Goal: Task Accomplishment & Management: Complete application form

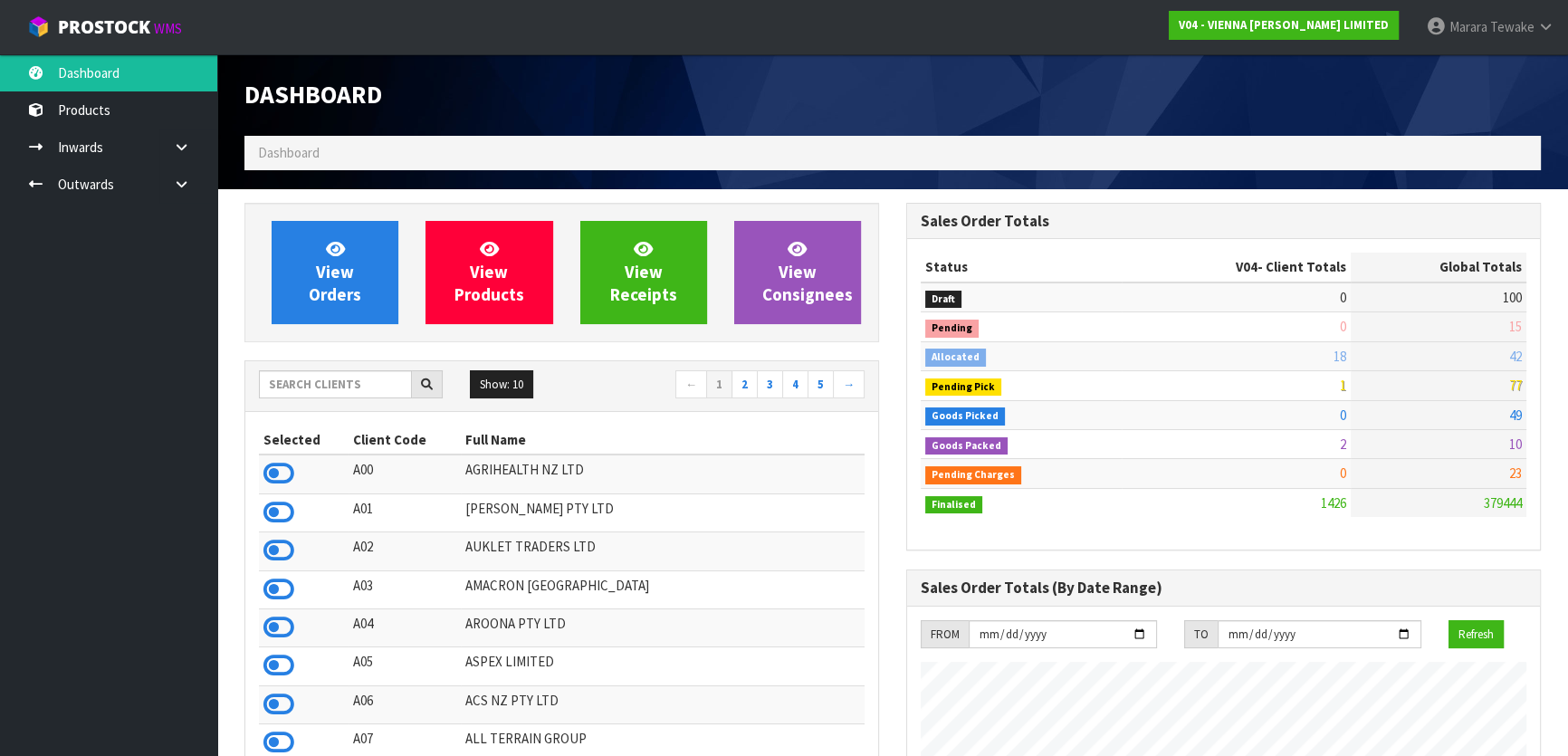
scroll to position [1428, 661]
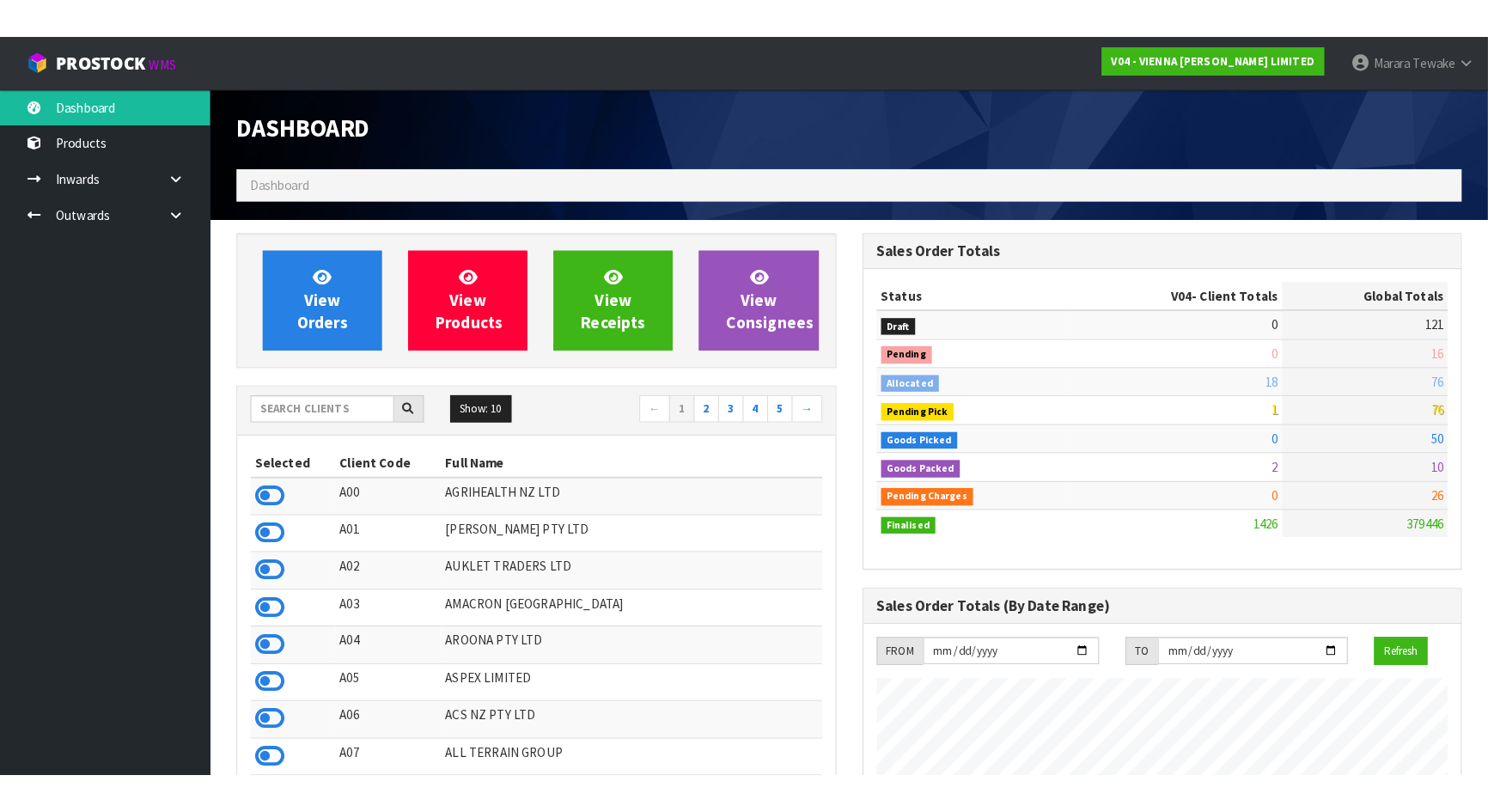
scroll to position [1372, 628]
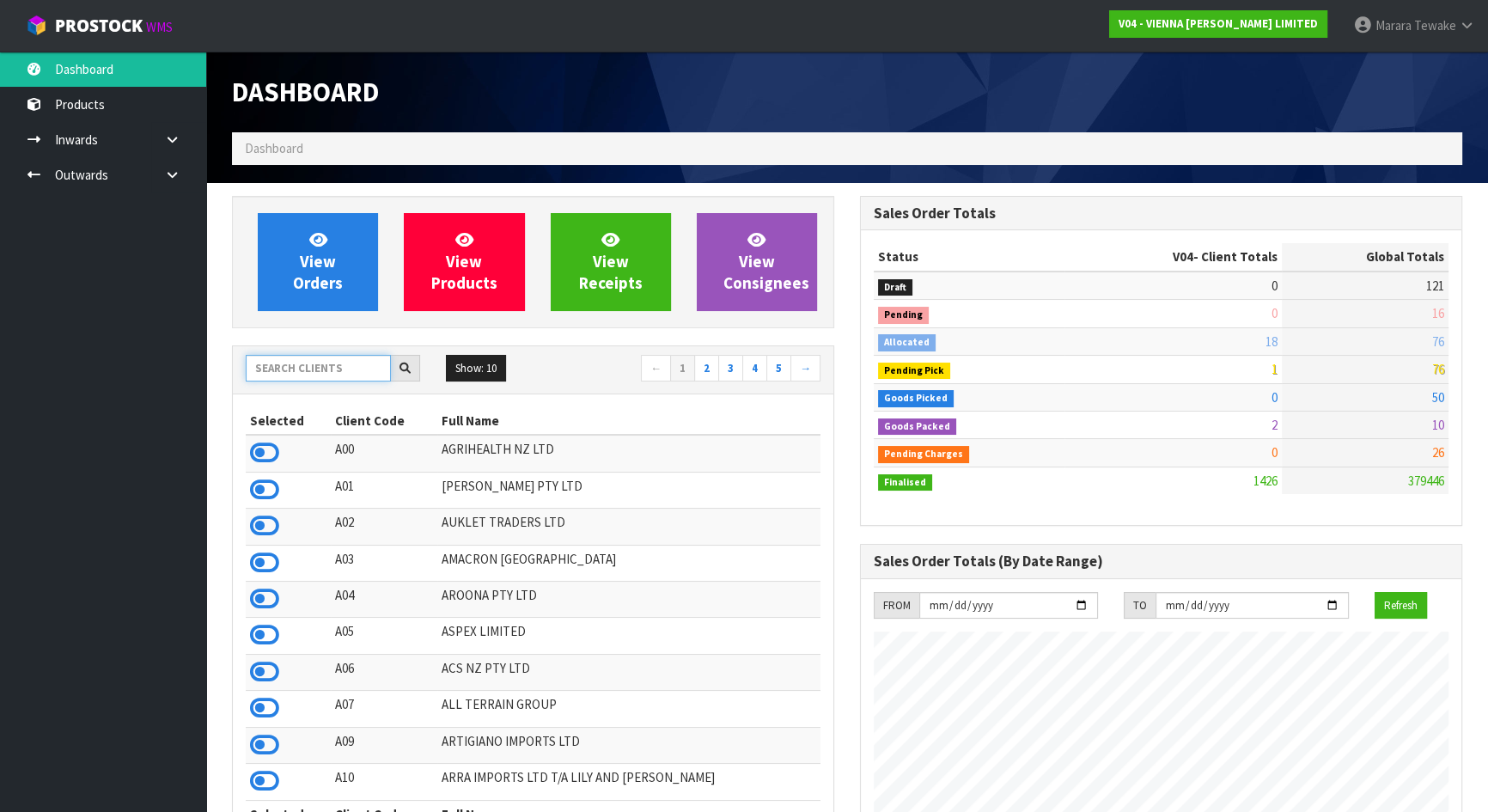
click at [327, 370] on input "text" at bounding box center [318, 368] width 145 height 26
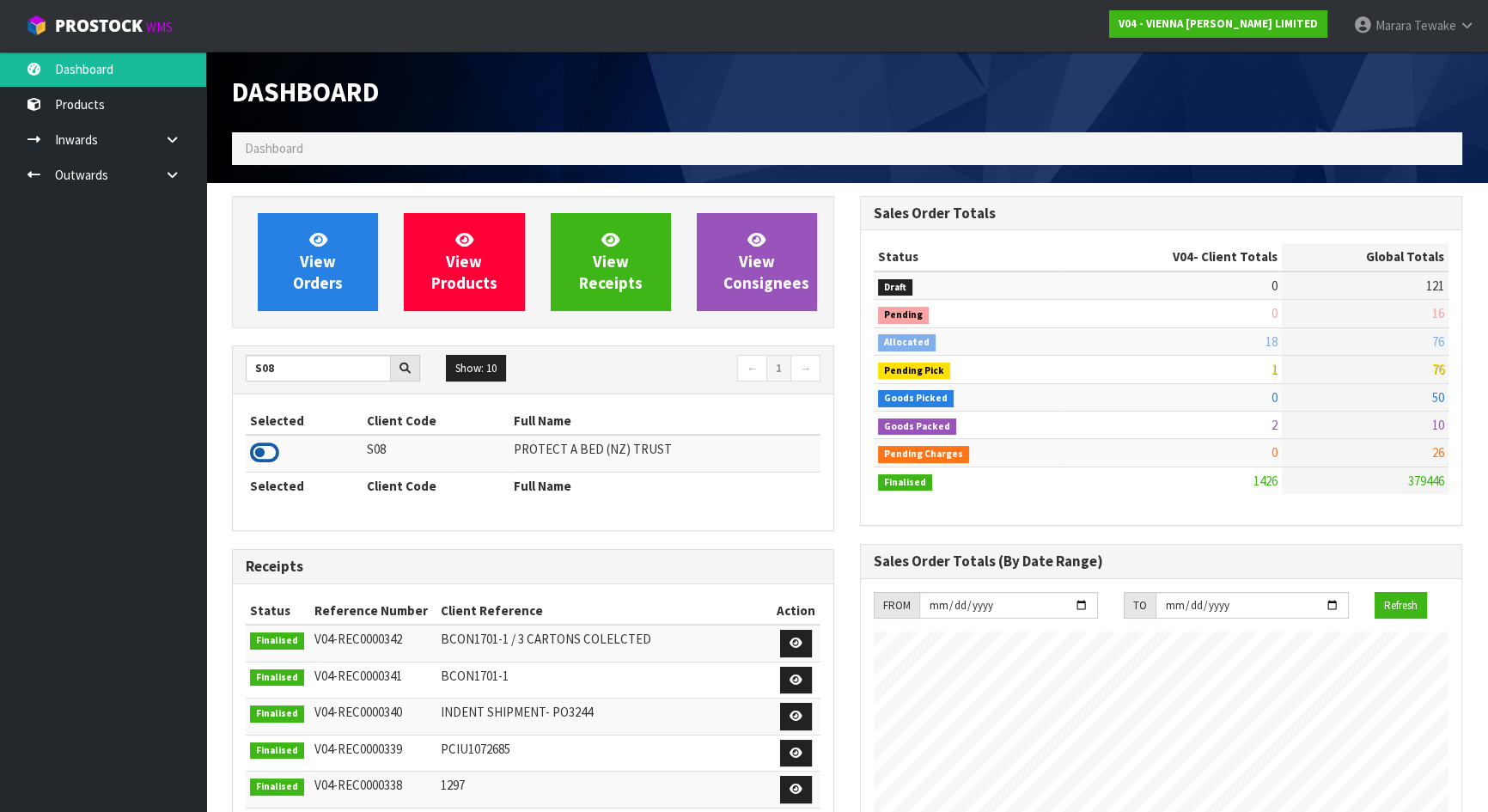
click at [261, 453] on icon at bounding box center [264, 452] width 29 height 25
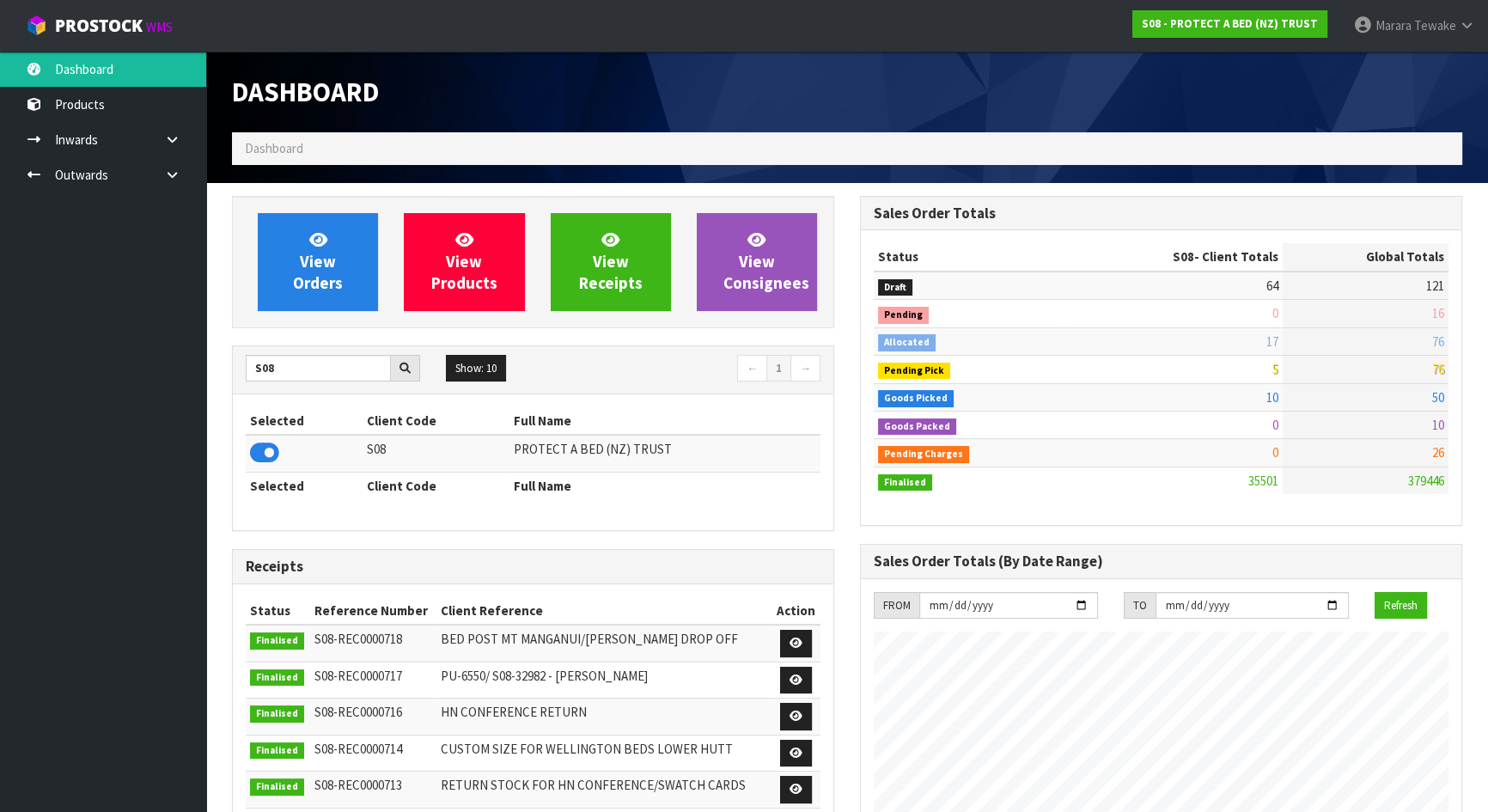
scroll to position [1336, 628]
drag, startPoint x: 252, startPoint y: 355, endPoint x: 177, endPoint y: 357, distance: 75.0
click at [199, 349] on body "Toggle navigation ProStock WMS S08 - PROTECT A BED (NZ) TRUST Marara Tewake Log…" at bounding box center [744, 406] width 1488 height 812
click at [274, 453] on icon at bounding box center [264, 452] width 29 height 25
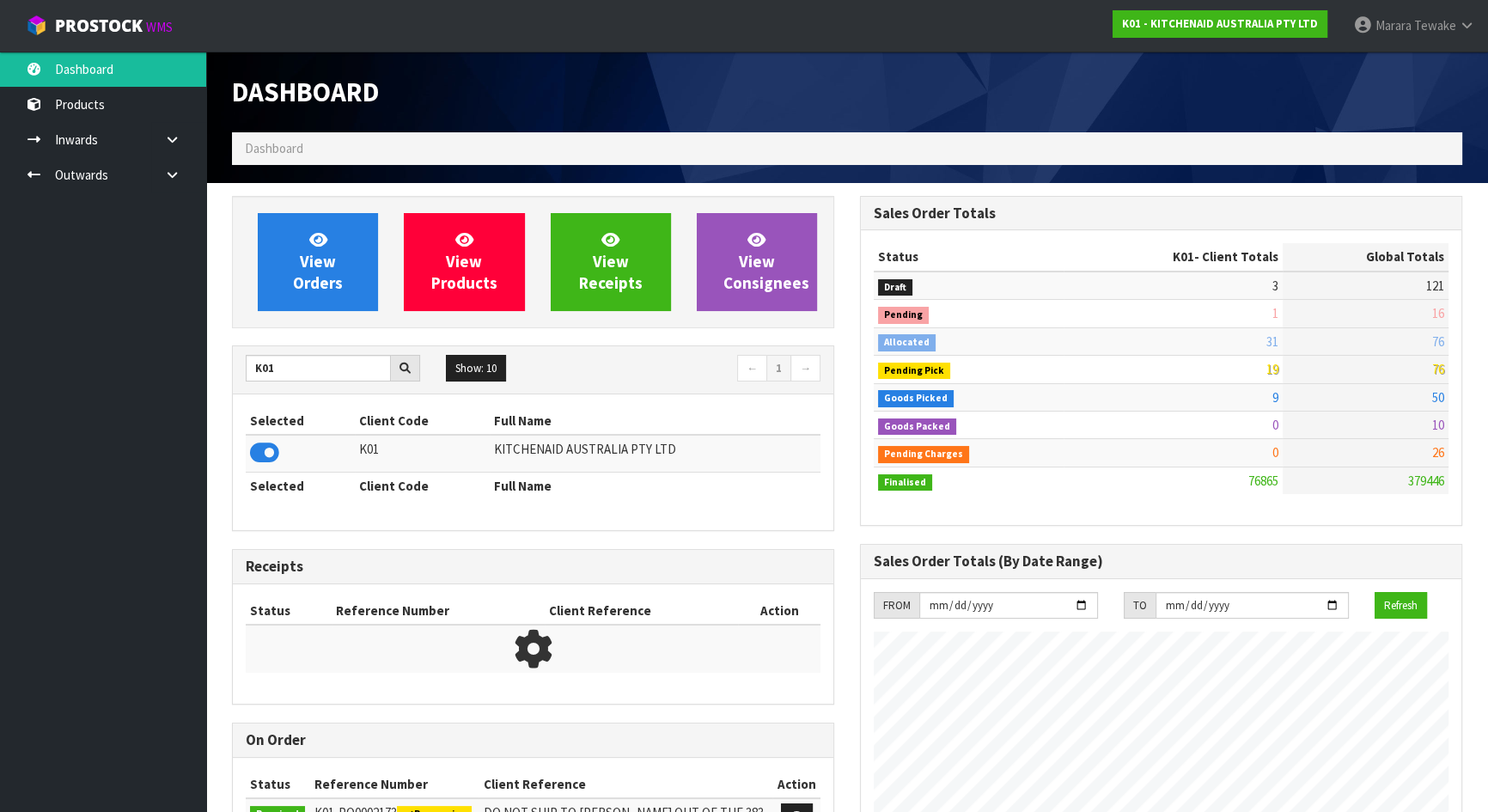
scroll to position [1299, 628]
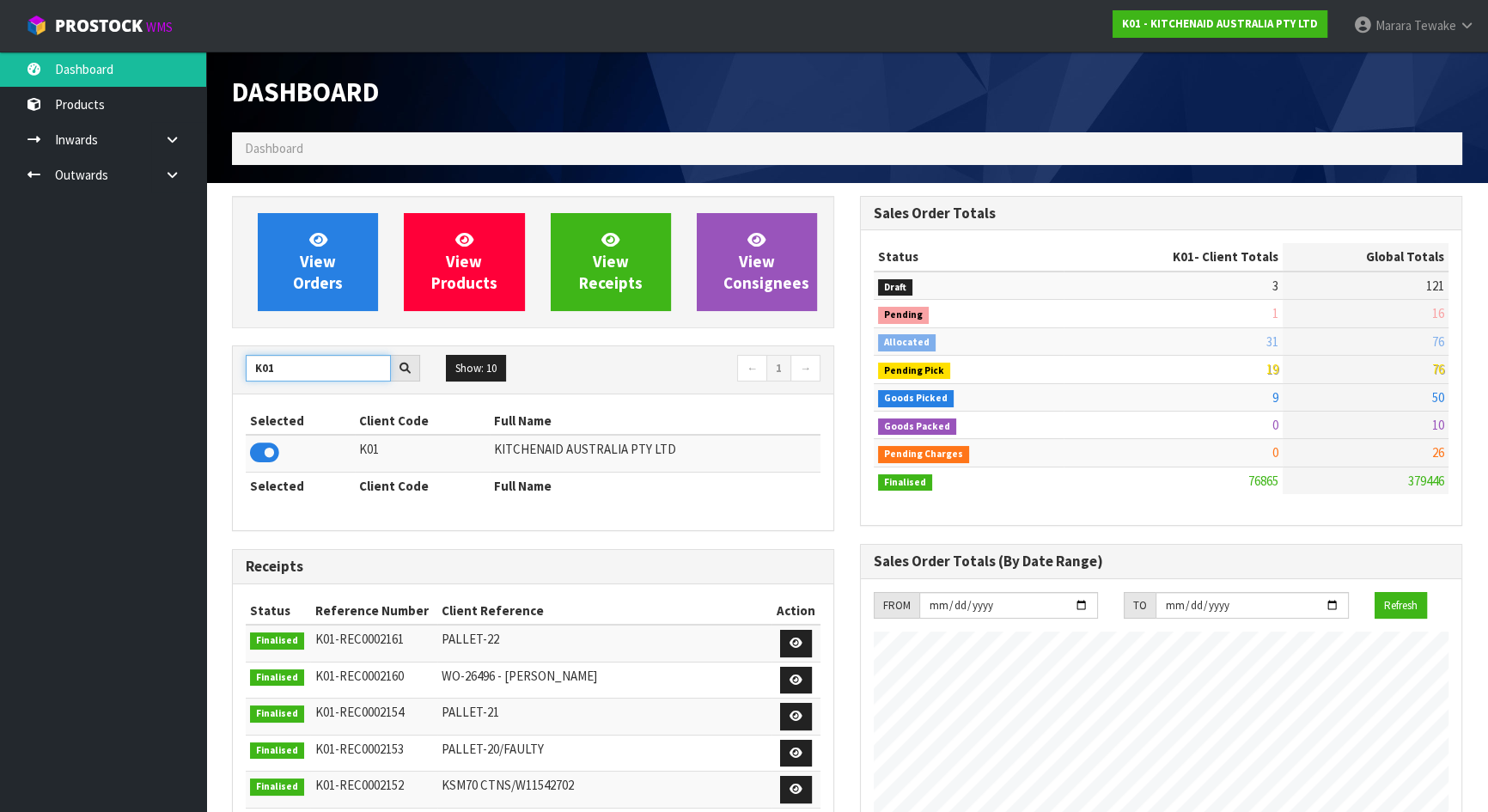
drag, startPoint x: 295, startPoint y: 367, endPoint x: 241, endPoint y: 363, distance: 54.1
click at [241, 363] on div "K01" at bounding box center [333, 368] width 200 height 27
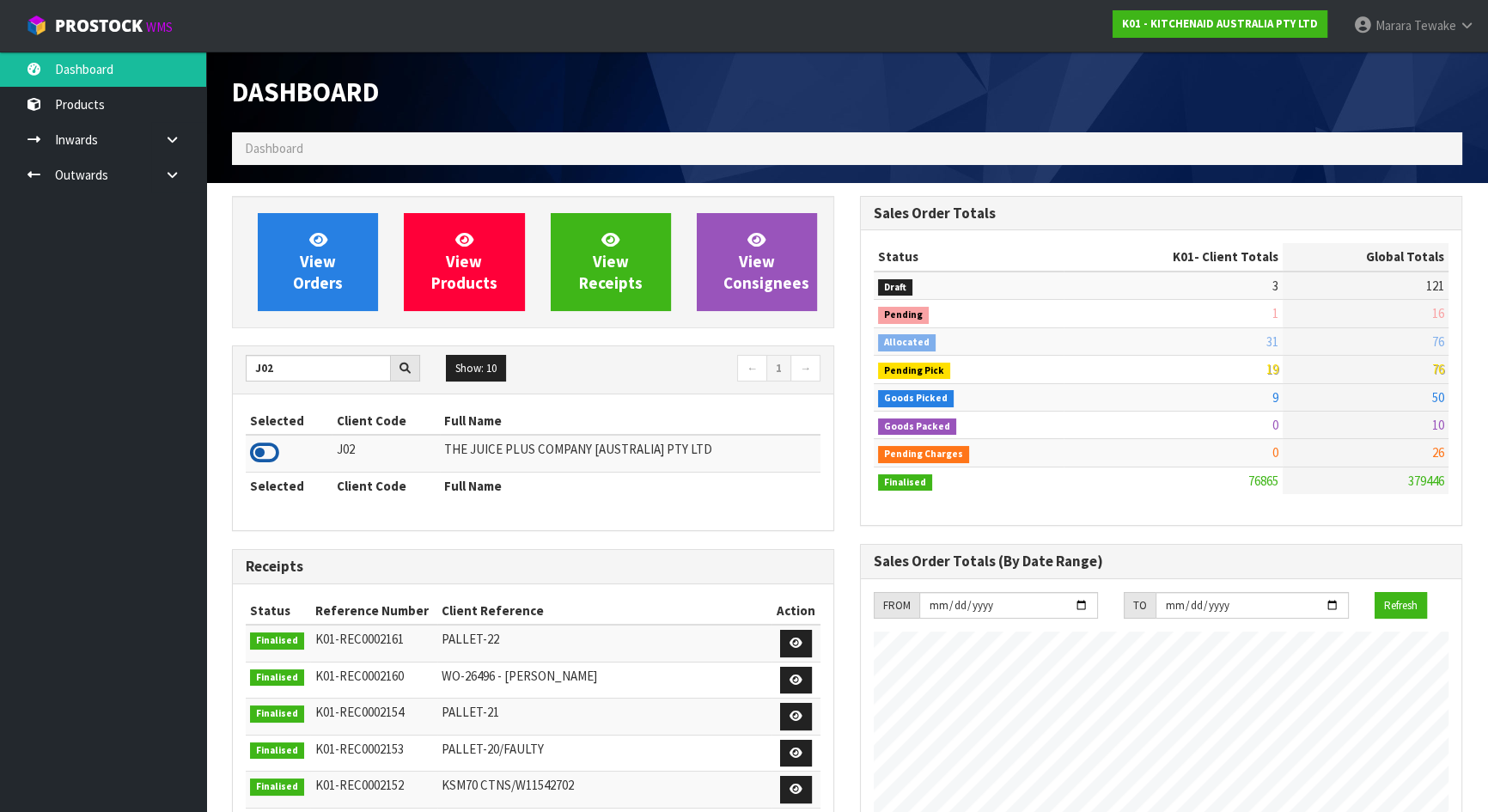
click at [258, 455] on icon at bounding box center [264, 452] width 29 height 25
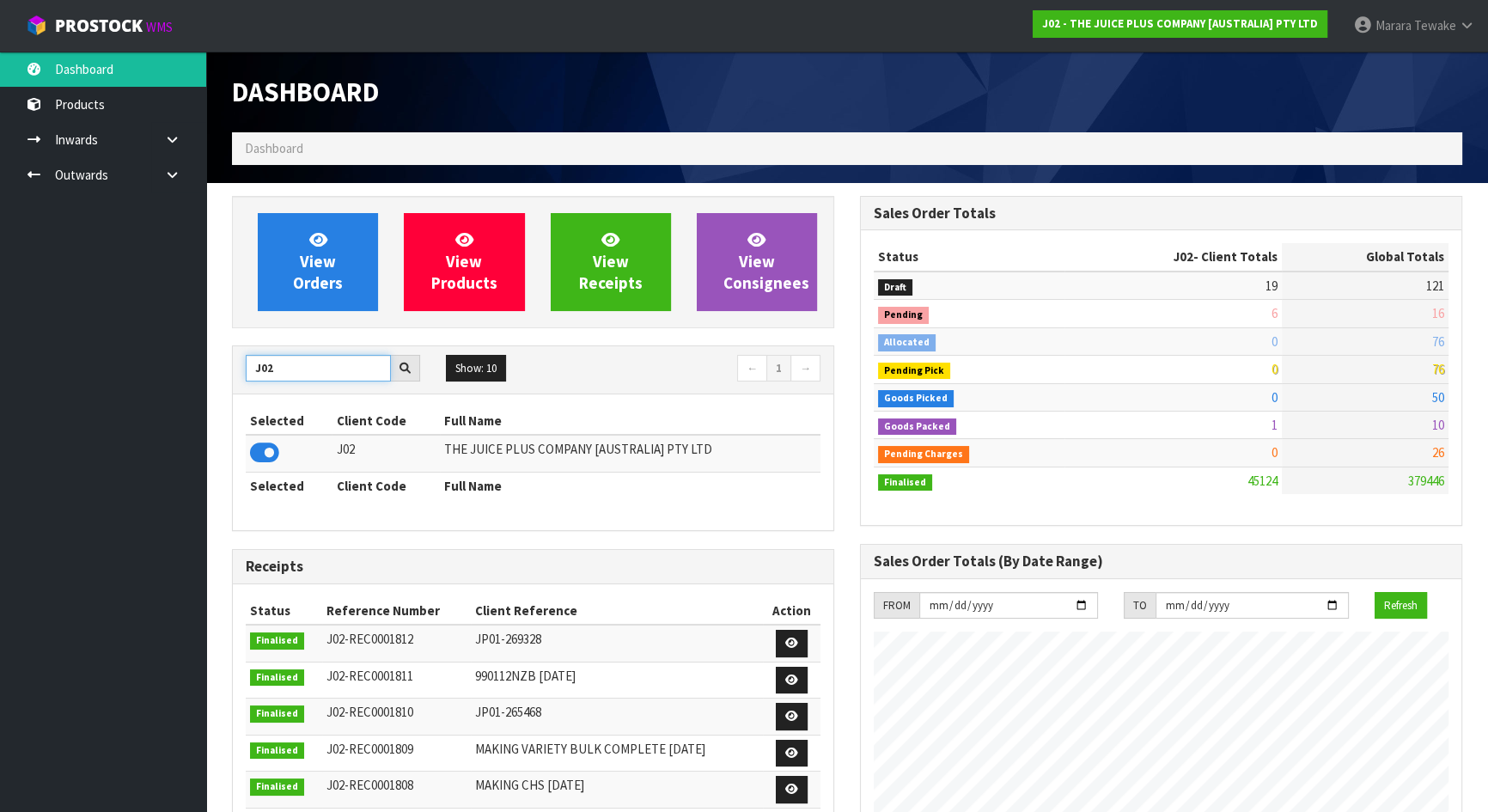
drag, startPoint x: 301, startPoint y: 367, endPoint x: 206, endPoint y: 364, distance: 95.0
drag, startPoint x: 292, startPoint y: 378, endPoint x: 219, endPoint y: 377, distance: 73.0
click at [223, 373] on div "View Orders View Products View Receipts View Consignees J02 Show: 10 5 10 25 50…" at bounding box center [534, 694] width 629 height 997
type input "J01"
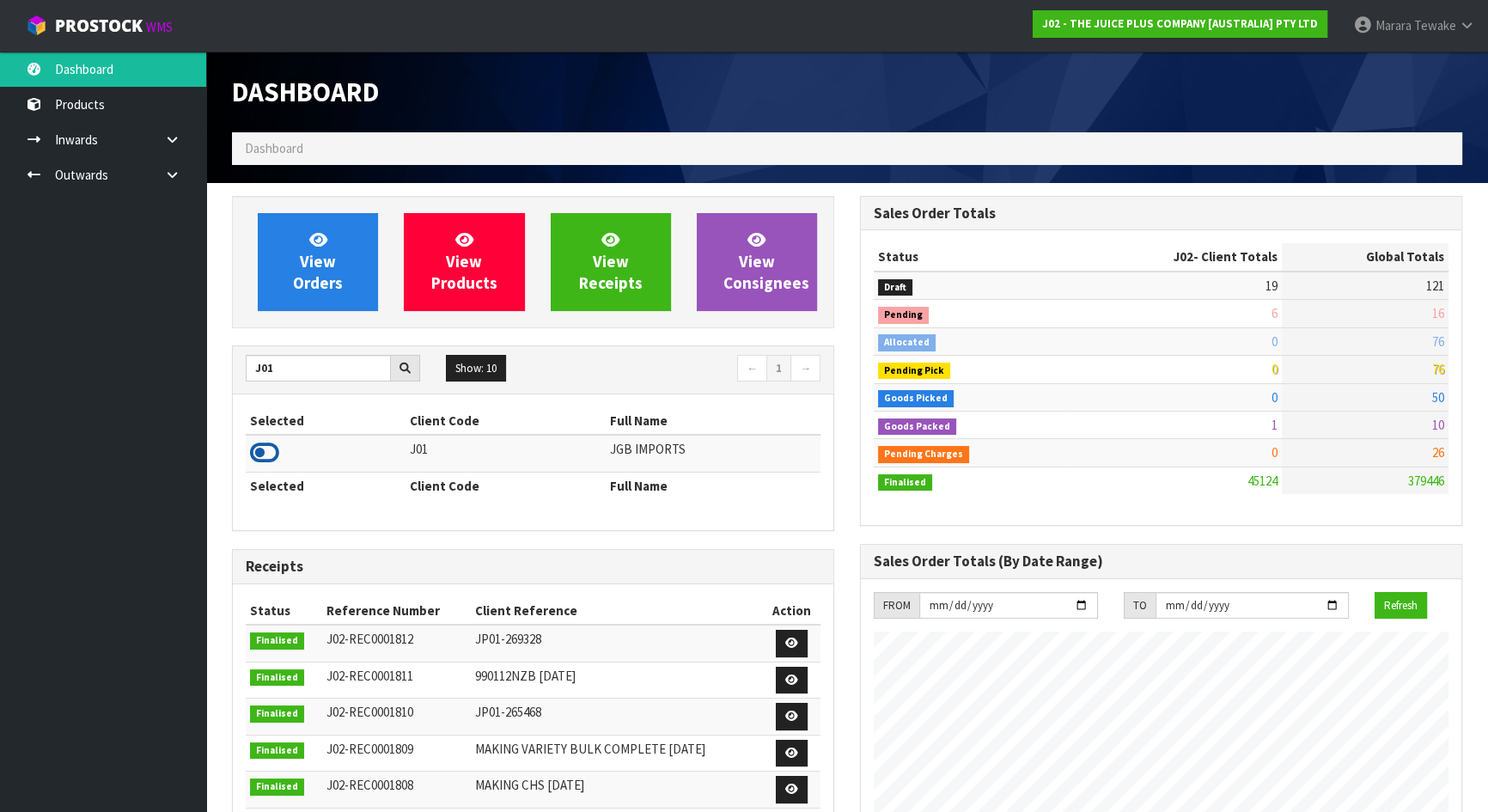
click at [268, 451] on icon at bounding box center [264, 452] width 29 height 25
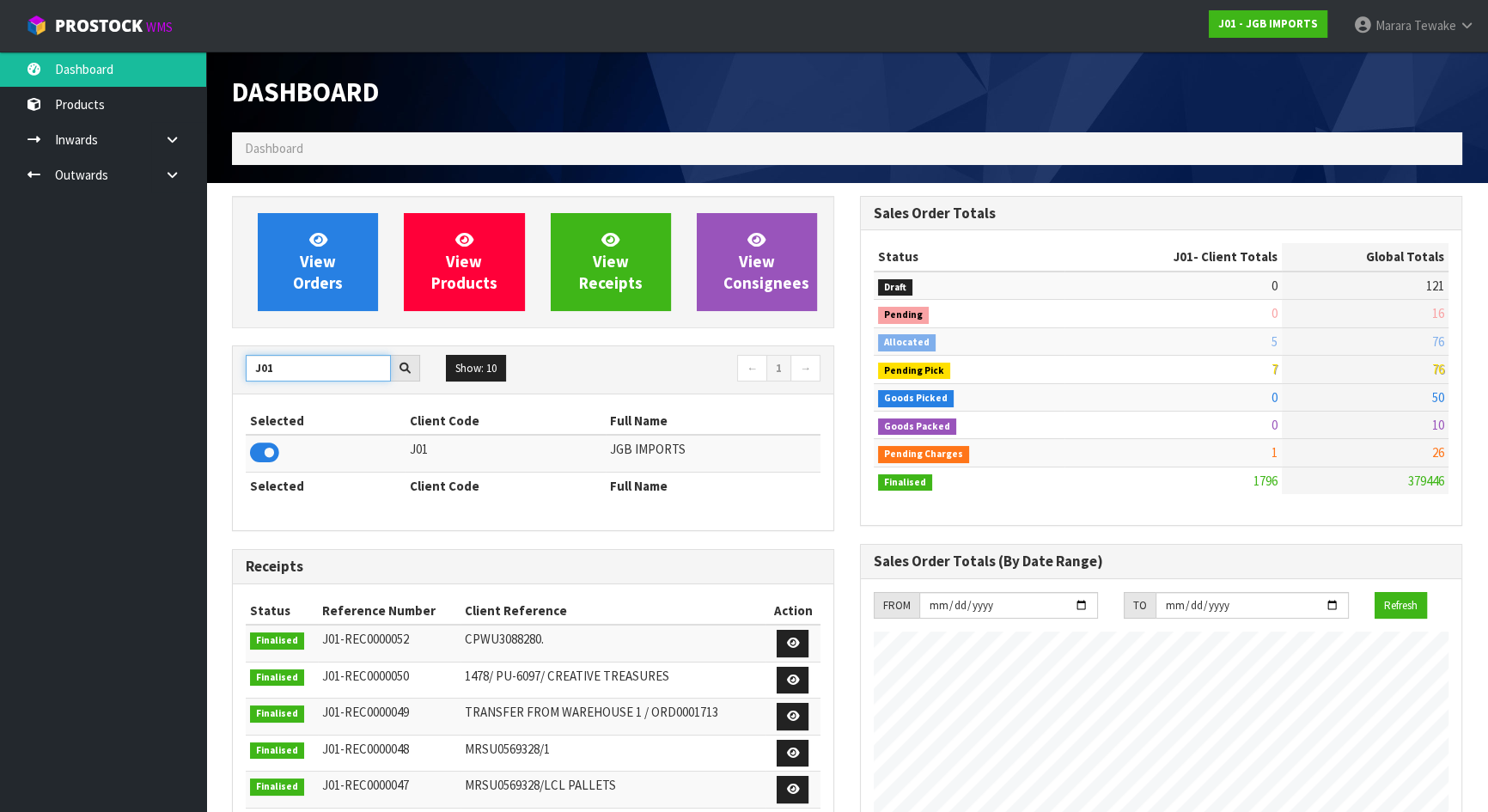
drag, startPoint x: 292, startPoint y: 368, endPoint x: 253, endPoint y: 363, distance: 39.3
click at [253, 363] on input "J01" at bounding box center [318, 368] width 145 height 26
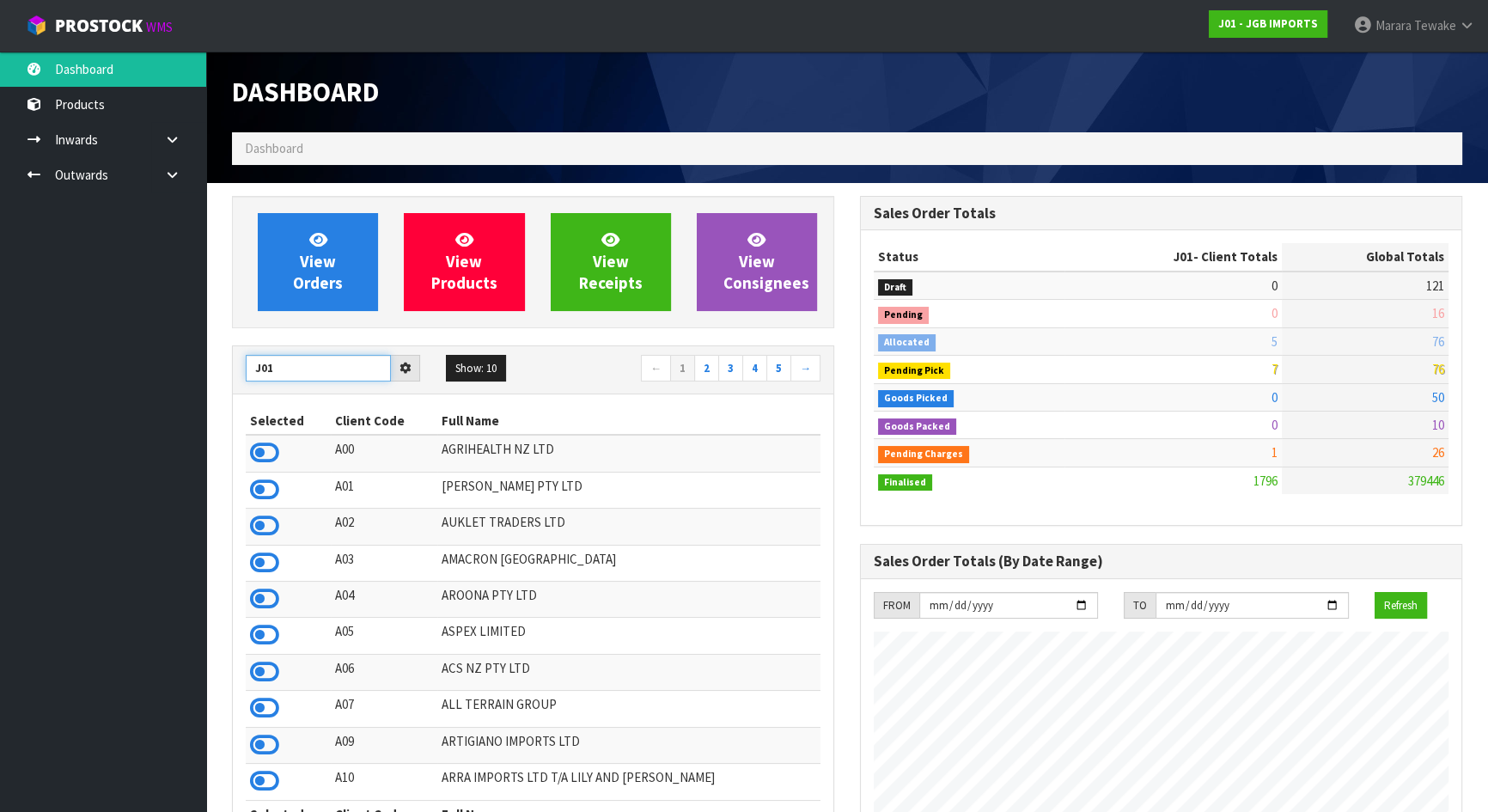
type input "J01"
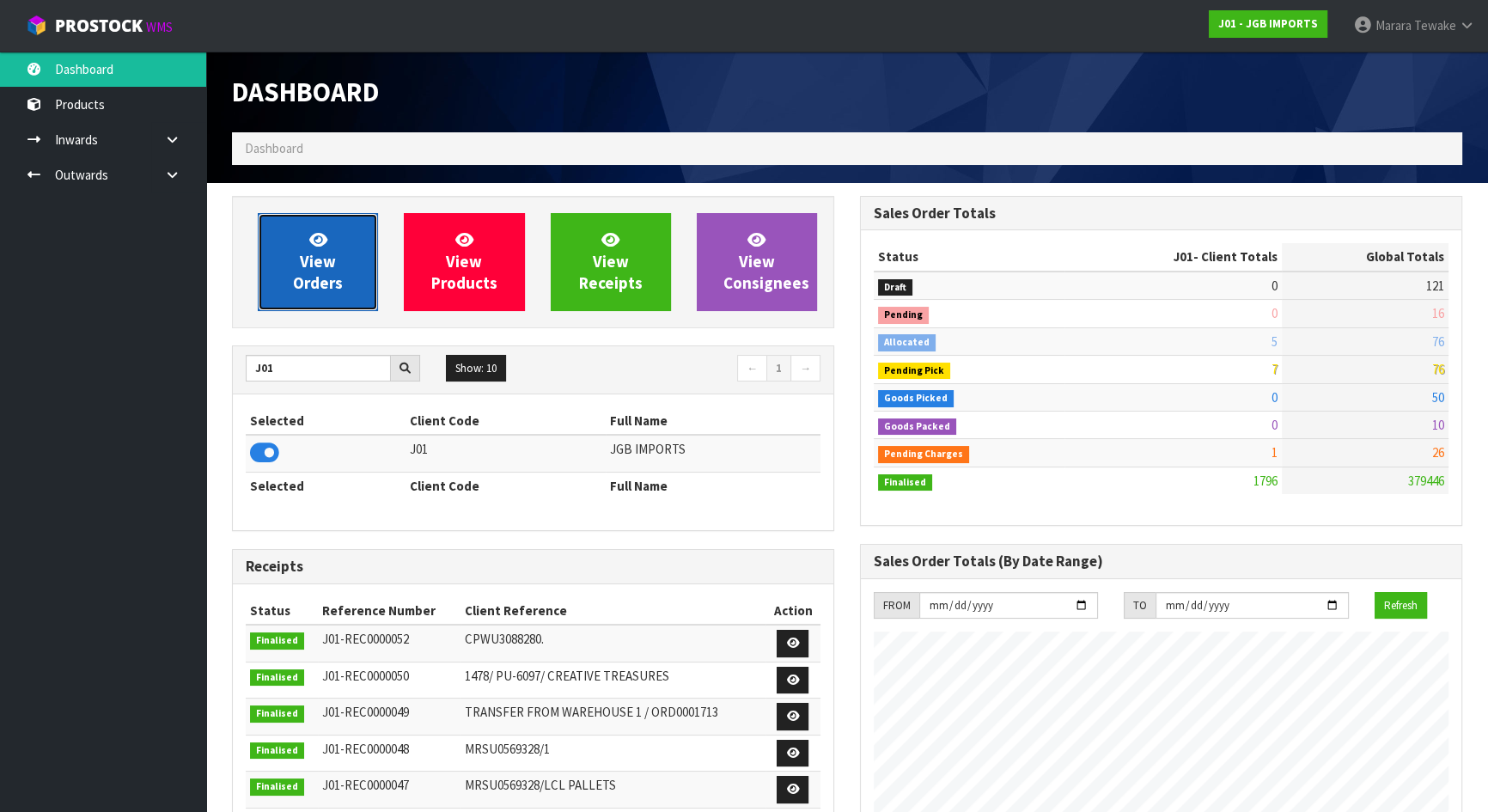
click at [318, 239] on icon at bounding box center [318, 239] width 18 height 17
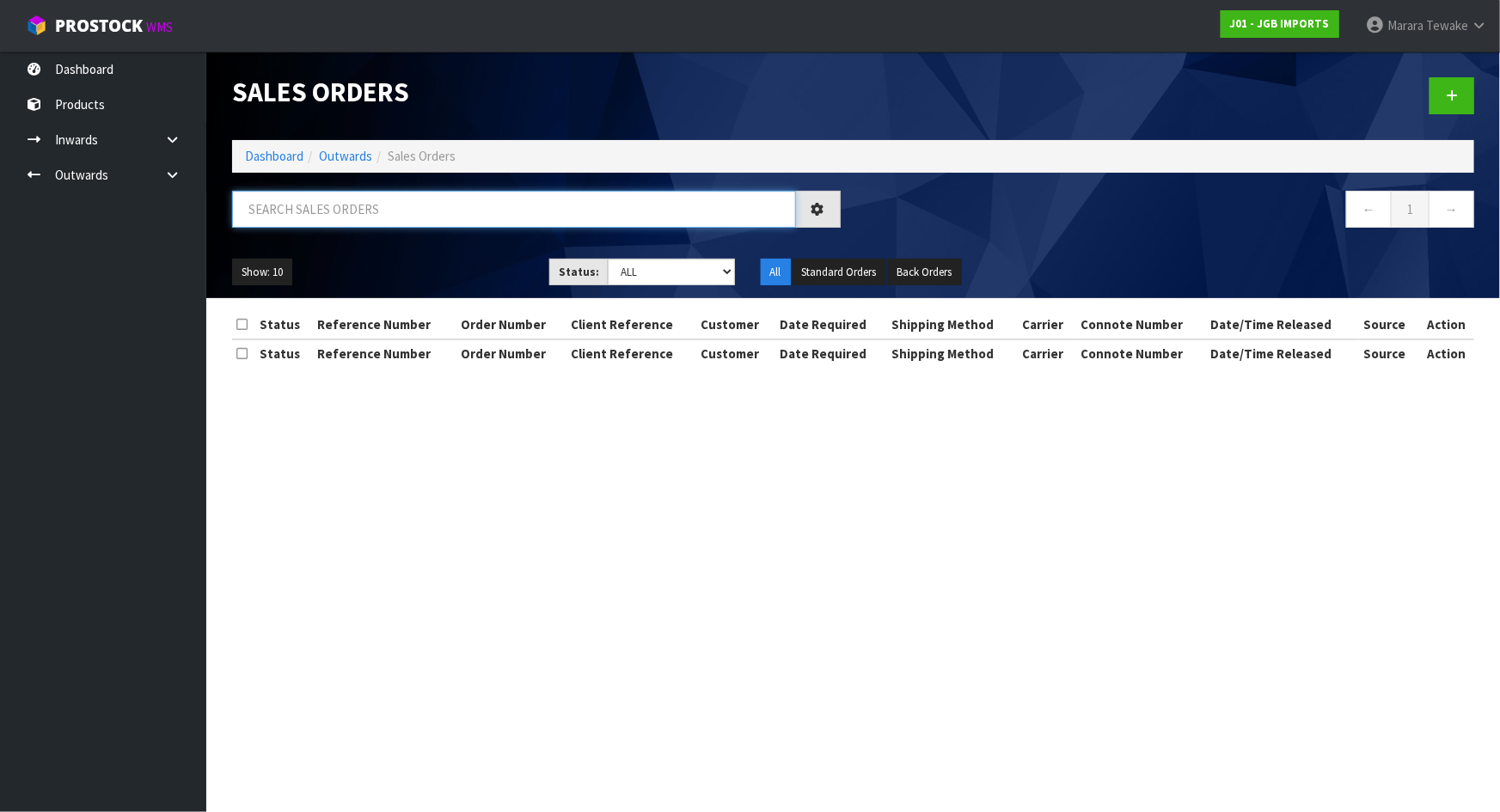
click at [406, 223] on input "text" at bounding box center [514, 209] width 564 height 37
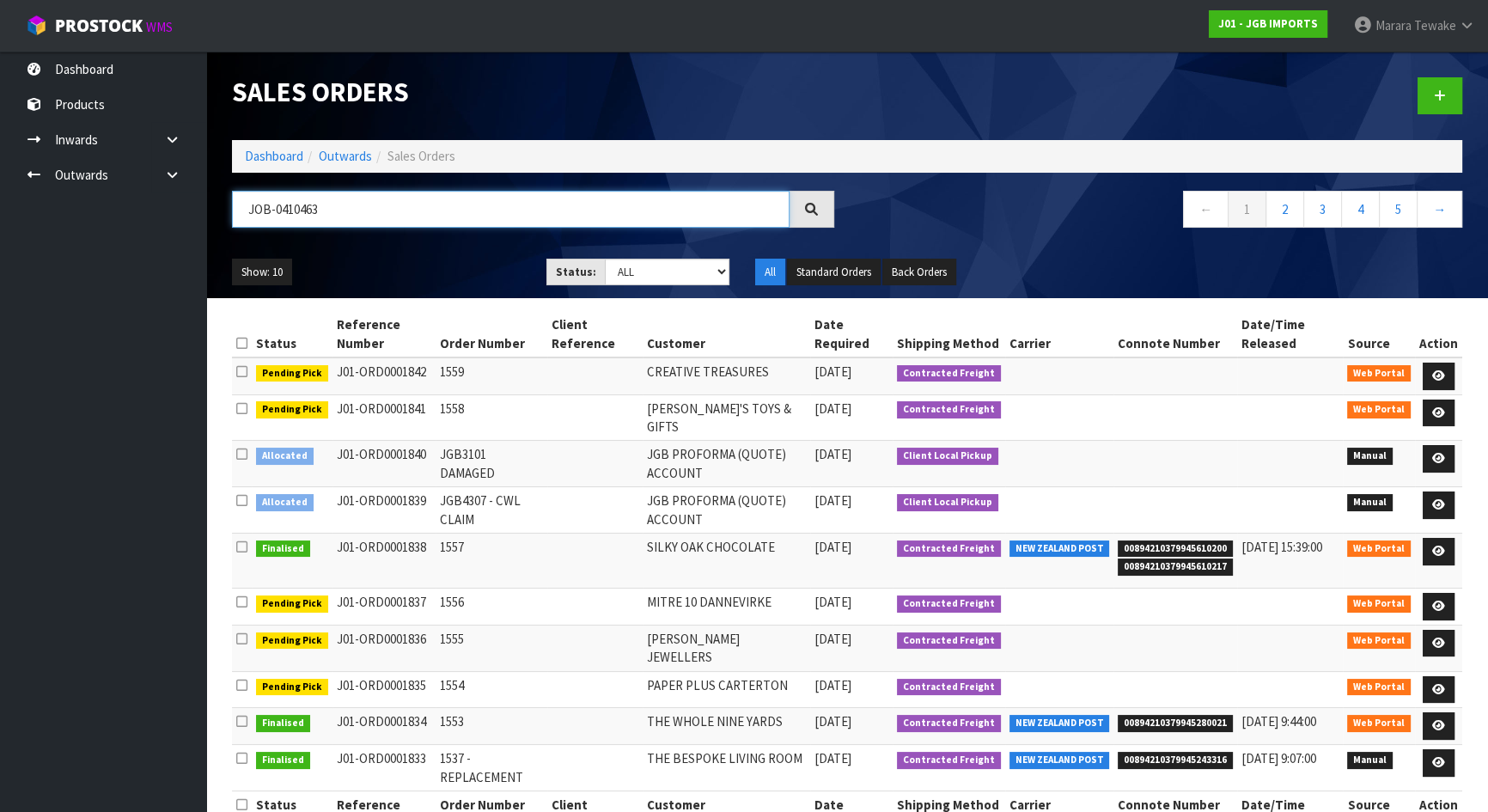
type input "JOB-0410463"
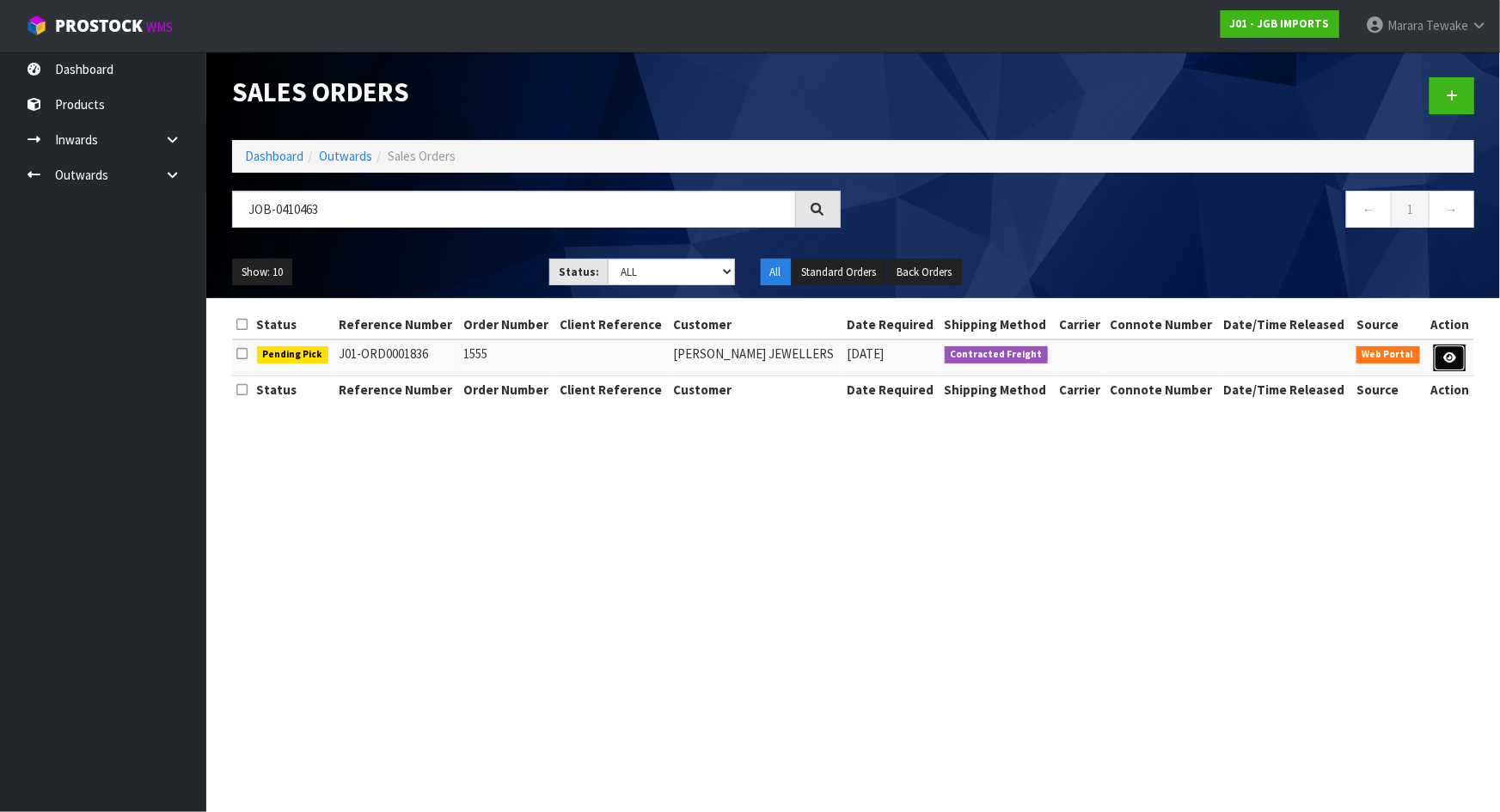
click at [1443, 356] on icon at bounding box center [1449, 357] width 13 height 11
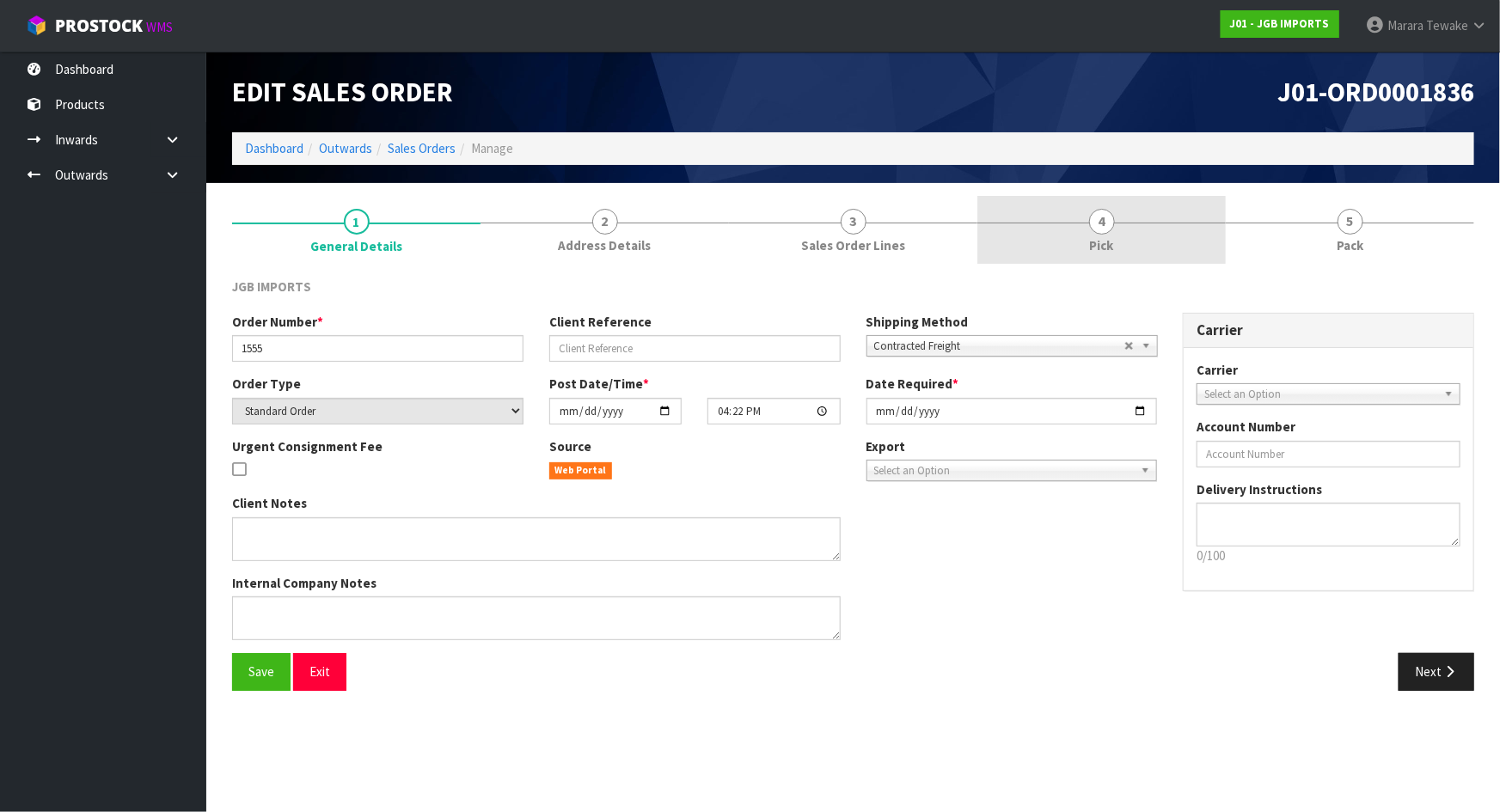
click at [1197, 238] on link "4 Pick" at bounding box center [1101, 229] width 249 height 68
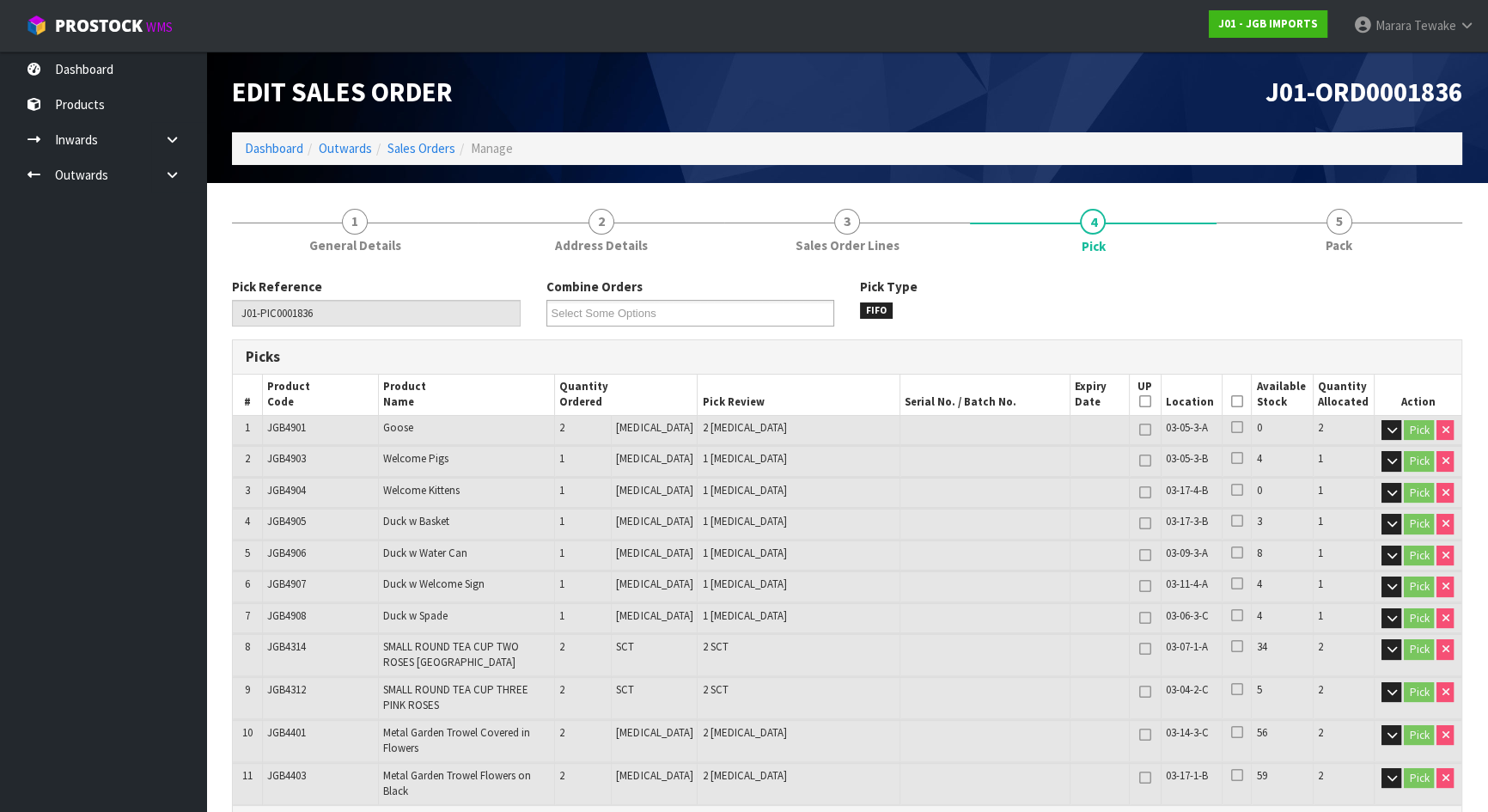
click at [1232, 401] on icon at bounding box center [1238, 401] width 12 height 1
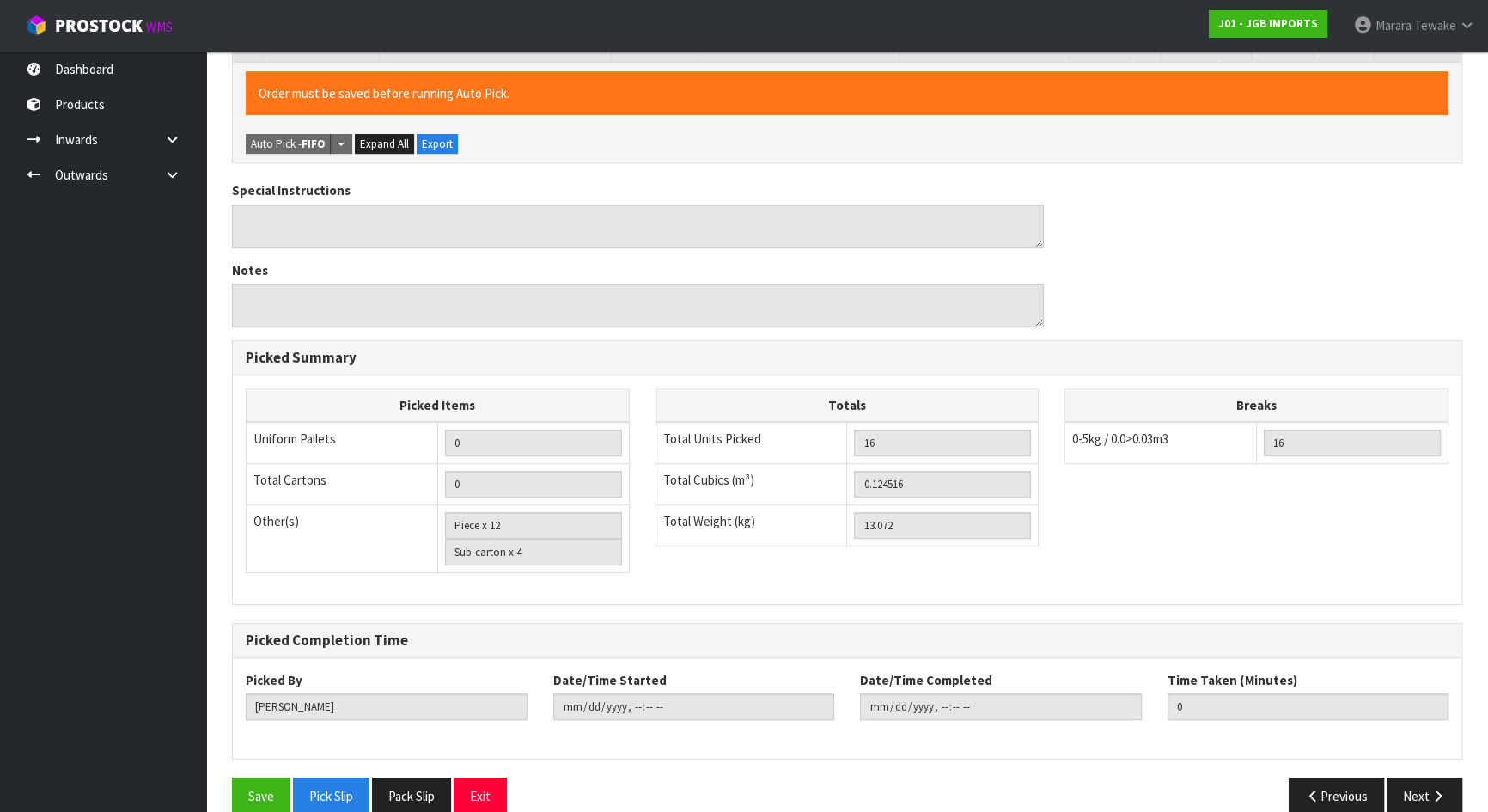
scroll to position [765, 0]
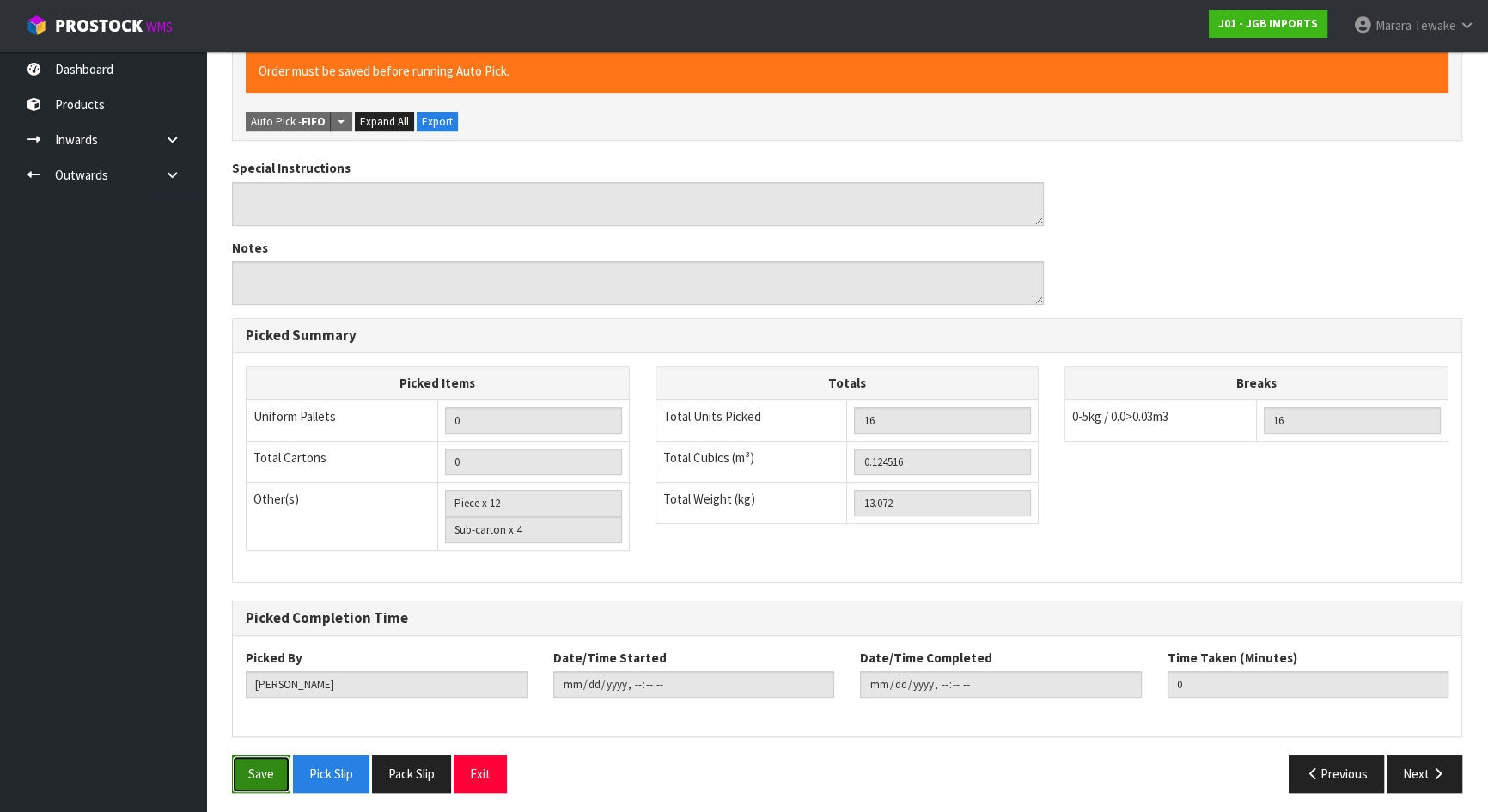
click at [271, 716] on button "Save" at bounding box center [261, 773] width 59 height 37
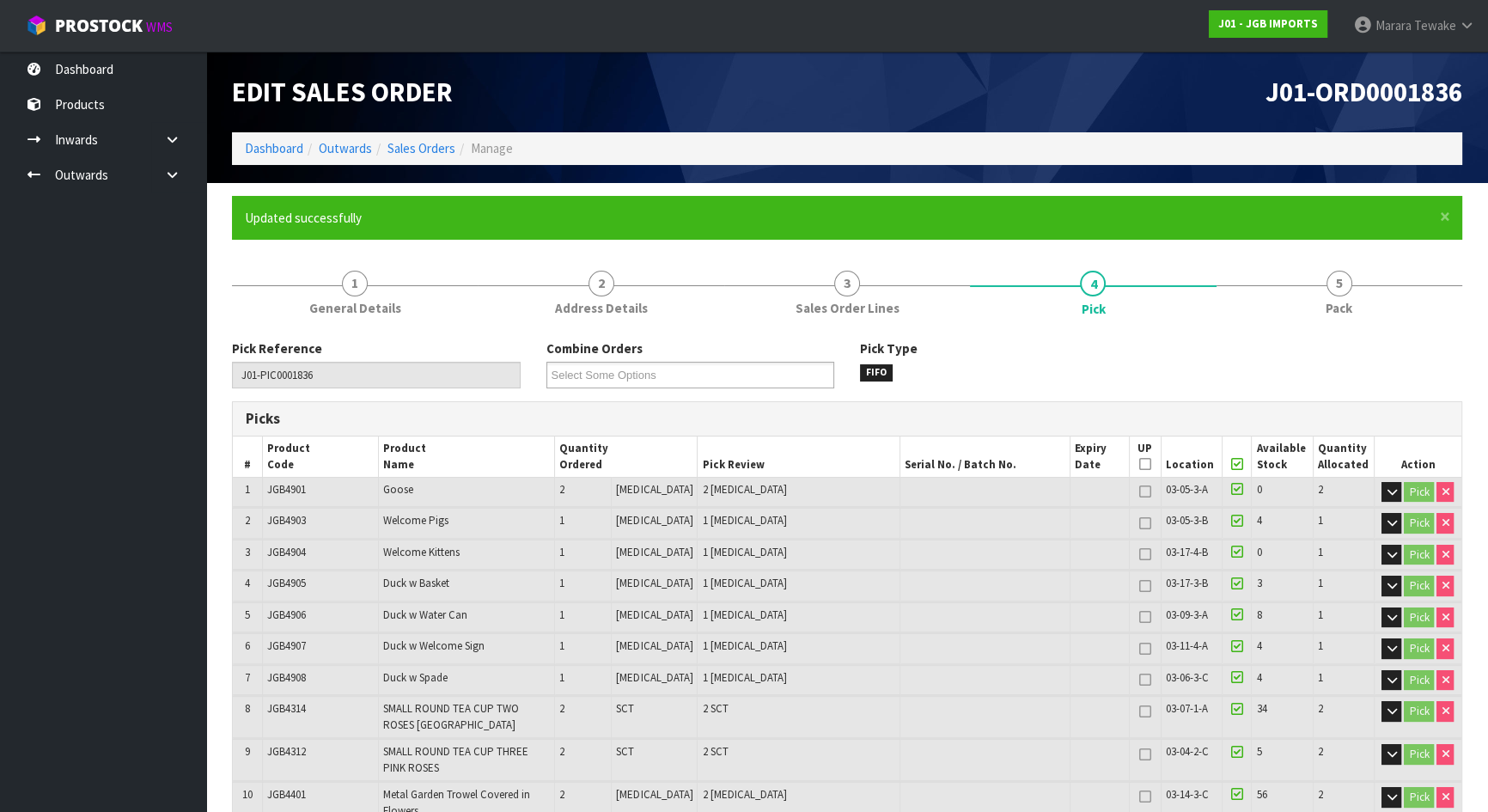
type input "[PERSON_NAME]"
type input "2025-09-03T07:34:44"
click at [184, 169] on link at bounding box center [178, 175] width 55 height 35
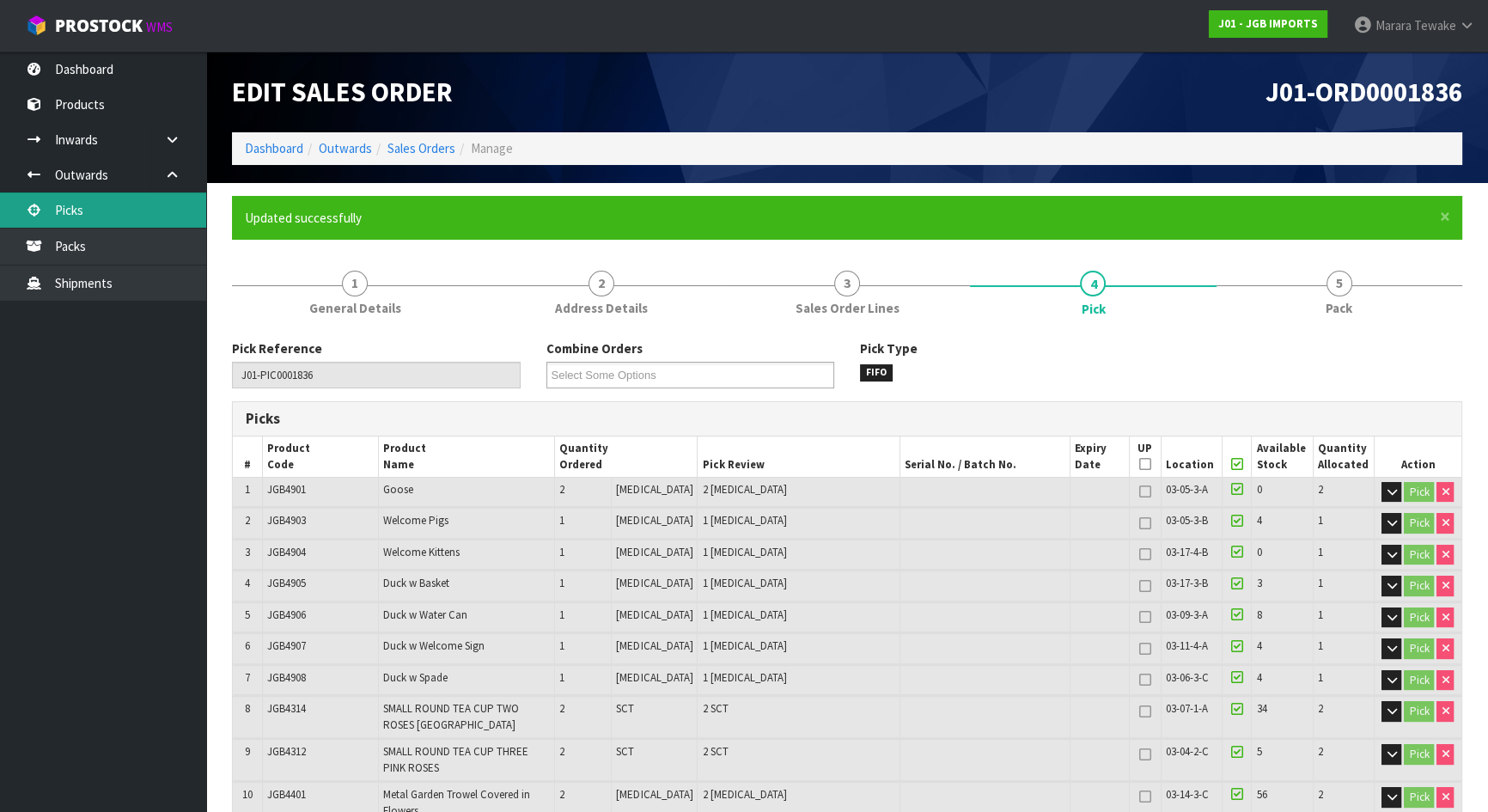
click at [159, 198] on link "Picks" at bounding box center [103, 210] width 206 height 35
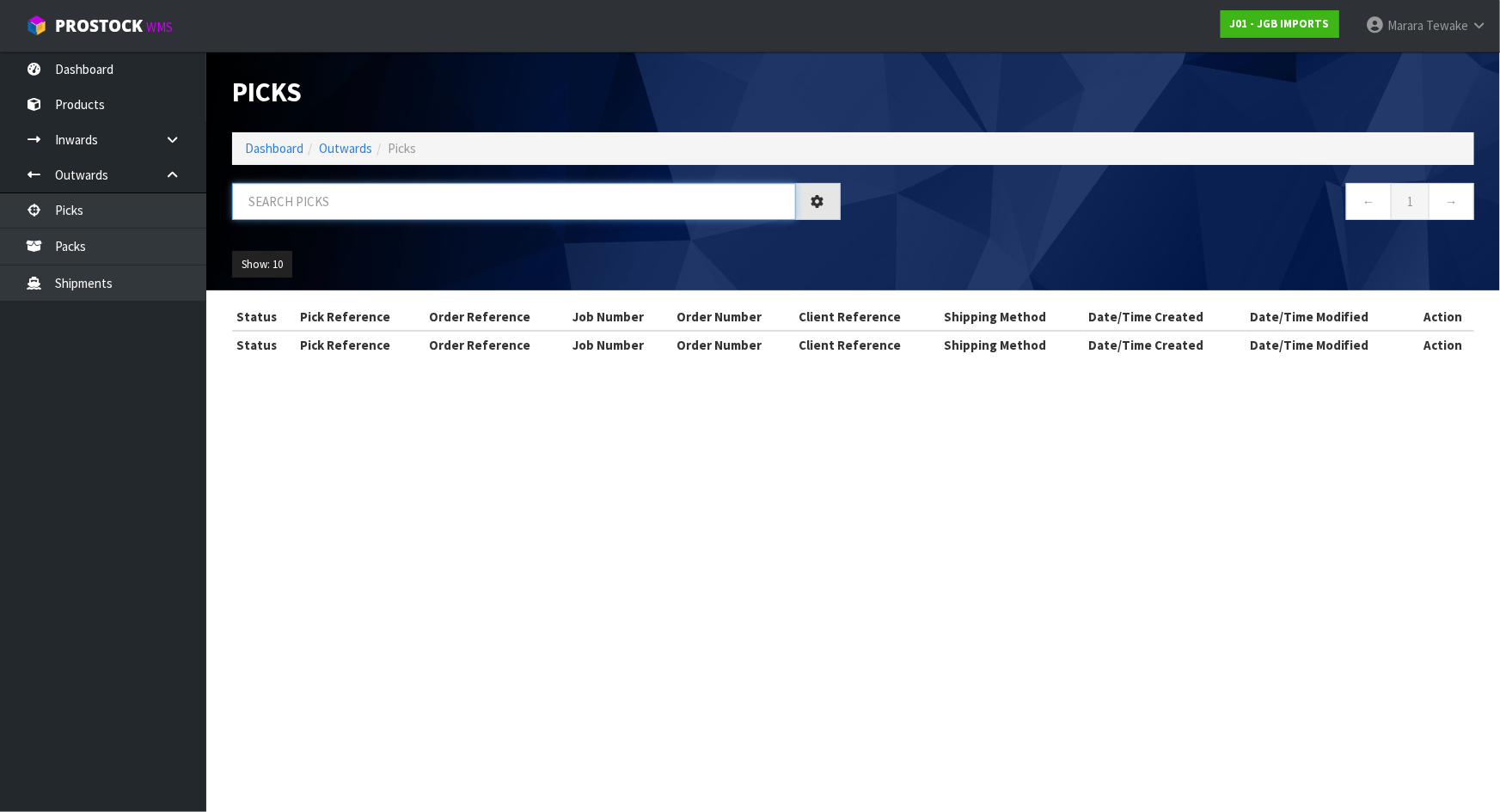
click at [294, 206] on input "text" at bounding box center [514, 201] width 564 height 37
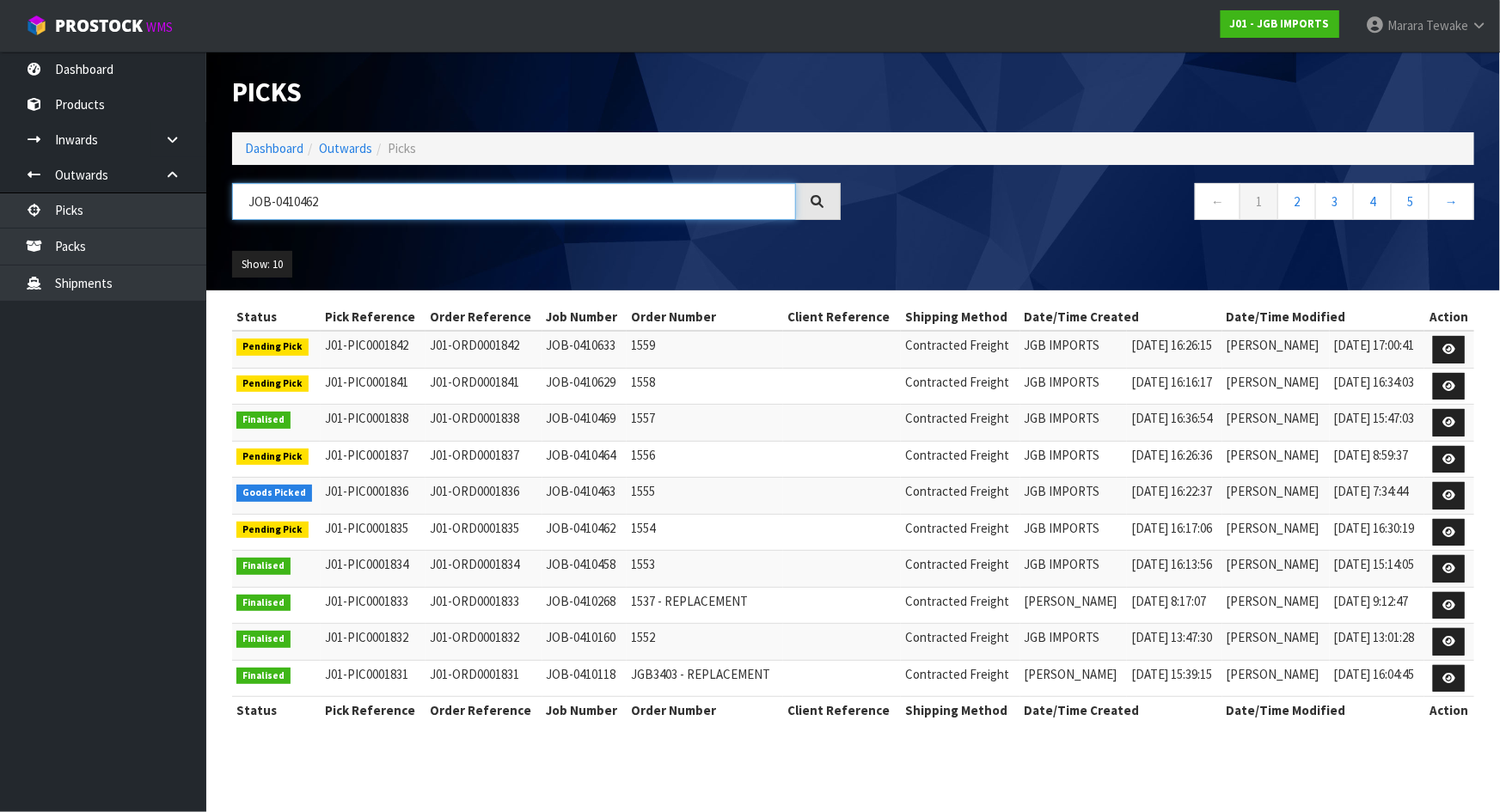
type input "JOB-0410462"
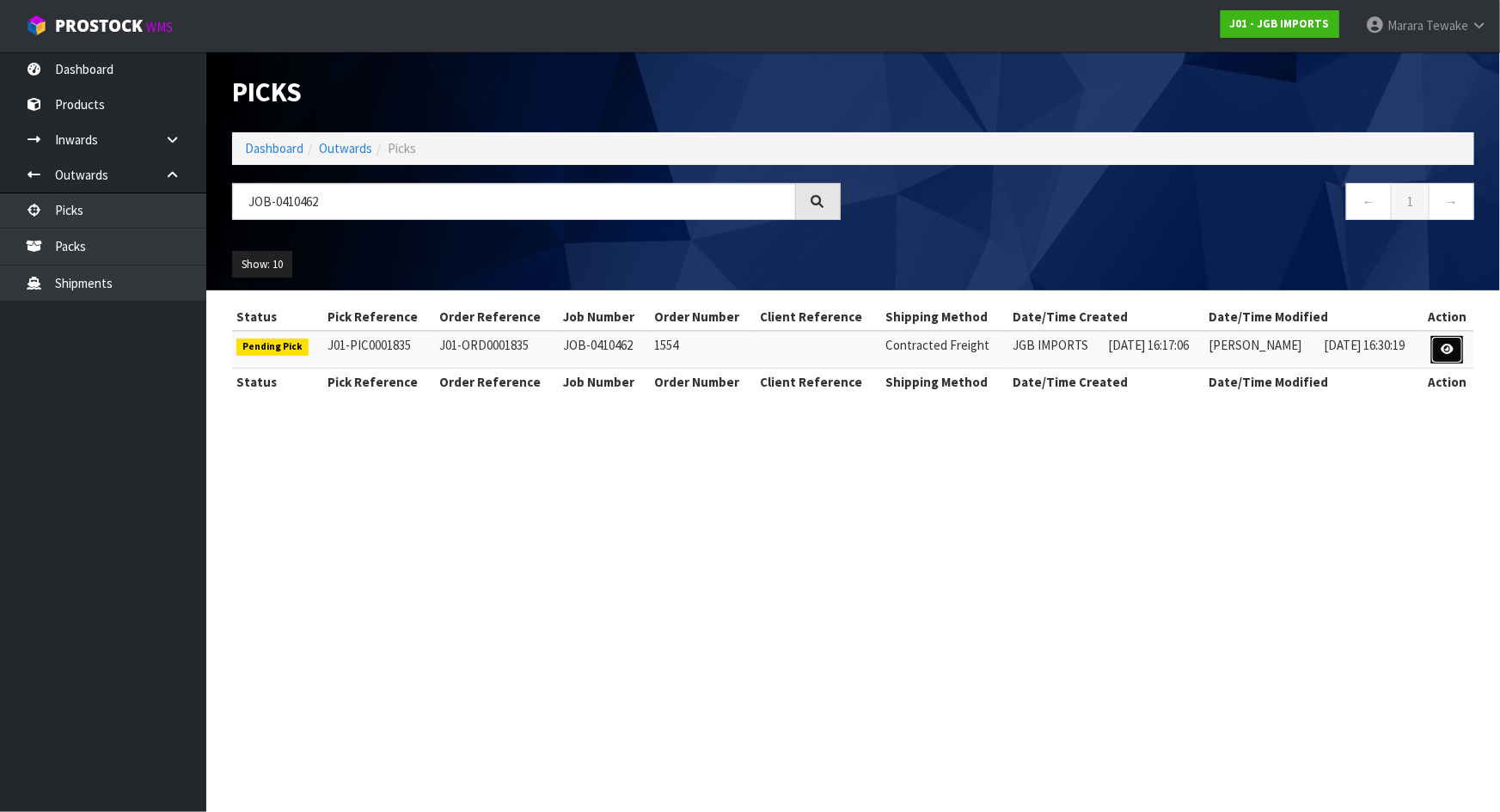
click at [1435, 351] on link at bounding box center [1447, 349] width 32 height 27
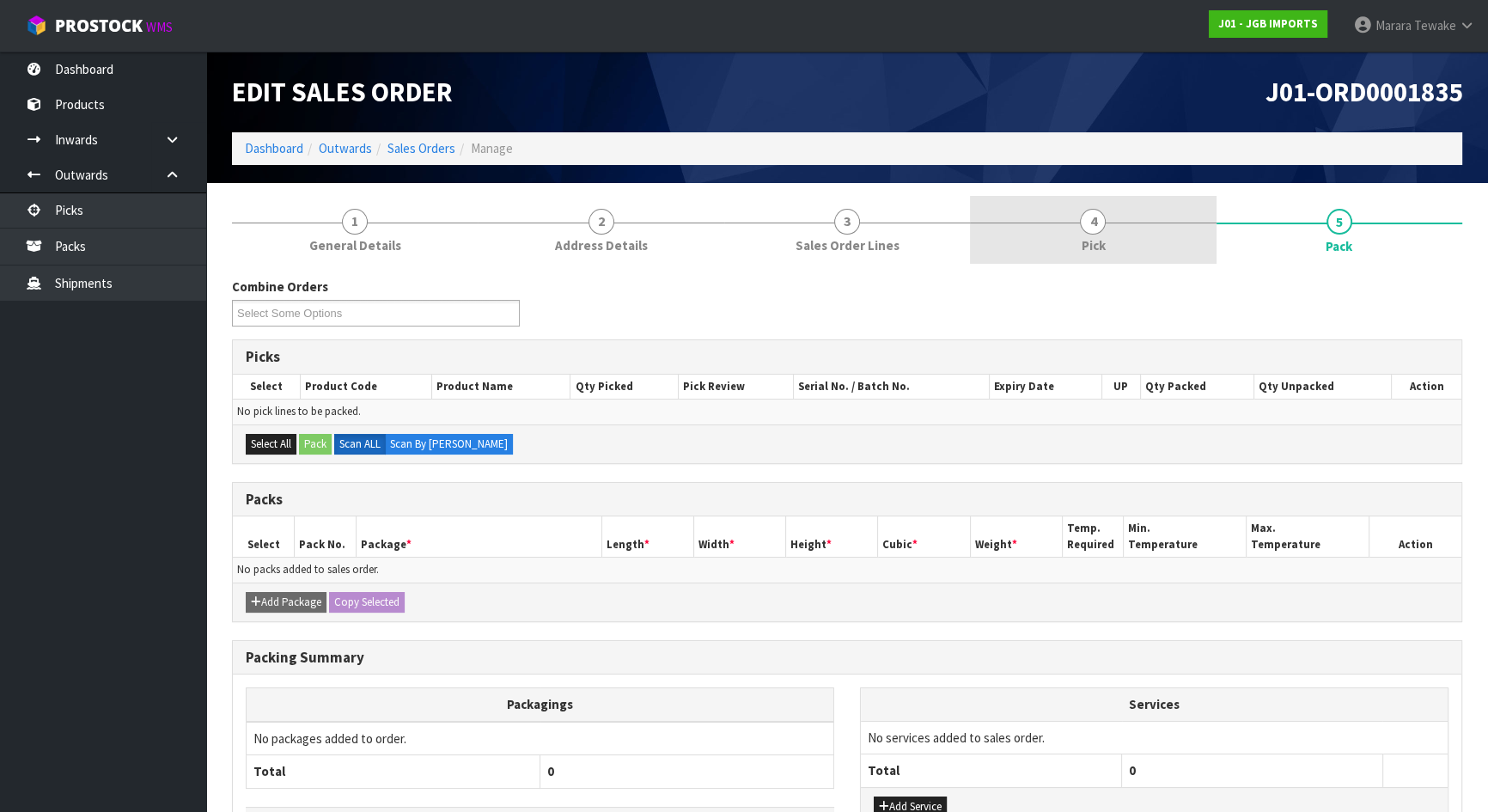
click at [1147, 224] on link "4 Pick" at bounding box center [1093, 229] width 246 height 68
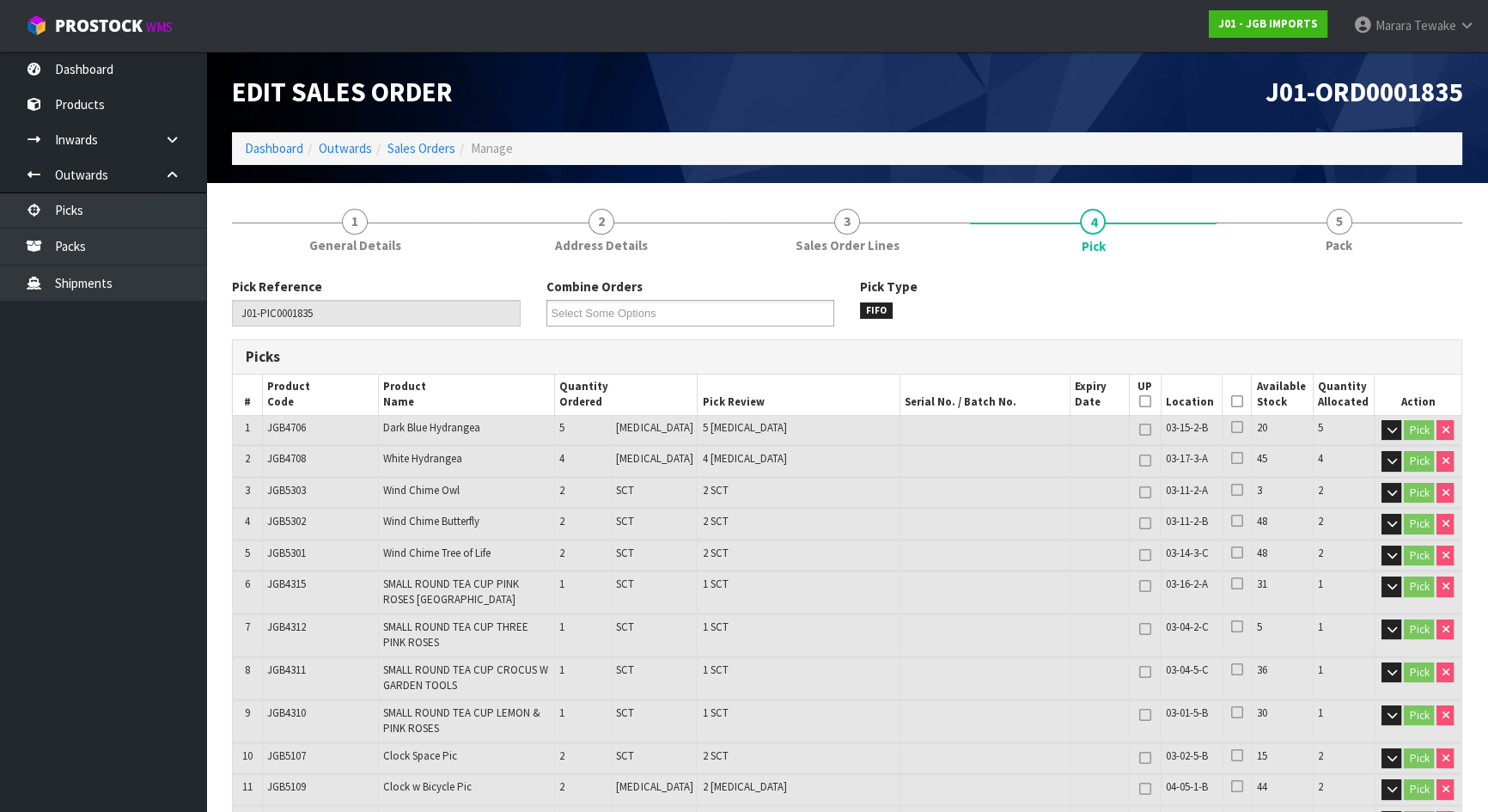
click at [1232, 401] on icon at bounding box center [1238, 401] width 12 height 1
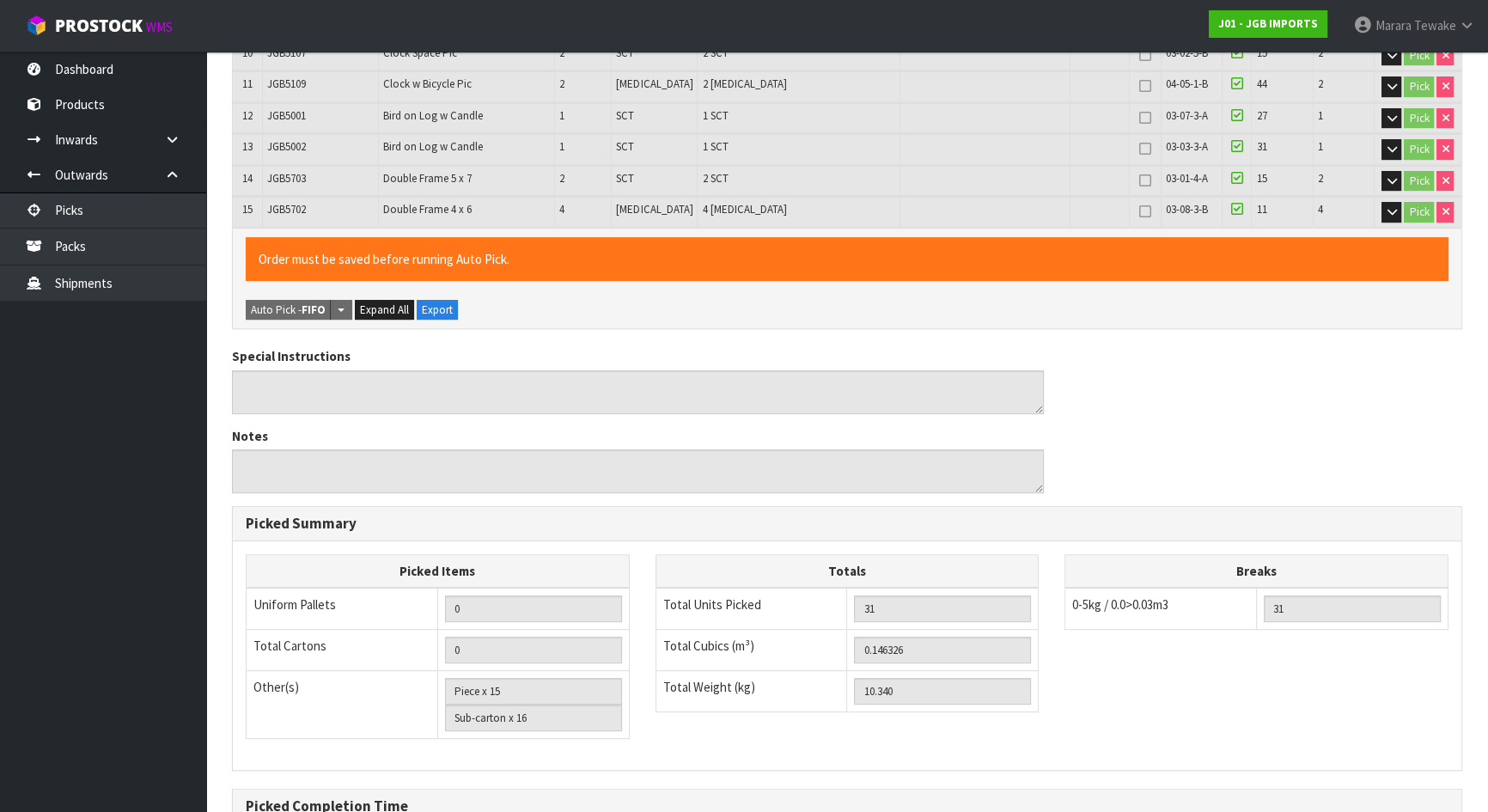
scroll to position [889, 0]
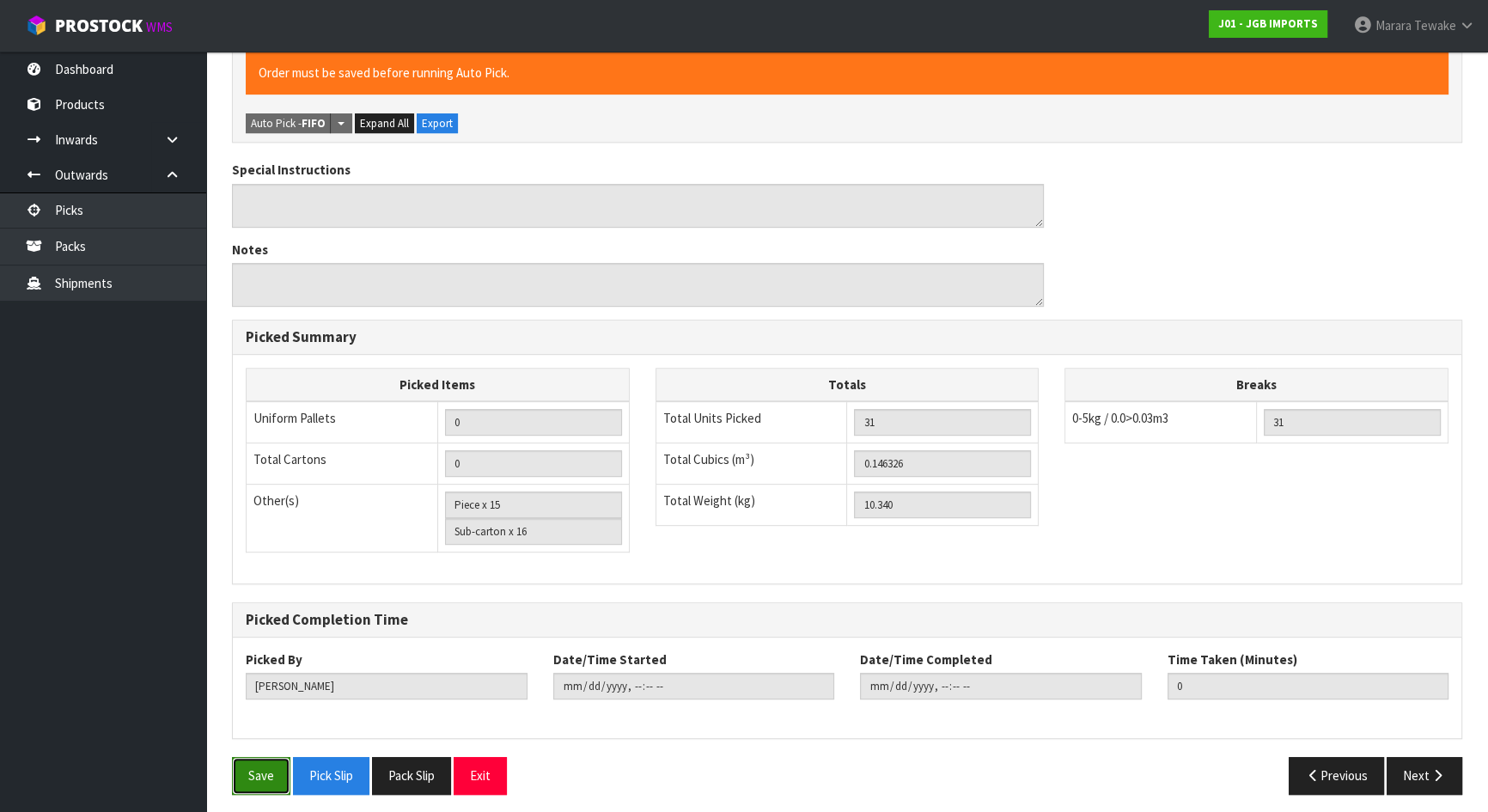
click at [273, 716] on button "Save" at bounding box center [261, 775] width 59 height 37
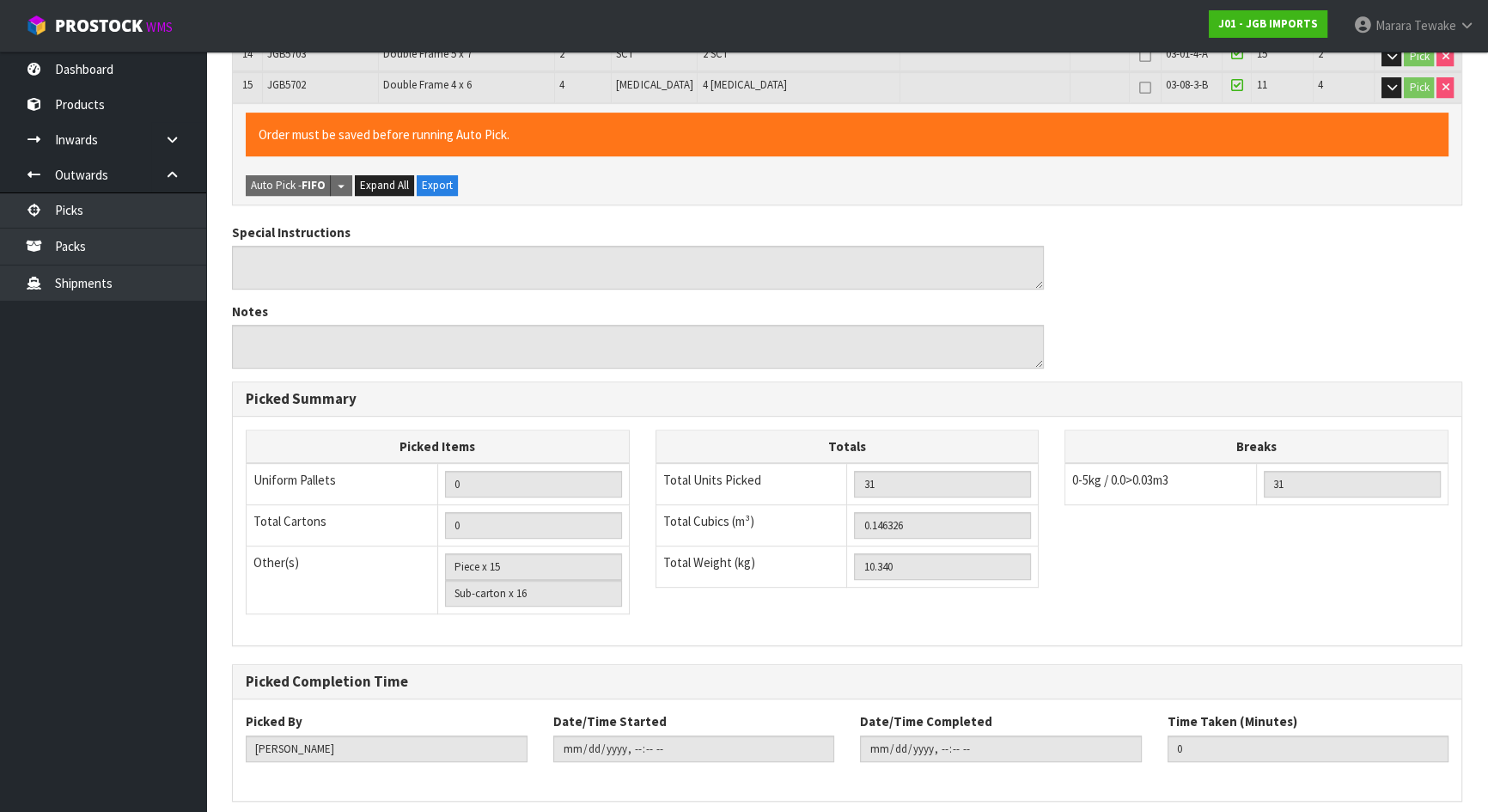
scroll to position [0, 0]
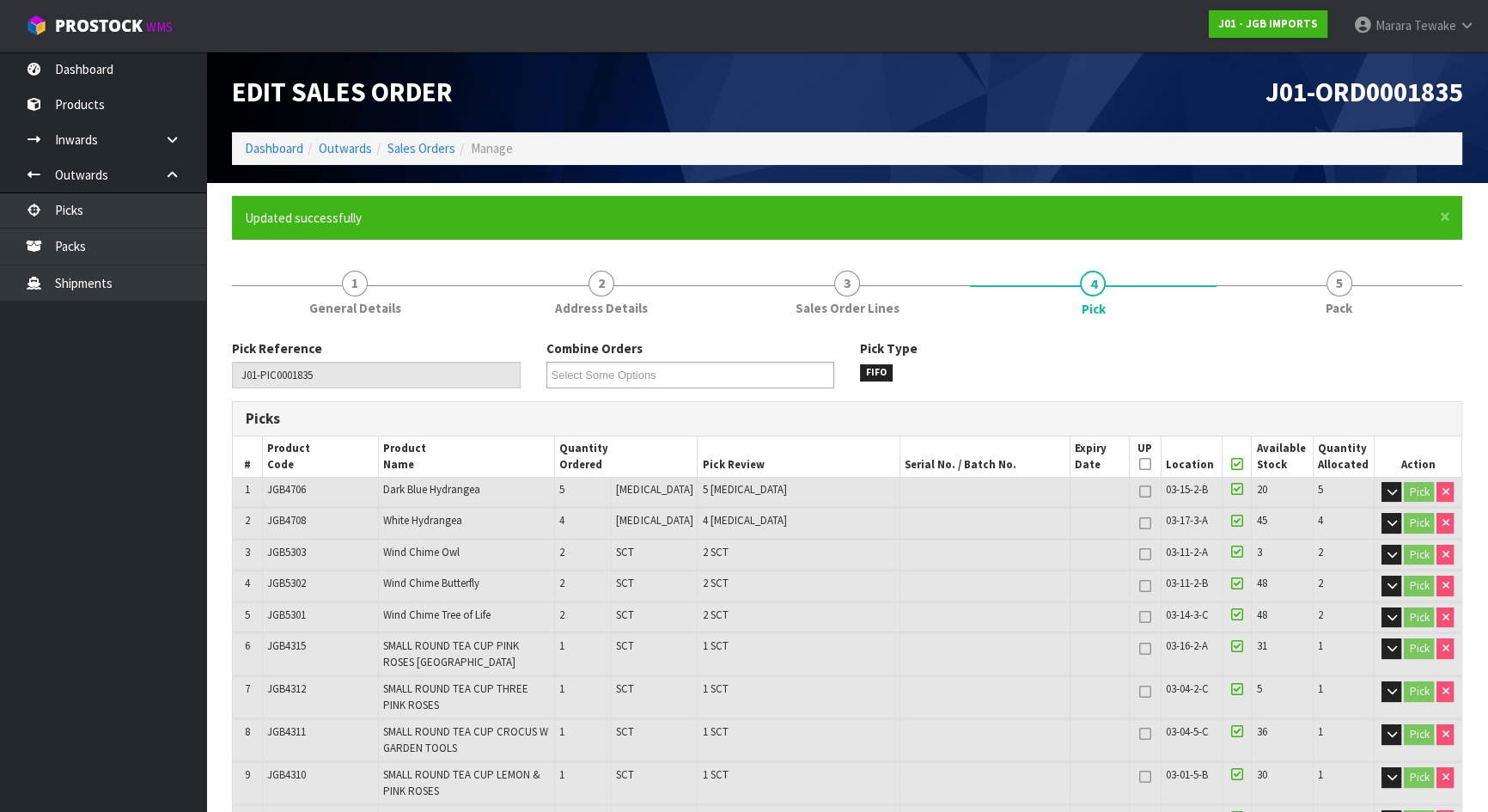
type input "[PERSON_NAME]"
type input "2025-09-03T07:38:13"
click at [129, 198] on link "Picks" at bounding box center [103, 210] width 206 height 35
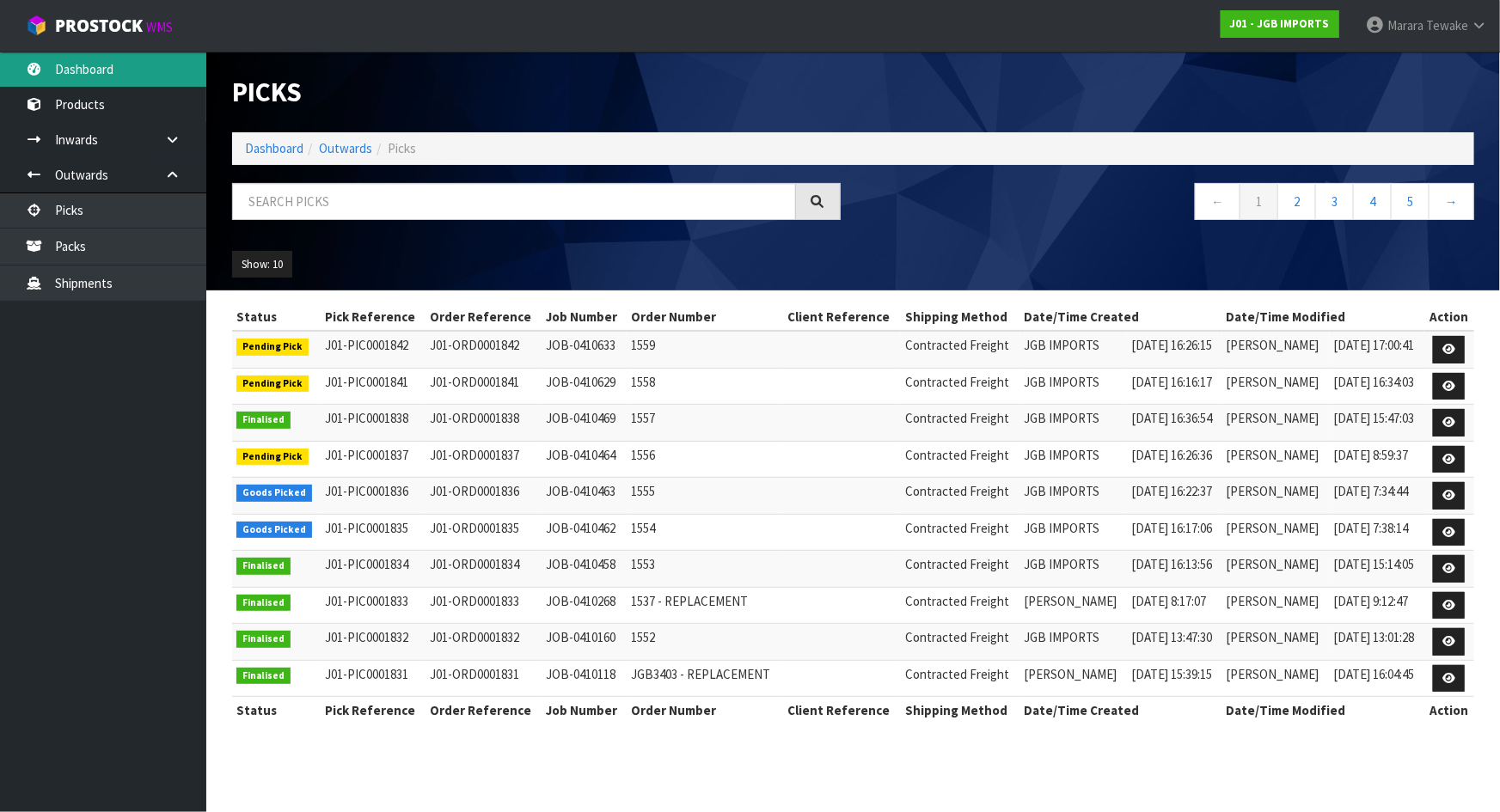
click at [84, 65] on link "Dashboard" at bounding box center [103, 69] width 206 height 35
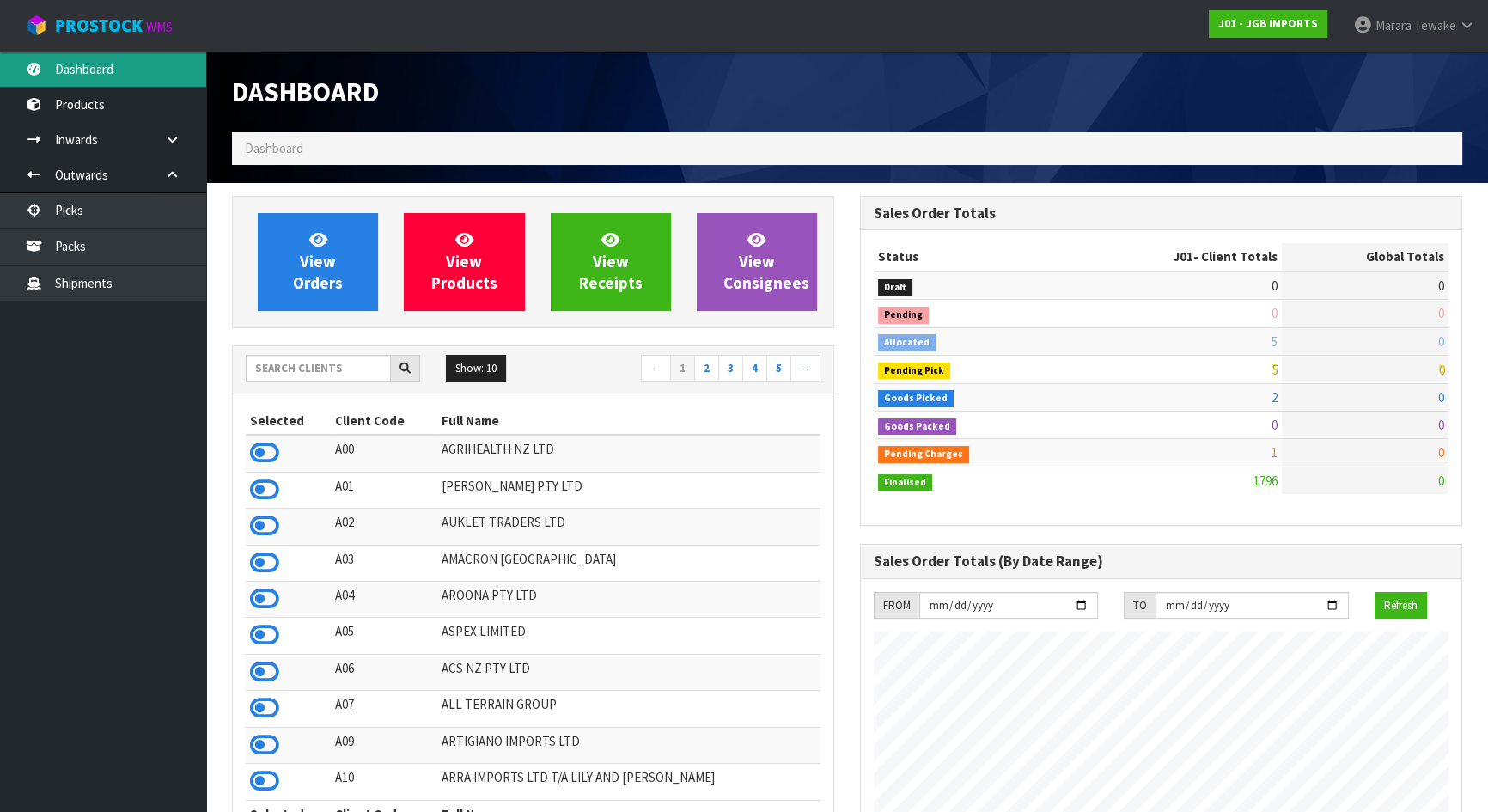
scroll to position [1299, 628]
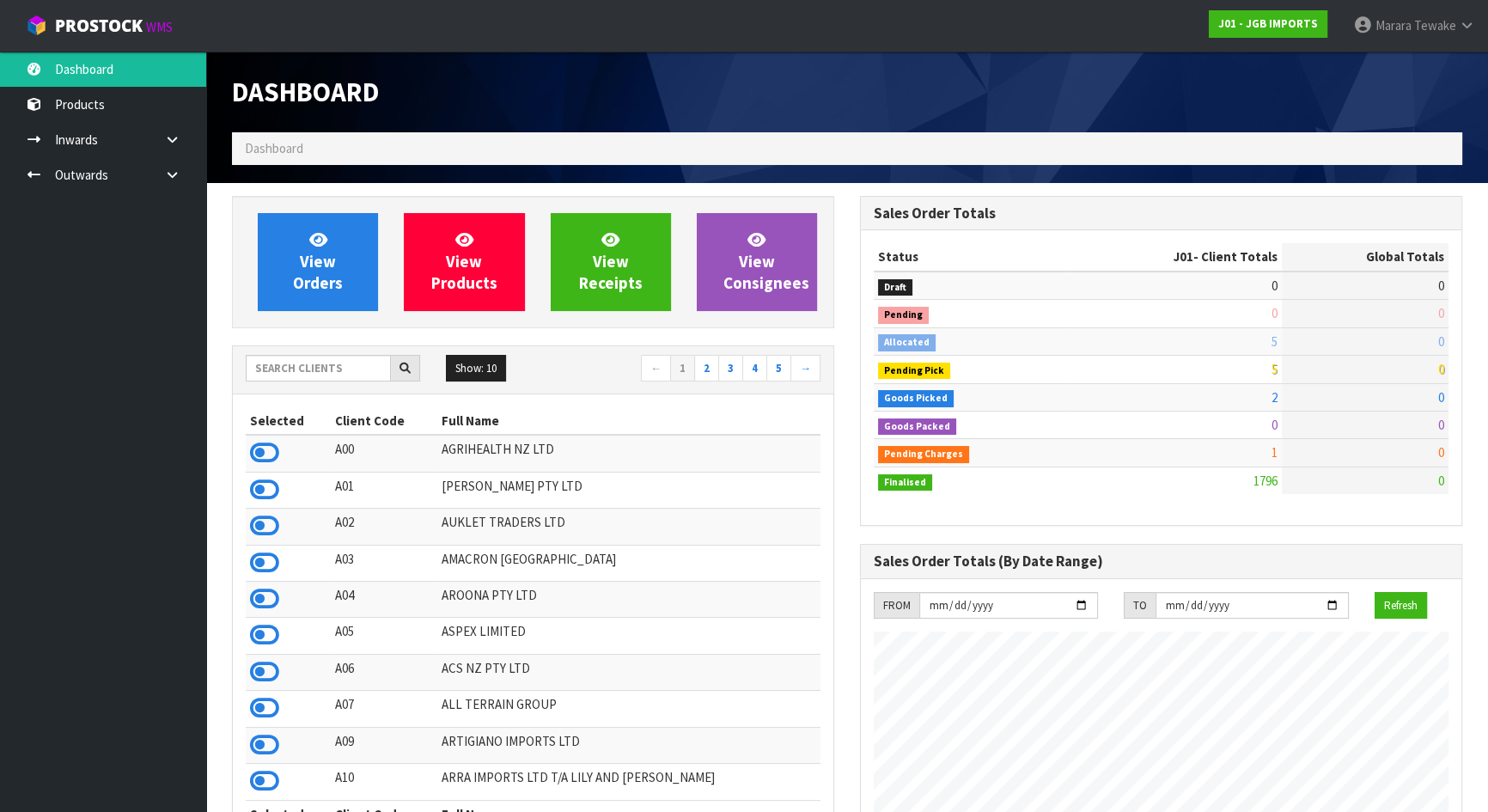
scroll to position [1299, 628]
click at [316, 264] on span "View Orders" at bounding box center [318, 261] width 50 height 64
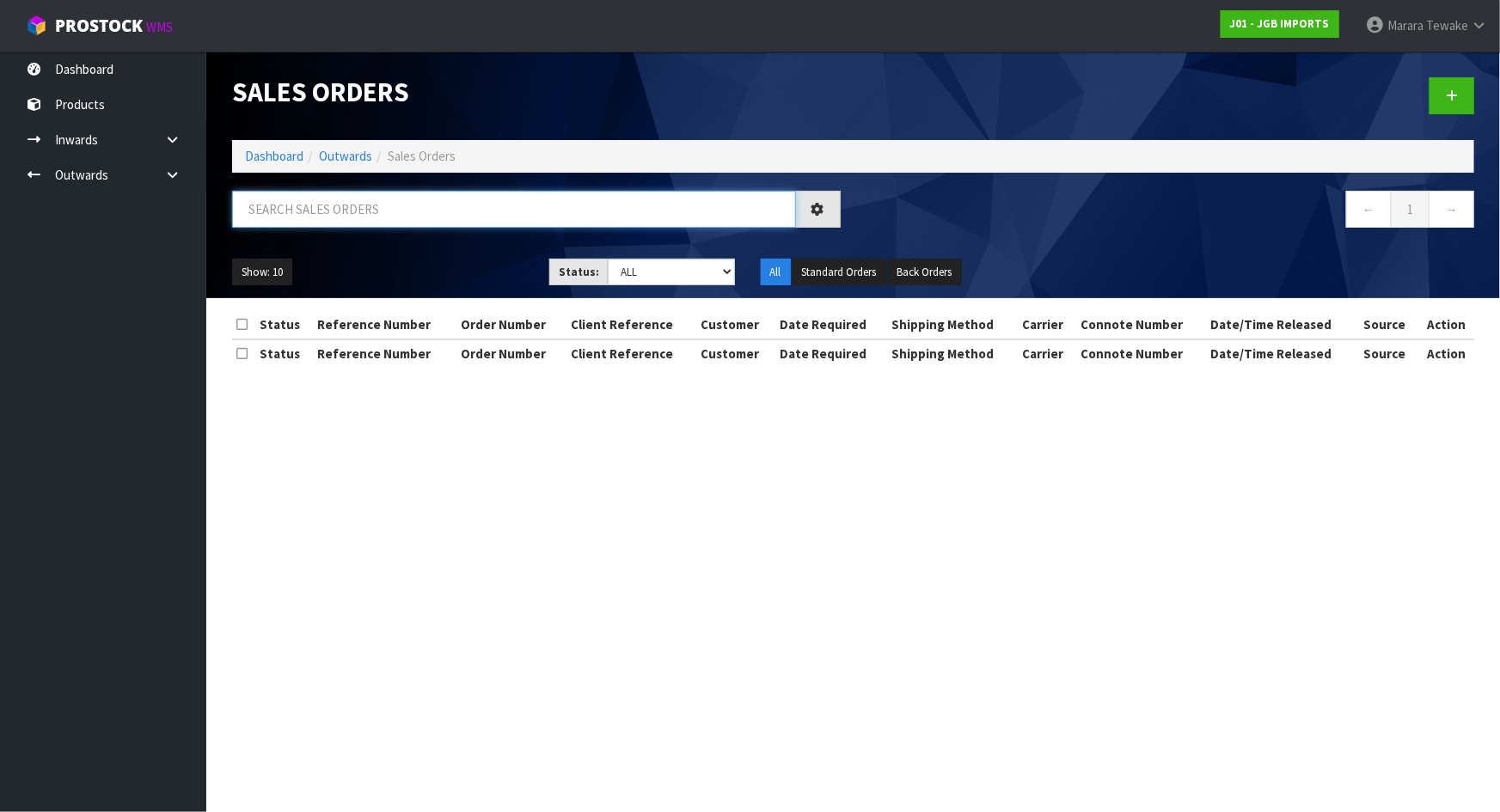
click at [328, 213] on input "text" at bounding box center [514, 209] width 564 height 37
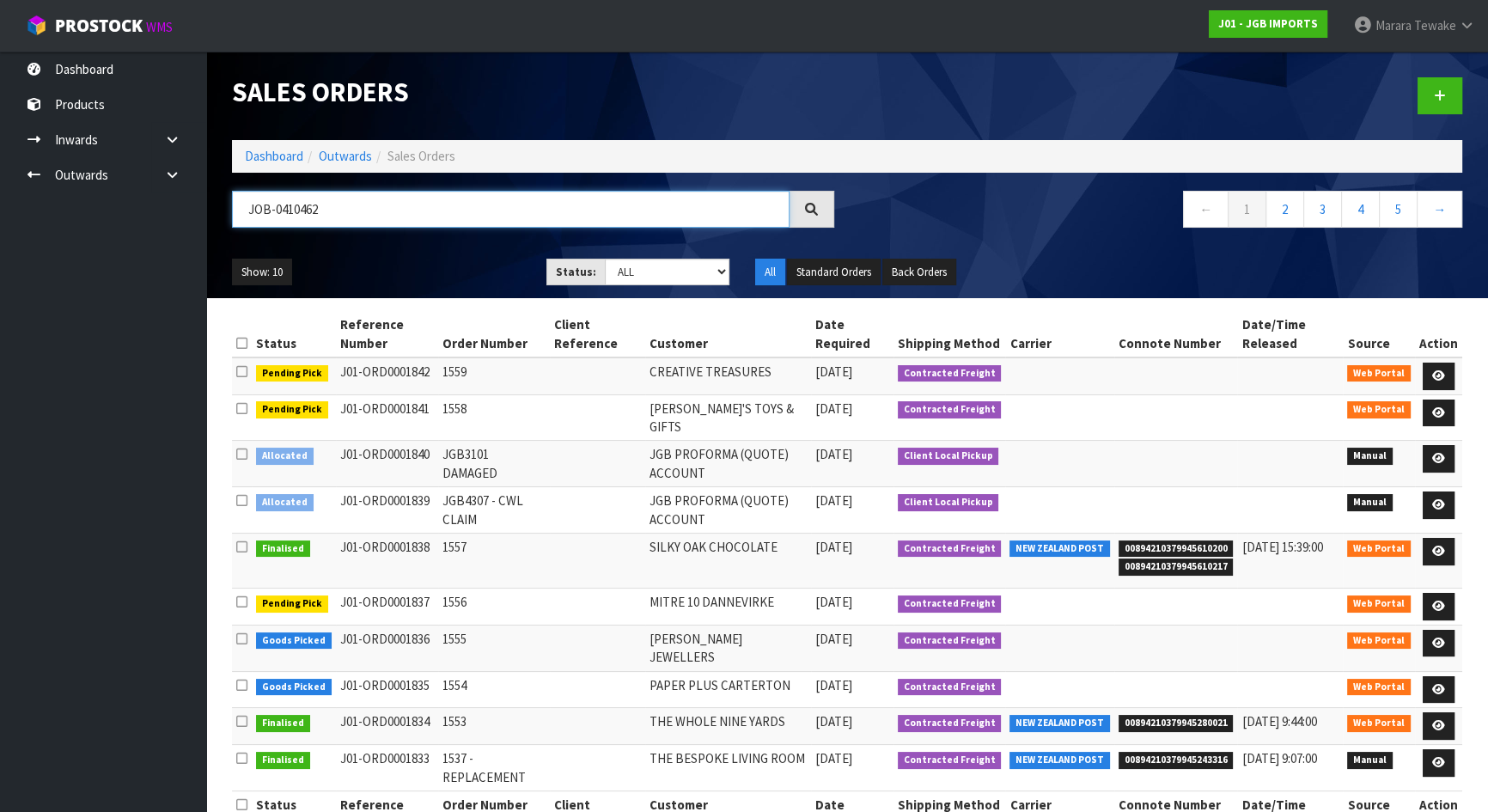
type input "JOB-0410462"
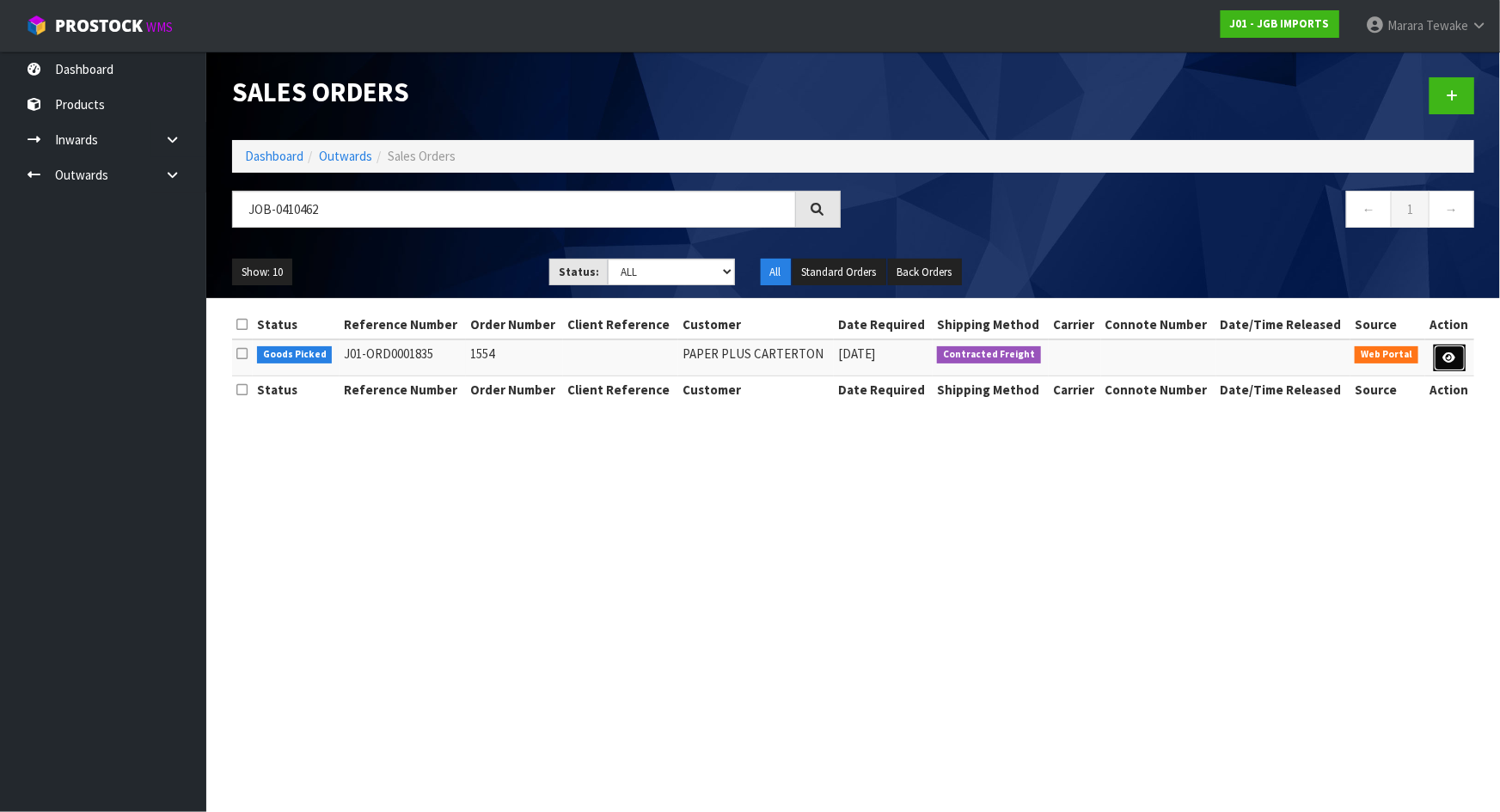
click at [1458, 352] on link at bounding box center [1450, 357] width 32 height 27
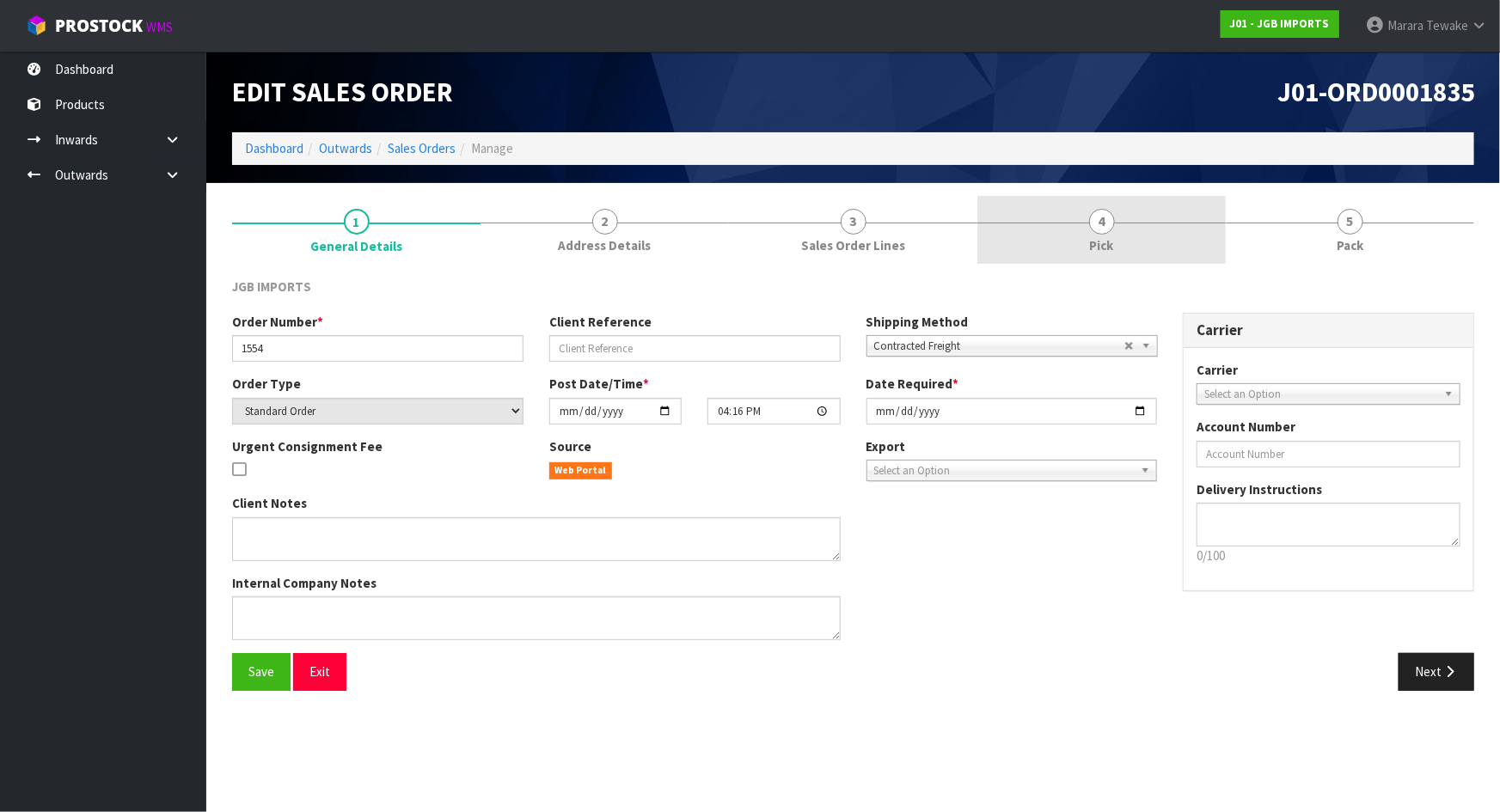
click at [1102, 247] on span "Pick" at bounding box center [1101, 245] width 24 height 18
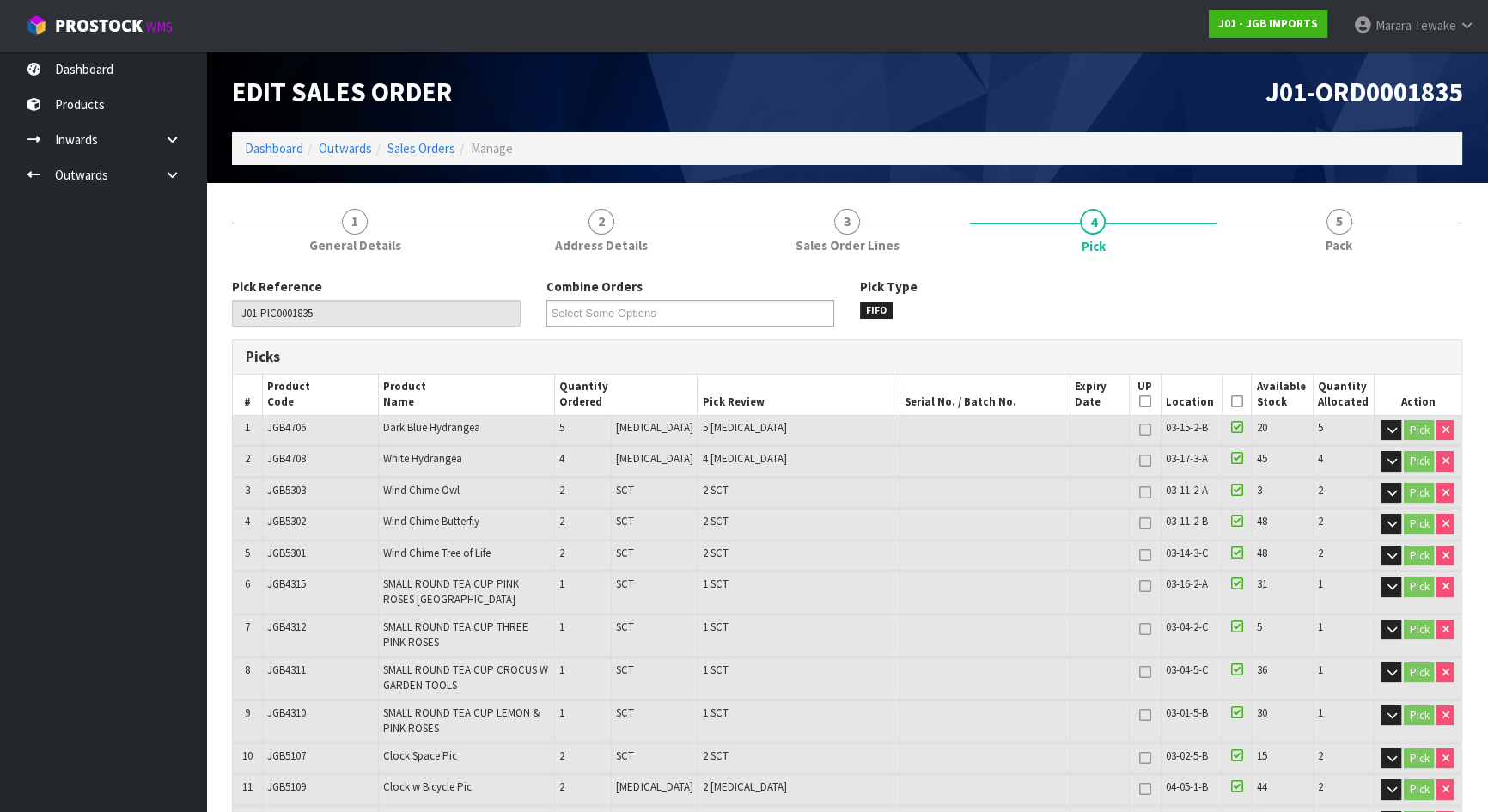
click at [1237, 402] on th "Picked" at bounding box center [1237, 395] width 30 height 40
click at [1232, 402] on icon at bounding box center [1238, 401] width 12 height 1
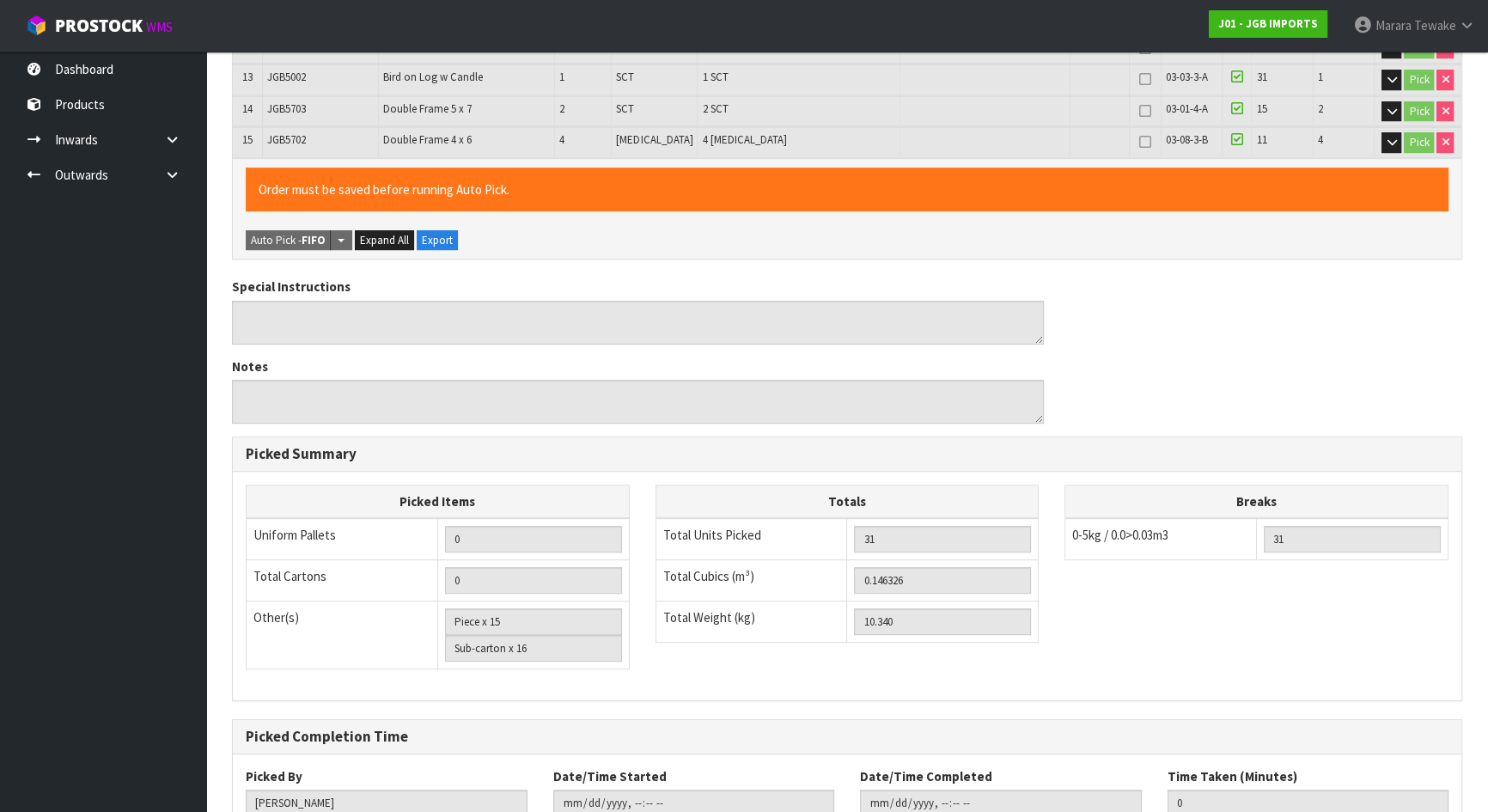
scroll to position [889, 0]
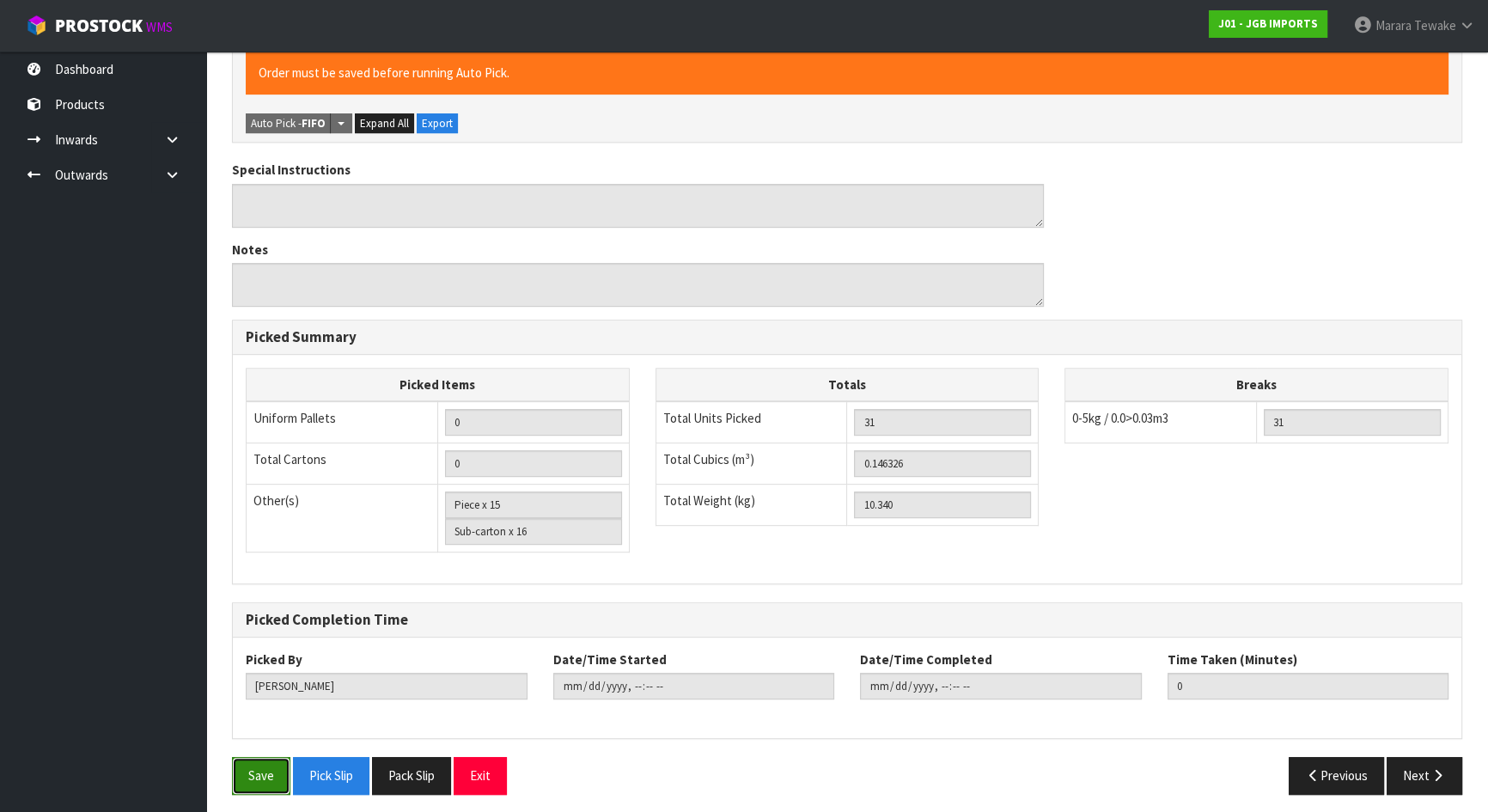
click at [268, 765] on button "Save" at bounding box center [261, 775] width 59 height 37
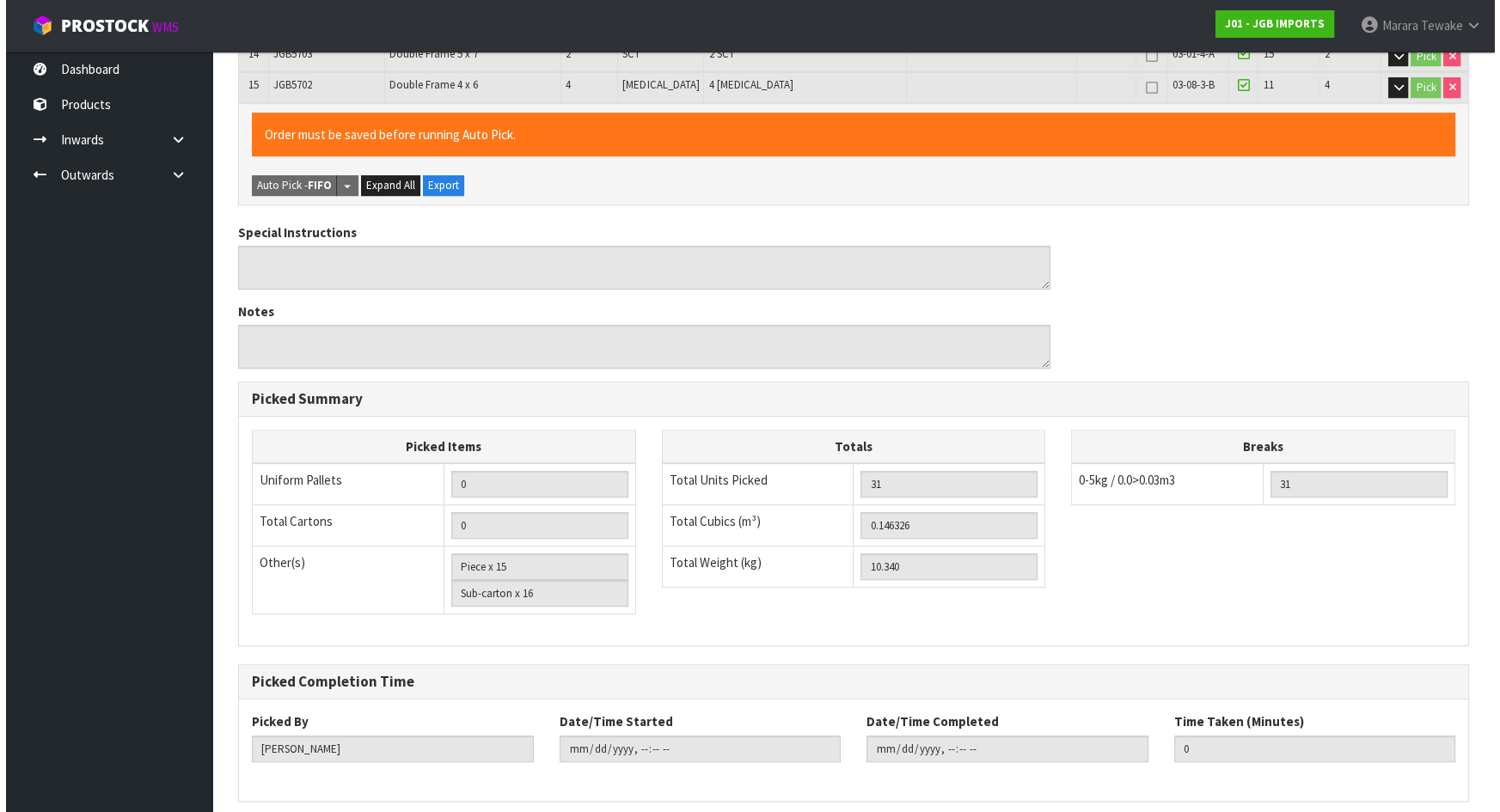
scroll to position [0, 0]
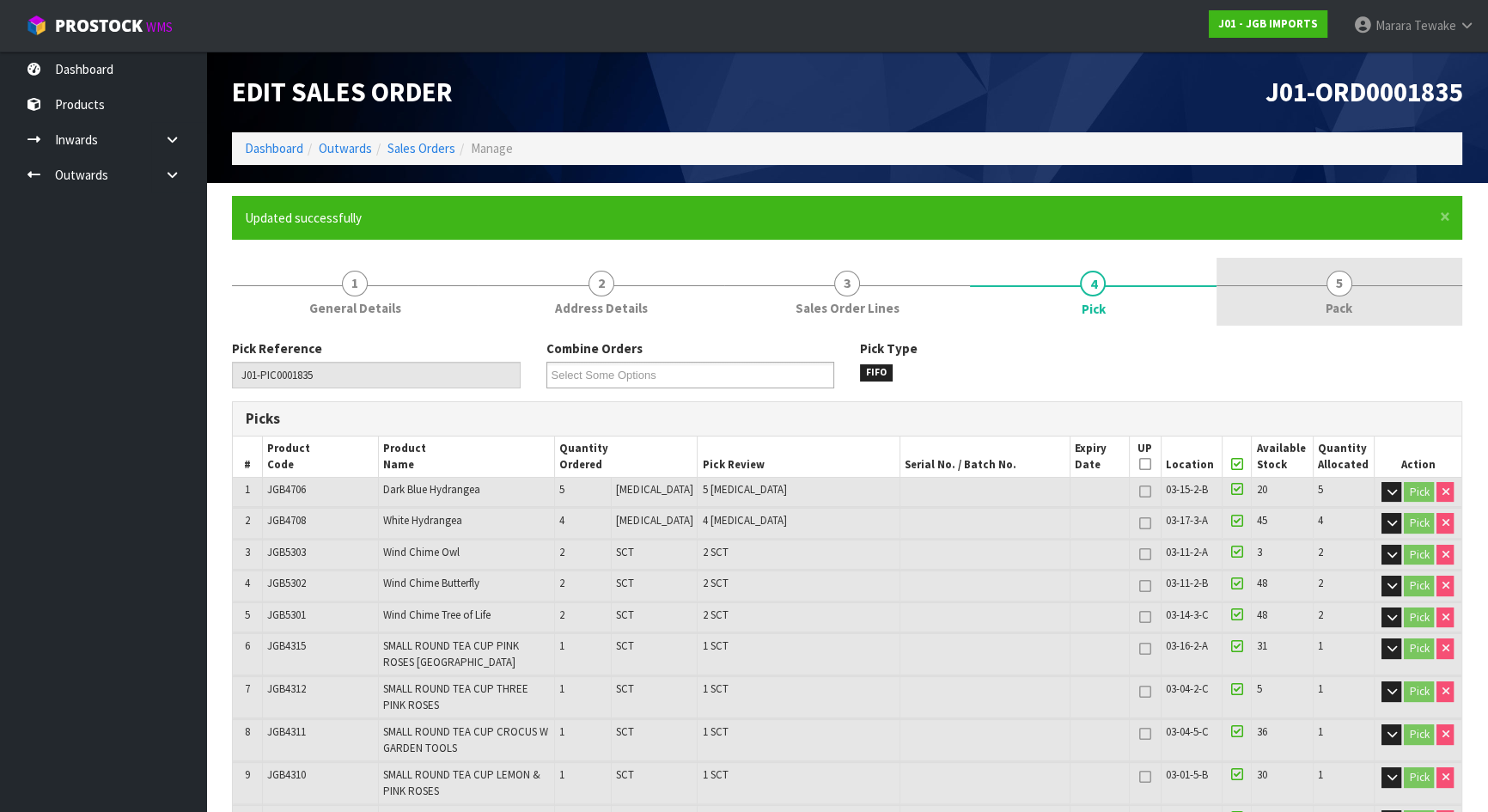
click at [1333, 289] on span "5" at bounding box center [1339, 283] width 25 height 25
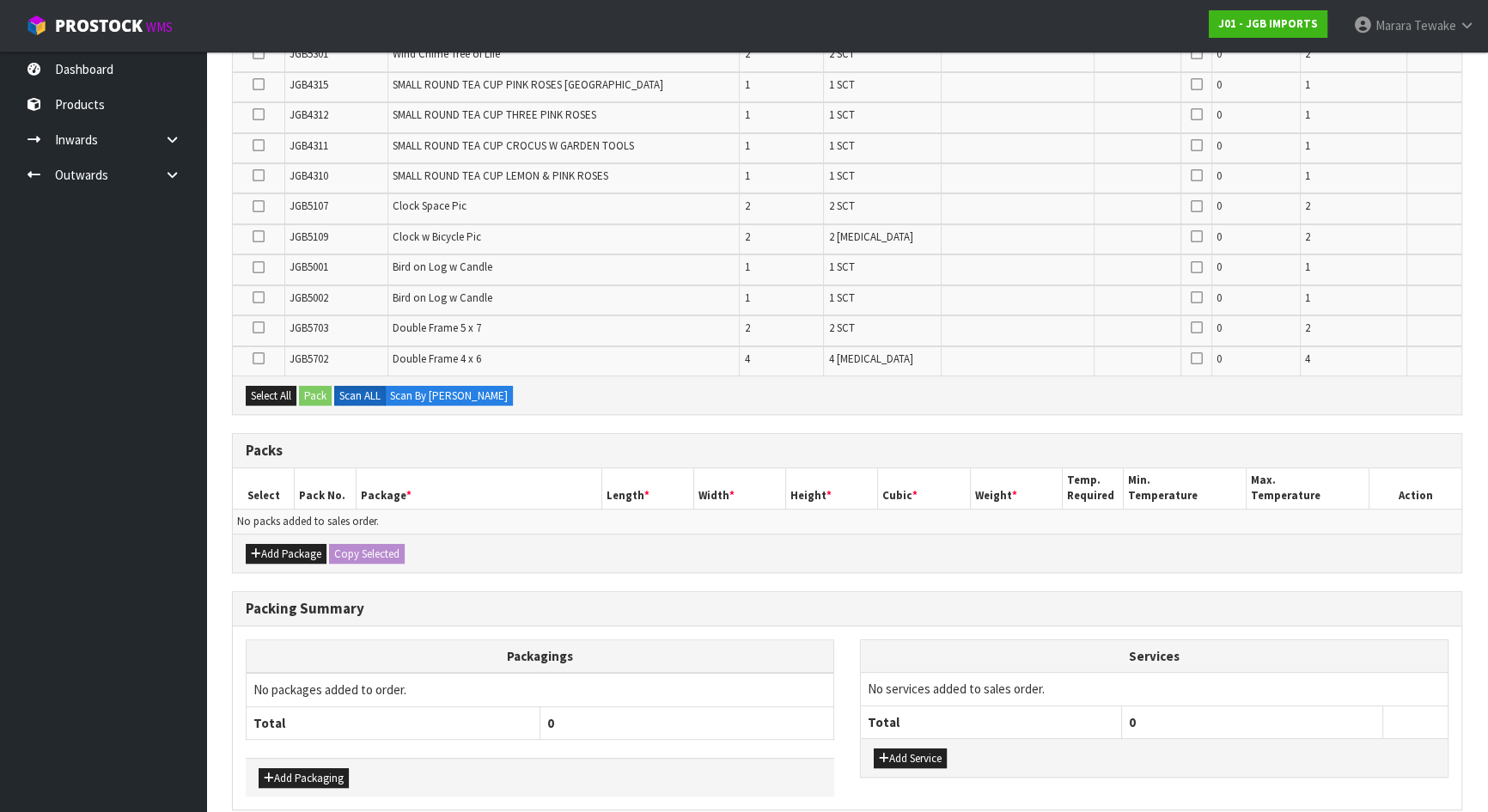
scroll to position [547, 0]
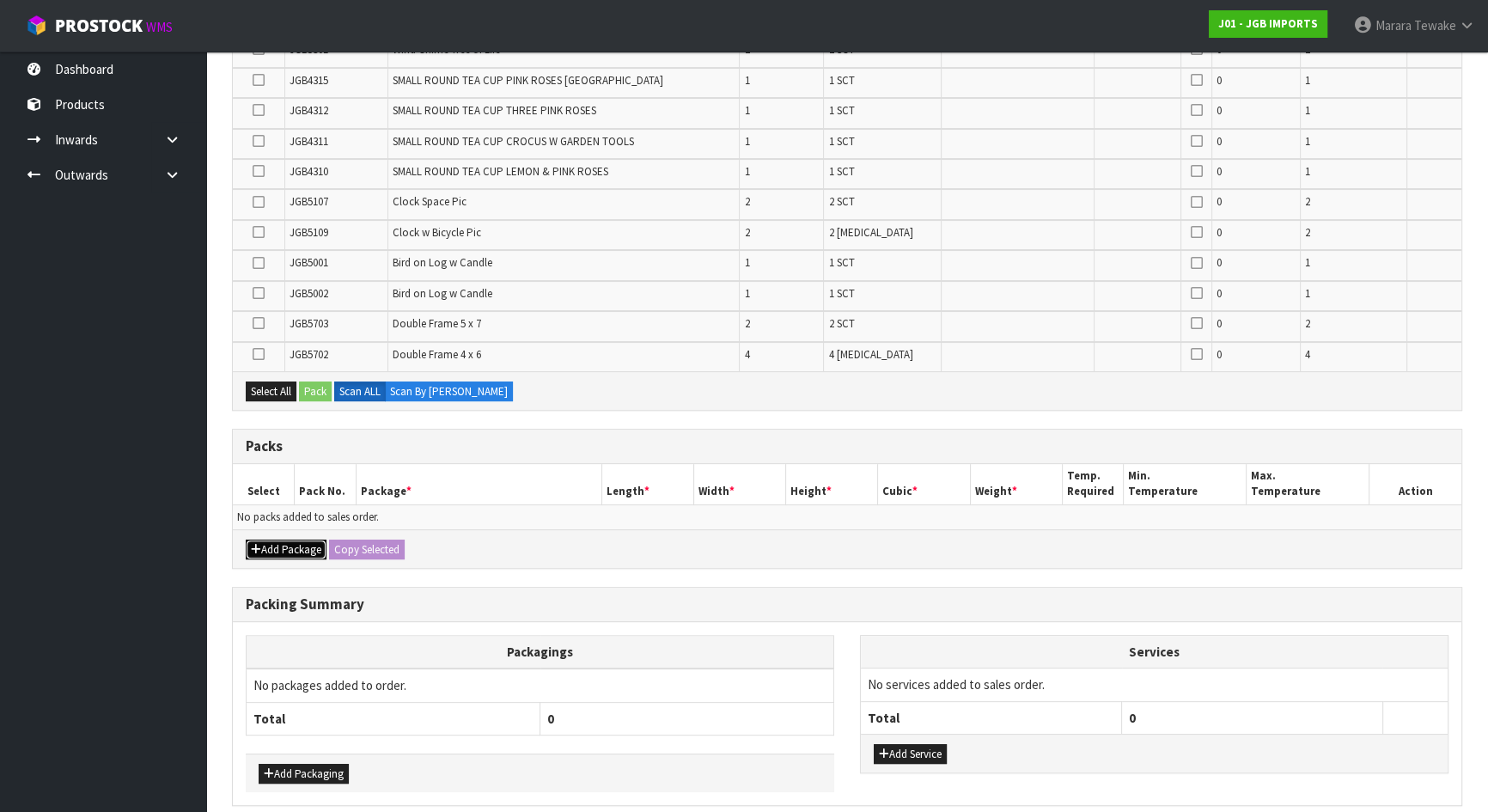
click at [284, 541] on button "Add Package" at bounding box center [286, 550] width 81 height 20
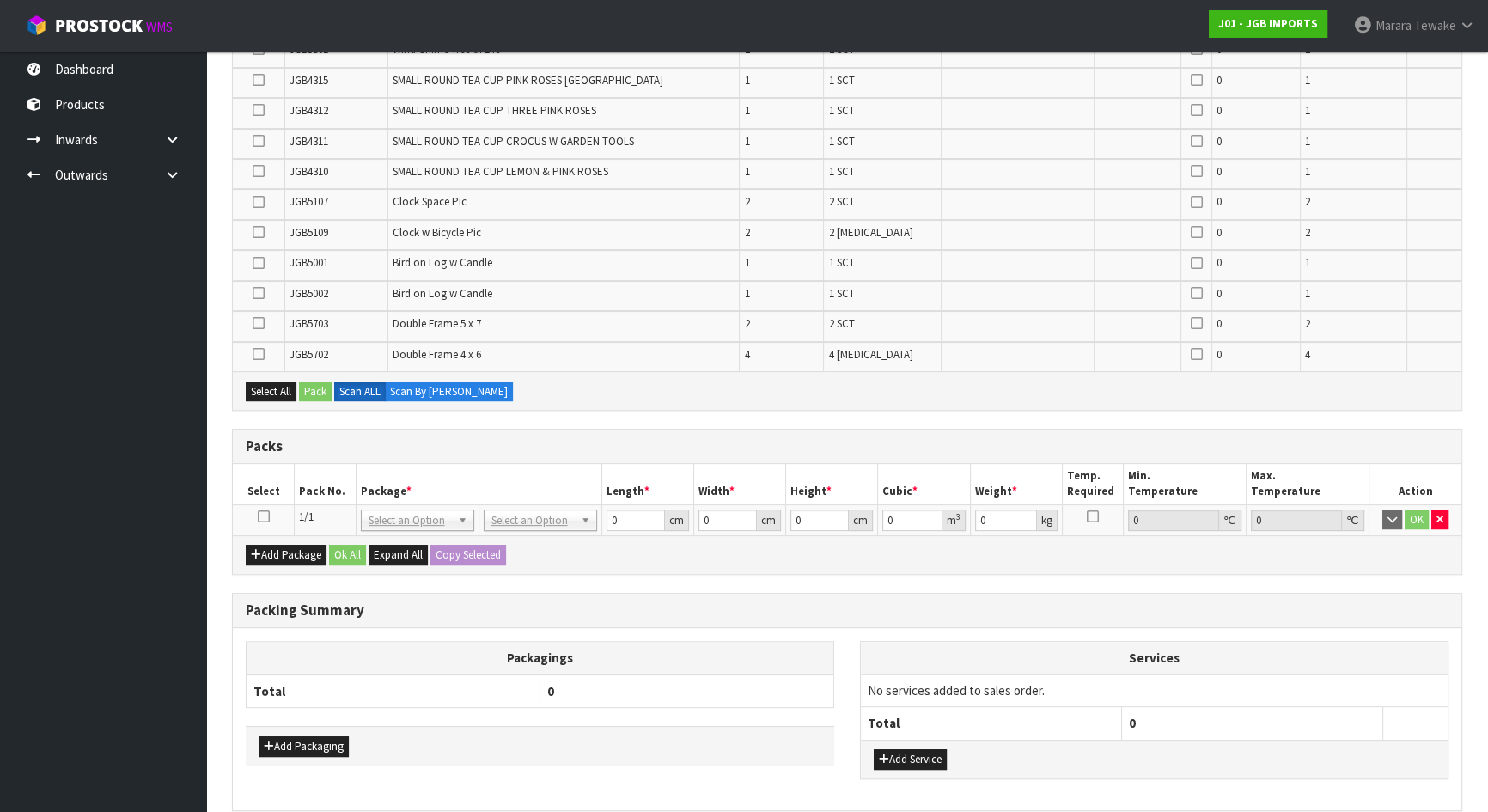
click at [263, 516] on icon at bounding box center [264, 516] width 12 height 1
click at [258, 202] on icon at bounding box center [259, 202] width 12 height 1
click at [0, 0] on input "checkbox" at bounding box center [0, 0] width 0 height 0
click at [259, 236] on label at bounding box center [259, 233] width 12 height 16
click at [0, 0] on input "checkbox" at bounding box center [0, 0] width 0 height 0
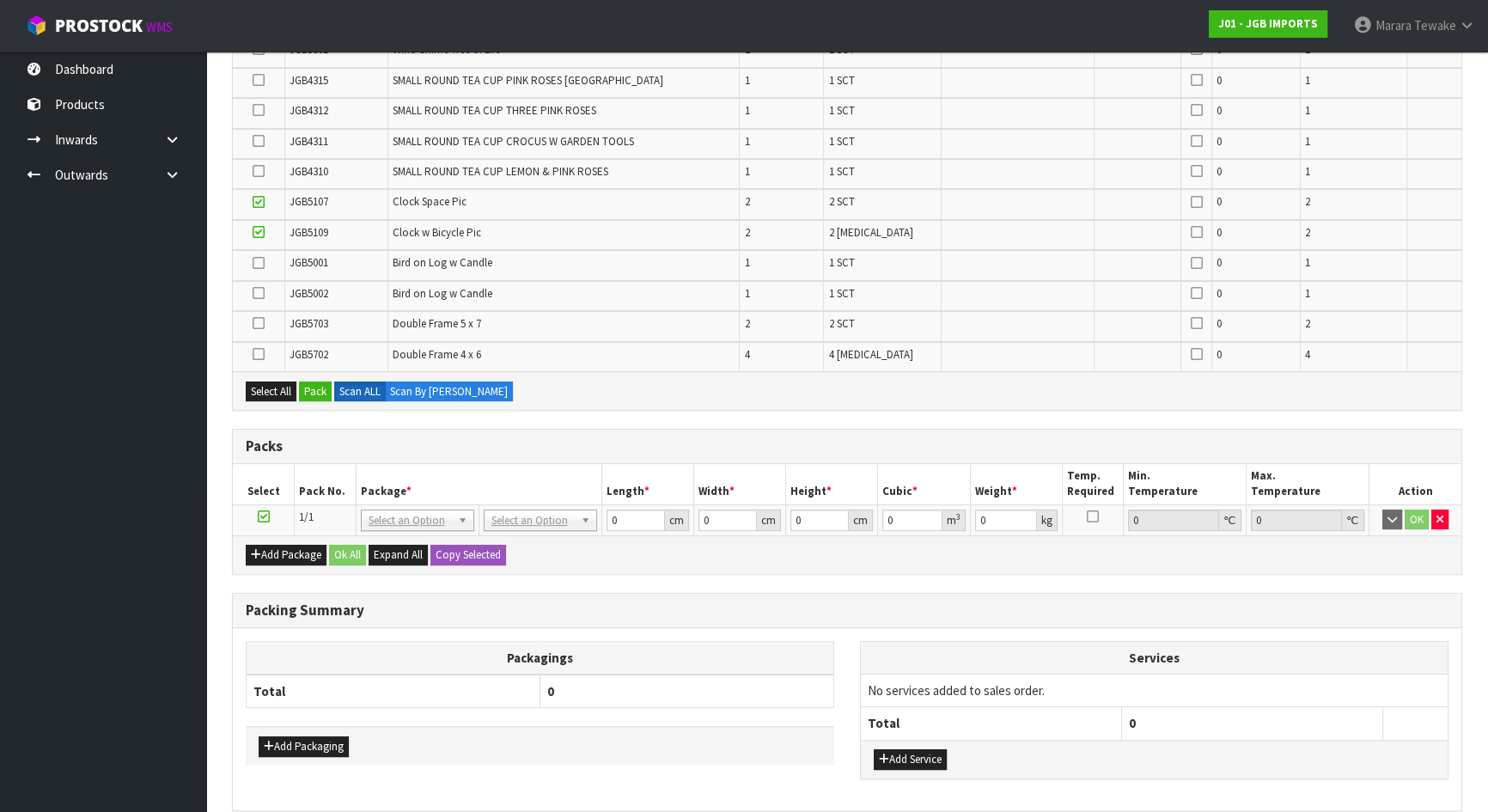
click at [256, 293] on icon at bounding box center [259, 293] width 12 height 1
click at [0, 0] on input "checkbox" at bounding box center [0, 0] width 0 height 0
click at [260, 263] on icon at bounding box center [259, 263] width 12 height 1
click at [0, 0] on input "checkbox" at bounding box center [0, 0] width 0 height 0
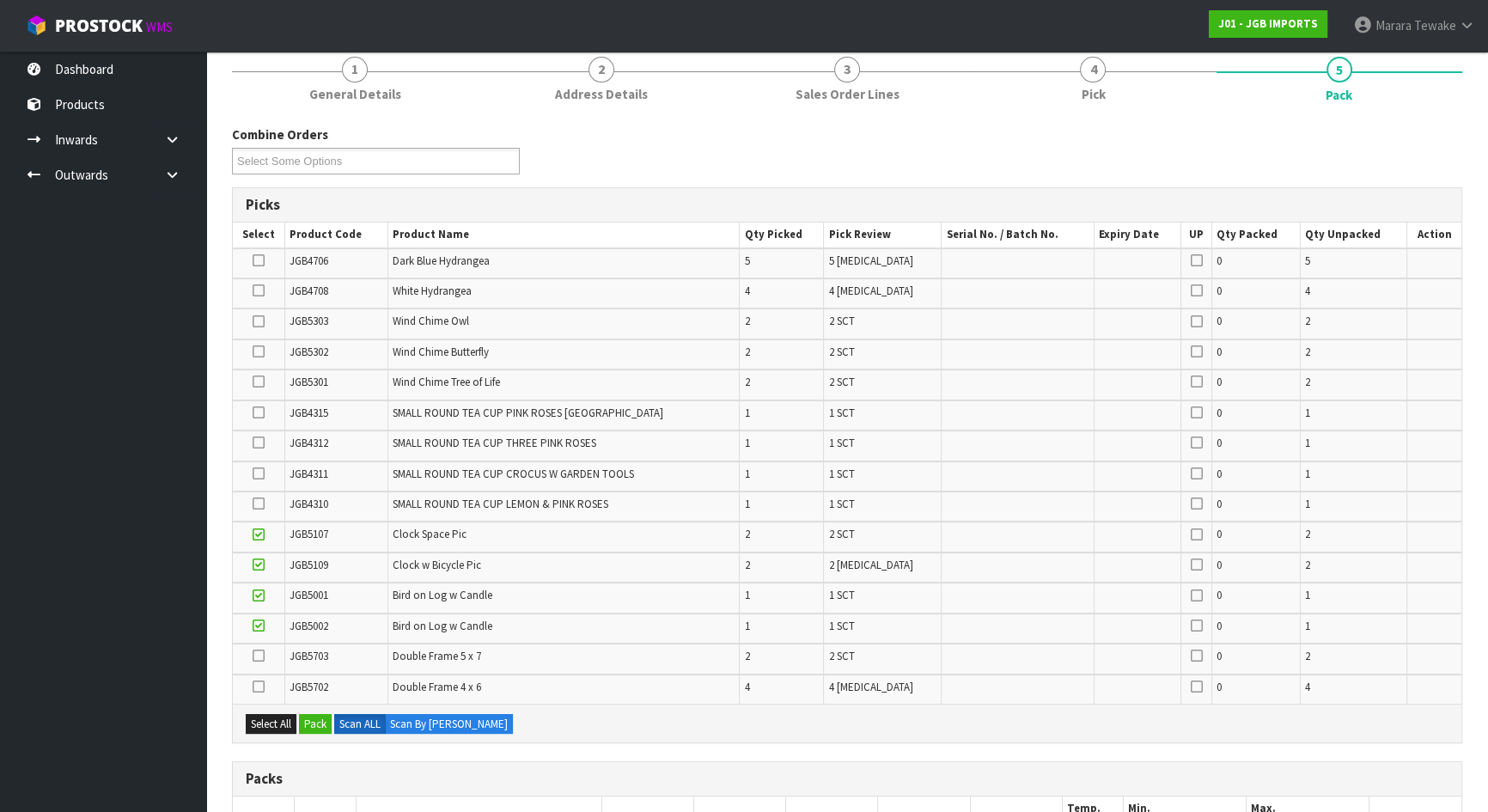
scroll to position [234, 0]
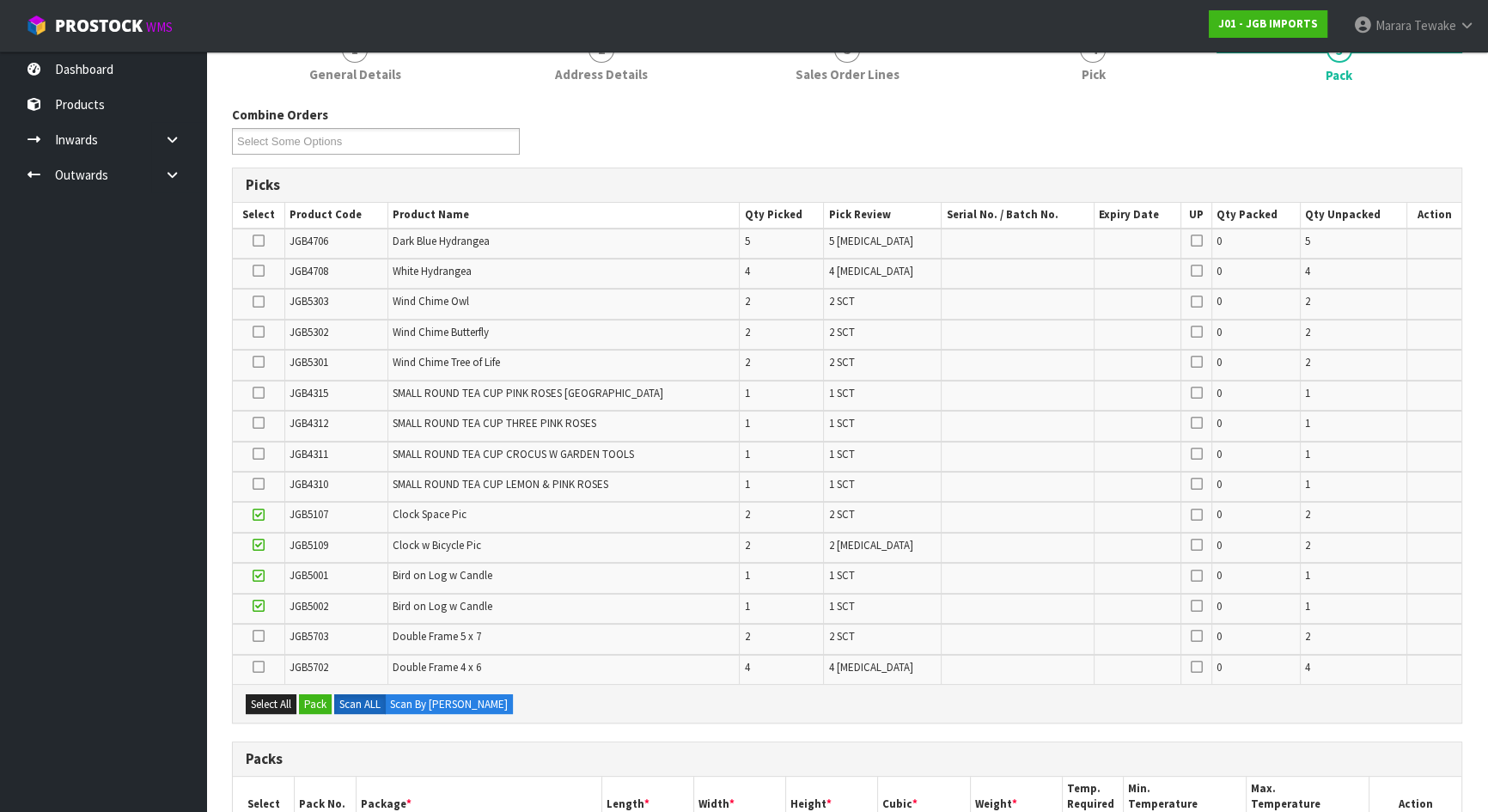
click at [258, 332] on icon at bounding box center [259, 332] width 12 height 1
click at [0, 0] on input "checkbox" at bounding box center [0, 0] width 0 height 0
click at [262, 303] on icon at bounding box center [259, 302] width 12 height 1
click at [0, 0] on input "checkbox" at bounding box center [0, 0] width 0 height 0
click at [261, 362] on icon at bounding box center [259, 362] width 12 height 1
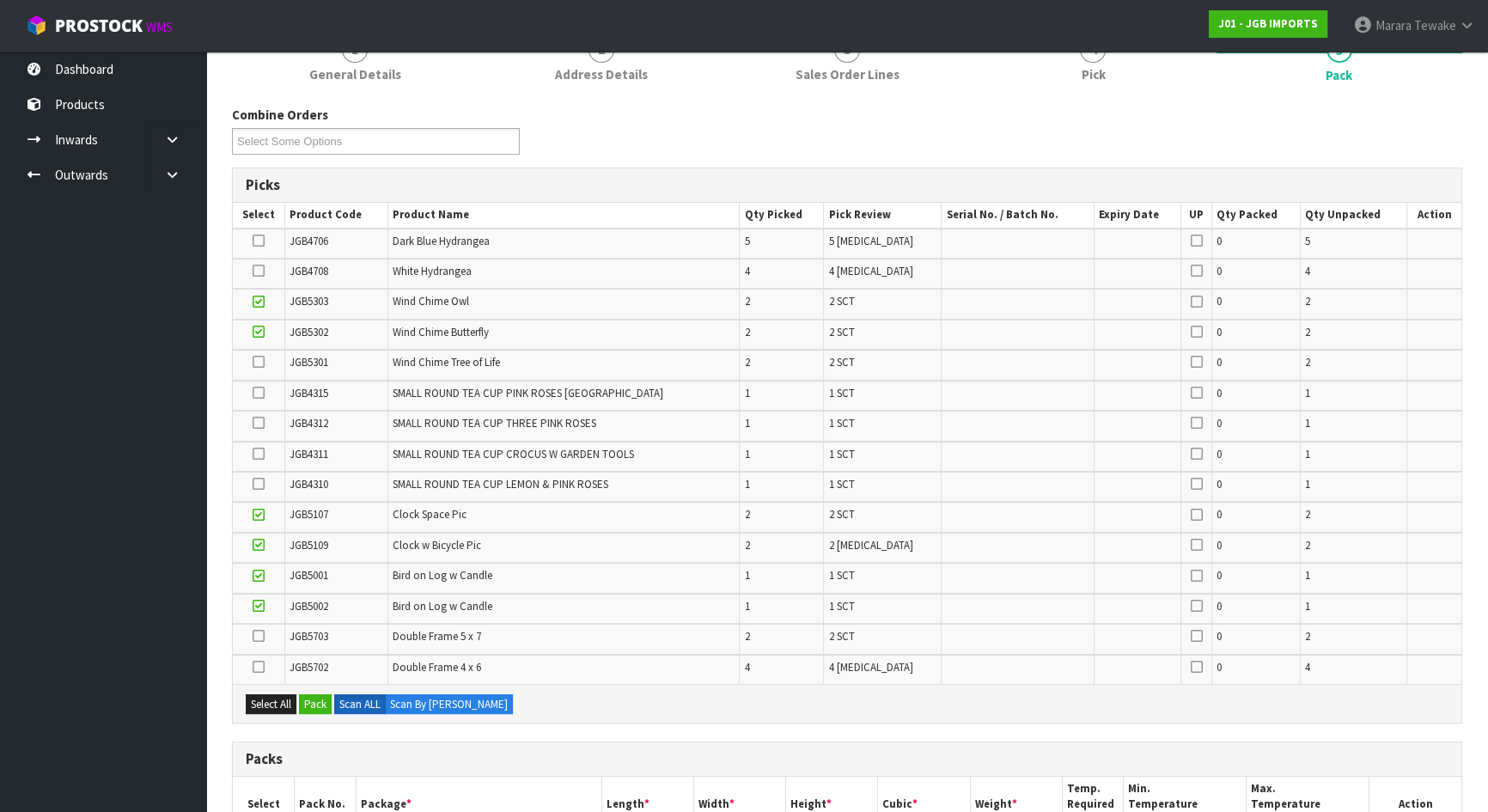
click at [0, 0] on input "checkbox" at bounding box center [0, 0] width 0 height 0
click at [261, 636] on icon at bounding box center [259, 636] width 12 height 1
click at [0, 0] on input "checkbox" at bounding box center [0, 0] width 0 height 0
click at [261, 667] on icon at bounding box center [259, 667] width 12 height 1
click at [0, 0] on input "checkbox" at bounding box center [0, 0] width 0 height 0
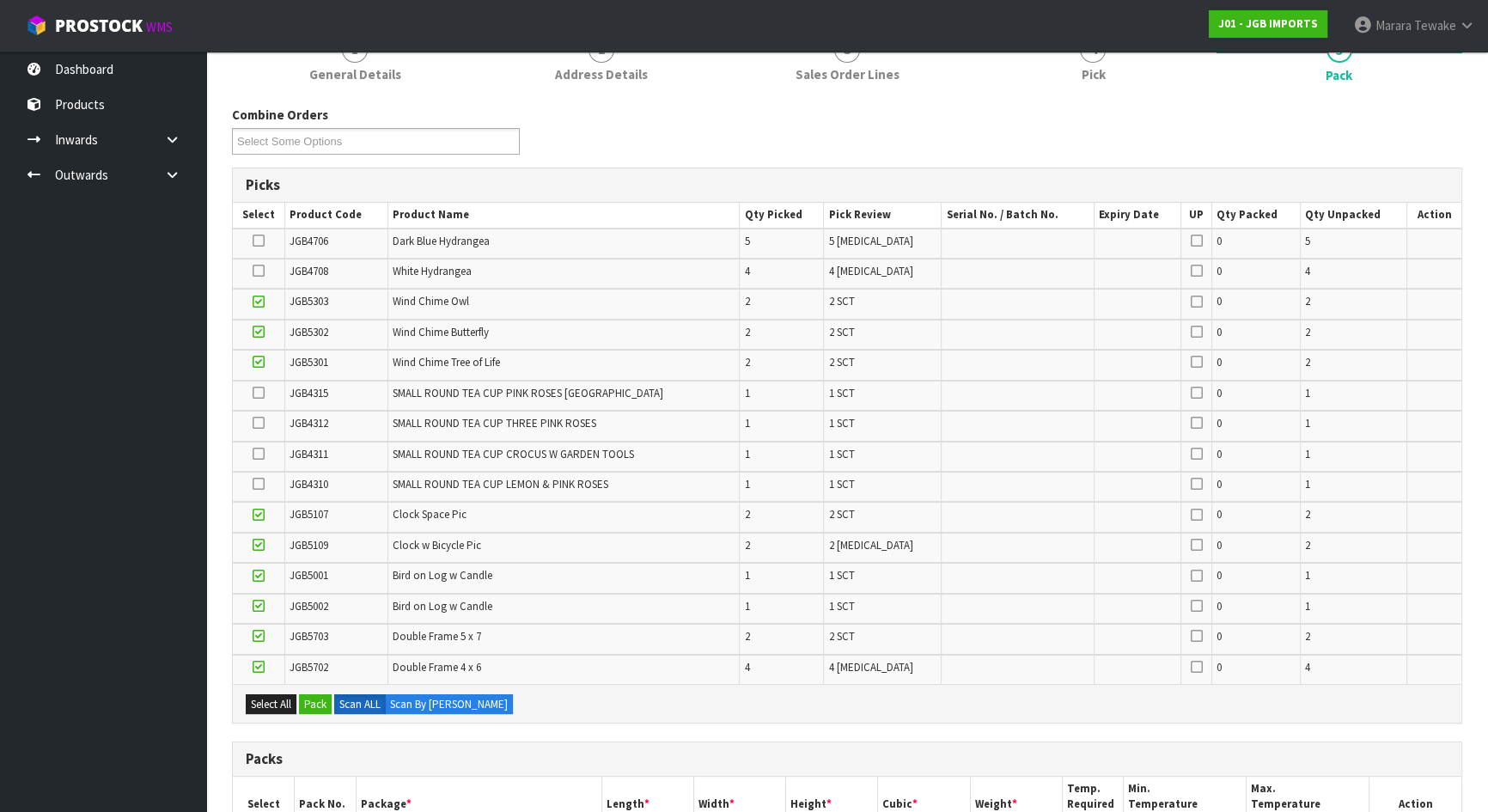
click at [254, 484] on icon at bounding box center [259, 484] width 12 height 1
click at [0, 0] on input "checkbox" at bounding box center [0, 0] width 0 height 0
click at [263, 423] on icon at bounding box center [259, 423] width 12 height 1
click at [0, 0] on input "checkbox" at bounding box center [0, 0] width 0 height 0
click at [256, 454] on icon at bounding box center [259, 454] width 12 height 1
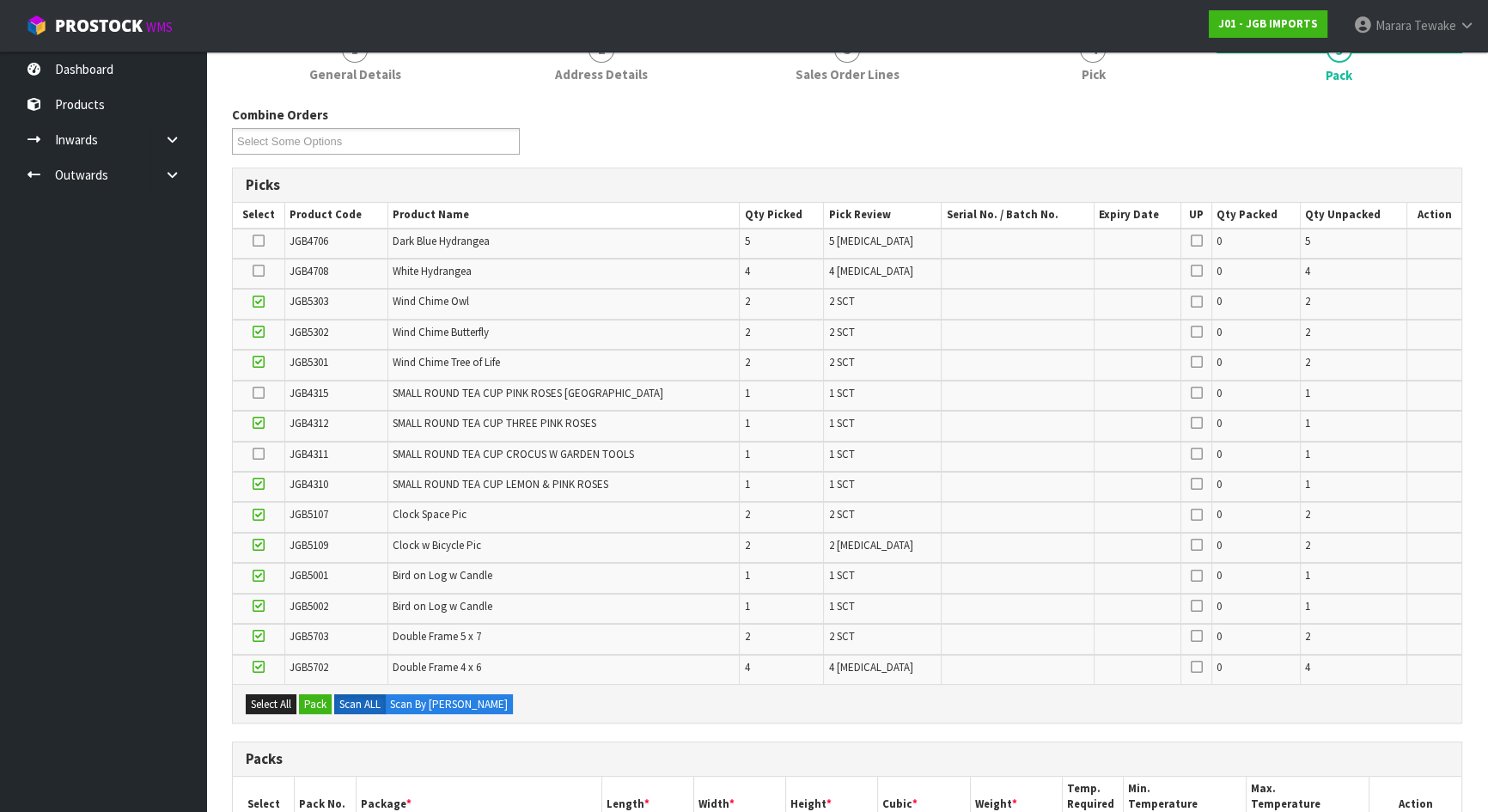
click at [0, 0] on input "checkbox" at bounding box center [0, 0] width 0 height 0
click at [255, 392] on icon at bounding box center [259, 392] width 12 height 1
click at [0, 0] on input "checkbox" at bounding box center [0, 0] width 0 height 0
click at [260, 270] on icon at bounding box center [259, 270] width 12 height 1
click at [0, 0] on input "checkbox" at bounding box center [0, 0] width 0 height 0
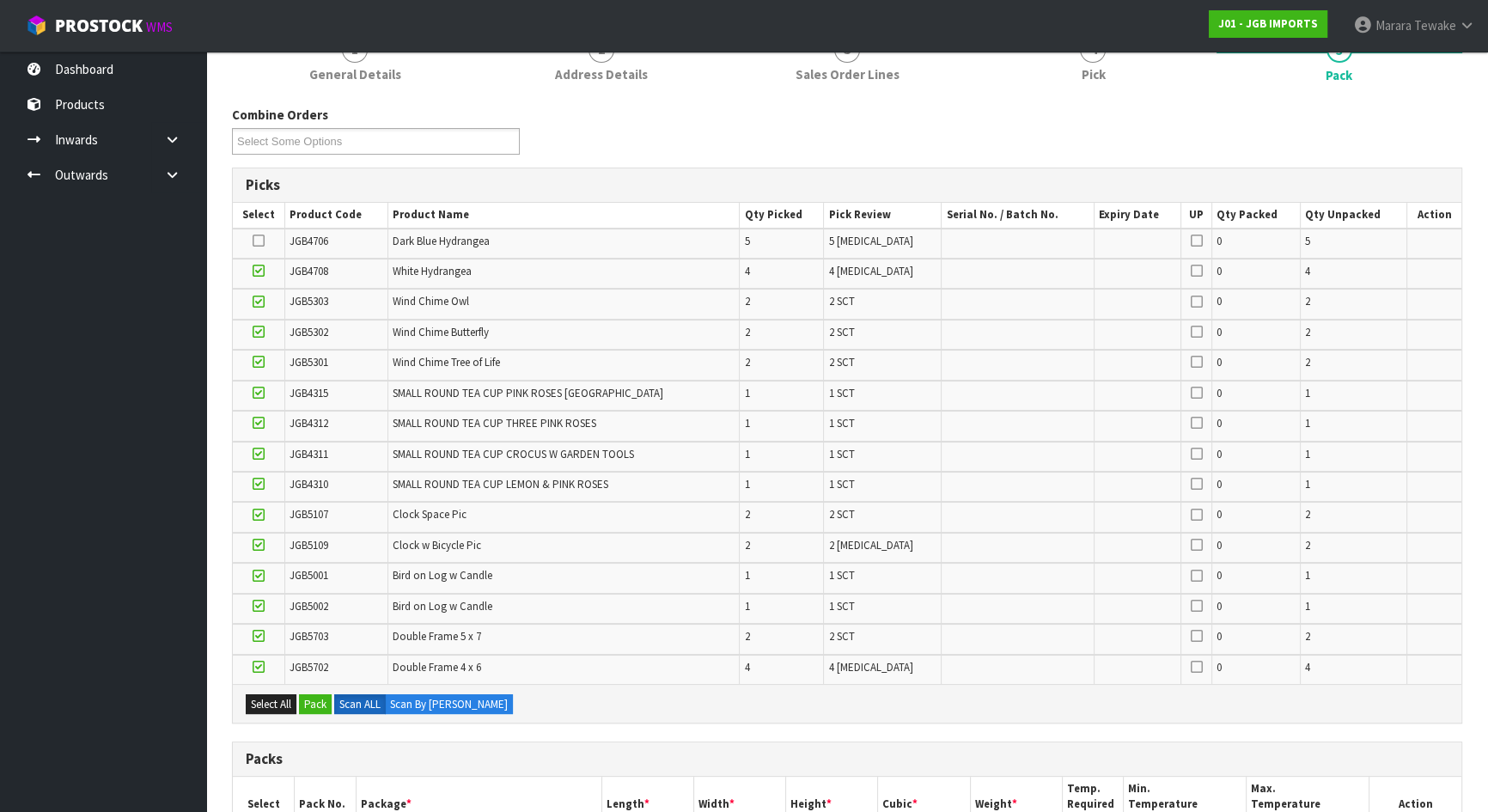
click at [258, 241] on icon at bounding box center [259, 241] width 12 height 1
click at [0, 0] on input "checkbox" at bounding box center [0, 0] width 0 height 0
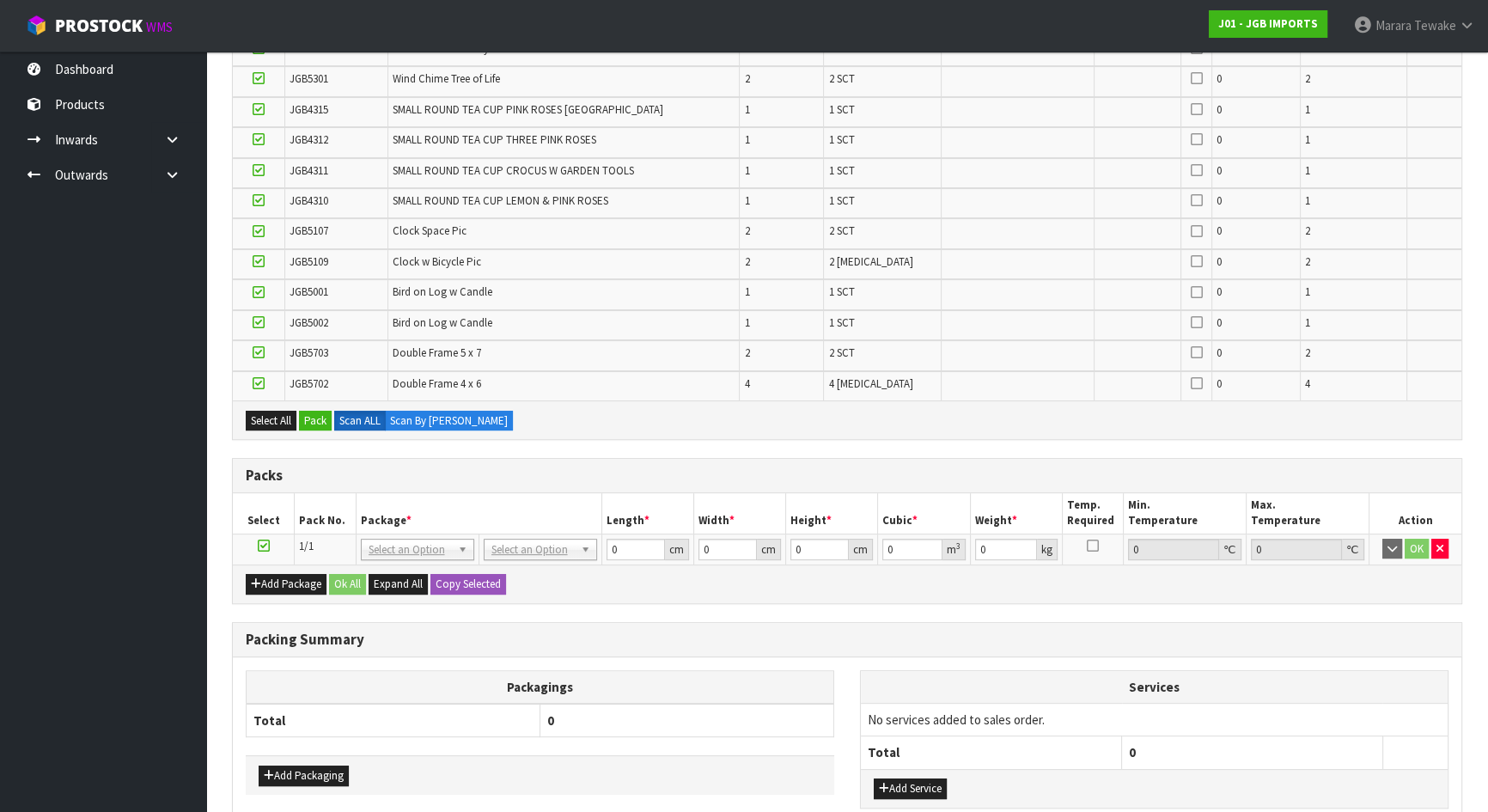
scroll to position [547, 0]
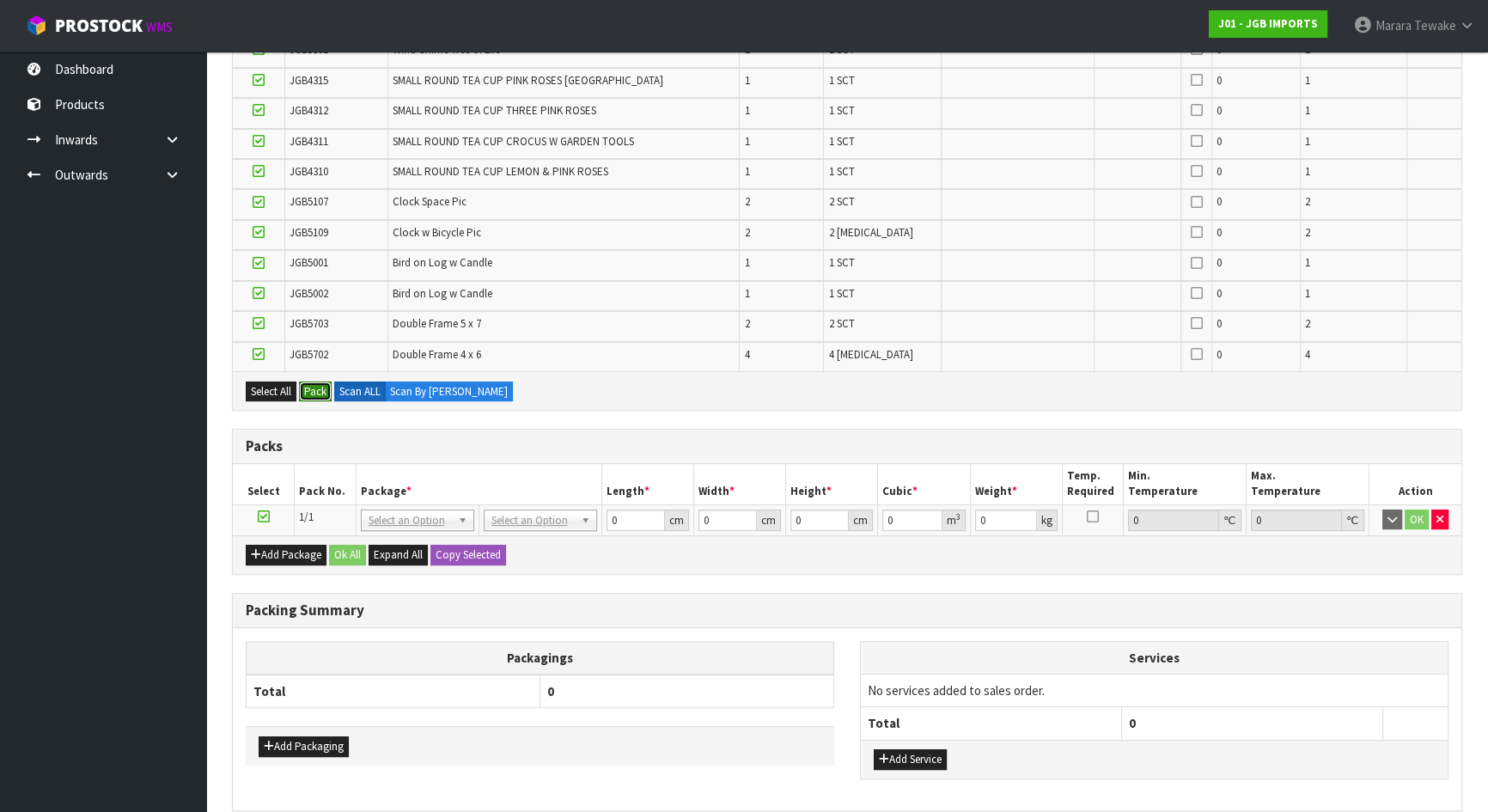
click at [308, 394] on button "Pack" at bounding box center [315, 392] width 32 height 20
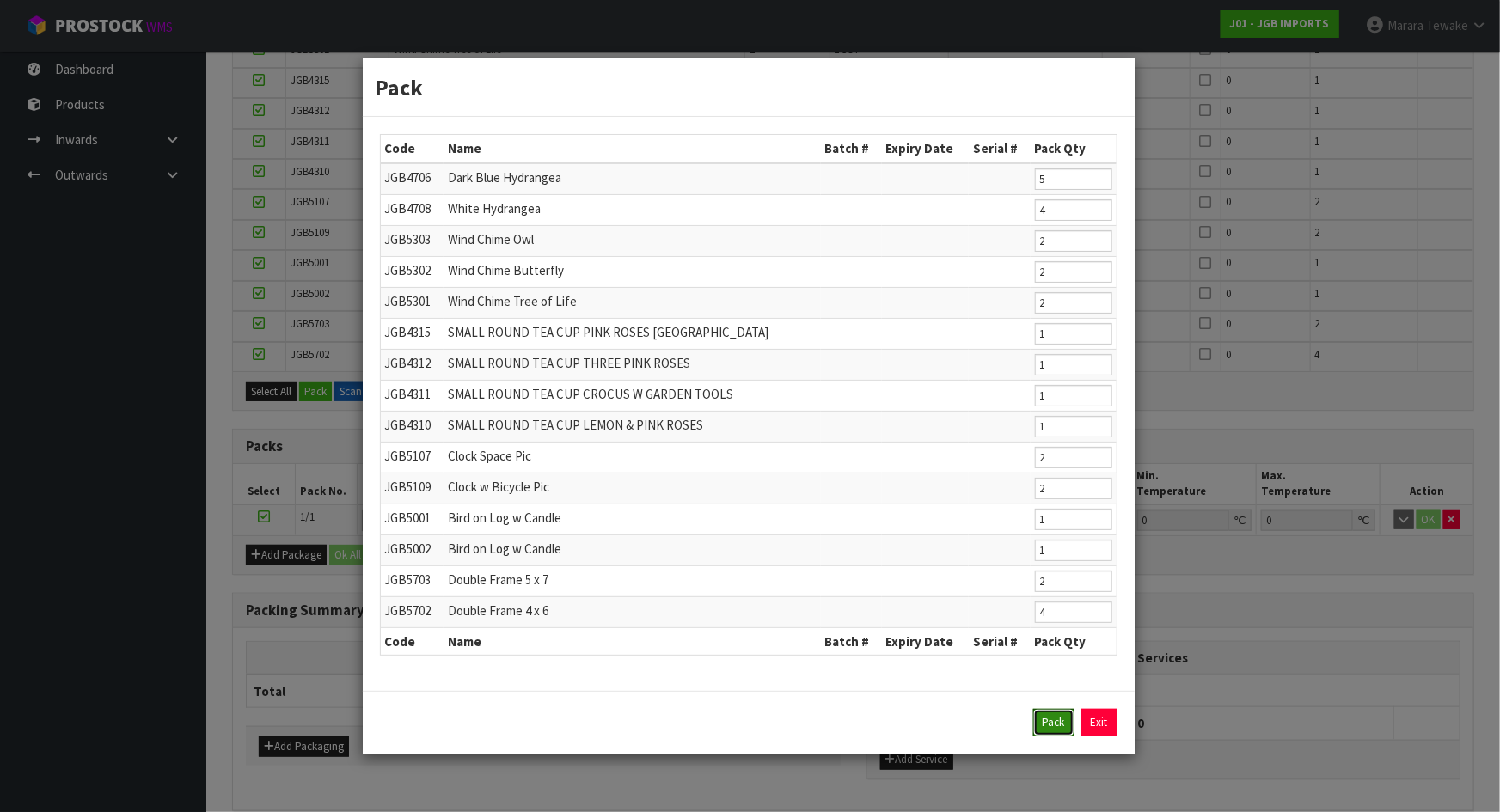
click at [1057, 716] on button "Pack" at bounding box center [1054, 722] width 41 height 27
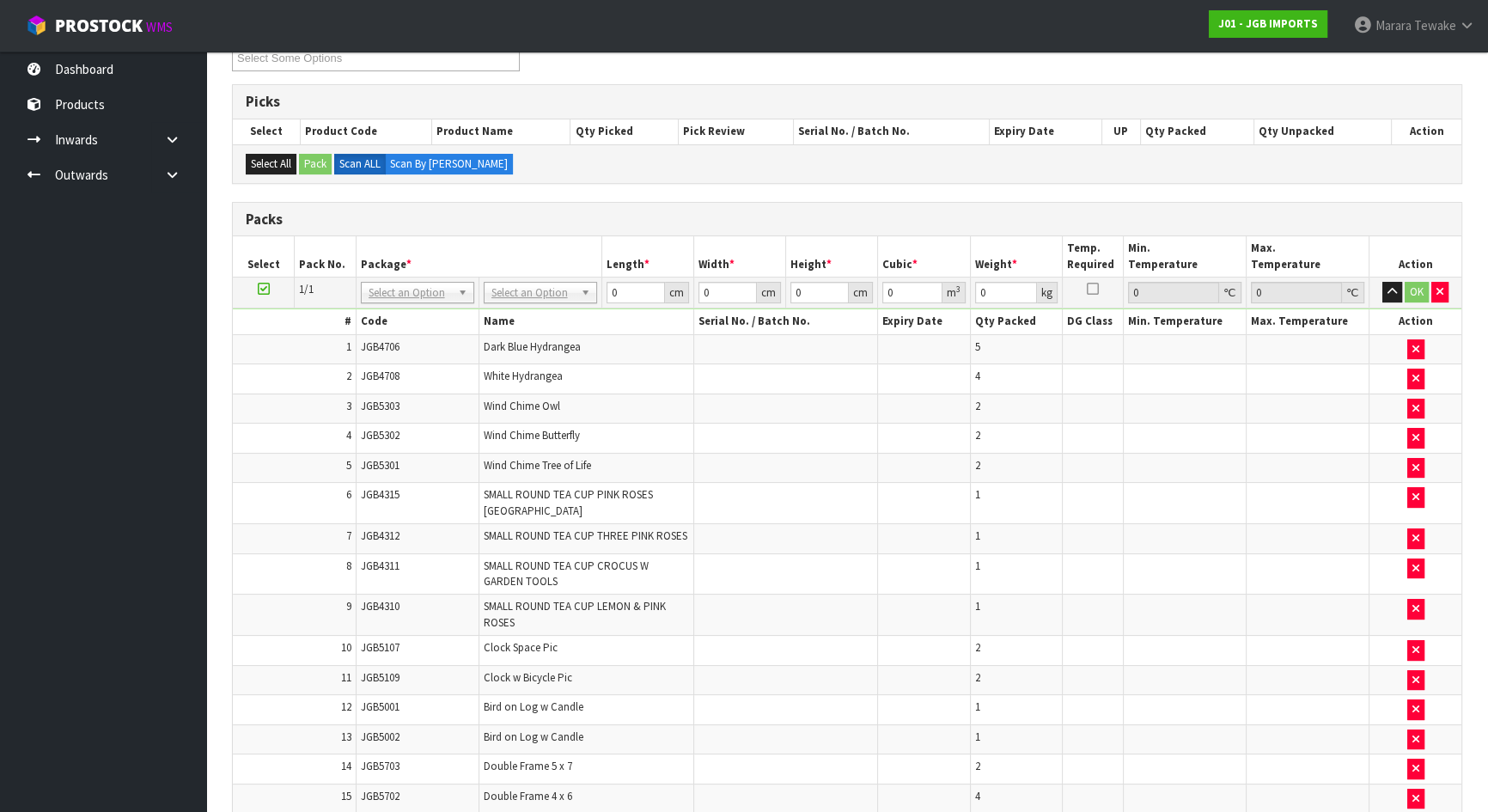
scroll to position [312, 0]
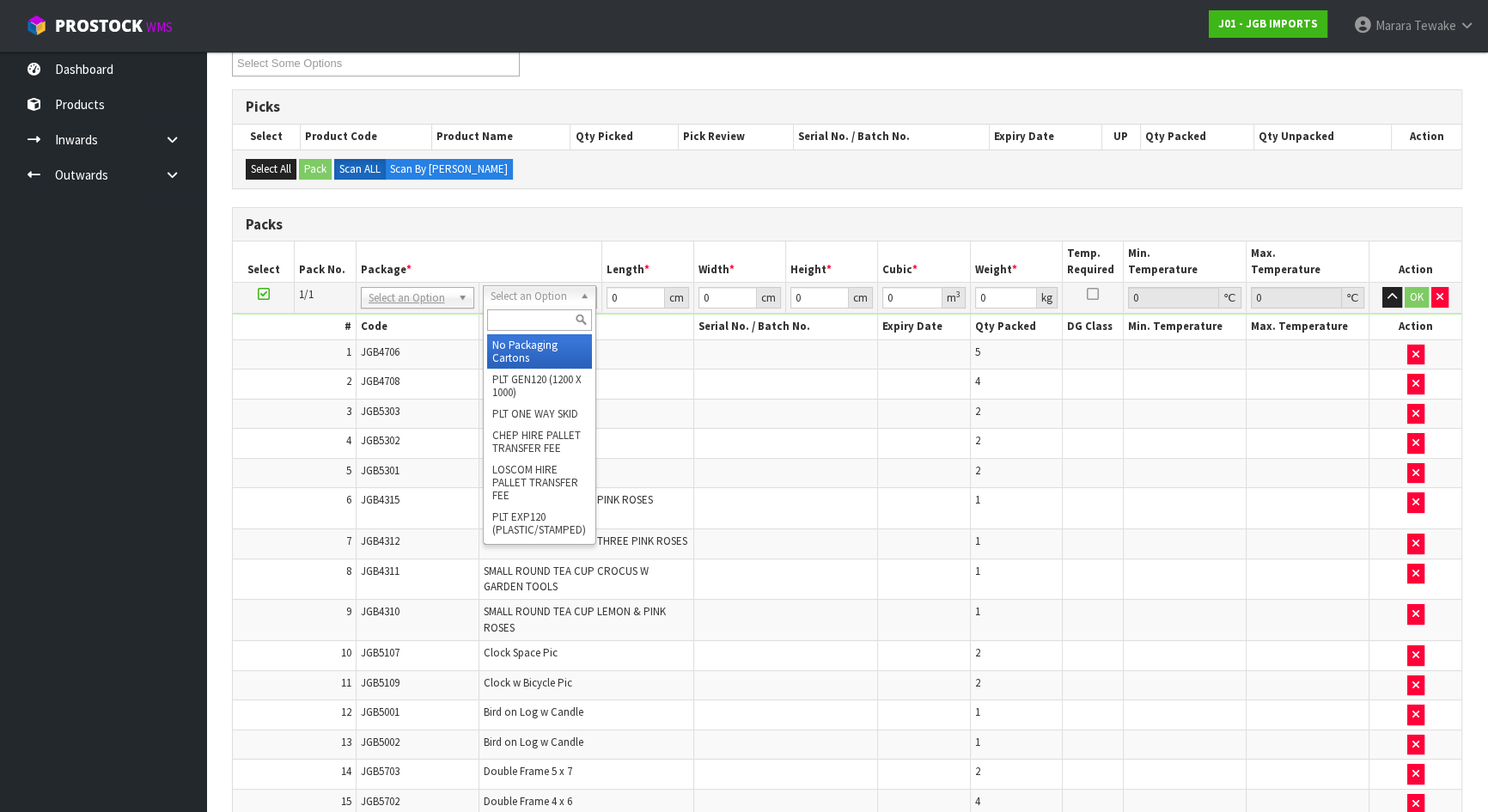
click at [515, 320] on input "text" at bounding box center [539, 320] width 104 height 21
type input "ctn9"
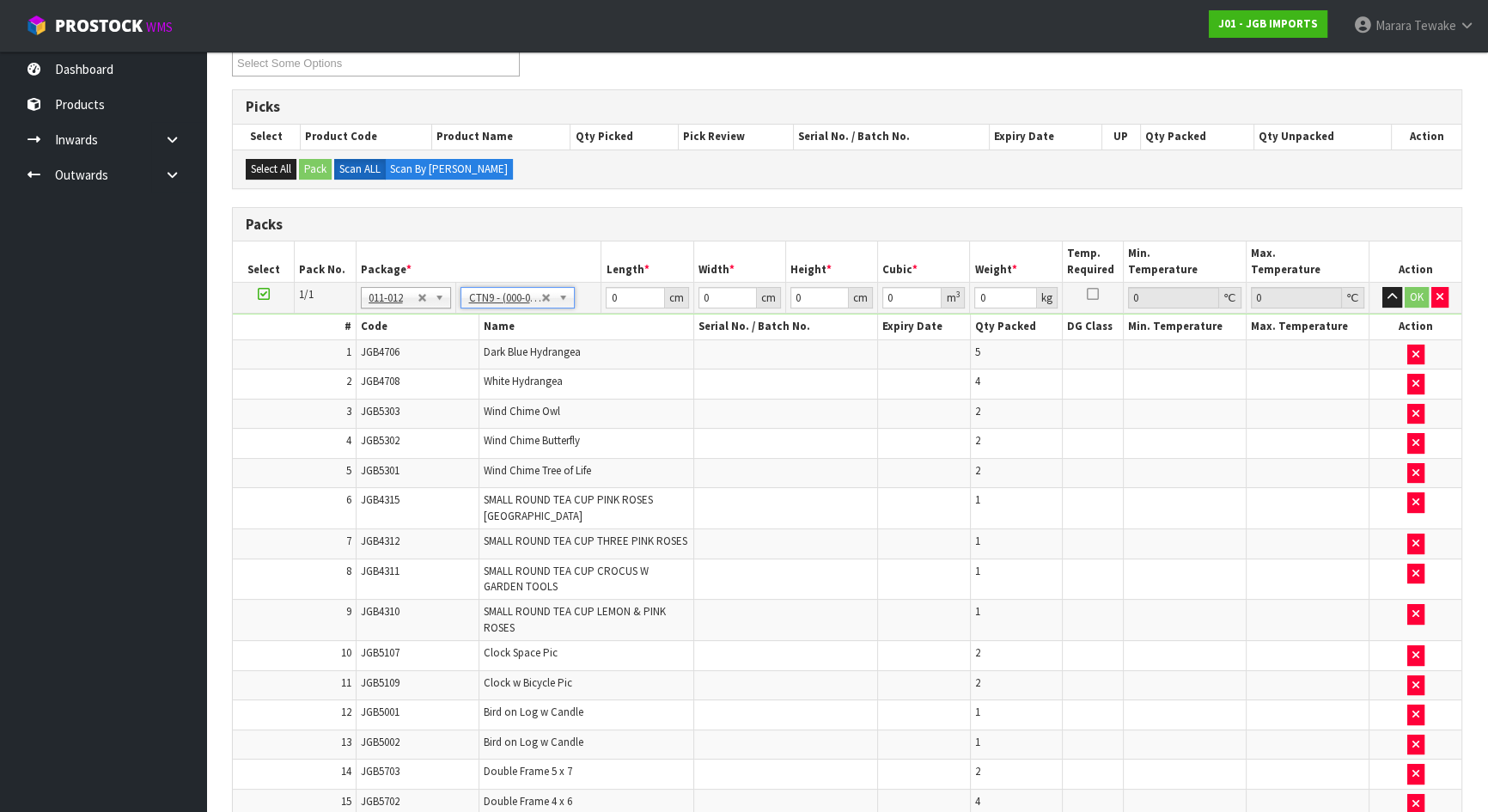
type input "51"
type input "38"
type input "58.5"
type input "0.113373"
type input "10.54"
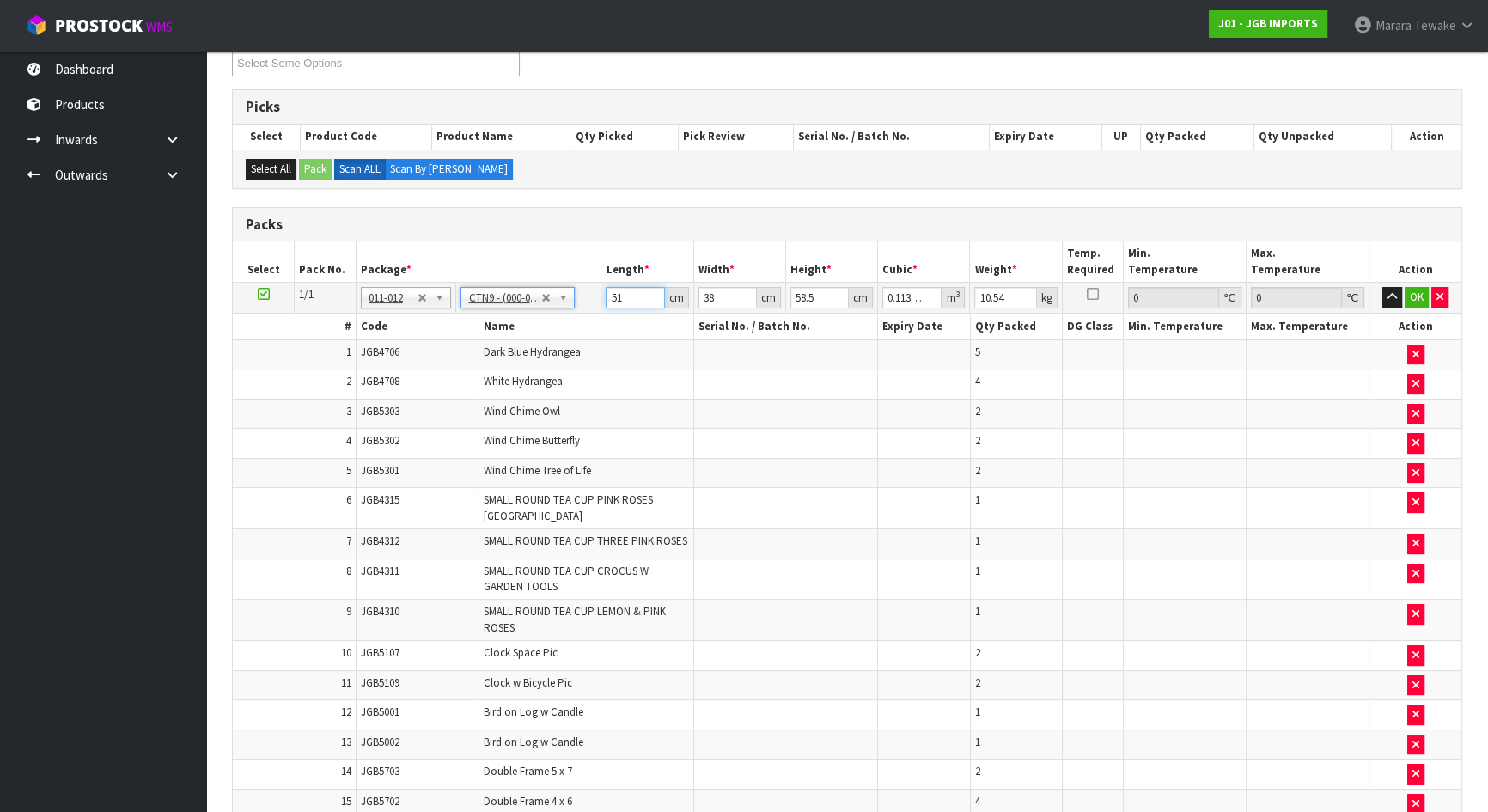
drag, startPoint x: 632, startPoint y: 294, endPoint x: 576, endPoint y: 277, distance: 58.5
click at [585, 283] on tr "1/1 NONE 007-001 007-002 007-004 007-009 007-013 007-014 007-015 007-017 007-01…" at bounding box center [847, 298] width 1229 height 31
type input "5"
type input "0.011115"
type input "52"
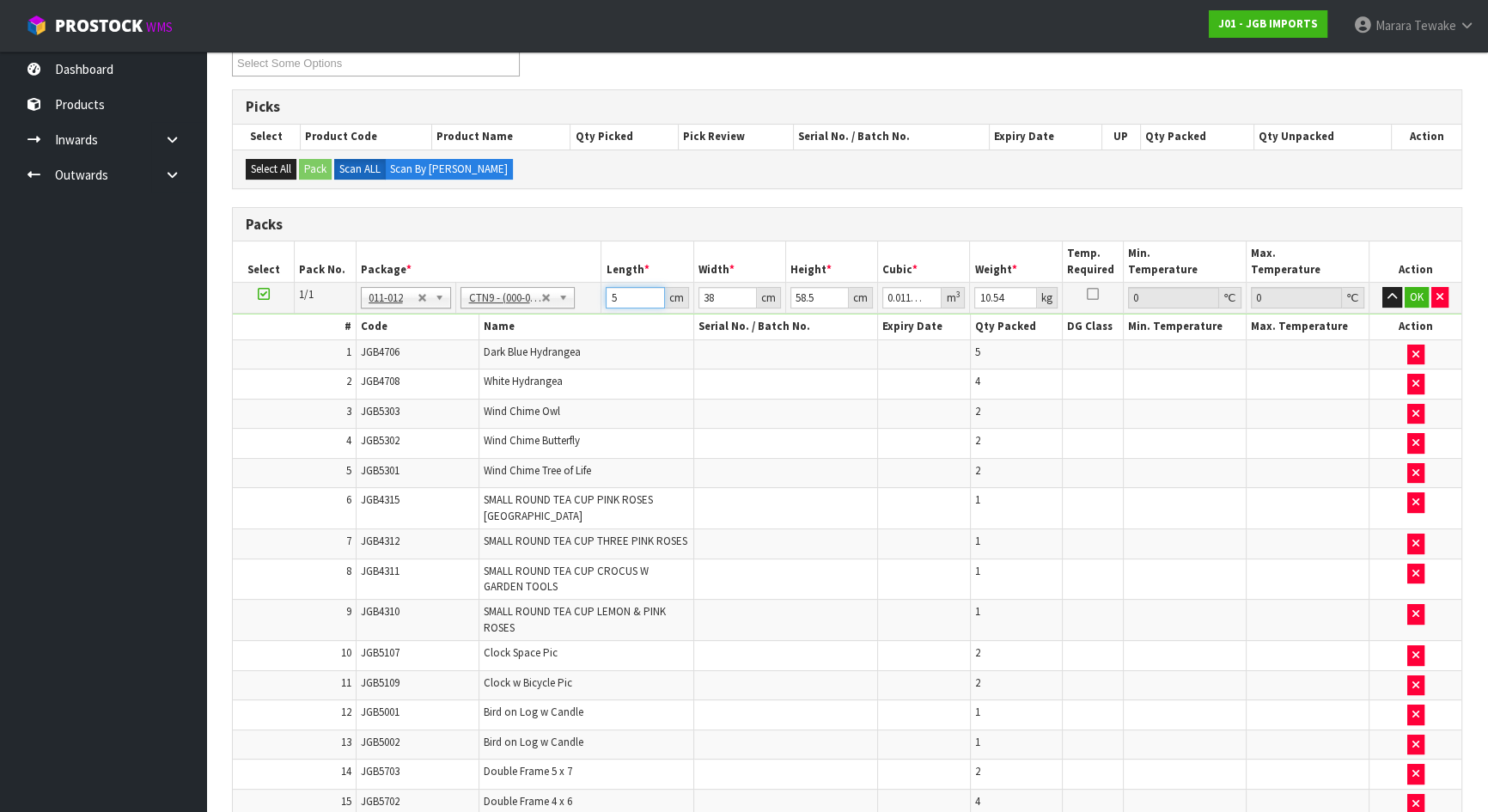
type input "0.115596"
type input "5"
type input "0.011115"
type input "54"
type input "0.120042"
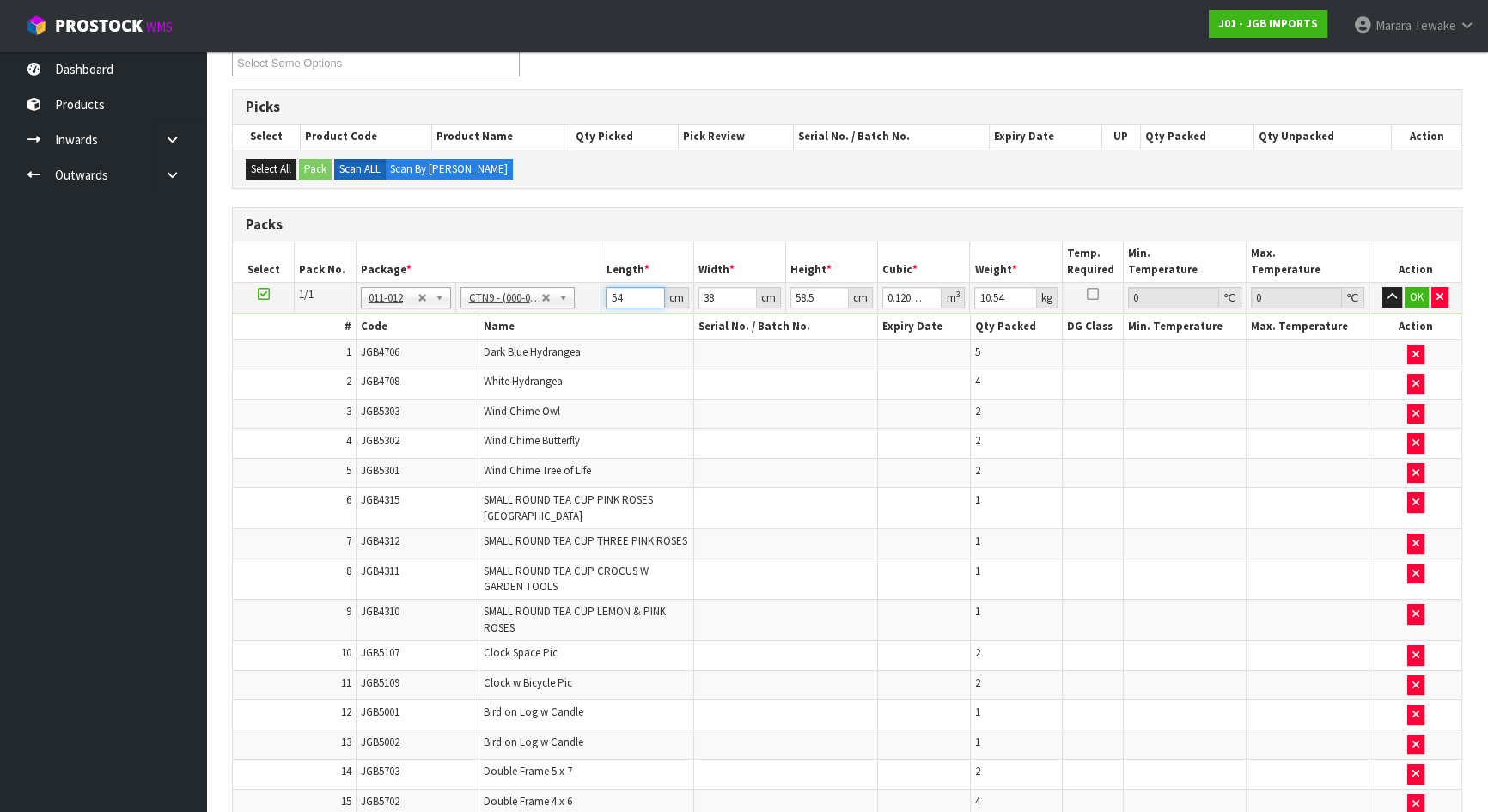
type input "54"
type input "4"
type input "0.012636"
type input "40"
type input "0.12636"
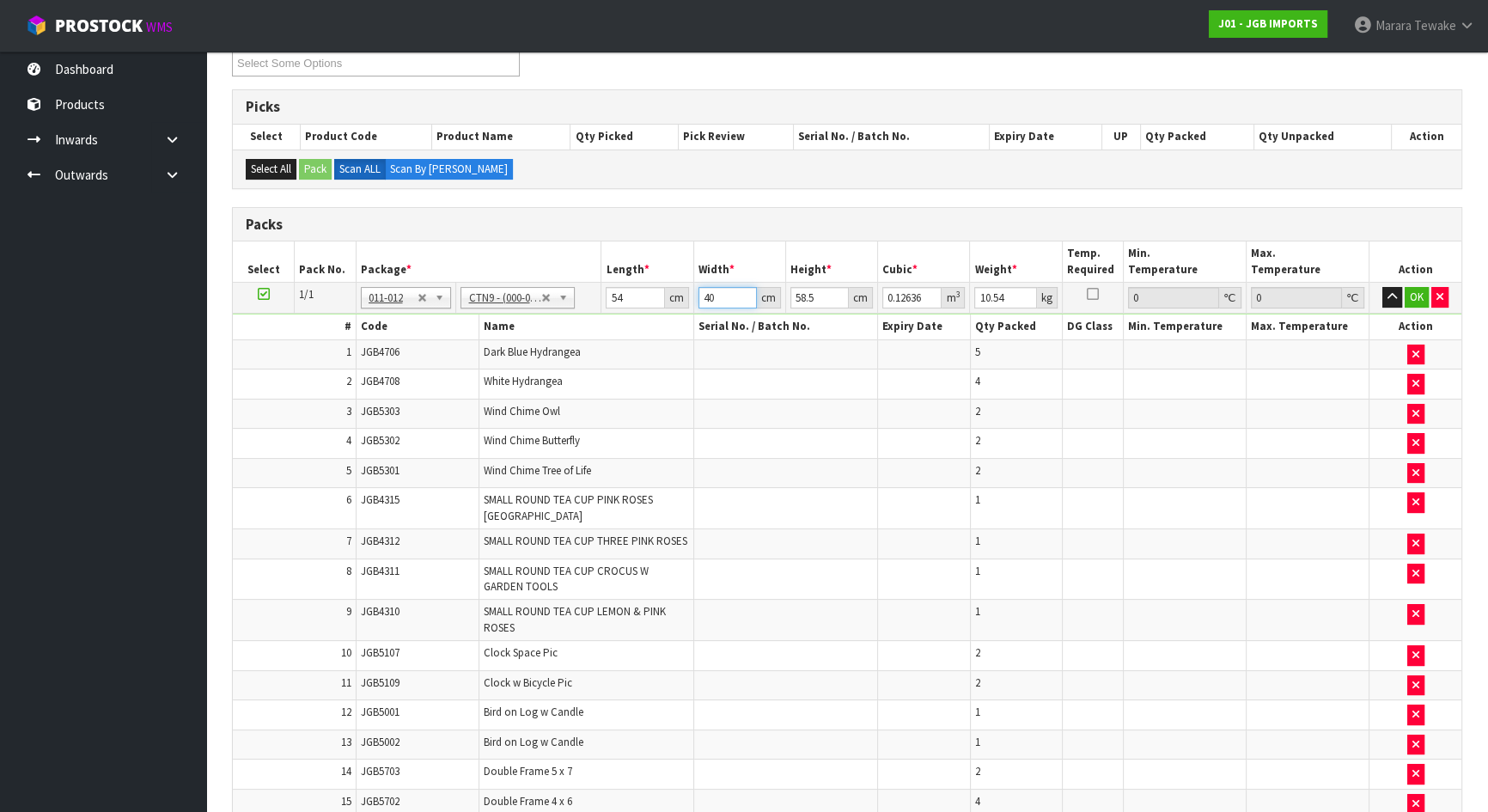
type input "40"
type input "4"
type input "0.00864"
type input "42"
type input "0.09072"
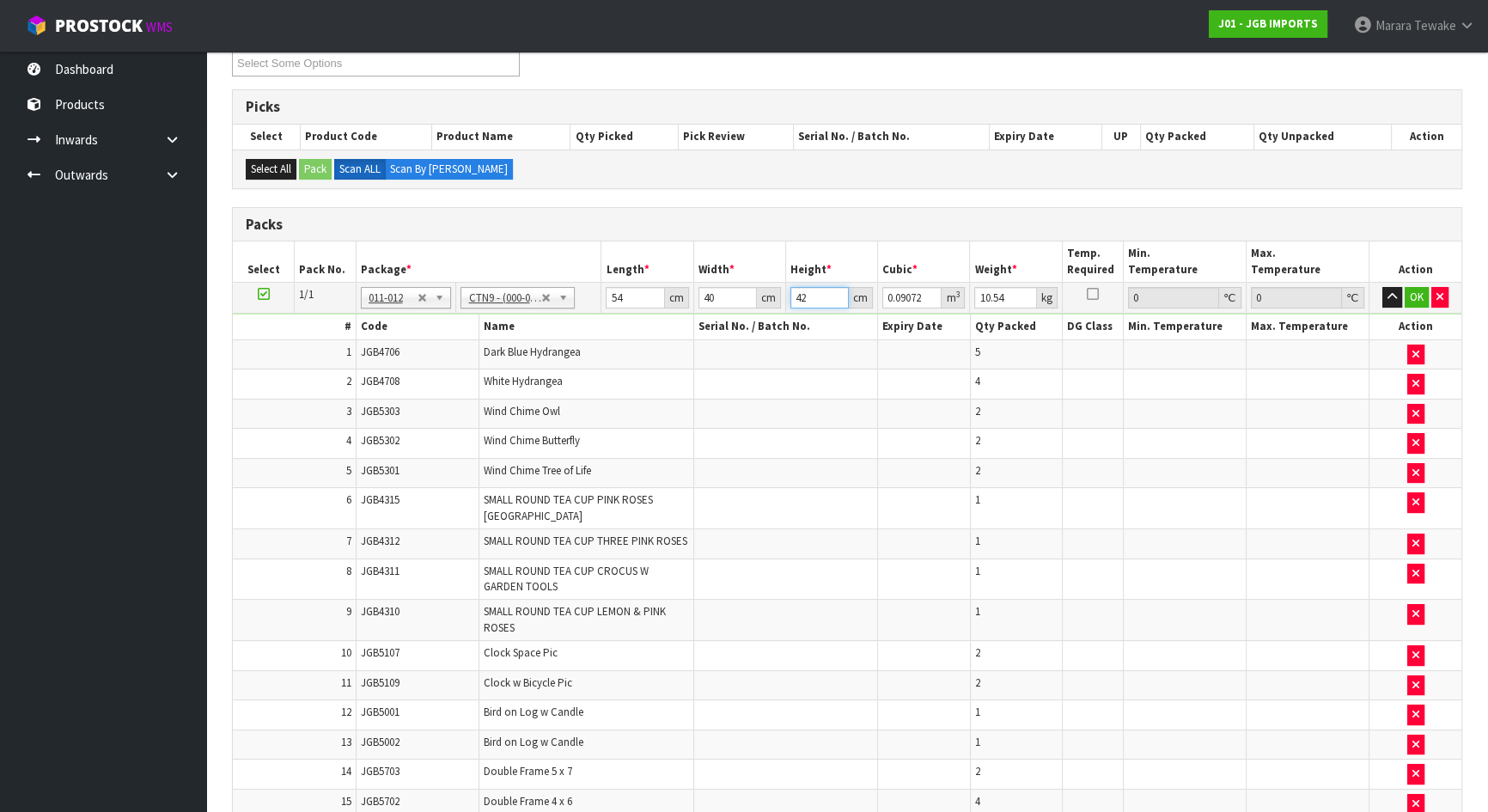
type input "42"
type input "11"
click at [1383, 287] on button "button" at bounding box center [1392, 297] width 20 height 20
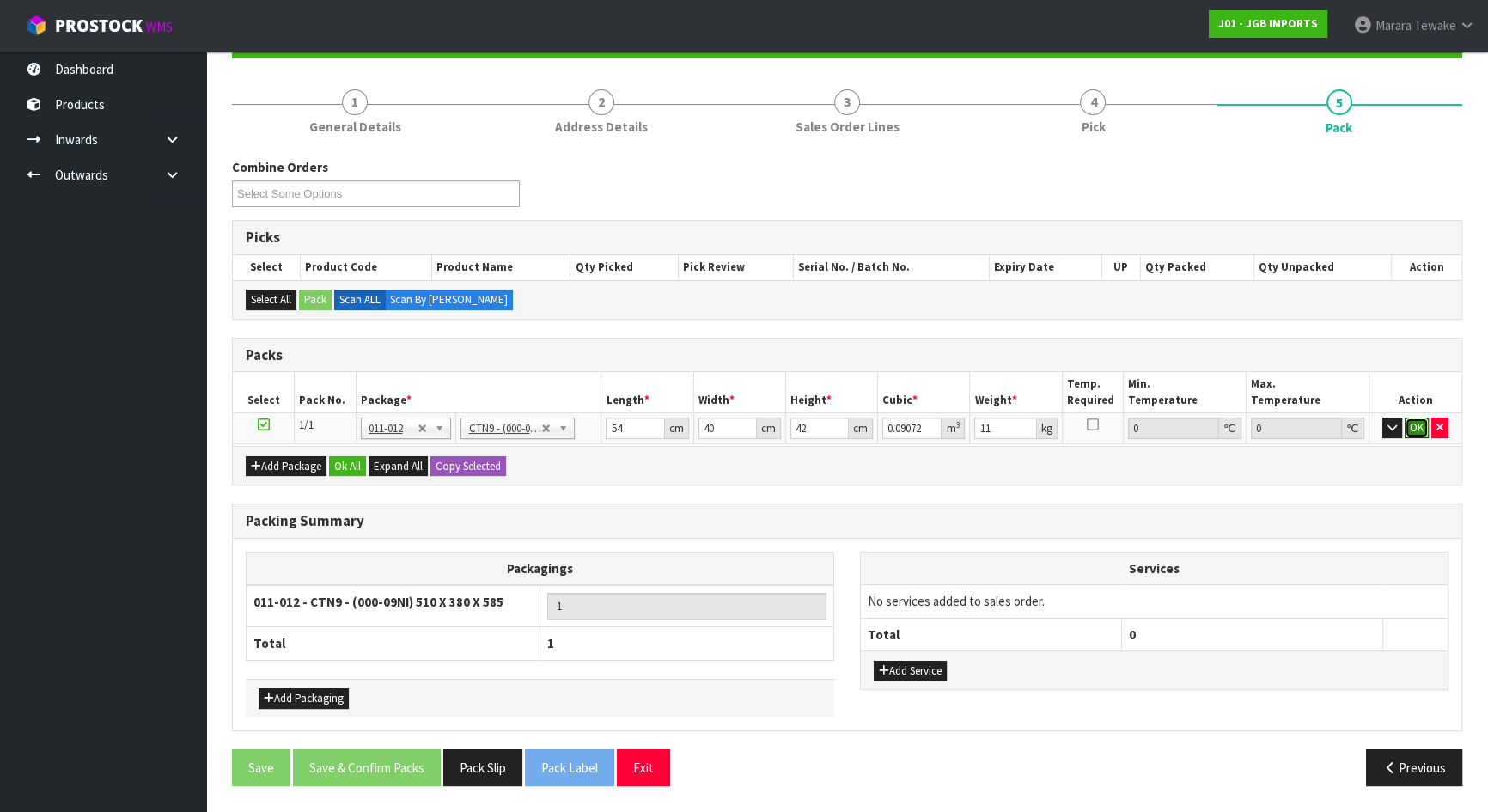
click button "OK" at bounding box center [1416, 428] width 24 height 20
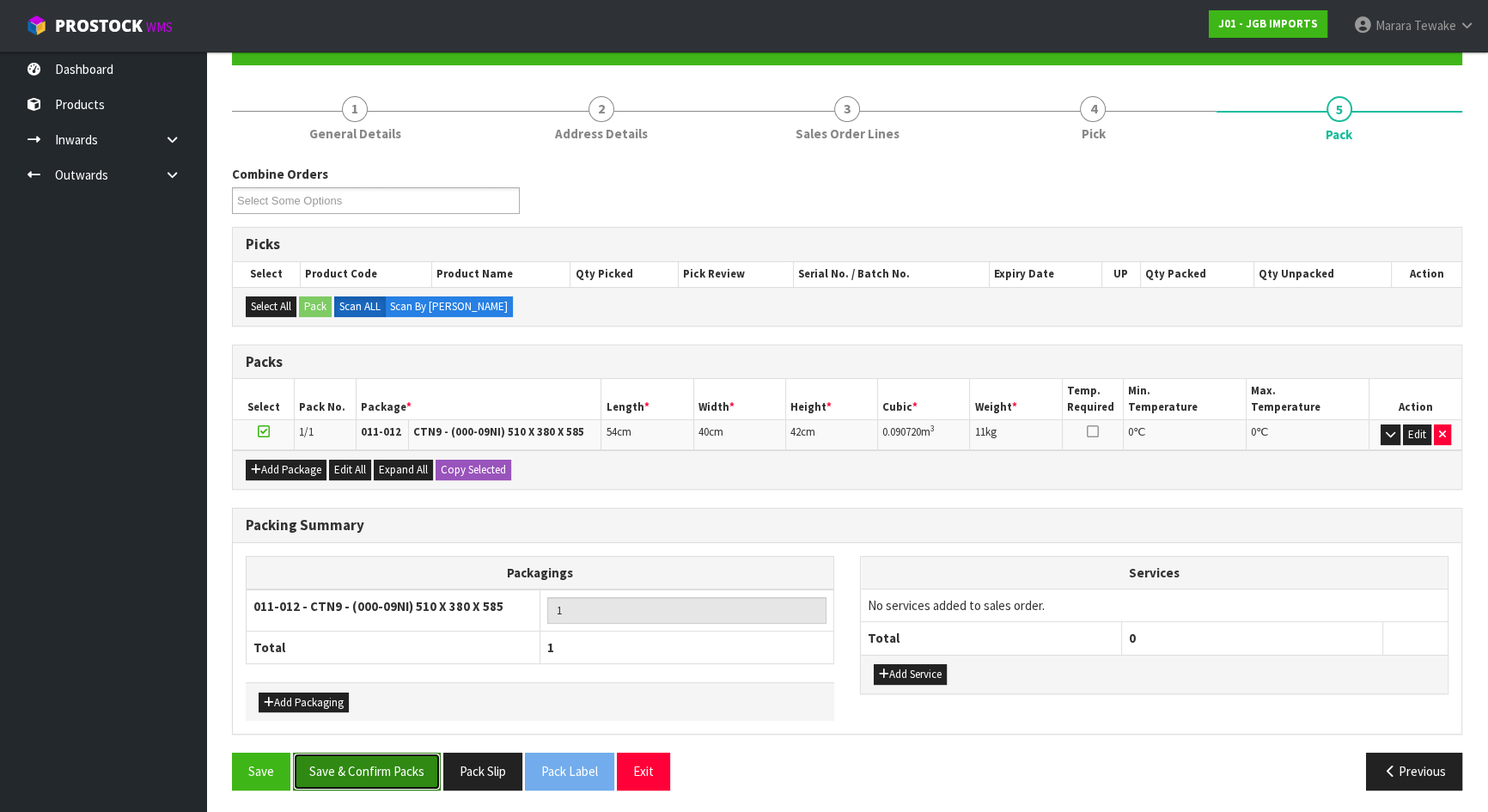
click at [414, 762] on button "Save & Confirm Packs" at bounding box center [367, 771] width 147 height 37
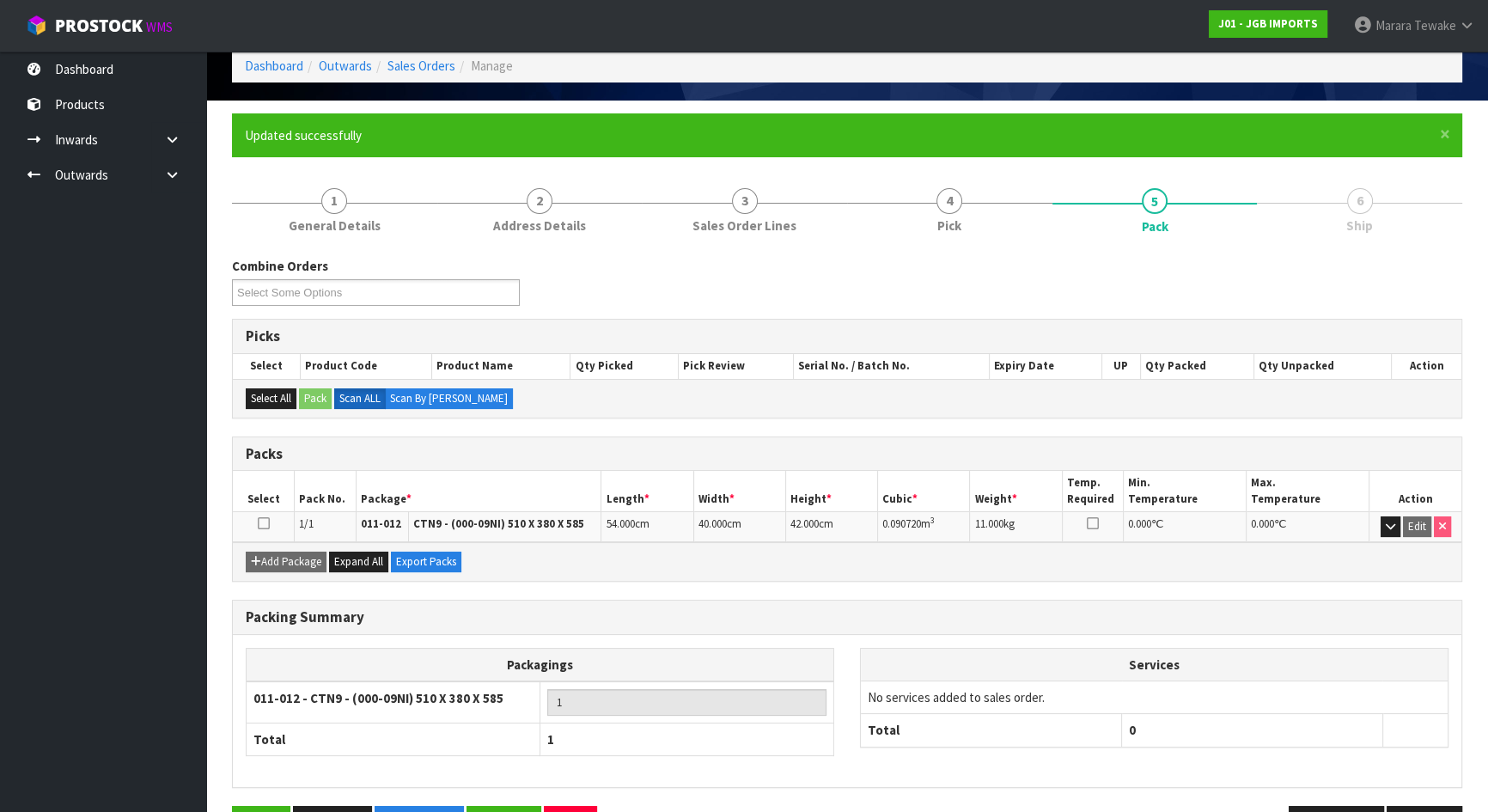
scroll to position [137, 0]
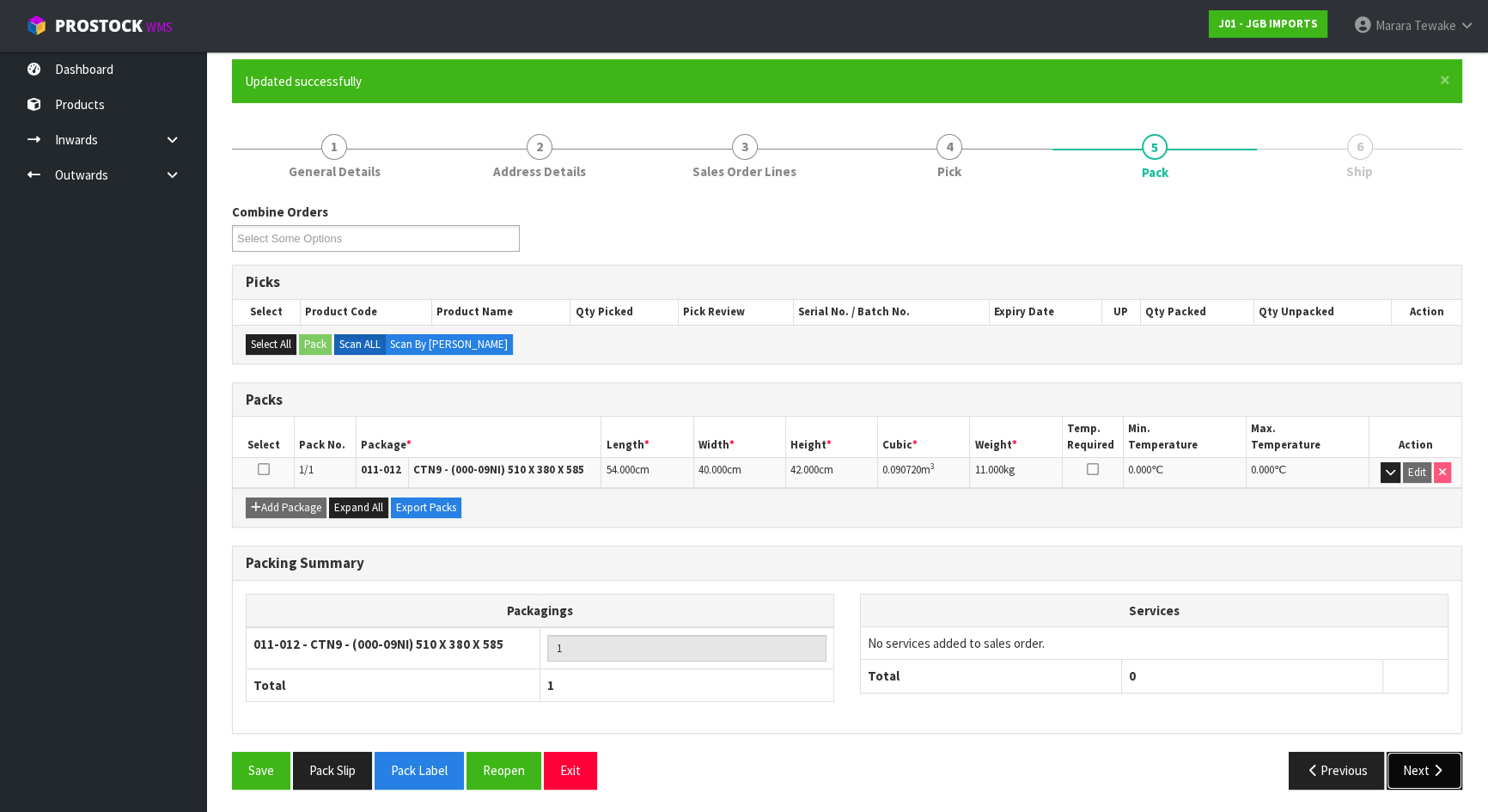
click at [1410, 772] on button "Next" at bounding box center [1425, 770] width 75 height 37
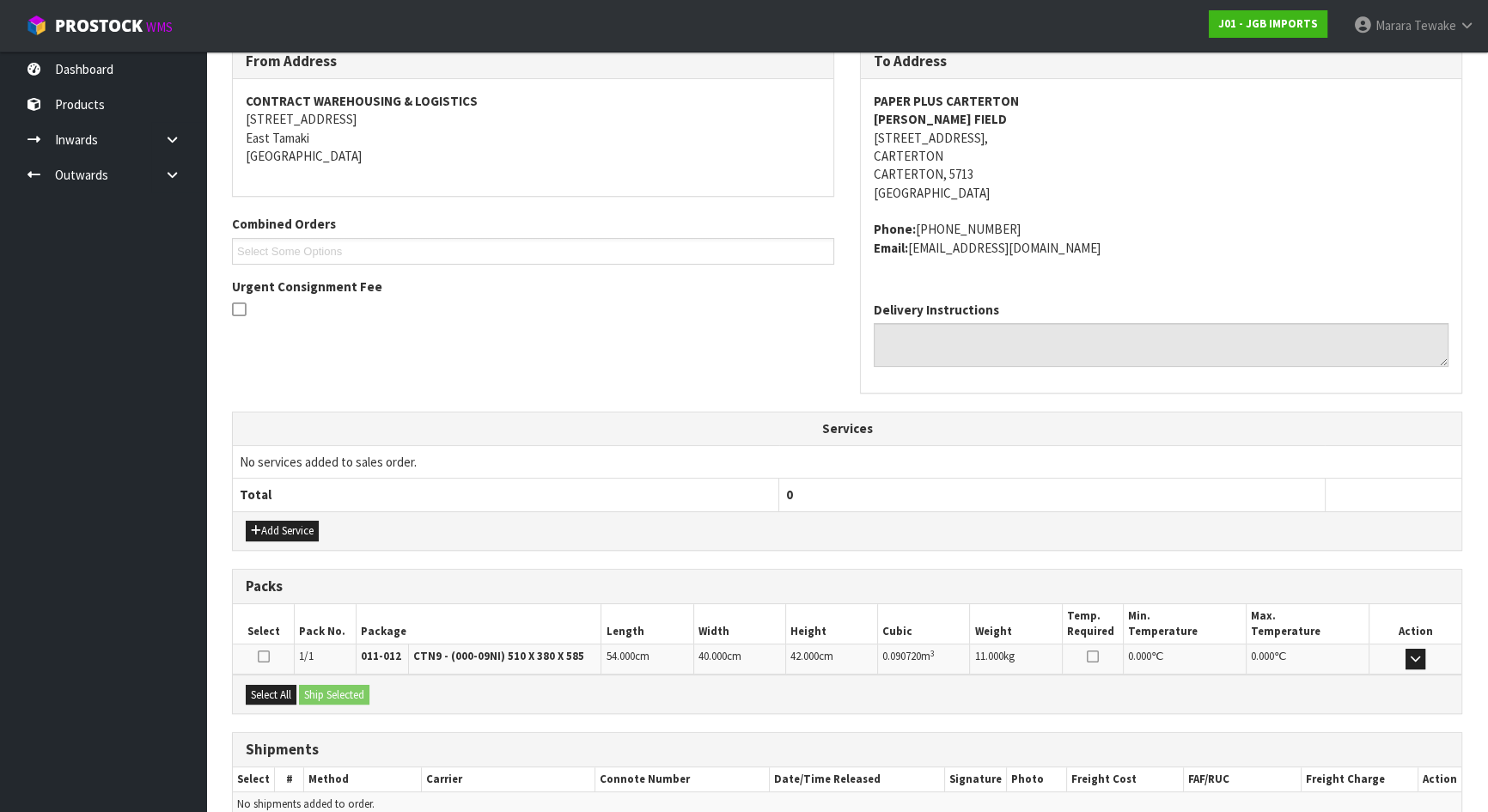
scroll to position [379, 0]
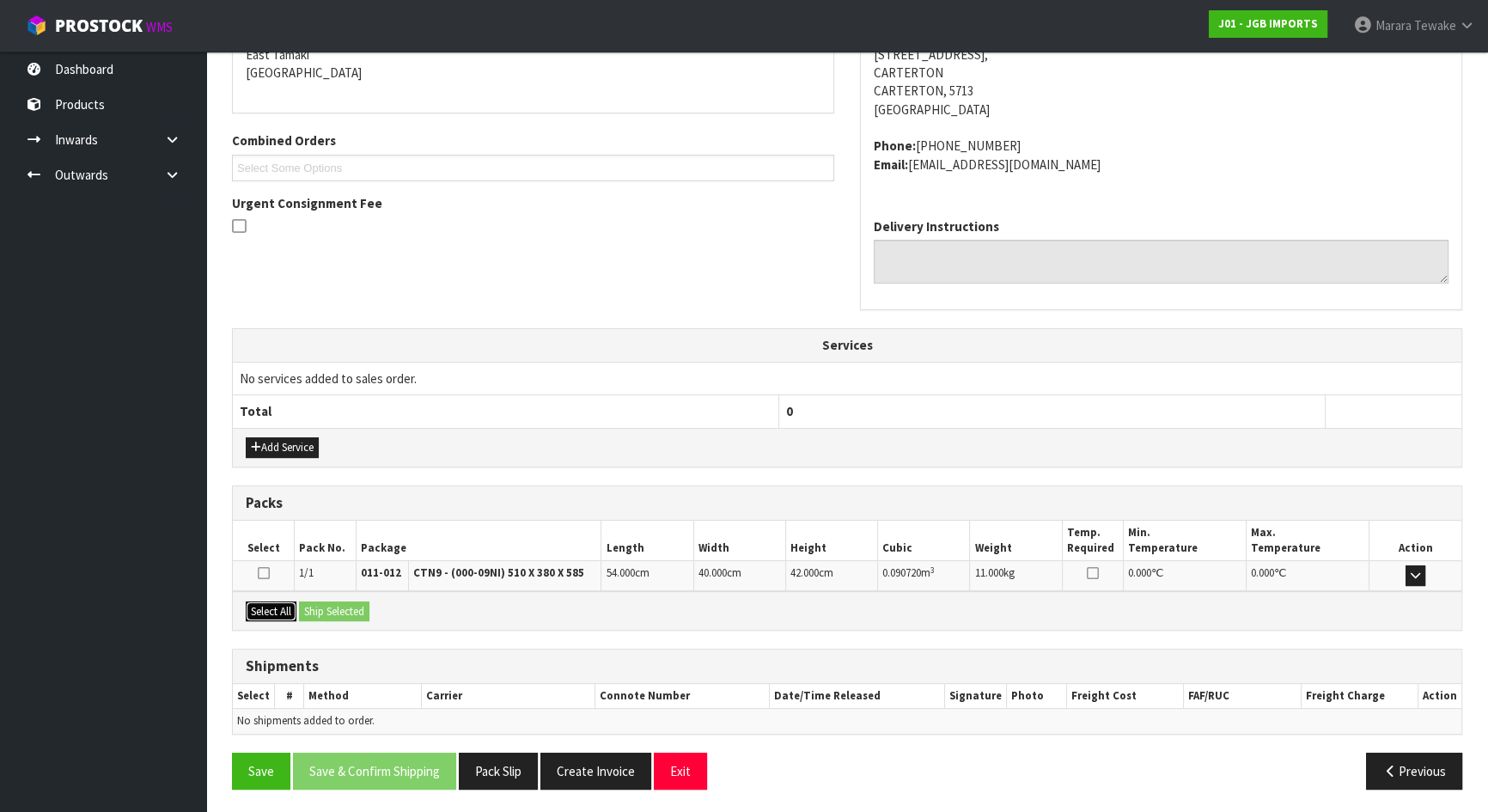
click at [286, 609] on button "Select All" at bounding box center [271, 611] width 51 height 20
click at [356, 606] on button "Ship Selected" at bounding box center [334, 611] width 70 height 20
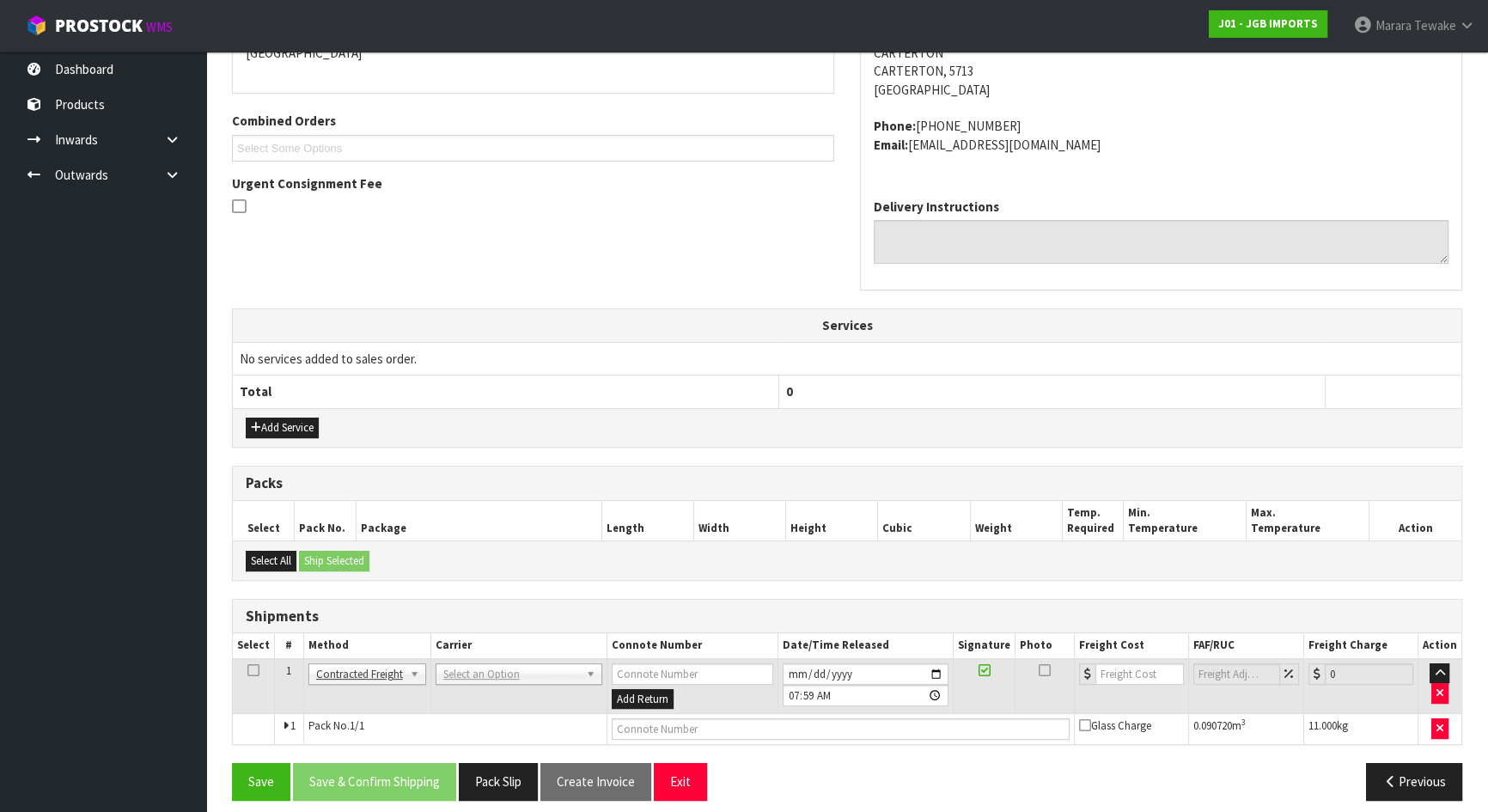
scroll to position [410, 0]
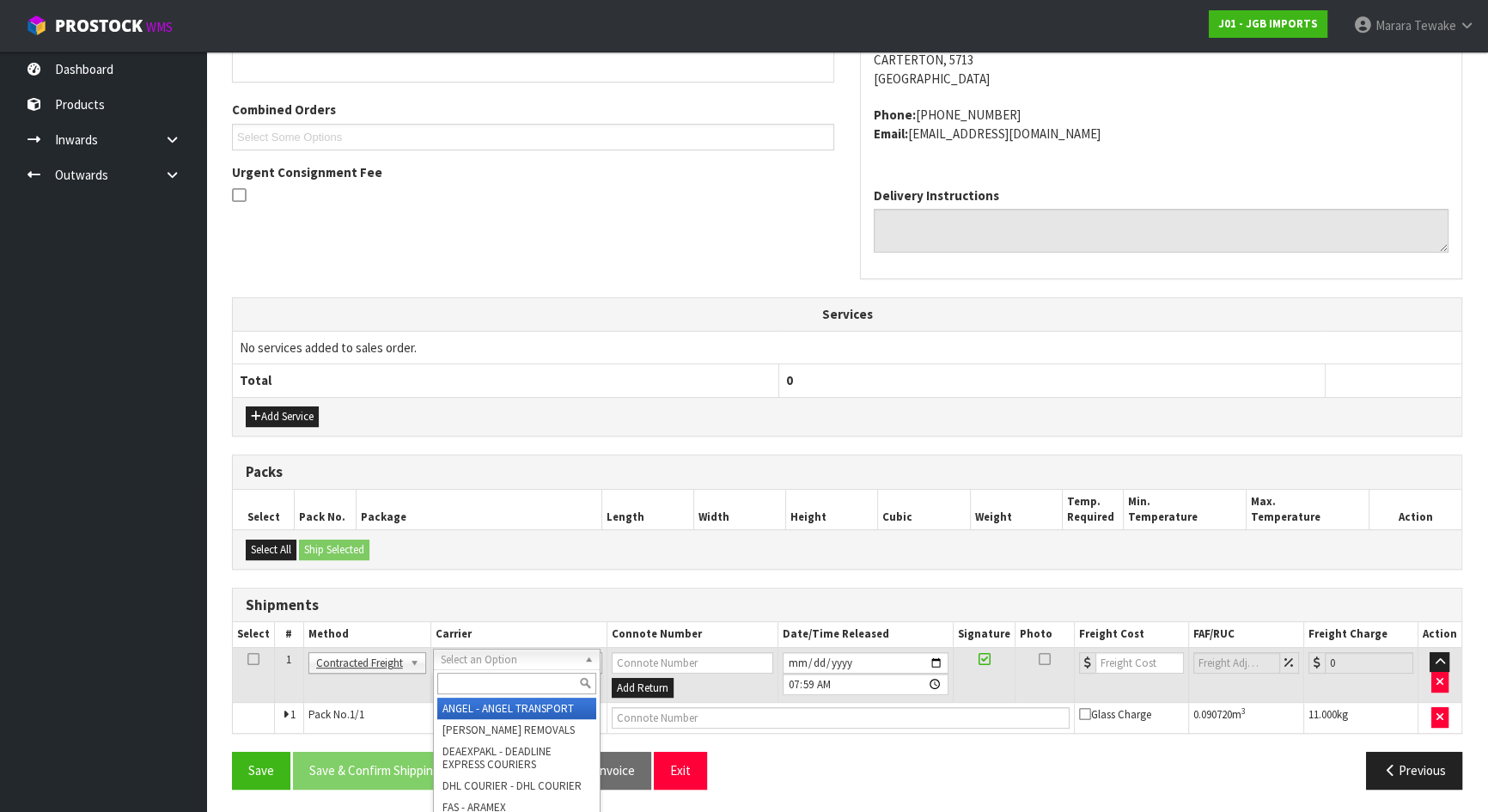
click at [477, 679] on input "text" at bounding box center [516, 683] width 159 height 21
type input "nzp"
drag, startPoint x: 486, startPoint y: 705, endPoint x: 430, endPoint y: 738, distance: 65.0
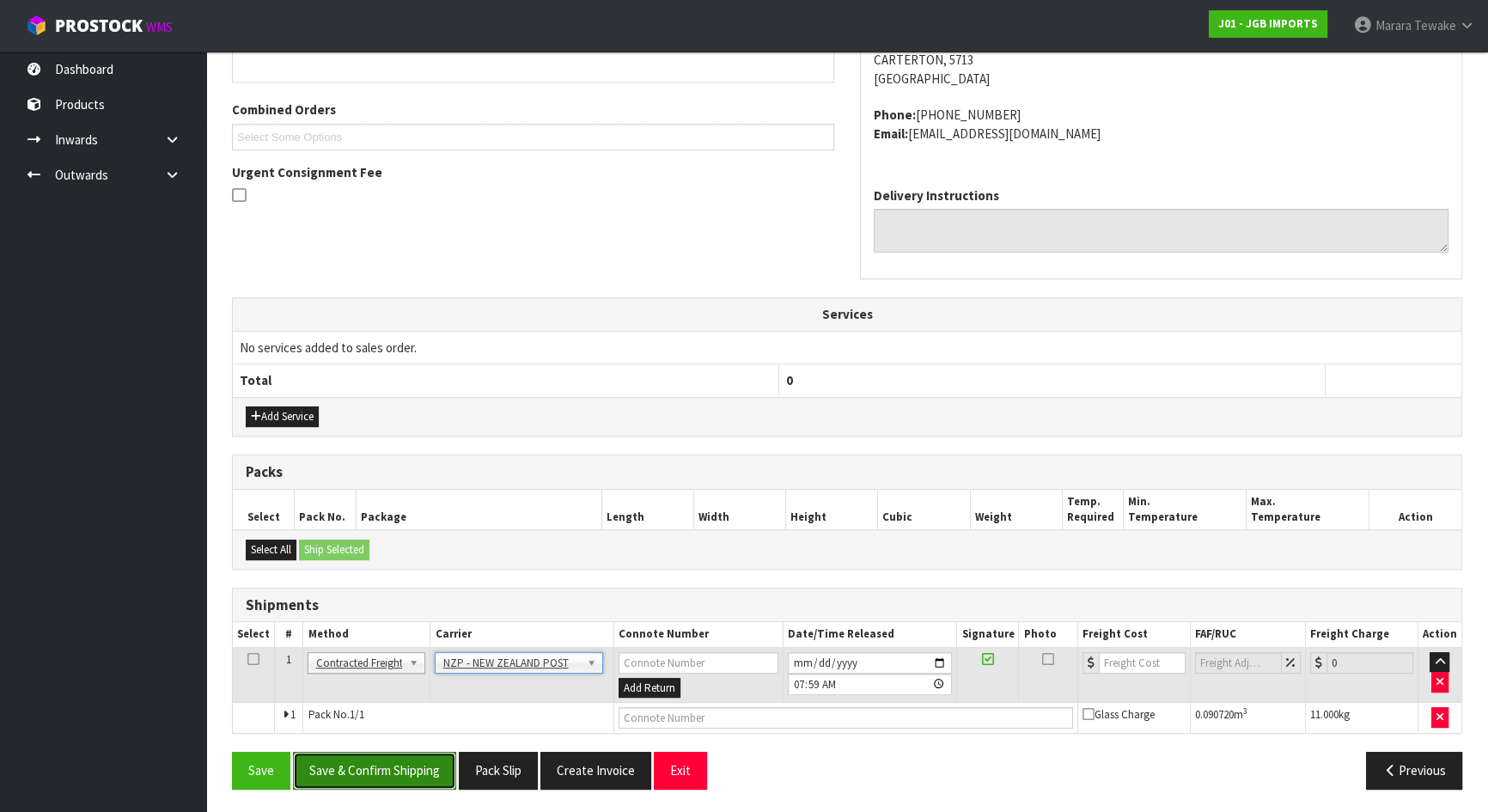
click at [421, 755] on button "Save & Confirm Shipping" at bounding box center [375, 770] width 163 height 37
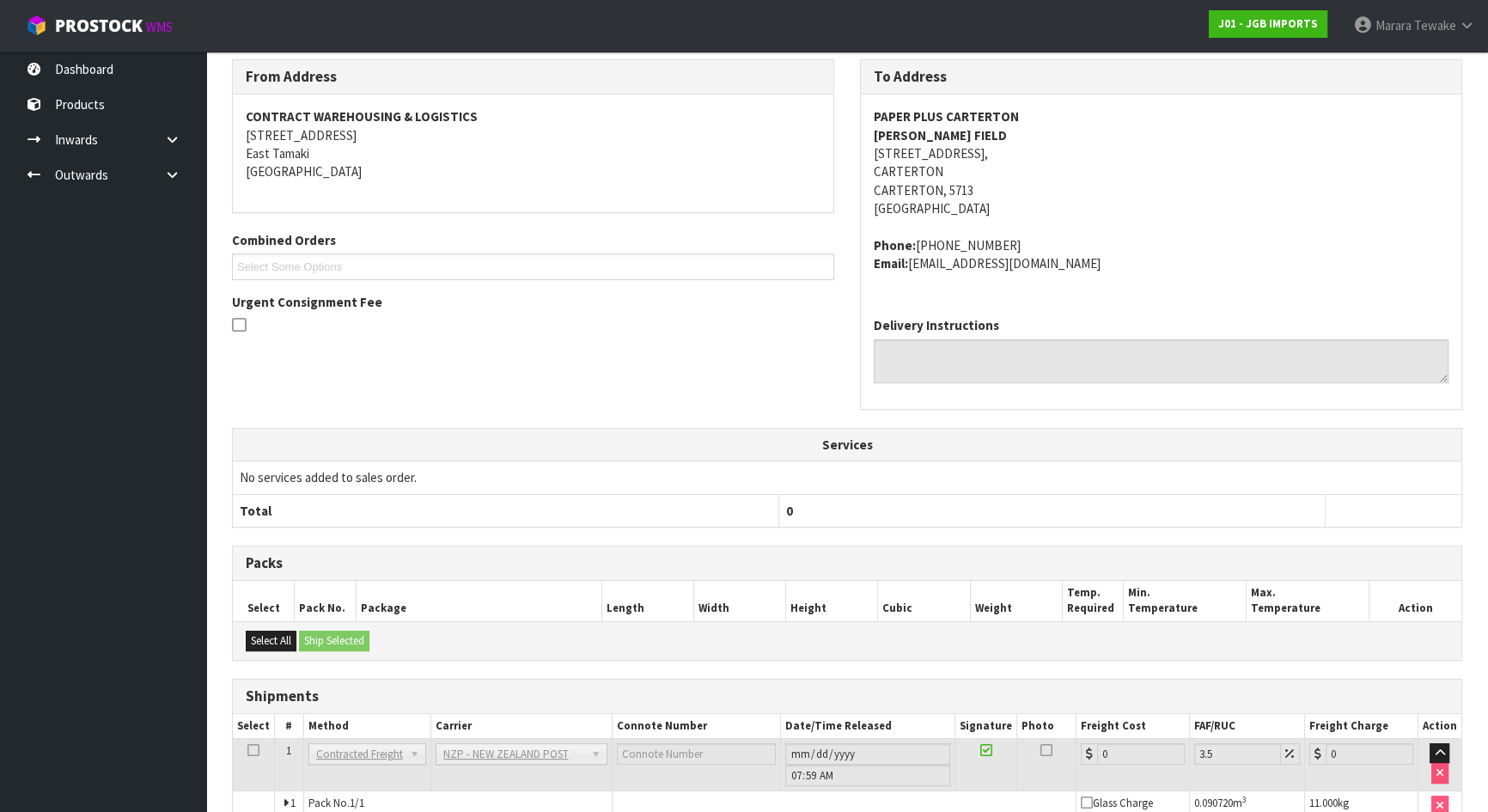
scroll to position [151, 0]
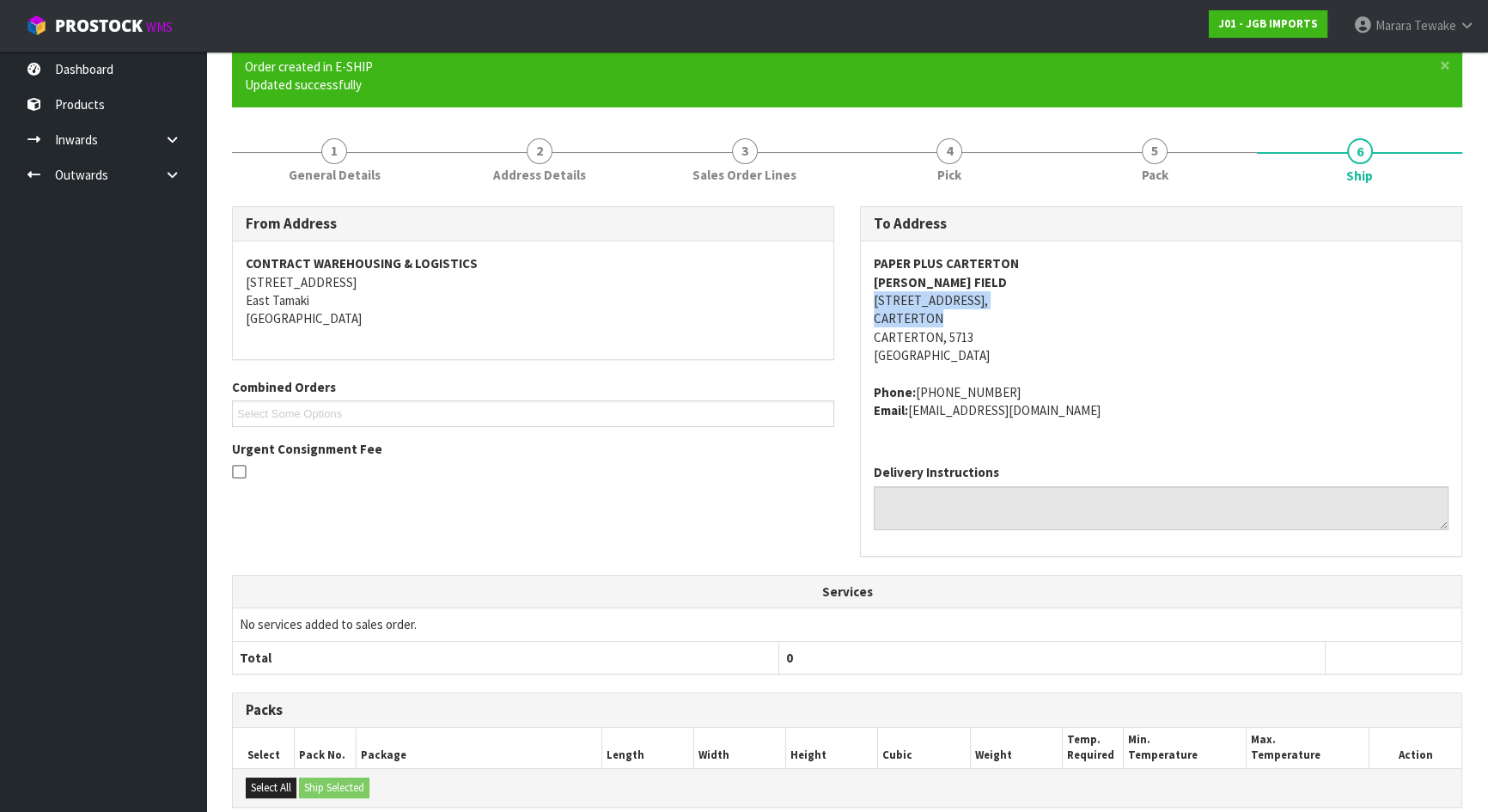
drag, startPoint x: 873, startPoint y: 300, endPoint x: 945, endPoint y: 324, distance: 75.9
click at [945, 324] on address "PAPER PLUS CARTERTON TANIA FIELD 80 HIGH STREET NORTH, CARTERTON CARTERTON, 571…" at bounding box center [1161, 310] width 575 height 111
drag, startPoint x: 960, startPoint y: 323, endPoint x: 952, endPoint y: 318, distance: 9.4
click at [960, 322] on address "PAPER PLUS CARTERTON TANIA FIELD 80 HIGH STREET NORTH, CARTERTON CARTERTON, 571…" at bounding box center [1161, 310] width 575 height 111
click at [948, 317] on address "PAPER PLUS CARTERTON TANIA FIELD 80 HIGH STREET NORTH, CARTERTON CARTERTON, 571…" at bounding box center [1161, 310] width 575 height 111
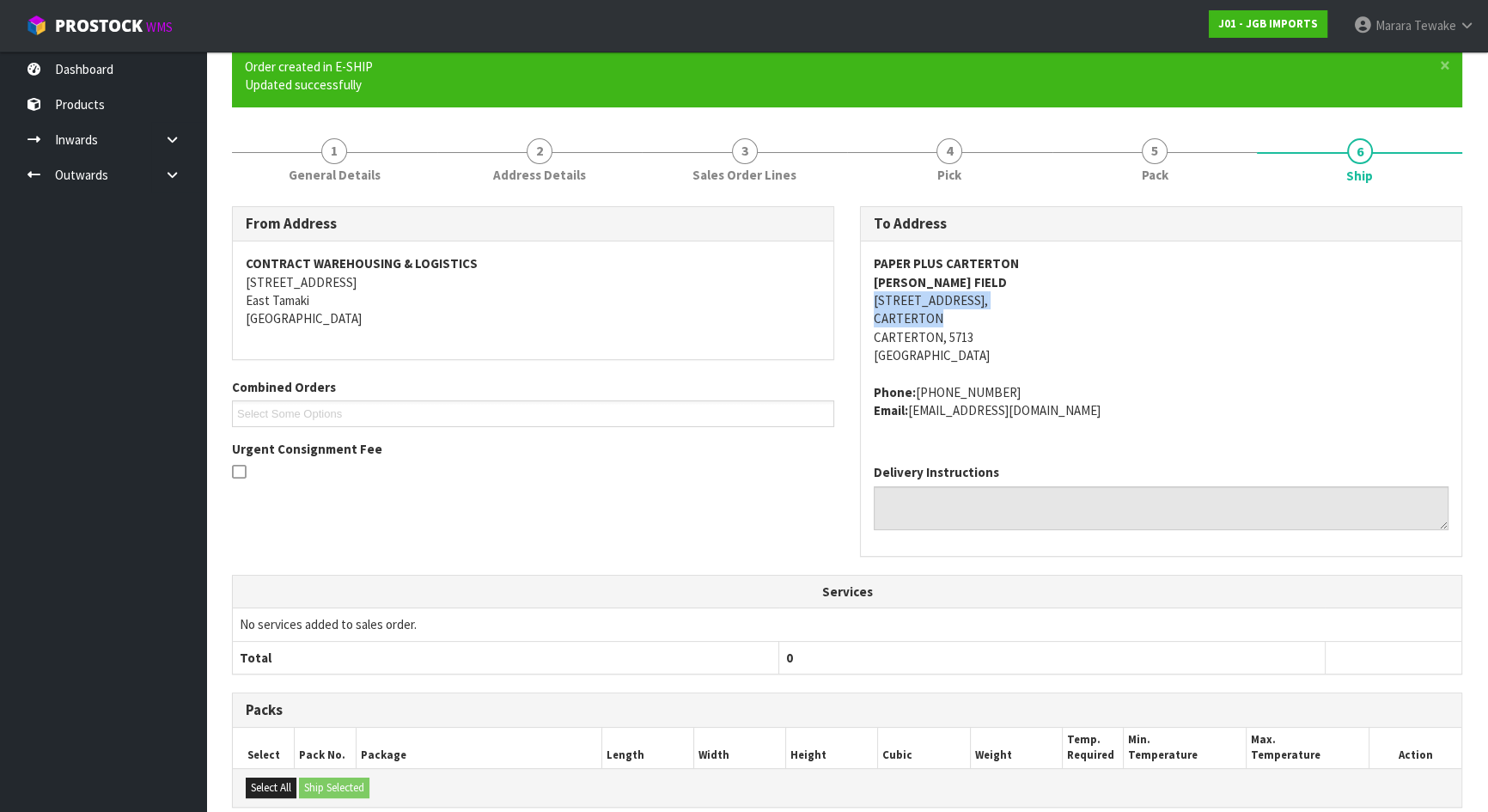
drag, startPoint x: 945, startPoint y: 317, endPoint x: 875, endPoint y: 298, distance: 72.5
click at [875, 298] on address "PAPER PLUS CARTERTON TANIA FIELD 80 HIGH STREET NORTH, CARTERTON CARTERTON, 571…" at bounding box center [1161, 310] width 575 height 111
copy address "80 HIGH STREET NORTH, CARTERTON"
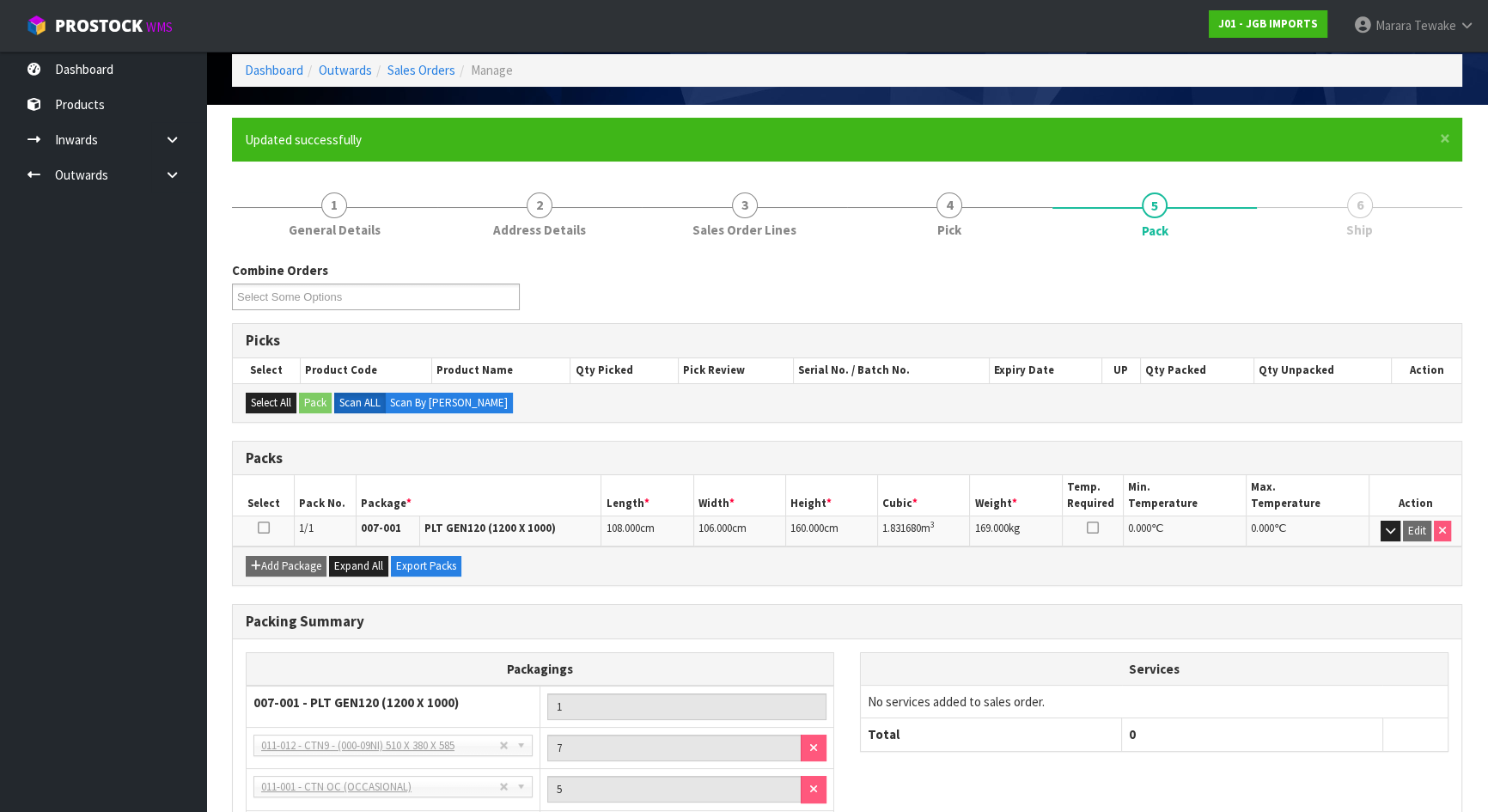
scroll to position [220, 0]
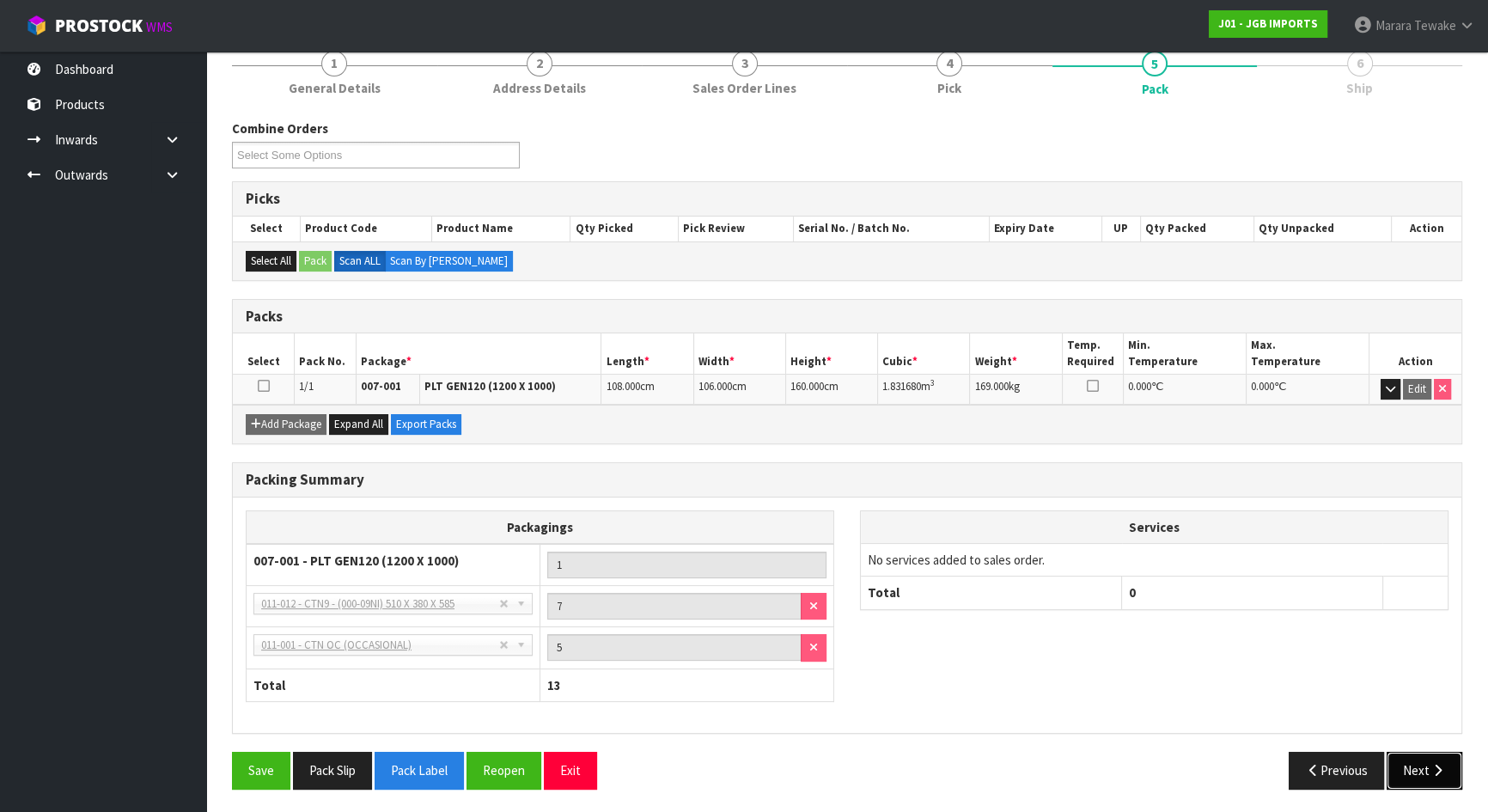
click at [1439, 769] on icon "button" at bounding box center [1438, 770] width 17 height 13
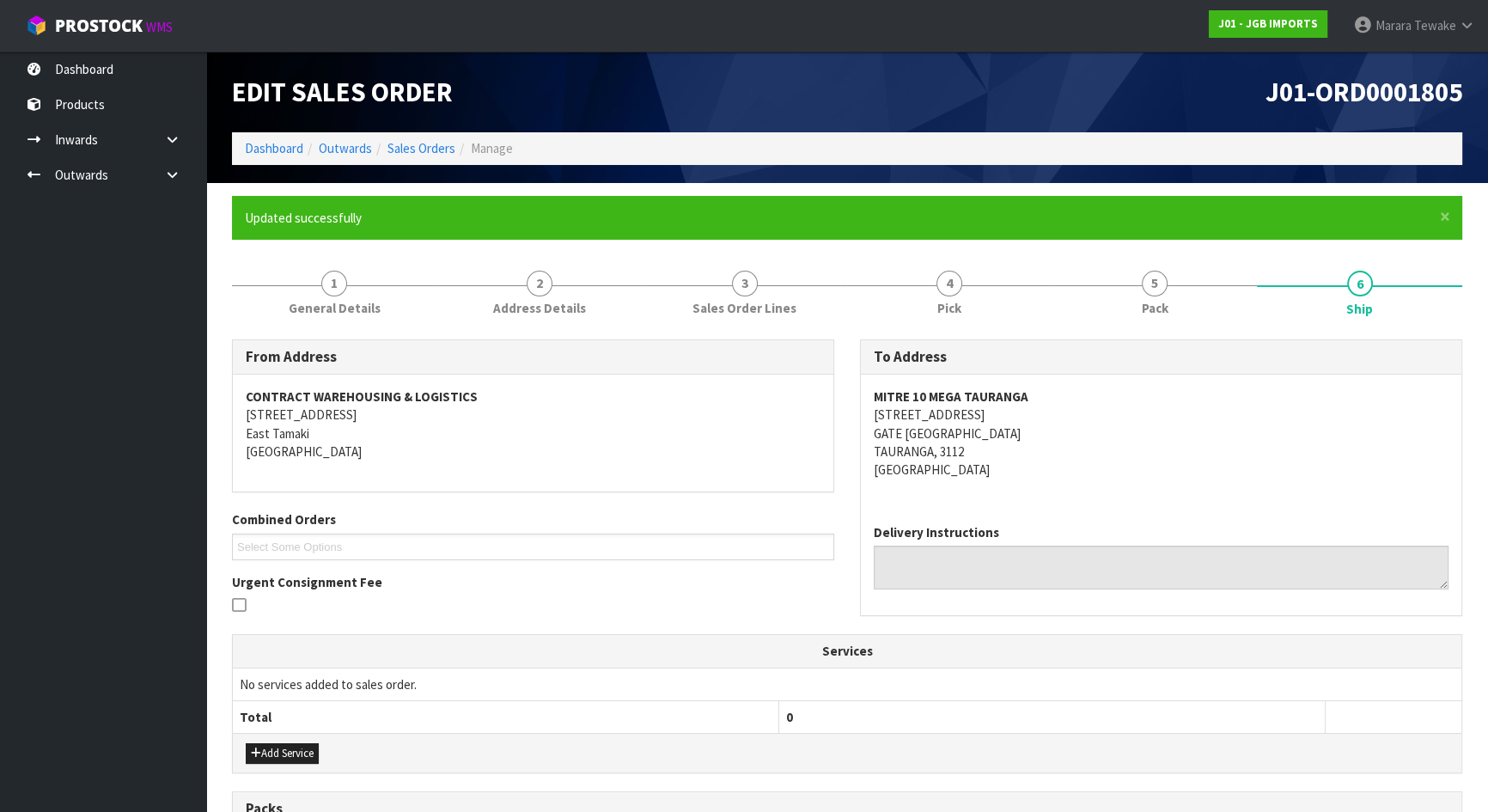
scroll to position [305, 0]
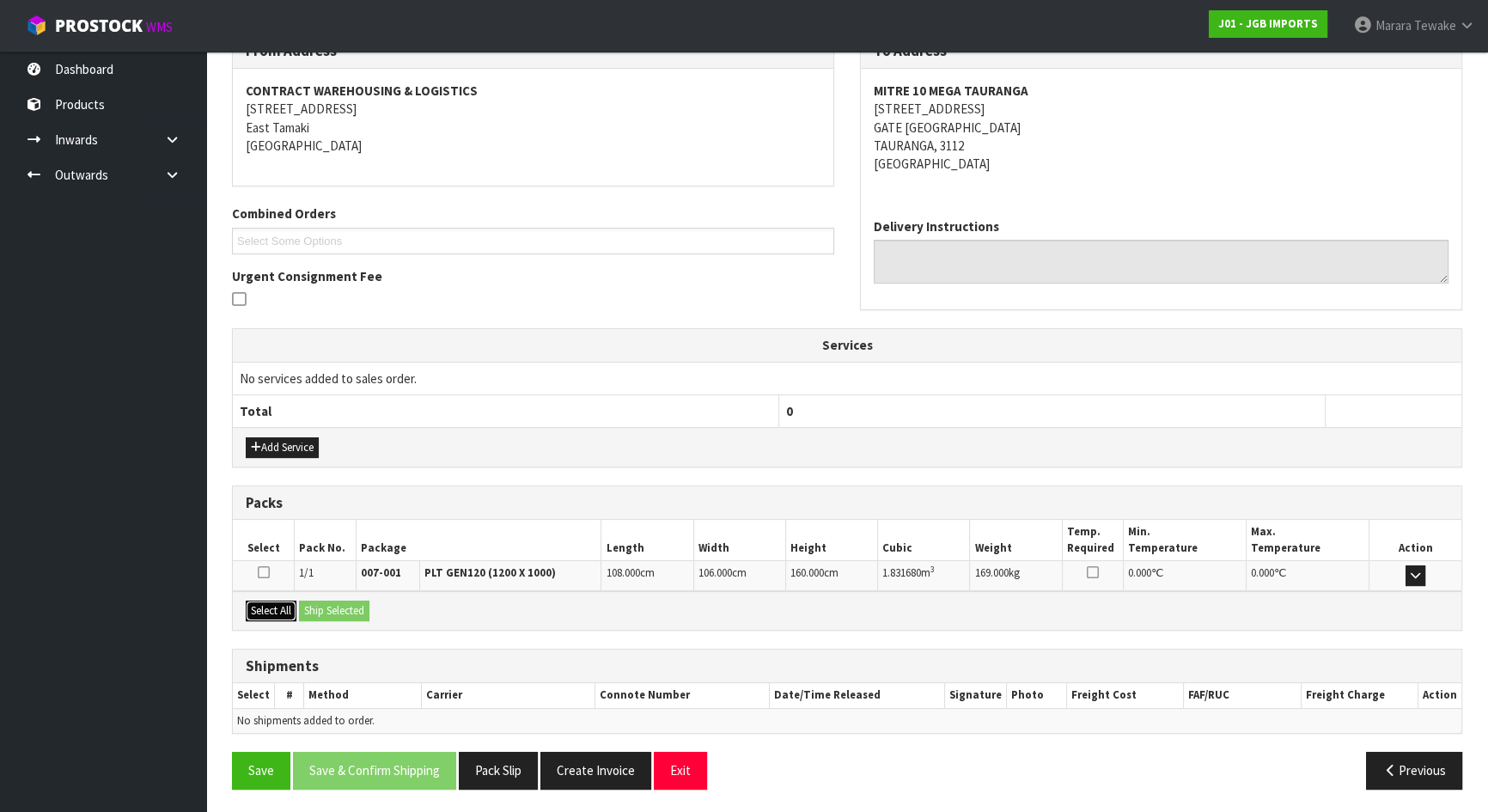
click at [276, 607] on button "Select All" at bounding box center [271, 610] width 51 height 20
click at [323, 610] on button "Ship Selected" at bounding box center [334, 610] width 70 height 20
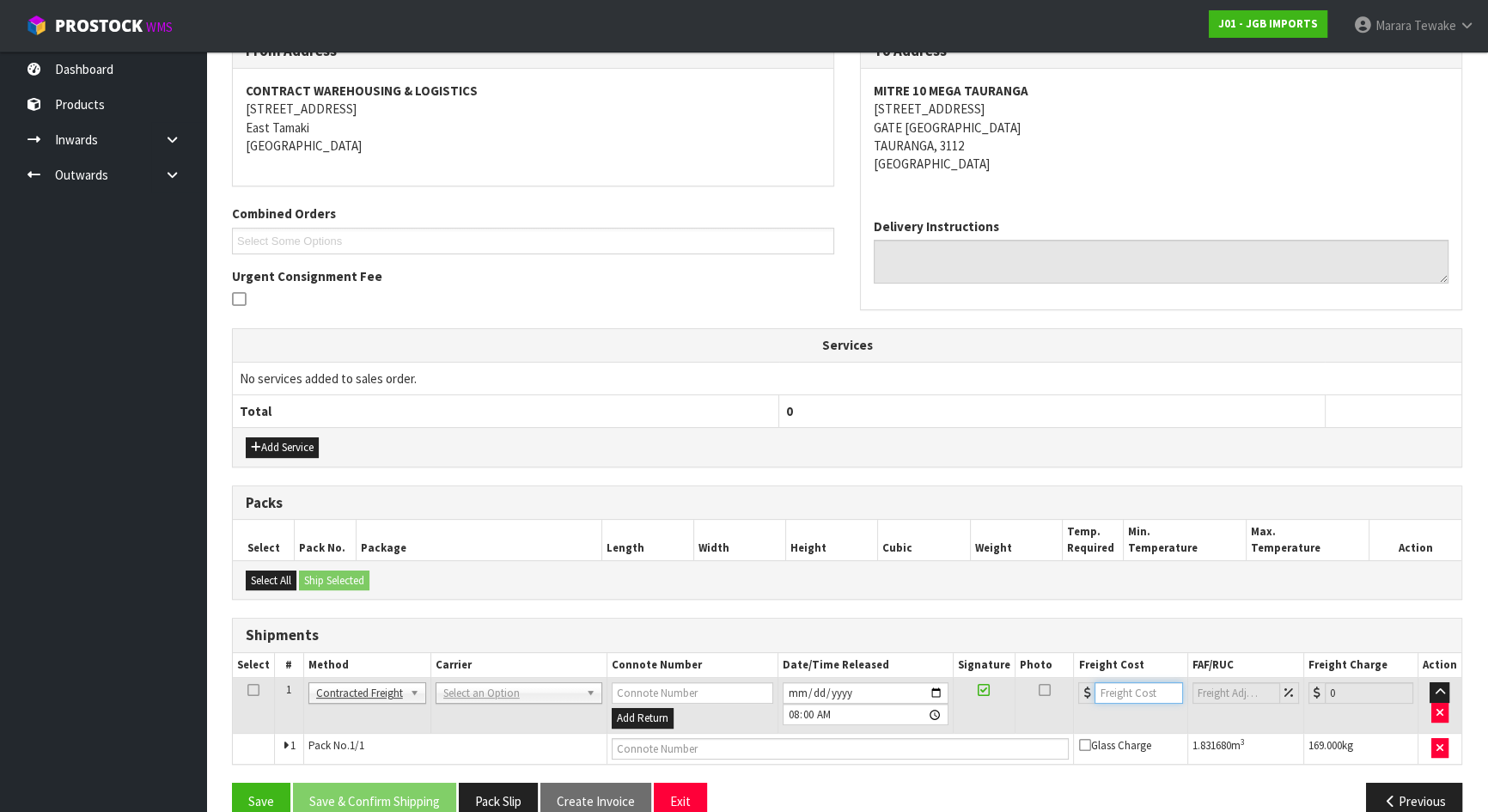
click at [1138, 693] on input "number" at bounding box center [1139, 693] width 89 height 21
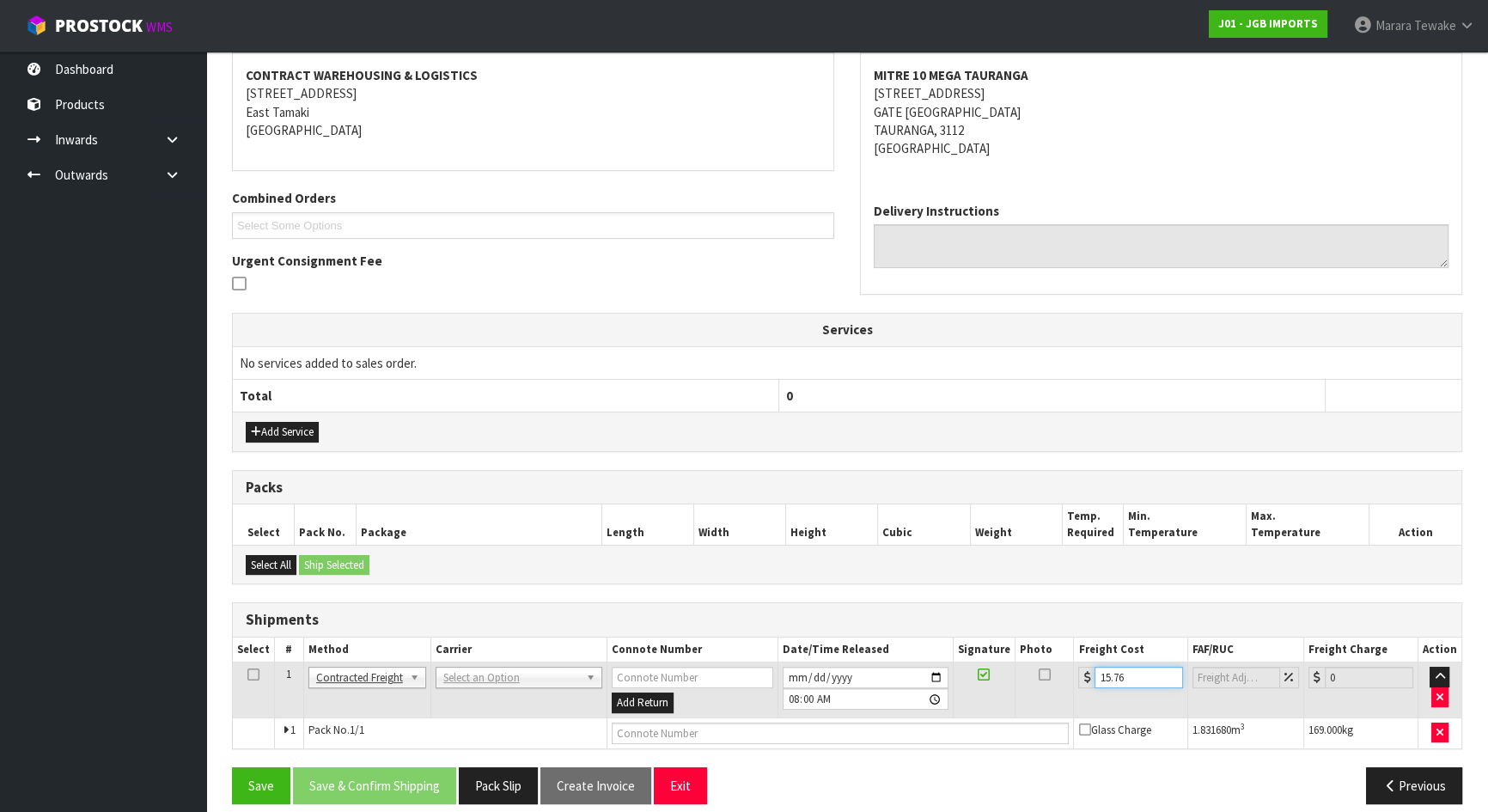
scroll to position [336, 0]
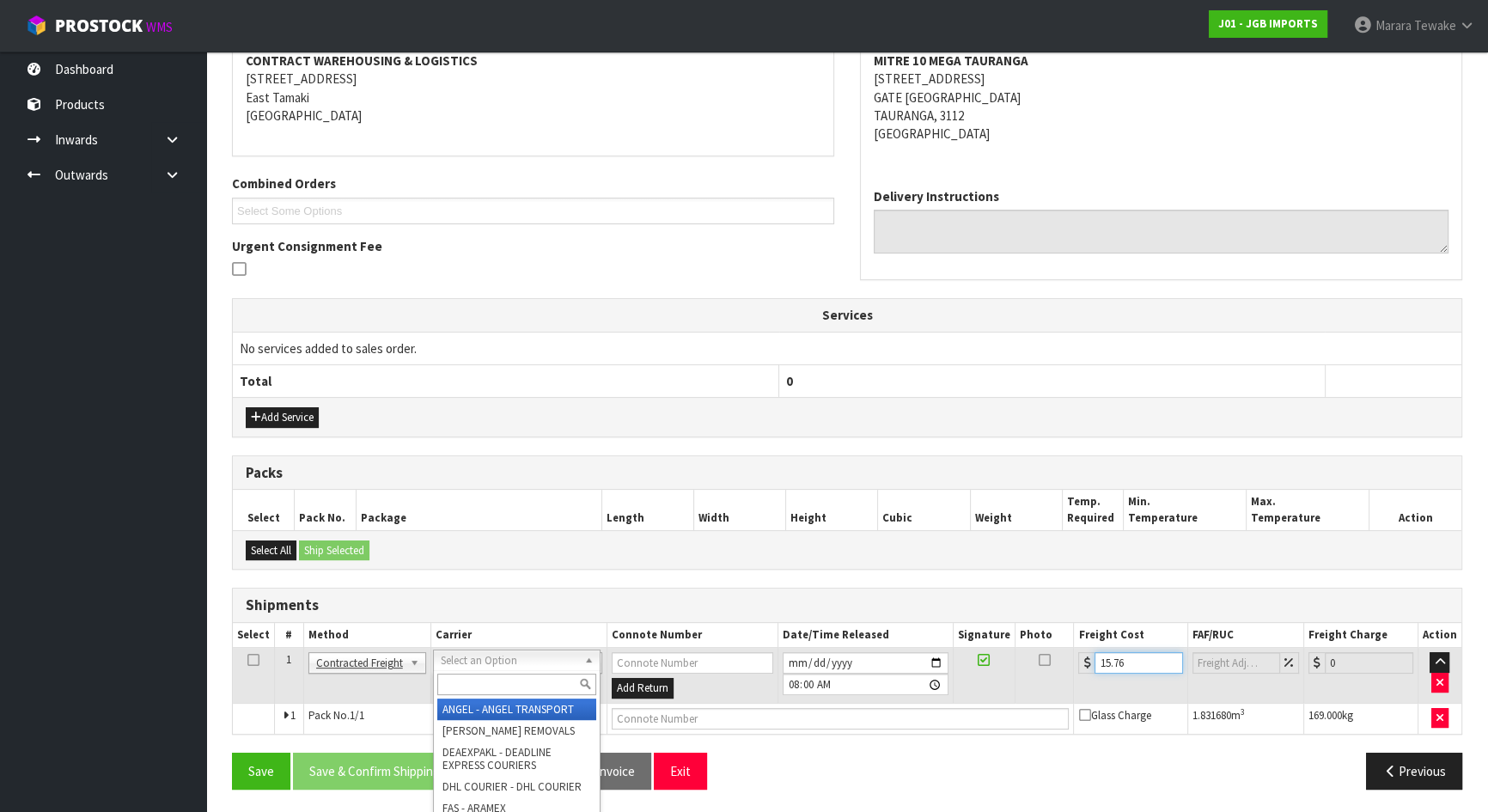
type input "15.76"
click at [503, 686] on input "text" at bounding box center [516, 684] width 159 height 21
type input "nzp"
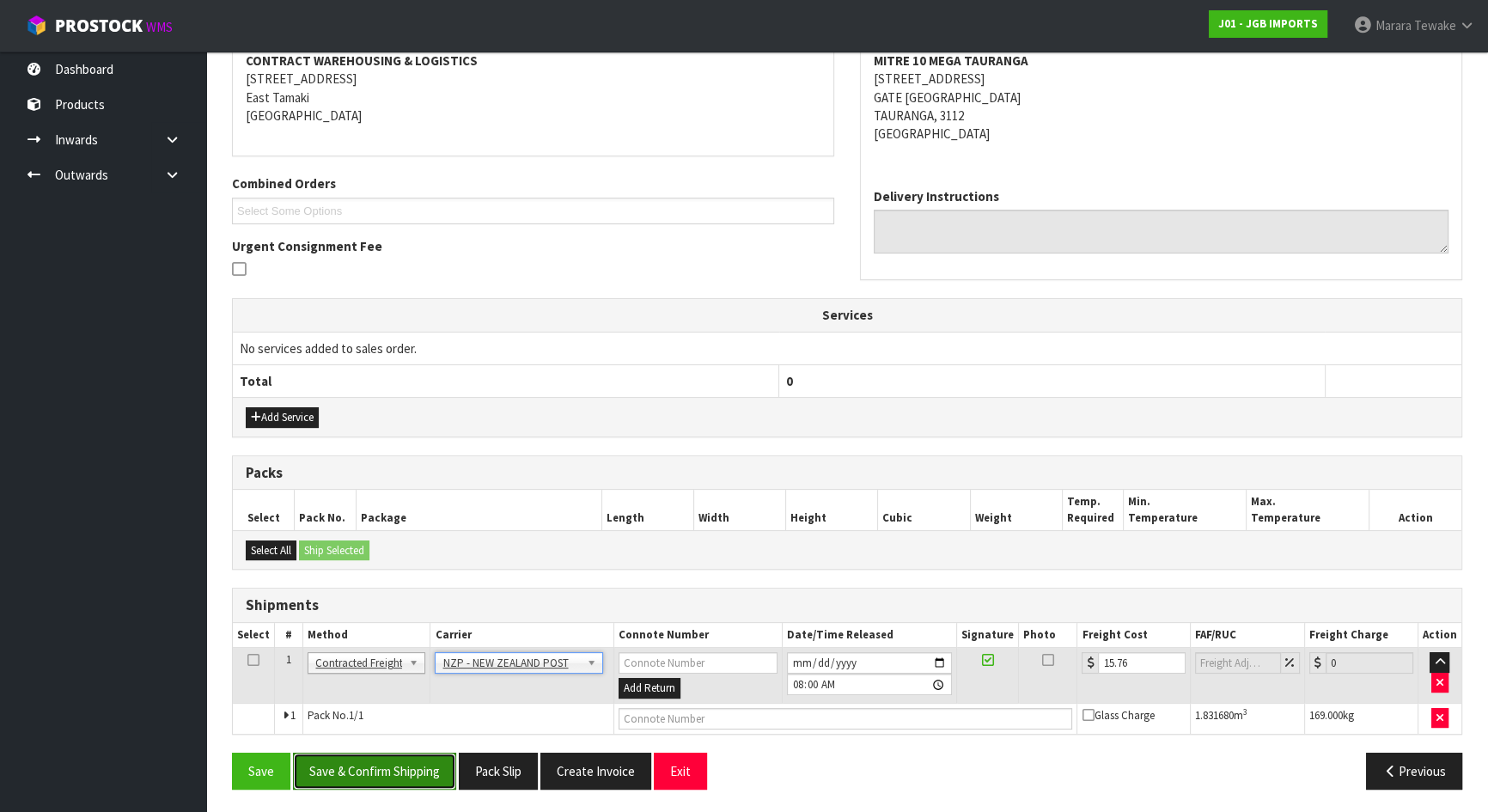
click at [367, 767] on button "Save & Confirm Shipping" at bounding box center [375, 771] width 163 height 37
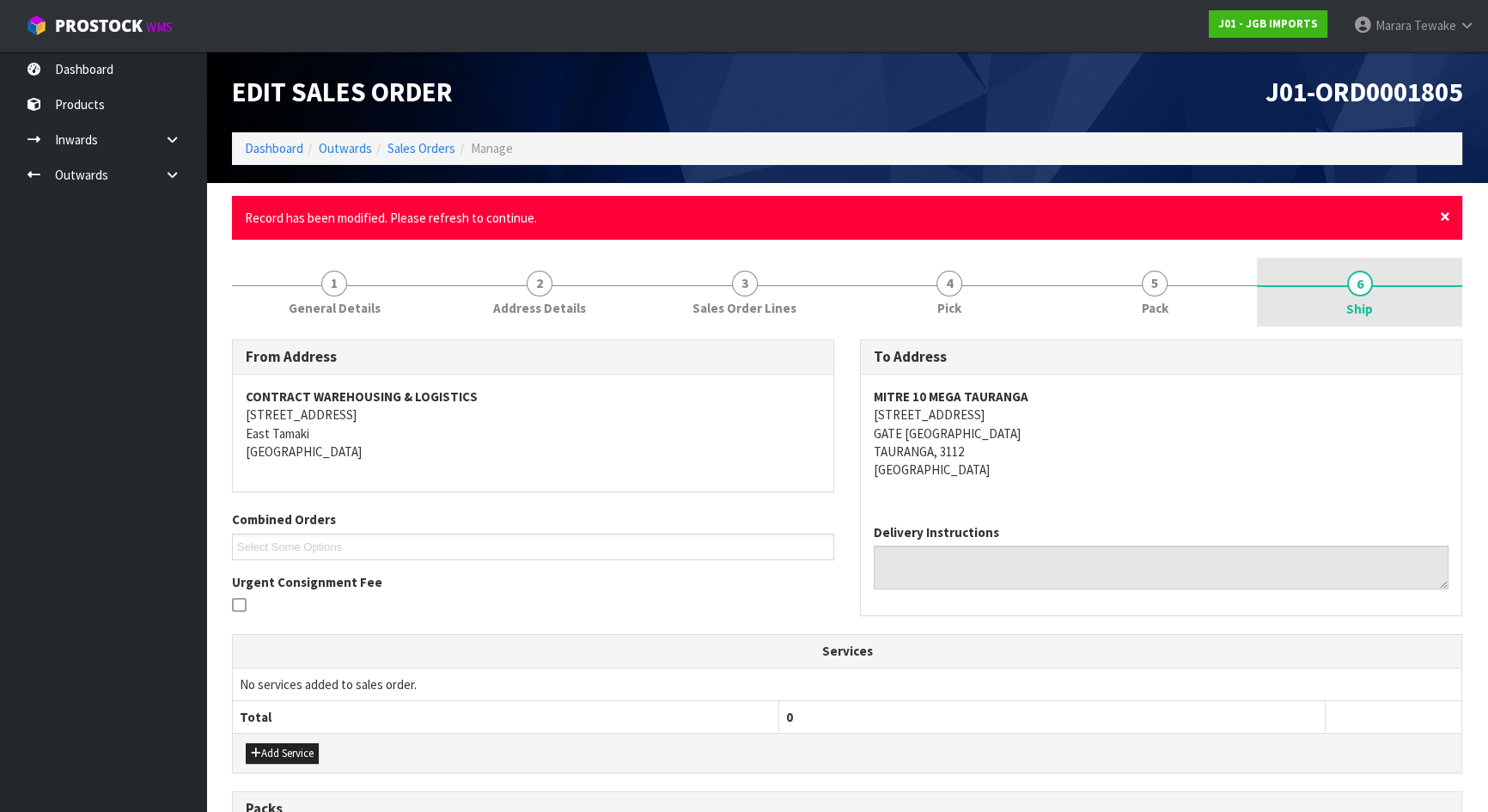
click at [1448, 225] on span "×" at bounding box center [1445, 216] width 11 height 24
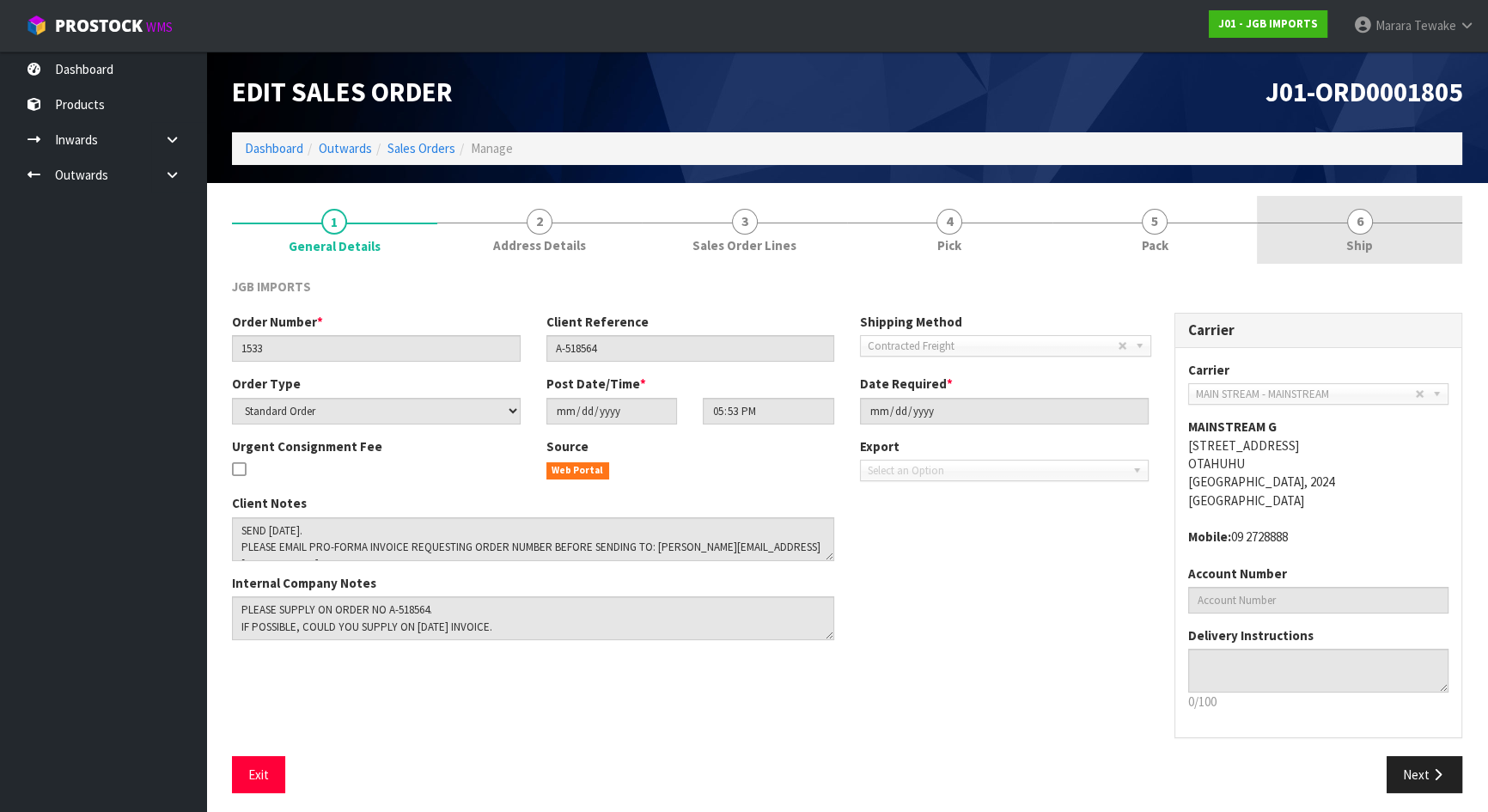
click at [1325, 220] on link "6 Ship" at bounding box center [1360, 229] width 205 height 68
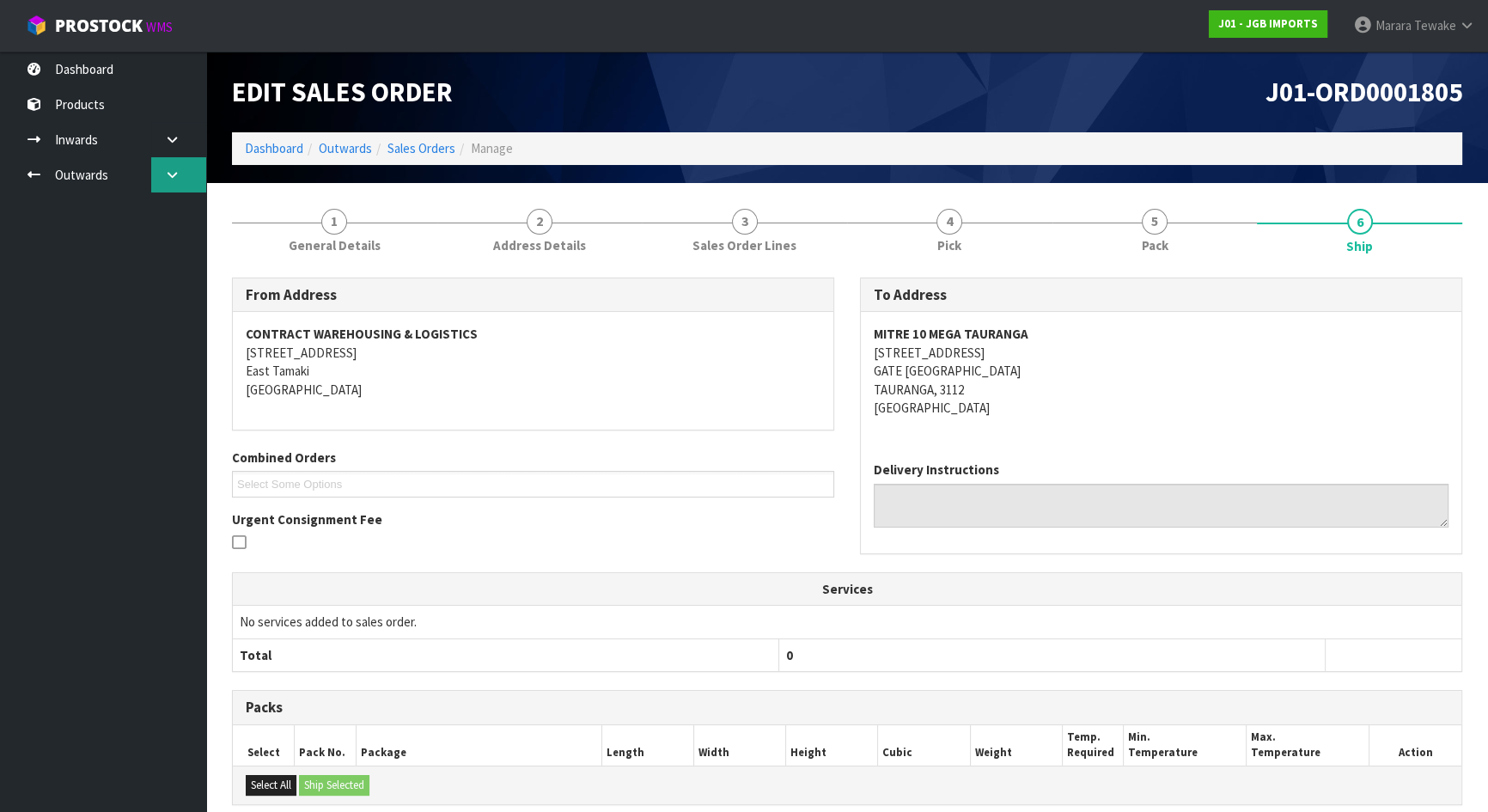
click at [169, 173] on icon at bounding box center [172, 175] width 17 height 13
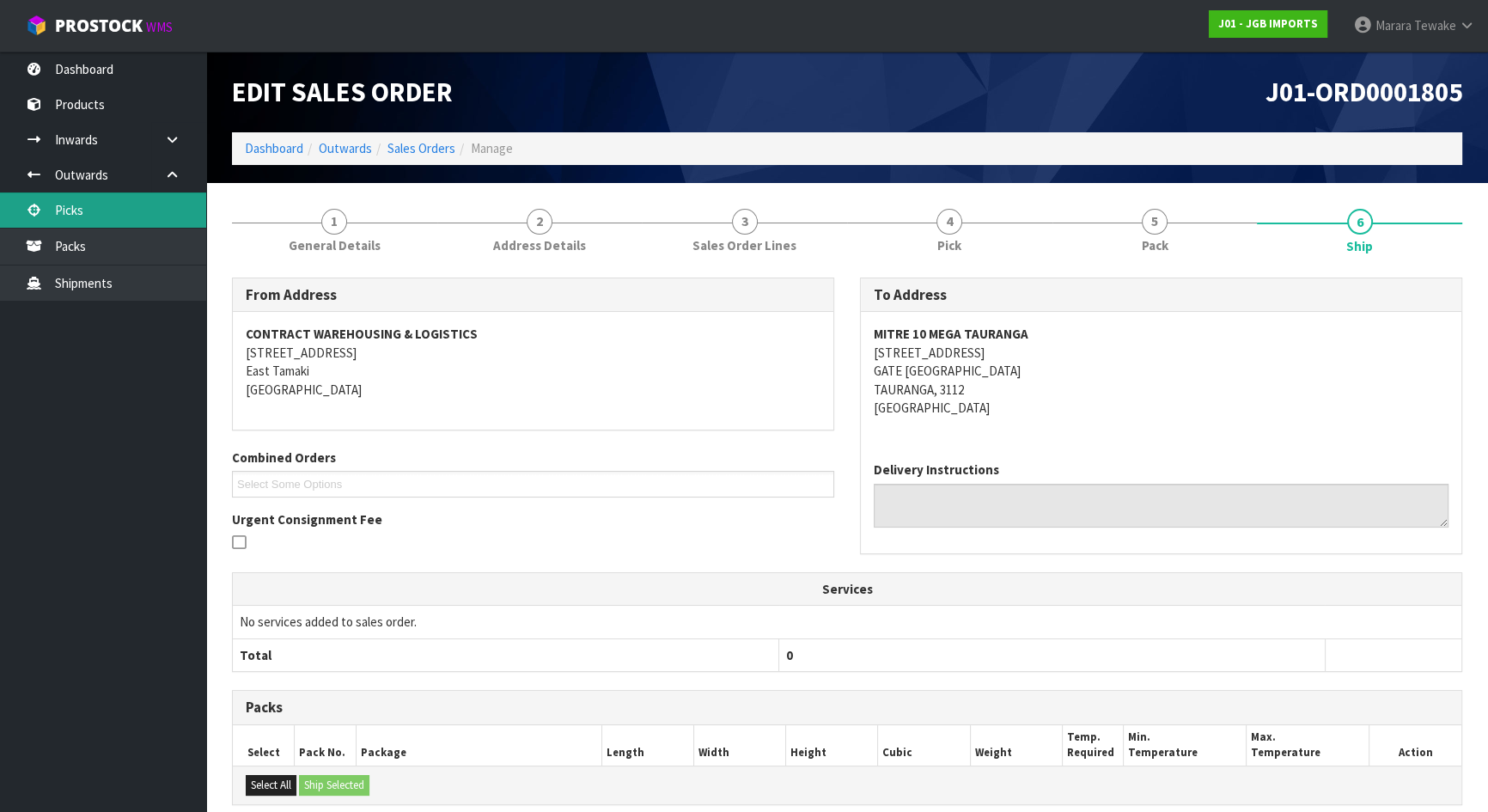
click at [138, 198] on link "Picks" at bounding box center [103, 210] width 206 height 35
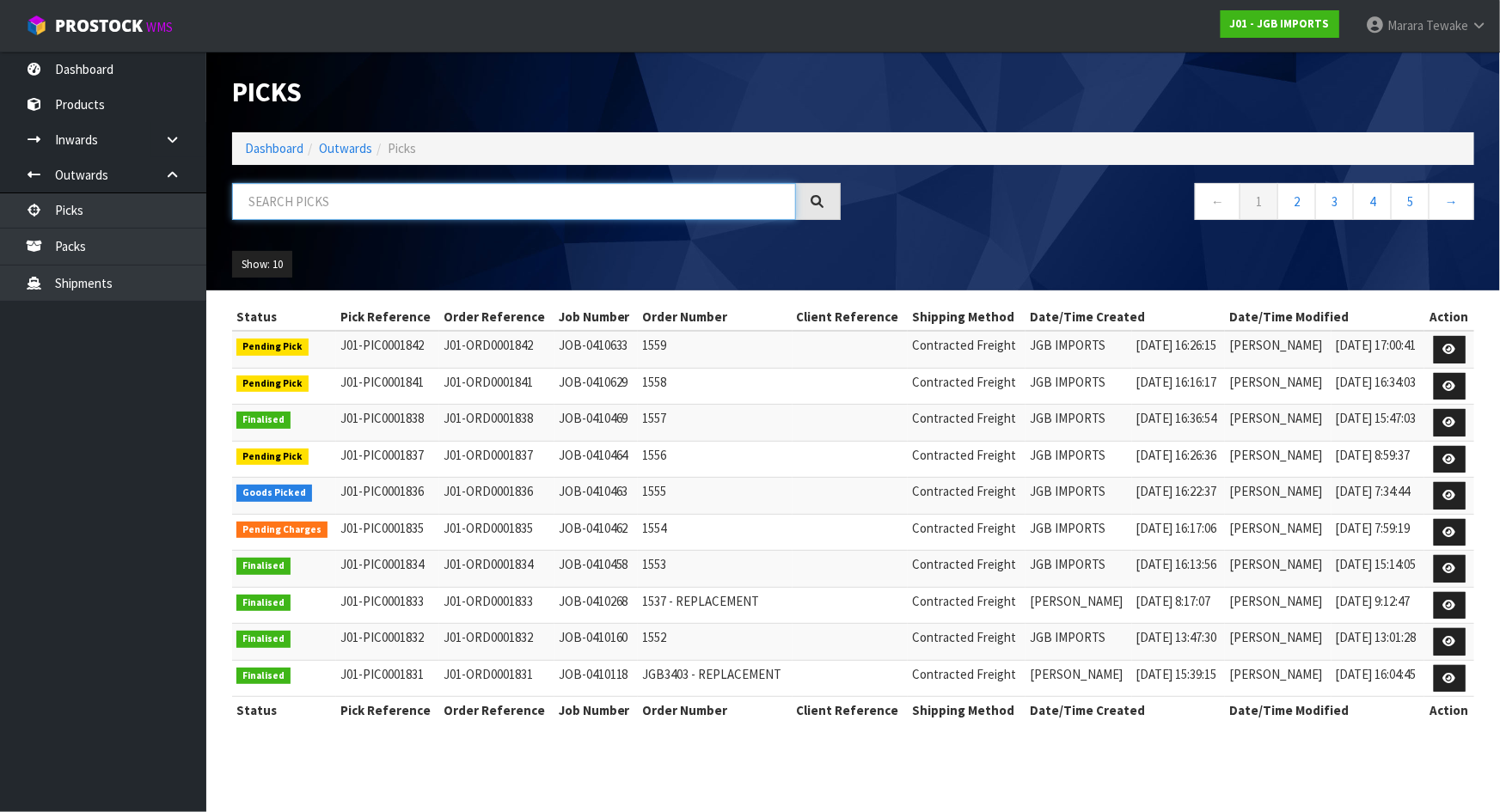
click at [334, 207] on input "text" at bounding box center [514, 201] width 564 height 37
type input "JOB-0410462"
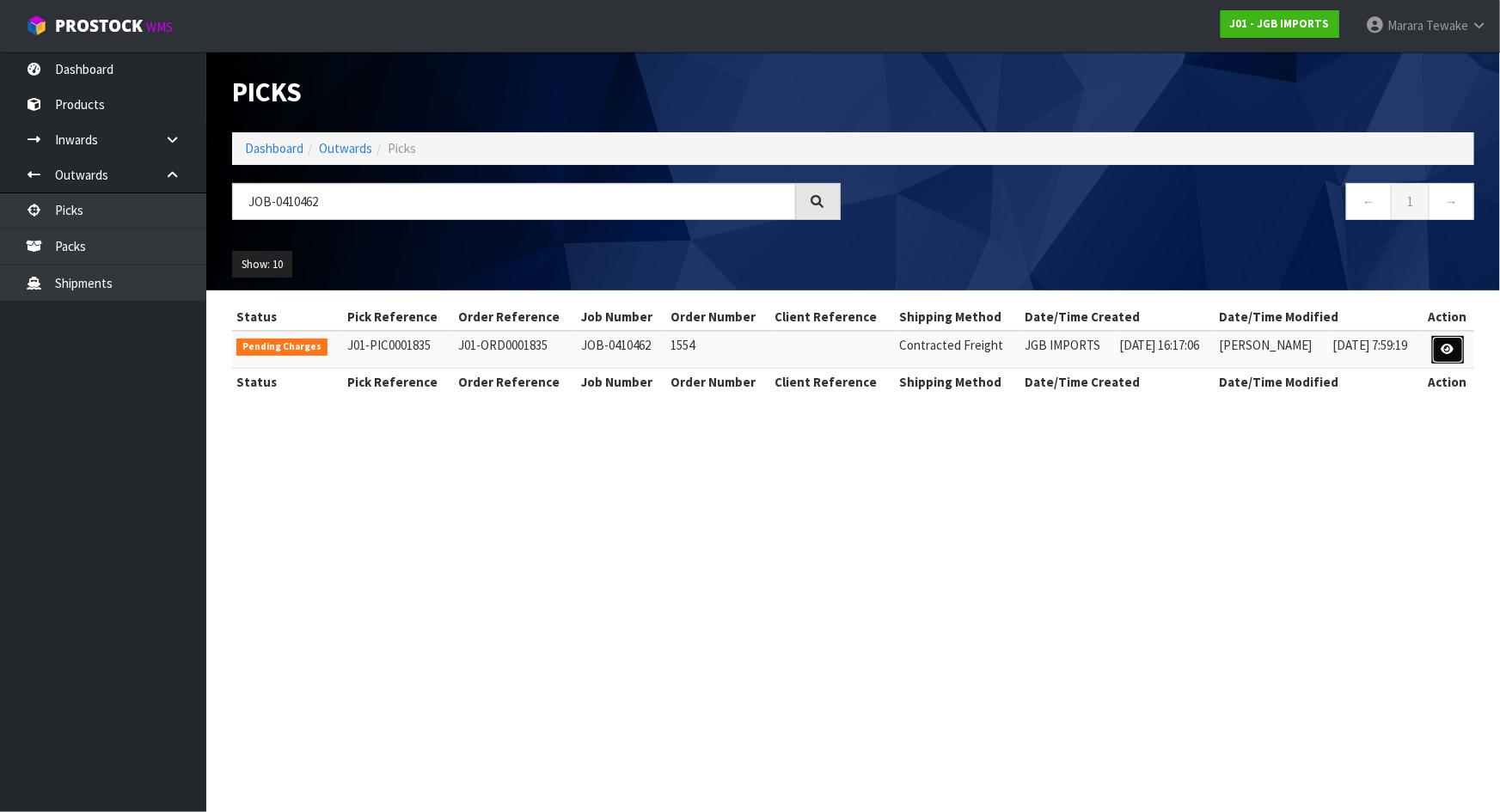
click at [1453, 349] on icon at bounding box center [1447, 349] width 13 height 11
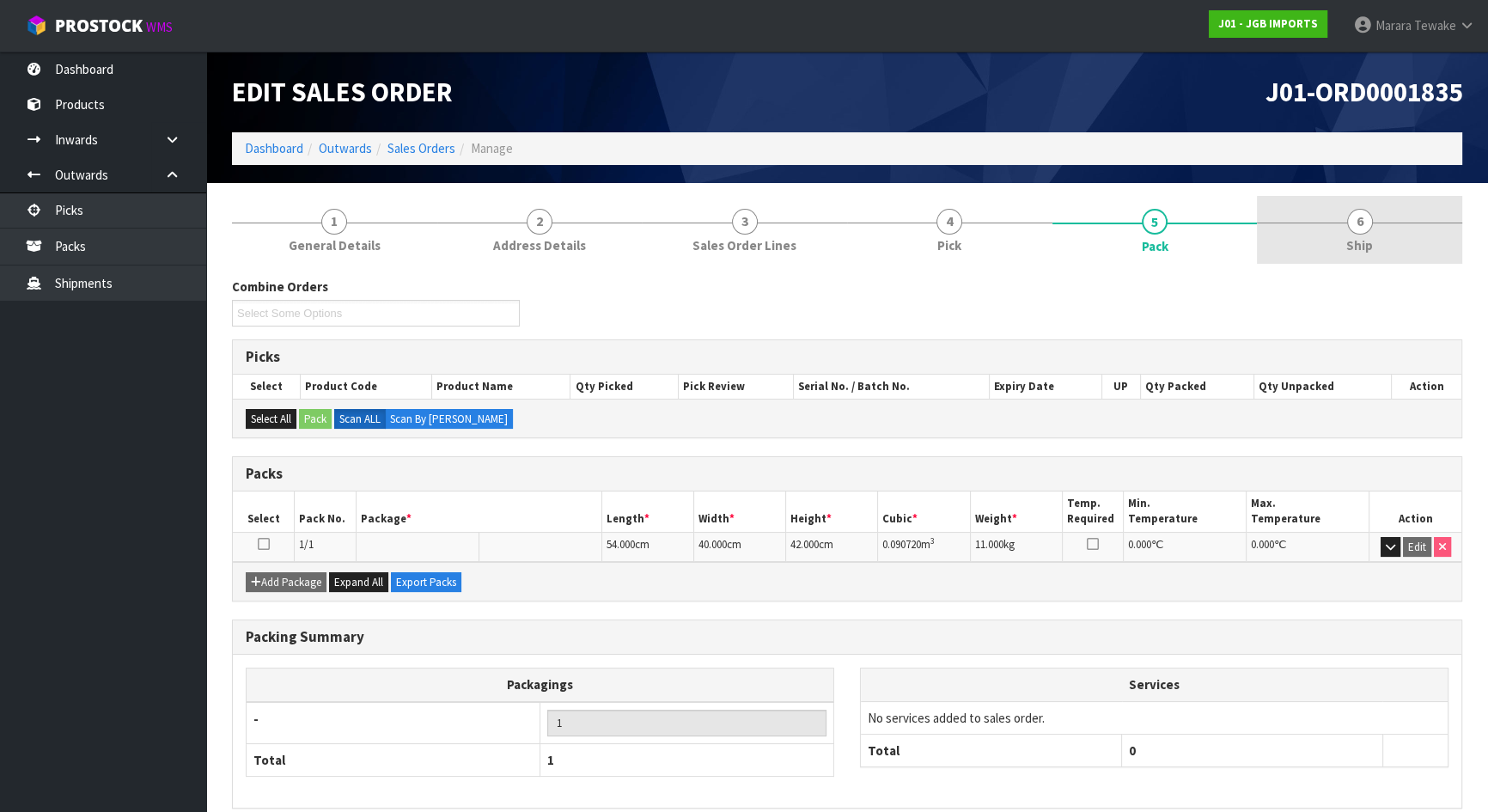
click at [1405, 237] on link "6 Ship" at bounding box center [1360, 229] width 205 height 68
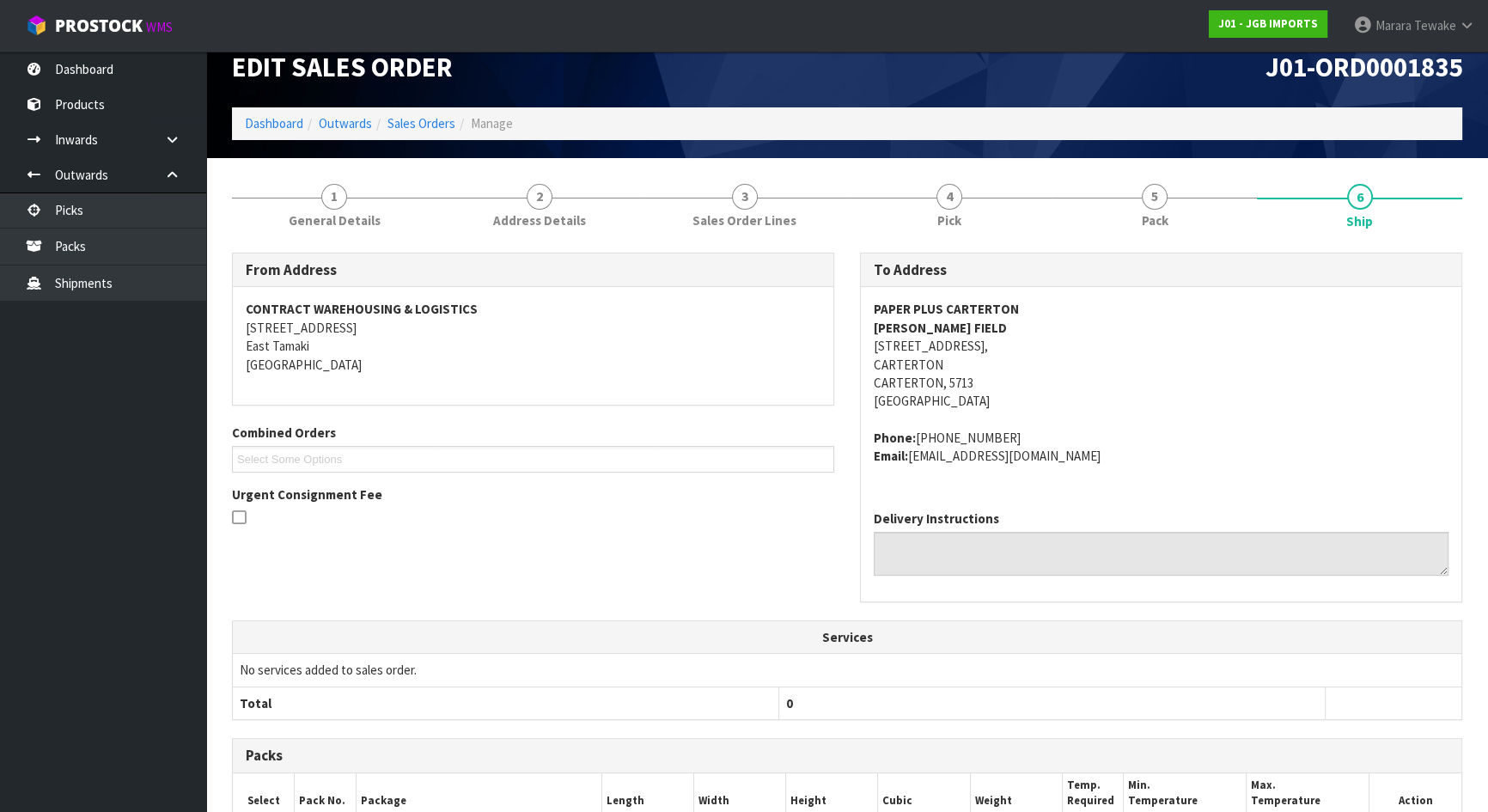
scroll to position [317, 0]
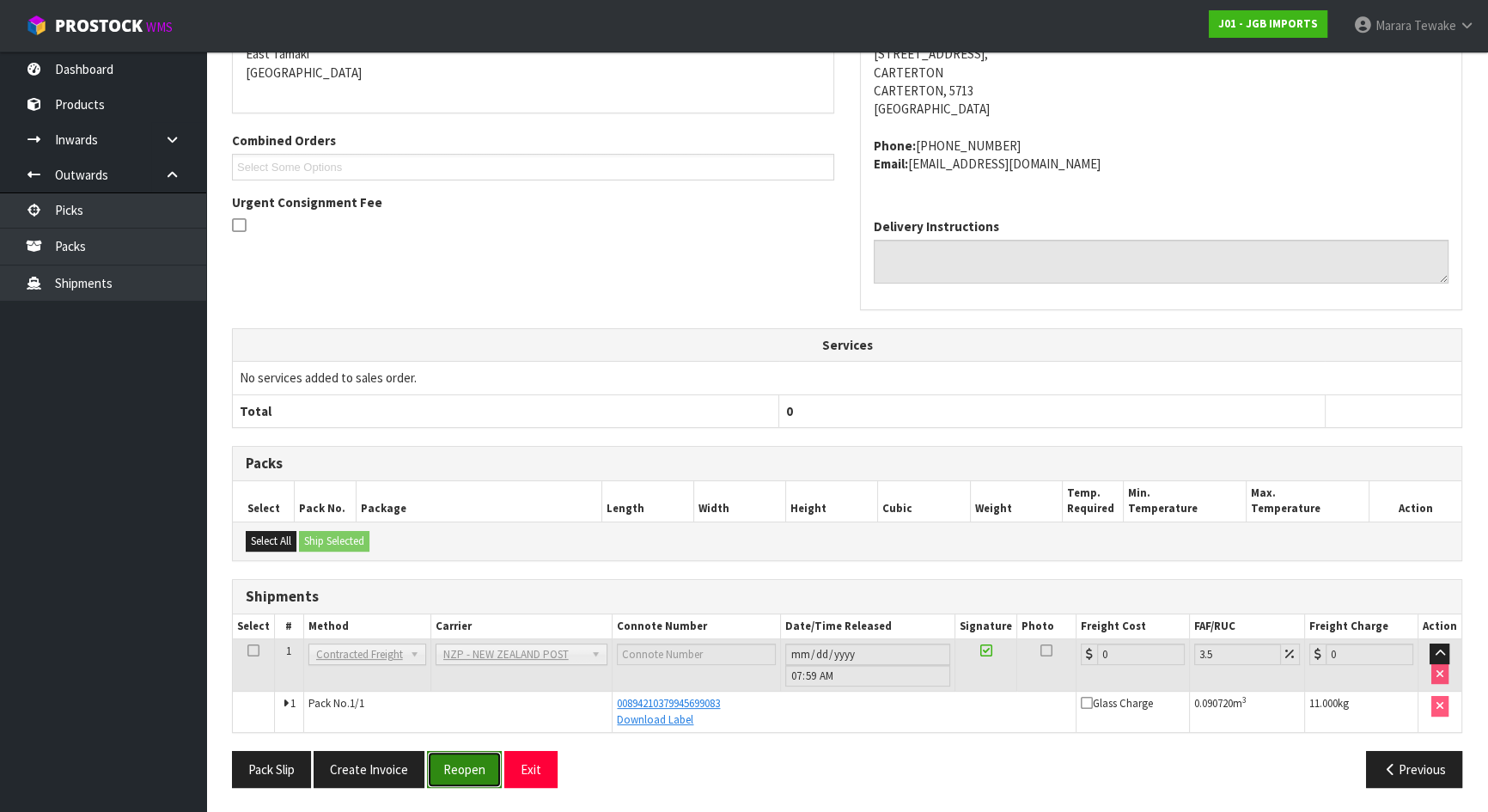
click at [470, 766] on button "Reopen" at bounding box center [464, 769] width 75 height 37
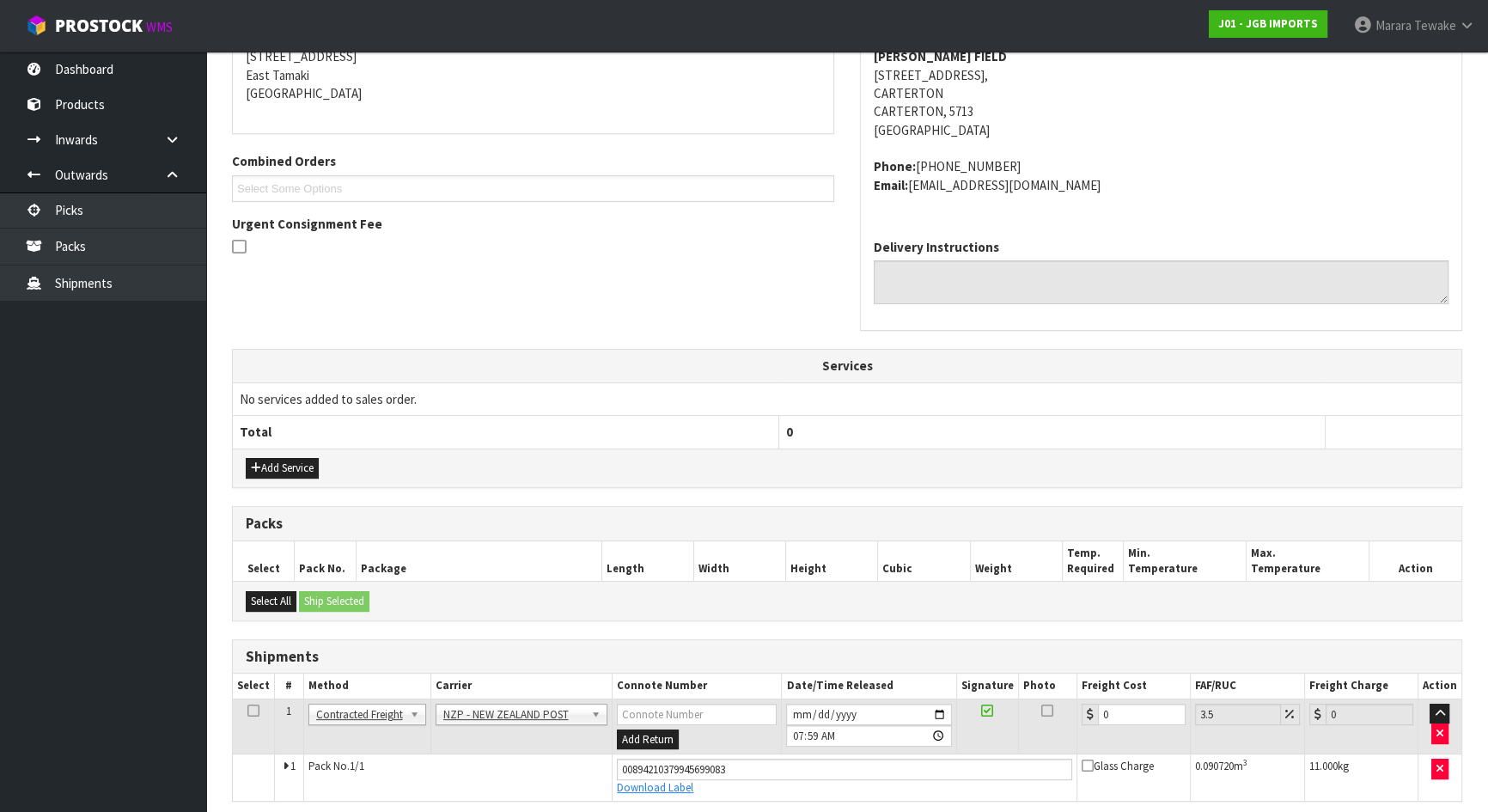
scroll to position [379, 0]
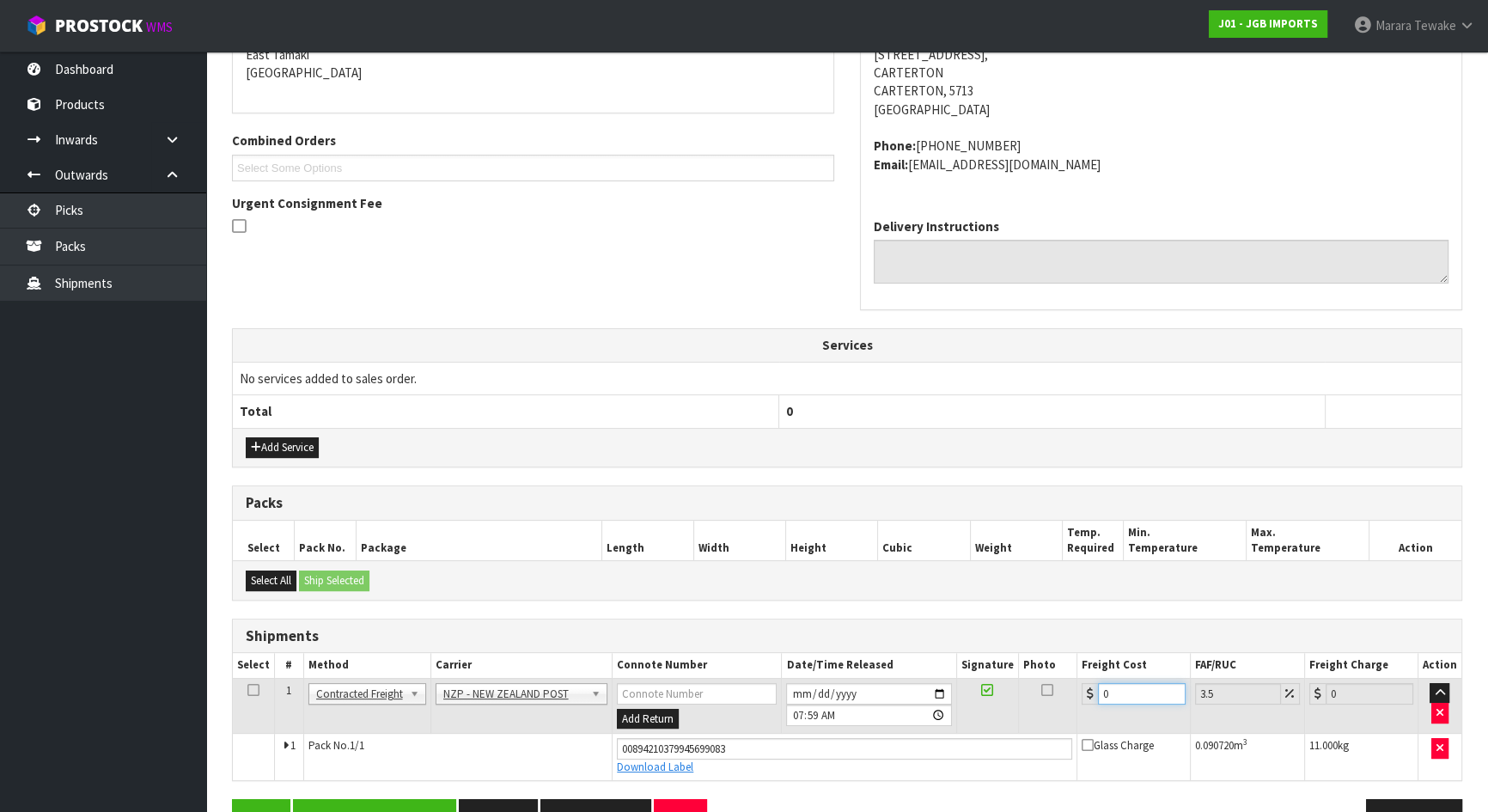
click at [1092, 685] on div "0" at bounding box center [1133, 693] width 104 height 21
type input "1"
type input "1.03"
type input "15"
type input "15.52"
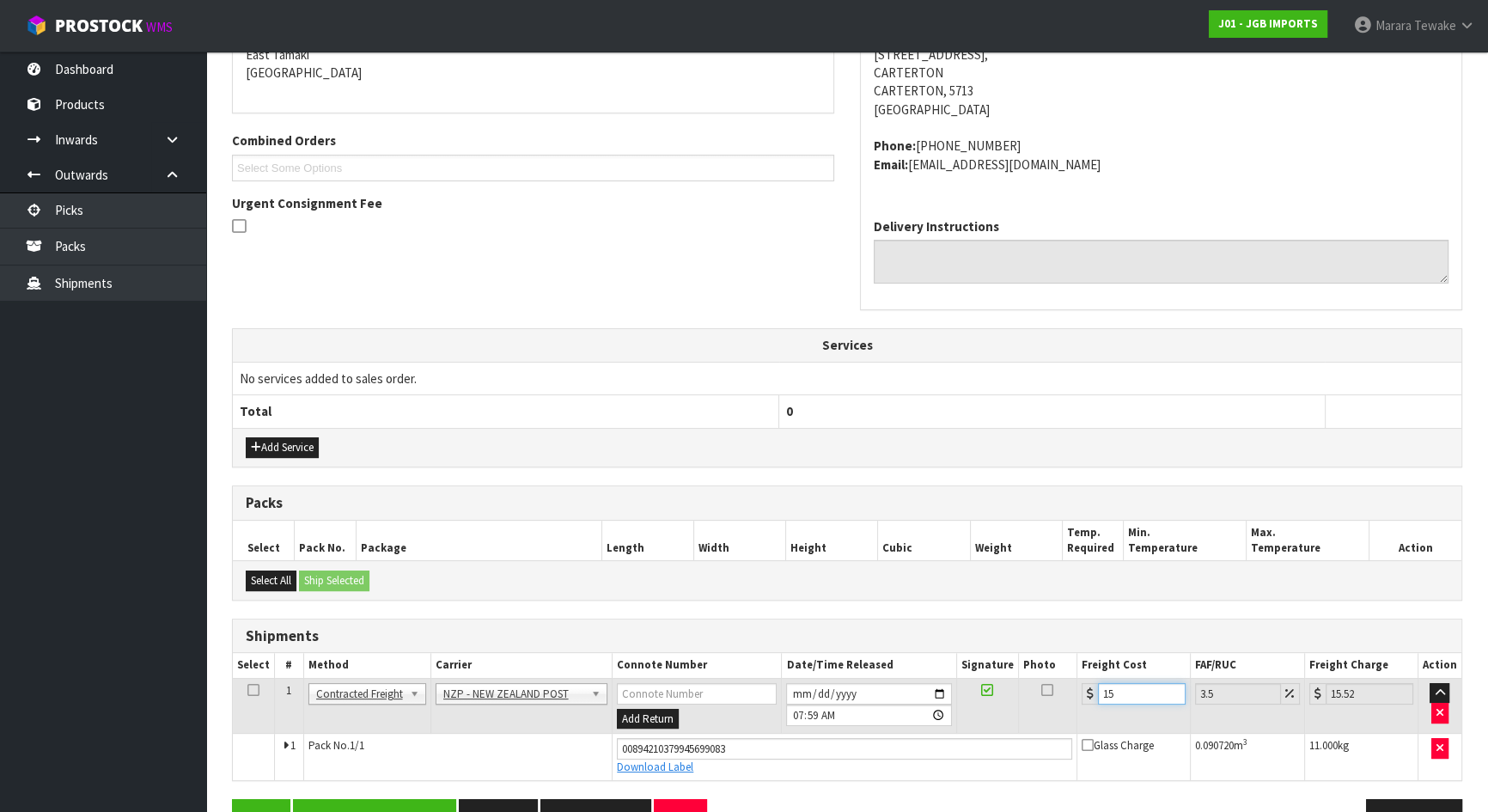
type input "15.7"
type input "16.25"
type input "15.76"
type input "16.31"
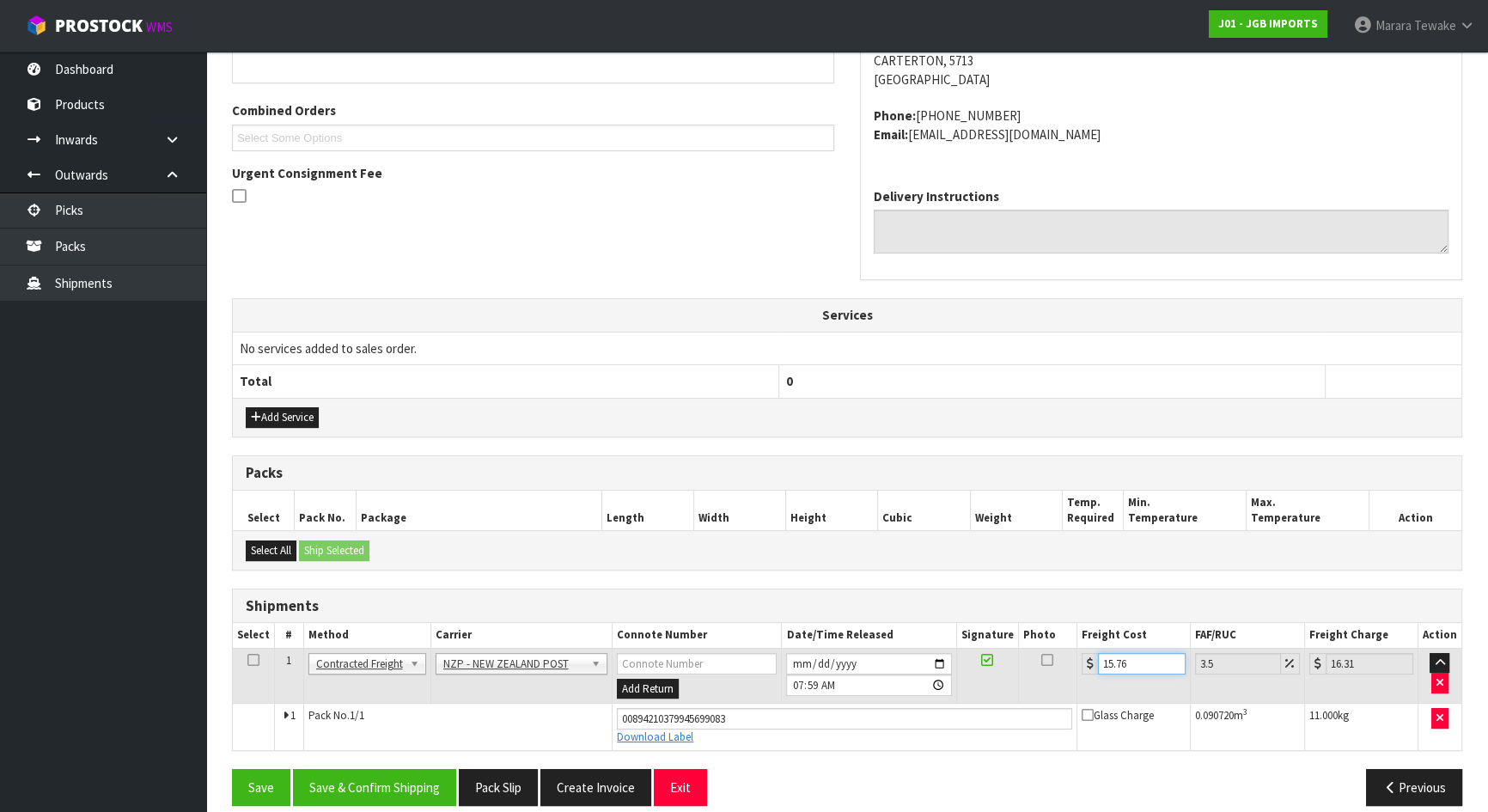
scroll to position [426, 0]
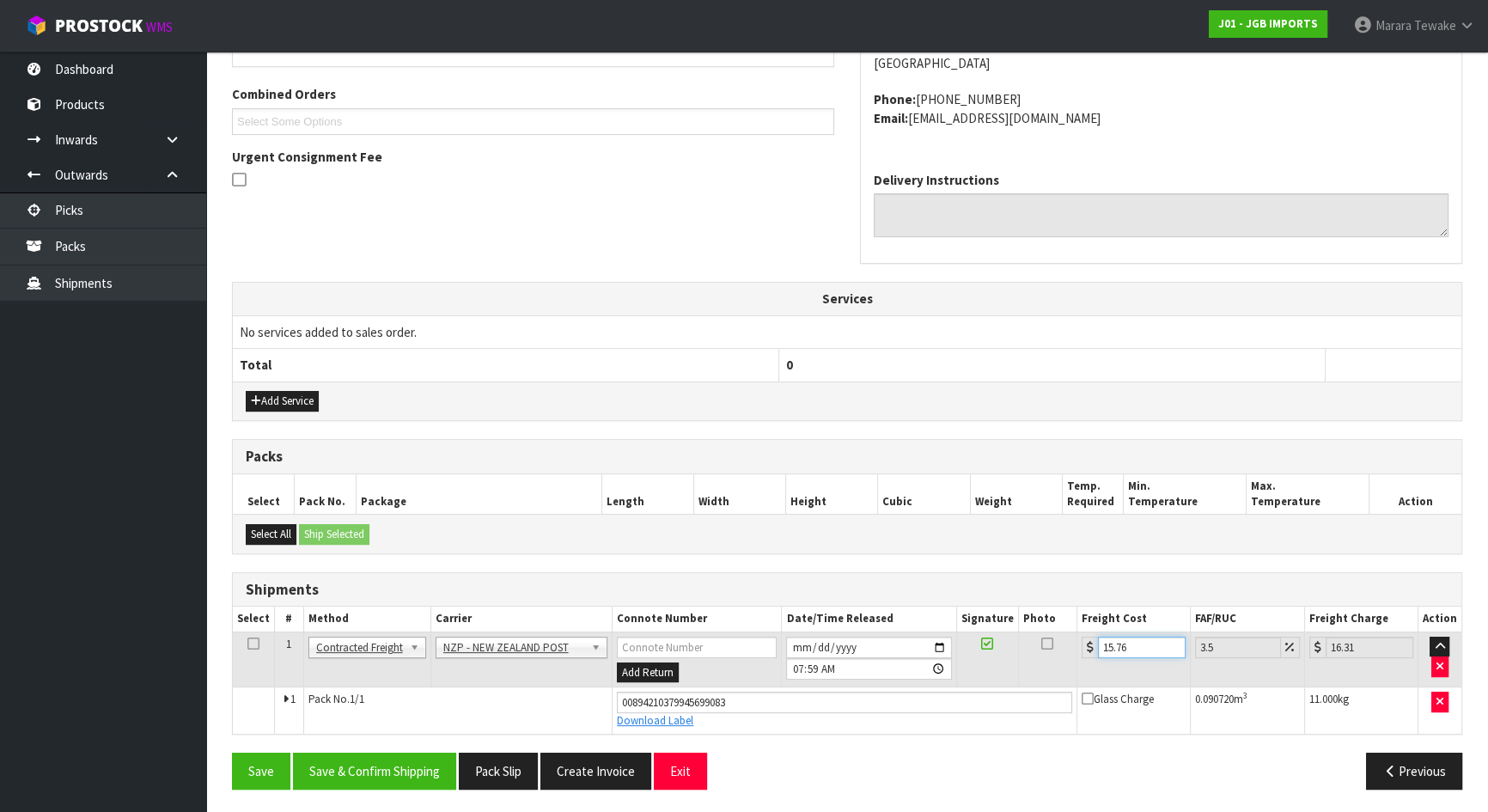
type input "15.76"
drag, startPoint x: 396, startPoint y: 787, endPoint x: 397, endPoint y: 772, distance: 15.0
click at [397, 777] on div "Save Save & Confirm Shipping Pack Slip Create Invoice Exit Previous" at bounding box center [847, 777] width 1256 height 50
click at [401, 770] on button "Save & Confirm Shipping" at bounding box center [375, 771] width 163 height 37
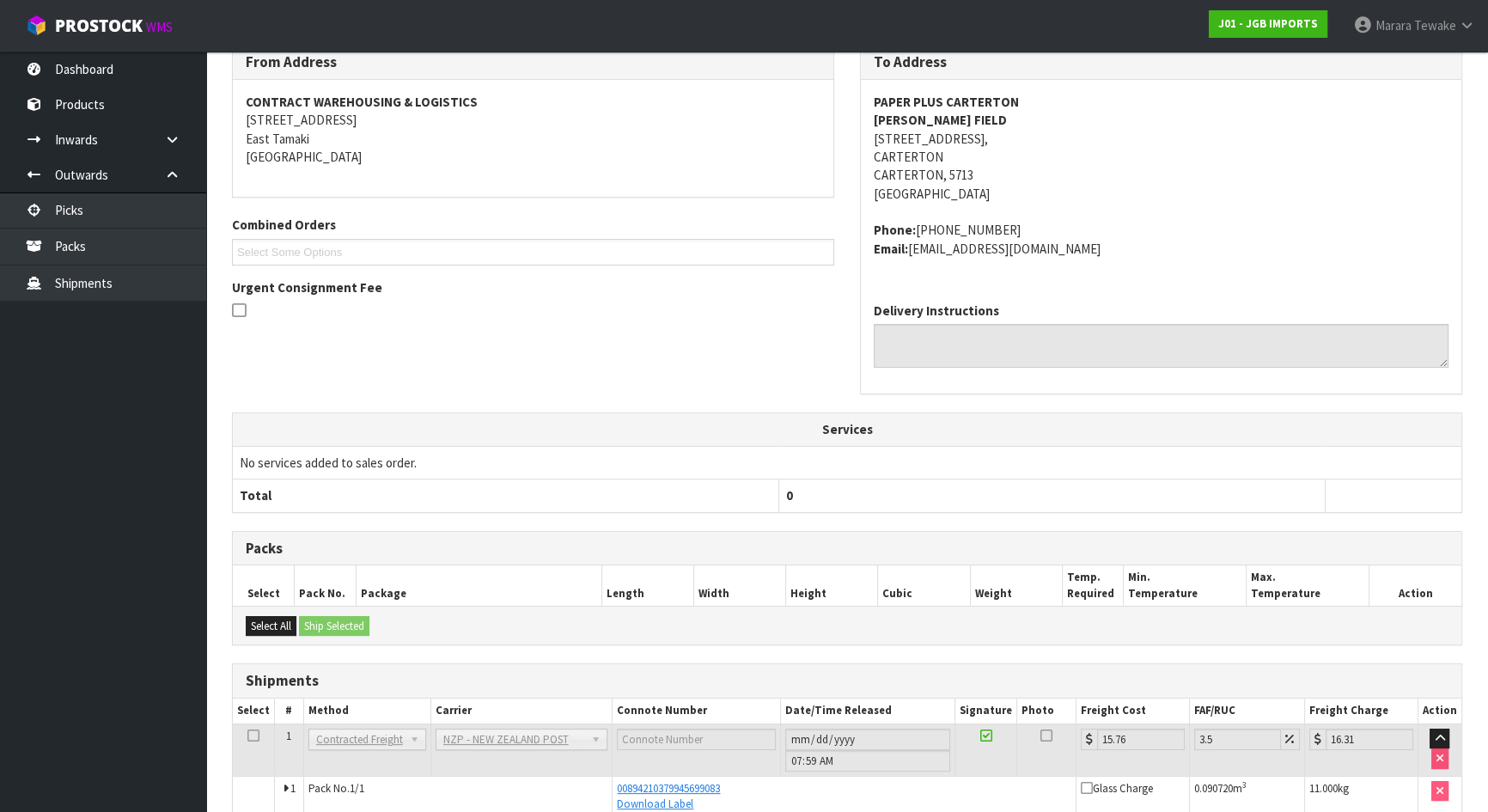
scroll to position [0, 0]
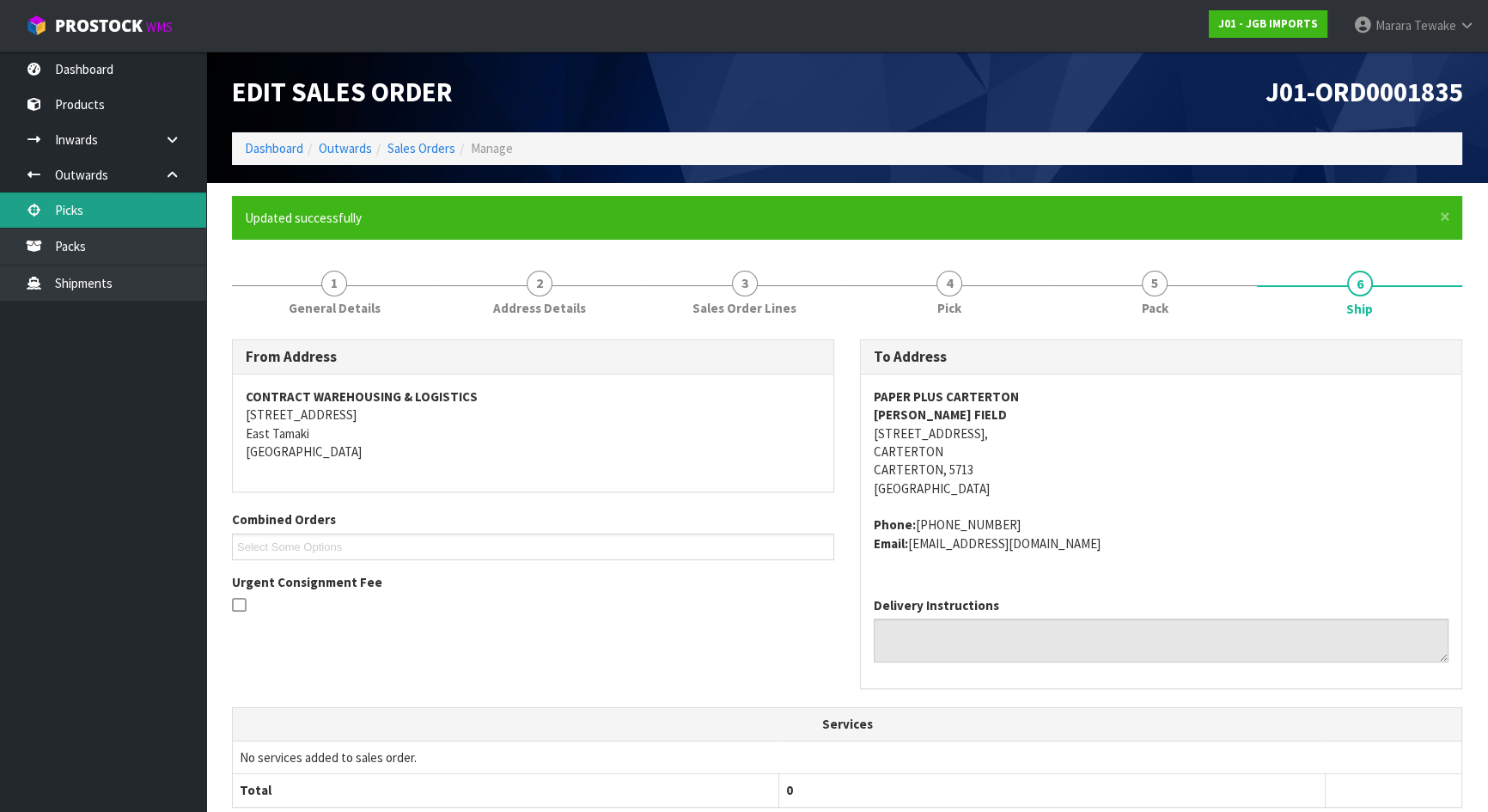
click at [136, 195] on link "Picks" at bounding box center [103, 210] width 206 height 35
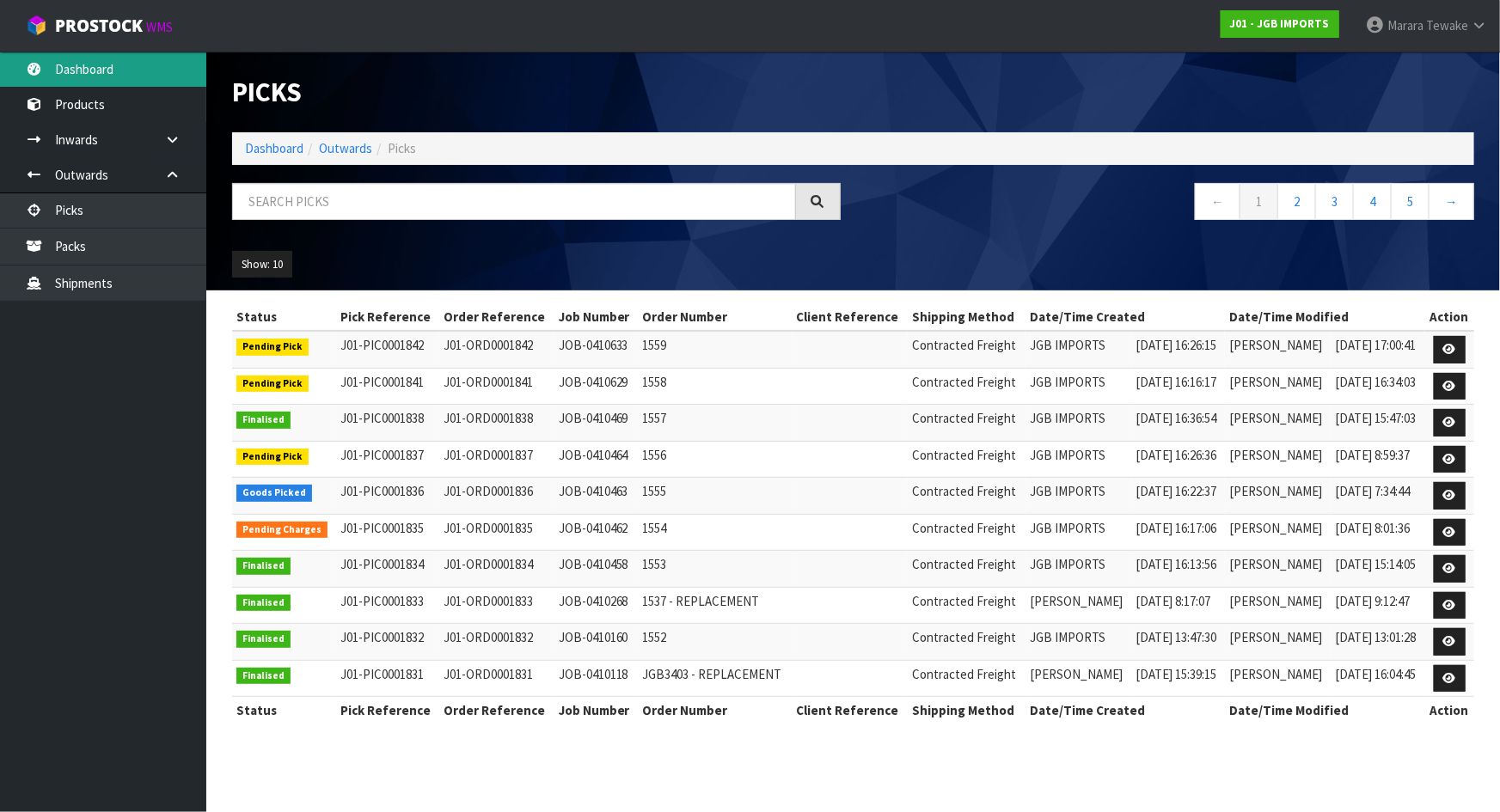
click at [185, 56] on link "Dashboard" at bounding box center [103, 69] width 206 height 35
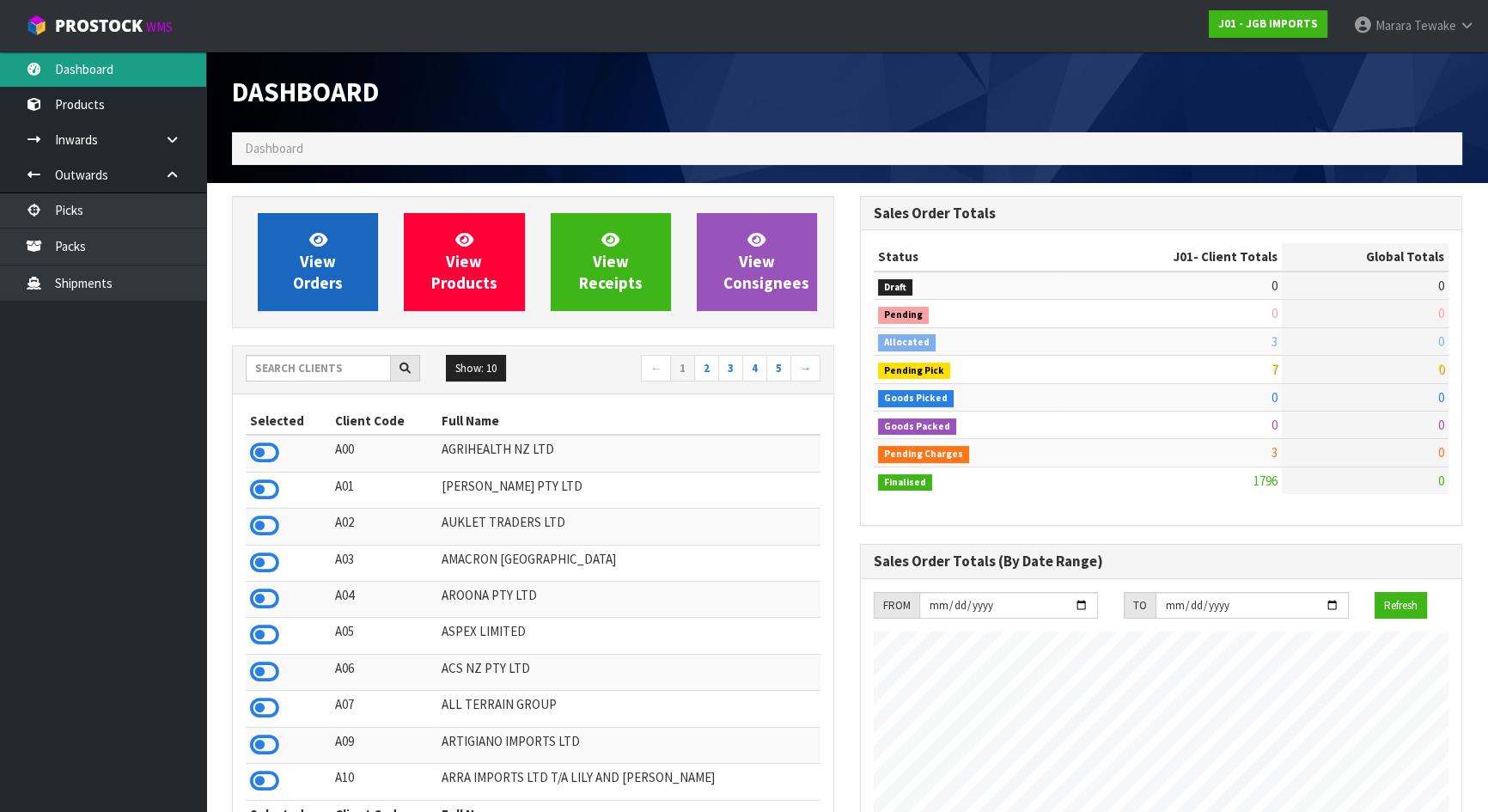
scroll to position [1299, 628]
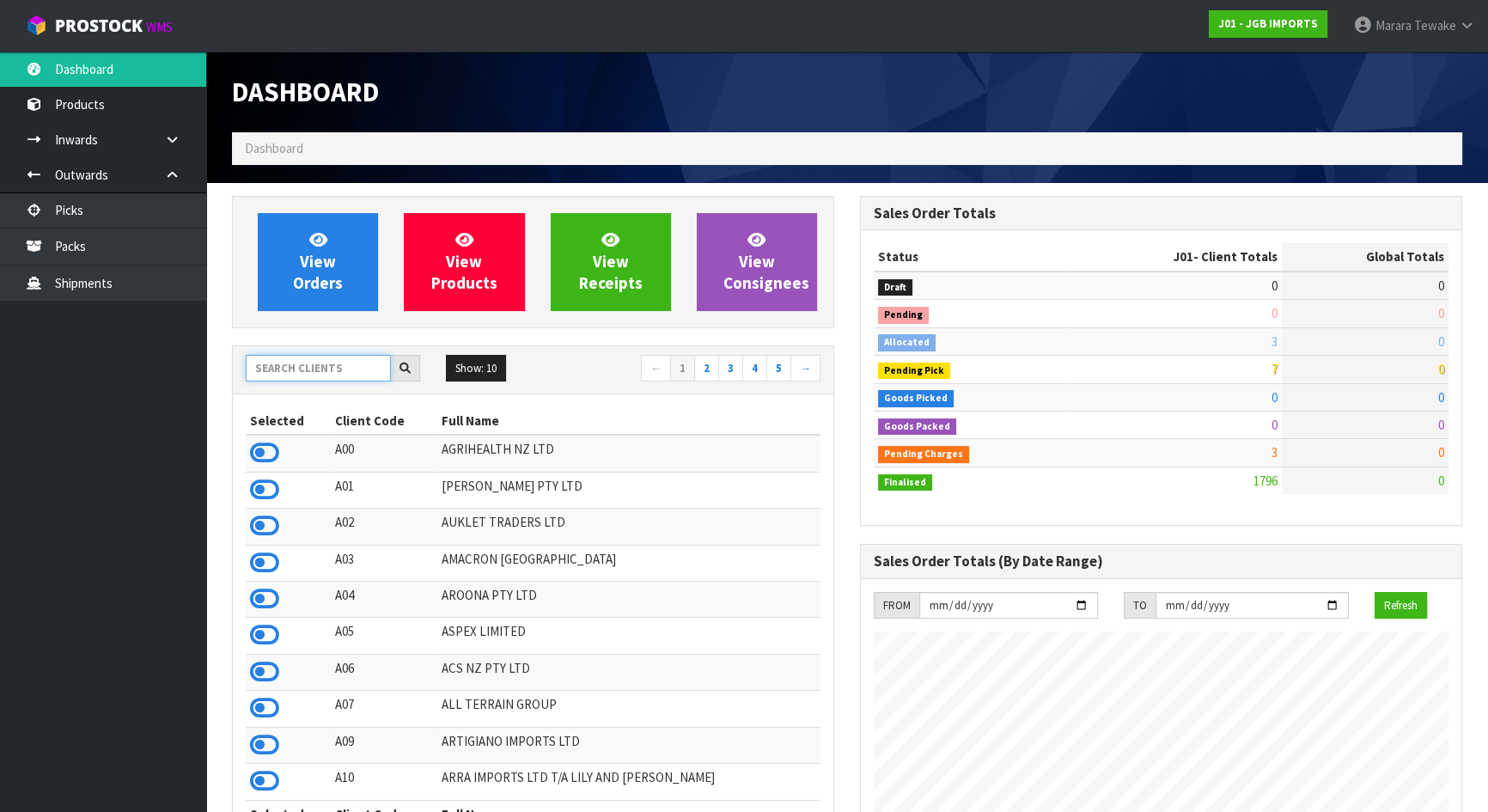
click at [325, 363] on input "text" at bounding box center [318, 368] width 145 height 26
type input "J"
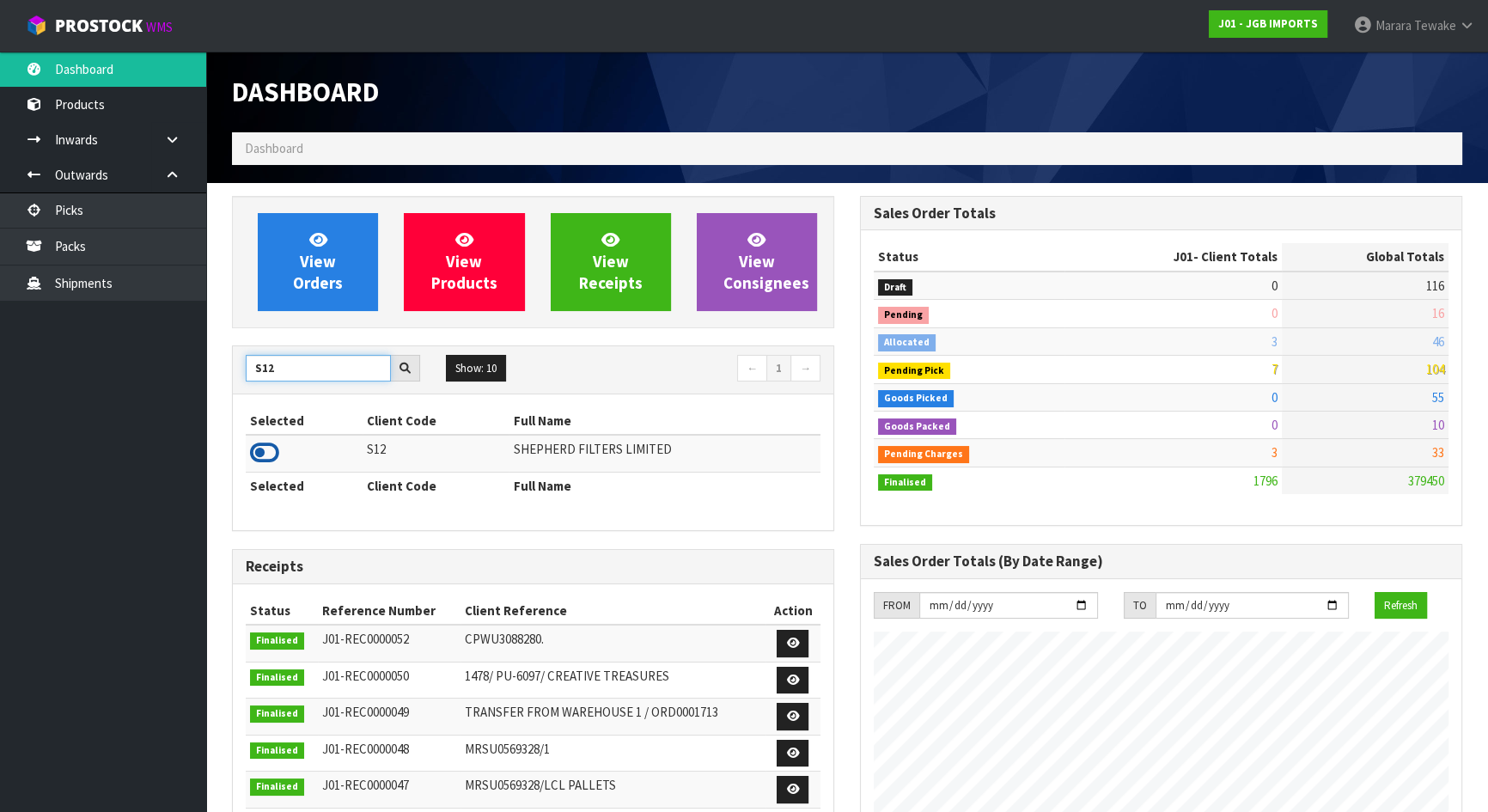
type input "S12"
click at [263, 448] on icon at bounding box center [264, 452] width 29 height 25
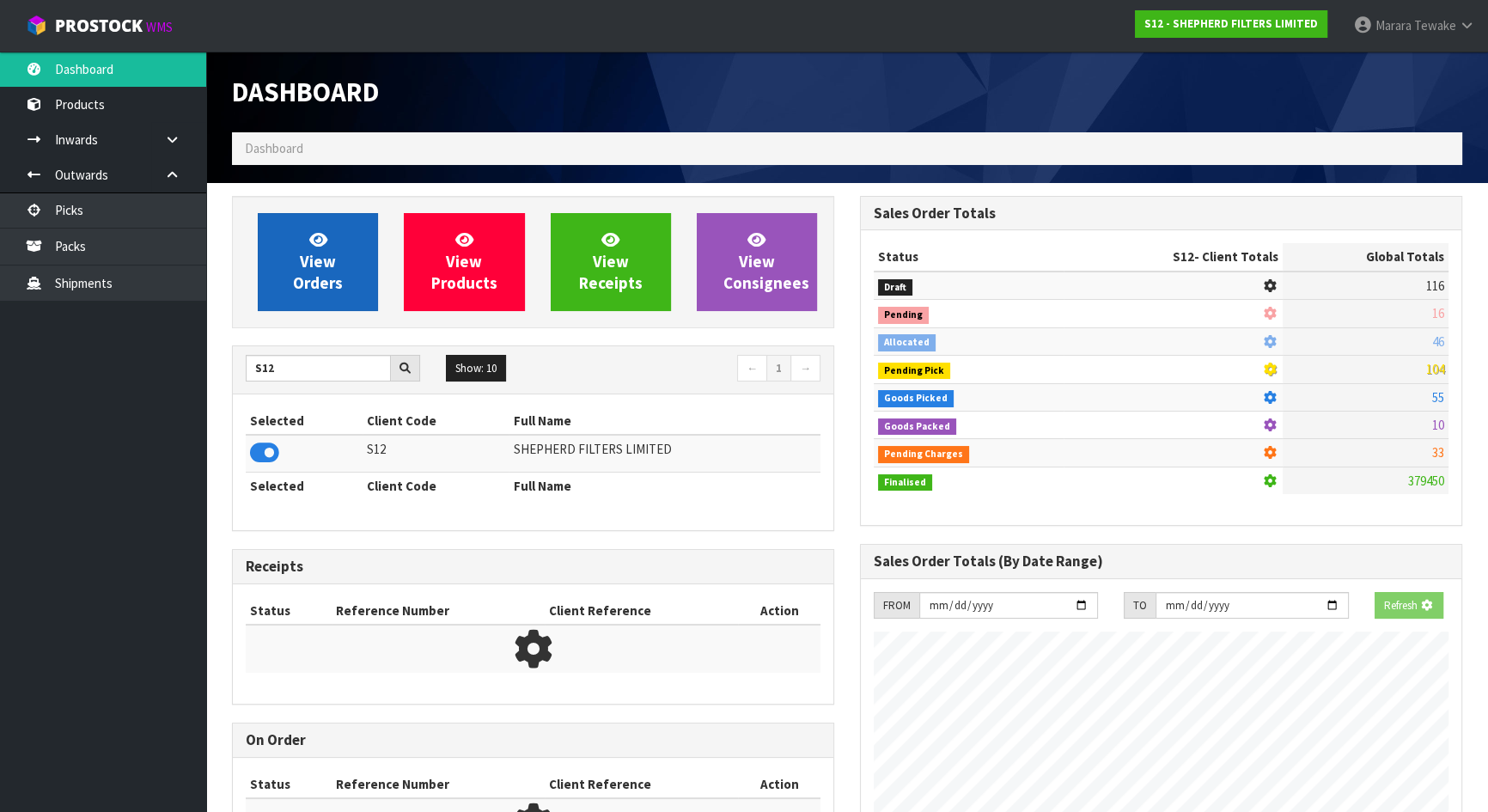
scroll to position [1132, 628]
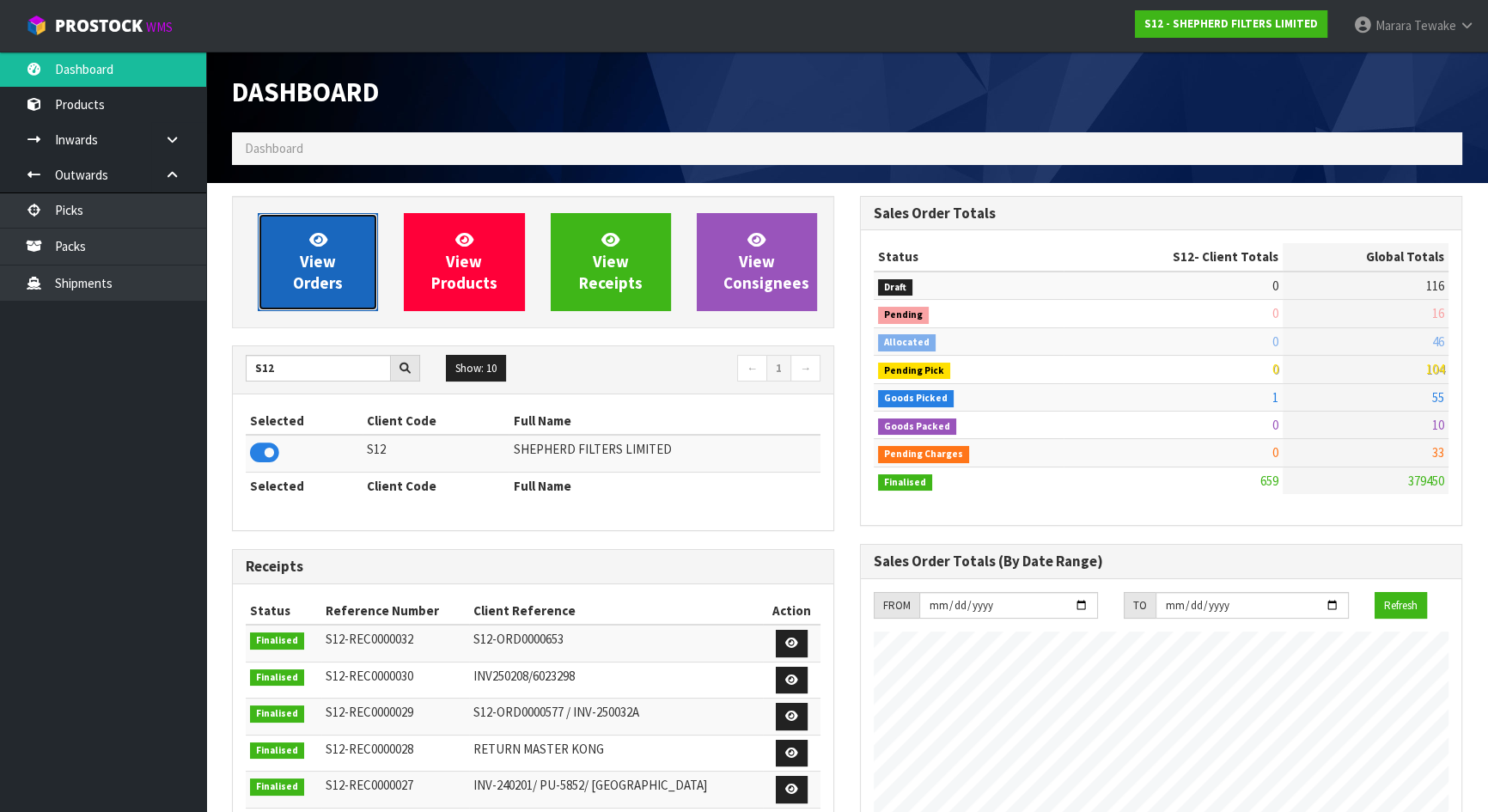
click at [330, 262] on span "View Orders" at bounding box center [318, 261] width 50 height 64
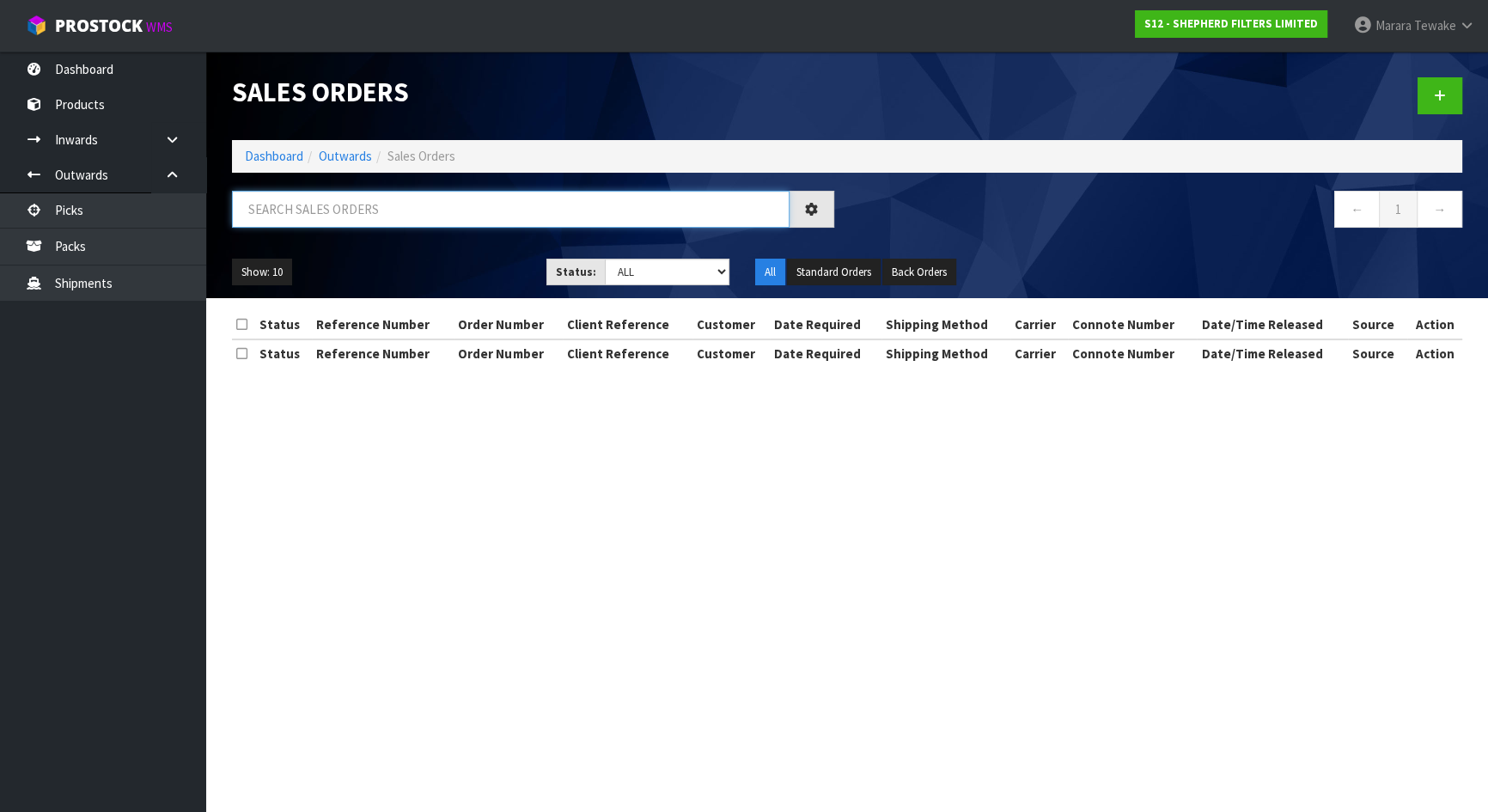
click at [346, 212] on input "text" at bounding box center [510, 209] width 557 height 37
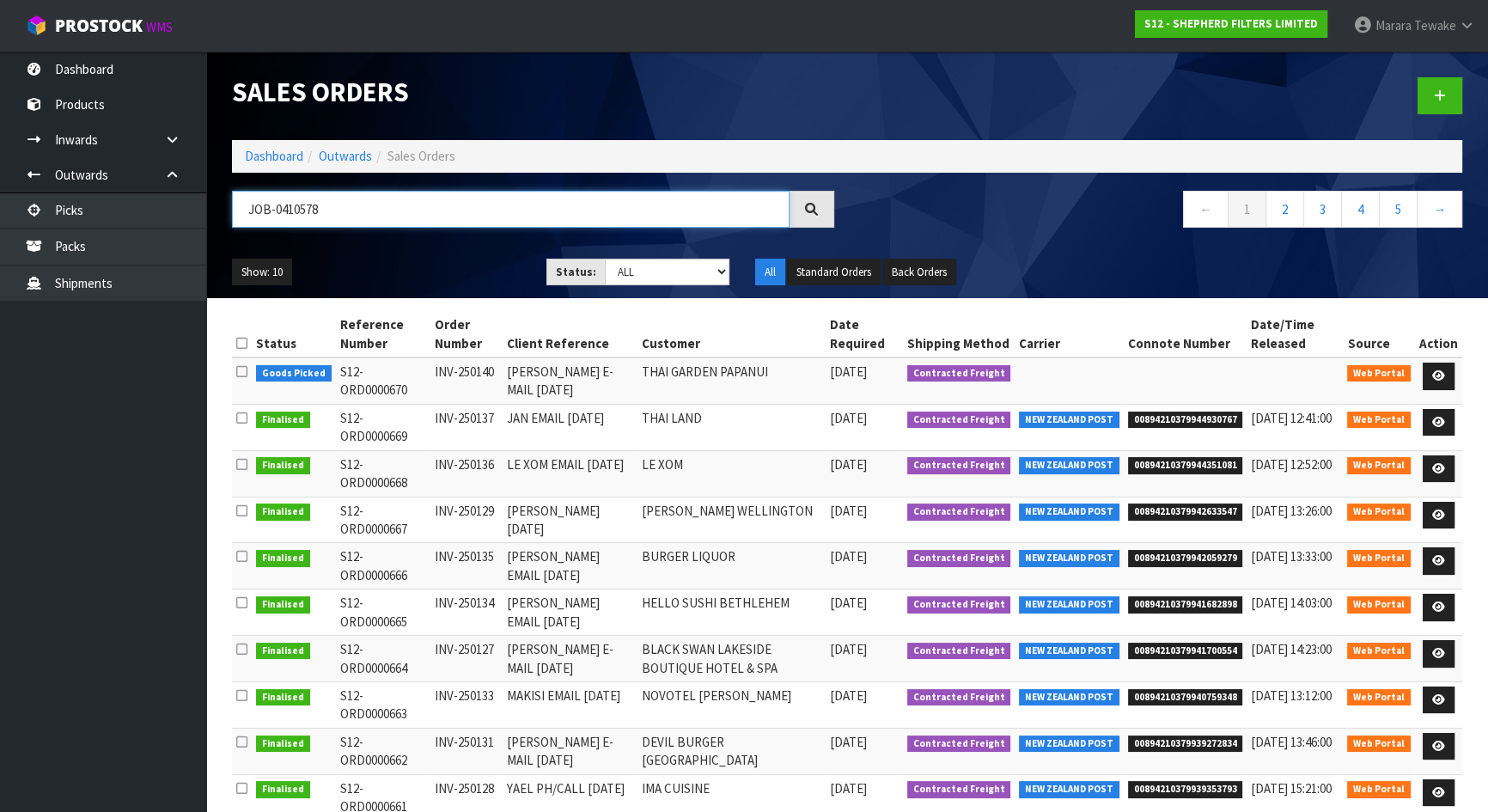
type input "JOB-0410578"
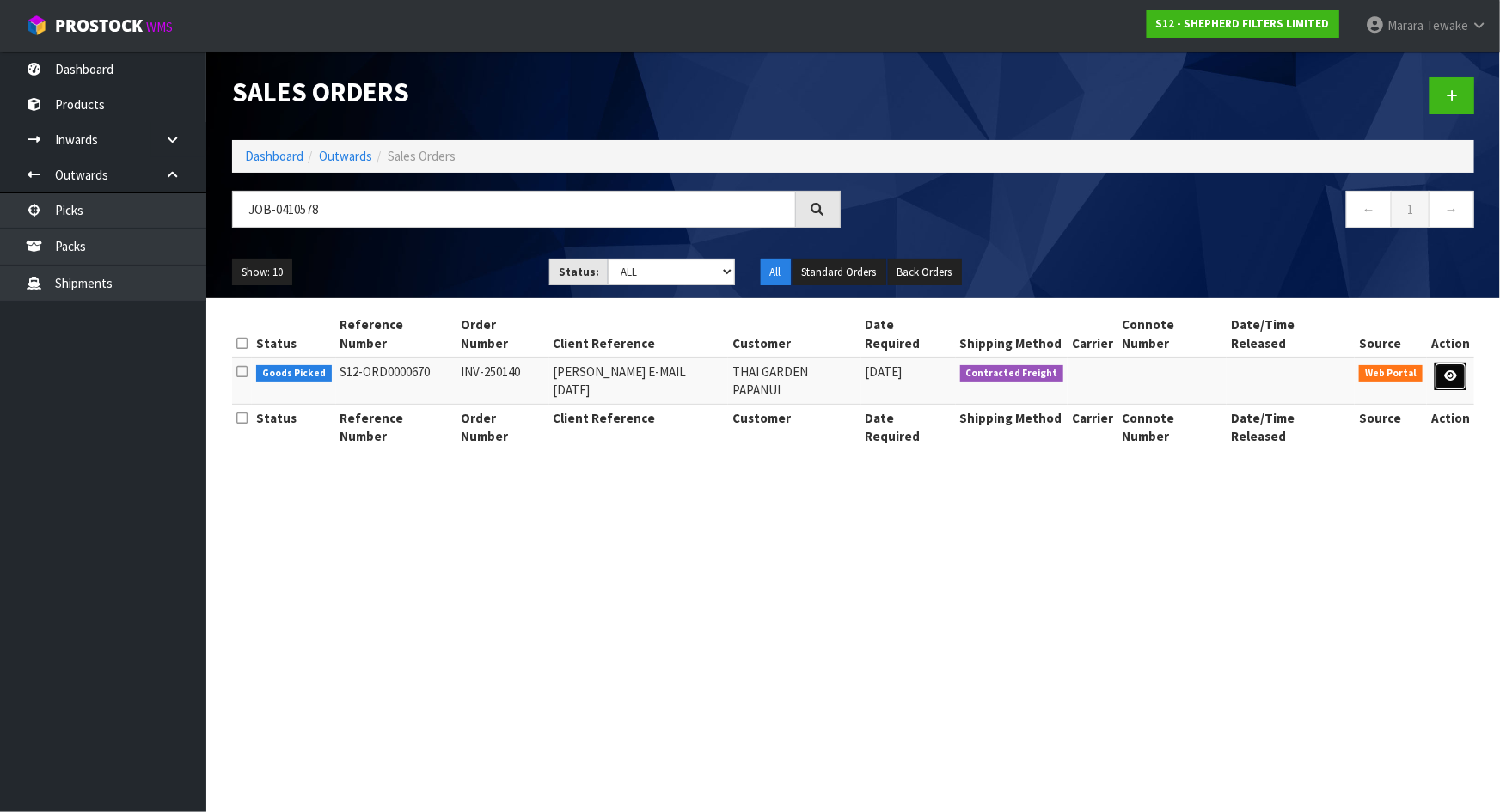
click at [1450, 370] on icon at bounding box center [1450, 376] width 13 height 11
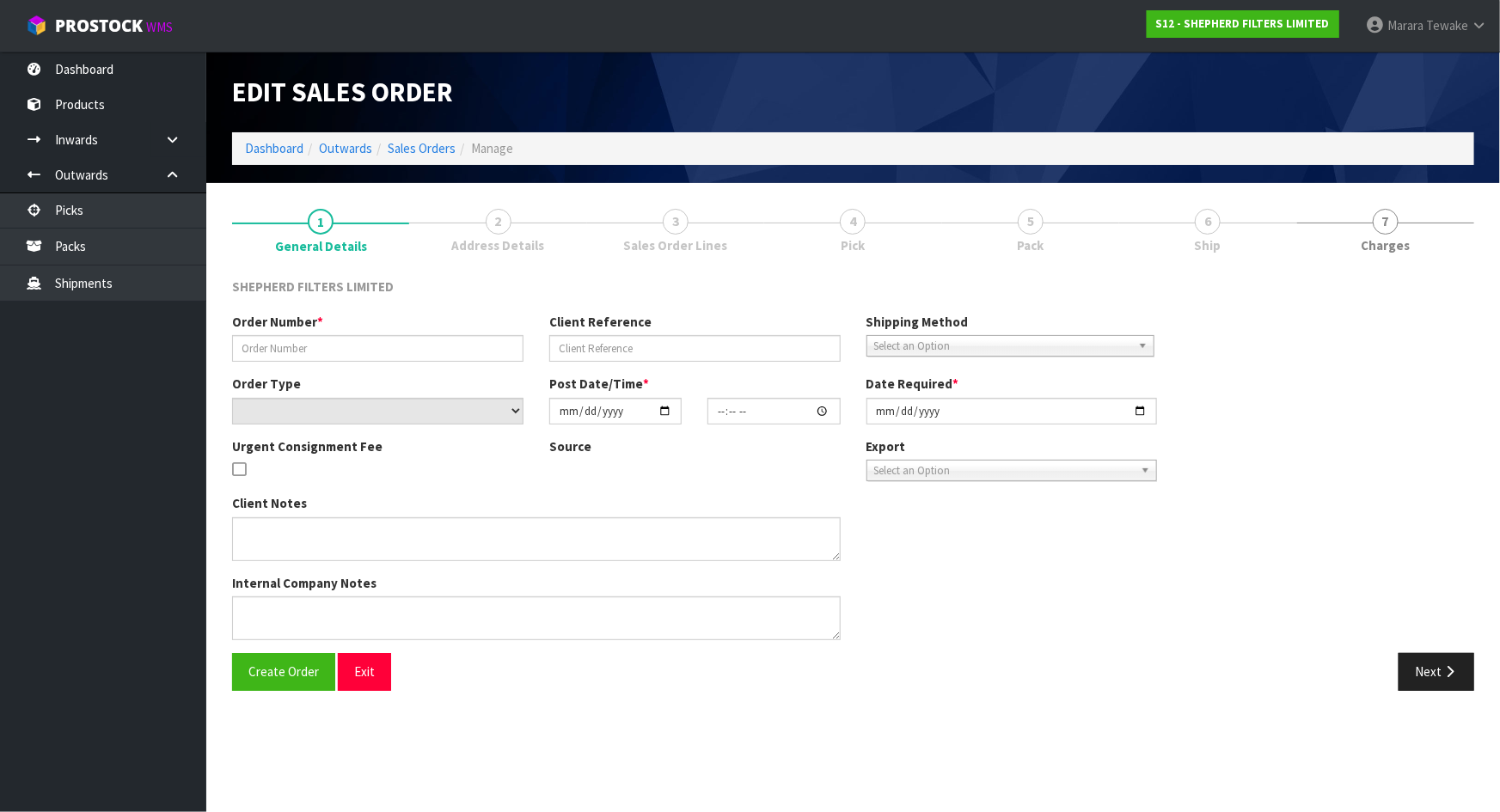
type input "INV-250140"
type input "[PERSON_NAME] E-MAIL [DATE]"
select select "number:0"
type input "[DATE]"
type input "16:30:00.000"
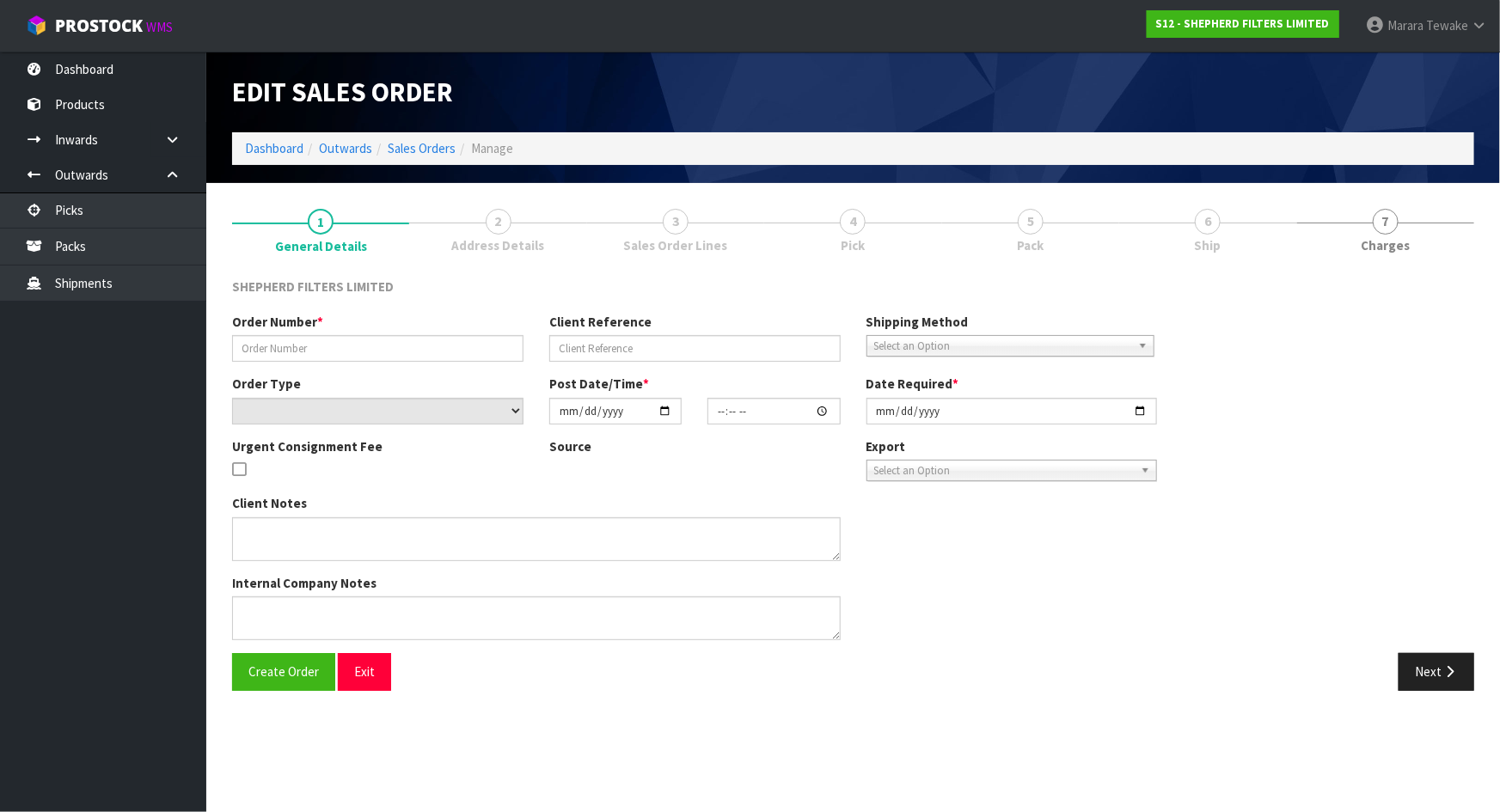
type input "[DATE]"
type textarea "DELIVER TO OFFICE: [STREET_ADDRESS]"
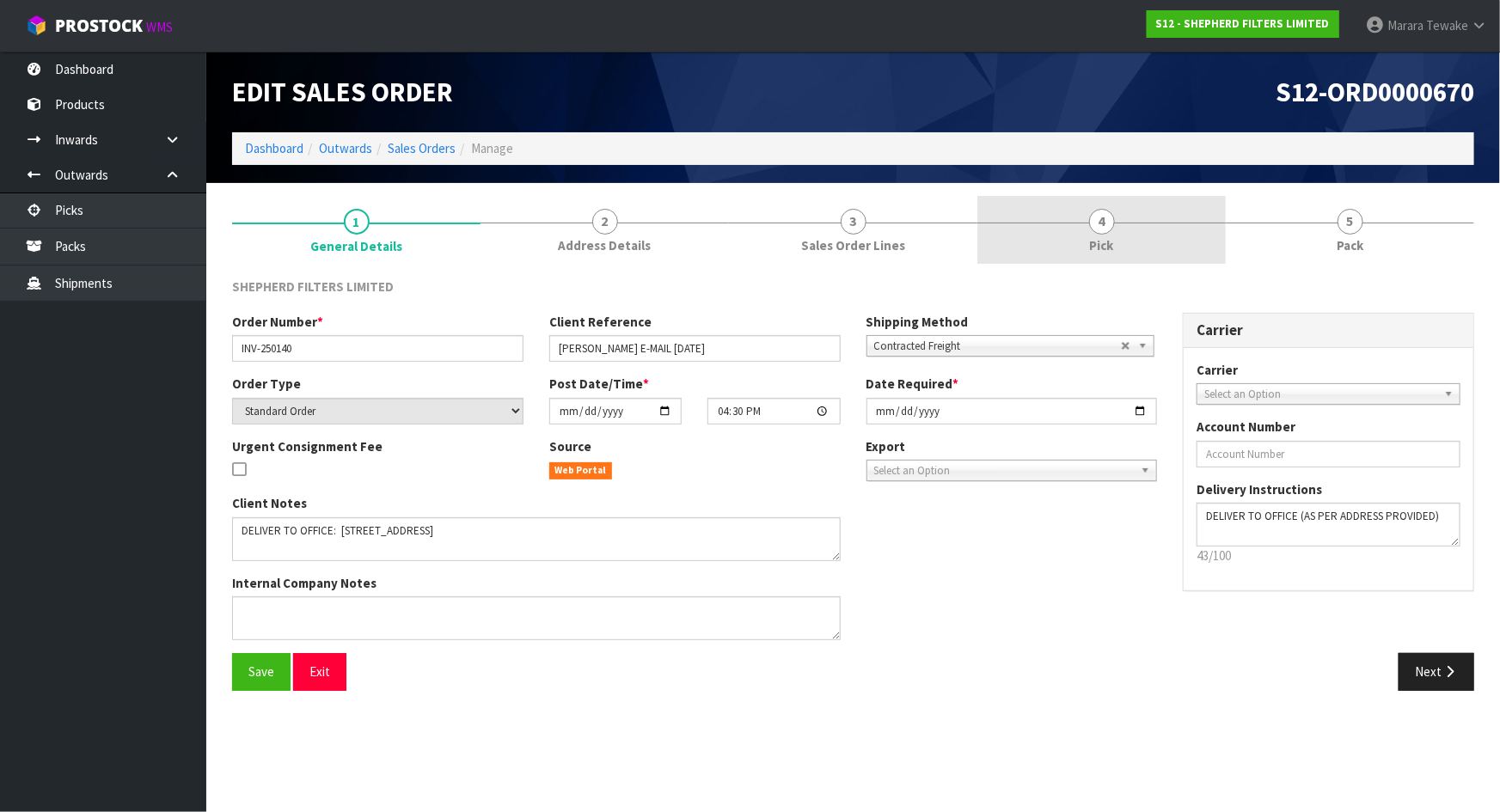
click at [1114, 214] on span "4" at bounding box center [1101, 221] width 25 height 25
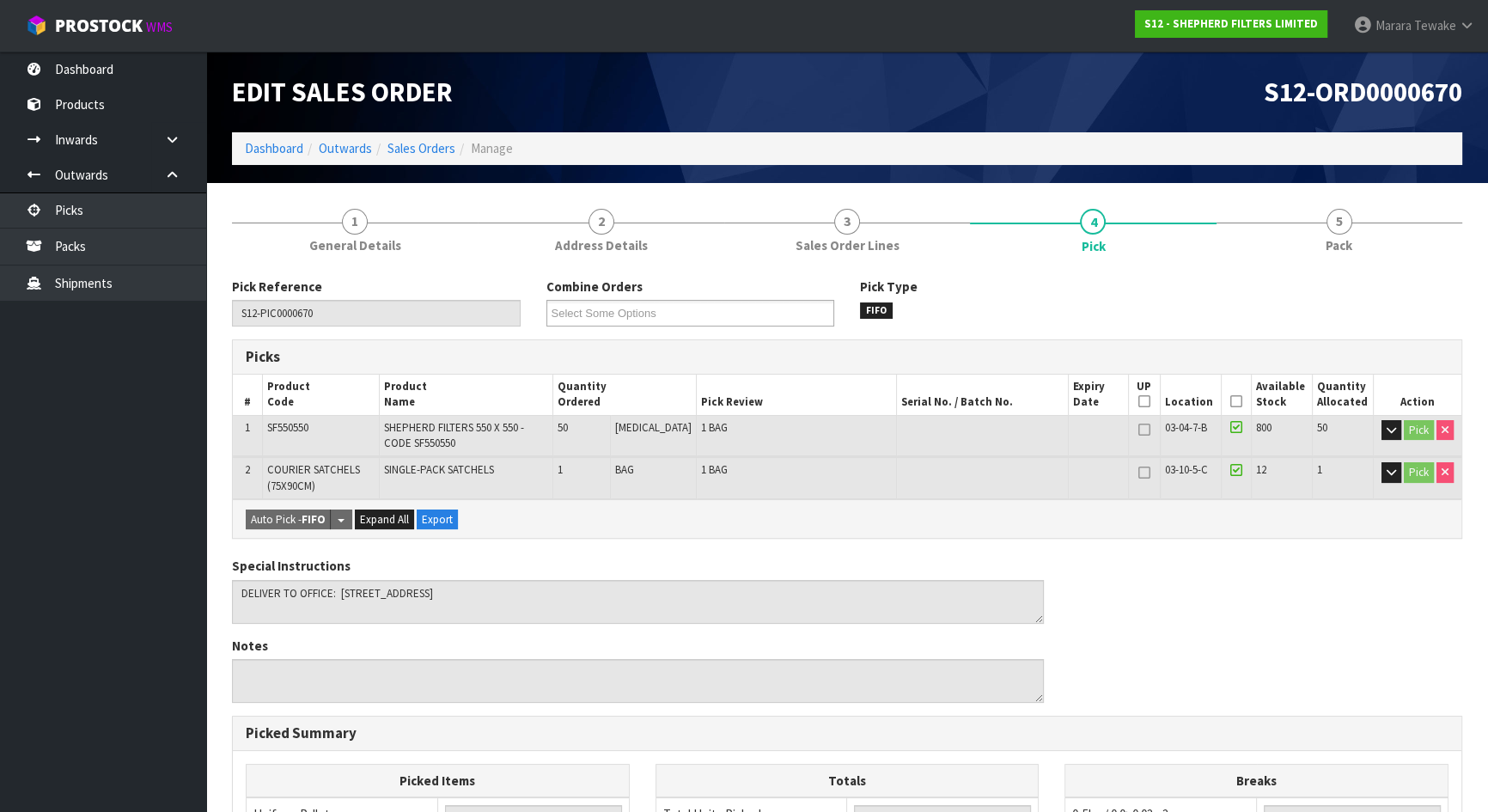
click at [1231, 401] on icon at bounding box center [1237, 401] width 12 height 1
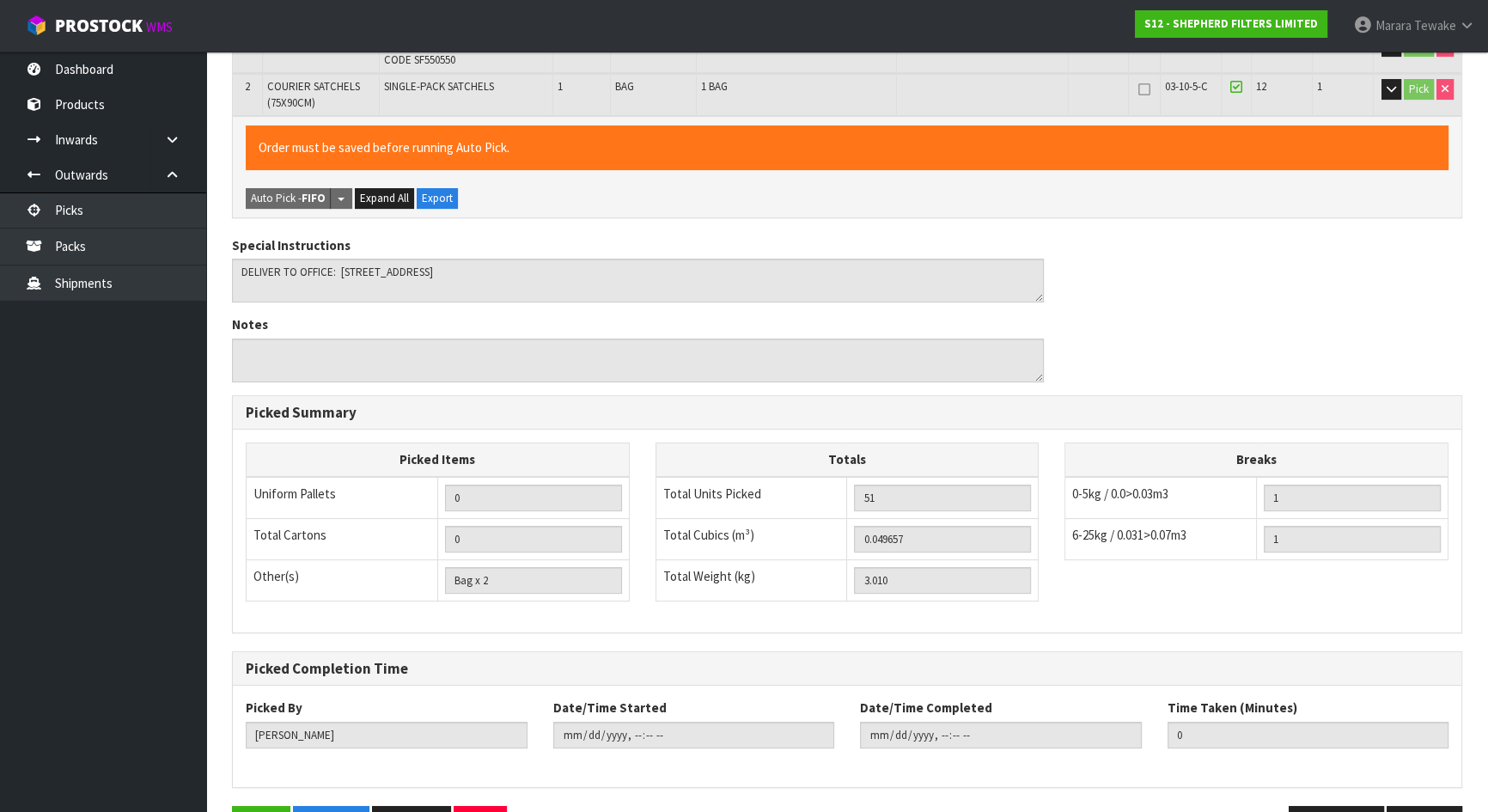
scroll to position [437, 0]
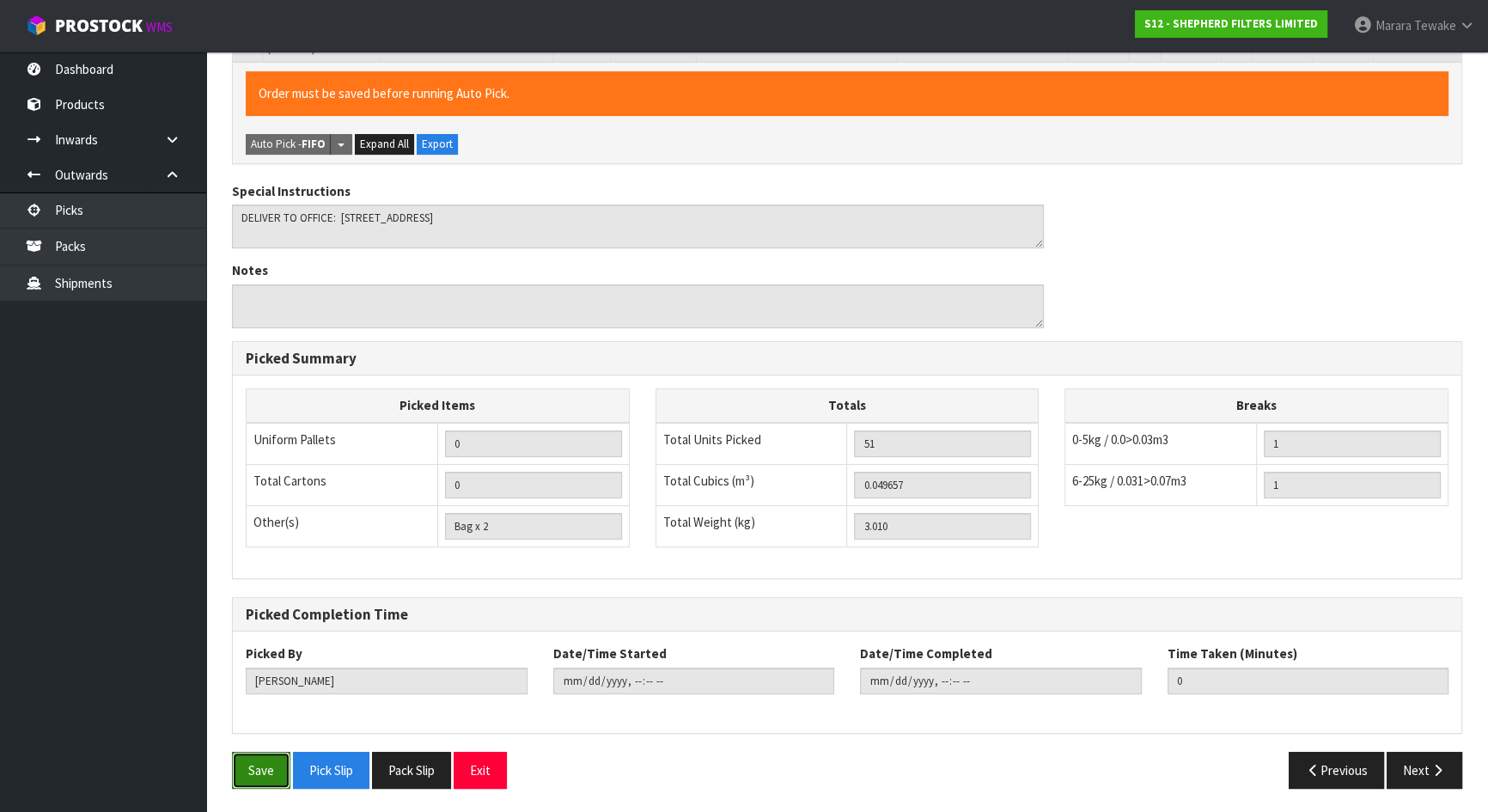
click at [250, 756] on button "Save" at bounding box center [261, 770] width 59 height 37
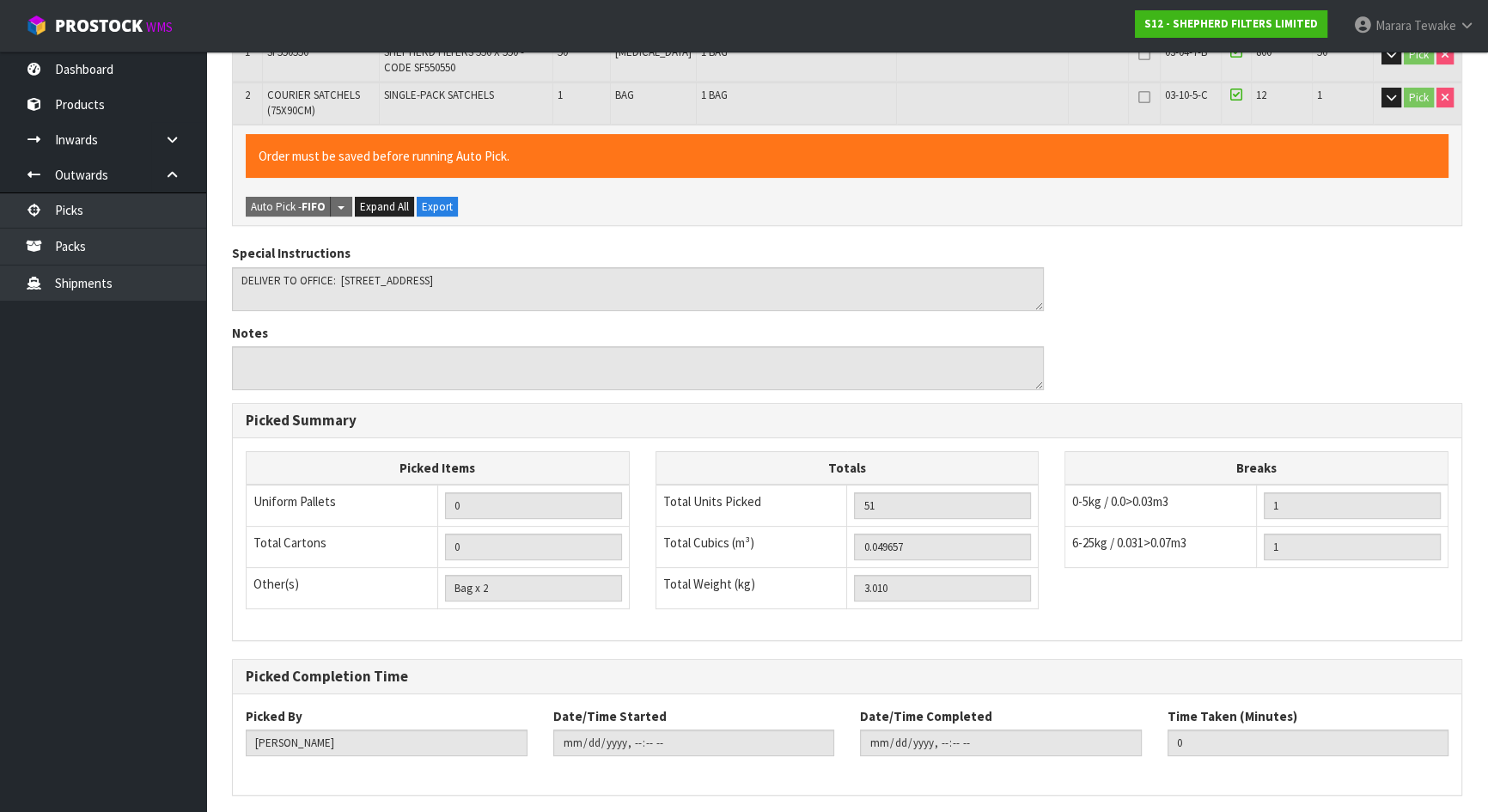
scroll to position [0, 0]
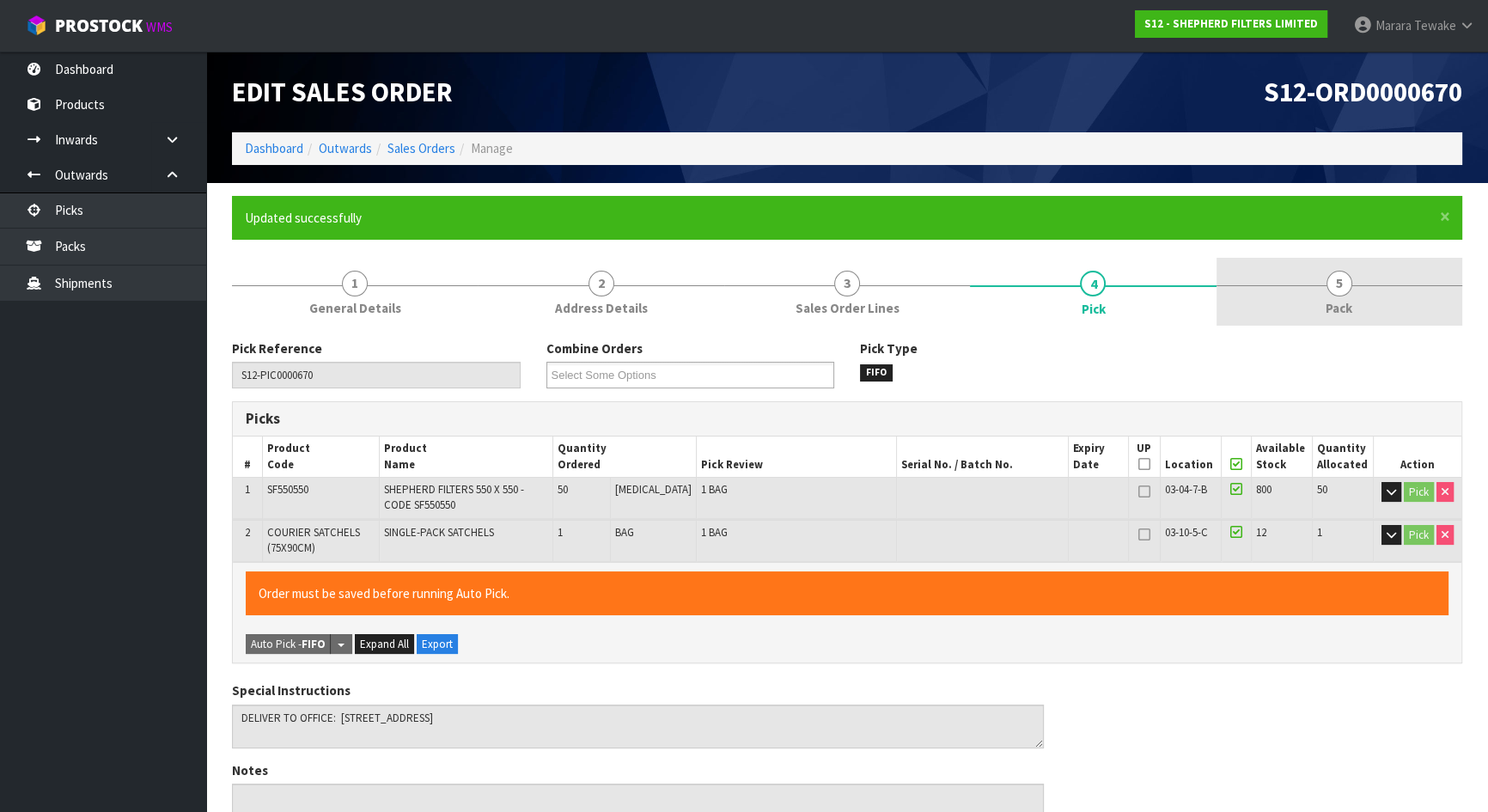
click at [1338, 293] on span "5" at bounding box center [1339, 283] width 25 height 25
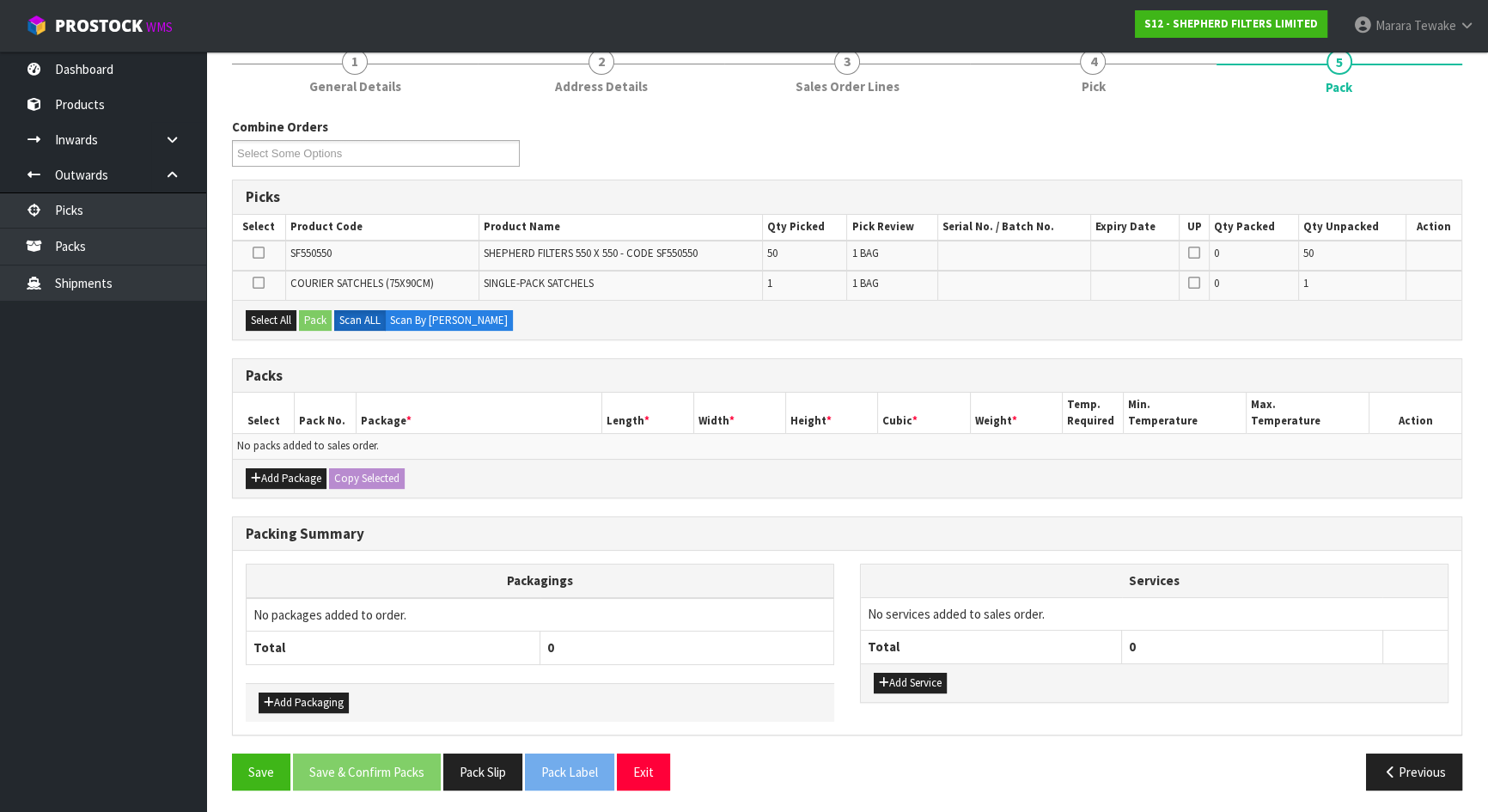
scroll to position [223, 0]
click at [278, 475] on button "Add Package" at bounding box center [286, 477] width 81 height 20
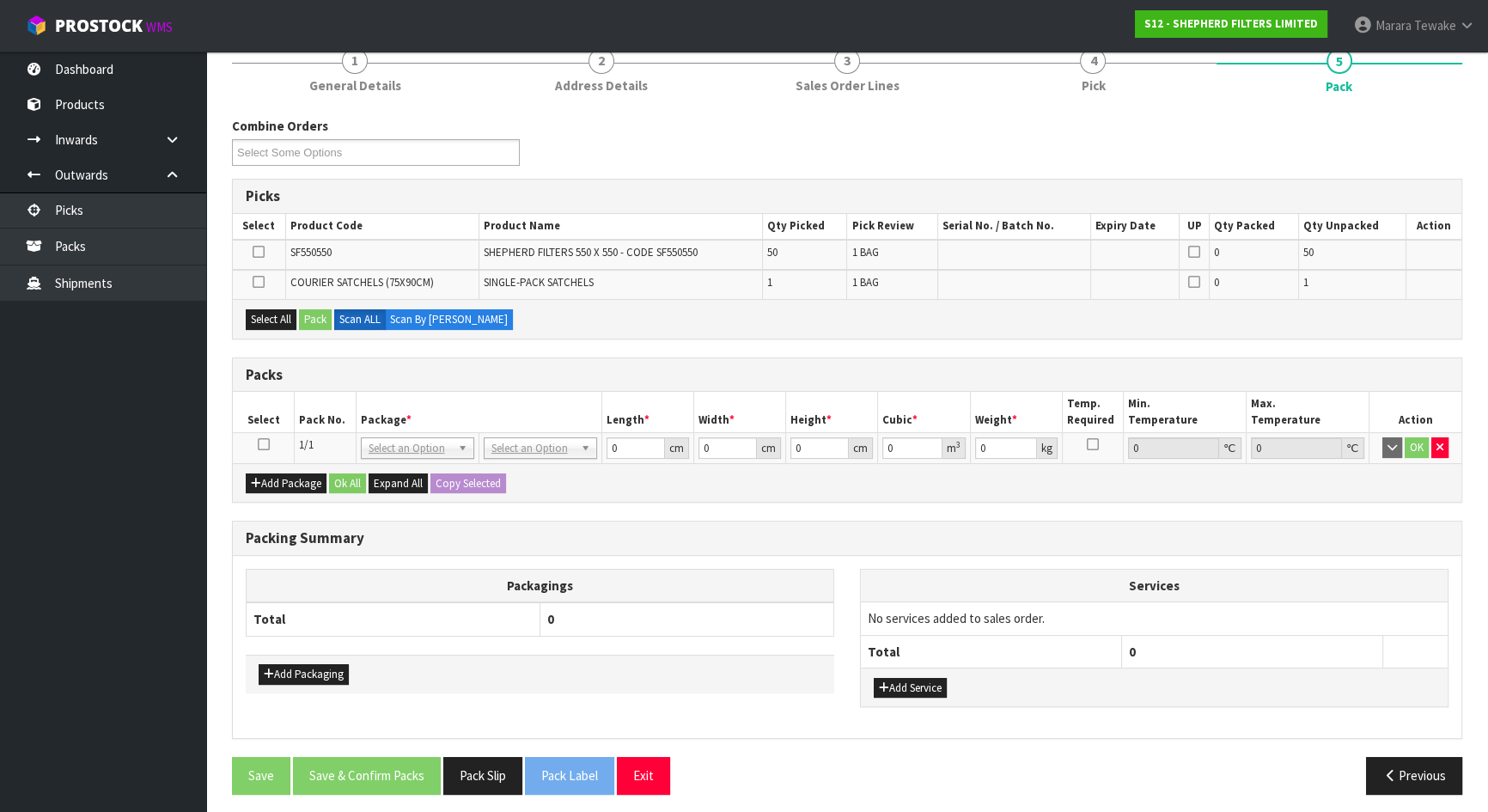
drag, startPoint x: 266, startPoint y: 442, endPoint x: 266, endPoint y: 407, distance: 35.0
click at [266, 444] on icon at bounding box center [264, 444] width 12 height 1
drag, startPoint x: 269, startPoint y: 328, endPoint x: 316, endPoint y: 324, distance: 47.2
click at [273, 328] on div "Select All Pack Scan ALL Scan By [PERSON_NAME]" at bounding box center [847, 319] width 1229 height 39
click at [277, 315] on button "Select All" at bounding box center [271, 319] width 51 height 20
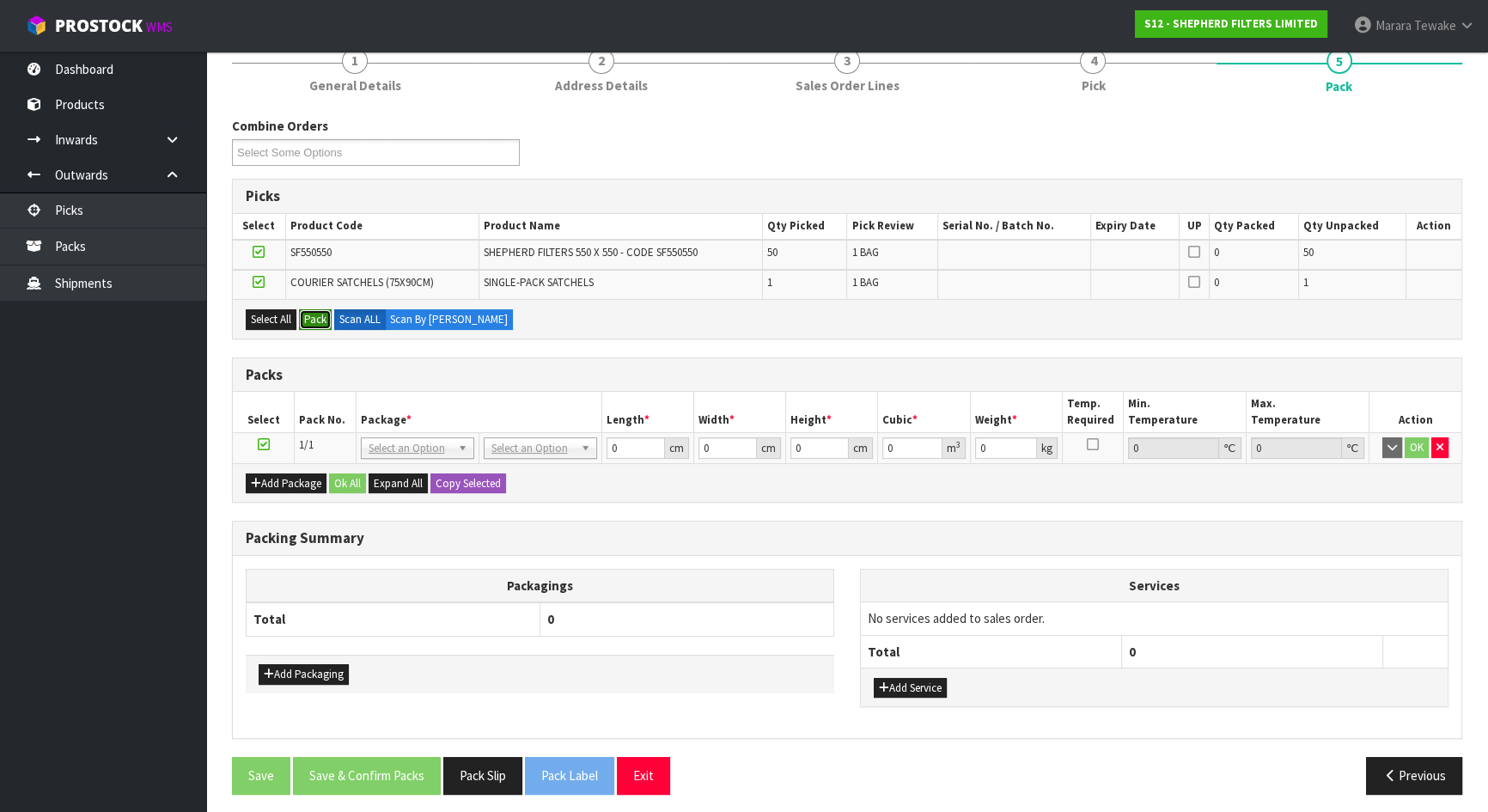
click at [315, 310] on button "Pack" at bounding box center [315, 319] width 32 height 20
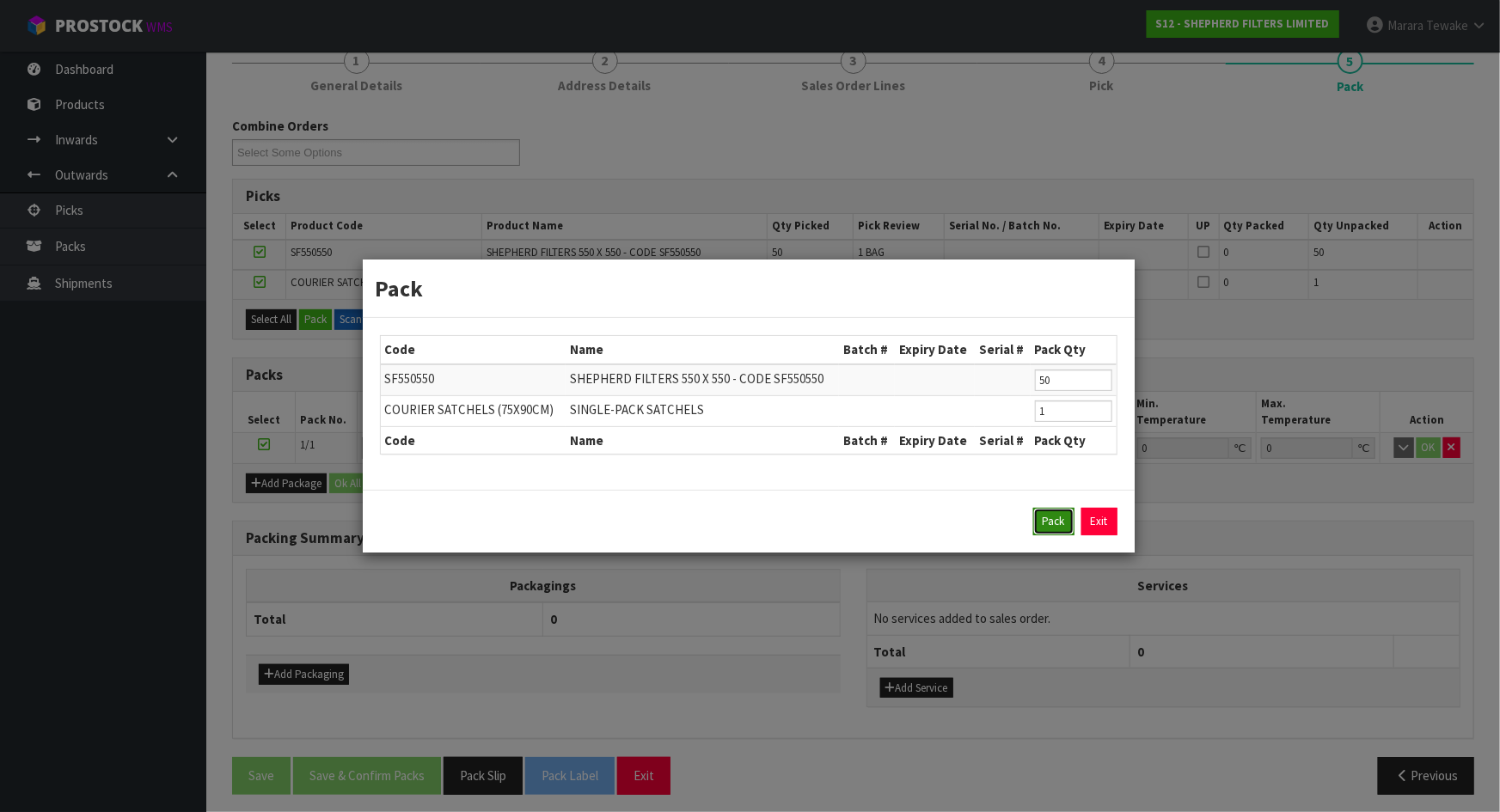
drag, startPoint x: 1061, startPoint y: 512, endPoint x: 1035, endPoint y: 510, distance: 26.1
click at [1061, 513] on button "Pack" at bounding box center [1054, 521] width 41 height 27
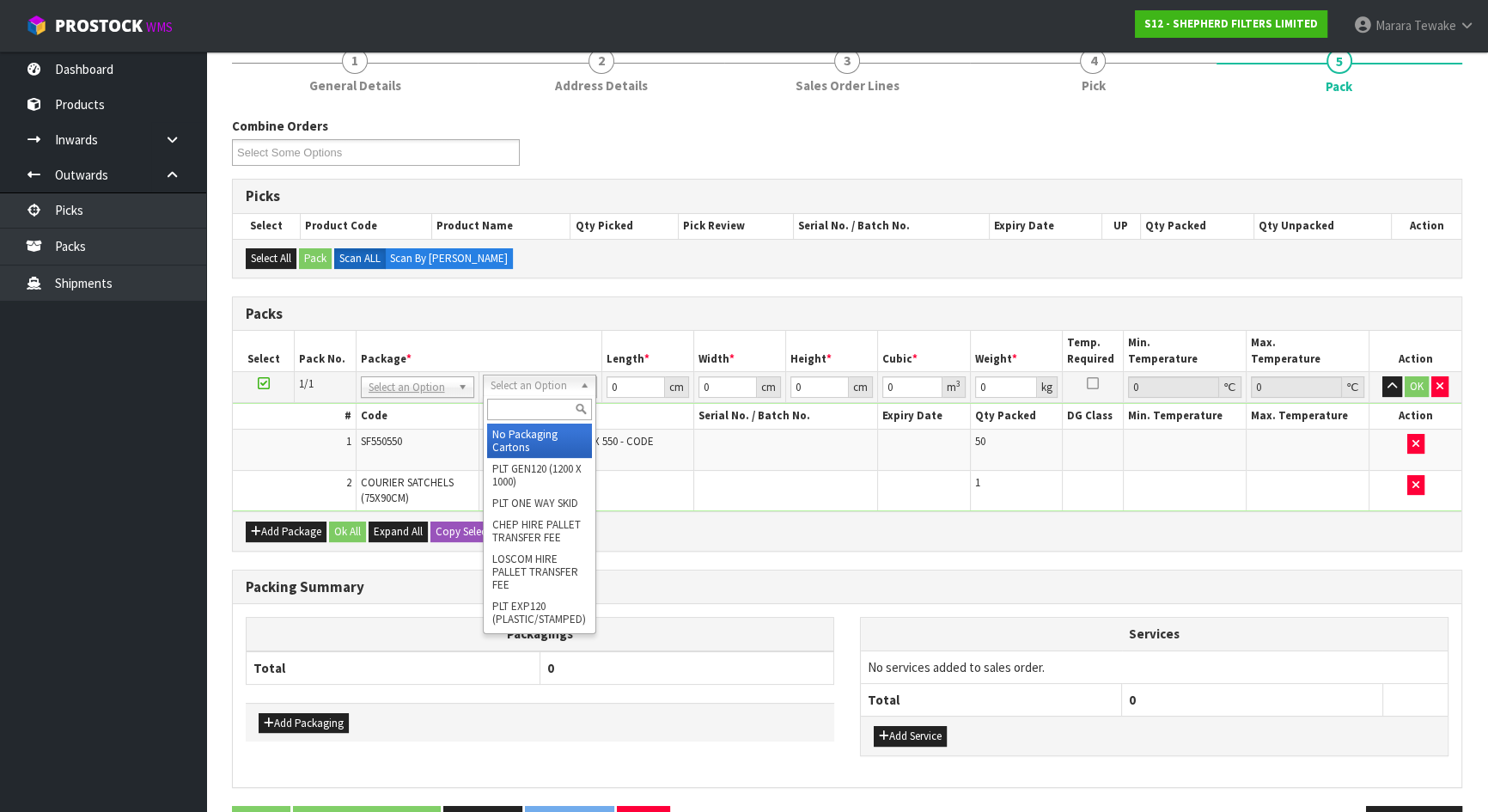
click at [547, 405] on input "text" at bounding box center [539, 409] width 104 height 21
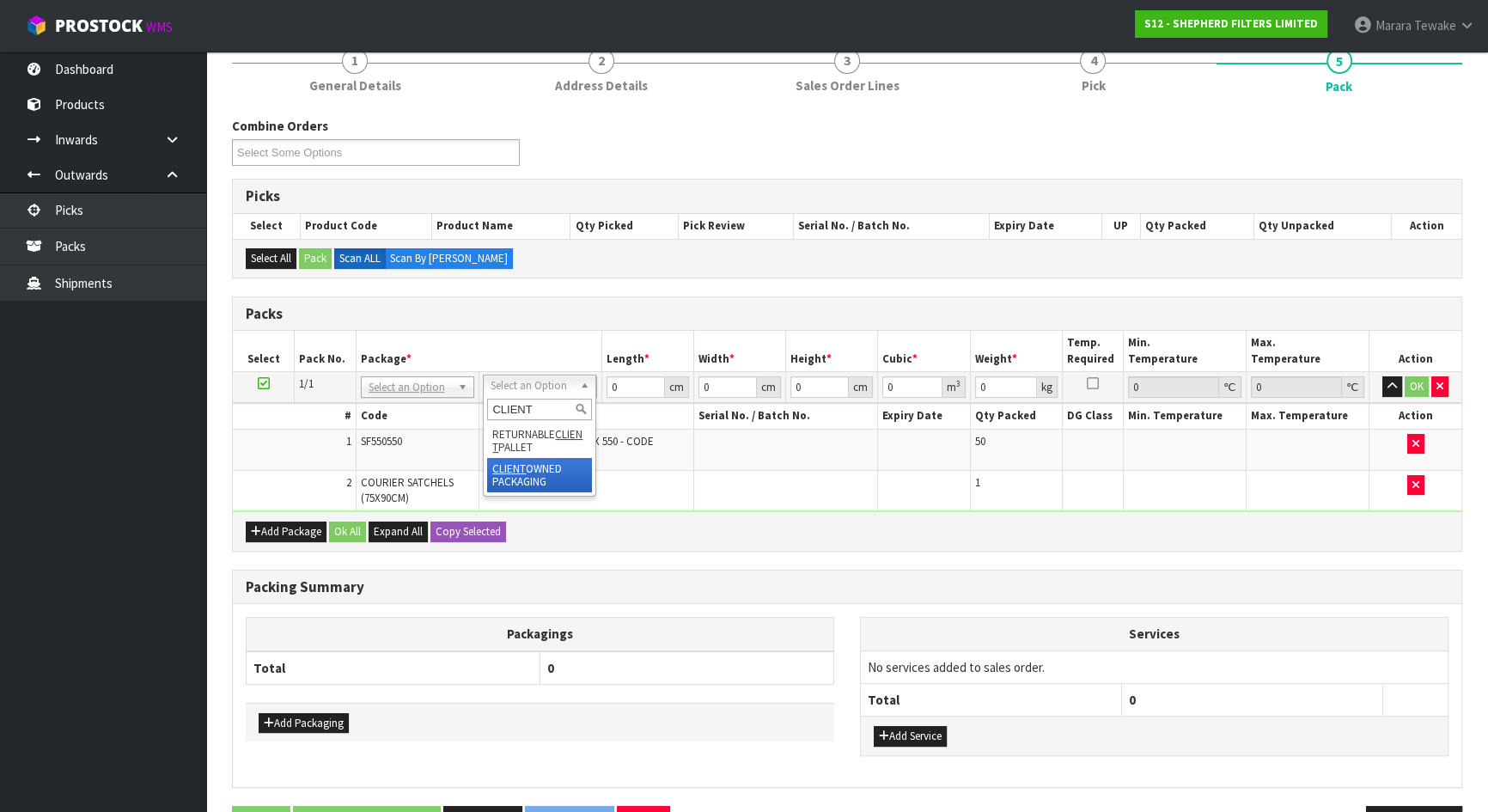
type input "CLIENT"
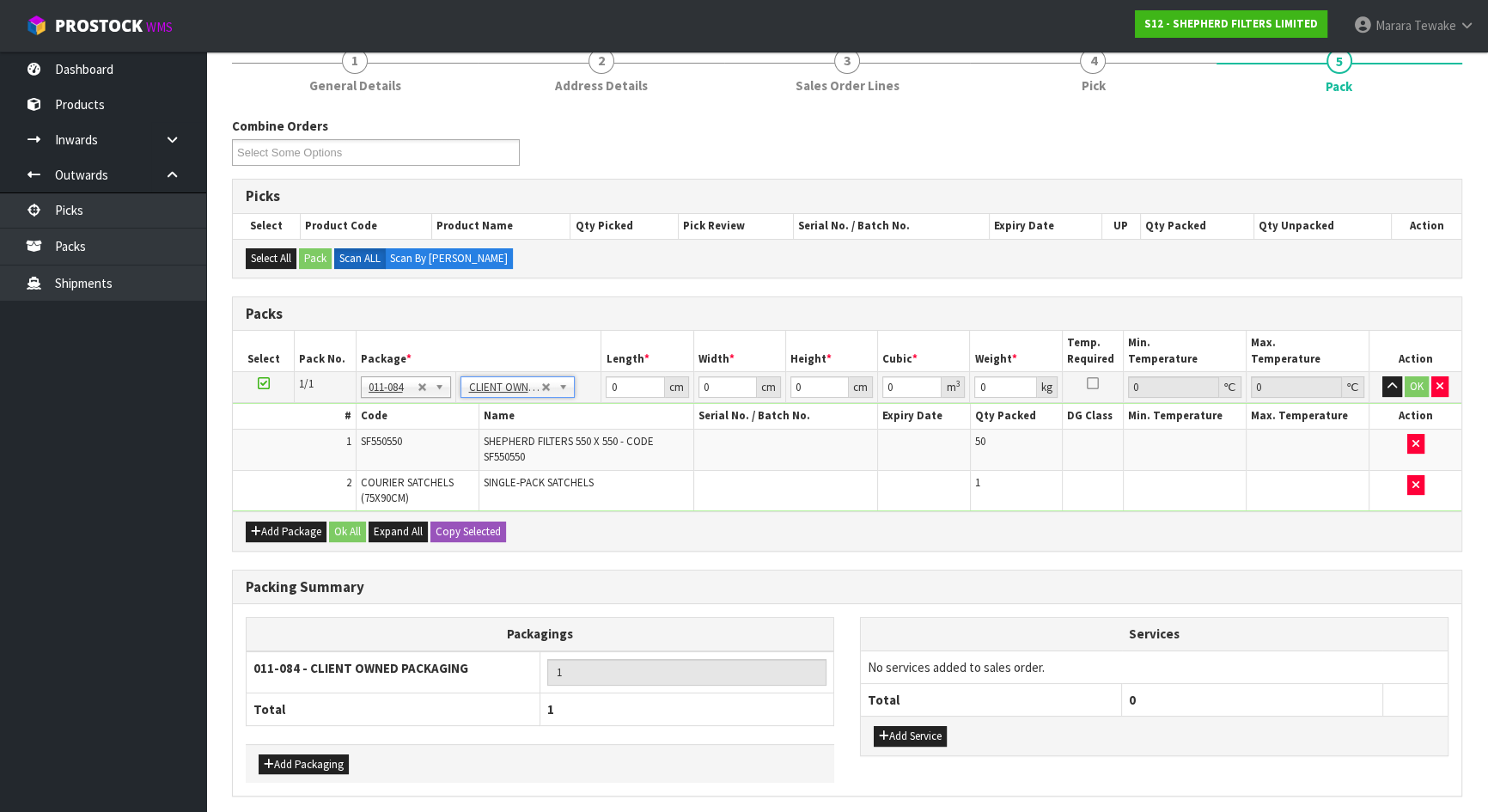
type input "3.01"
drag, startPoint x: 628, startPoint y: 383, endPoint x: 562, endPoint y: 349, distance: 74.2
click at [567, 353] on table "Select Pack No. Package * Length * Width * Height * Cubic * Weight * Temp. Requ…" at bounding box center [847, 421] width 1229 height 181
type input "59"
type input "25"
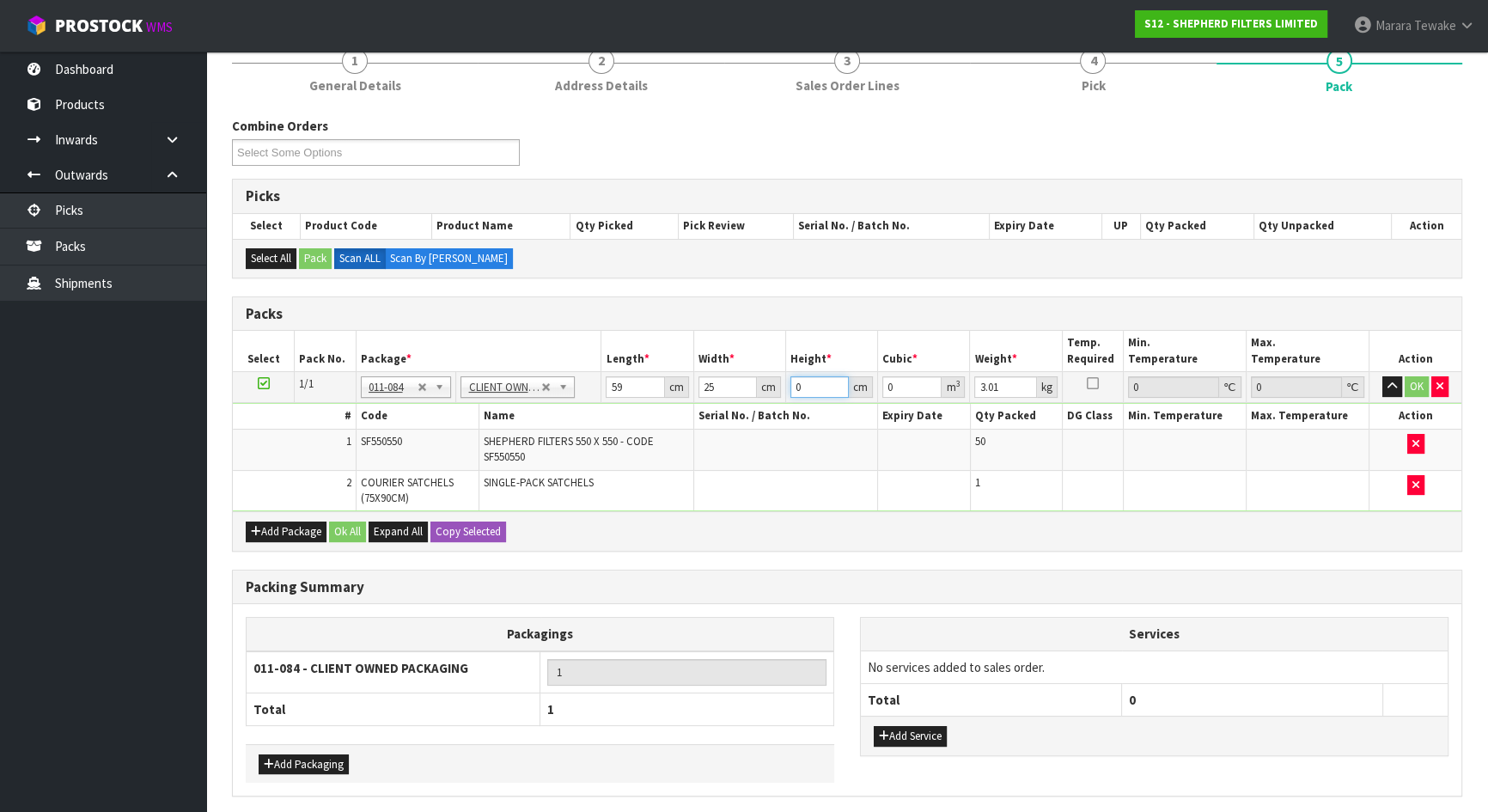
type input "2"
type input "0.00295"
type input "25"
type input "0.036875"
type input "25"
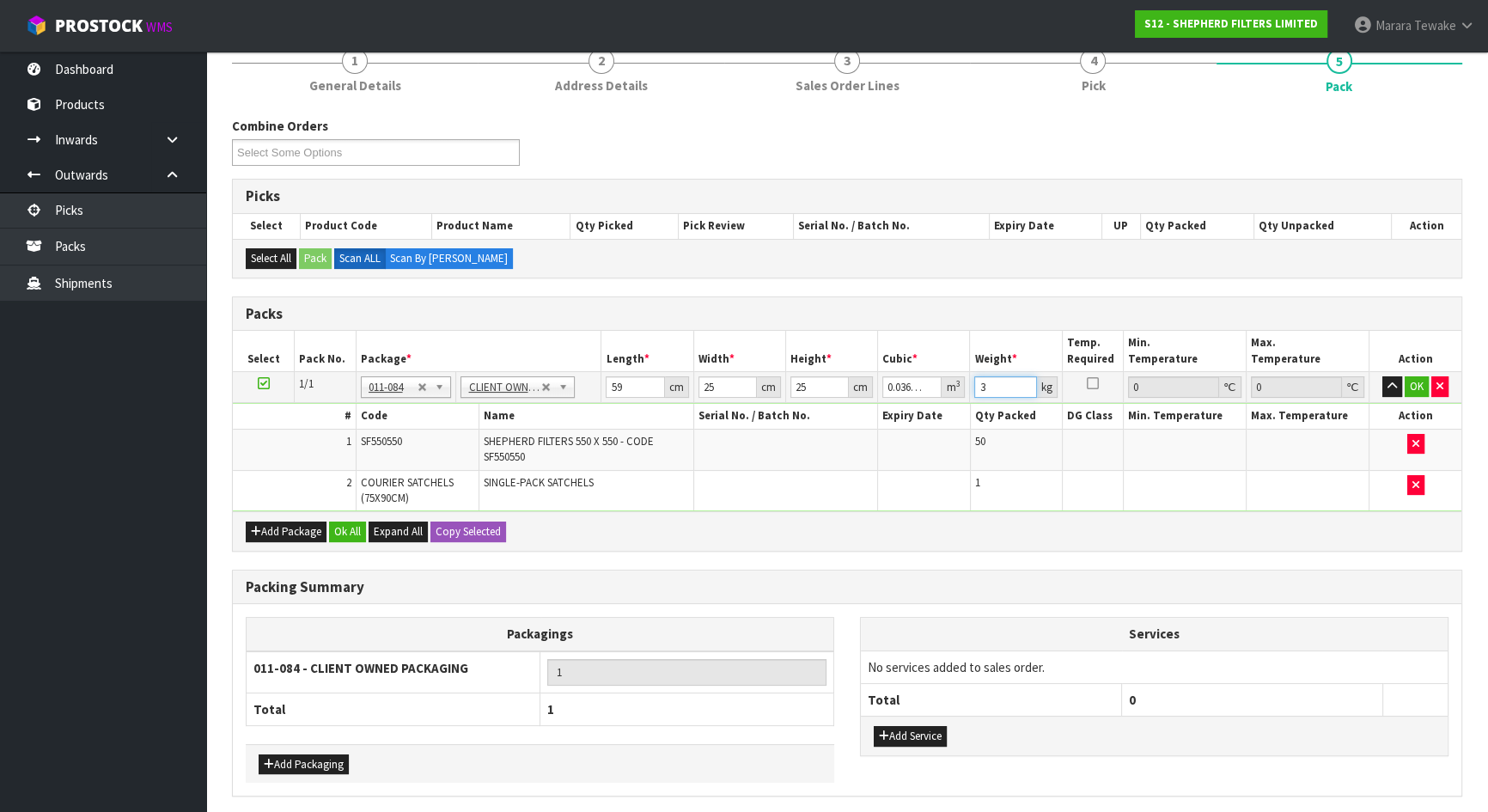
type input "3"
click at [1383, 377] on button "button" at bounding box center [1392, 386] width 20 height 20
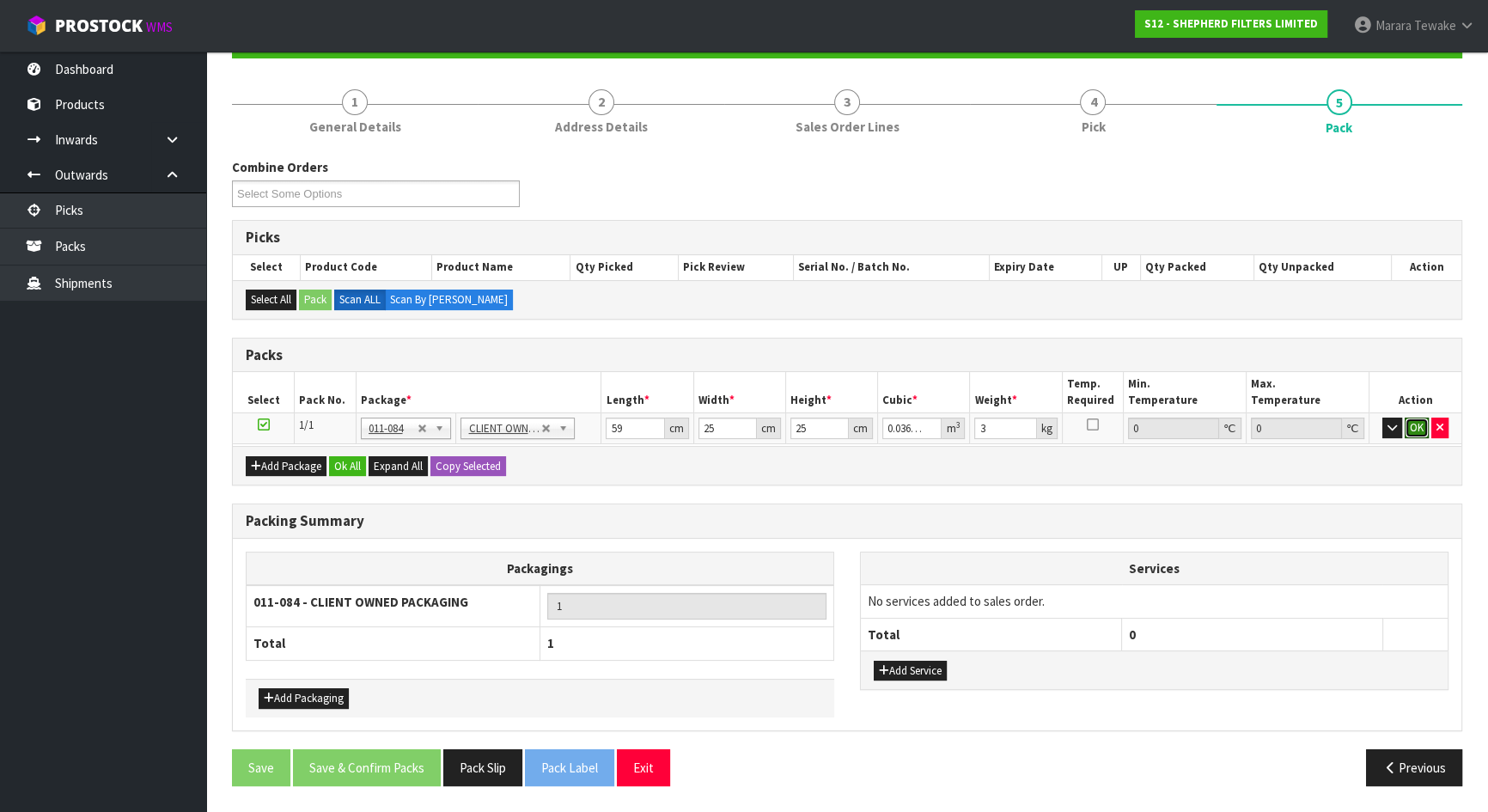
click button "OK" at bounding box center [1416, 428] width 24 height 20
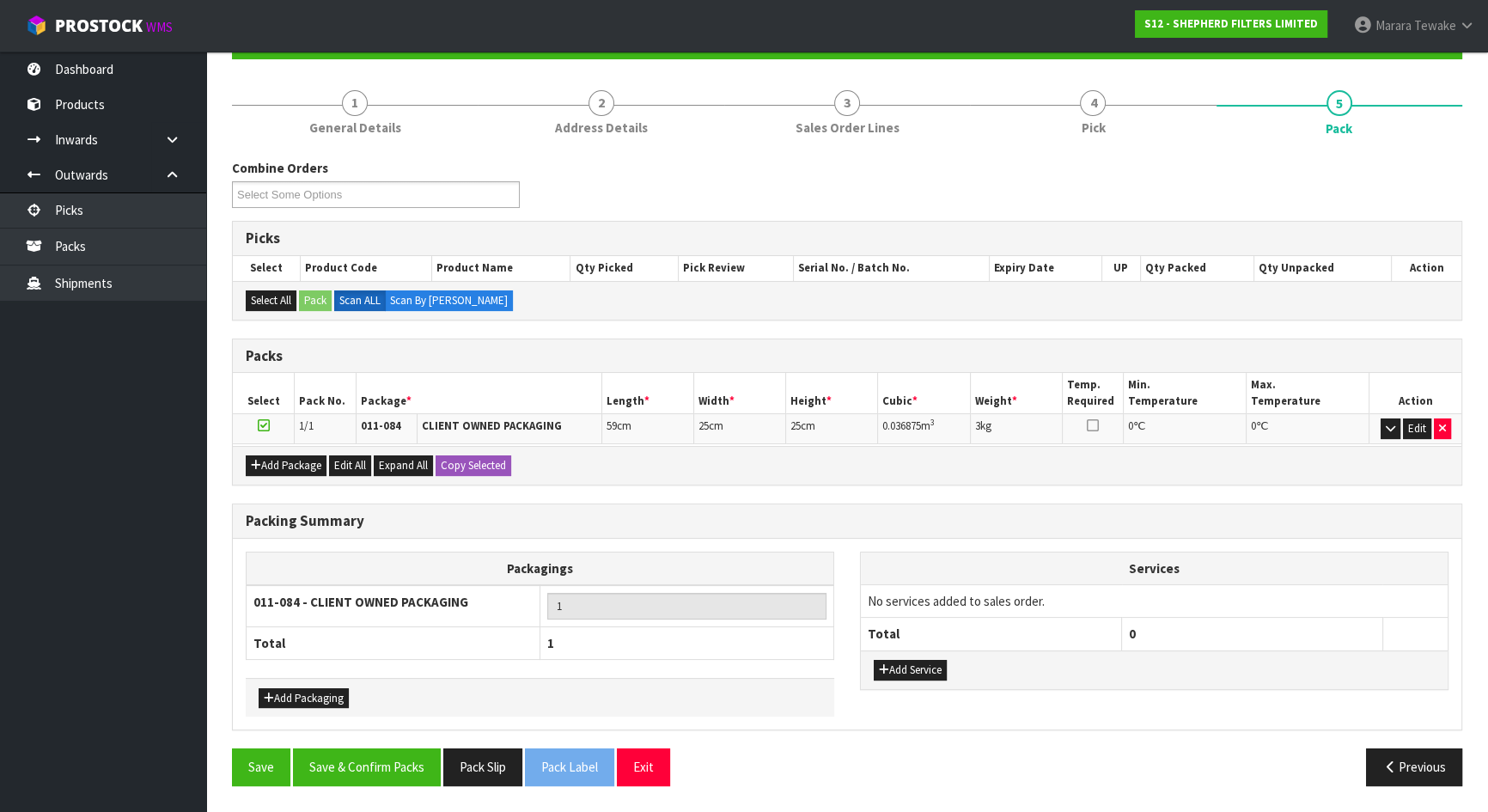
scroll to position [175, 0]
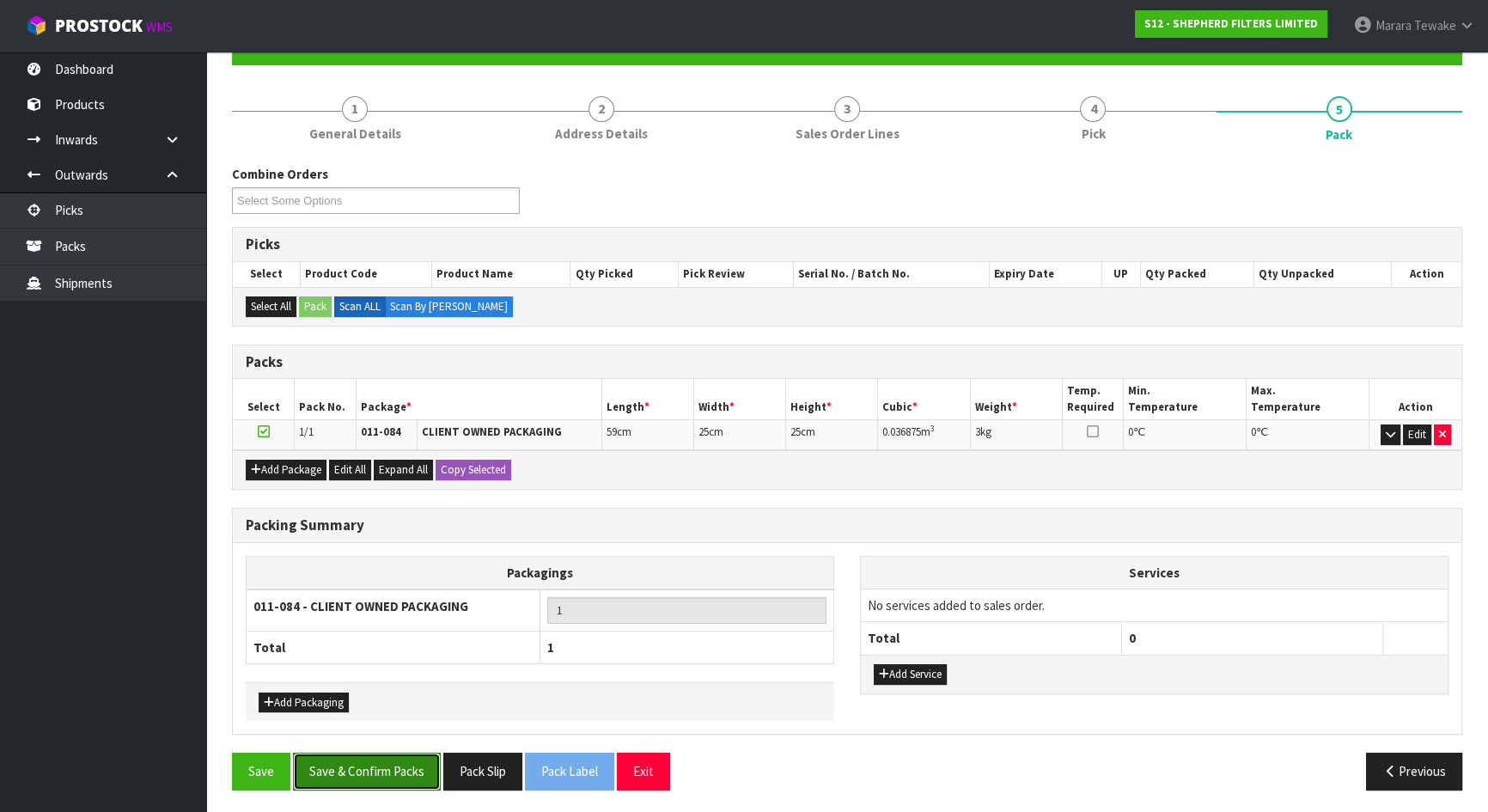
click at [356, 765] on button "Save & Confirm Packs" at bounding box center [367, 771] width 147 height 37
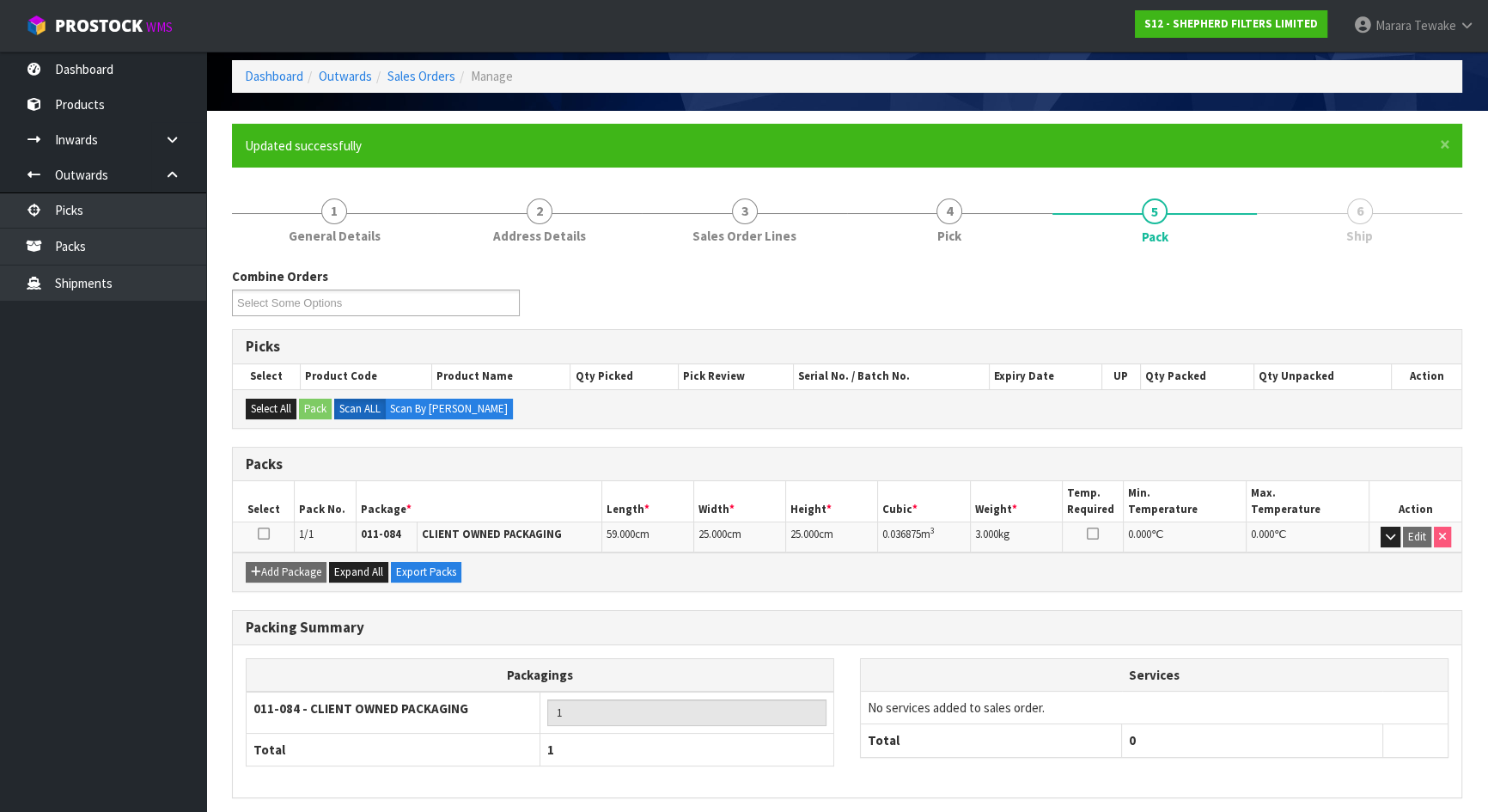
scroll to position [137, 0]
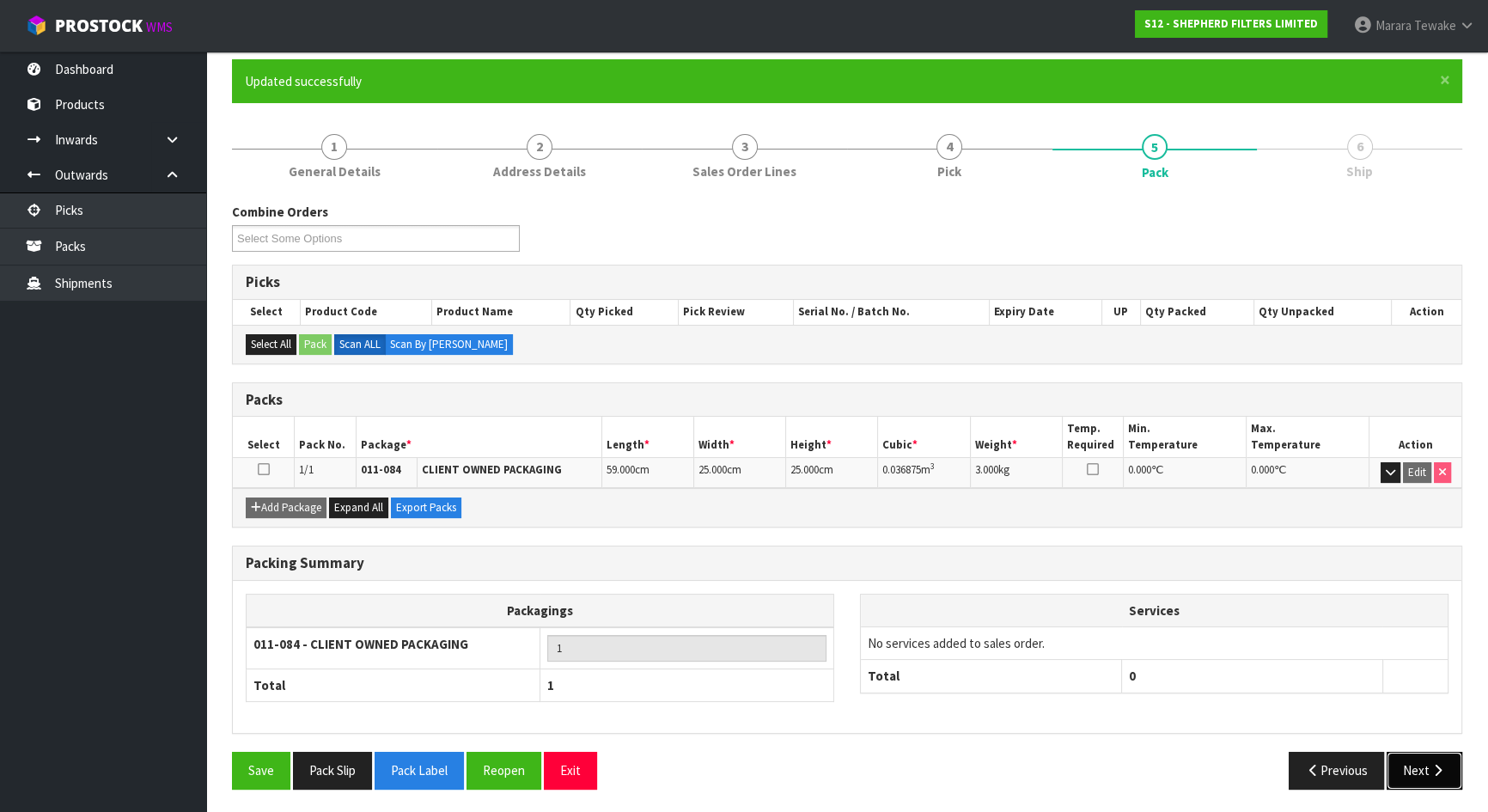
click at [1427, 764] on button "Next" at bounding box center [1425, 770] width 75 height 37
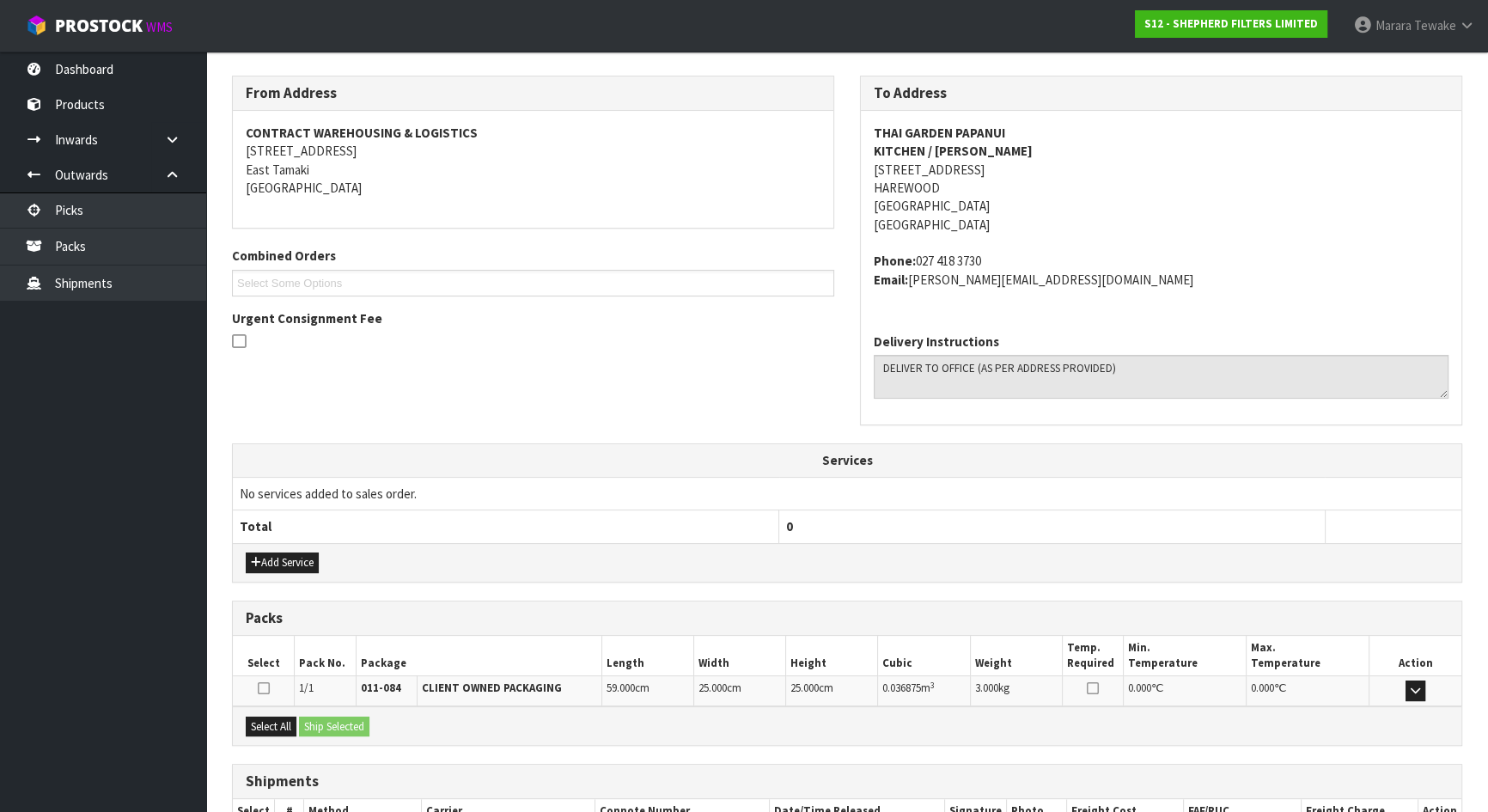
scroll to position [379, 0]
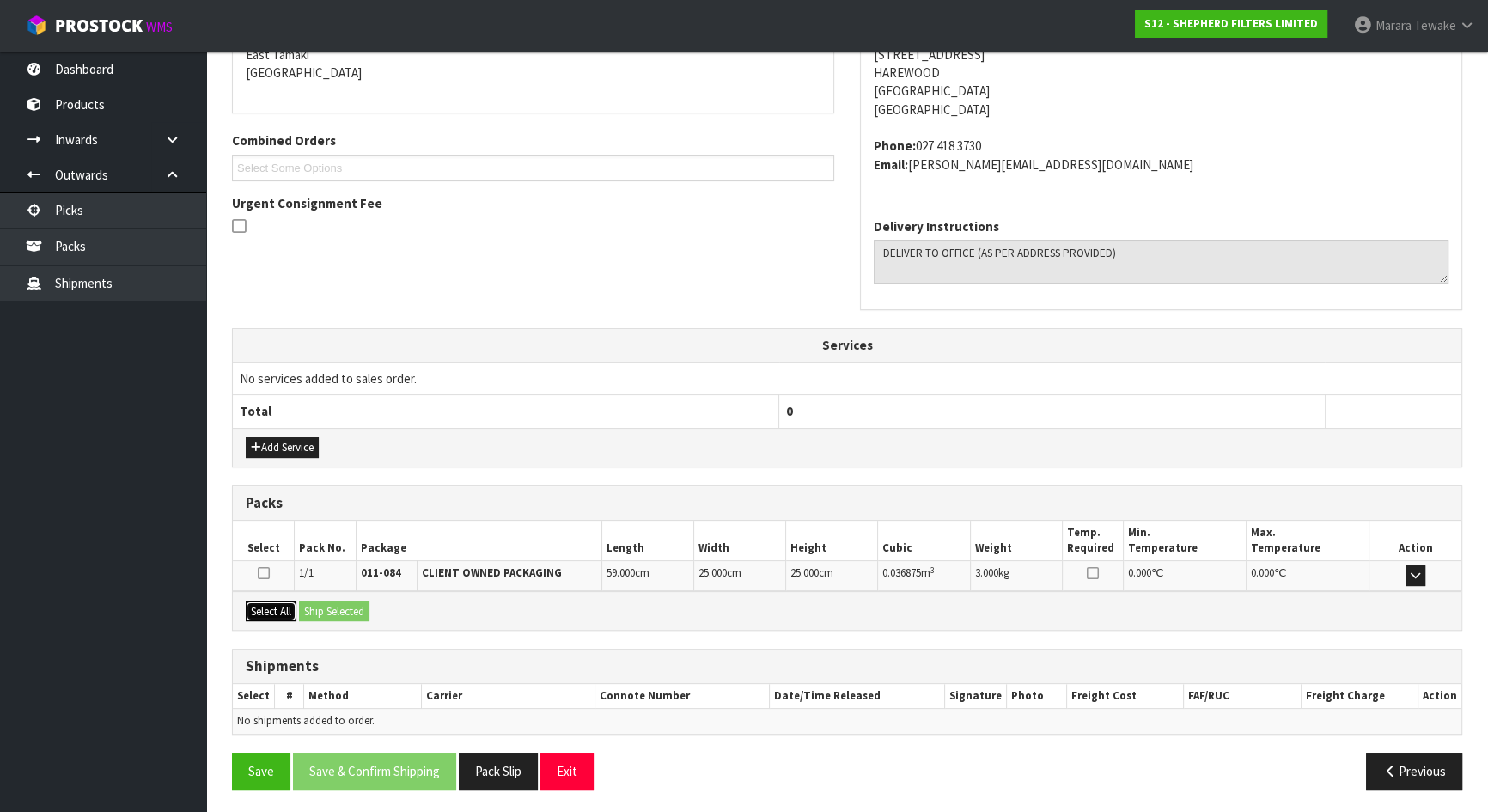
click at [280, 605] on button "Select All" at bounding box center [271, 611] width 51 height 20
click at [344, 605] on button "Ship Selected" at bounding box center [334, 611] width 70 height 20
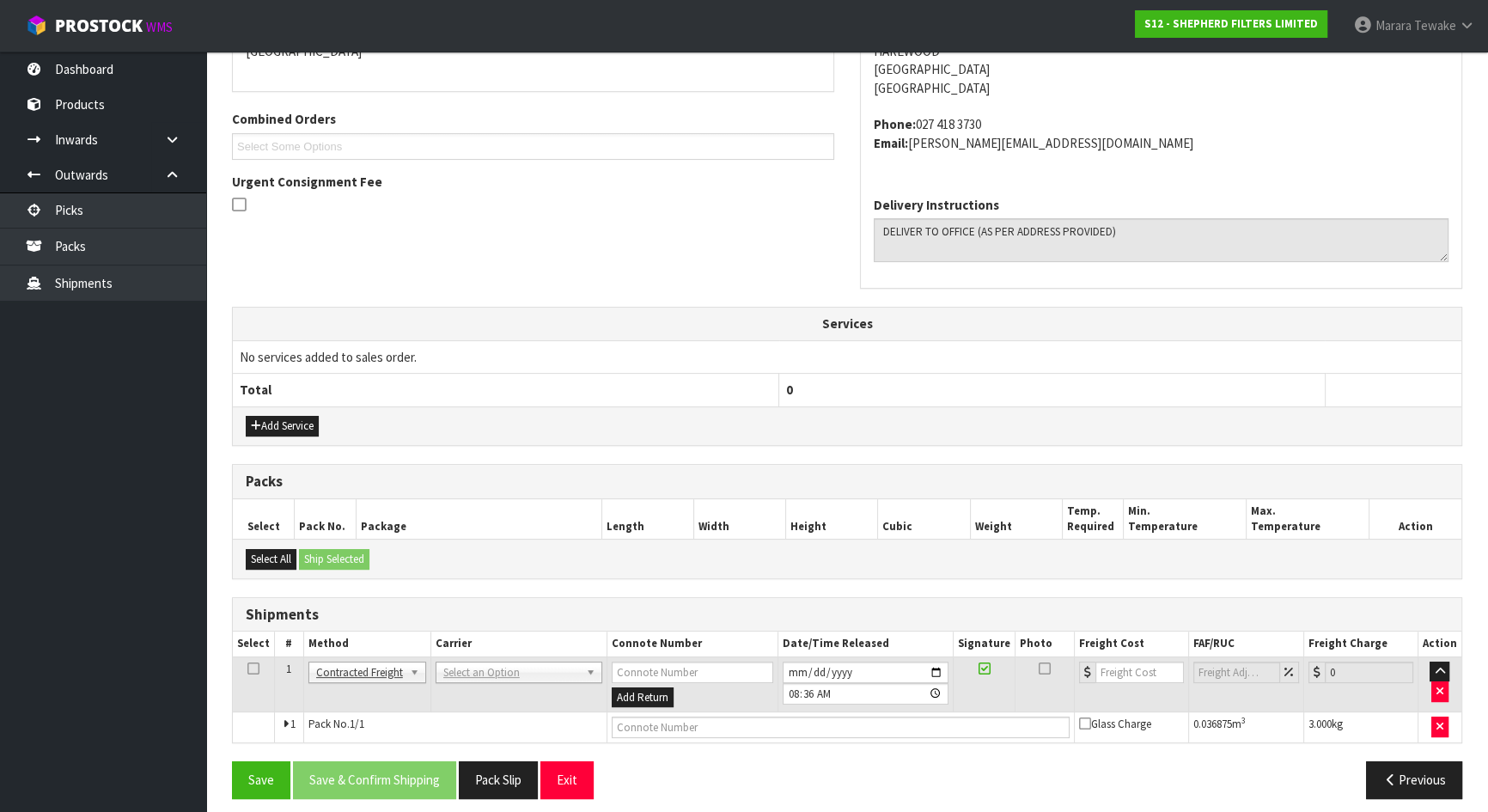
scroll to position [410, 0]
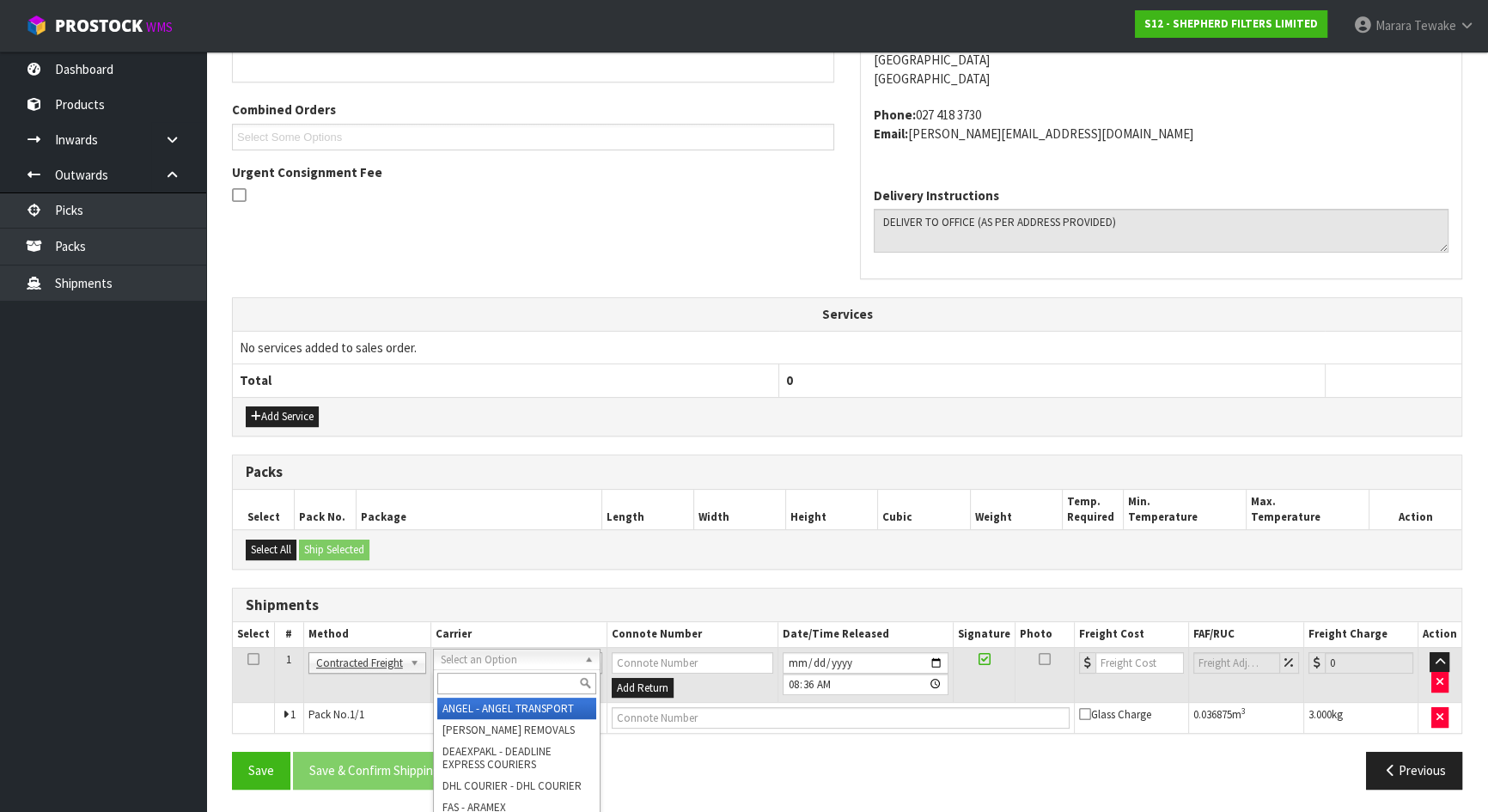
click at [481, 682] on input "text" at bounding box center [516, 683] width 159 height 21
type input "NZP"
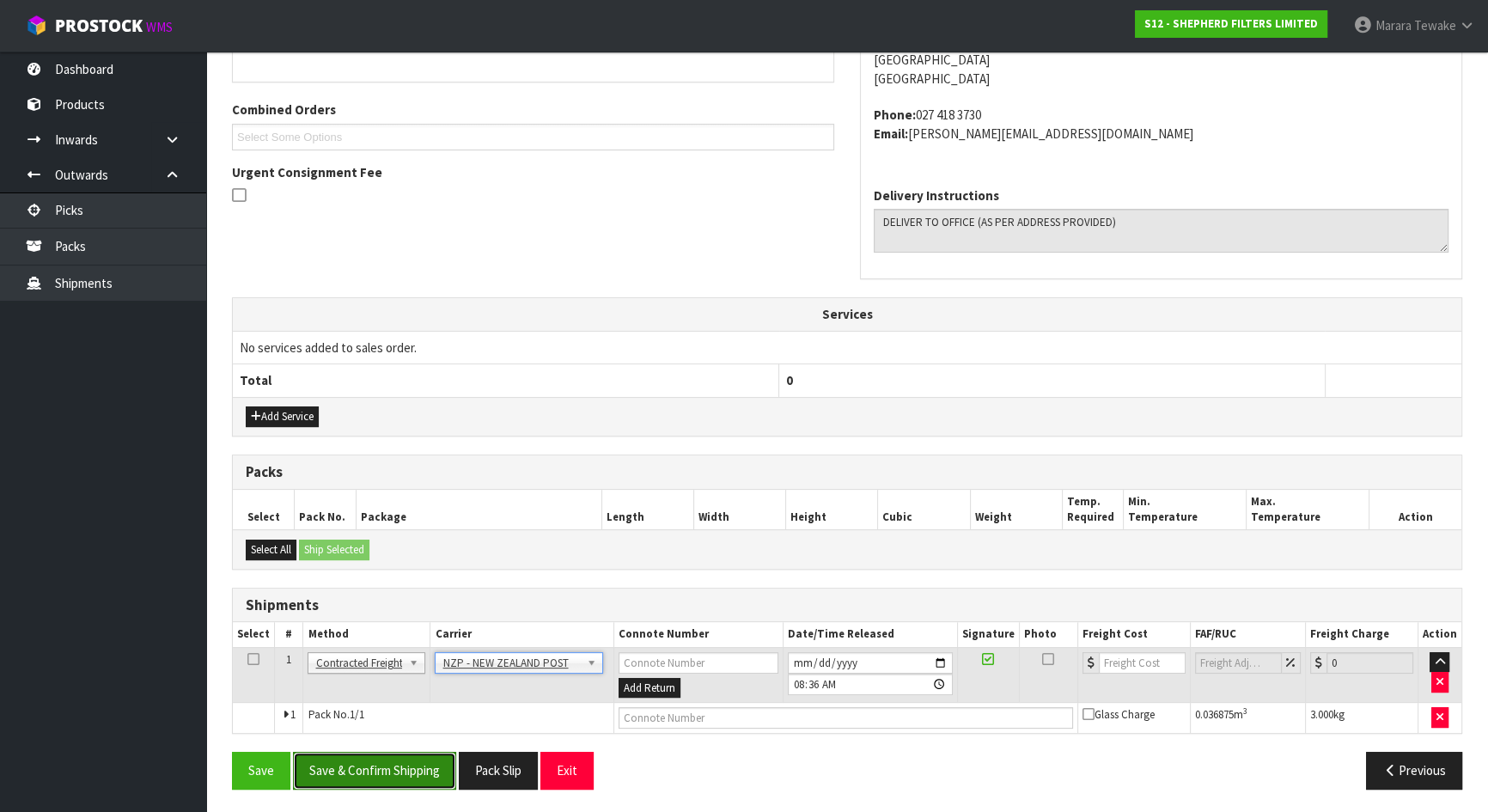
click at [398, 765] on button "Save & Confirm Shipping" at bounding box center [375, 770] width 163 height 37
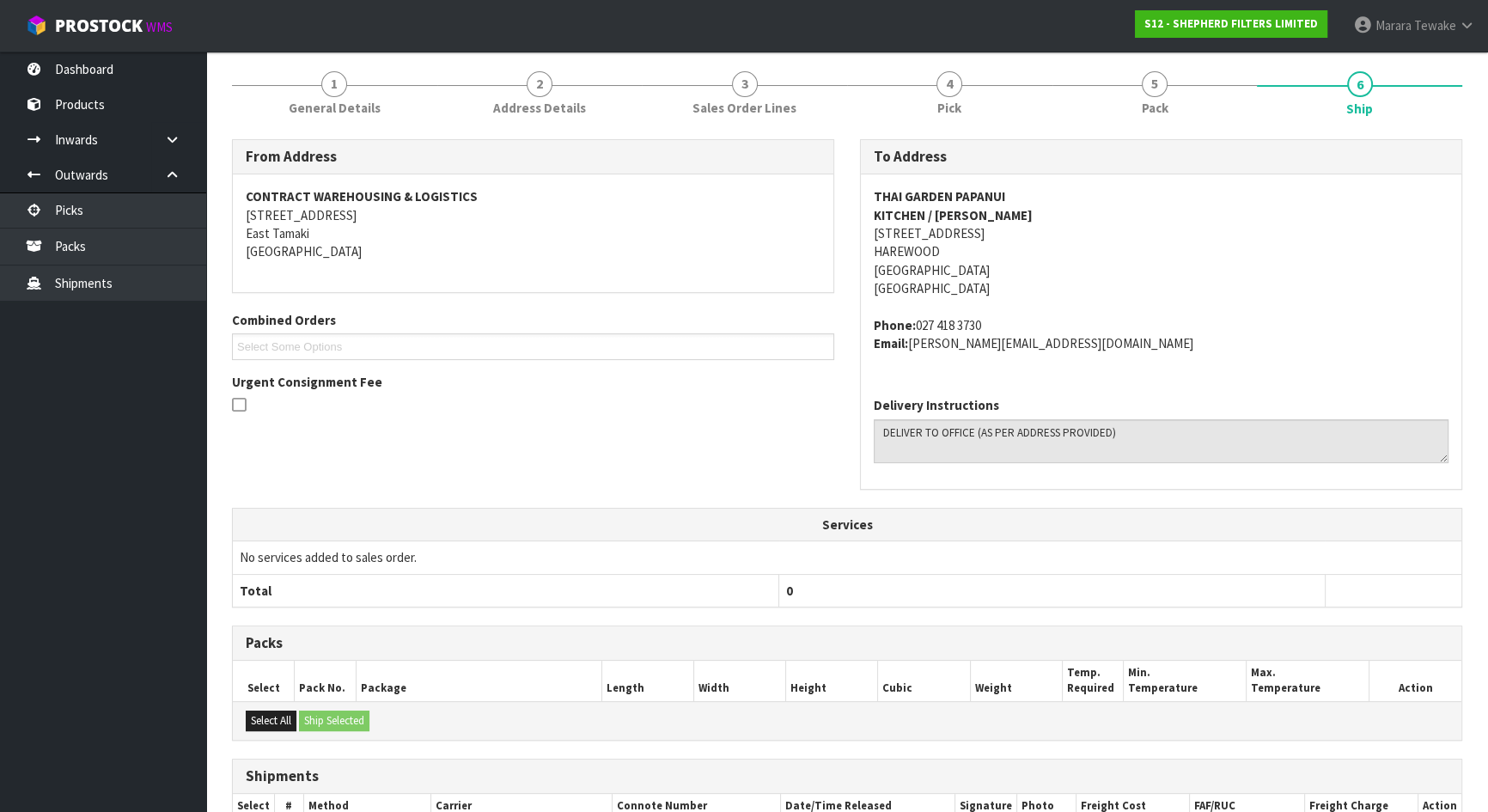
scroll to position [385, 0]
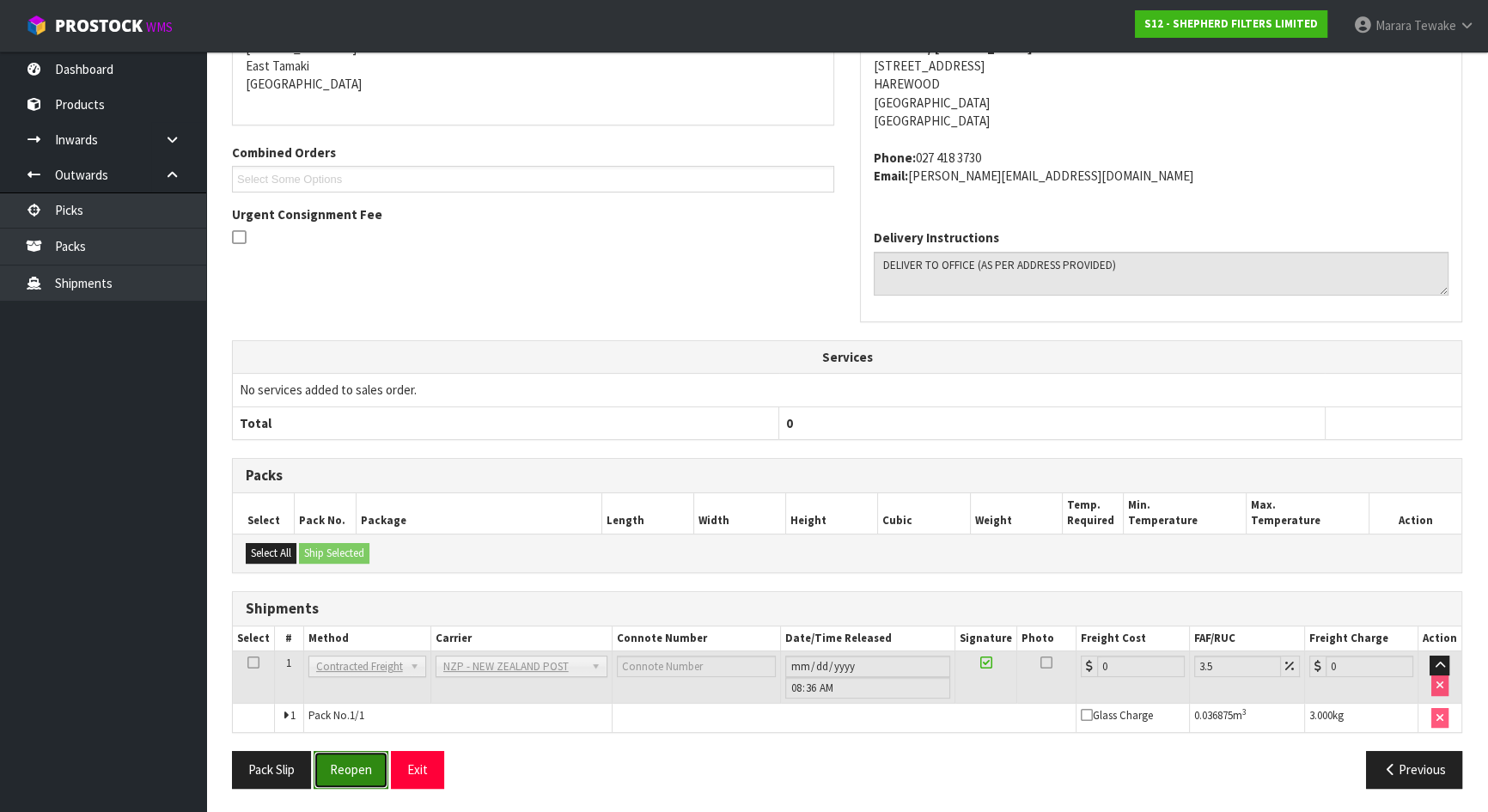
click at [352, 772] on button "Reopen" at bounding box center [350, 769] width 75 height 37
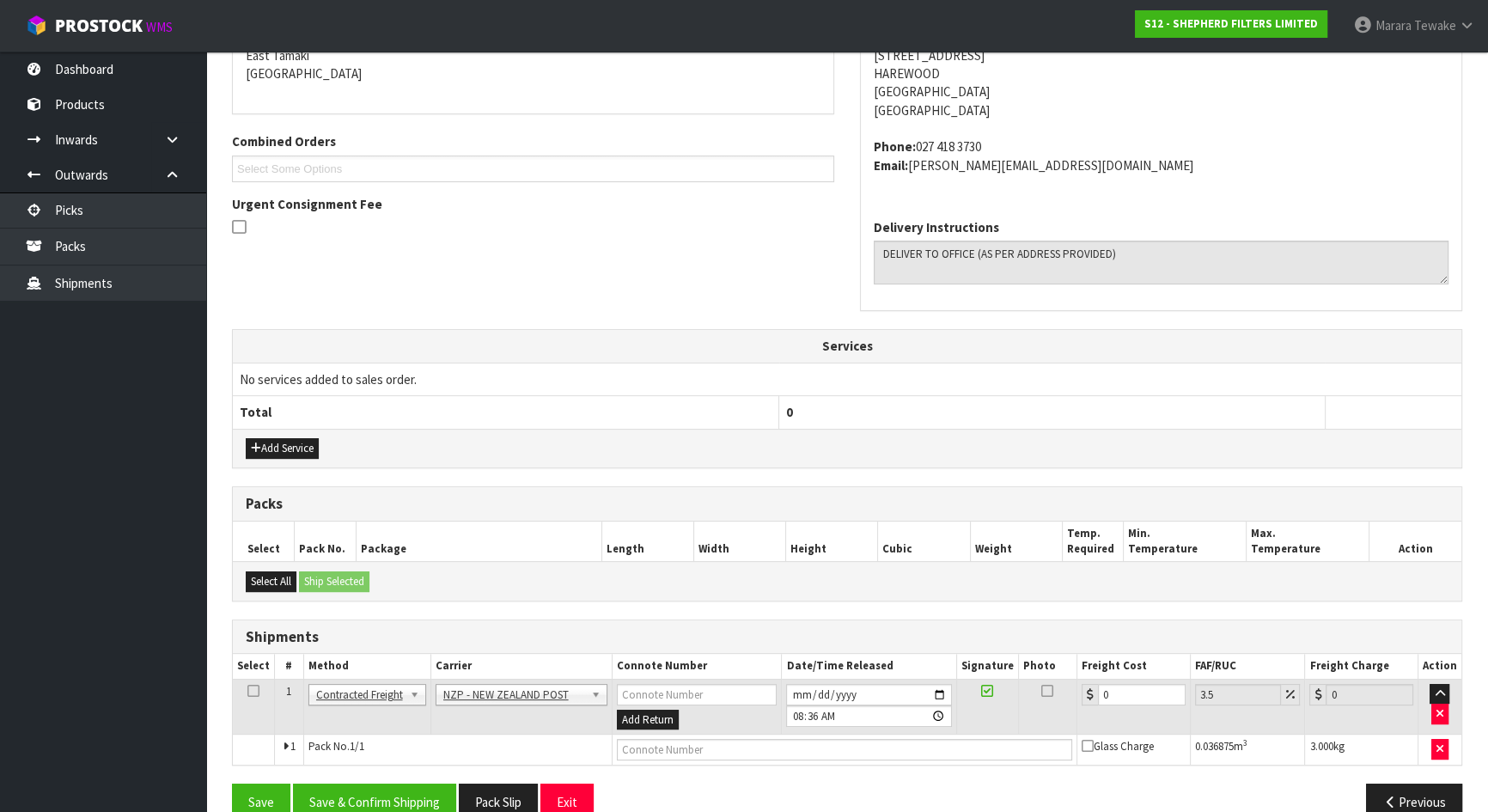
scroll to position [410, 0]
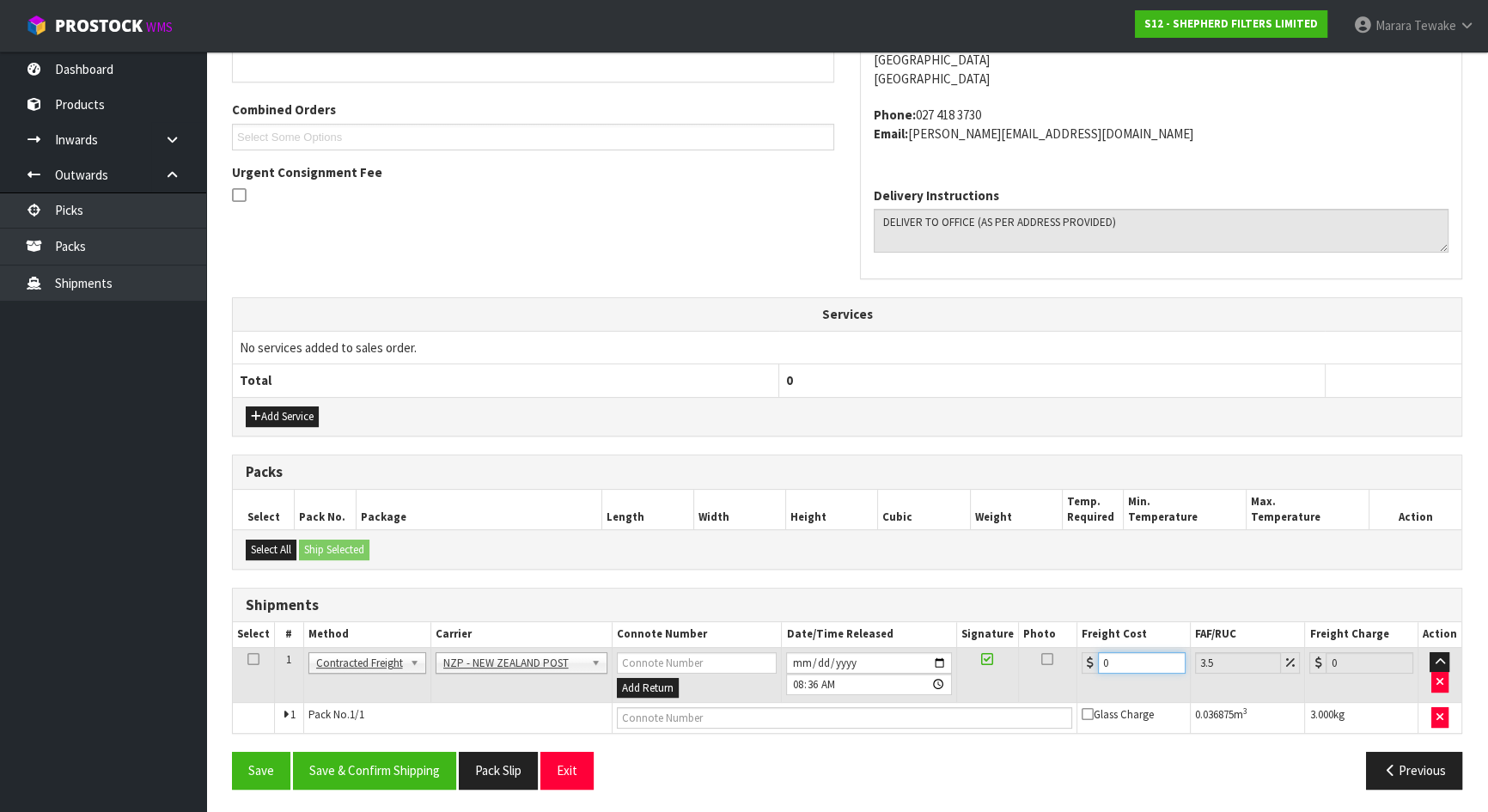
drag, startPoint x: 1080, startPoint y: 650, endPoint x: 1047, endPoint y: 636, distance: 35.8
click at [1051, 637] on table "Select # Method Carrier Connote Number Date/Time Released Signature Photo Freig…" at bounding box center [847, 678] width 1229 height 111
type input "1"
type input "1.03"
type input "11"
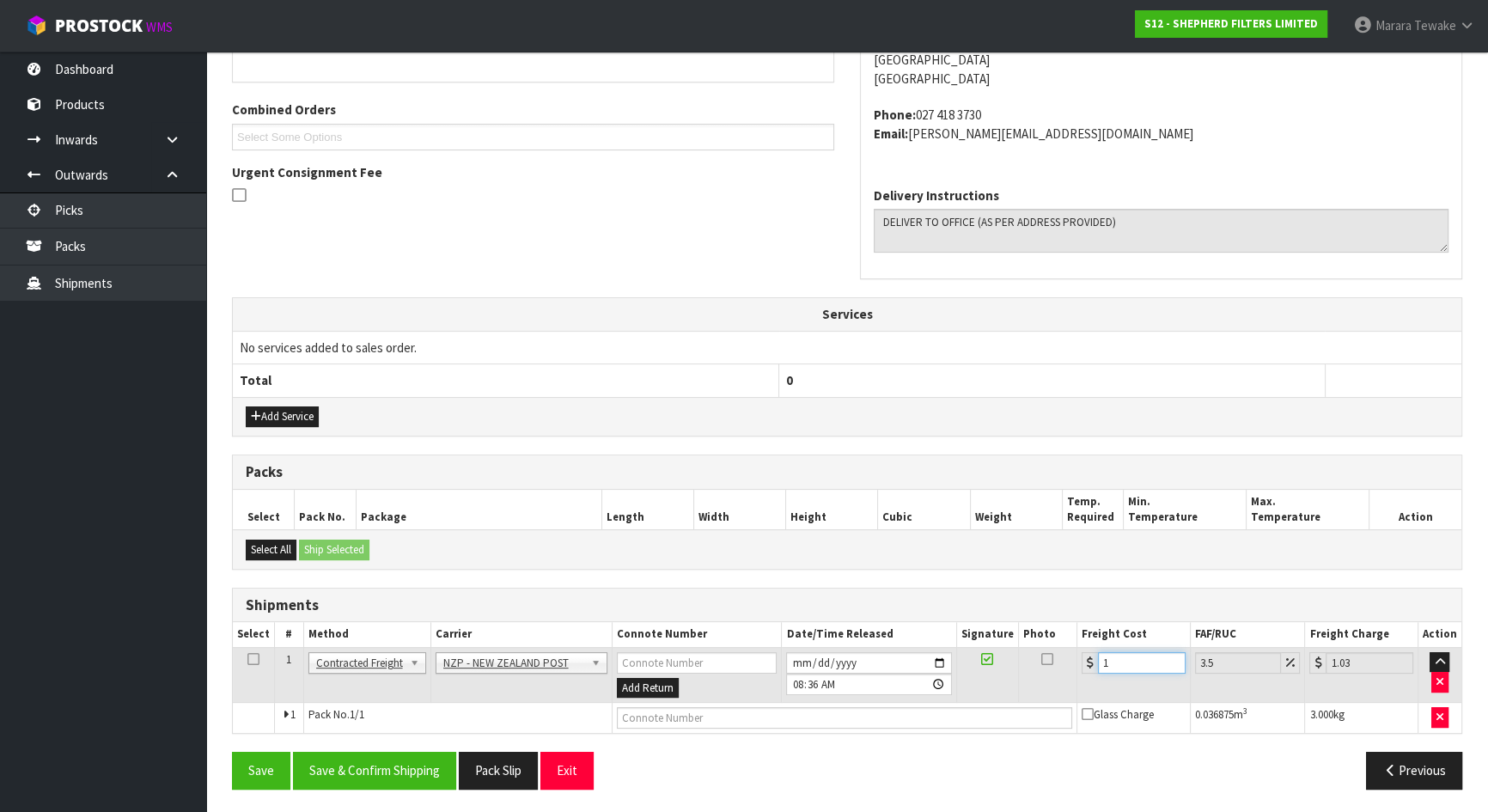
type input "11.38"
type input "11.6"
type input "12.01"
type input "11.61"
type input "12.02"
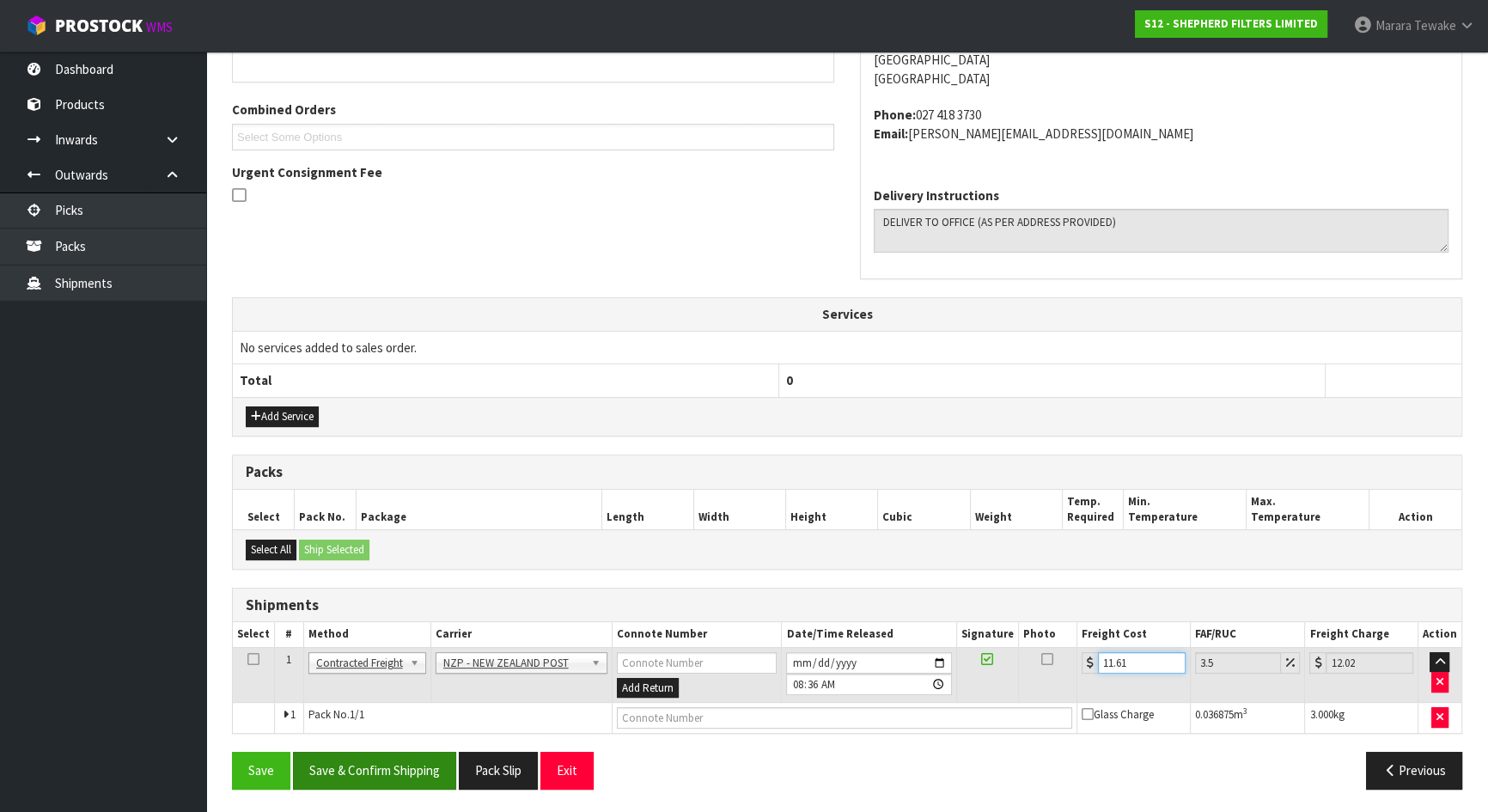
type input "11.61"
click at [382, 769] on button "Save & Confirm Shipping" at bounding box center [375, 770] width 163 height 37
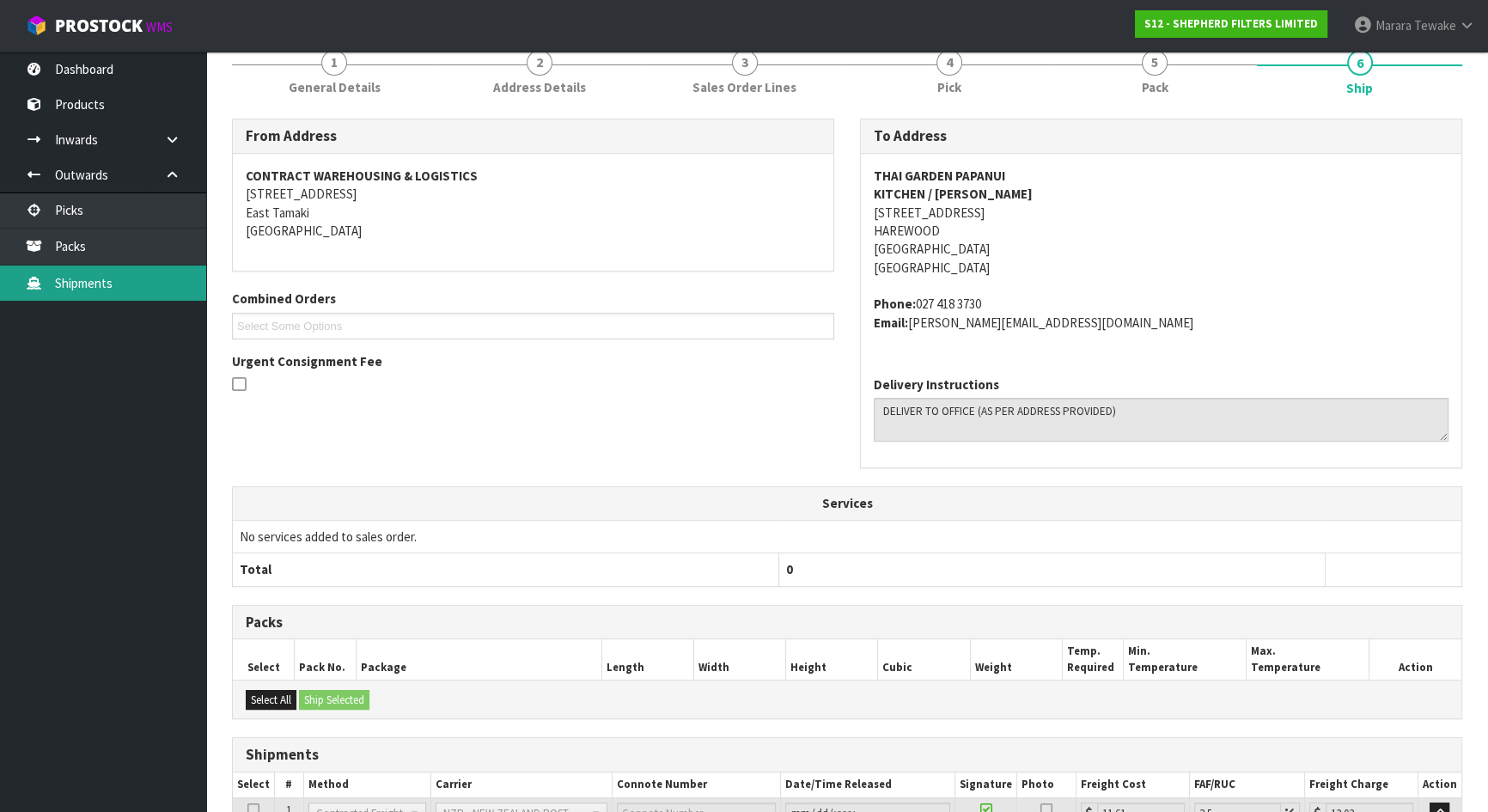
scroll to position [0, 0]
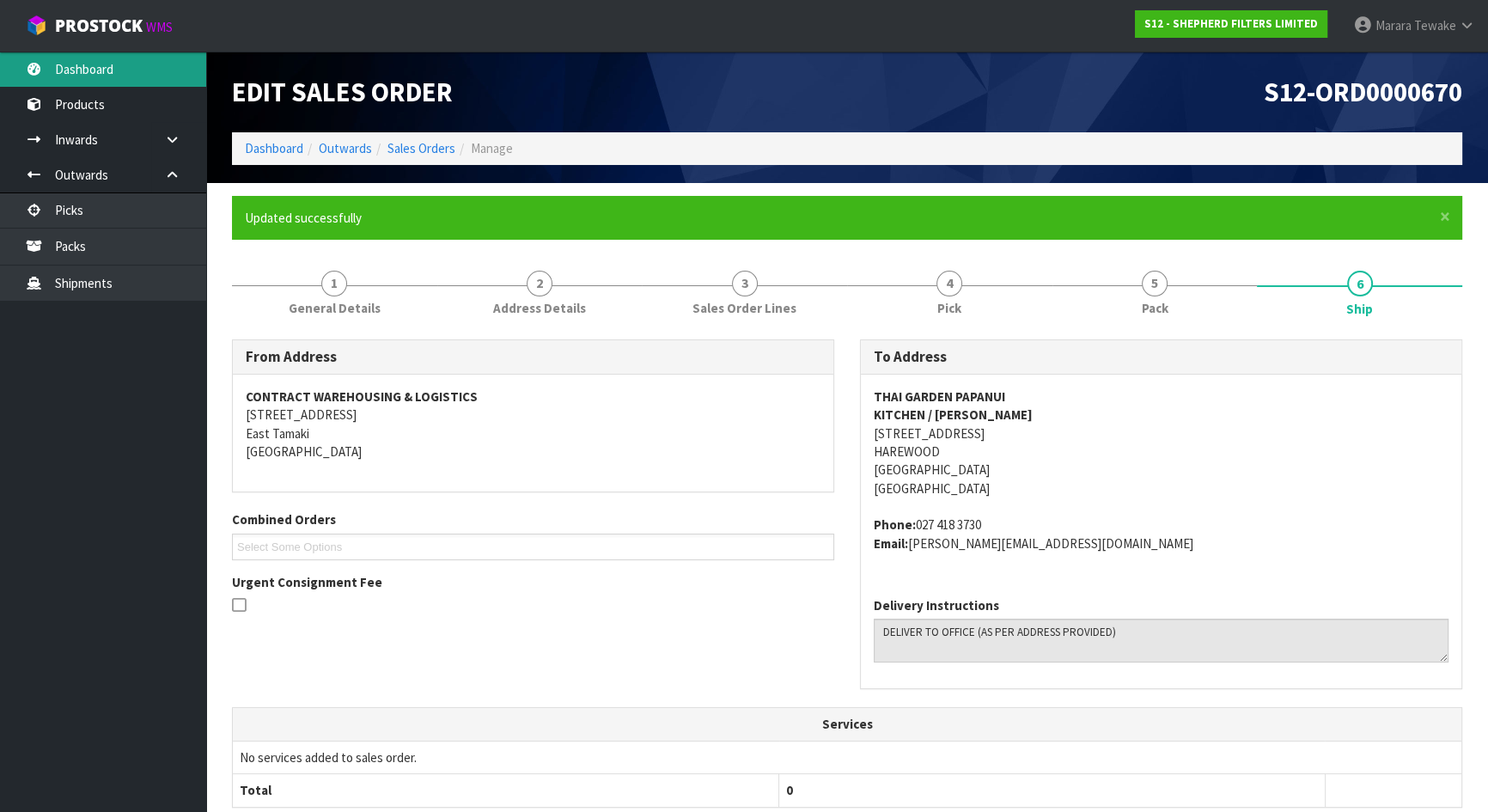
click at [153, 74] on link "Dashboard" at bounding box center [103, 69] width 206 height 35
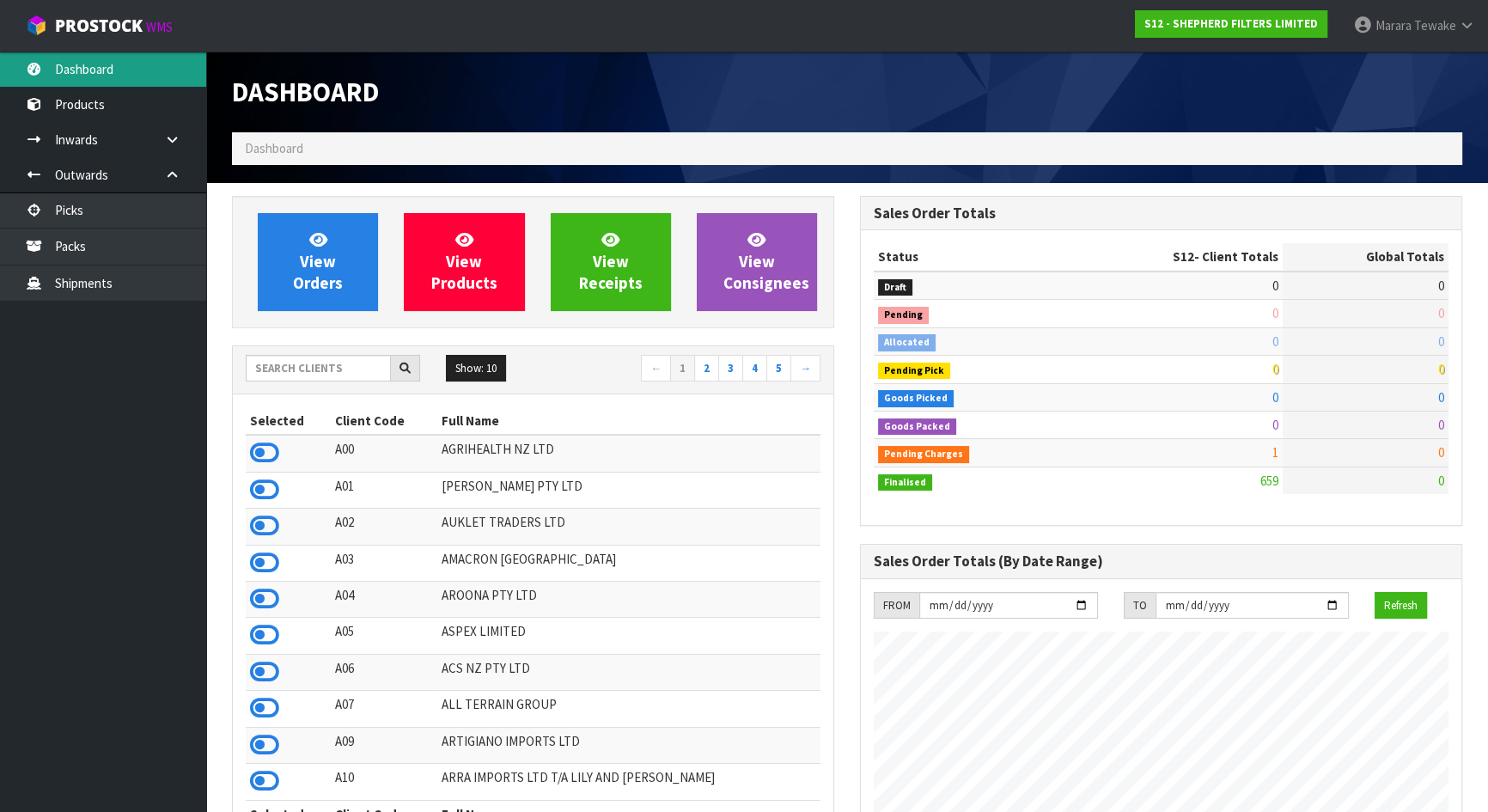
scroll to position [1132, 628]
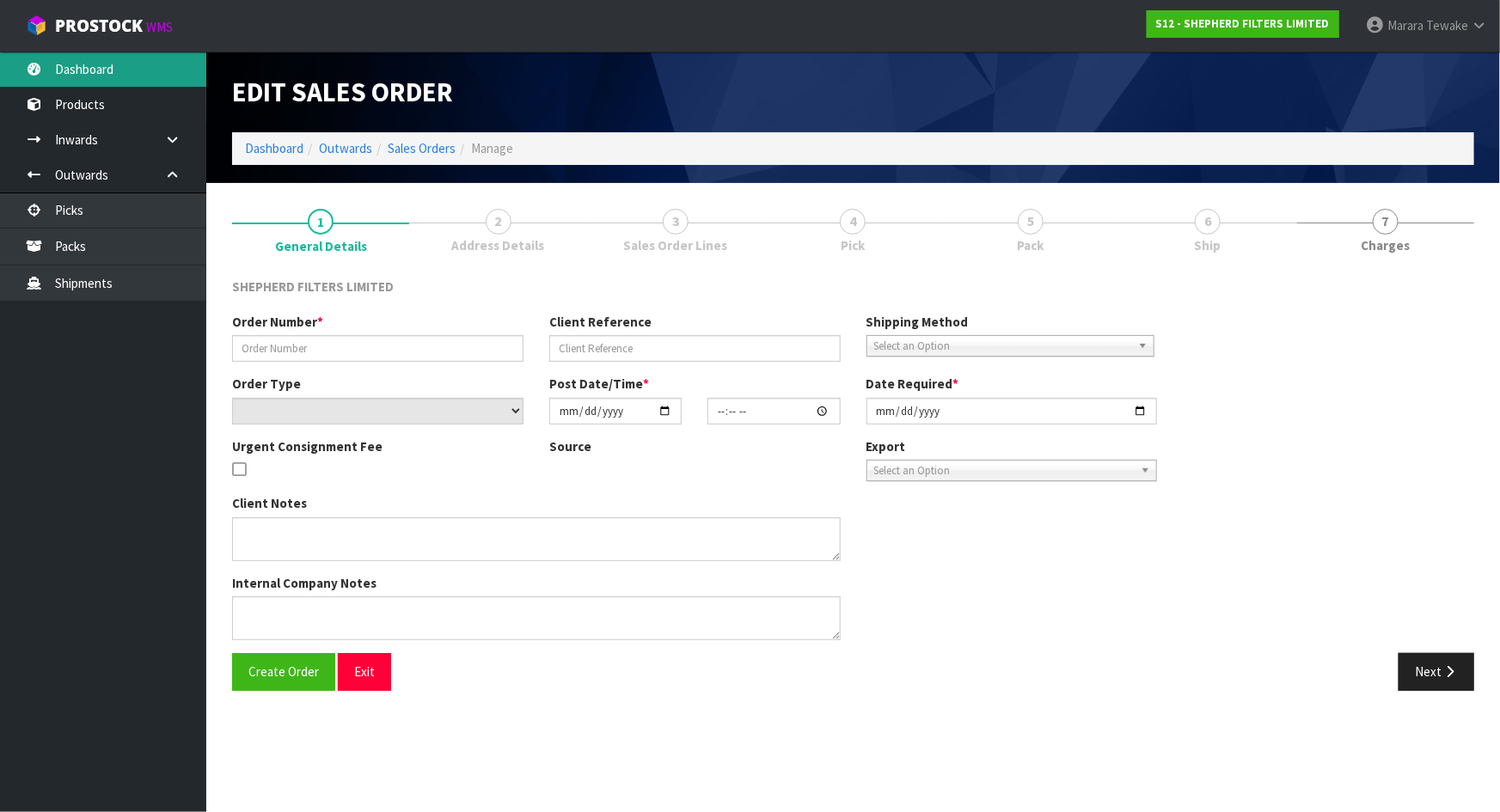
type input "INV-250140"
type input "[PERSON_NAME] E-MAIL [DATE]"
select select "number:0"
type input "[DATE]"
type input "16:30:00.000"
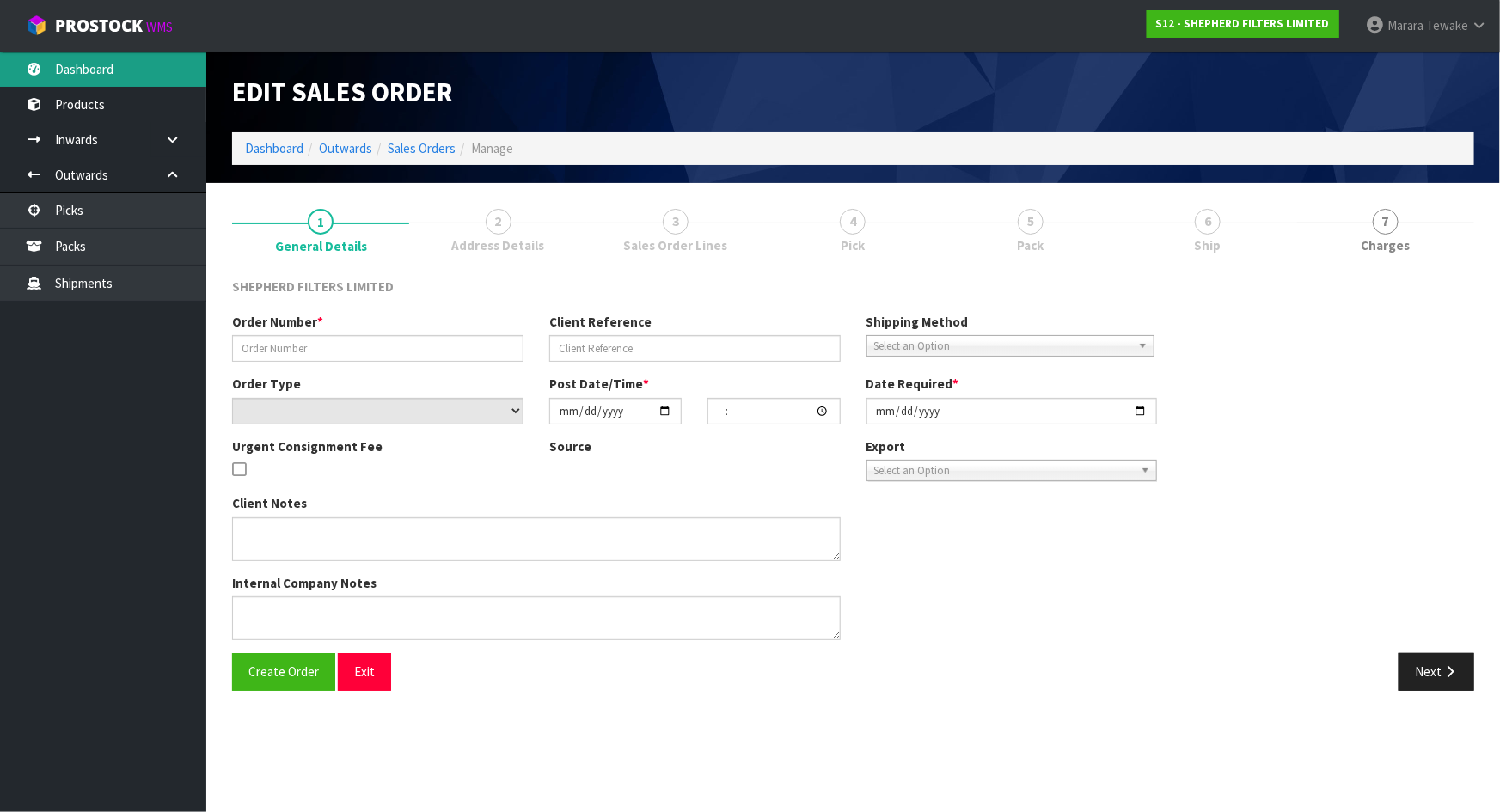
type input "[DATE]"
type textarea "DELIVER TO OFFICE: [STREET_ADDRESS]"
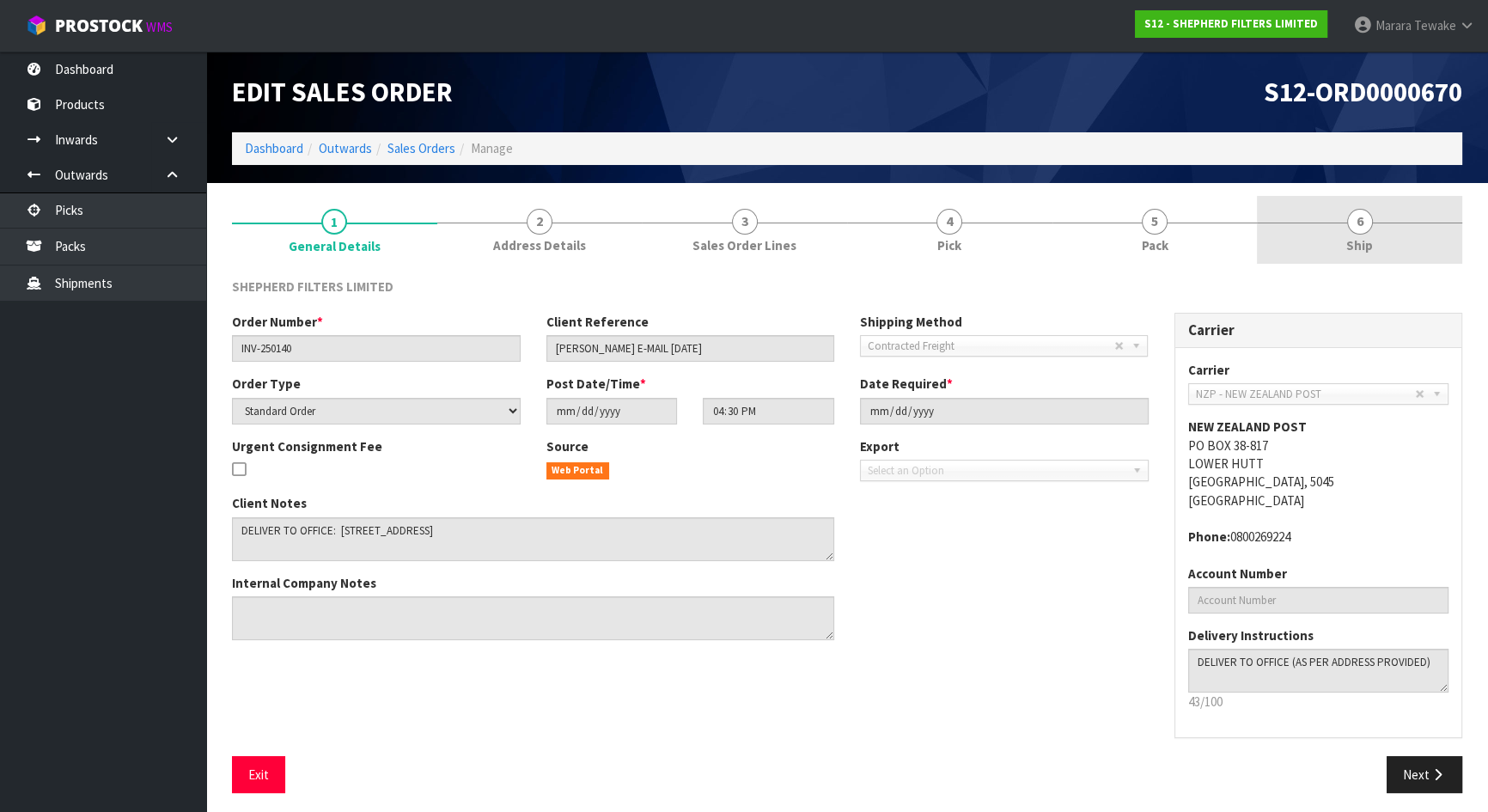
click at [1364, 244] on span "Ship" at bounding box center [1360, 245] width 26 height 18
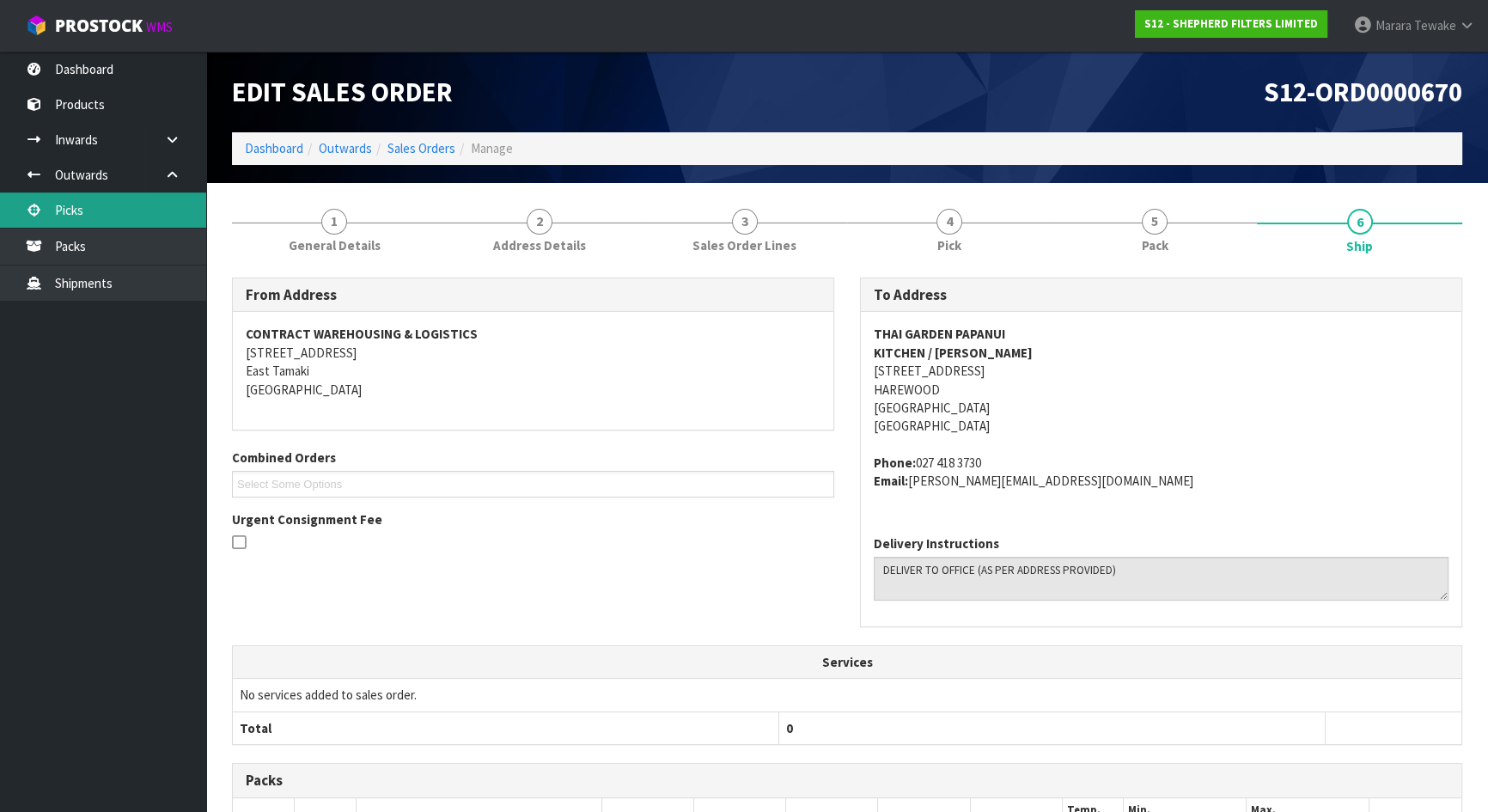
click at [70, 205] on link "Picks" at bounding box center [103, 210] width 206 height 35
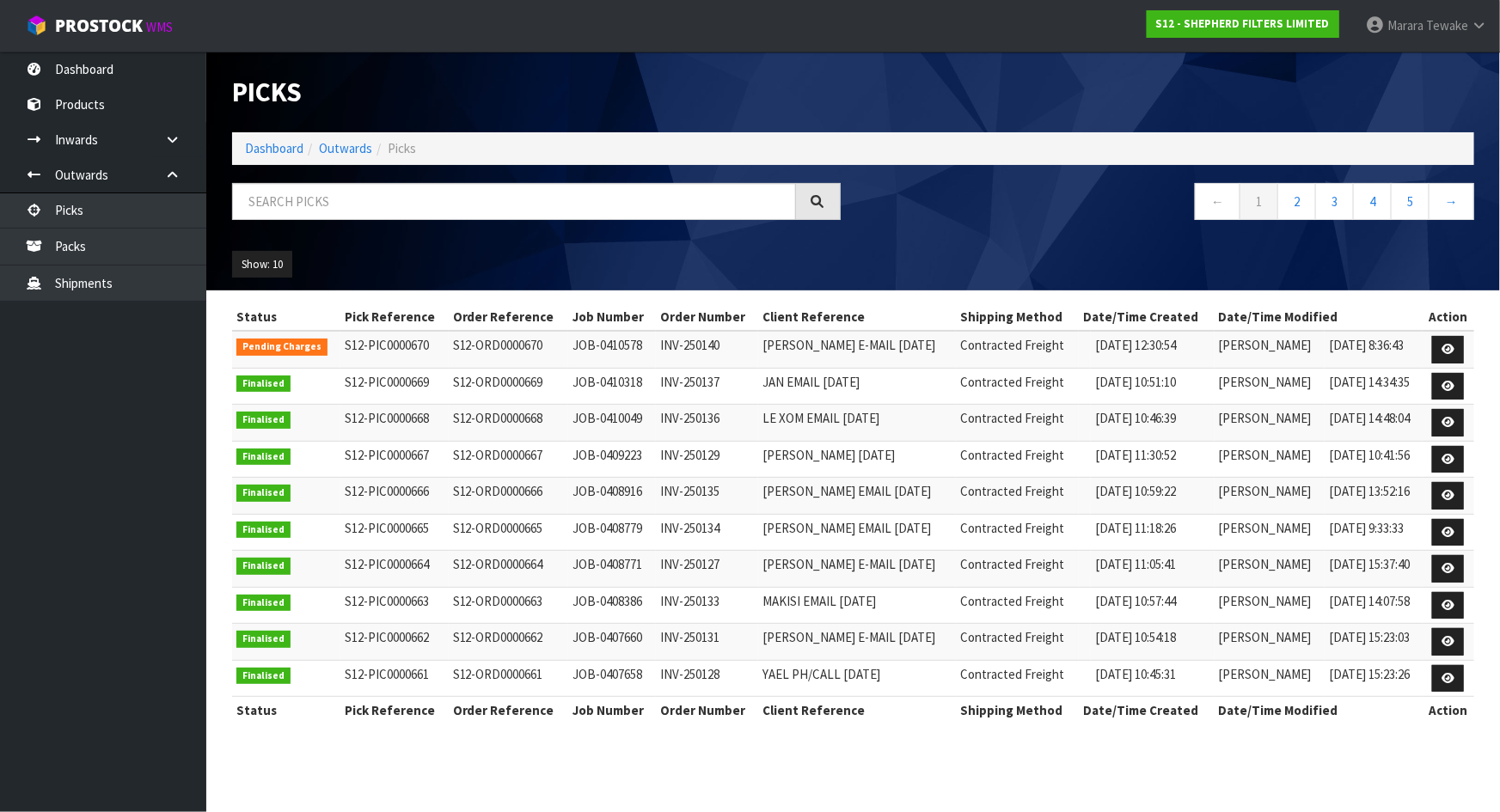
click at [310, 221] on div at bounding box center [537, 207] width 634 height 50
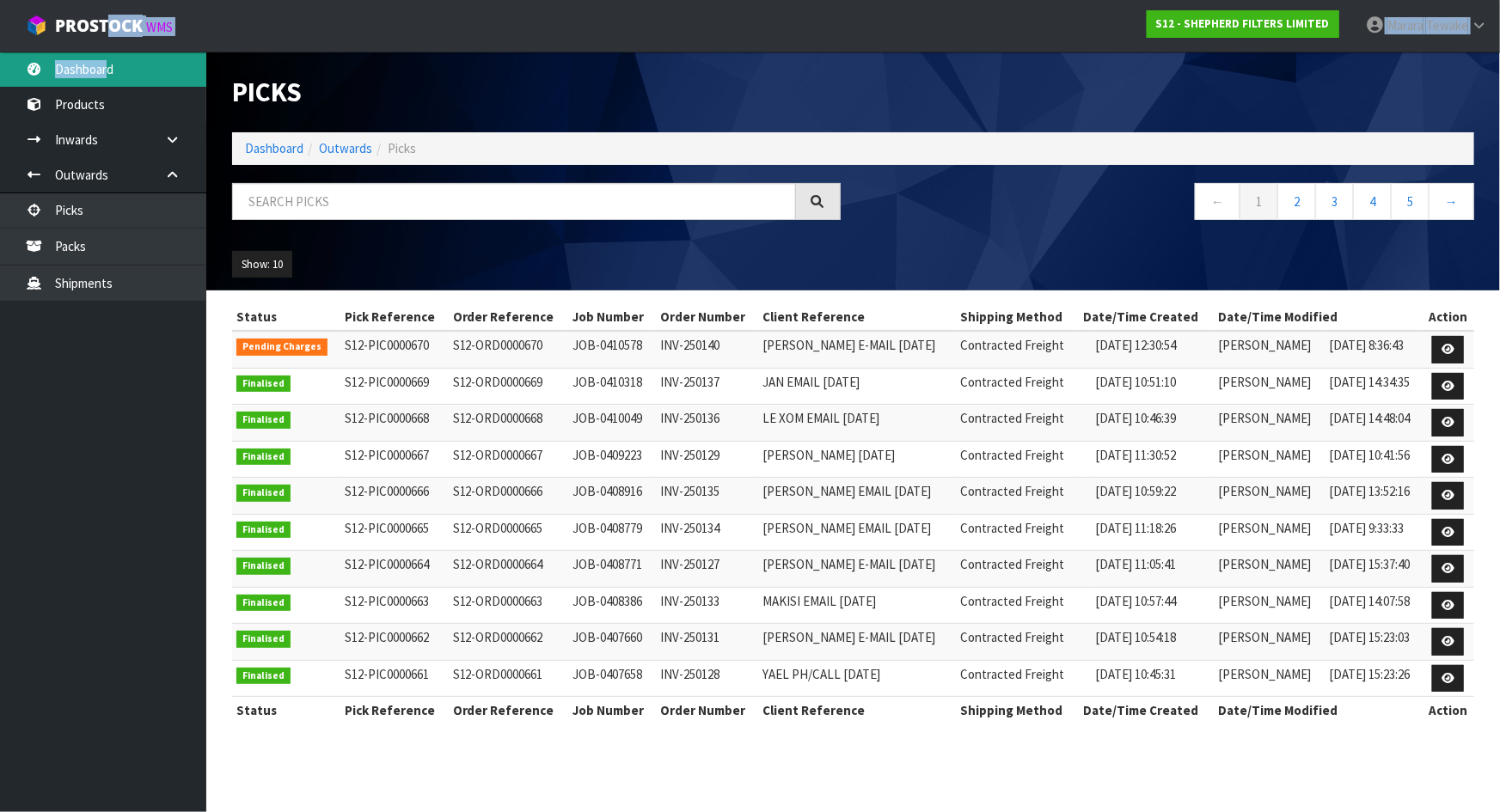
click at [105, 56] on body "Toggle navigation ProStock WMS S12 - SHEPHERD FILTERS LIMITED Marara Tewake Log…" at bounding box center [750, 406] width 1500 height 812
click at [106, 56] on link "Dashboard" at bounding box center [103, 69] width 206 height 35
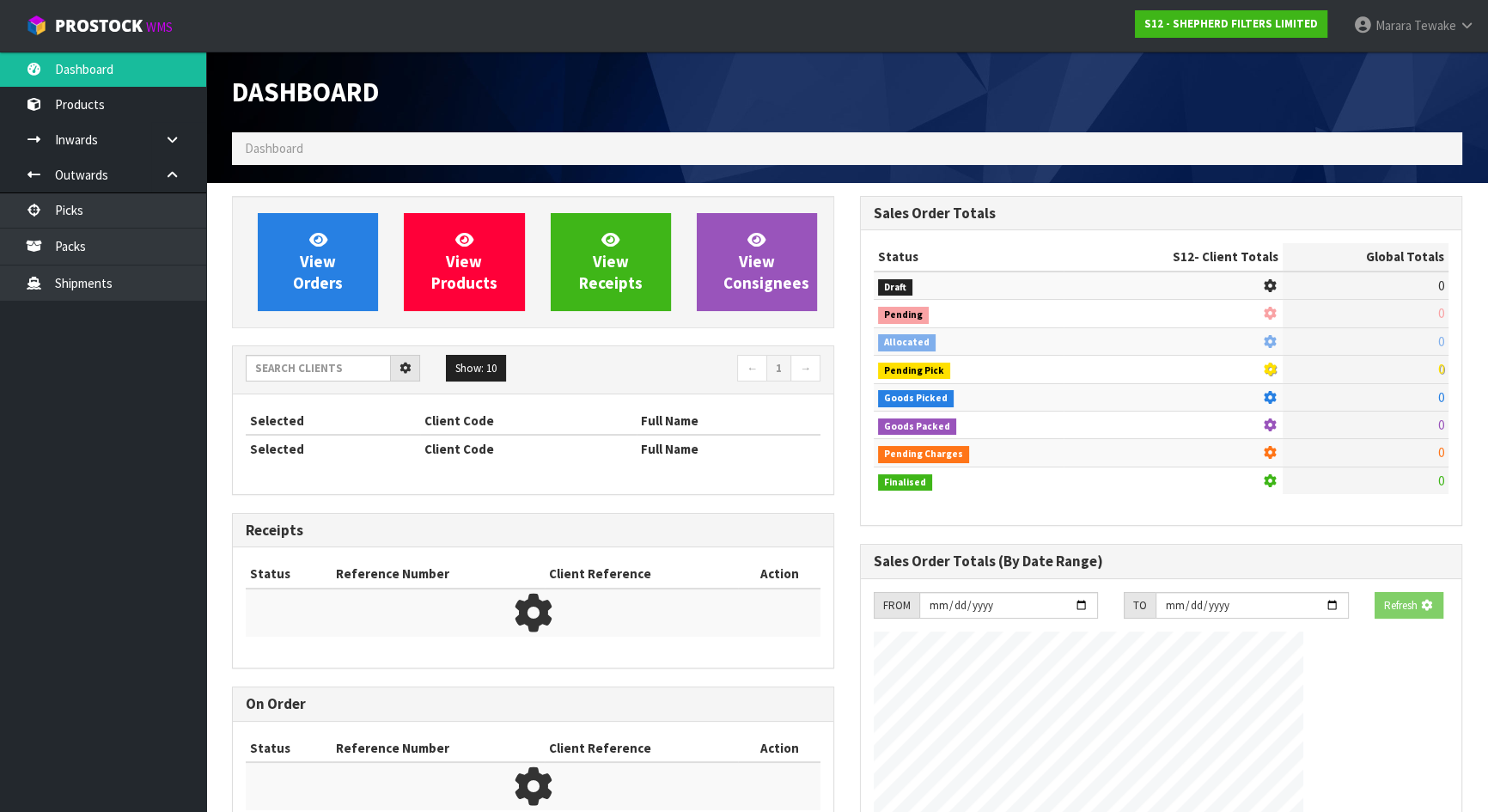
click at [110, 76] on div "Dashboard Dashboard View Orders View Products View Receipts View Consignees 5" at bounding box center [744, 643] width 1488 height 1285
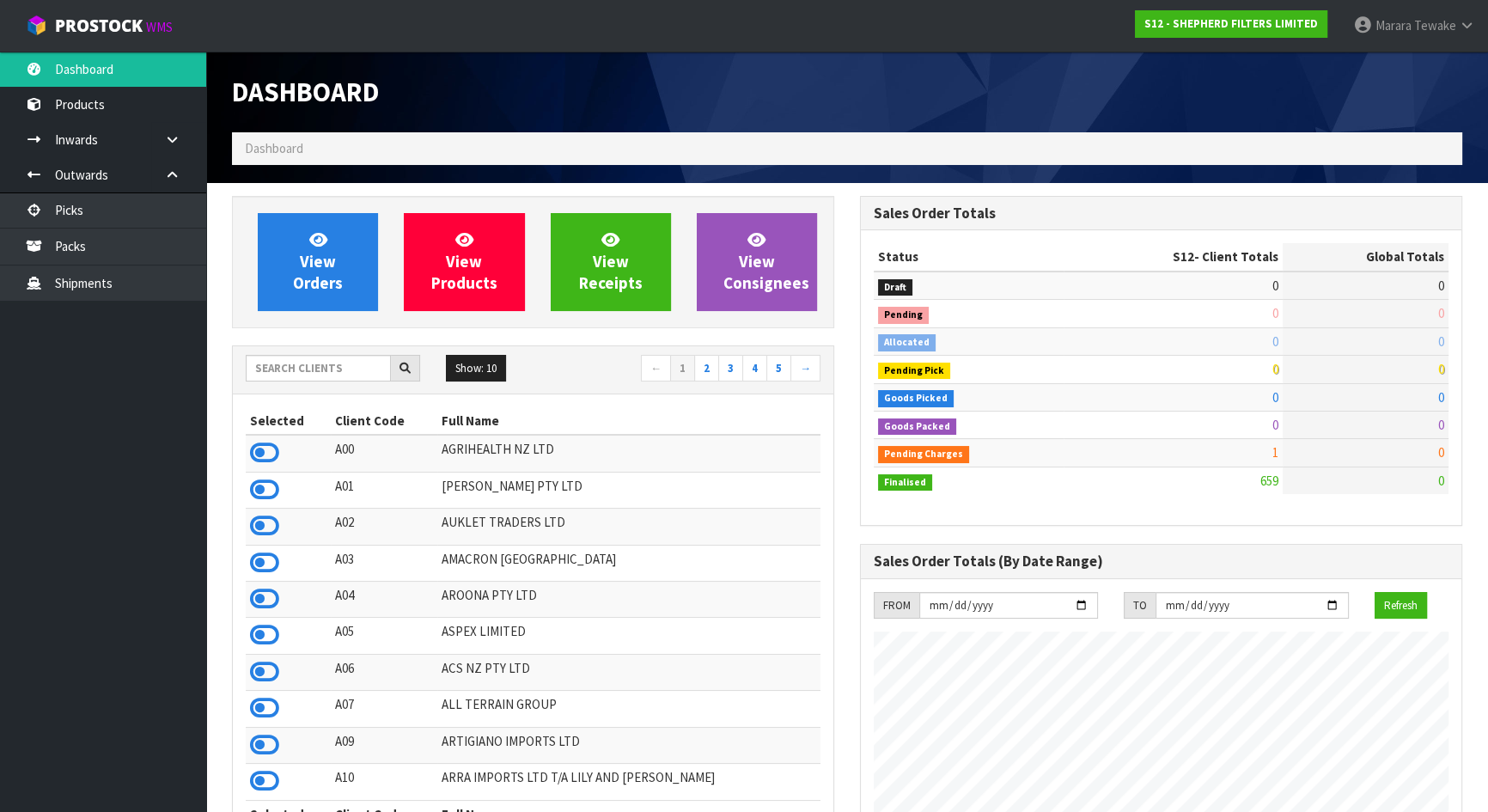
scroll to position [1132, 628]
click at [293, 370] on input "text" at bounding box center [318, 368] width 145 height 26
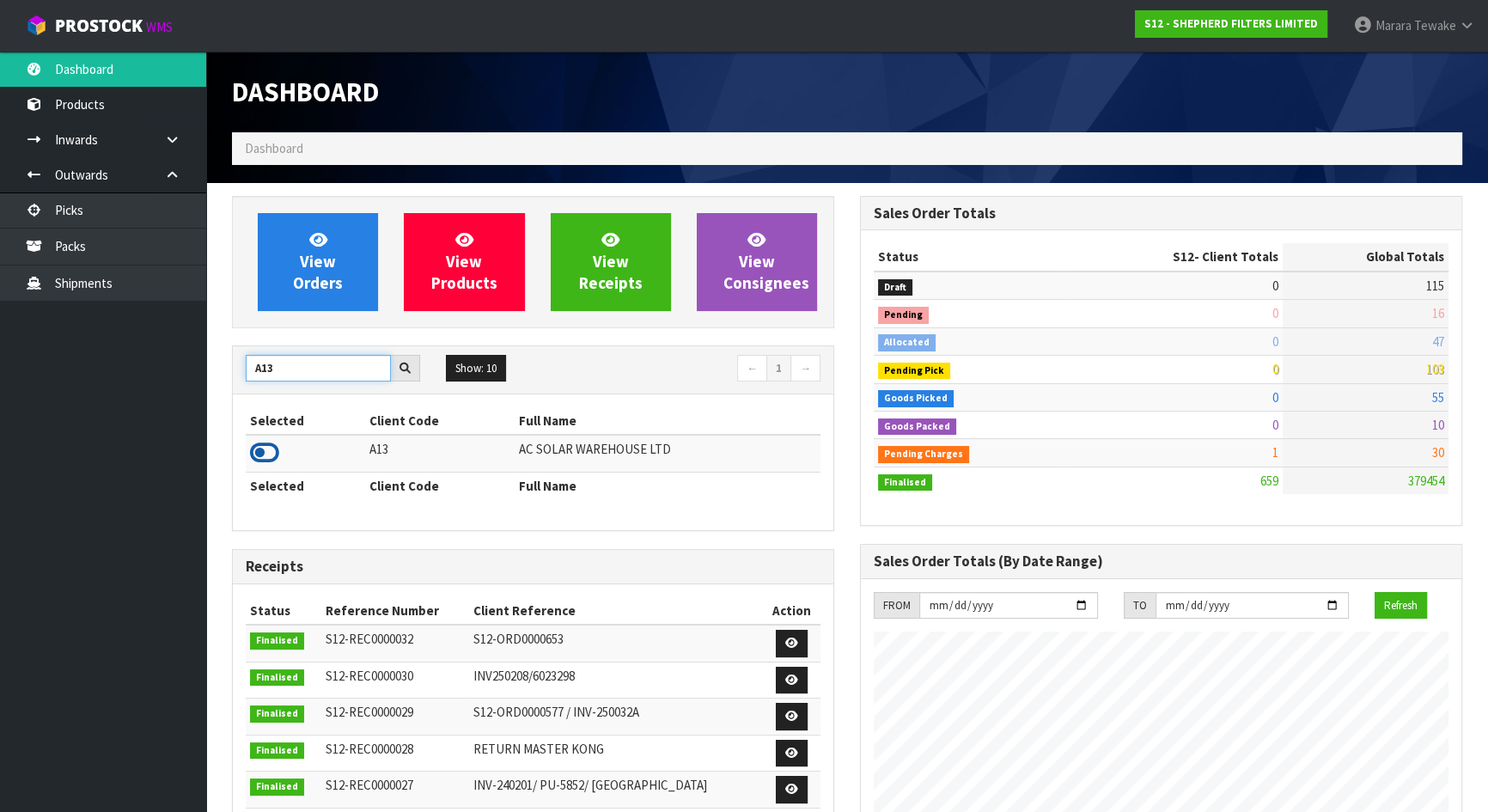
type input "A13"
click at [267, 461] on icon at bounding box center [264, 452] width 29 height 25
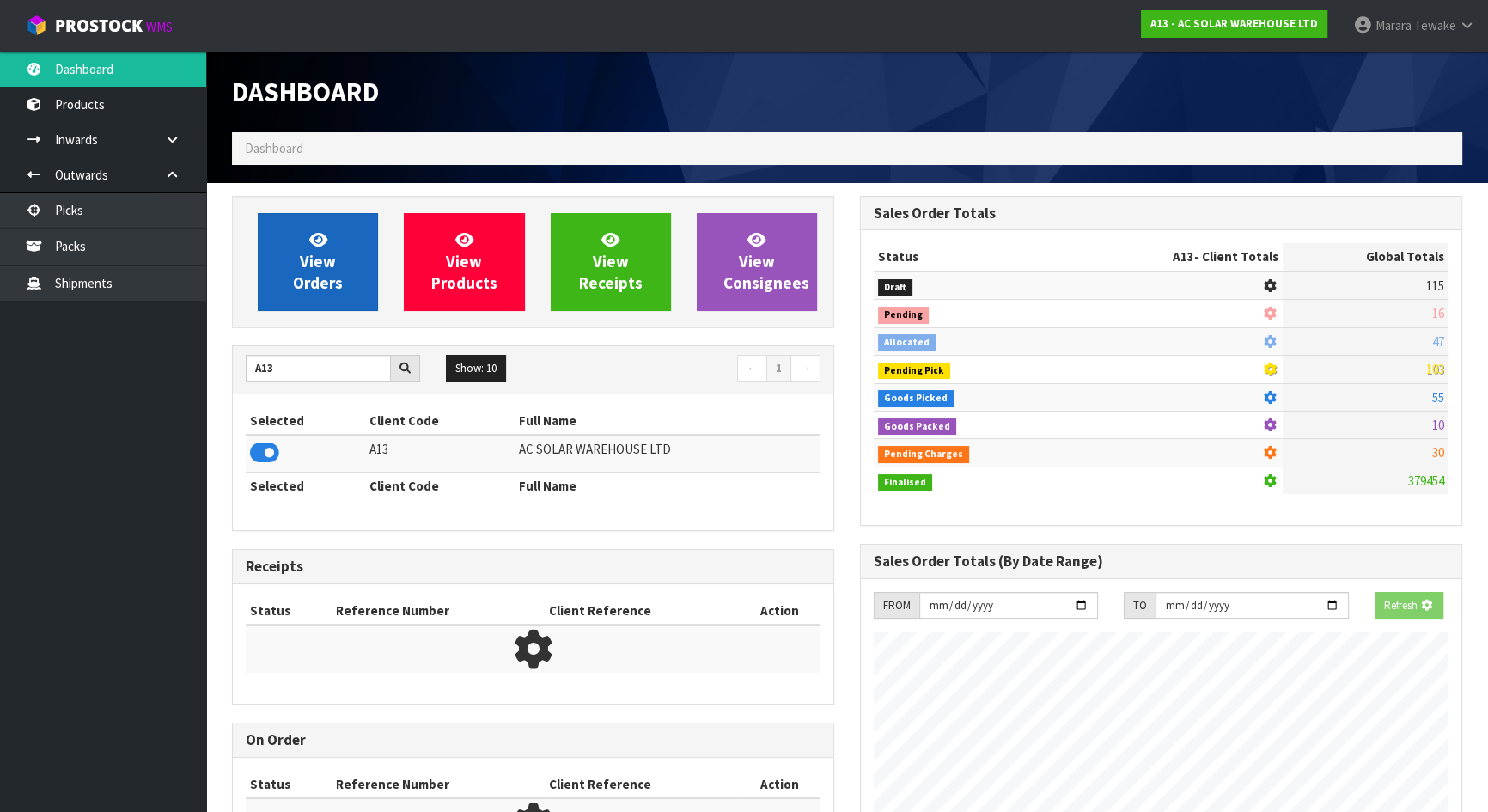
scroll to position [1391, 628]
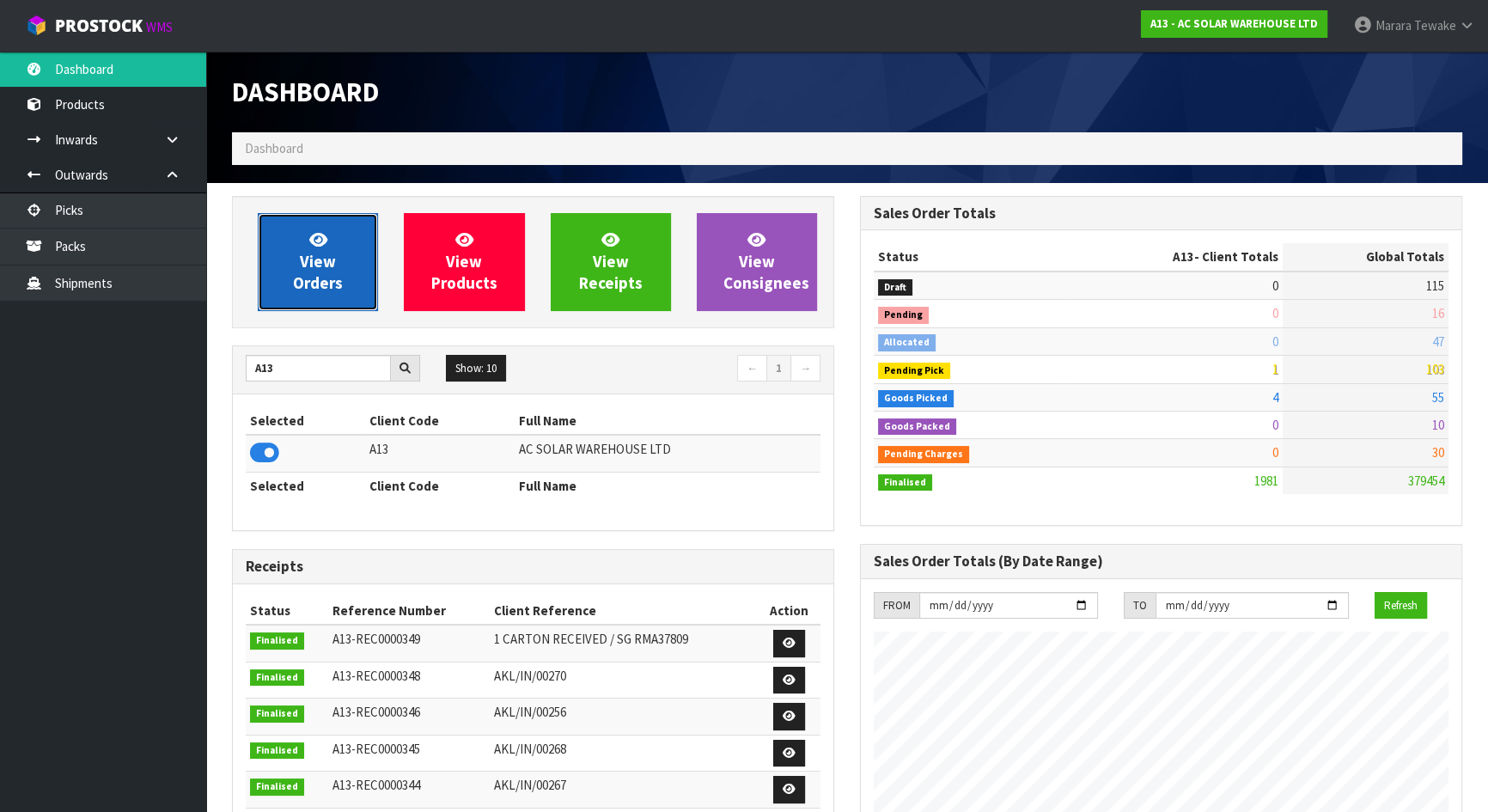
click at [319, 292] on link "View Orders" at bounding box center [318, 262] width 120 height 98
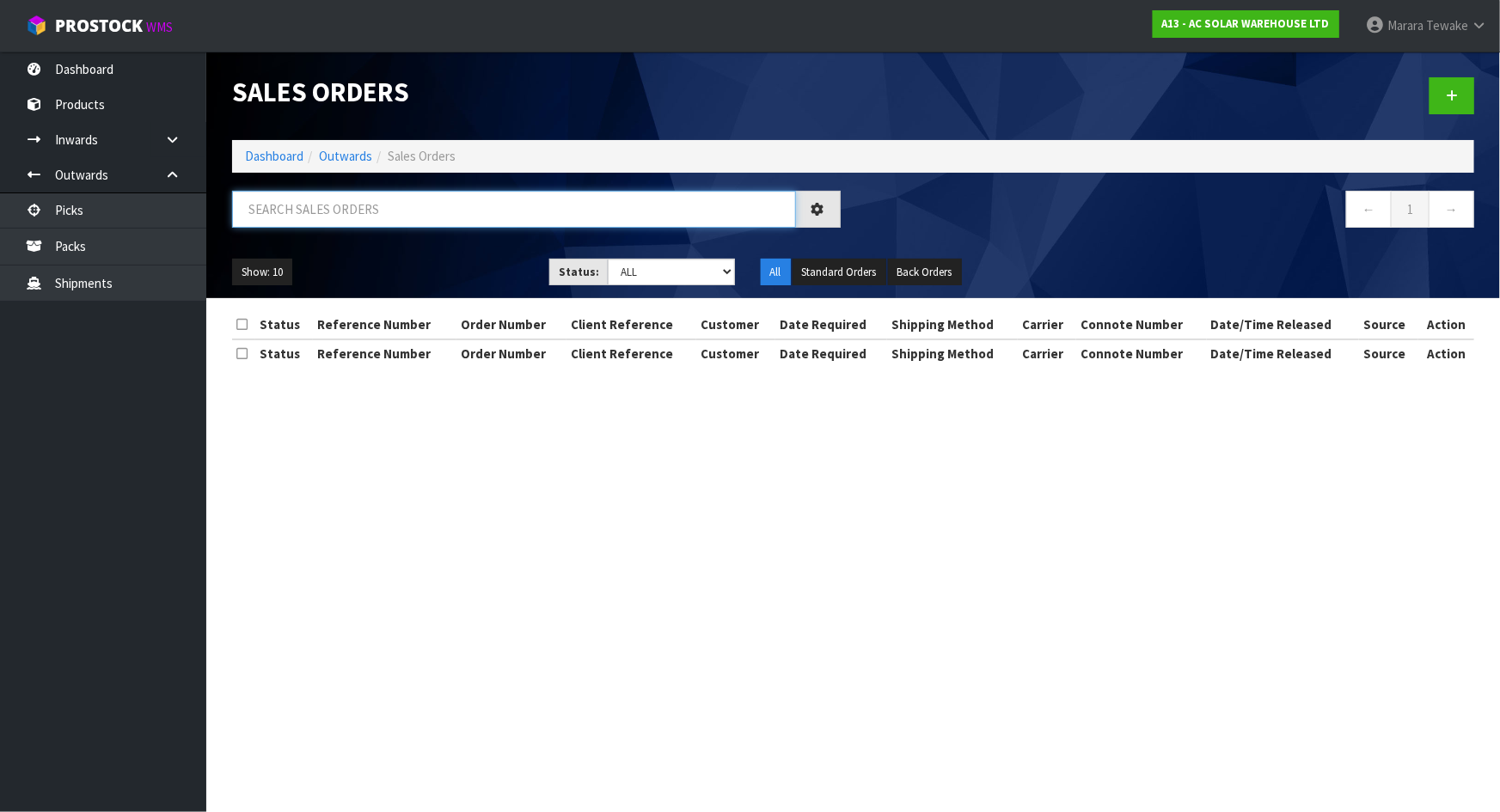
click at [328, 205] on input "text" at bounding box center [514, 209] width 564 height 37
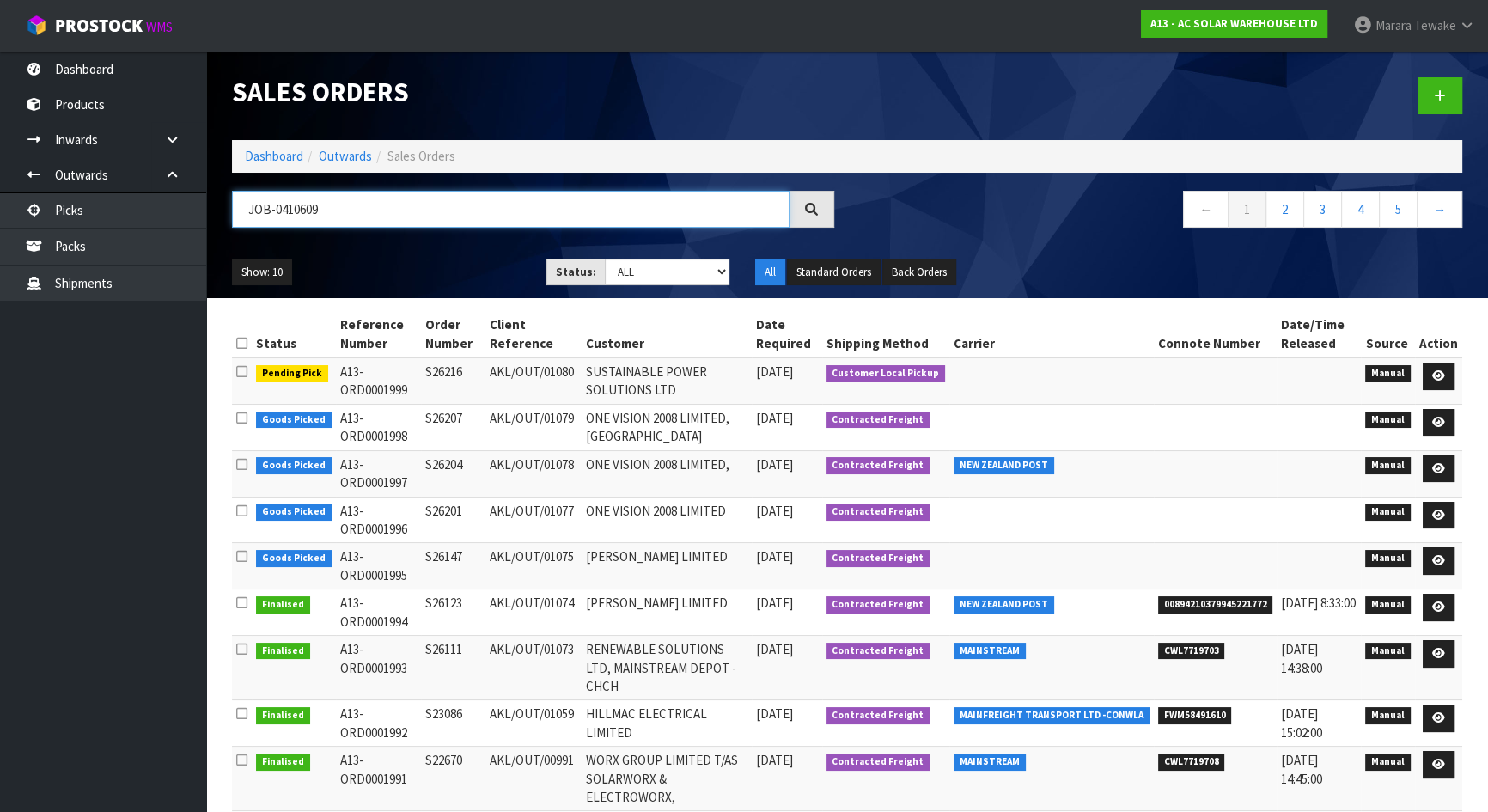
type input "JOB-0410609"
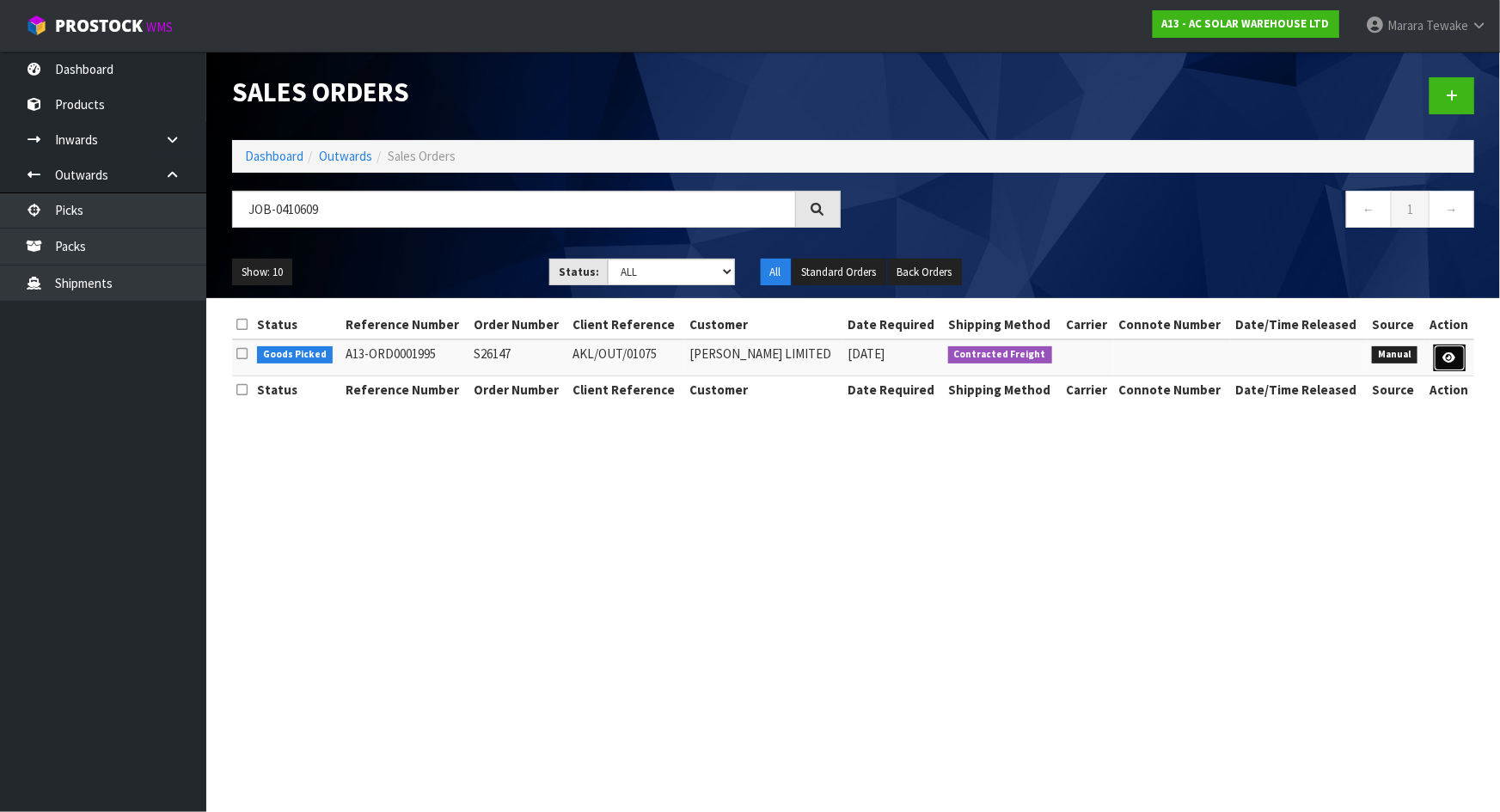
click at [1453, 358] on icon at bounding box center [1449, 357] width 13 height 11
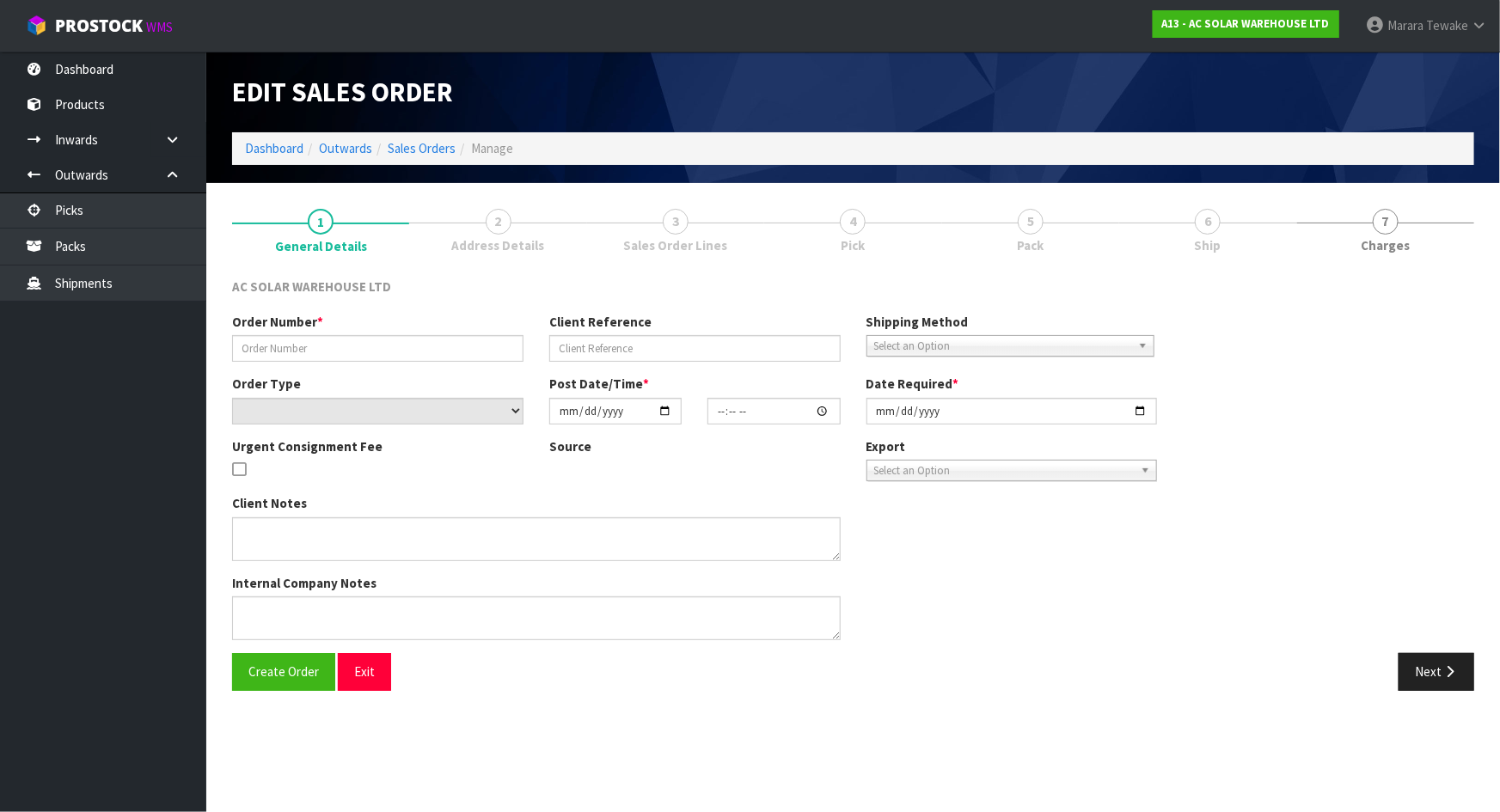
type input "S26147"
type input "AKL/OUT/01075"
select select "number:0"
type input "[DATE]"
type input "14:08:00.000"
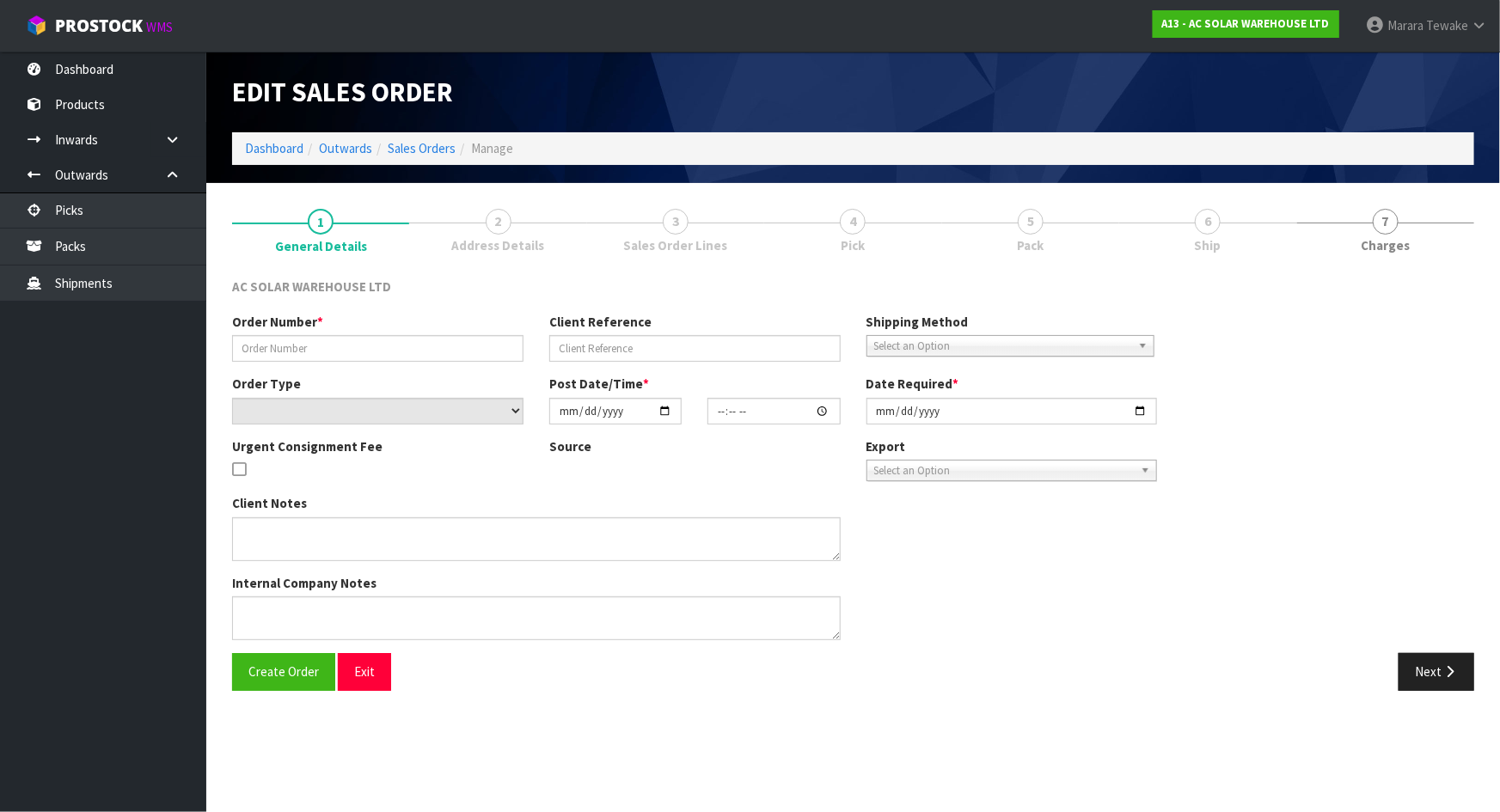
type input "[DATE]"
type textarea "SEND WITH NZ POST"
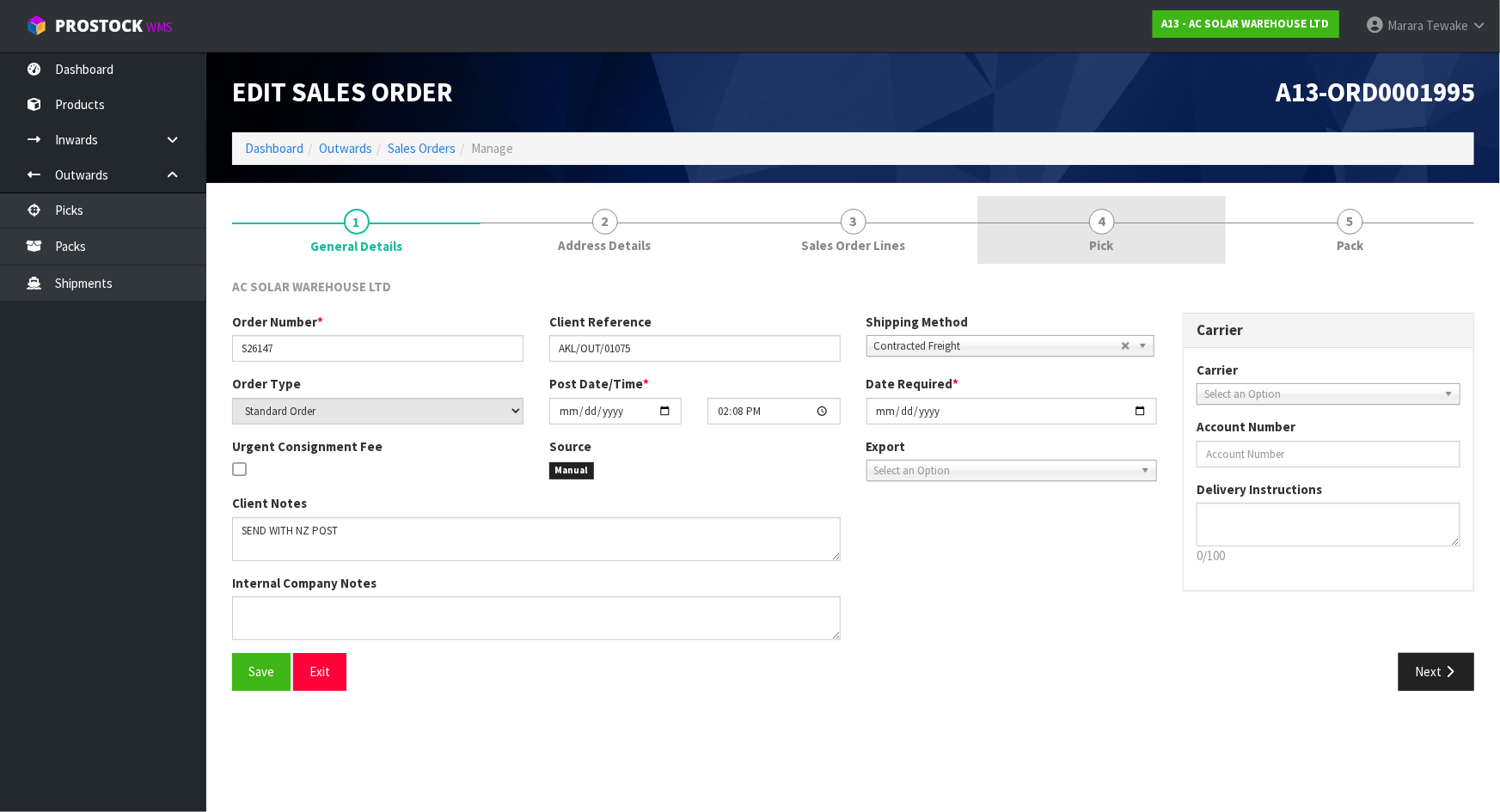
drag, startPoint x: 1162, startPoint y: 251, endPoint x: 1152, endPoint y: 250, distance: 10.0
click at [1160, 251] on link "4 Pick" at bounding box center [1101, 229] width 249 height 68
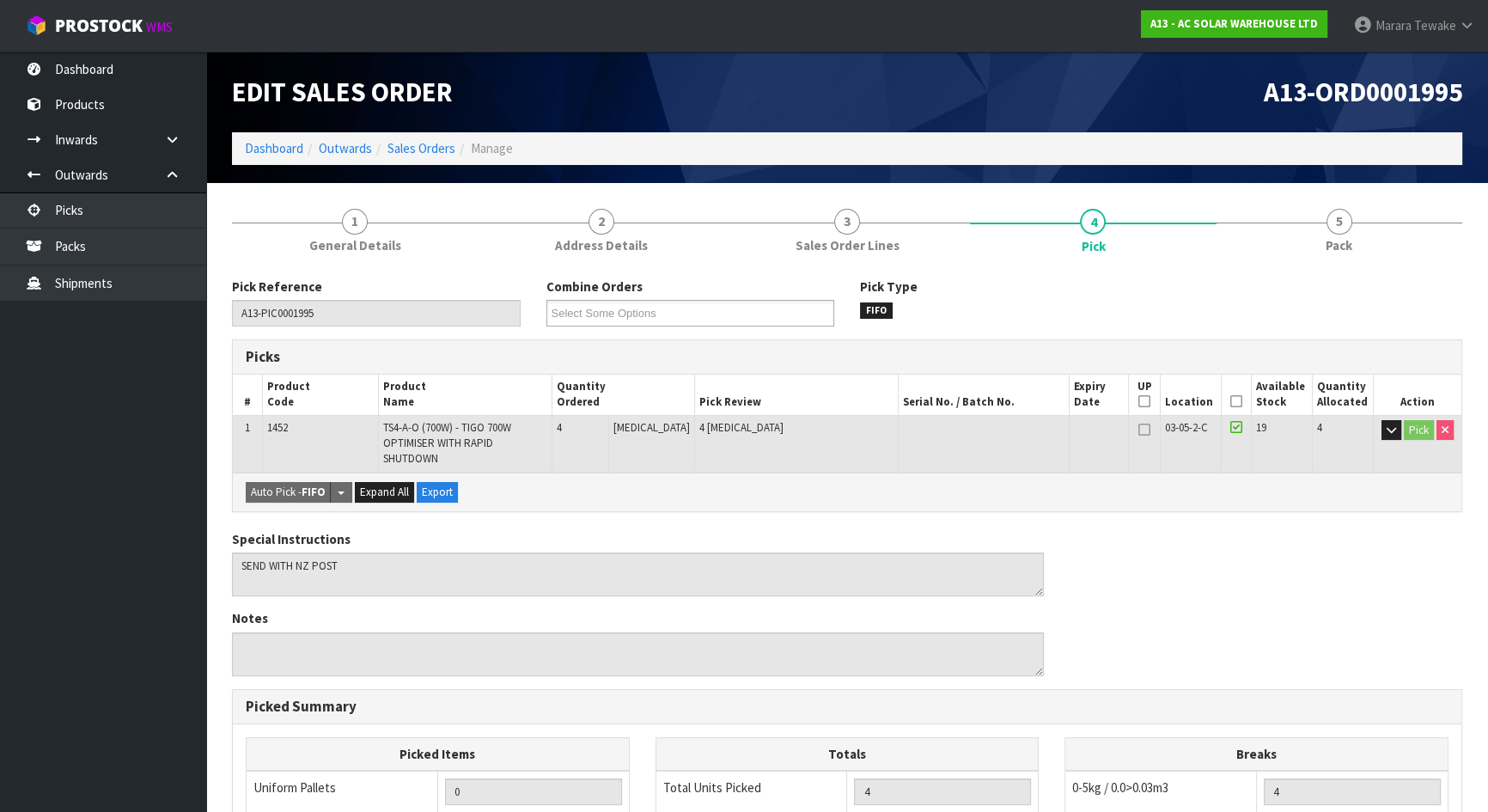
click at [1235, 401] on icon at bounding box center [1237, 401] width 12 height 1
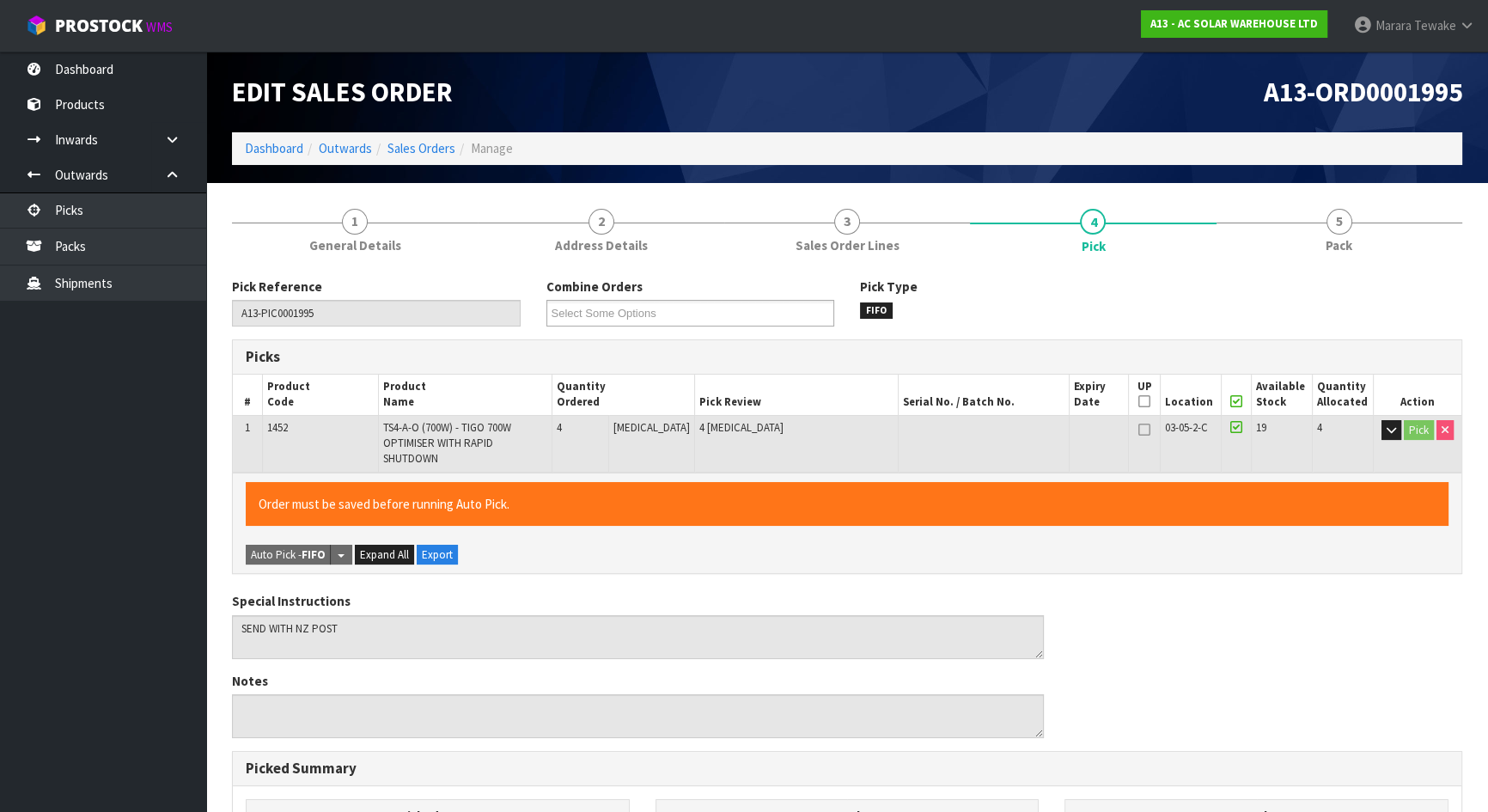
scroll to position [395, 0]
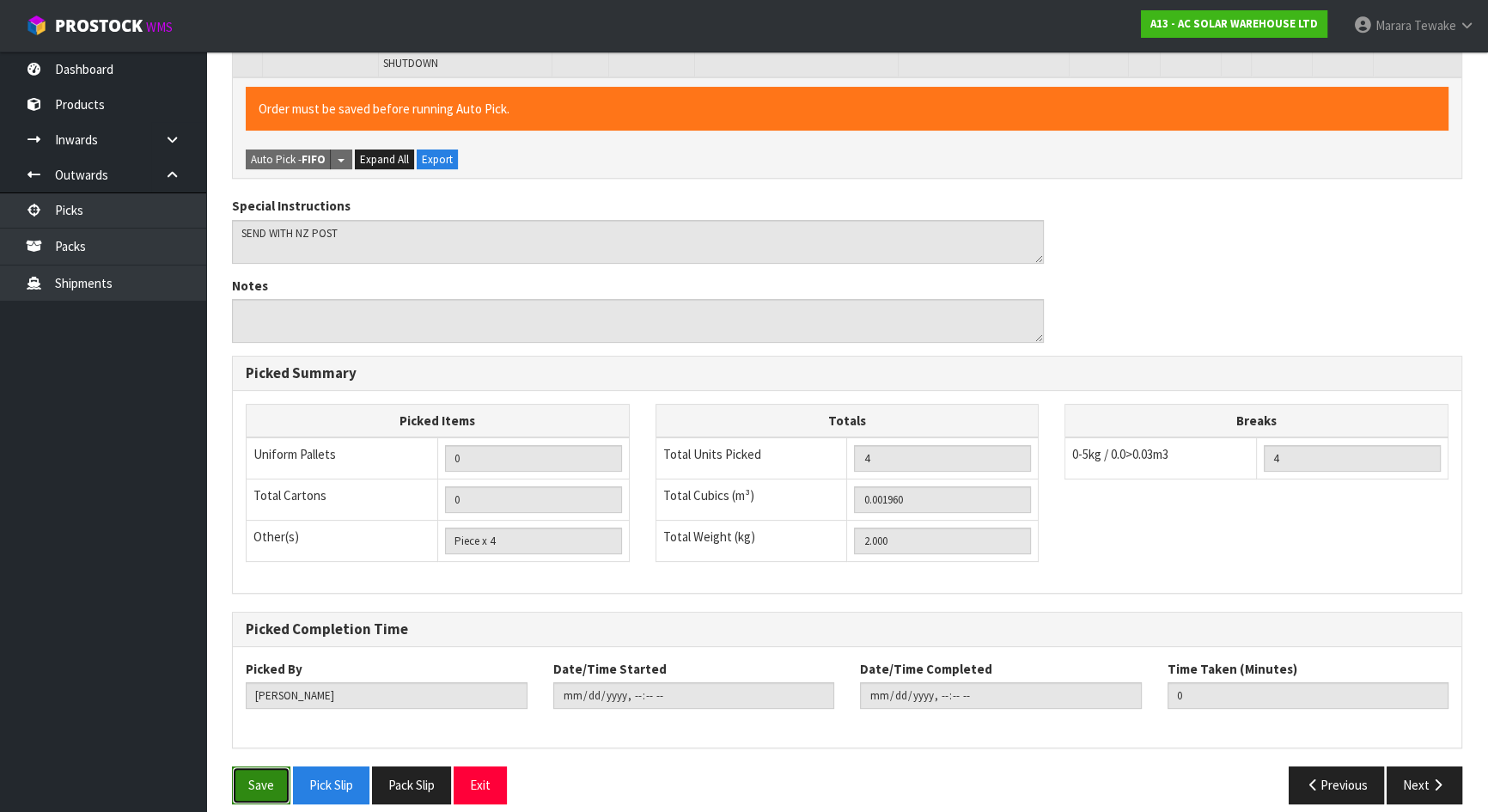
drag, startPoint x: 255, startPoint y: 751, endPoint x: 275, endPoint y: 751, distance: 20.0
click at [262, 766] on button "Save" at bounding box center [261, 785] width 59 height 37
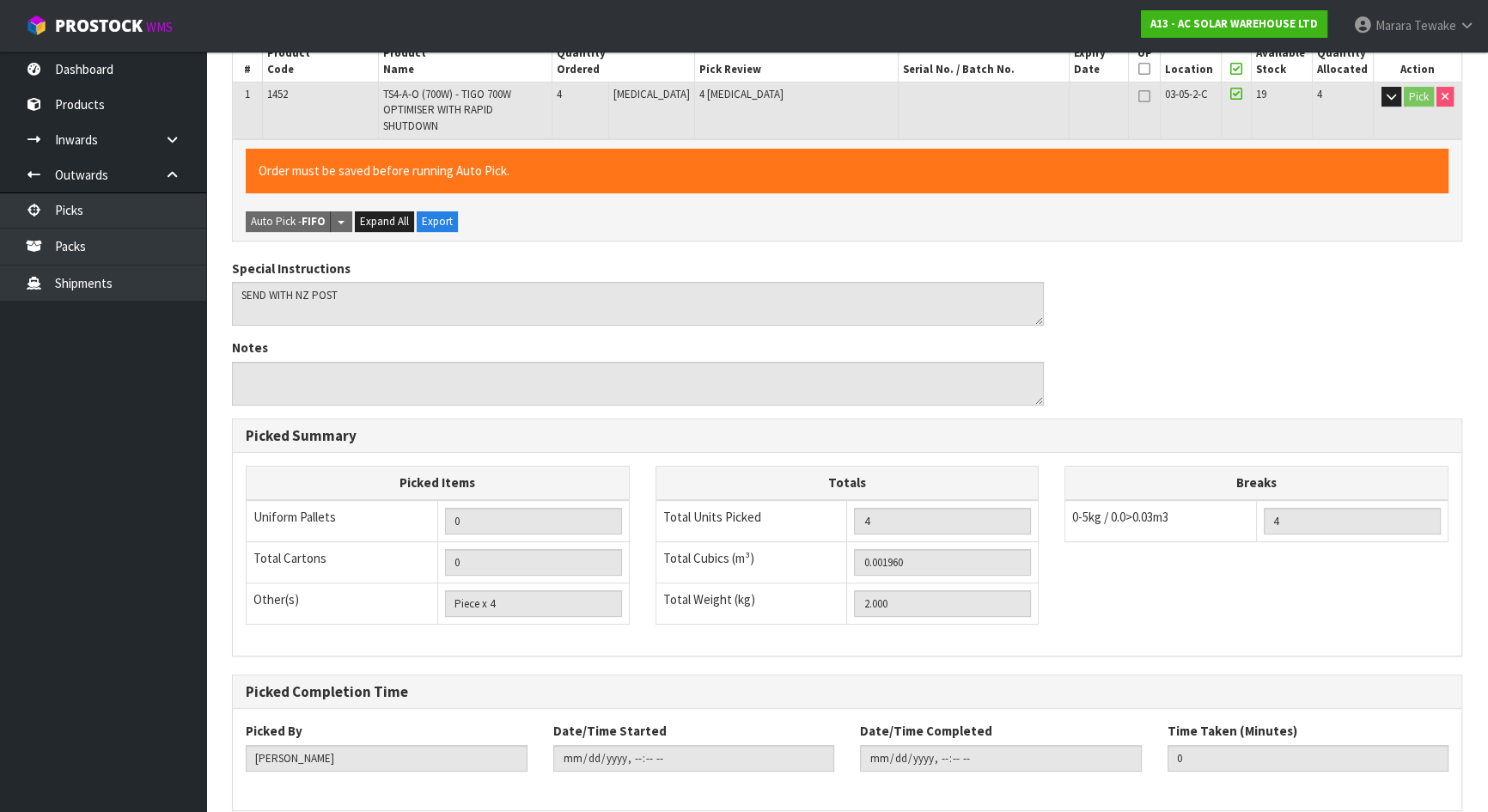
scroll to position [0, 0]
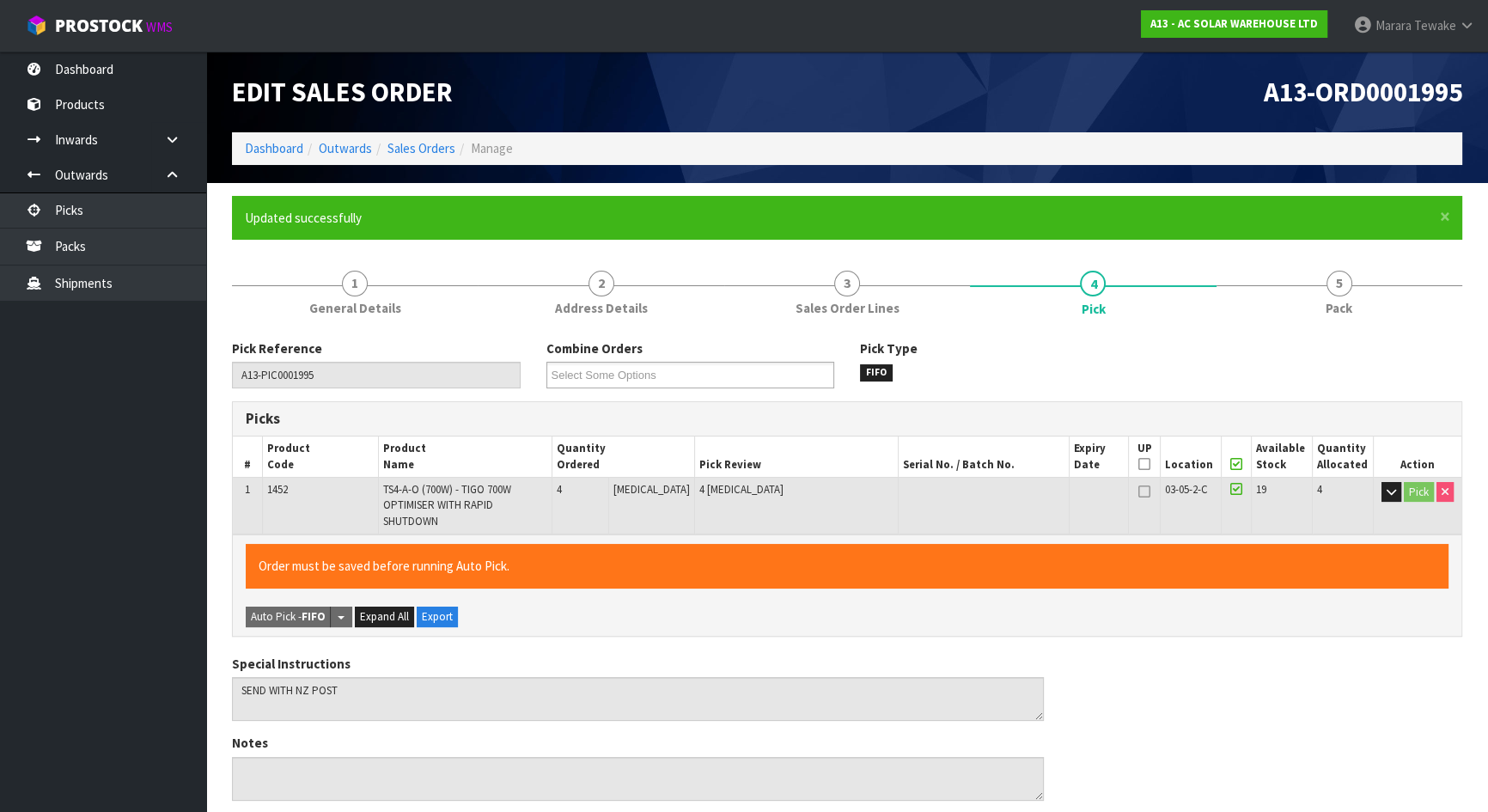
type input "[PERSON_NAME]"
type input "[DATE]T08:40:17"
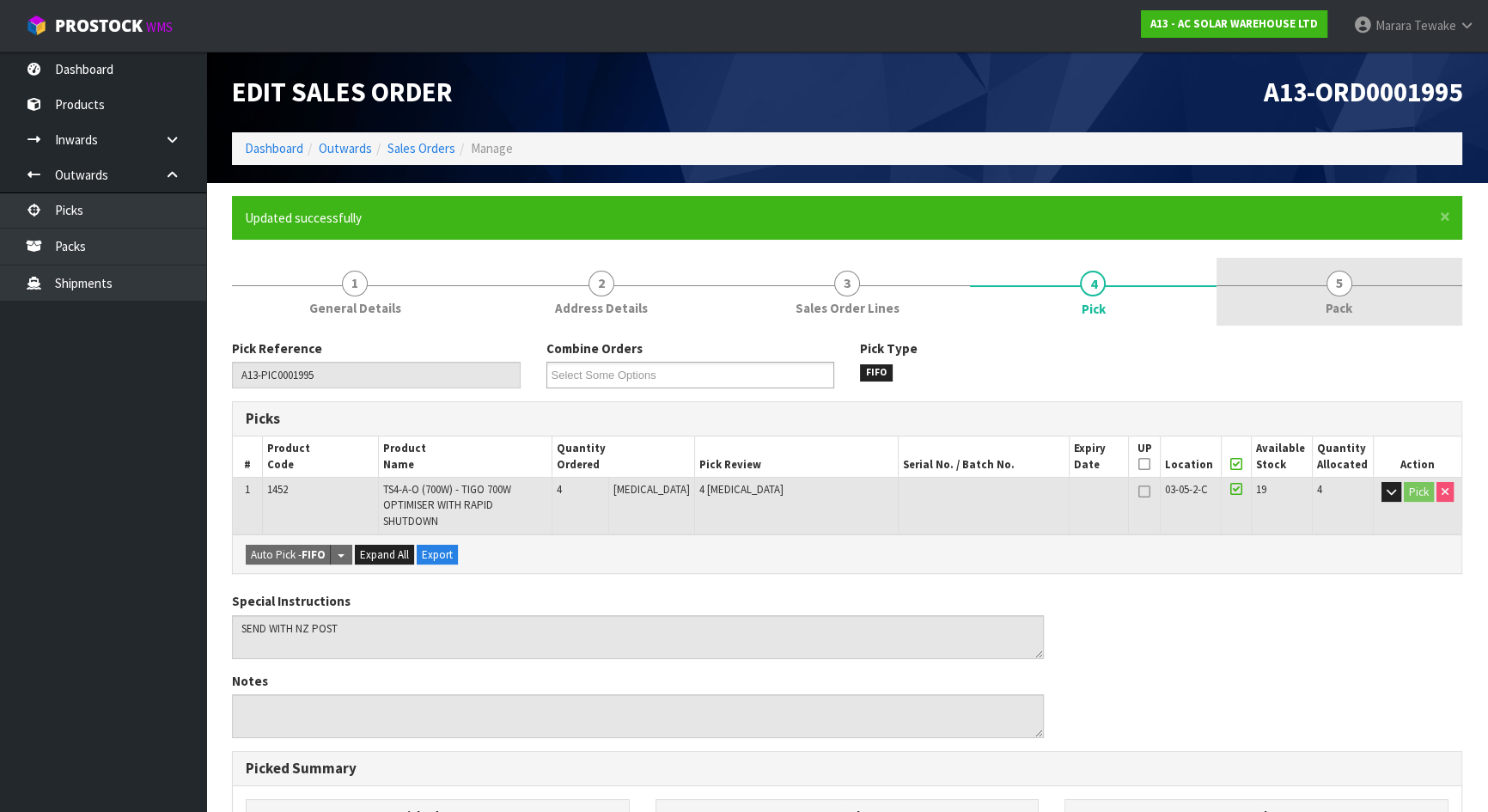
click at [1283, 285] on link "5 Pack" at bounding box center [1340, 291] width 246 height 68
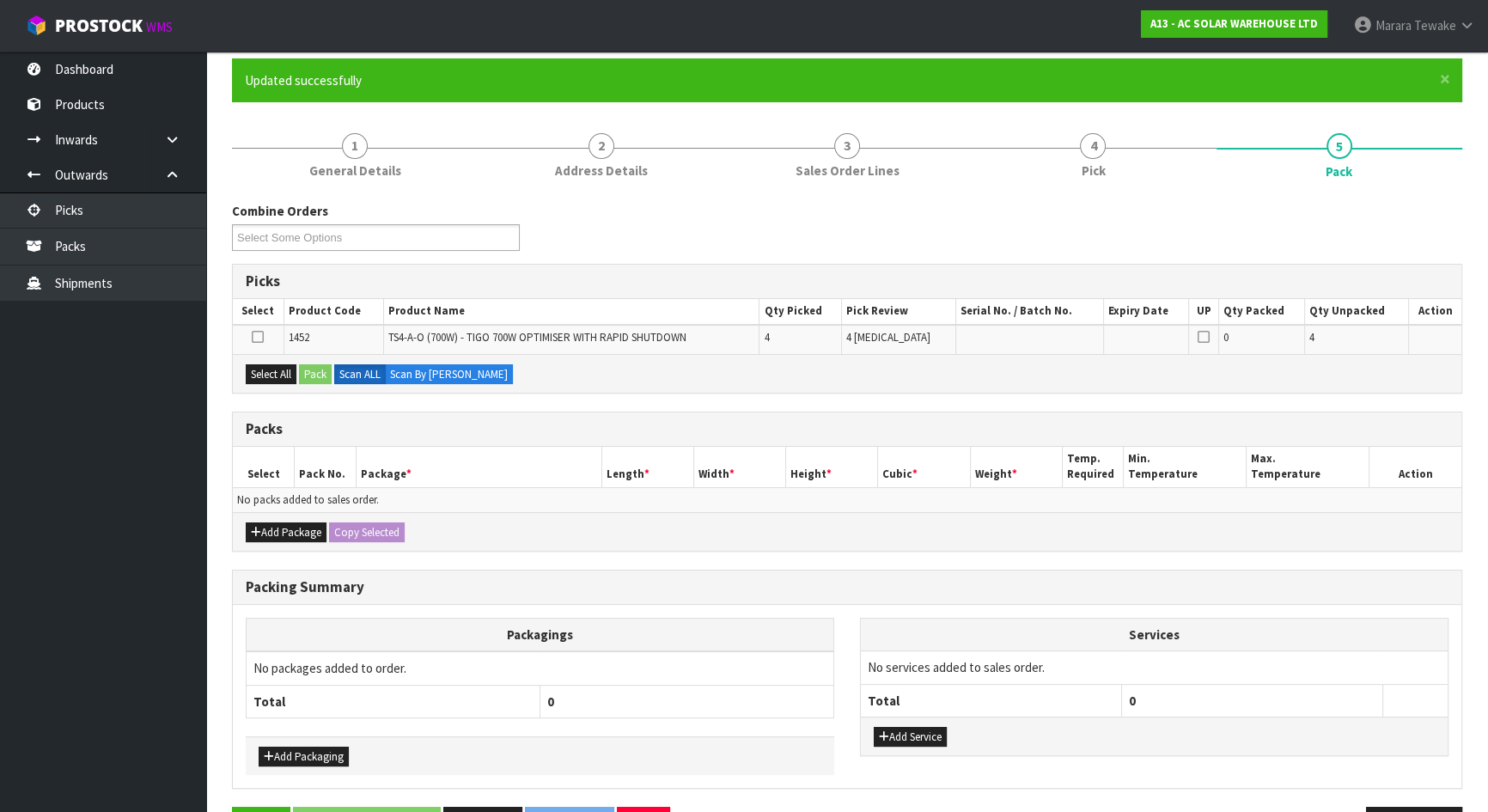
scroll to position [191, 0]
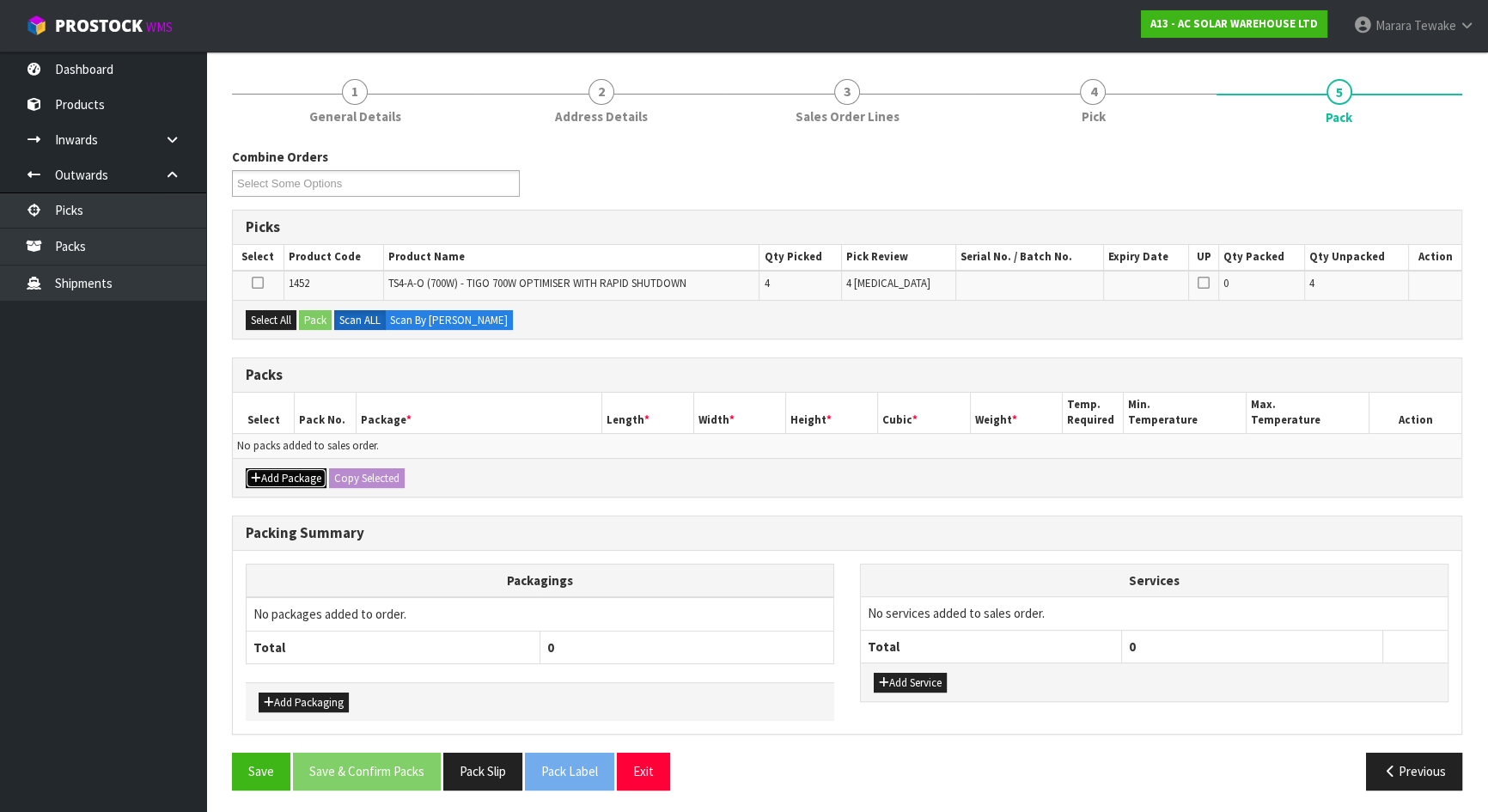
click at [280, 469] on button "Add Package" at bounding box center [286, 478] width 81 height 20
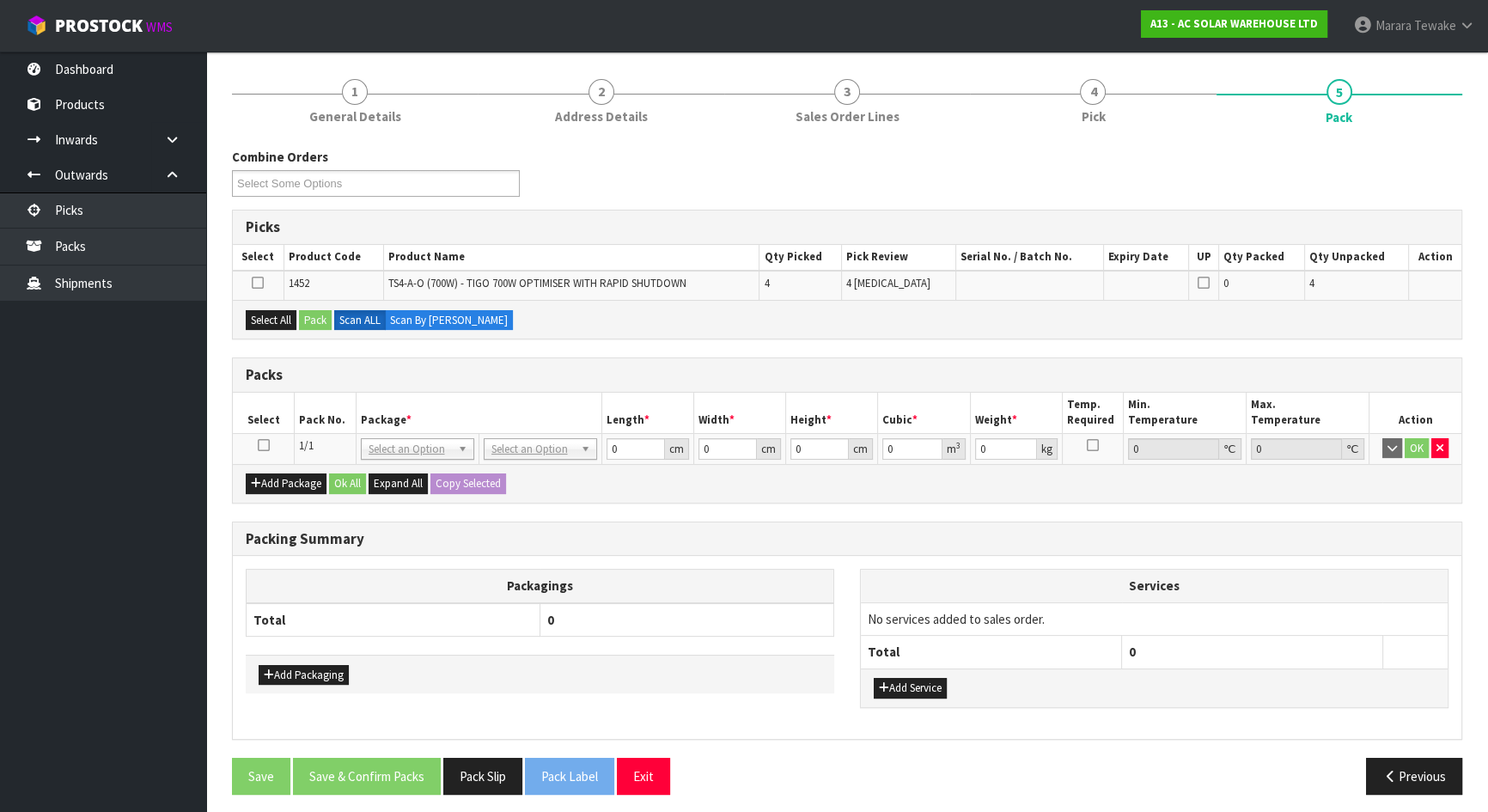
click at [263, 445] on icon at bounding box center [264, 445] width 12 height 1
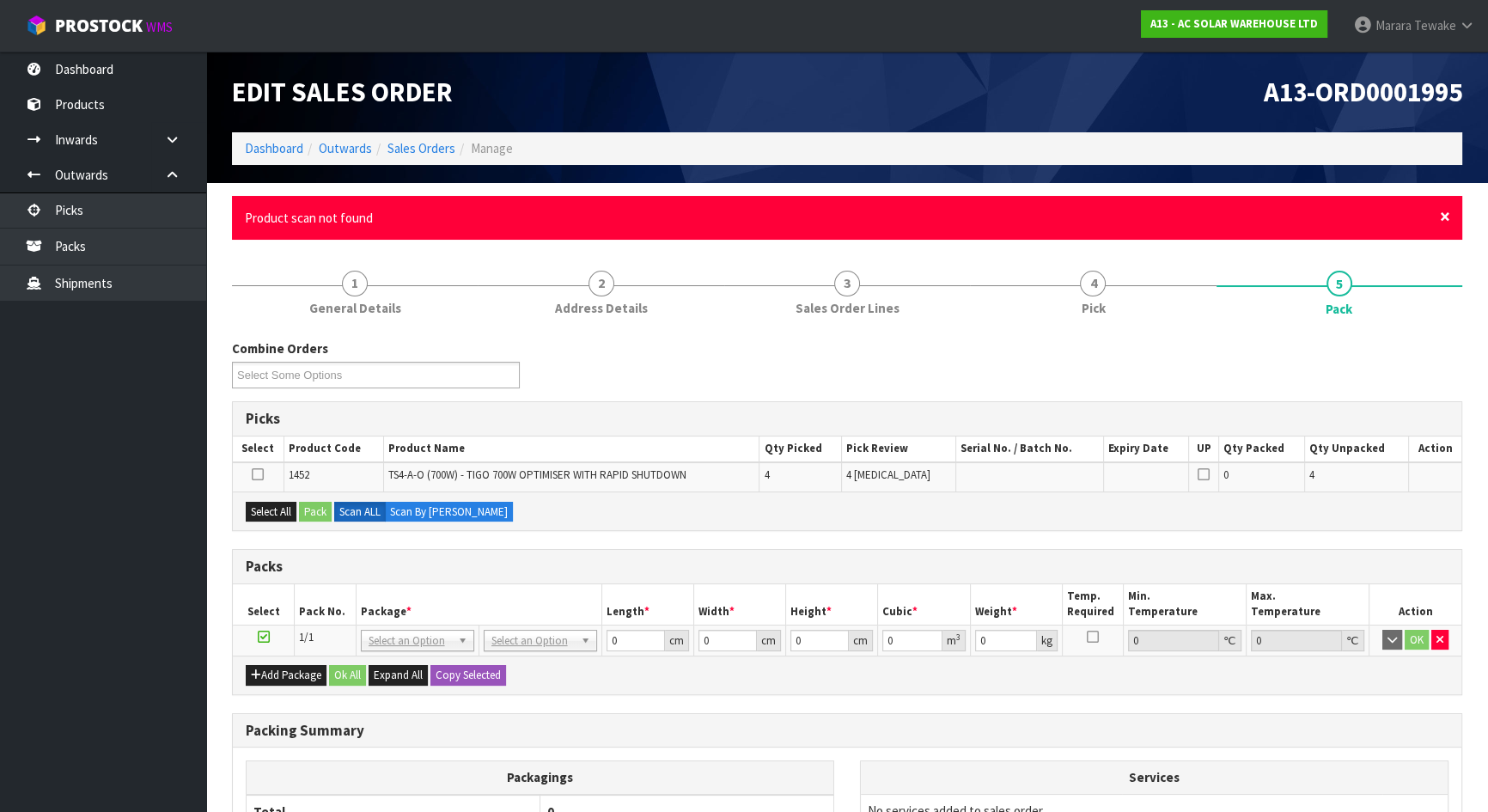
click at [1445, 213] on span "×" at bounding box center [1445, 216] width 11 height 24
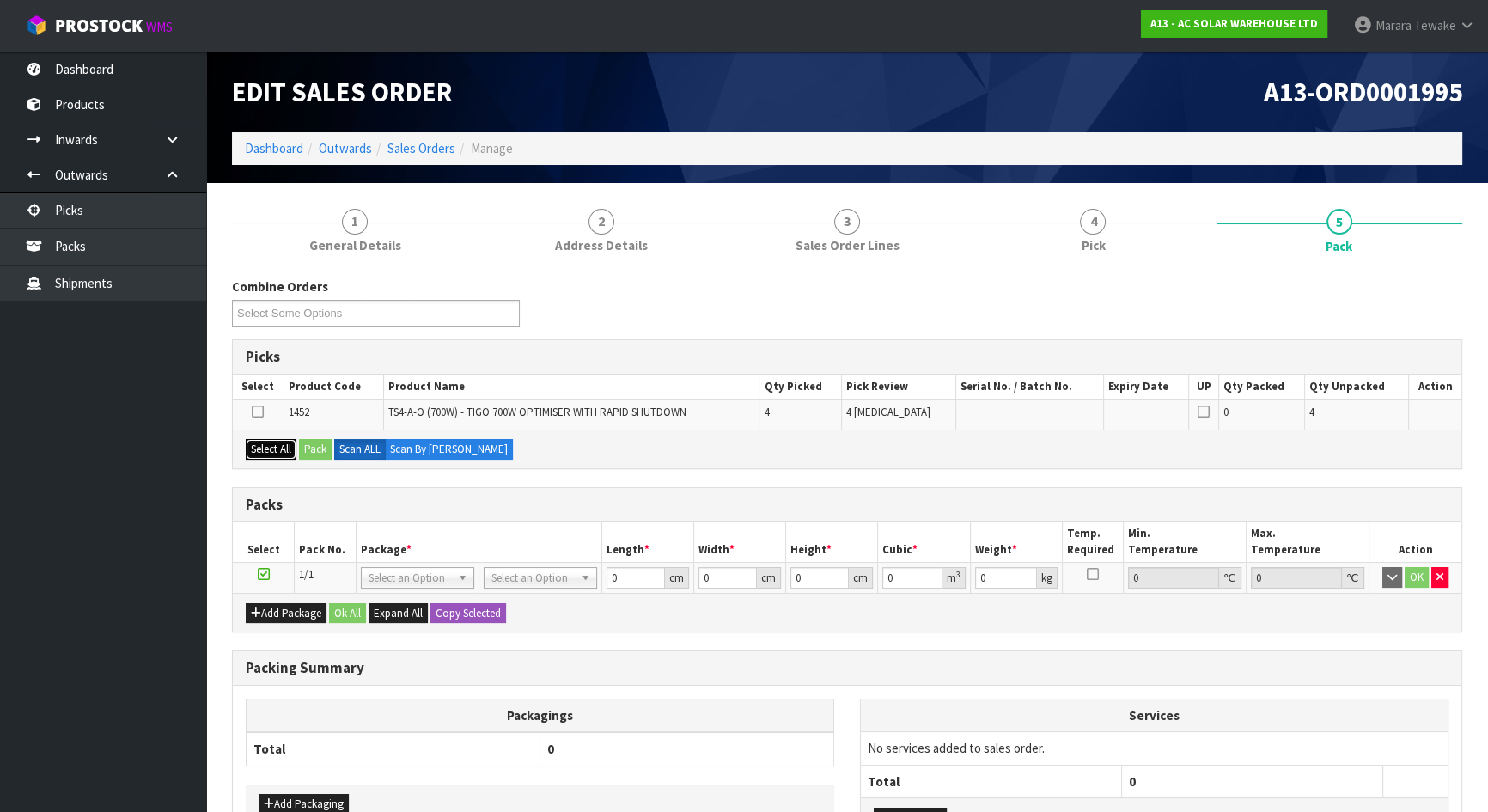
click at [274, 449] on button "Select All" at bounding box center [271, 449] width 51 height 20
click at [318, 447] on button "Pack" at bounding box center [315, 449] width 32 height 20
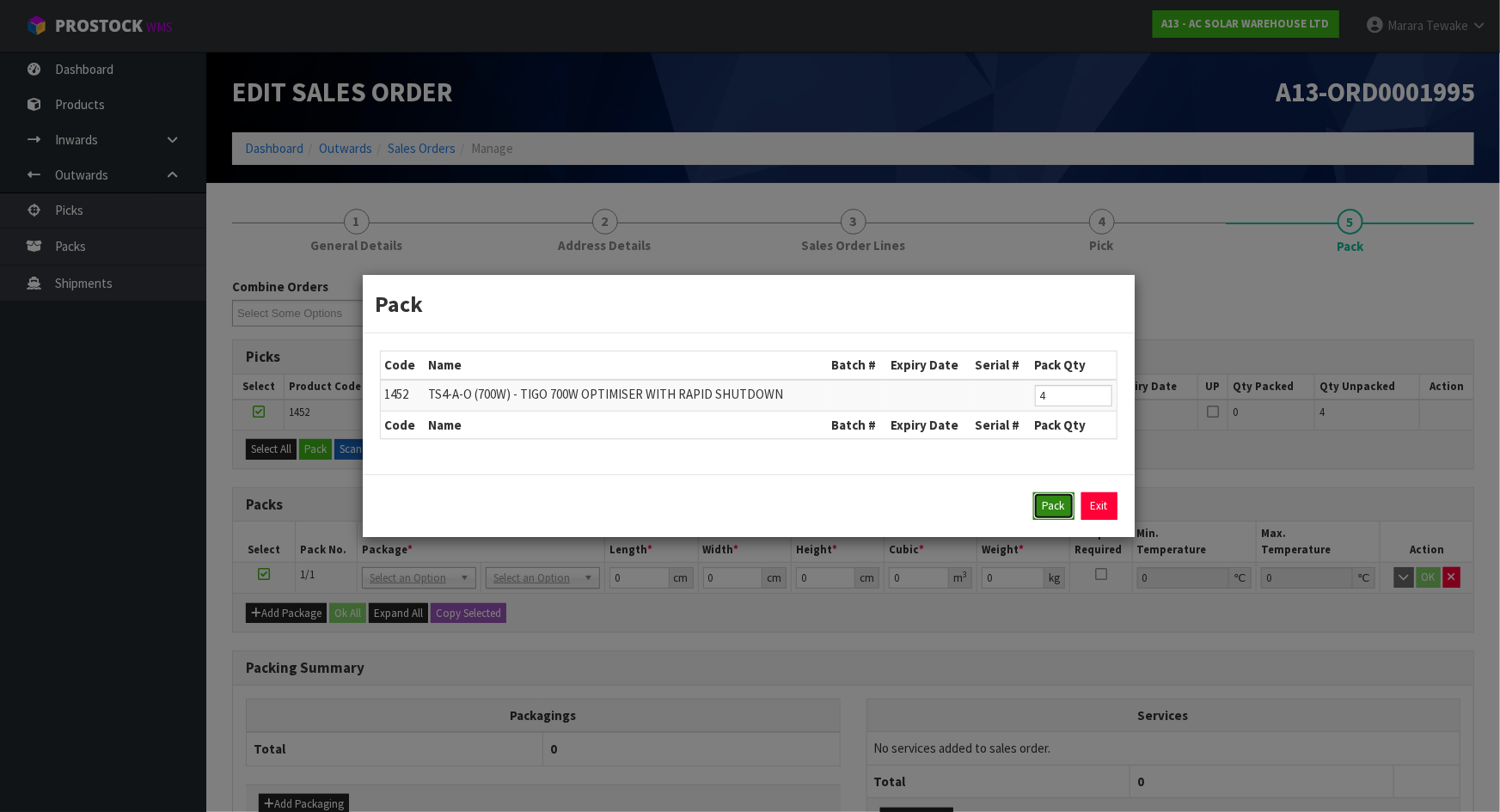
click at [1045, 507] on button "Pack" at bounding box center [1054, 506] width 41 height 27
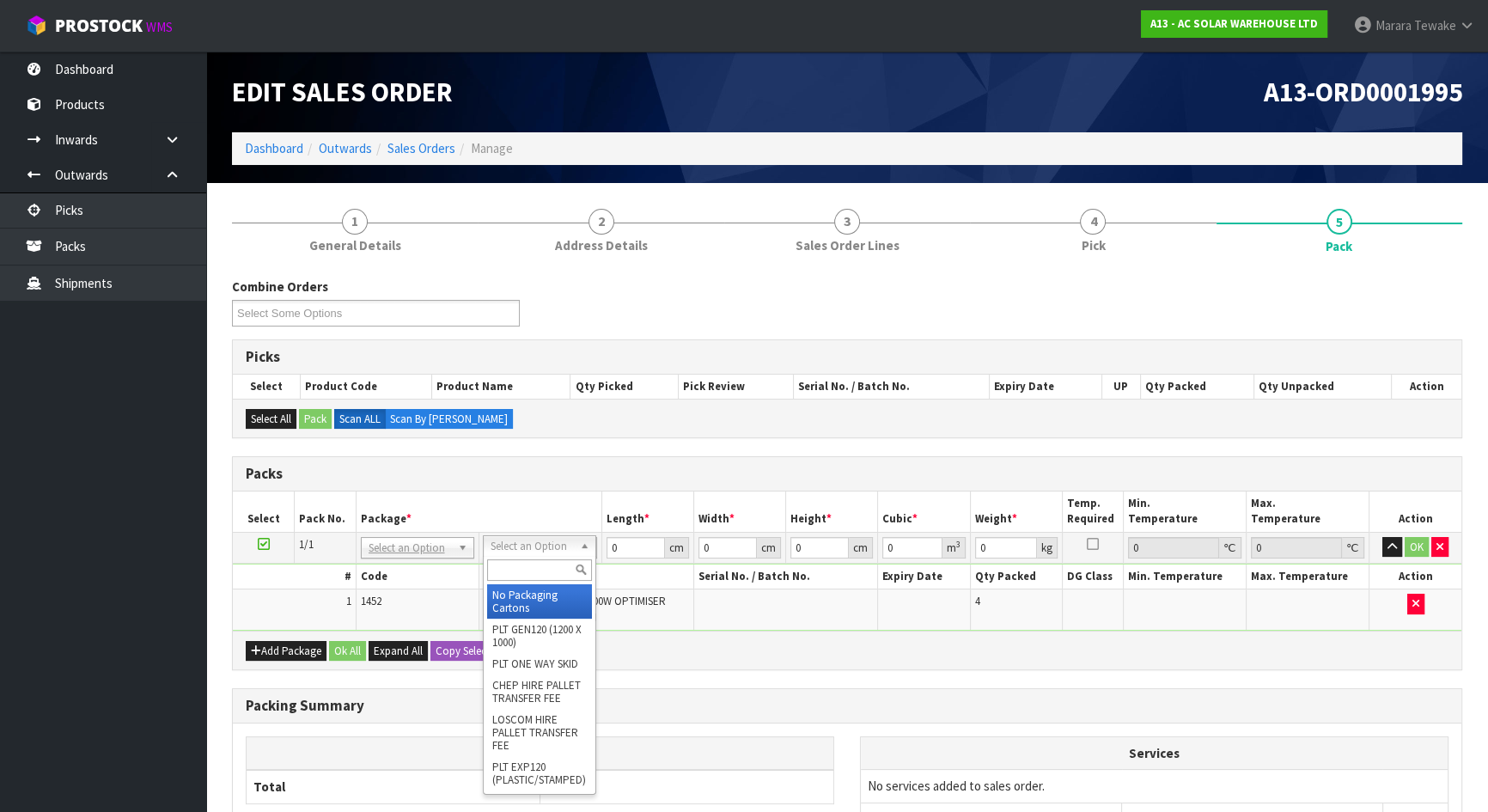
click at [527, 570] on input "text" at bounding box center [539, 570] width 104 height 21
type input "315"
type input "46.8"
type input "33.4"
type input "31.5"
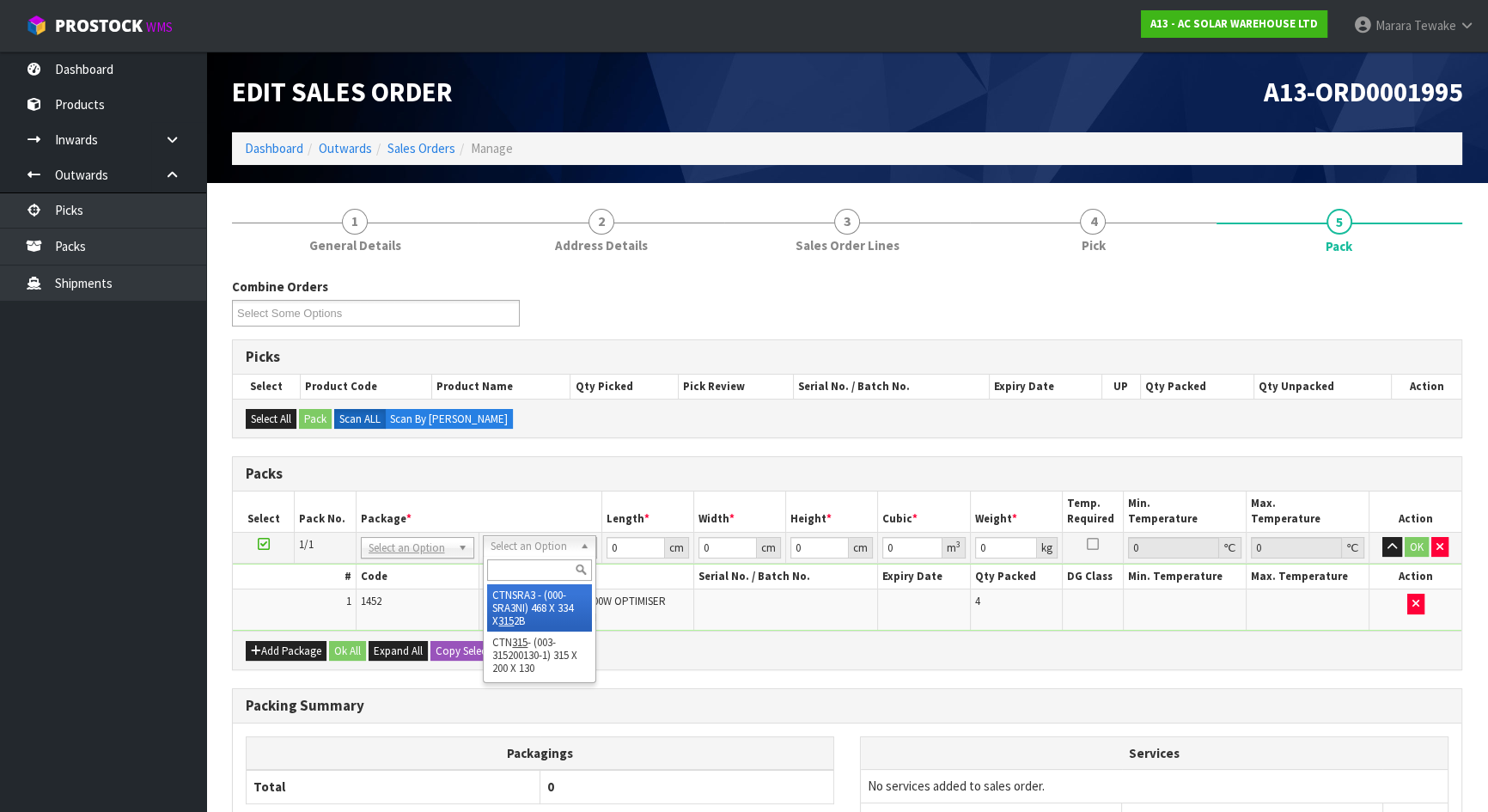
type input "0.049238"
type input "2.2"
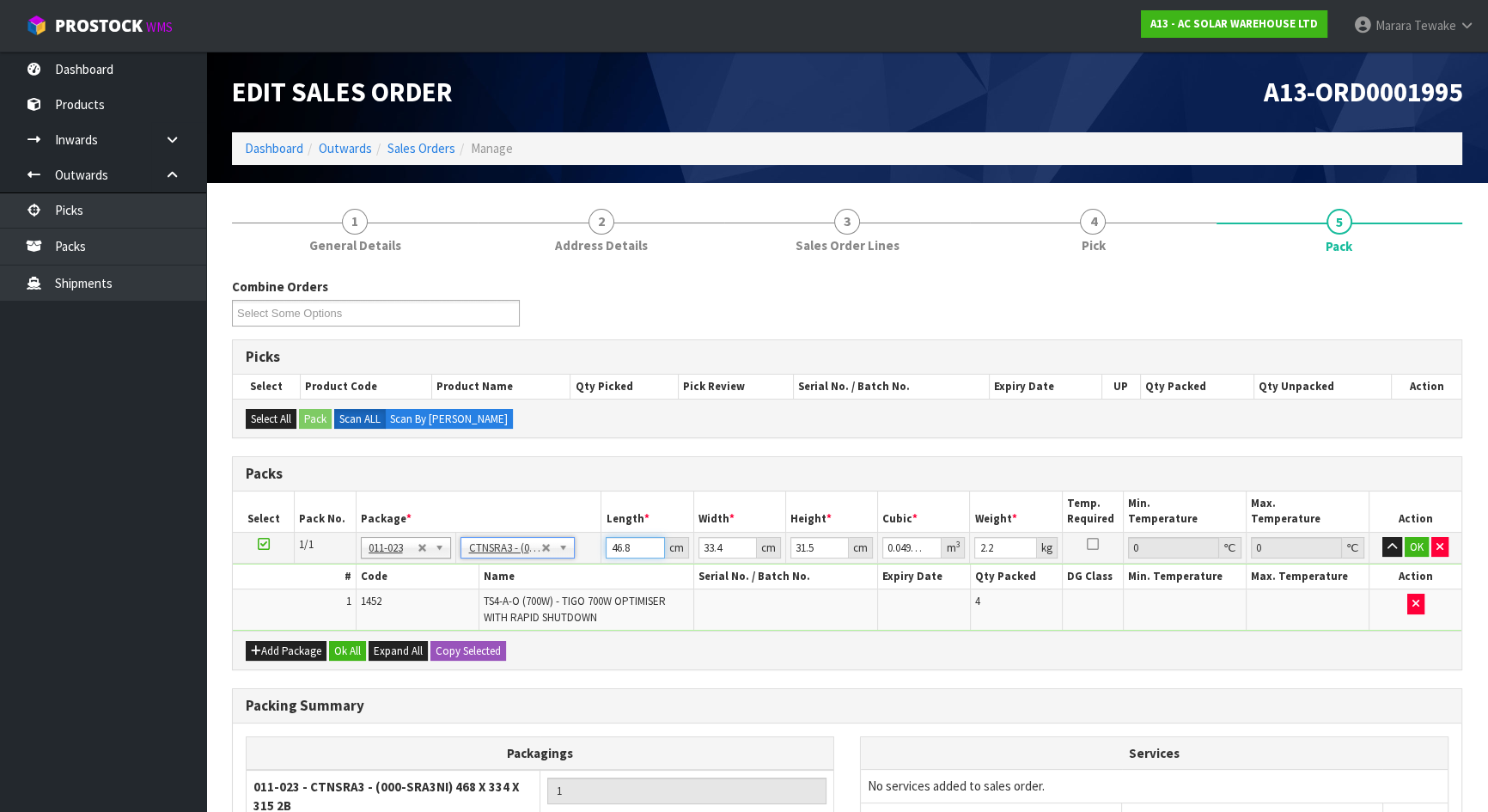
drag, startPoint x: 637, startPoint y: 547, endPoint x: 547, endPoint y: 526, distance: 92.4
click at [559, 536] on tr "1/1 NONE 007-001 007-002 007-004 007-009 007-013 007-014 007-015 007-017 007-01…" at bounding box center [847, 547] width 1229 height 31
drag, startPoint x: 515, startPoint y: 541, endPoint x: 515, endPoint y: 557, distance: 16.0
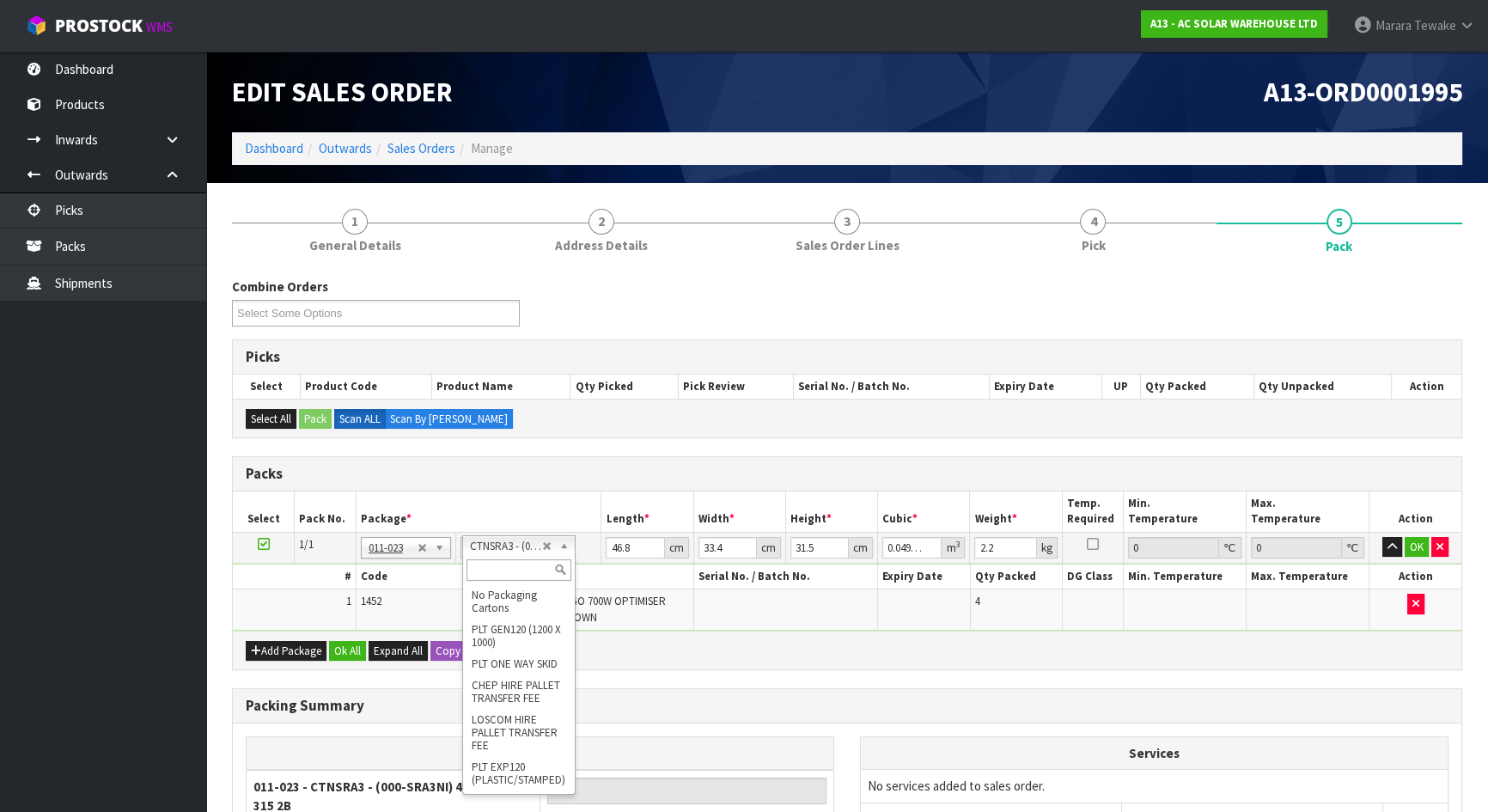
click at [517, 564] on input "text" at bounding box center [518, 570] width 104 height 21
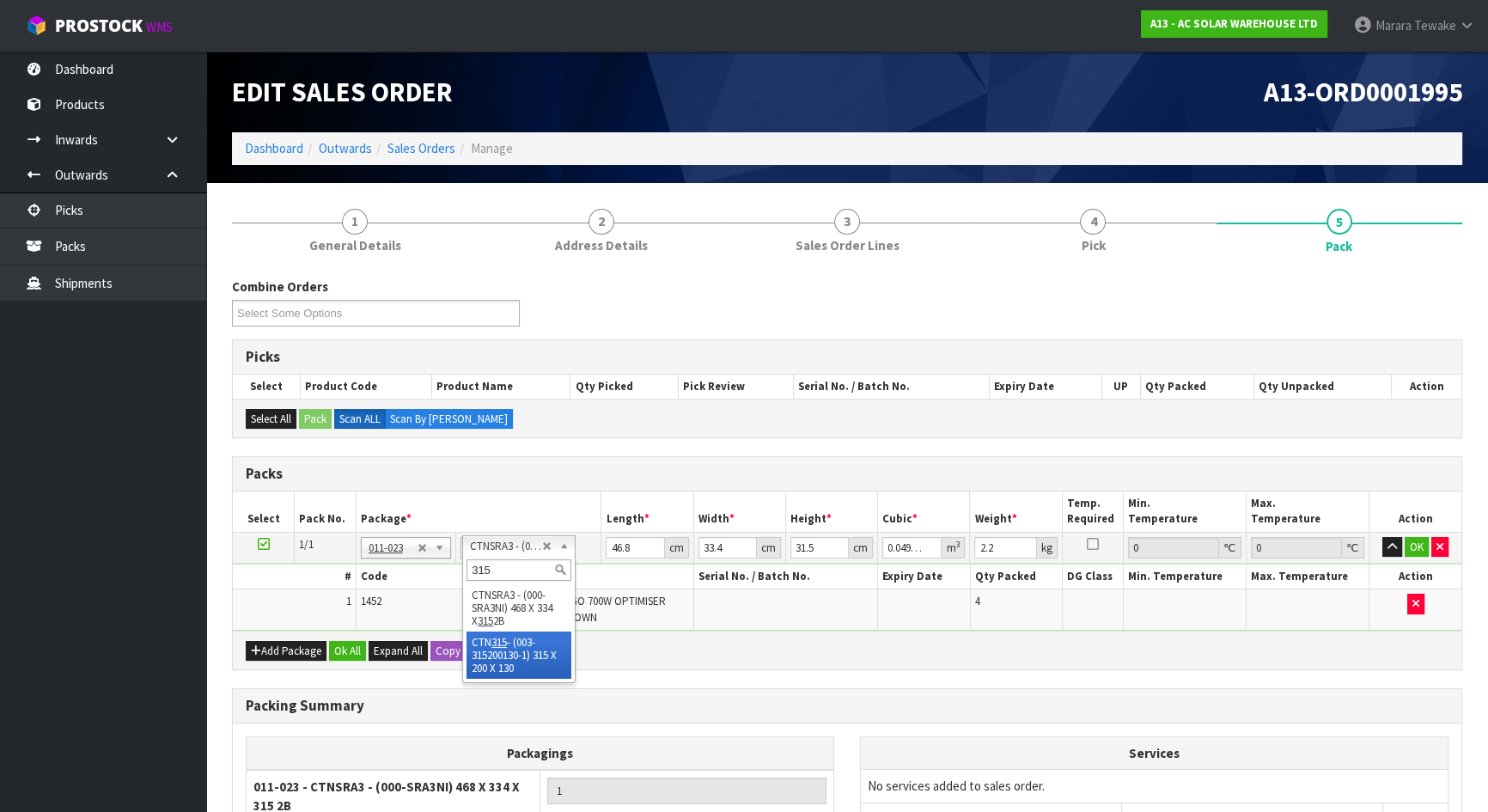
type input "315"
type input "31.5"
type input "20"
type input "13"
type input "0.00819"
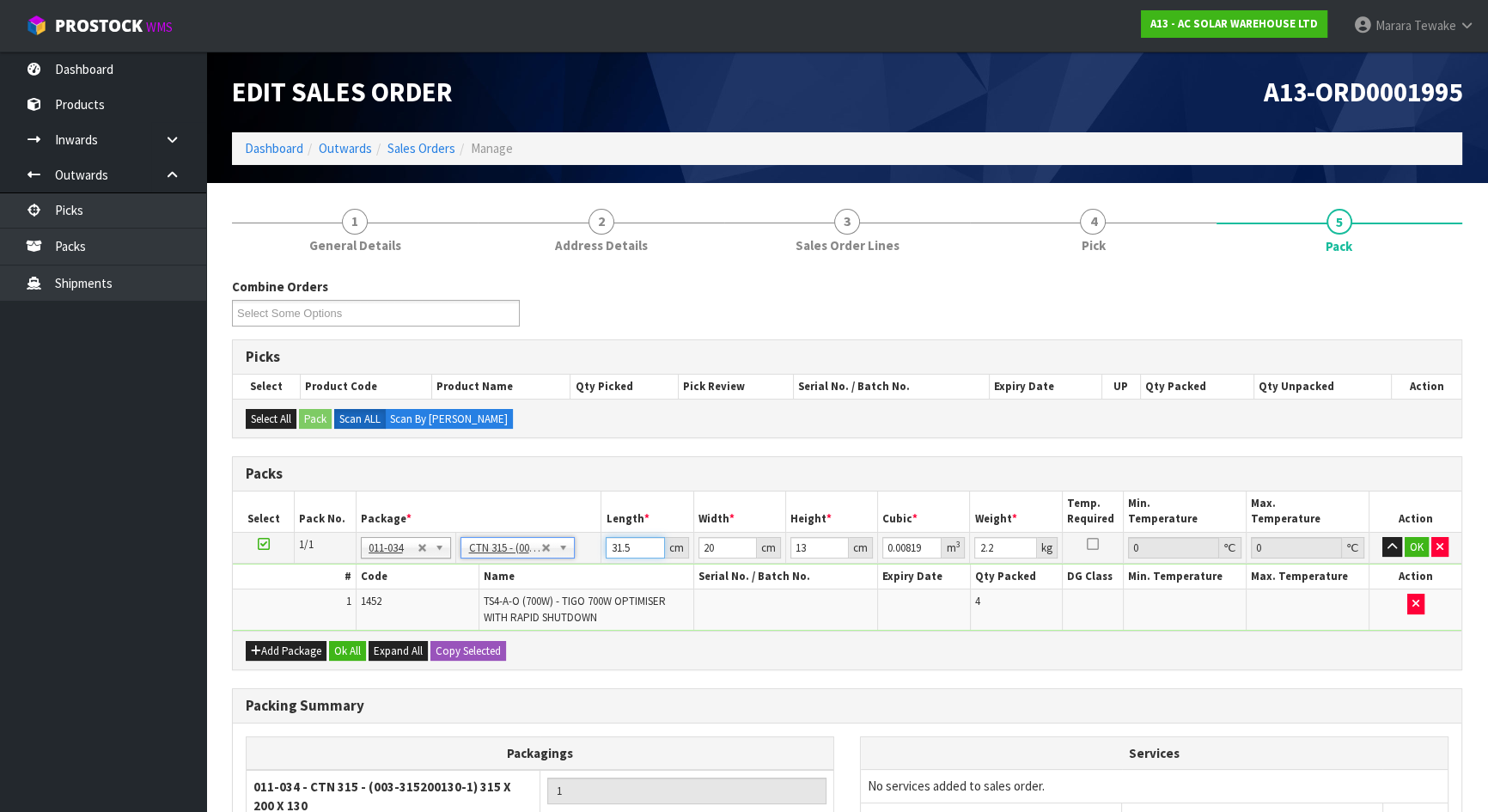
drag, startPoint x: 629, startPoint y: 543, endPoint x: 544, endPoint y: 512, distance: 90.5
click at [554, 517] on table "Select Pack No. Package * Length * Width * Height * Cubic * Weight * Temp. Requ…" at bounding box center [847, 561] width 1229 height 140
type input "3"
type input "0.00078"
type input "32"
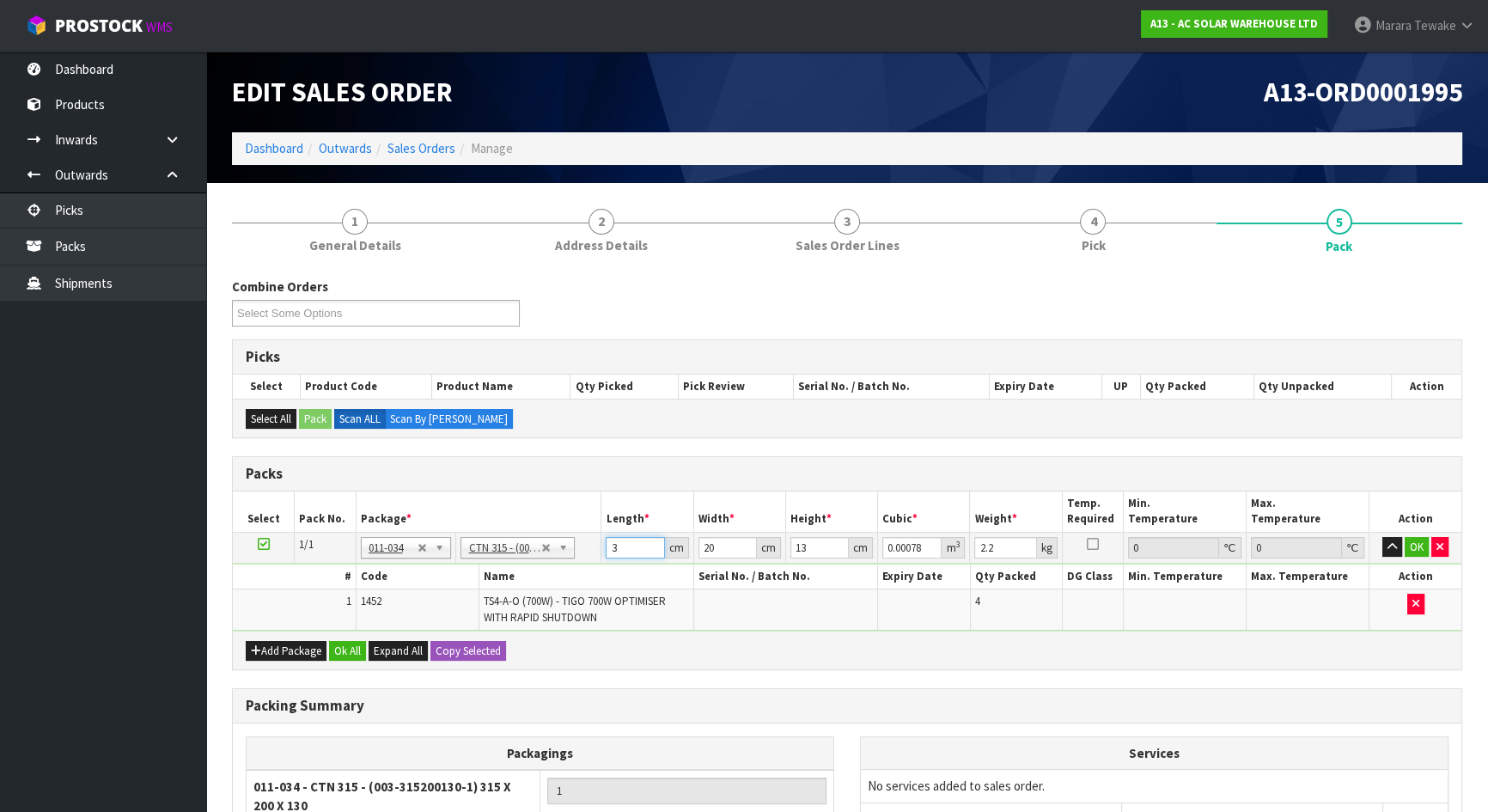
type input "0.00832"
type input "32"
type input "2"
type input "0.000832"
type input "24"
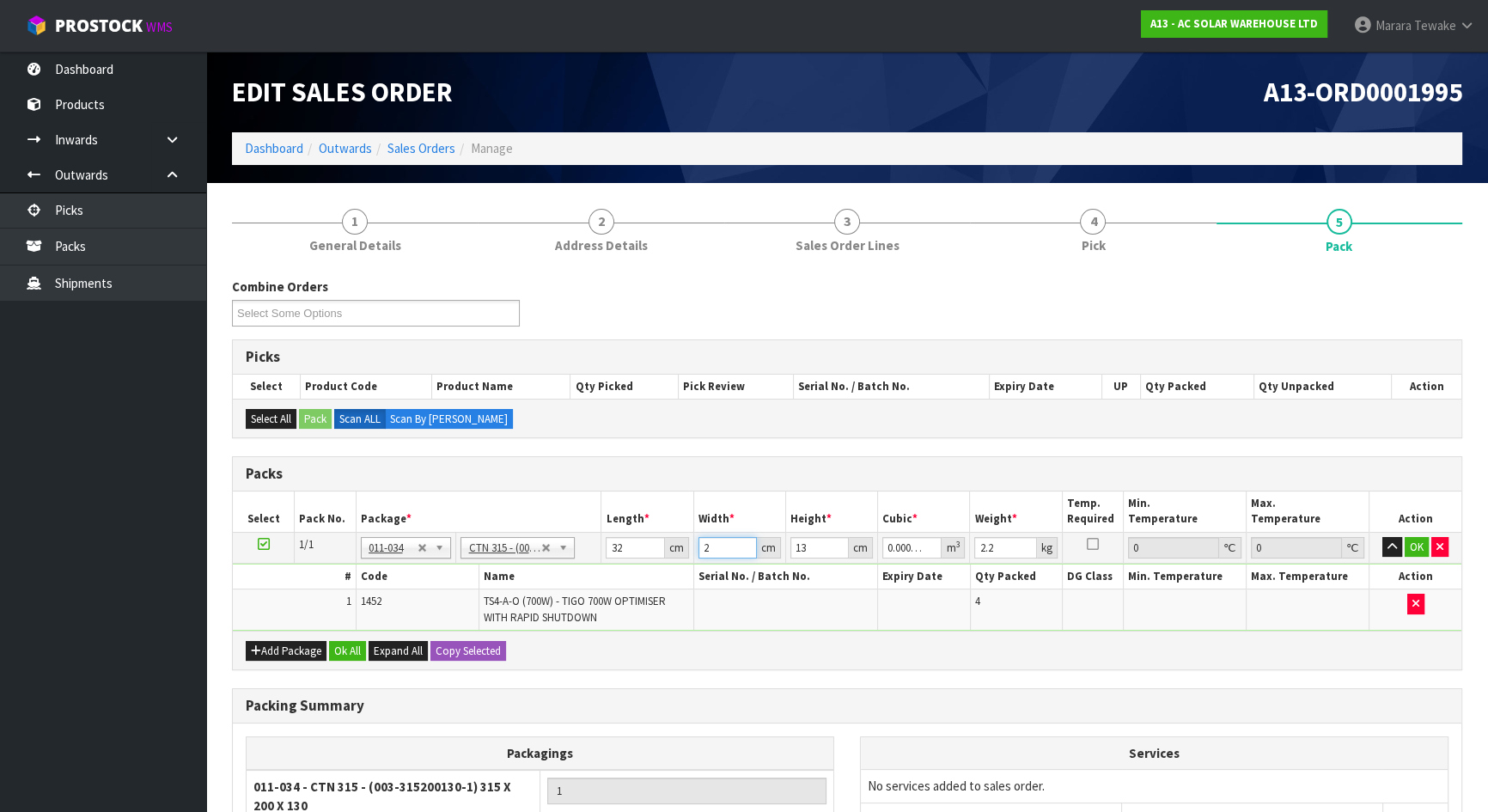
type input "0.009984"
type input "24"
type input "1"
type input "0.000768"
type input "14"
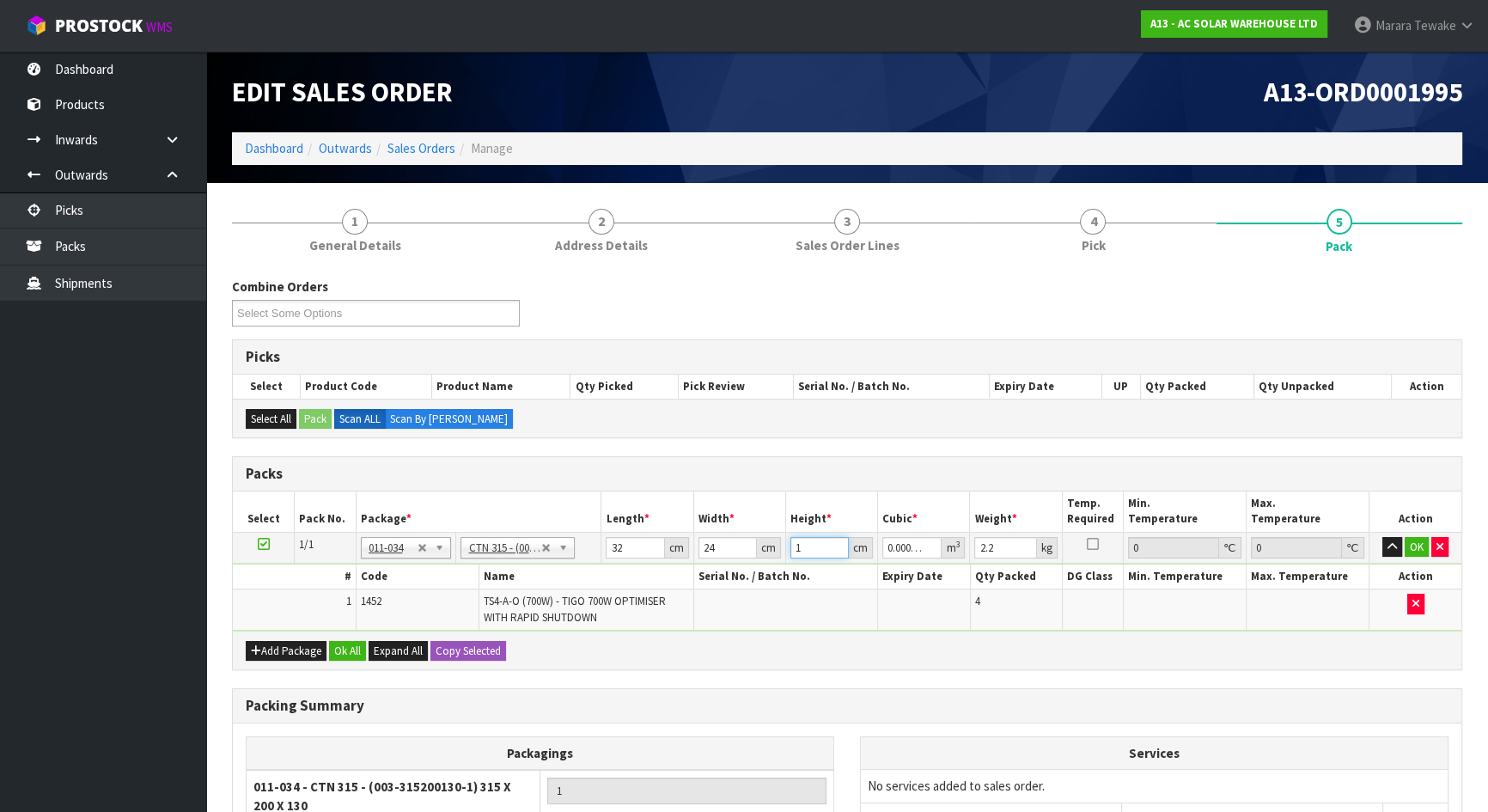
type input "0.010752"
type input "14"
type input "3"
click at [1383, 537] on button "button" at bounding box center [1392, 547] width 20 height 20
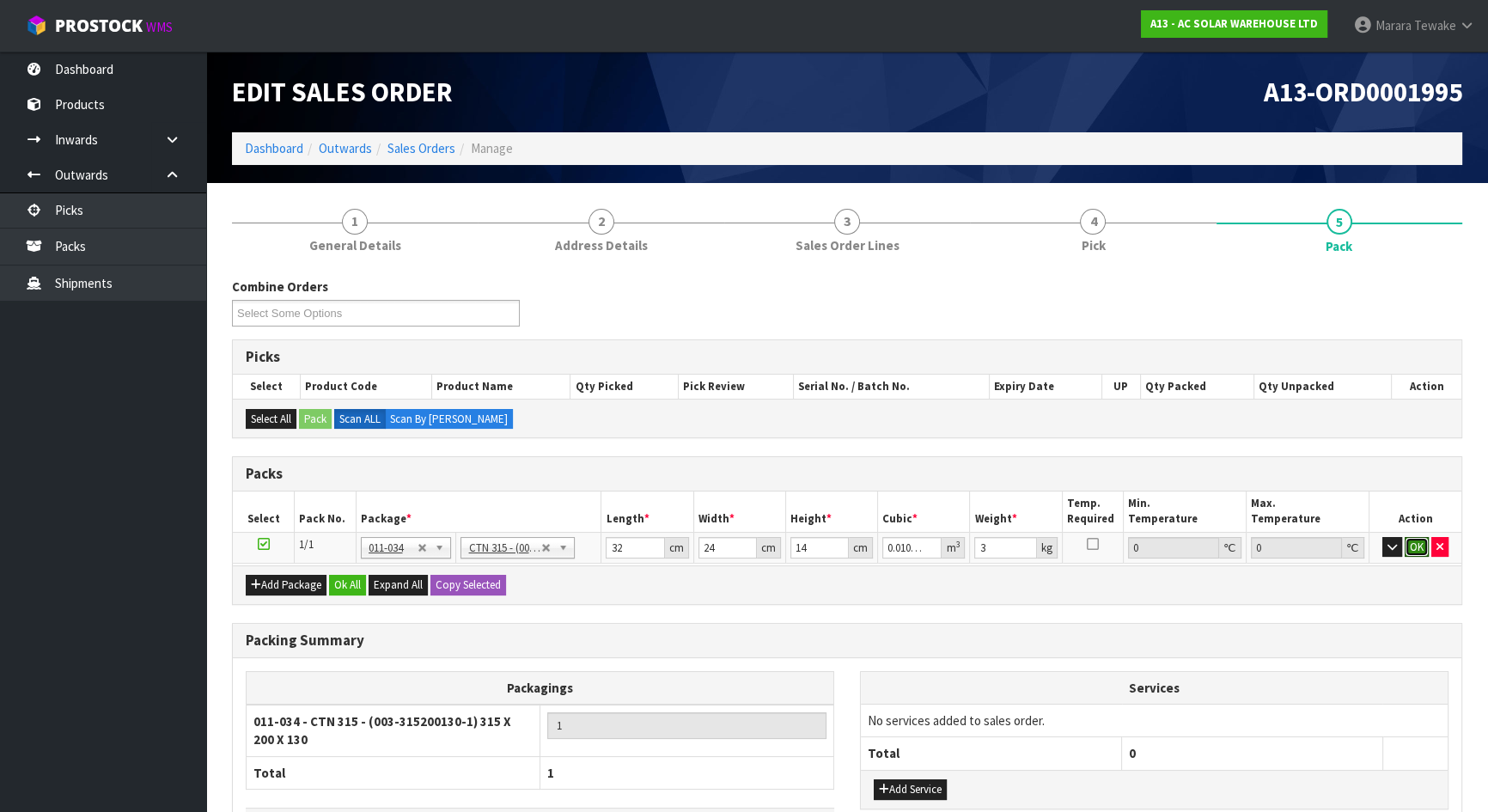
click button "OK" at bounding box center [1416, 547] width 24 height 20
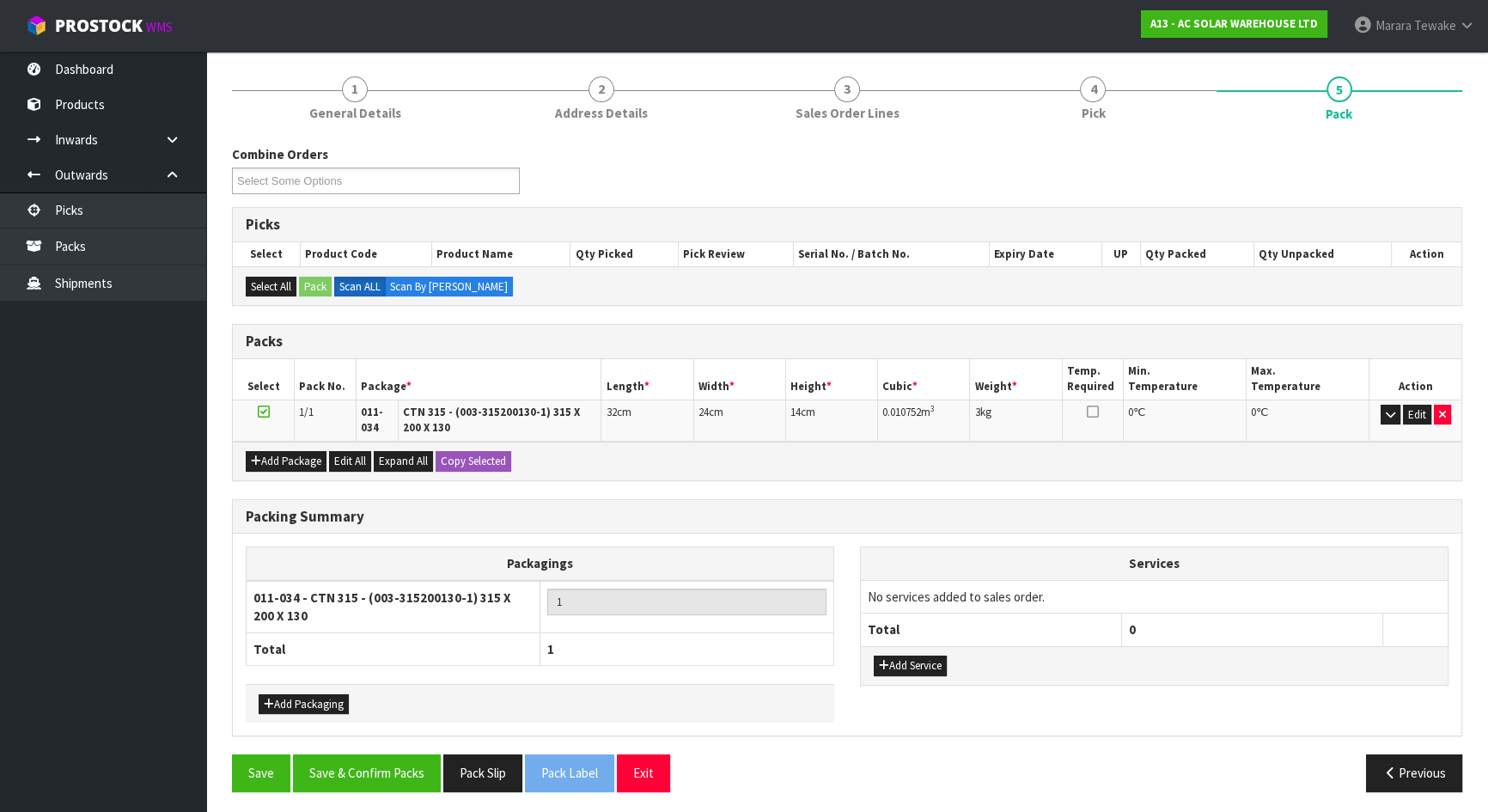
scroll to position [134, 0]
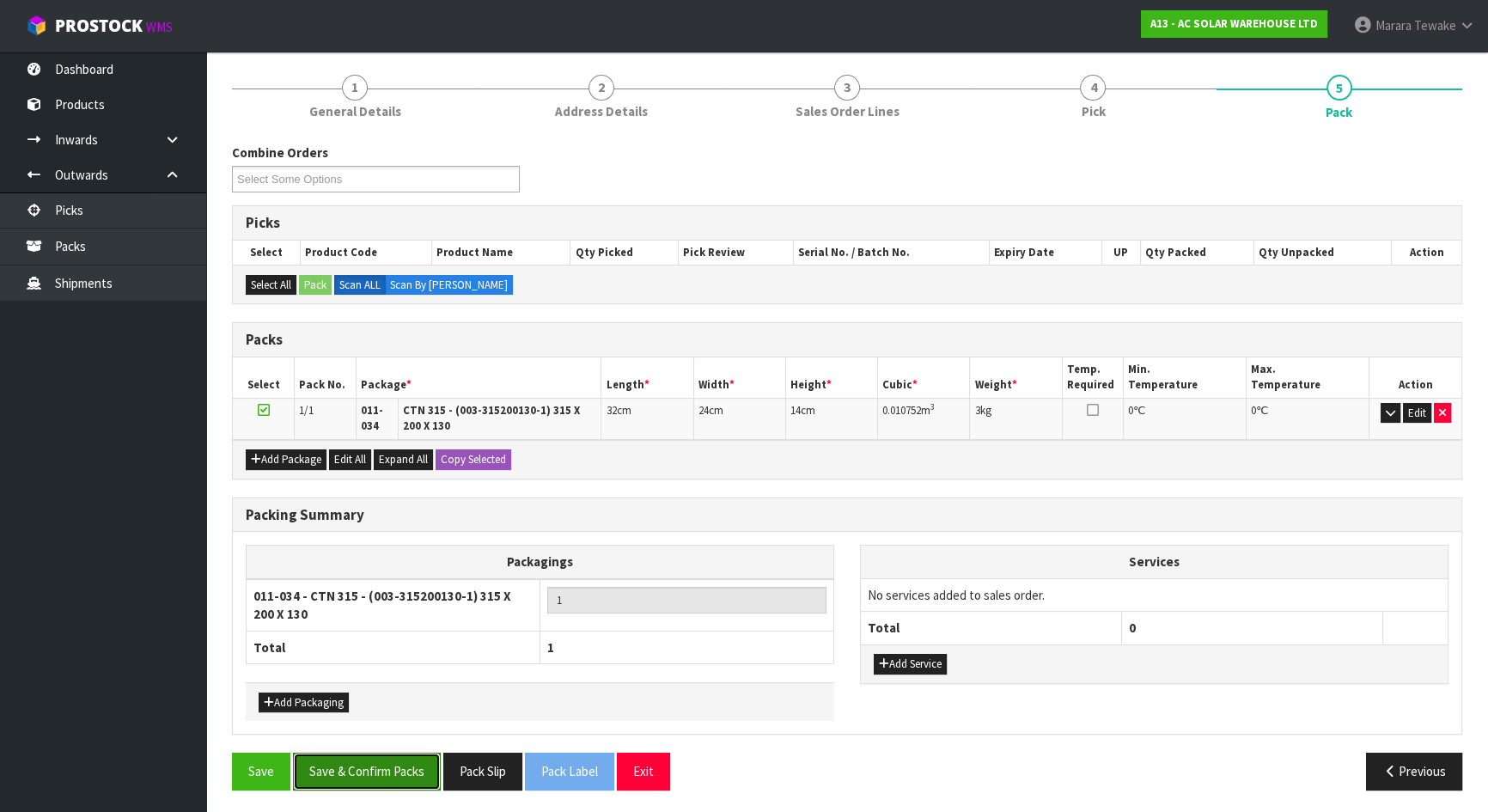
click at [378, 759] on button "Save & Confirm Packs" at bounding box center [367, 771] width 147 height 37
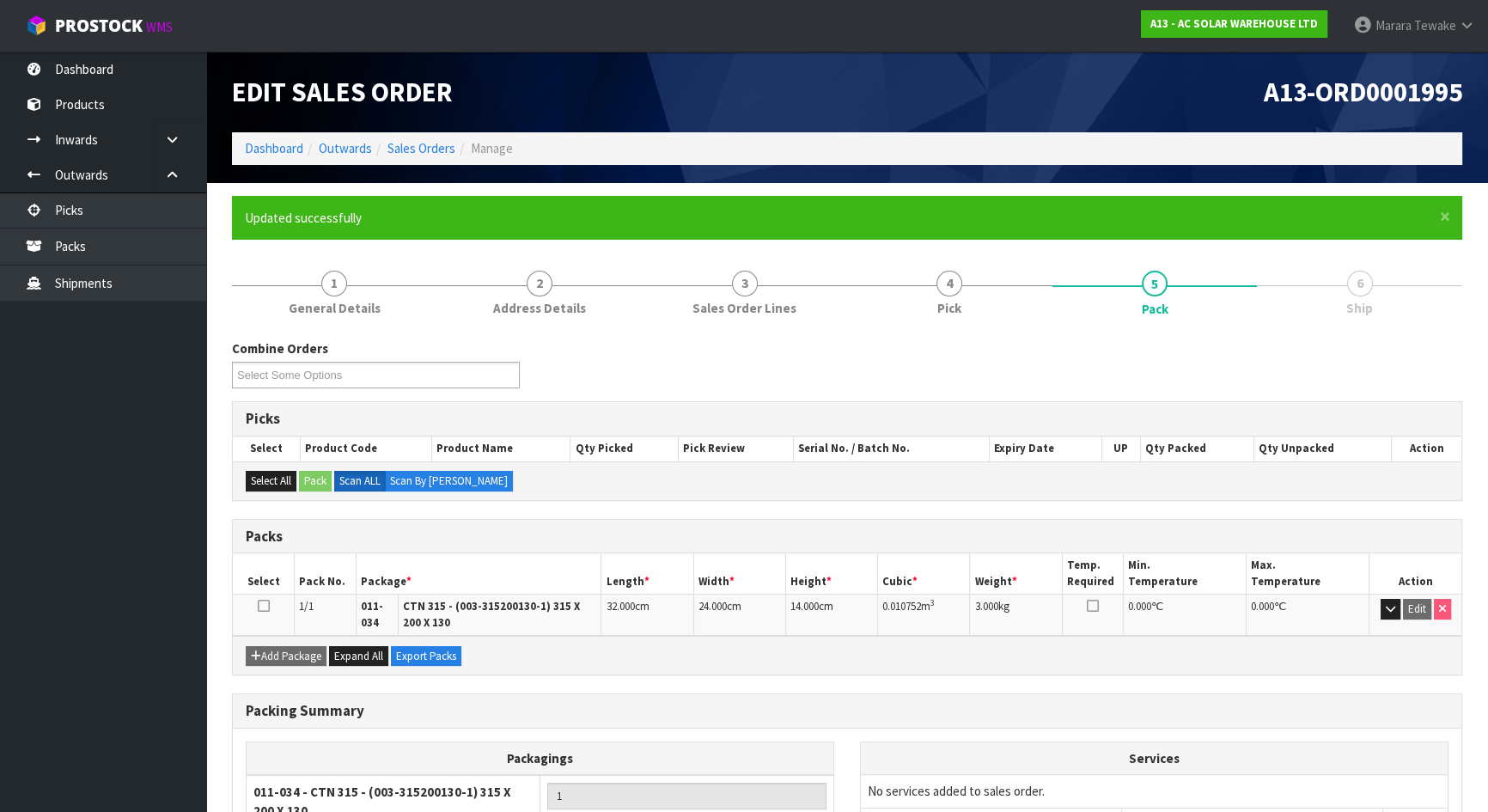
scroll to position [158, 0]
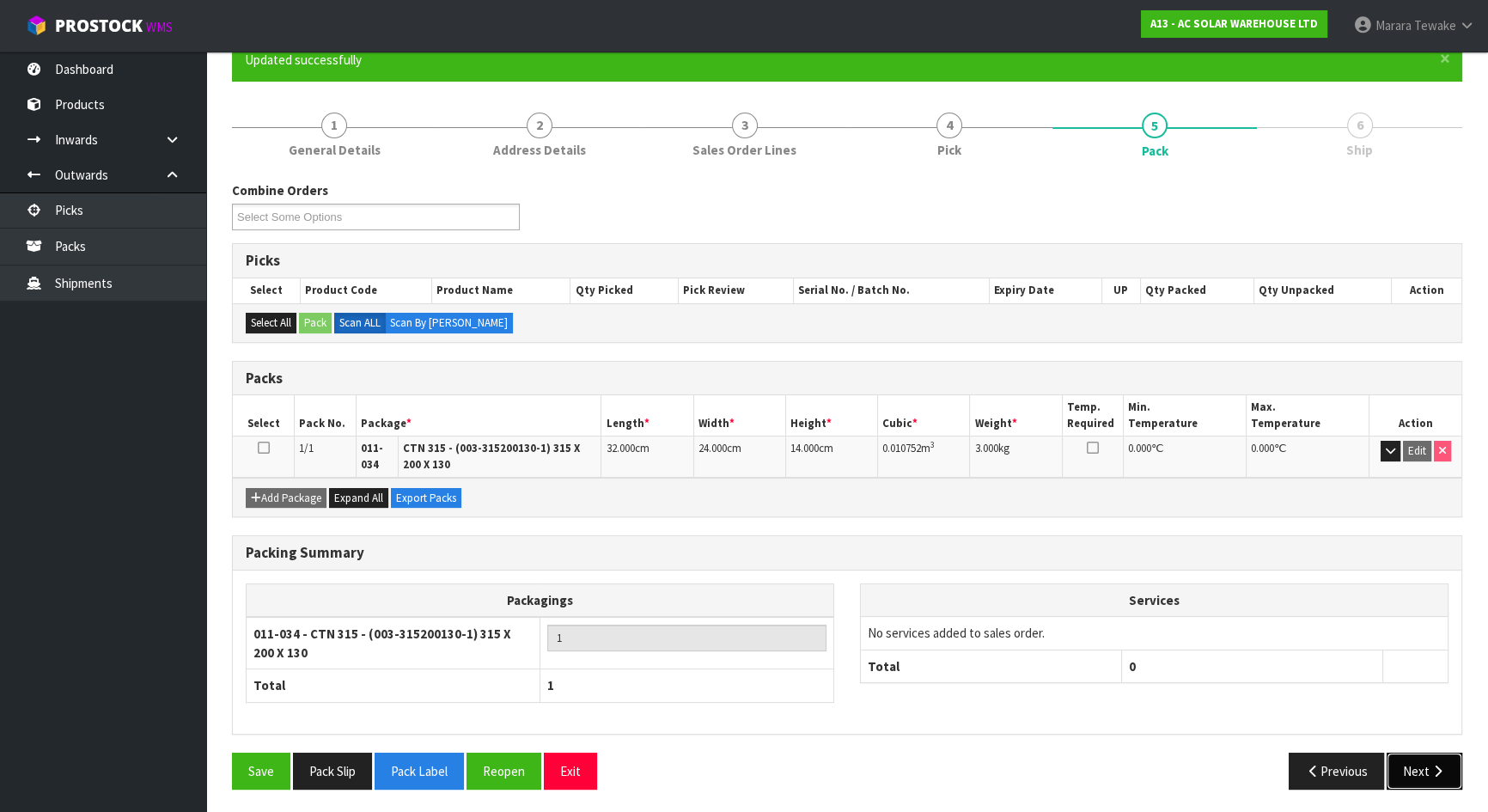
click at [1408, 765] on button "Next" at bounding box center [1425, 771] width 75 height 37
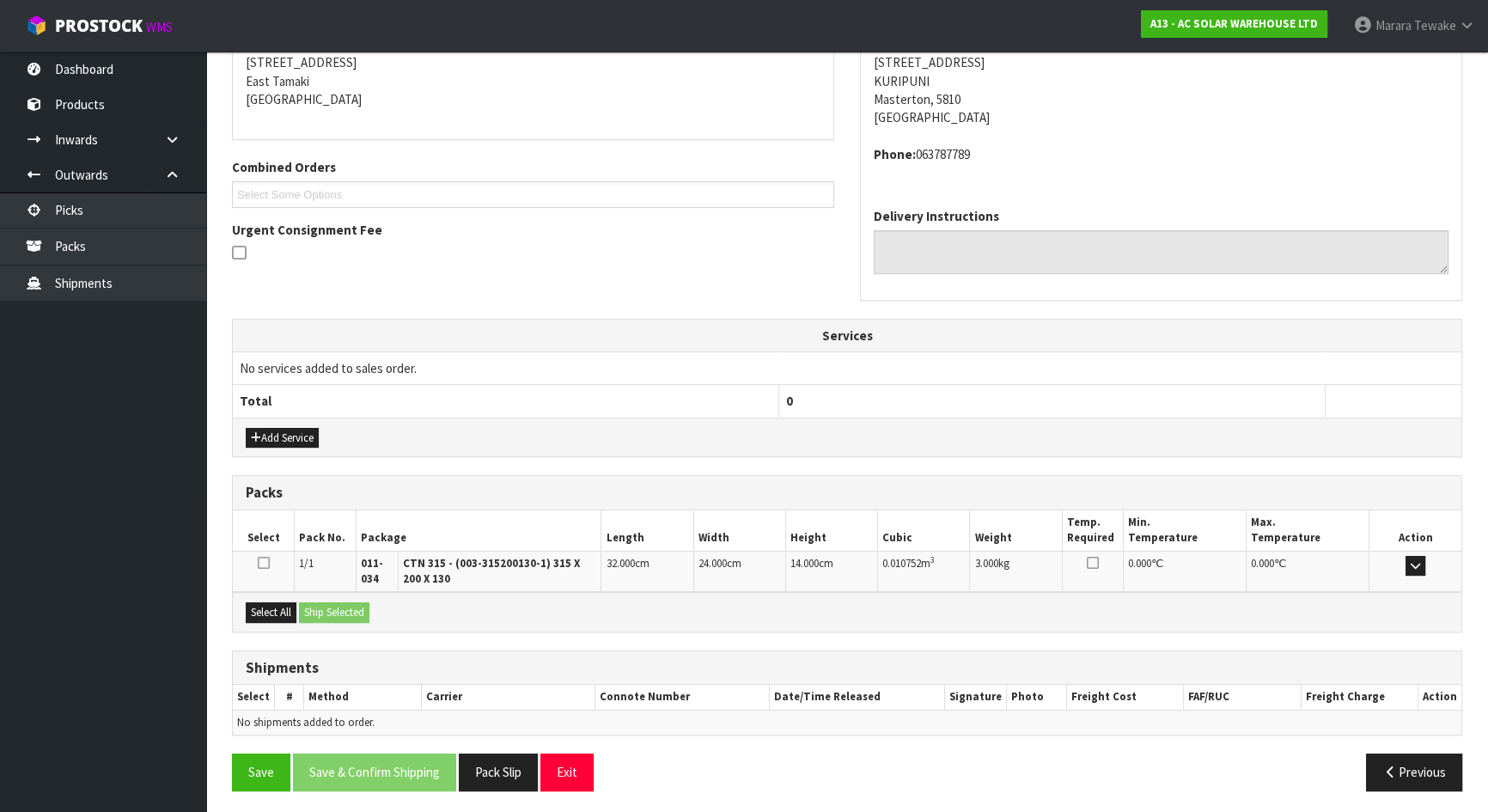
scroll to position [354, 0]
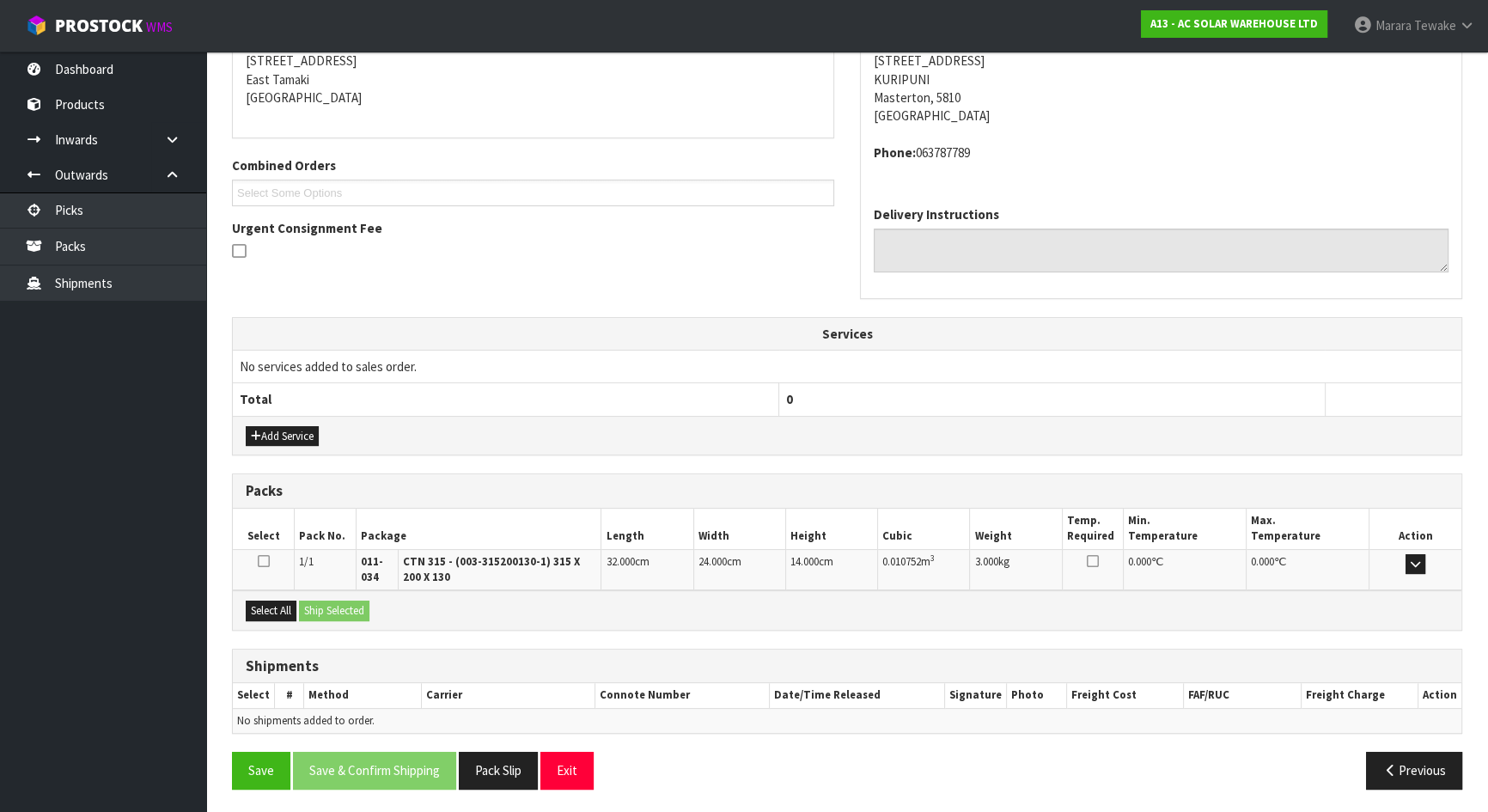
click at [255, 593] on div "Select All Ship Selected" at bounding box center [847, 609] width 1229 height 39
click at [271, 600] on button "Select All" at bounding box center [271, 610] width 51 height 20
click at [346, 604] on button "Ship Selected" at bounding box center [334, 610] width 70 height 20
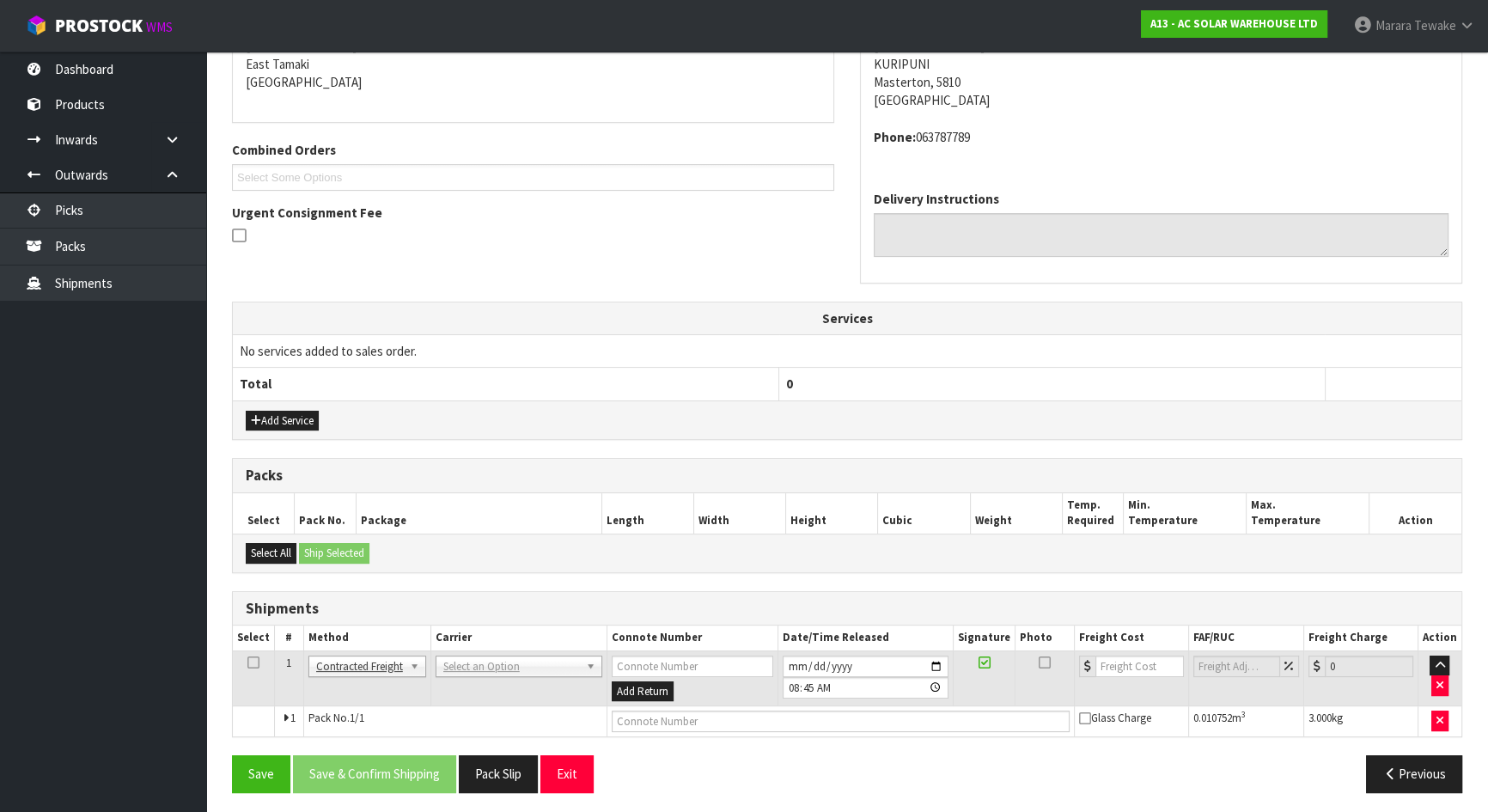
scroll to position [373, 0]
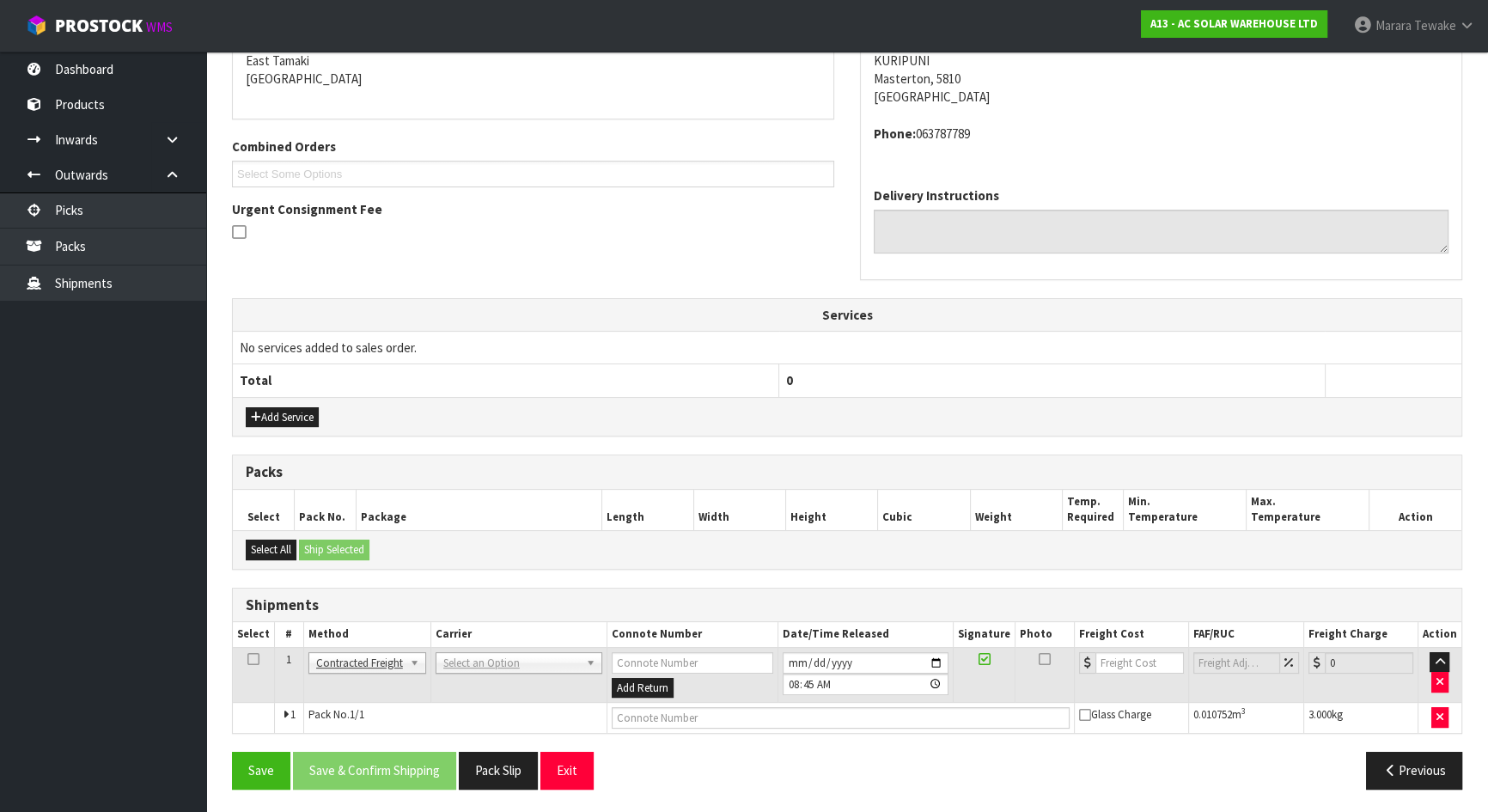
drag, startPoint x: 499, startPoint y: 682, endPoint x: 510, endPoint y: 668, distance: 17.8
click at [503, 681] on td "ANGEL - ANGEL TRANSPORT [PERSON_NAME] REMOVALS DEAEXPAKL - DEADLINE EXPRESS COU…" at bounding box center [518, 675] width 176 height 56
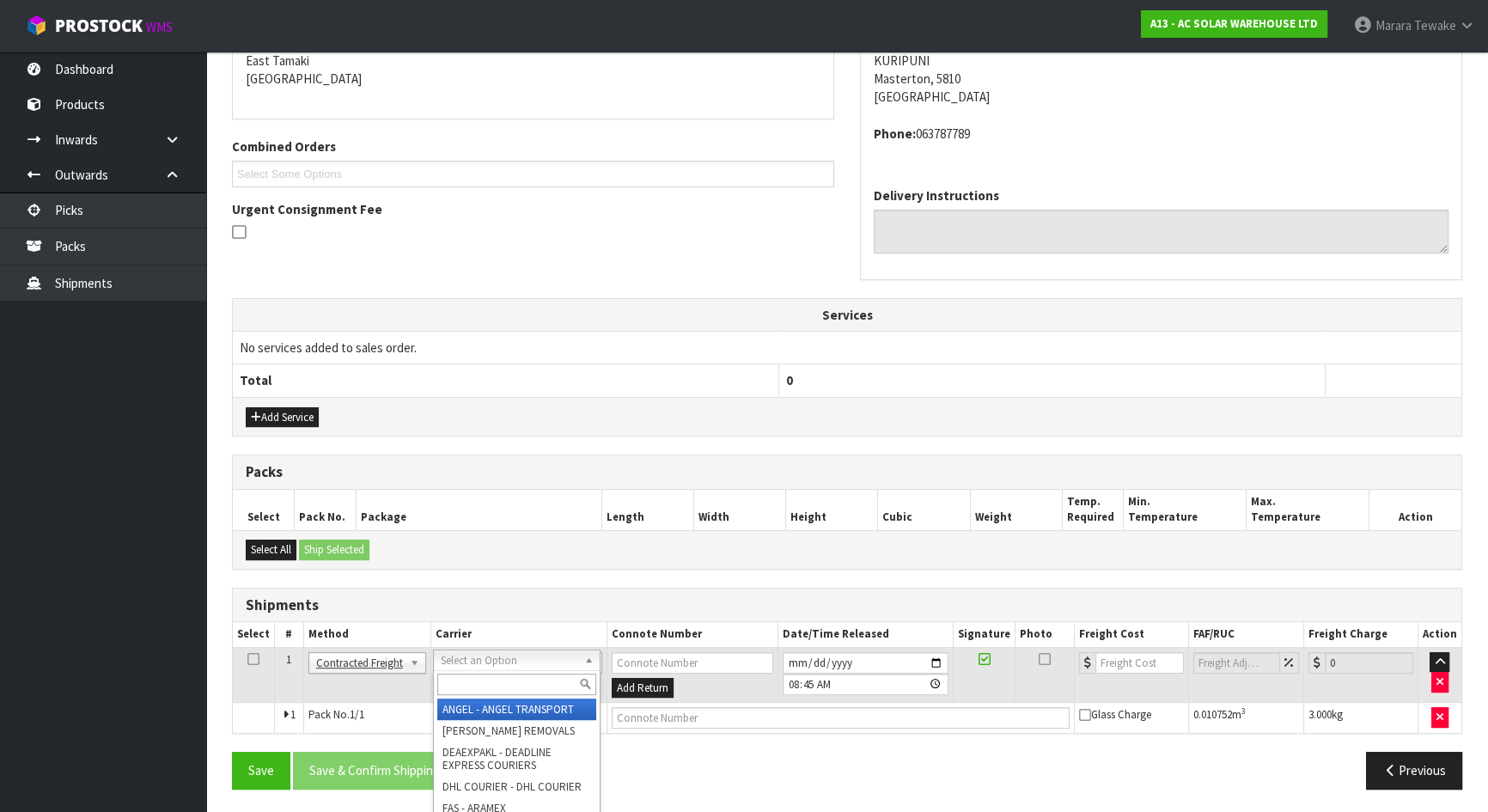
click at [509, 688] on input "text" at bounding box center [516, 684] width 159 height 21
type input "NZP"
drag, startPoint x: 481, startPoint y: 708, endPoint x: 450, endPoint y: 735, distance: 41.1
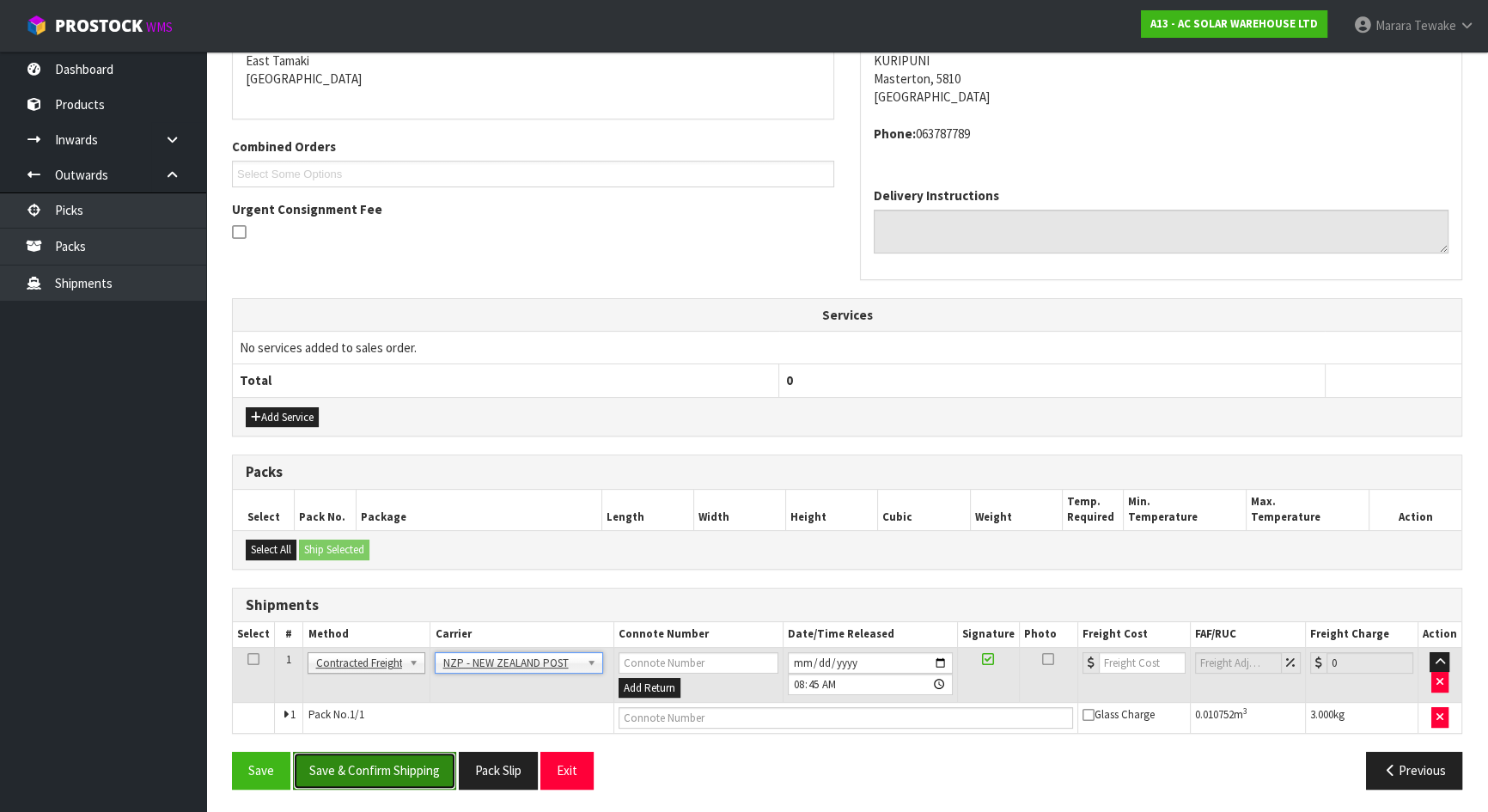
click at [432, 769] on button "Save & Confirm Shipping" at bounding box center [375, 770] width 163 height 37
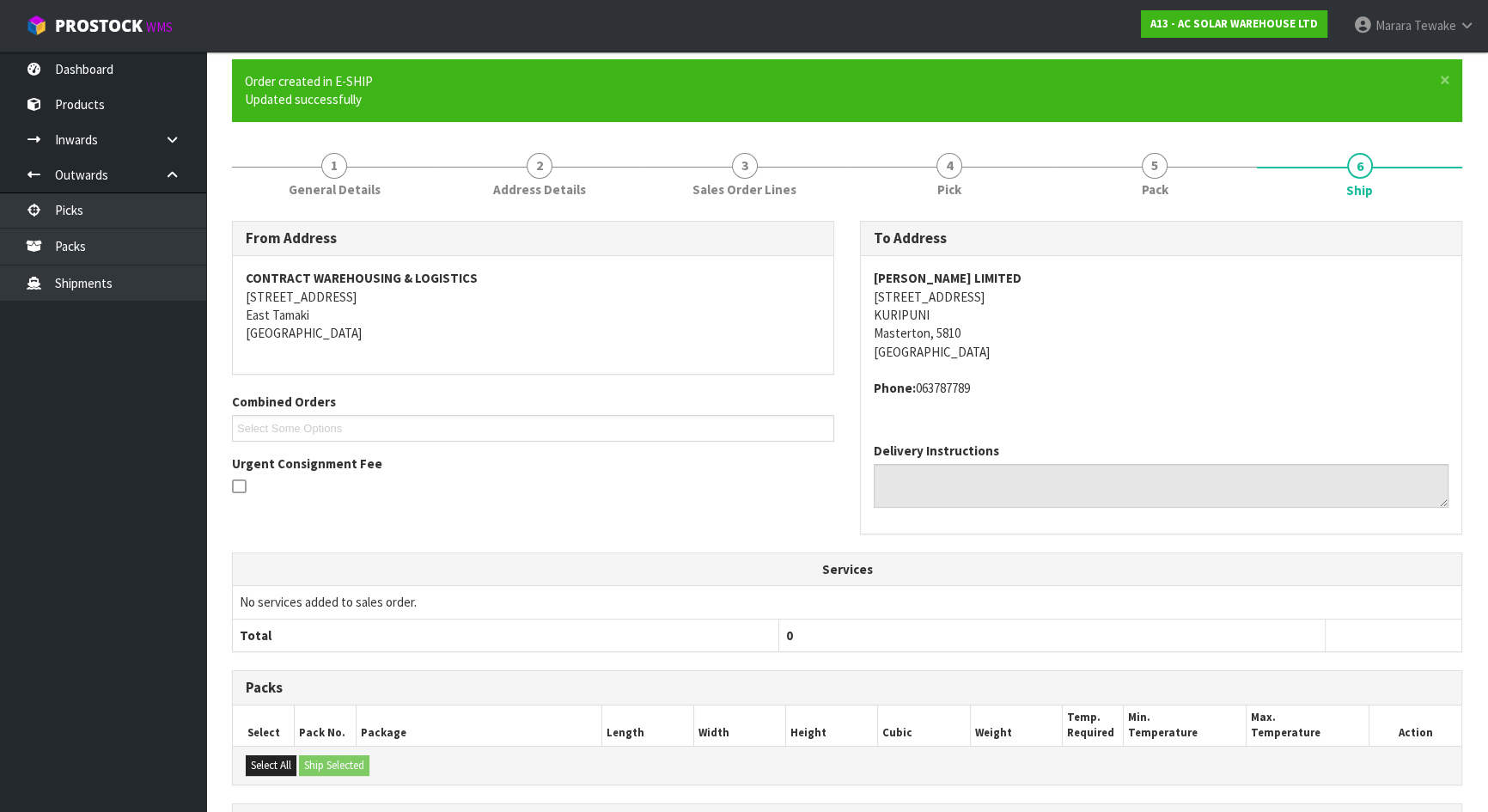
scroll to position [349, 0]
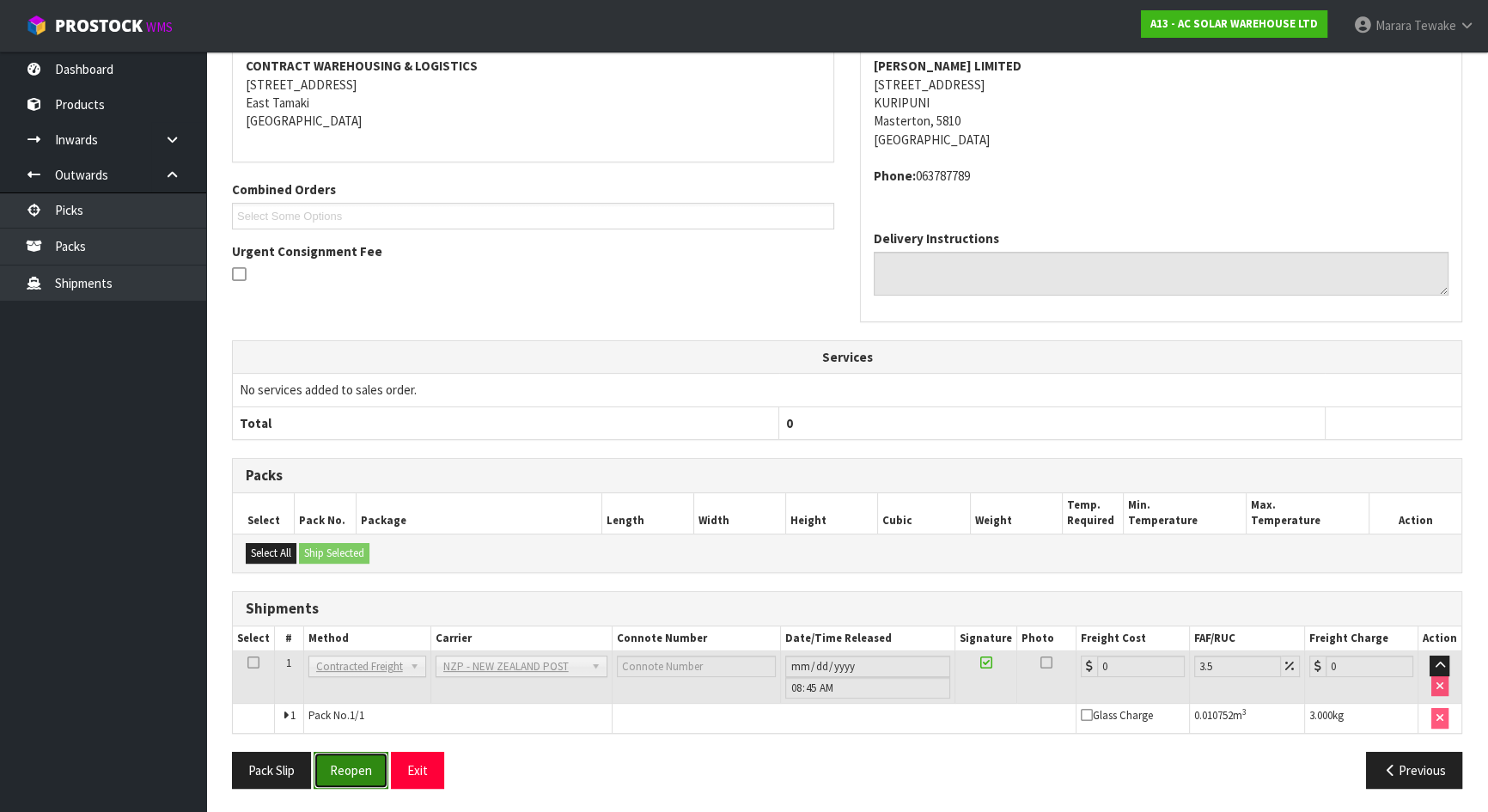
click at [335, 777] on button "Reopen" at bounding box center [350, 770] width 75 height 37
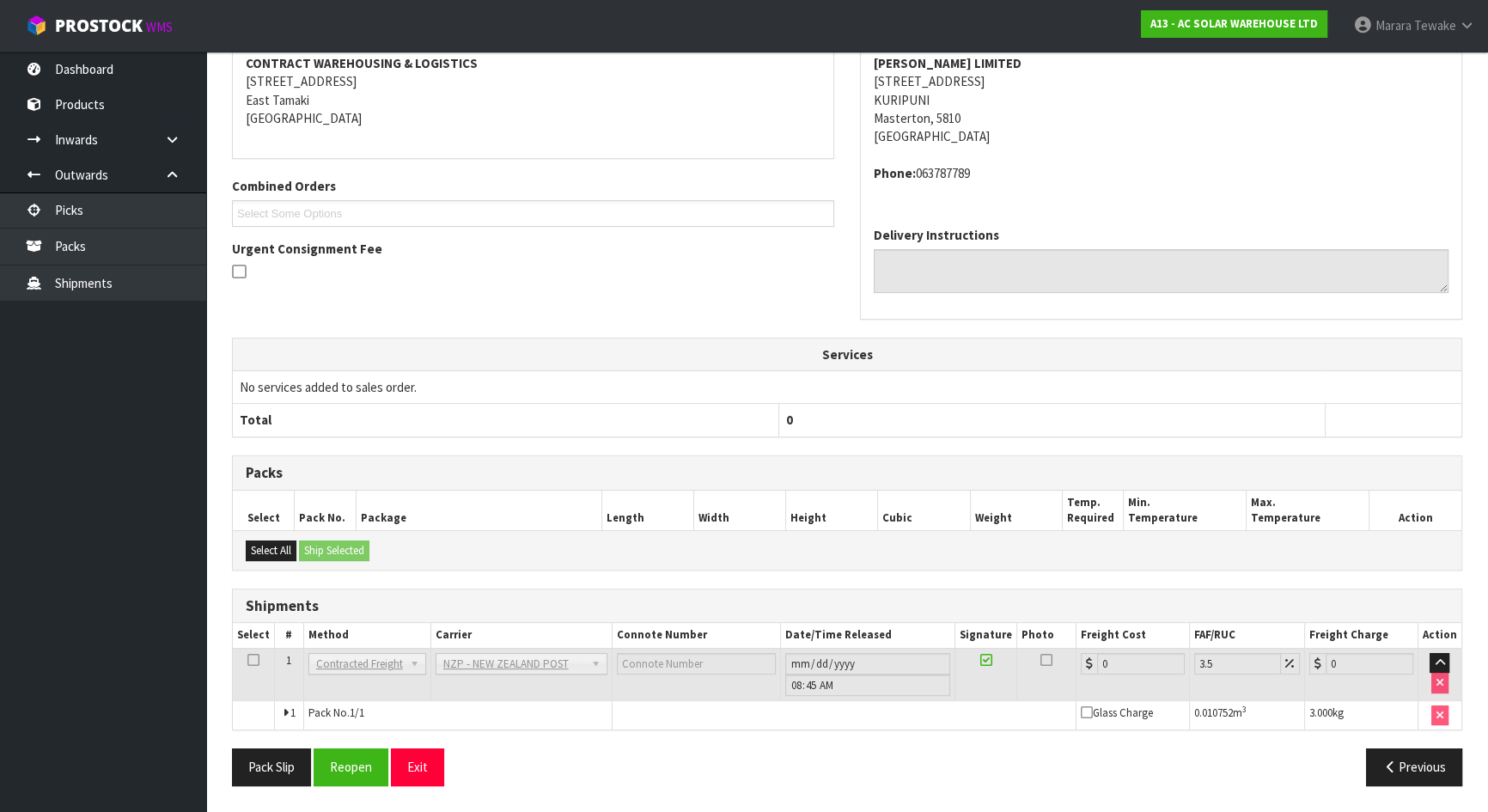
scroll to position [0, 0]
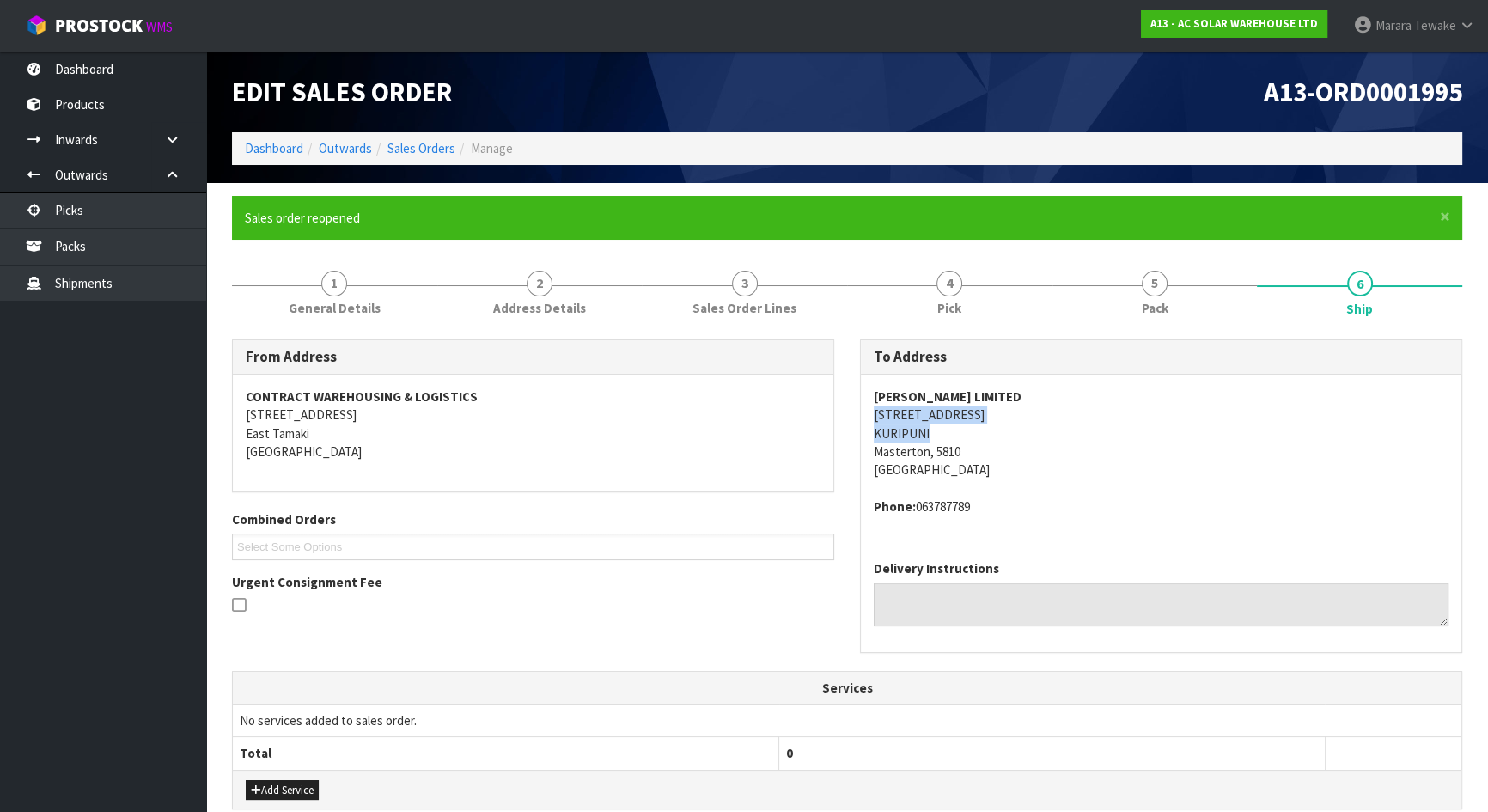
drag, startPoint x: 928, startPoint y: 431, endPoint x: 874, endPoint y: 412, distance: 57.2
click at [872, 412] on div "[PERSON_NAME] LIMITED [STREET_ADDRESS] Phone: [PHONE_NUMBER]" at bounding box center [1161, 461] width 600 height 173
copy address "[GEOGRAPHIC_DATA]"
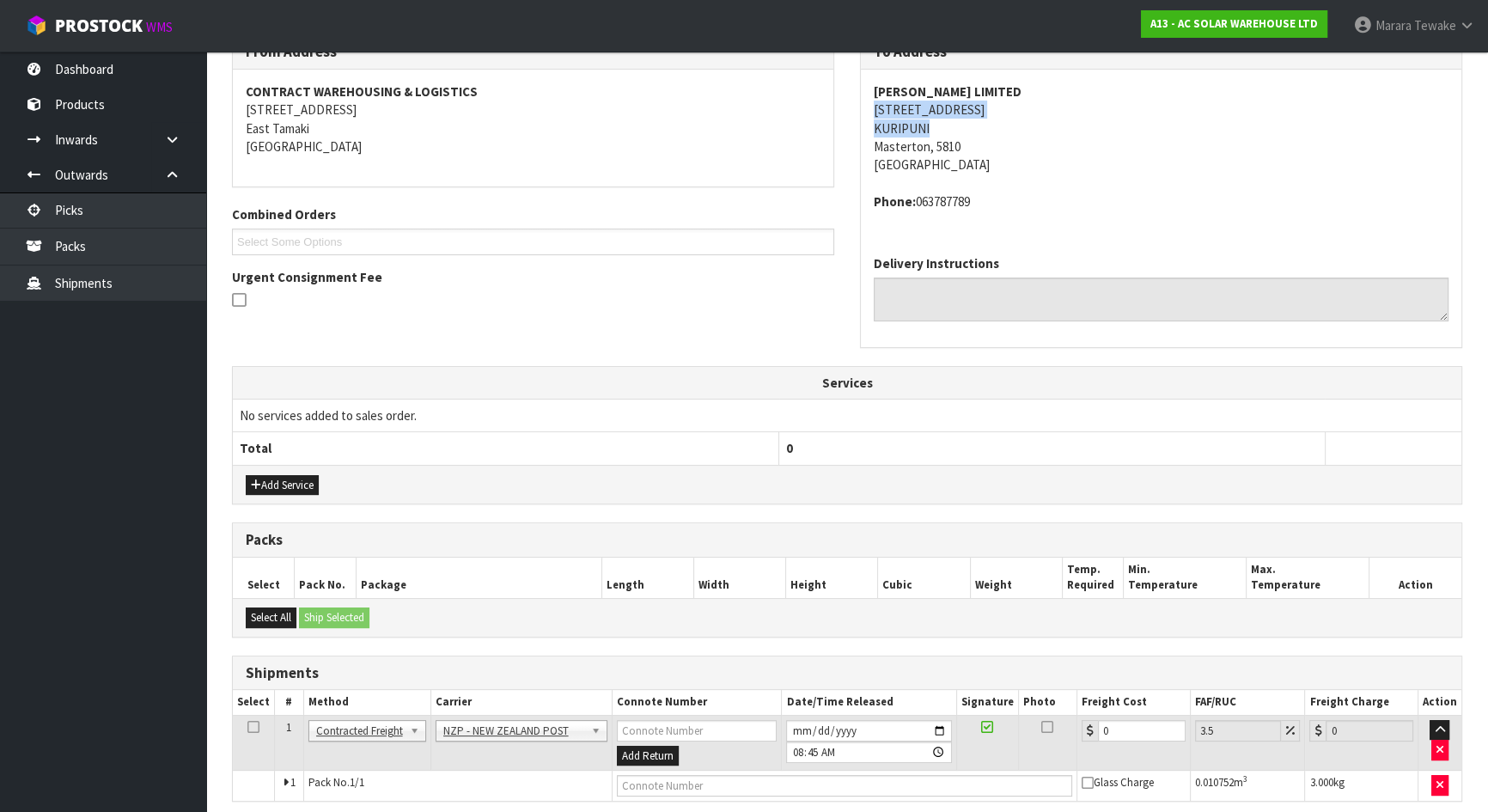
scroll to position [373, 0]
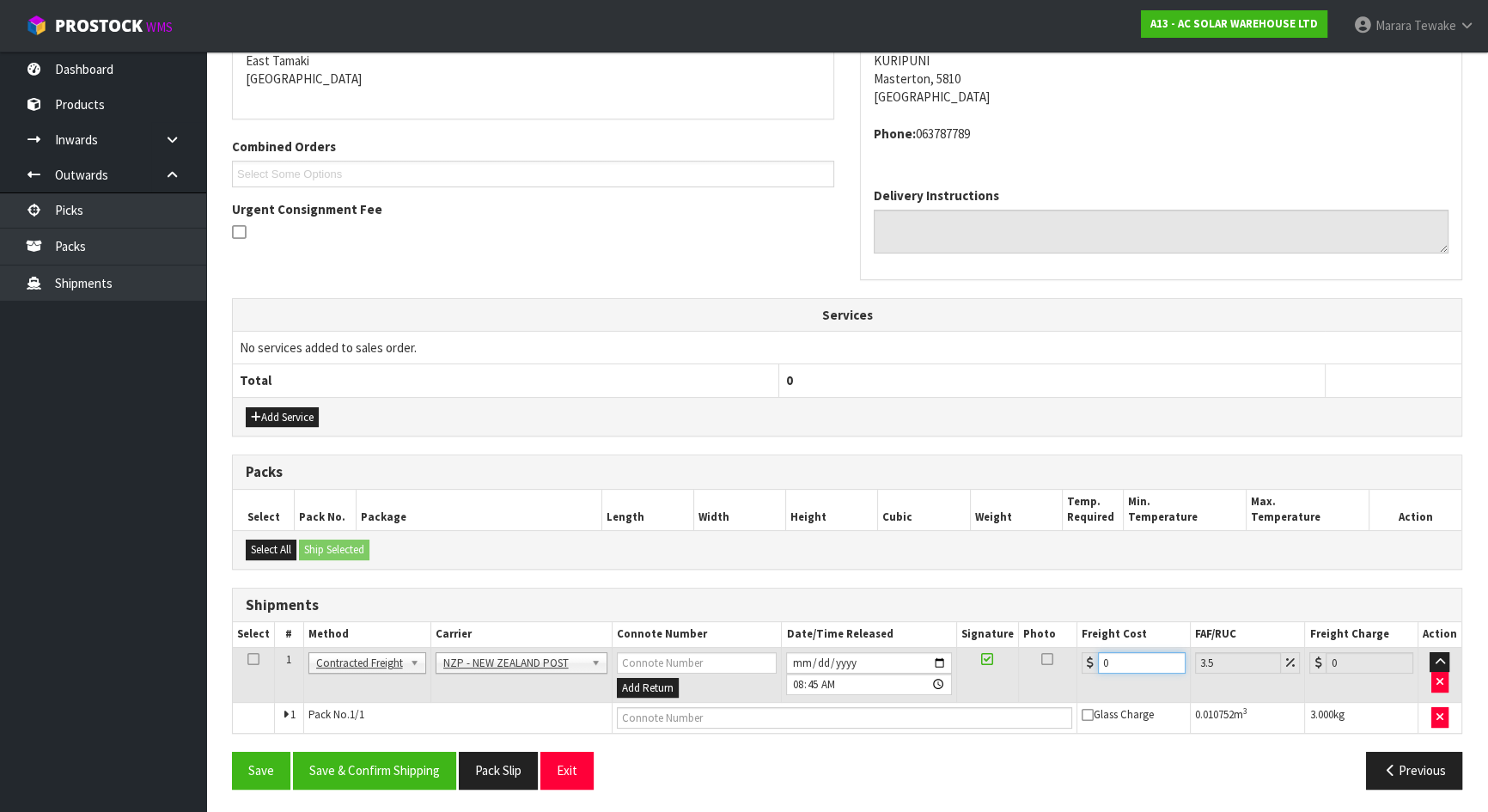
drag, startPoint x: 1094, startPoint y: 660, endPoint x: 1057, endPoint y: 644, distance: 40.3
click at [1057, 647] on tr "1 Client Local Pickup Customer Local Pickup Company Freight Contracted Freight …" at bounding box center [847, 675] width 1229 height 56
type input "8"
type input "8.28"
type input "8.4"
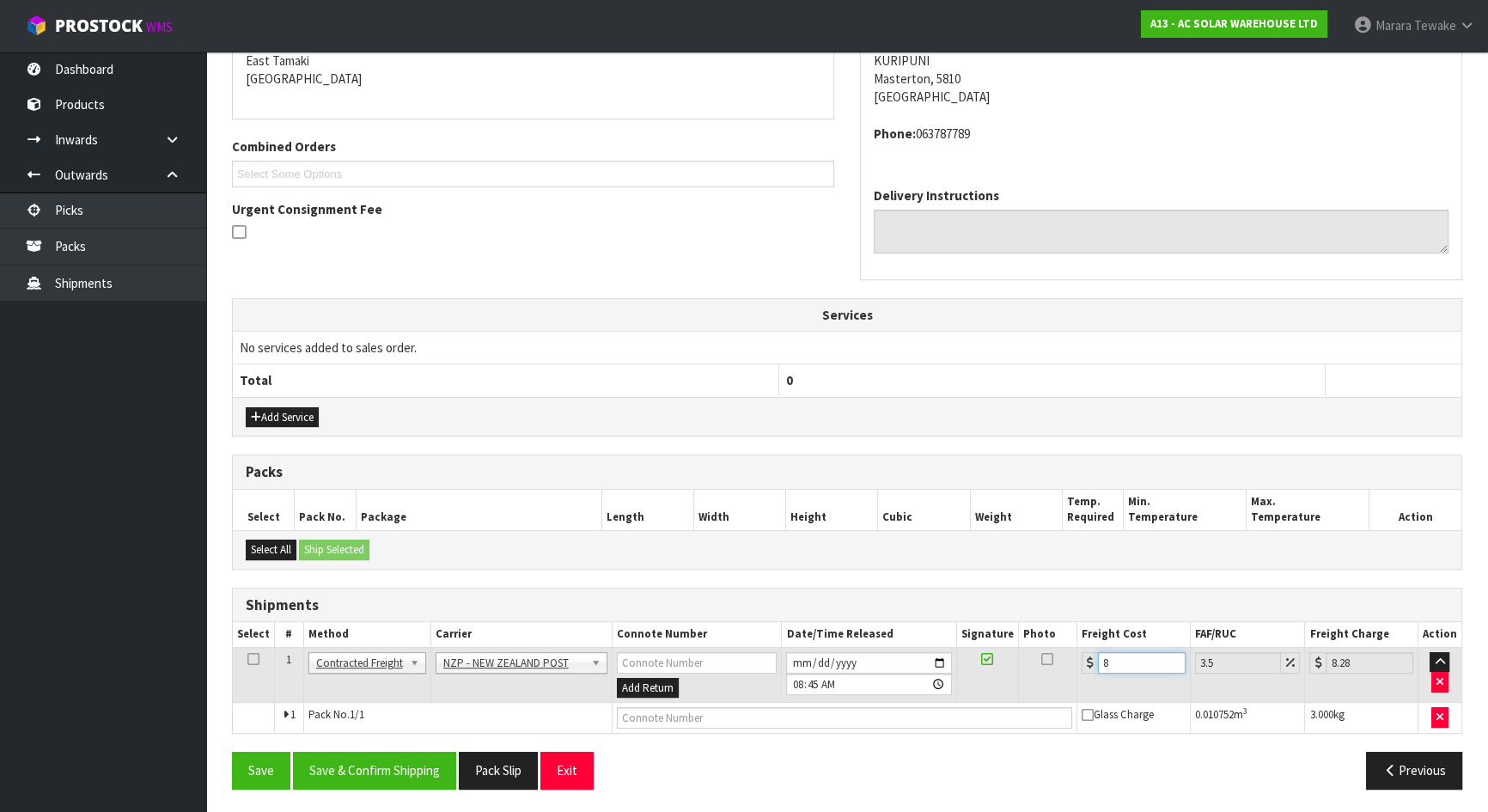
type input "8.69"
type input "8.45"
type input "8.75"
type input "8.45"
click at [347, 760] on button "Save & Confirm Shipping" at bounding box center [375, 770] width 163 height 37
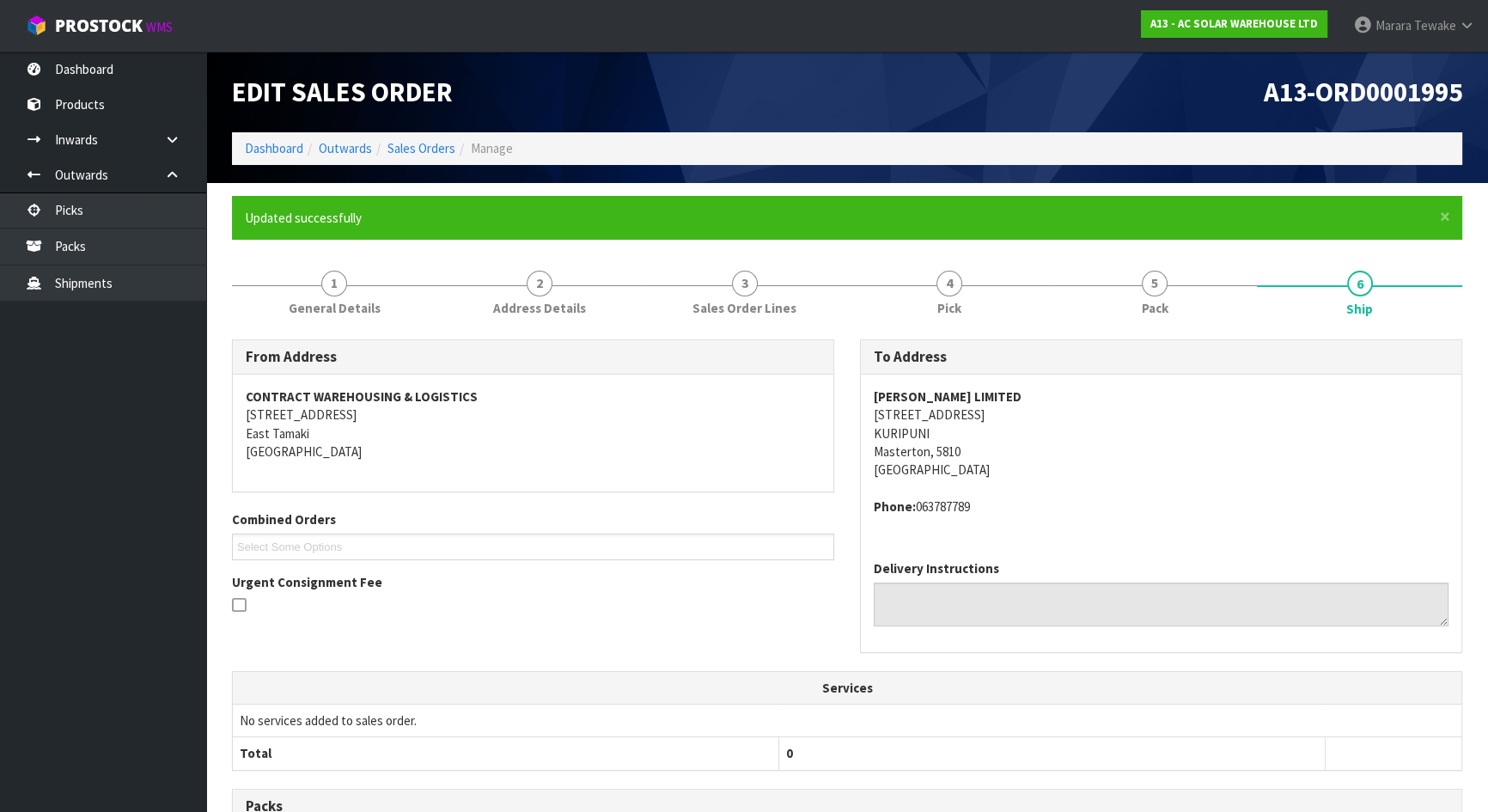
scroll to position [342, 0]
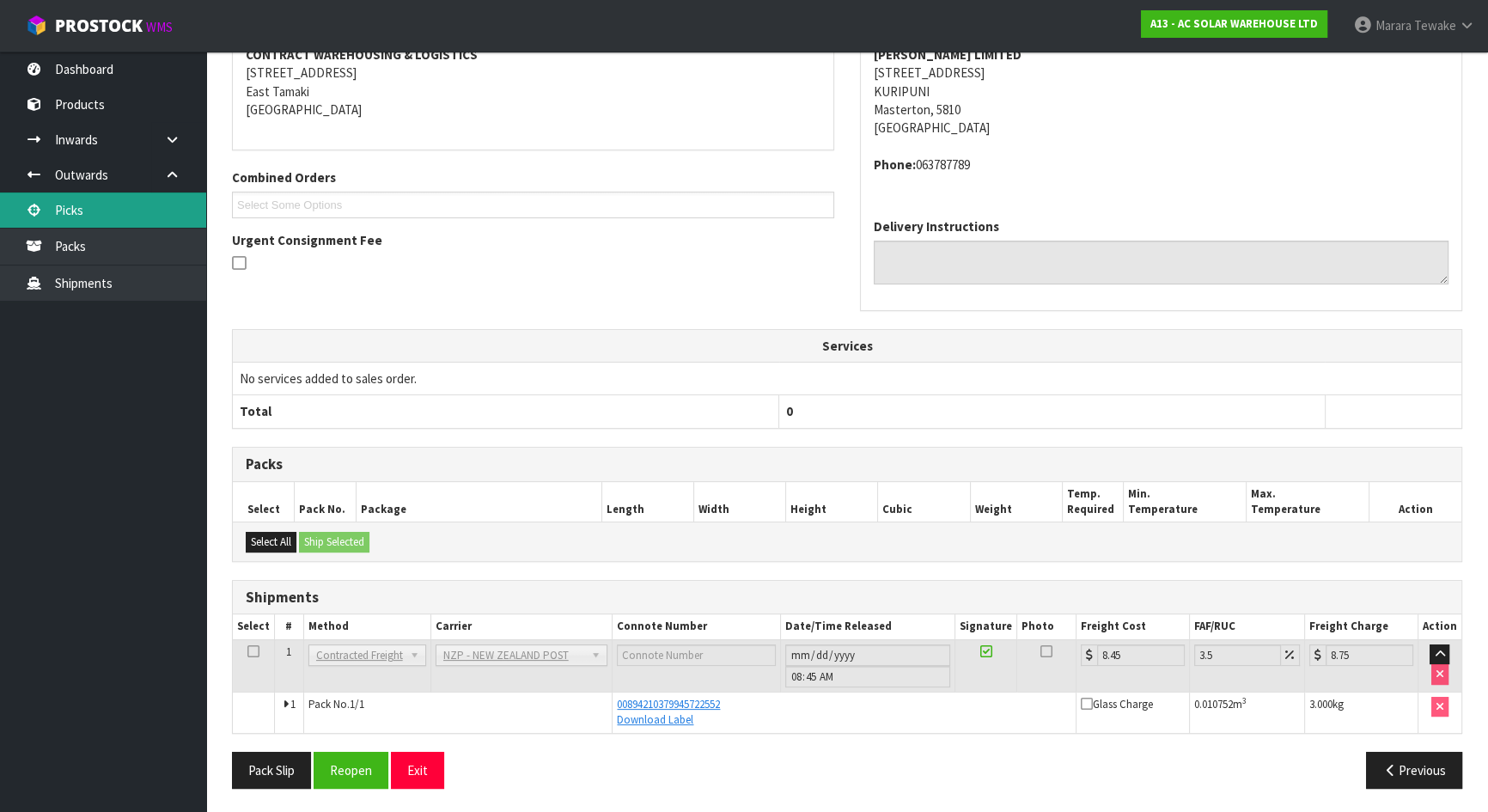
click at [114, 212] on link "Picks" at bounding box center [103, 210] width 206 height 35
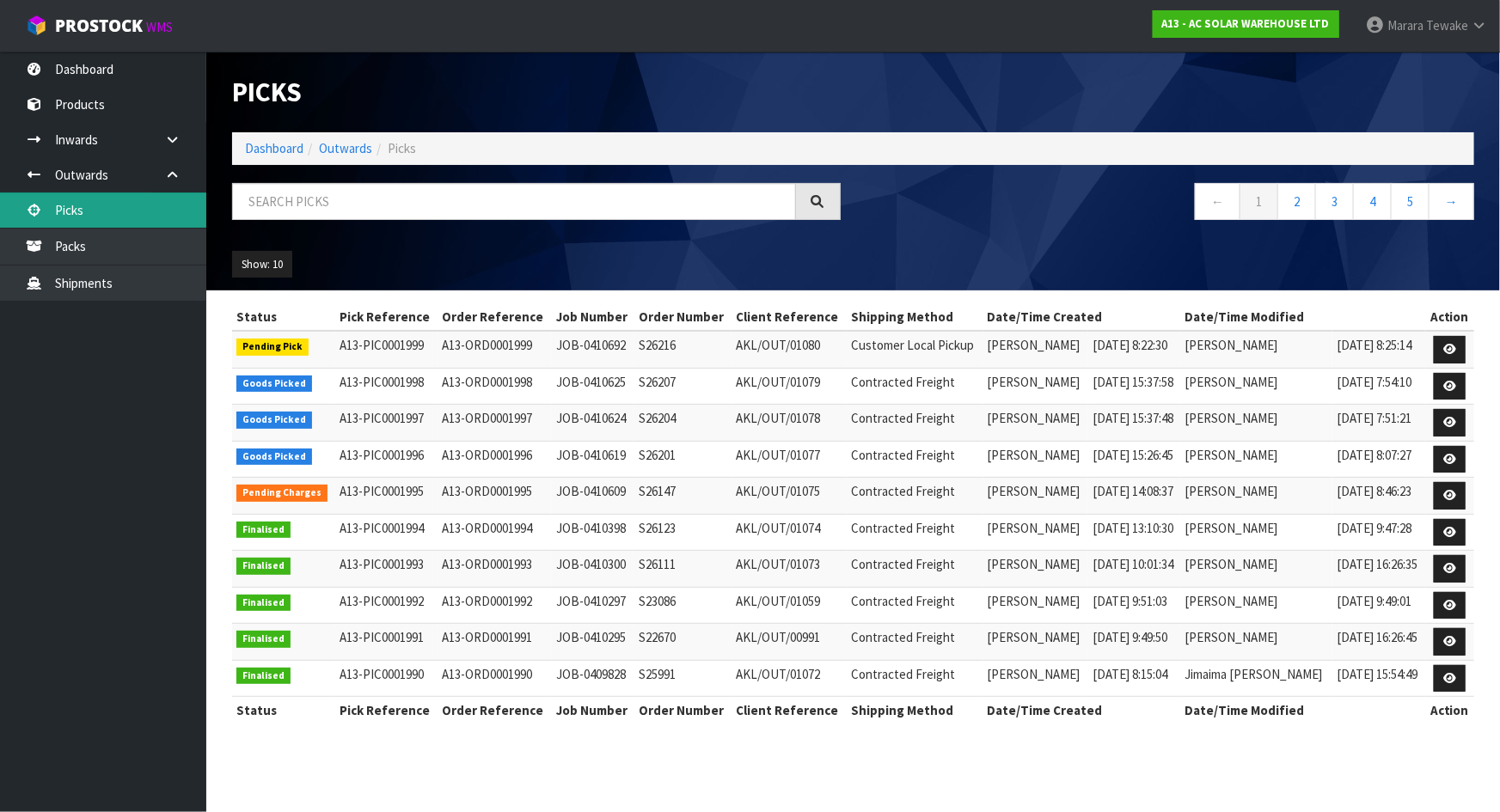
click at [130, 218] on link "Picks" at bounding box center [103, 210] width 206 height 35
click at [1444, 499] on icon at bounding box center [1449, 495] width 13 height 11
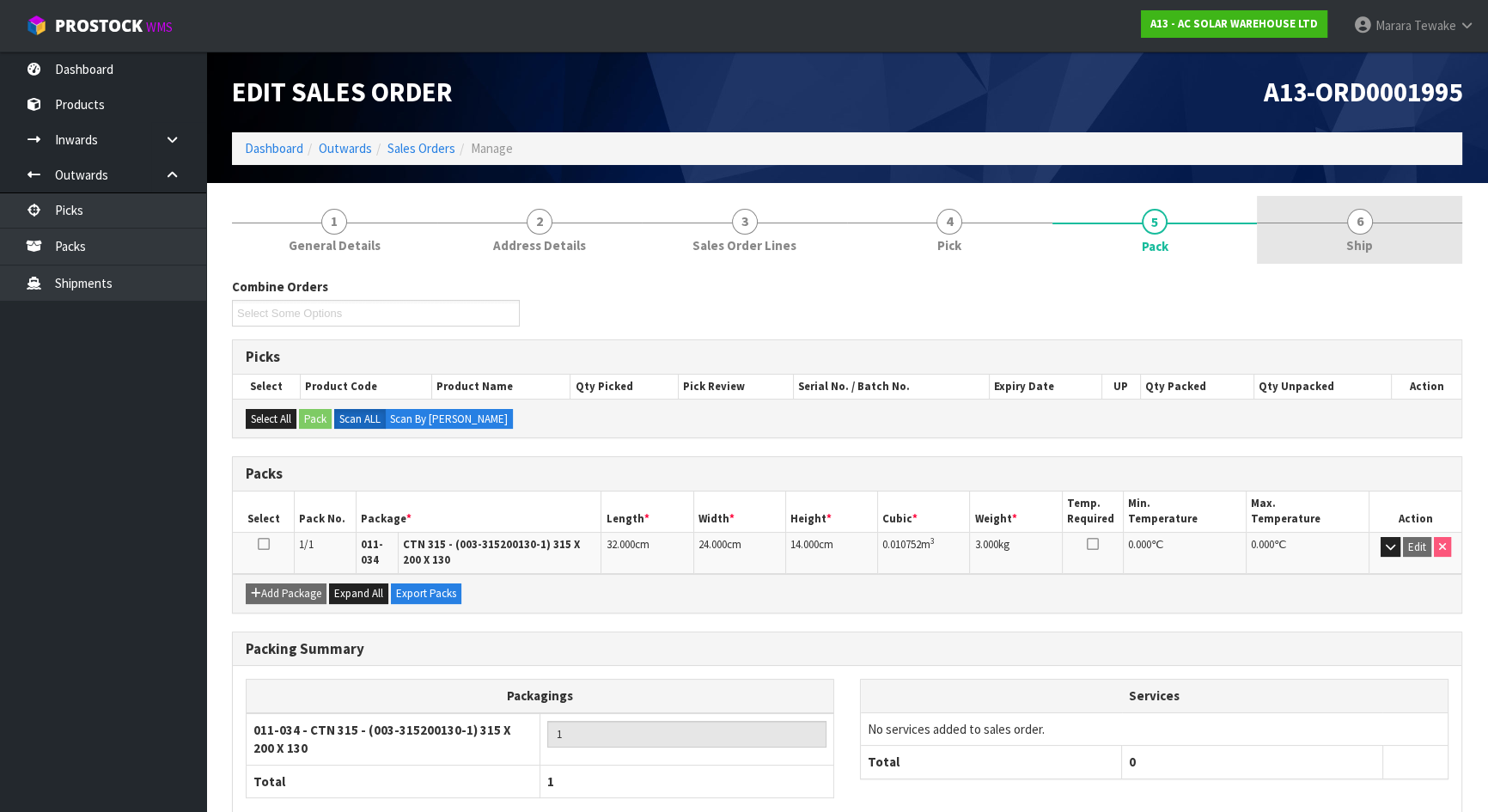
click at [1348, 223] on span "6" at bounding box center [1360, 221] width 25 height 25
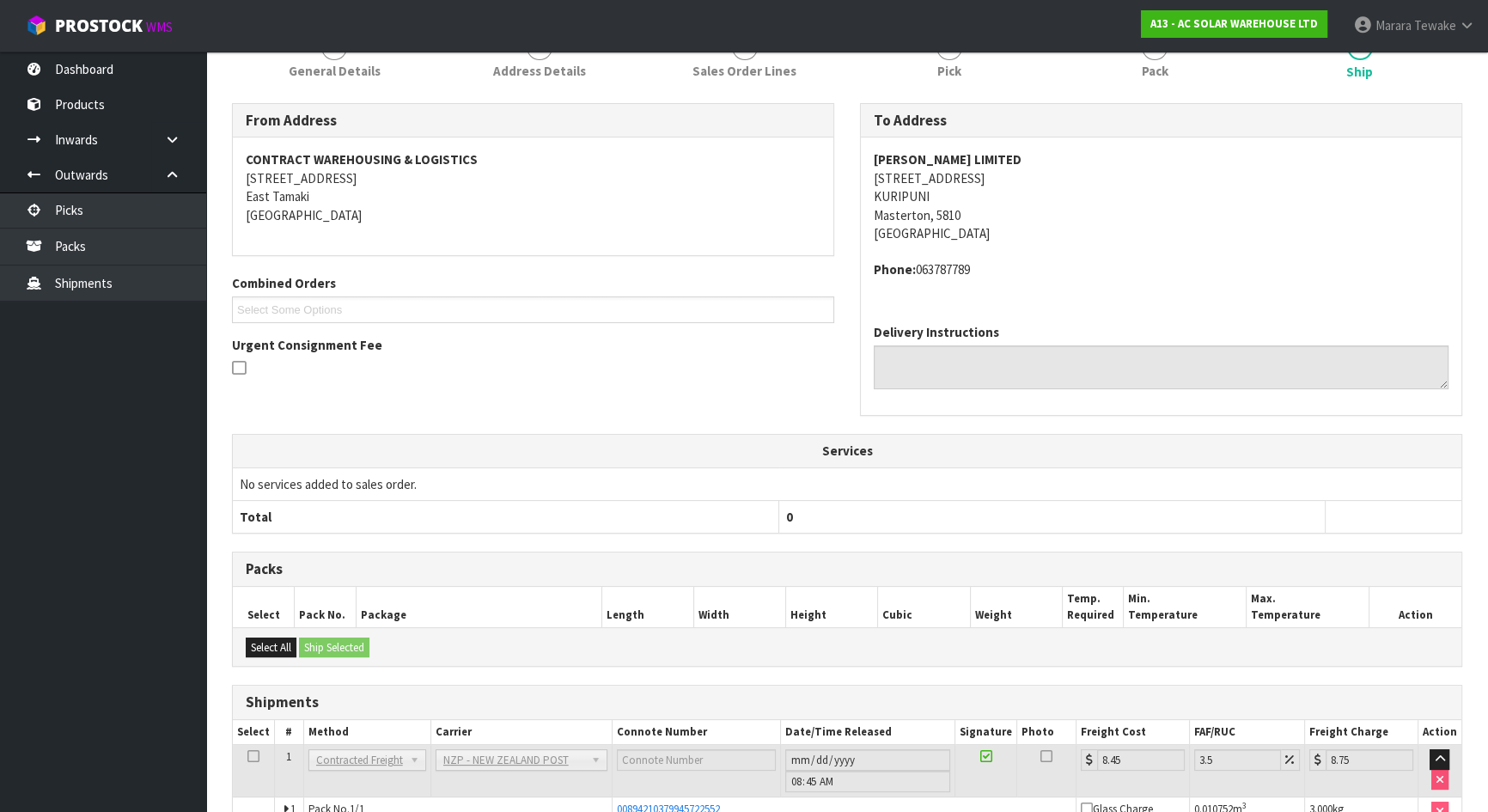
scroll to position [280, 0]
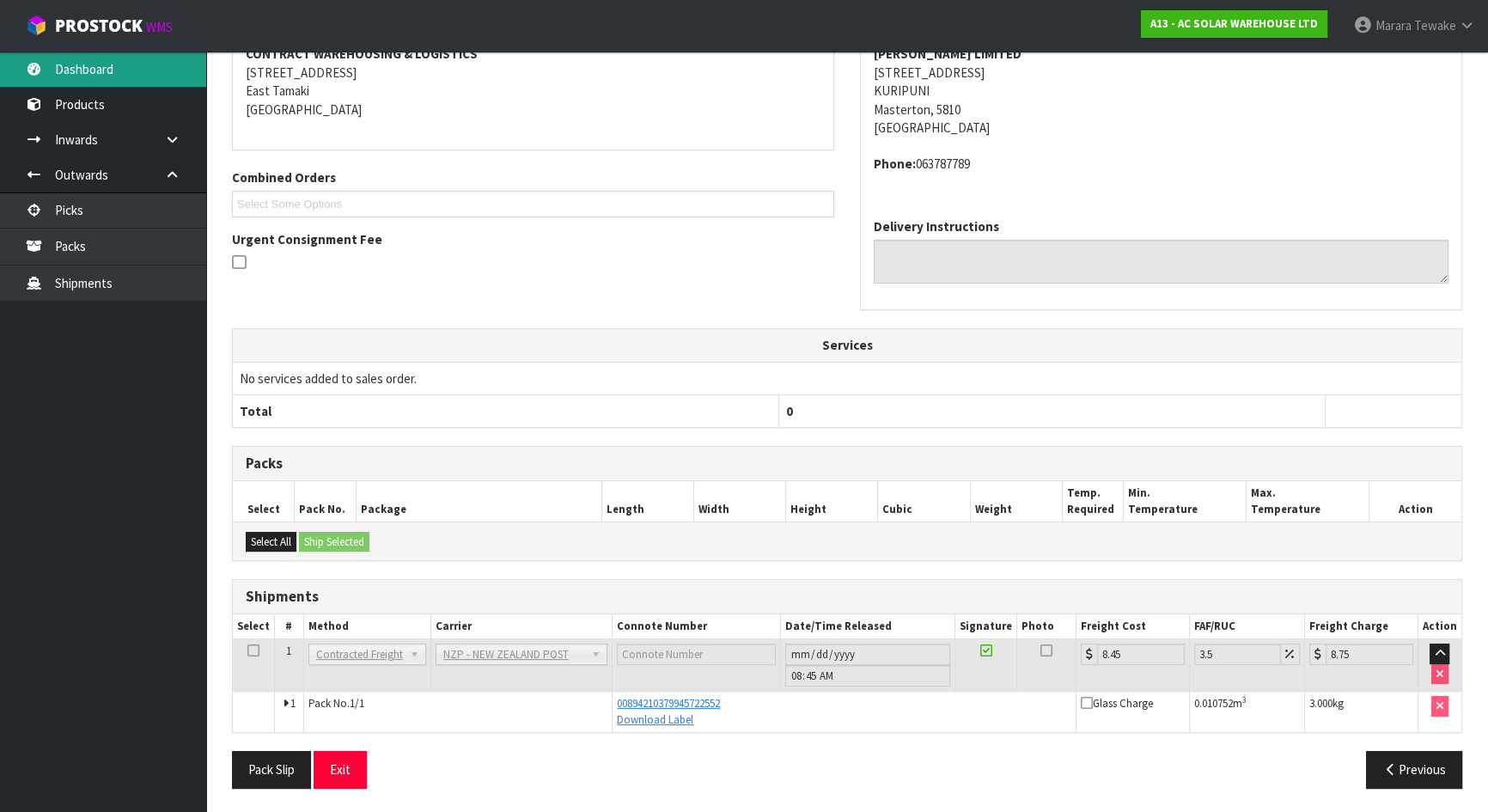
click at [123, 71] on link "Dashboard" at bounding box center [103, 69] width 206 height 35
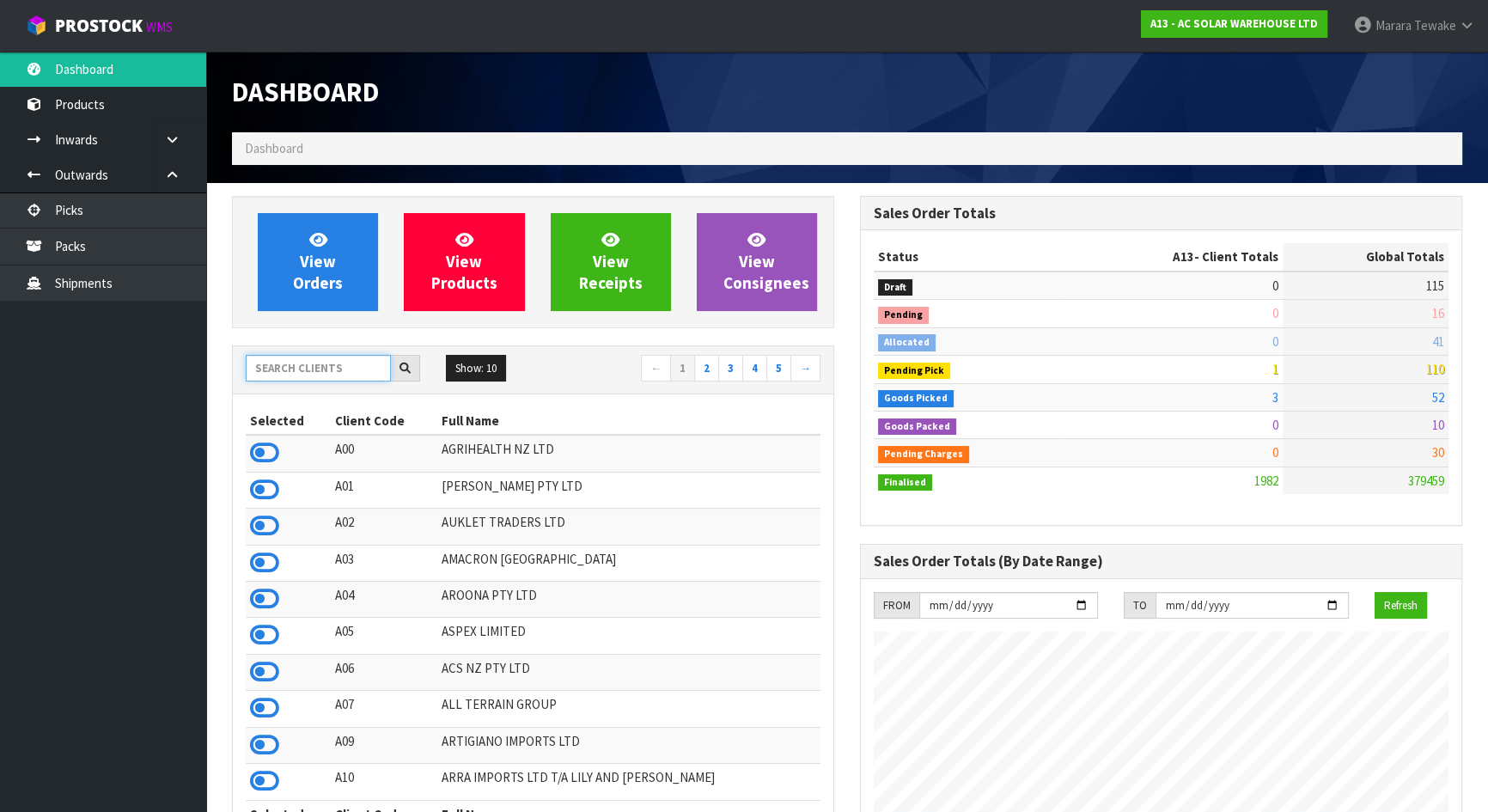
click at [315, 365] on input "text" at bounding box center [318, 368] width 145 height 26
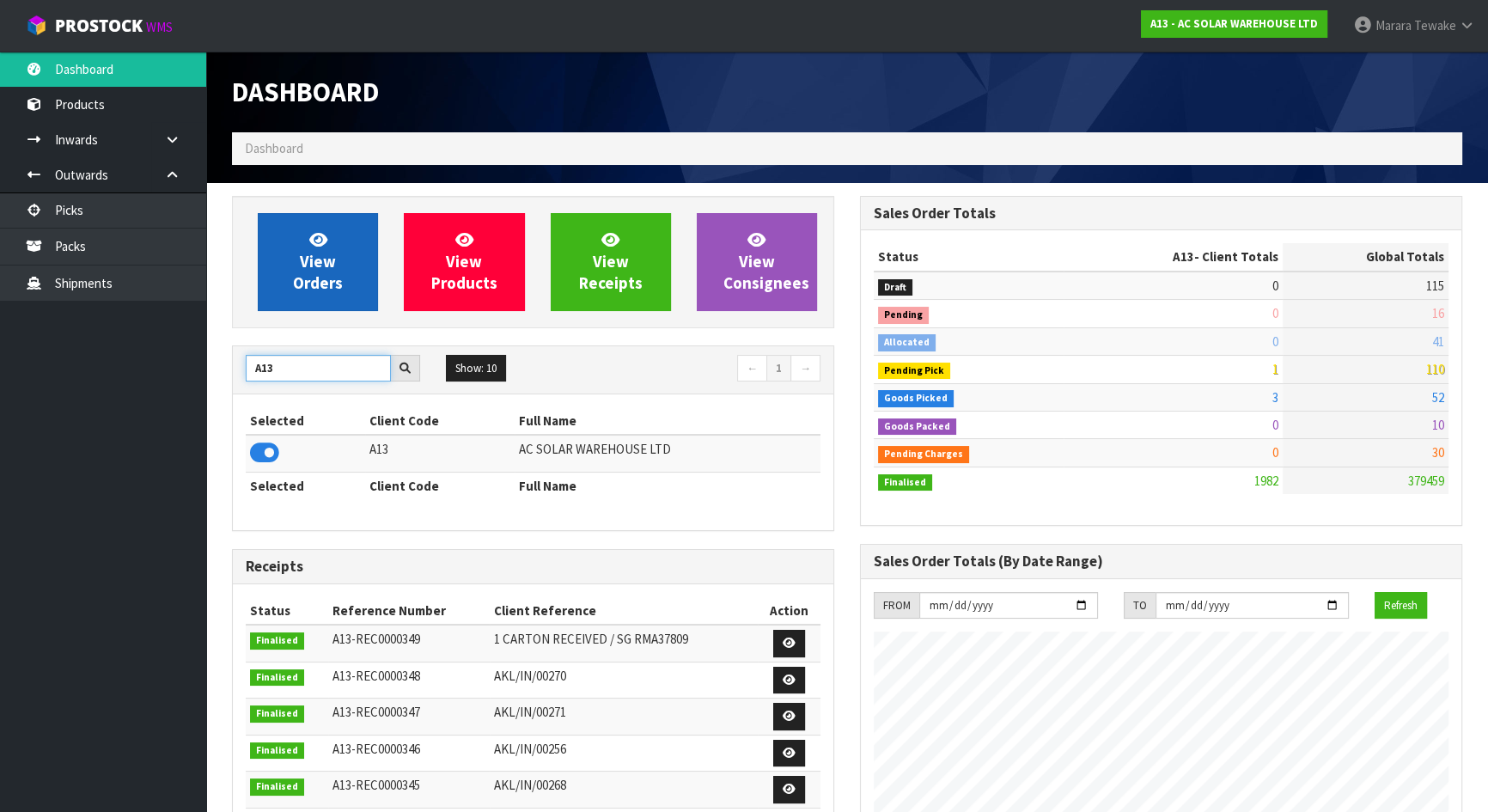
type input "A13"
click at [312, 275] on span "View Orders" at bounding box center [318, 261] width 50 height 64
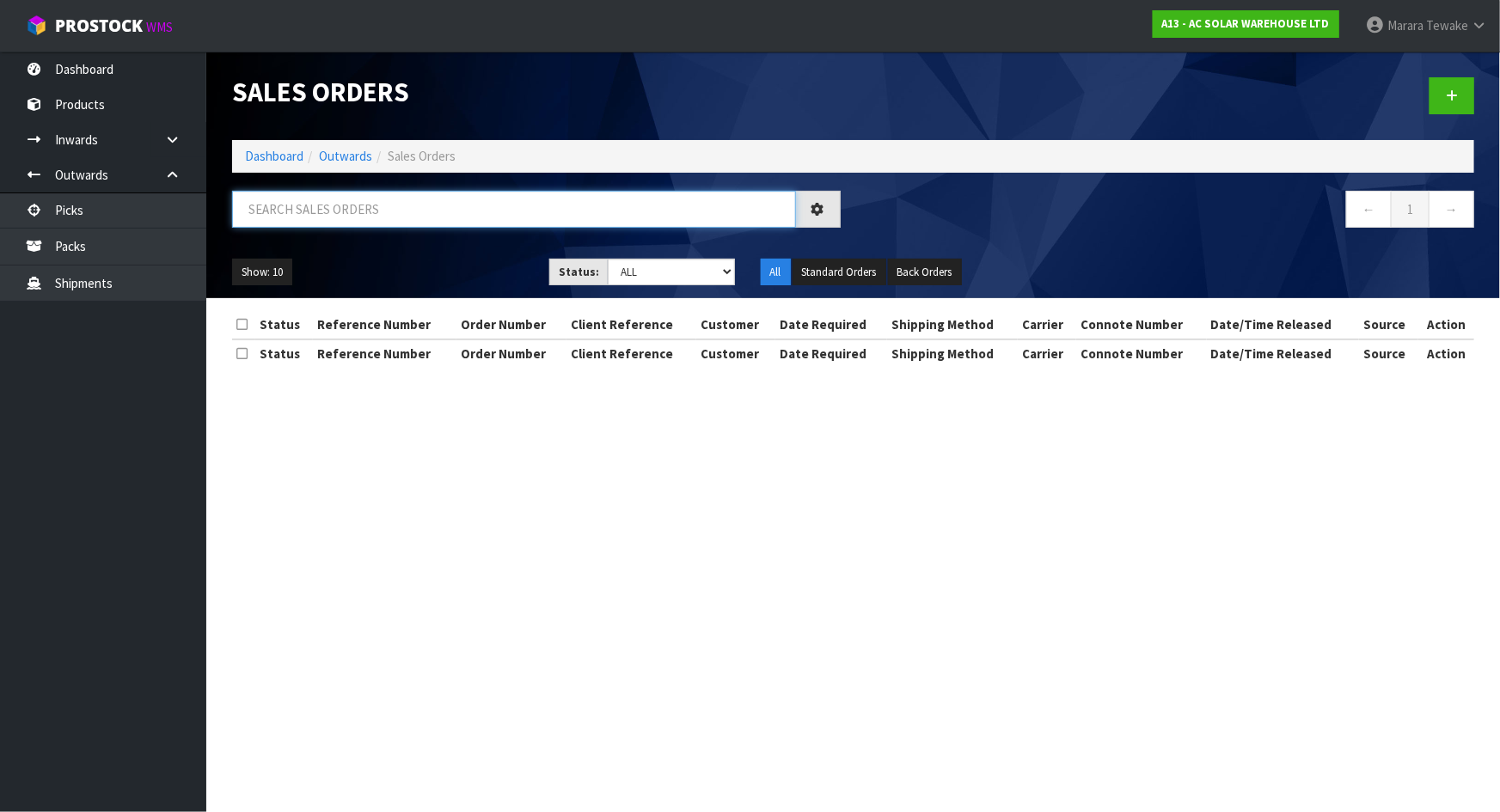
click at [400, 217] on input "text" at bounding box center [514, 209] width 564 height 37
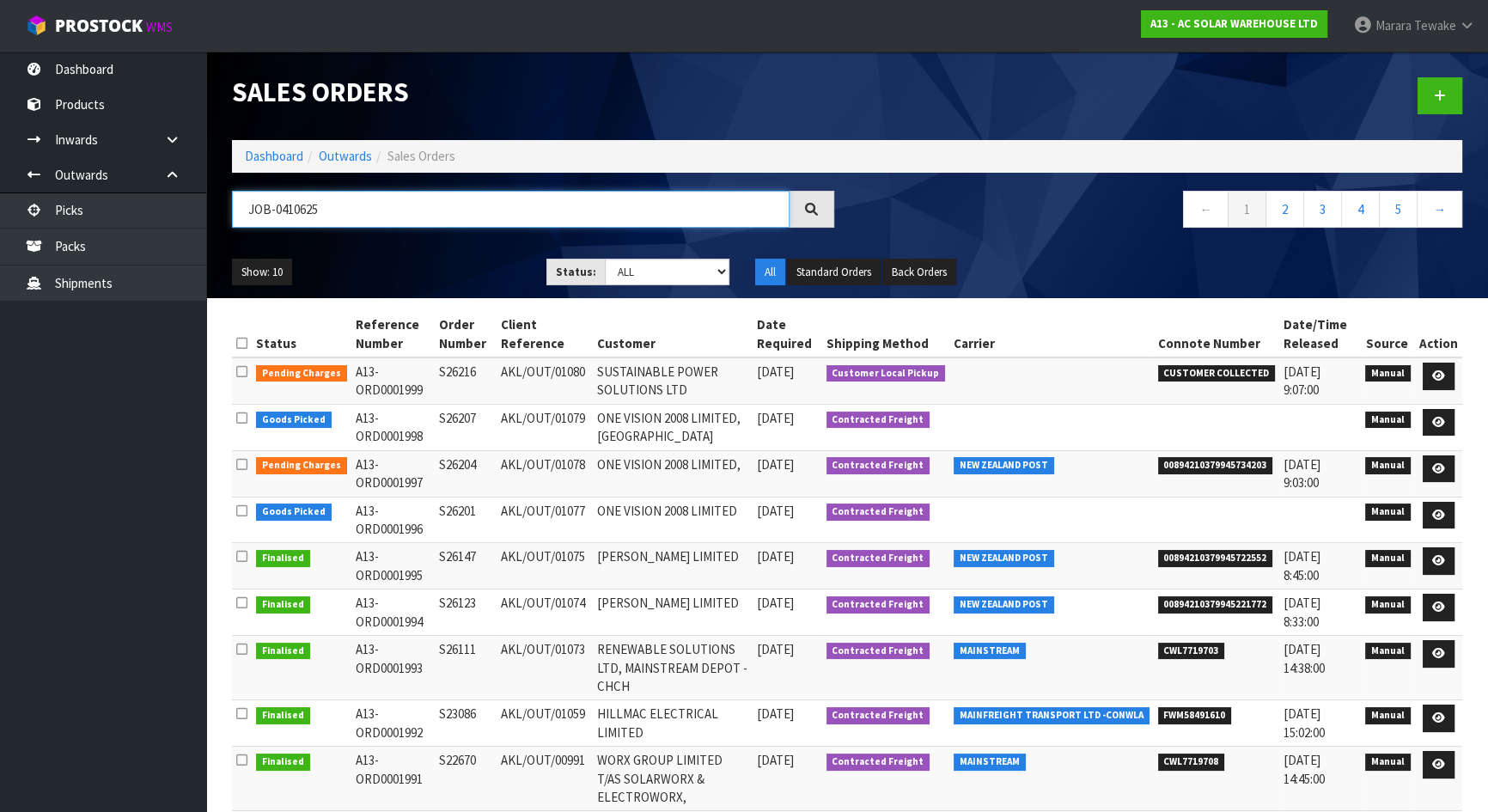
type input "JOB-0410625"
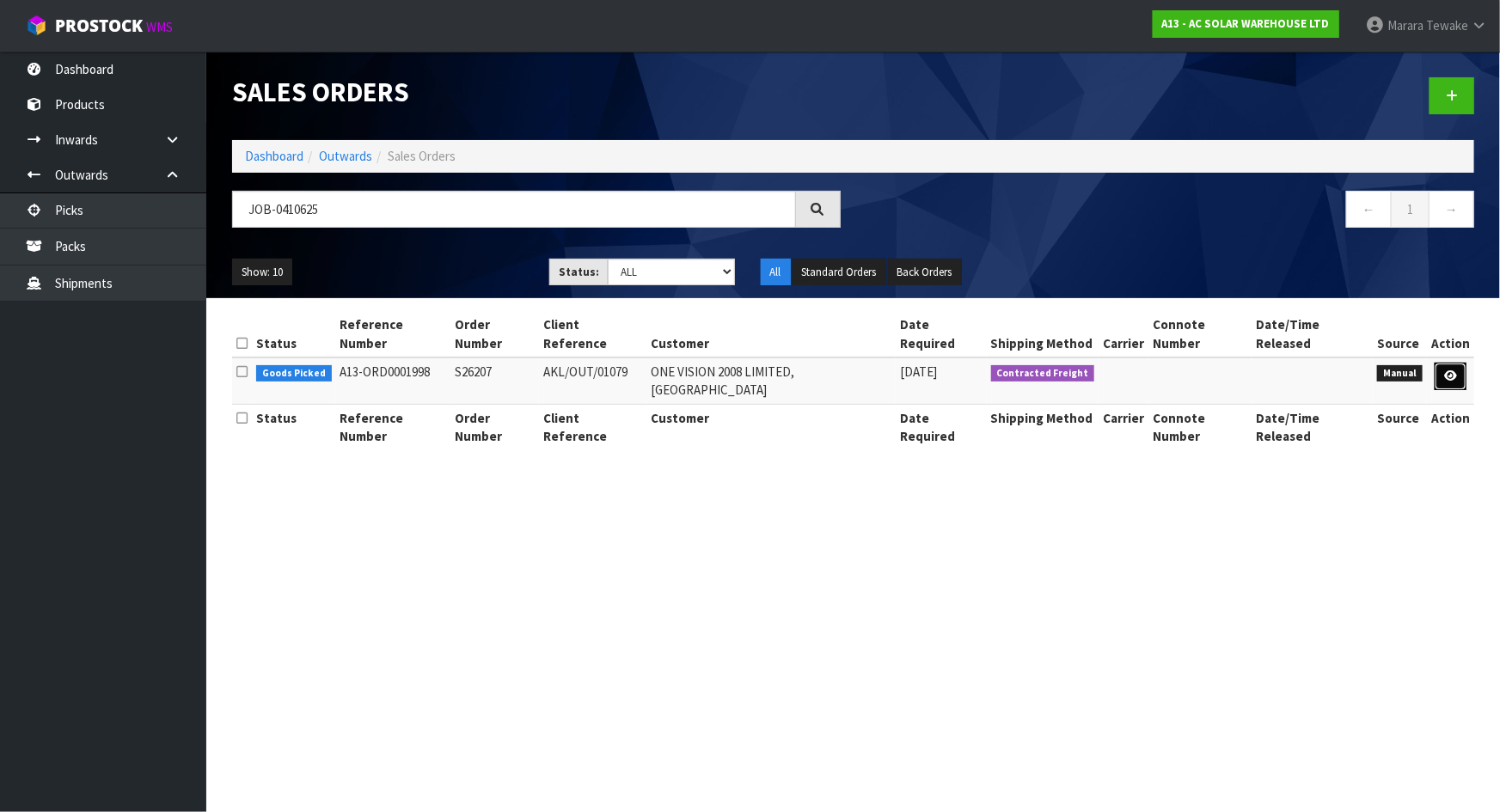
click at [1457, 370] on icon at bounding box center [1450, 376] width 13 height 11
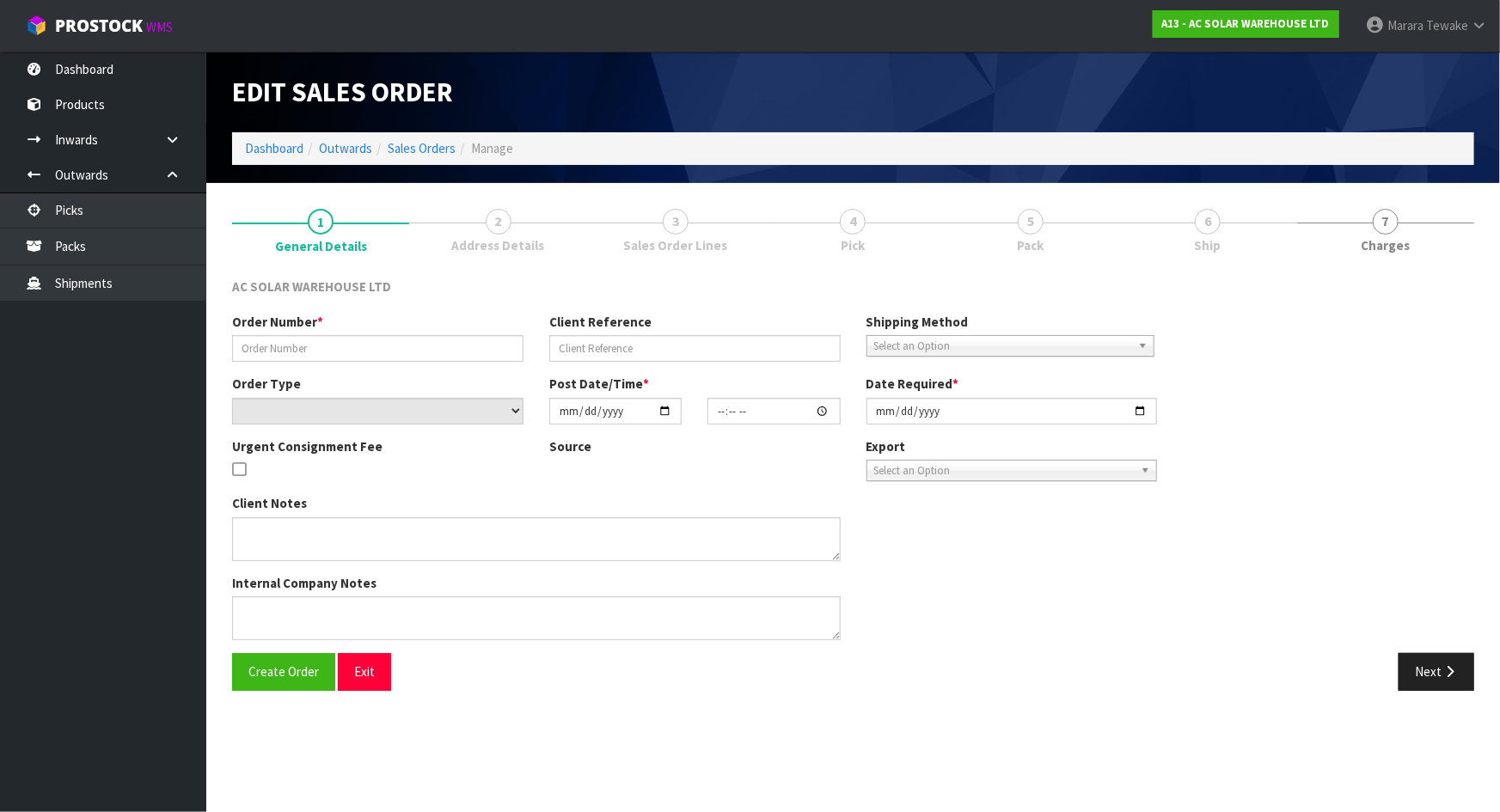
type input "S26207"
type input "AKL/OUT/01079"
select select "number:0"
type input "[DATE]"
type input "15:37:00.000"
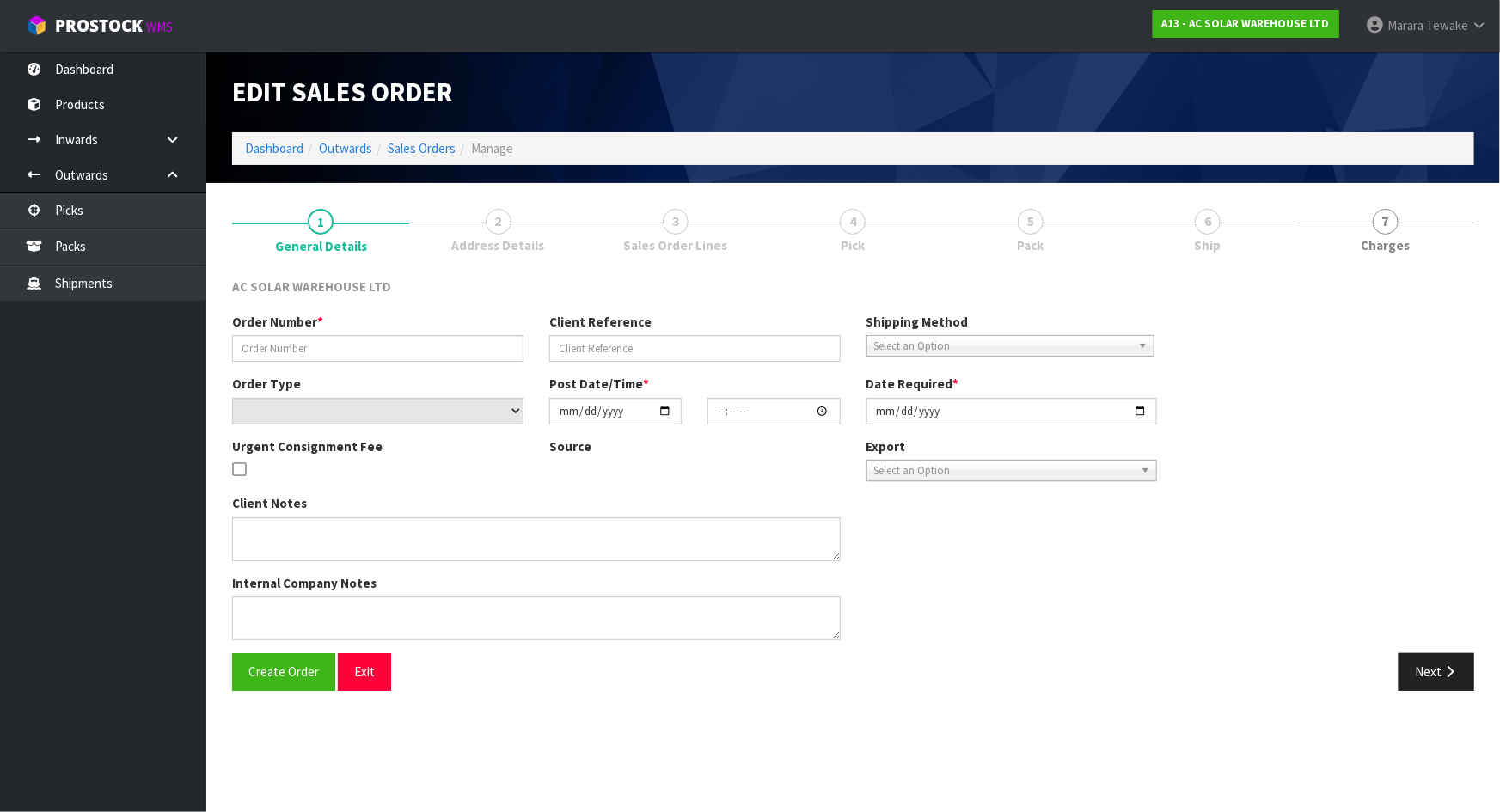
type input "[DATE]"
type textarea "PACK ITEMS TOGETHER AND SEND WITH NZ POST"
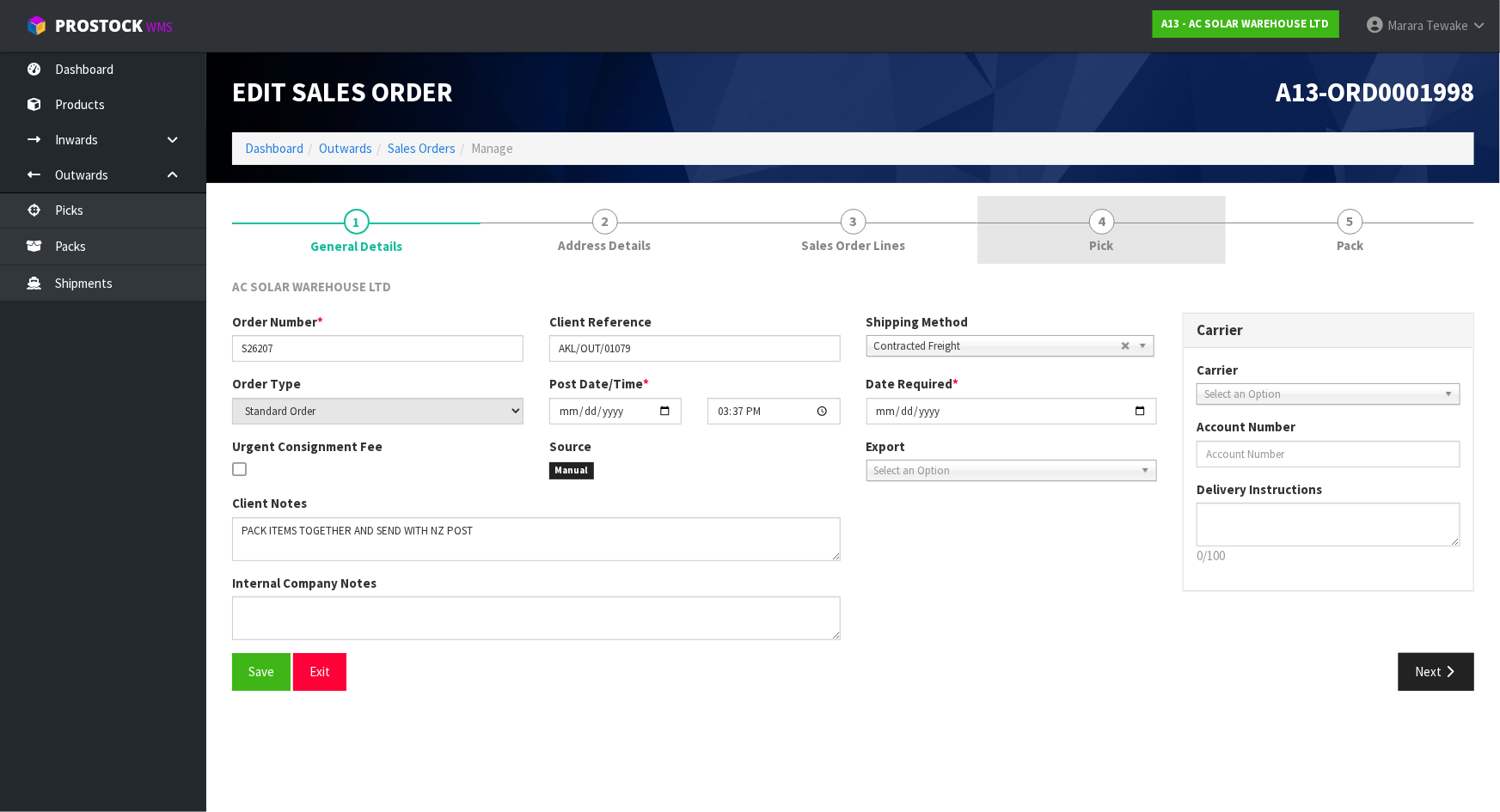
click at [1115, 234] on link "4 Pick" at bounding box center [1101, 229] width 249 height 68
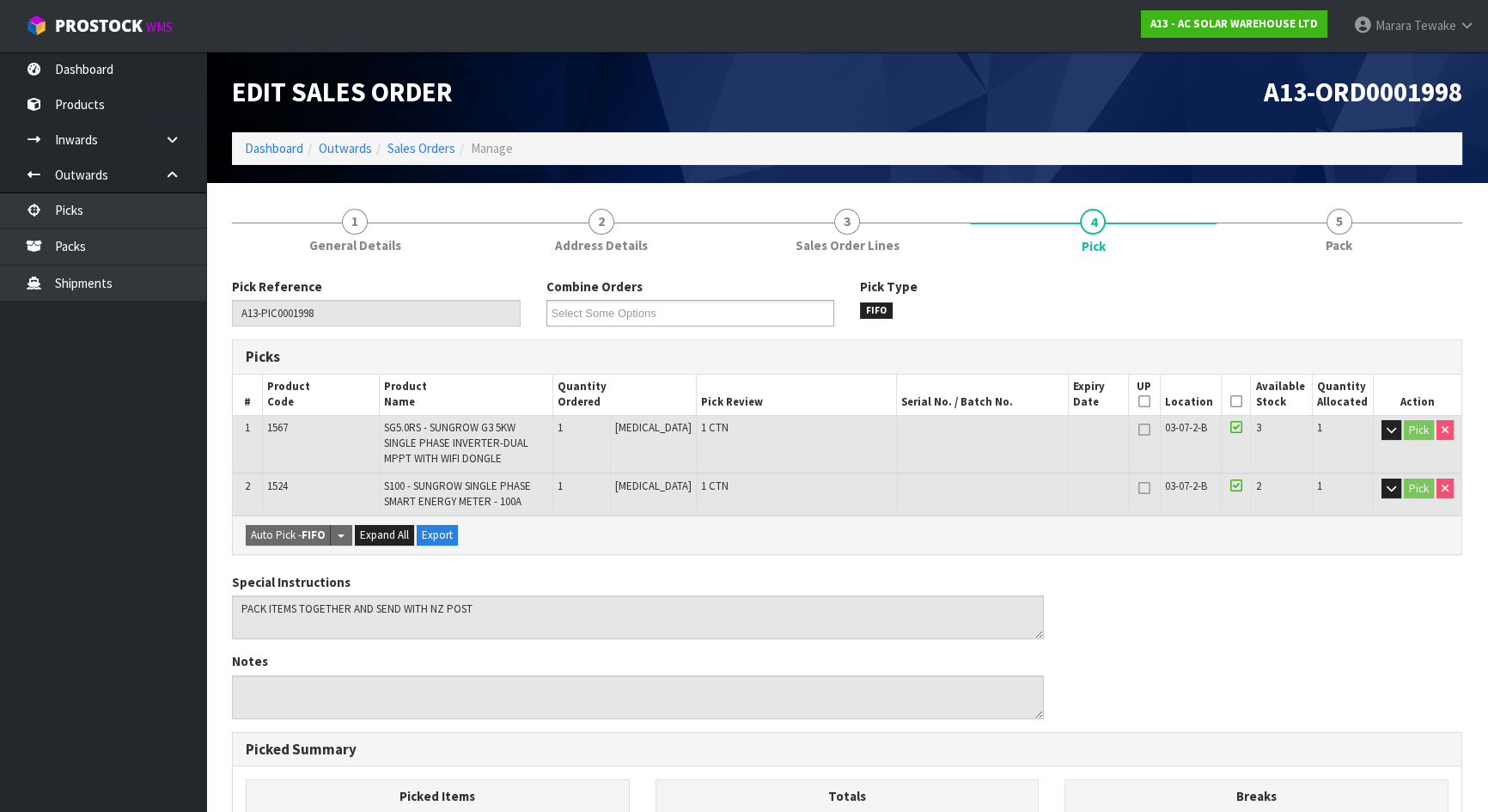
drag, startPoint x: 1225, startPoint y: 394, endPoint x: 1211, endPoint y: 407, distance: 19.1
click at [1231, 401] on icon at bounding box center [1237, 401] width 12 height 1
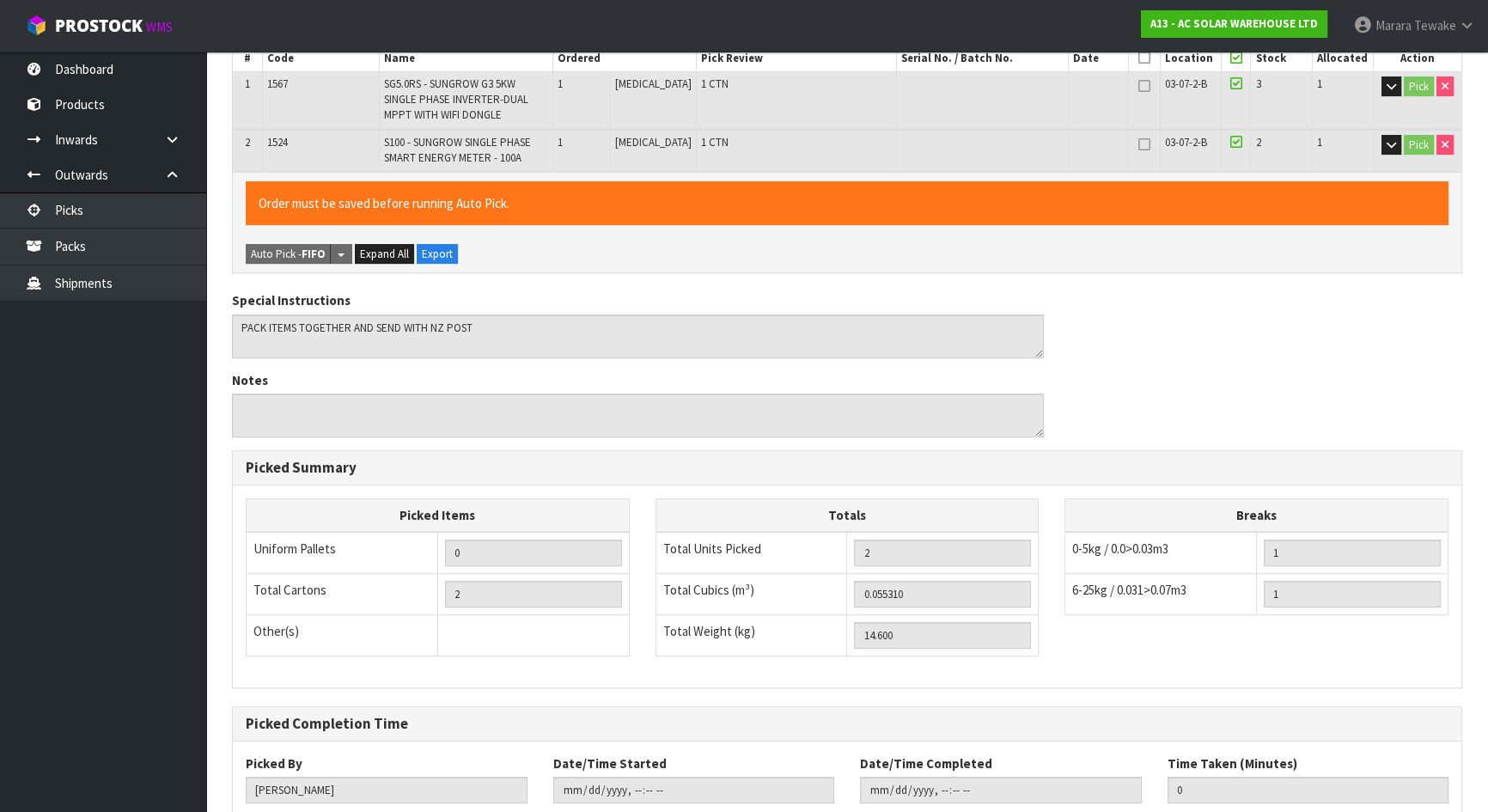
scroll to position [454, 0]
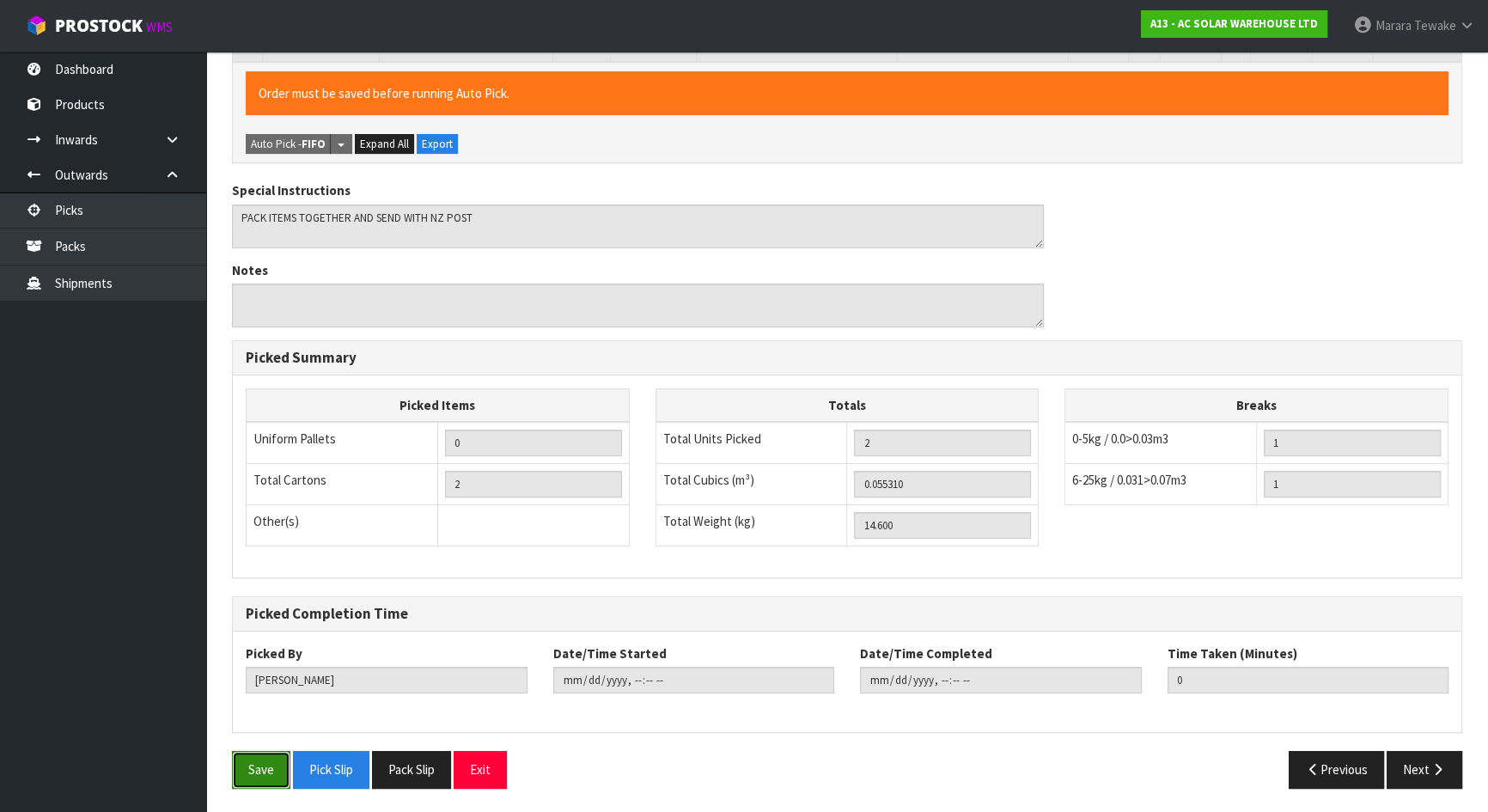
click at [248, 772] on button "Save" at bounding box center [261, 769] width 59 height 37
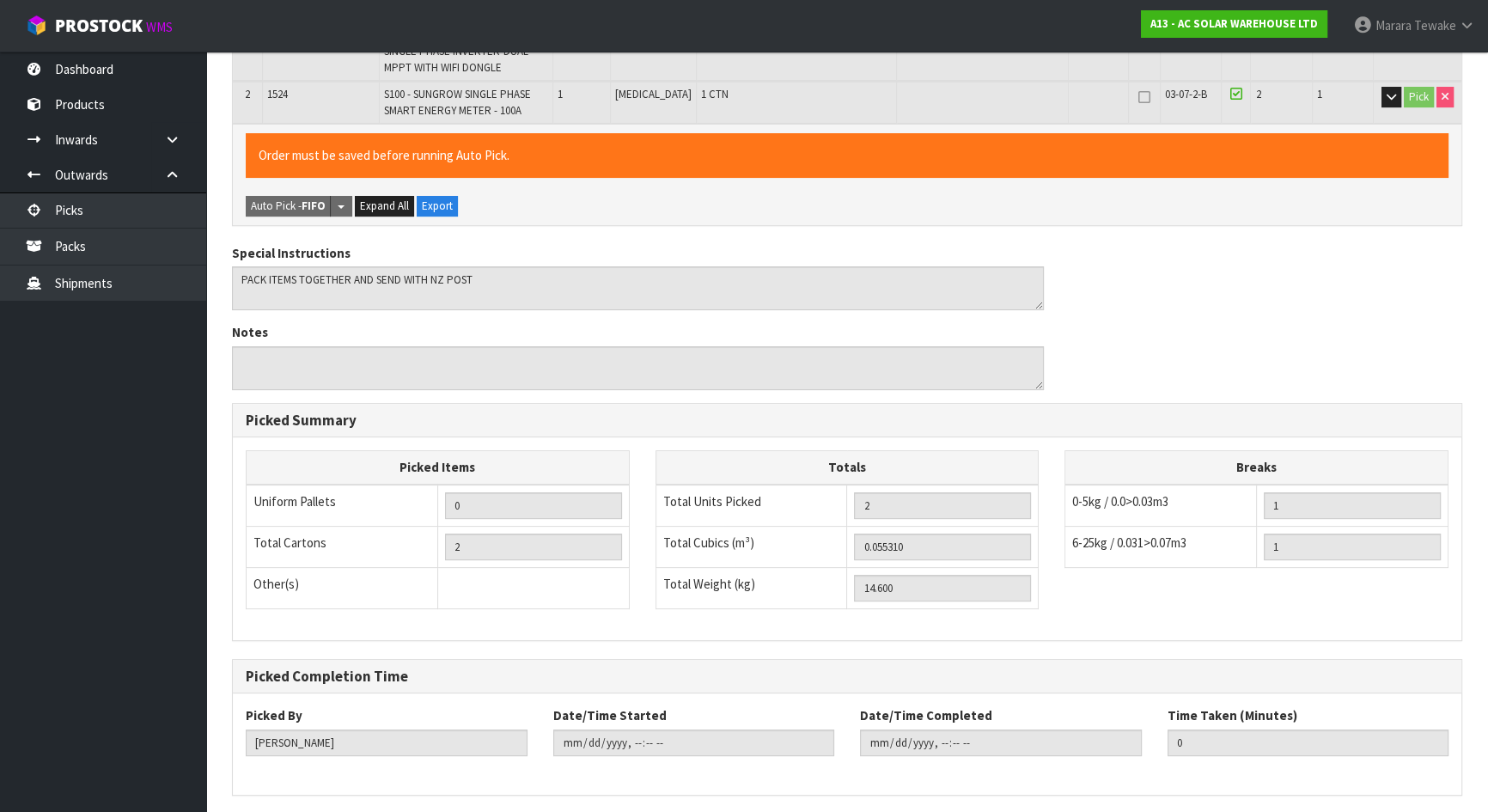
scroll to position [0, 0]
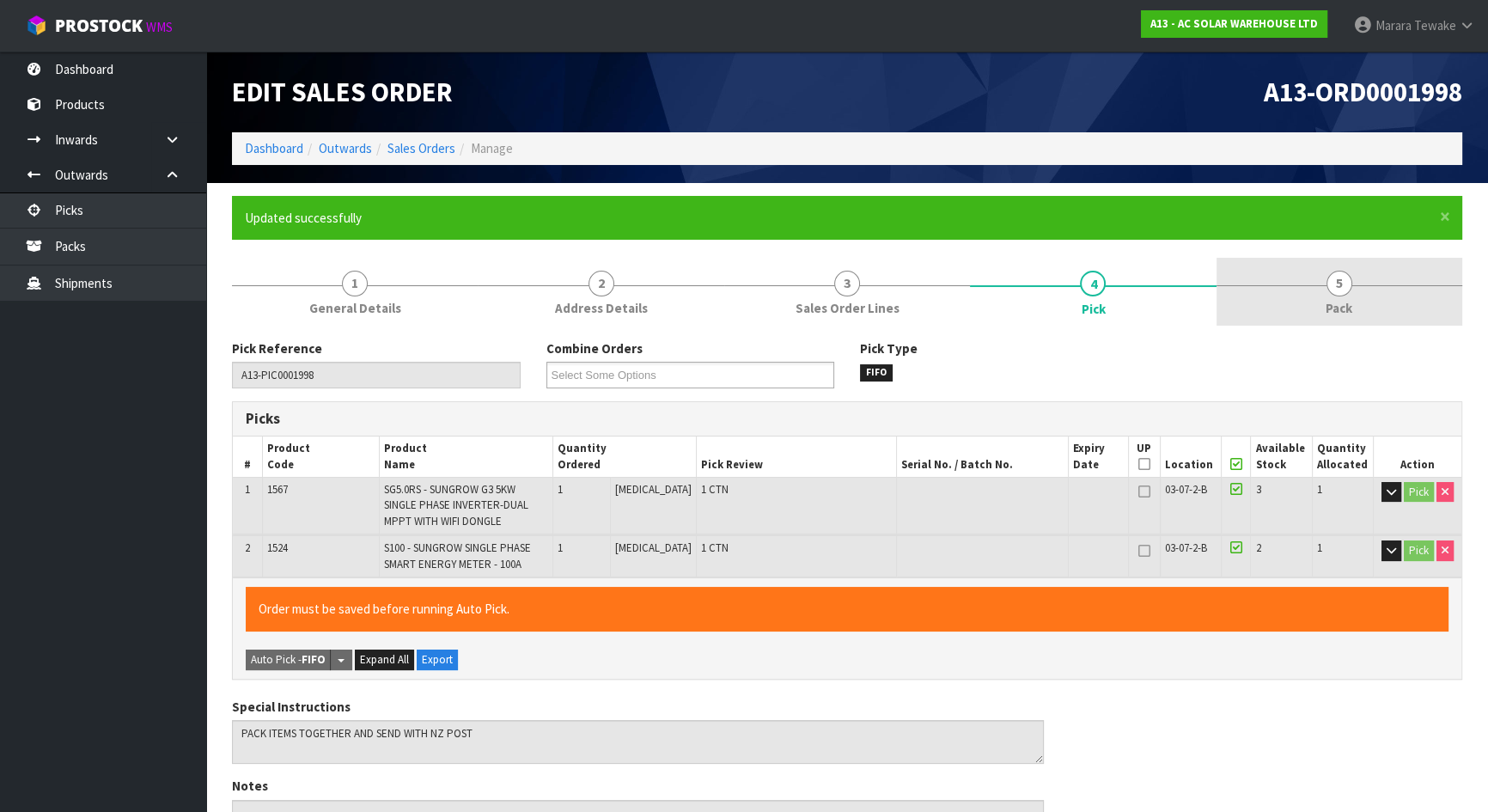
type input "[PERSON_NAME]"
type input "[DATE]T09:09:17"
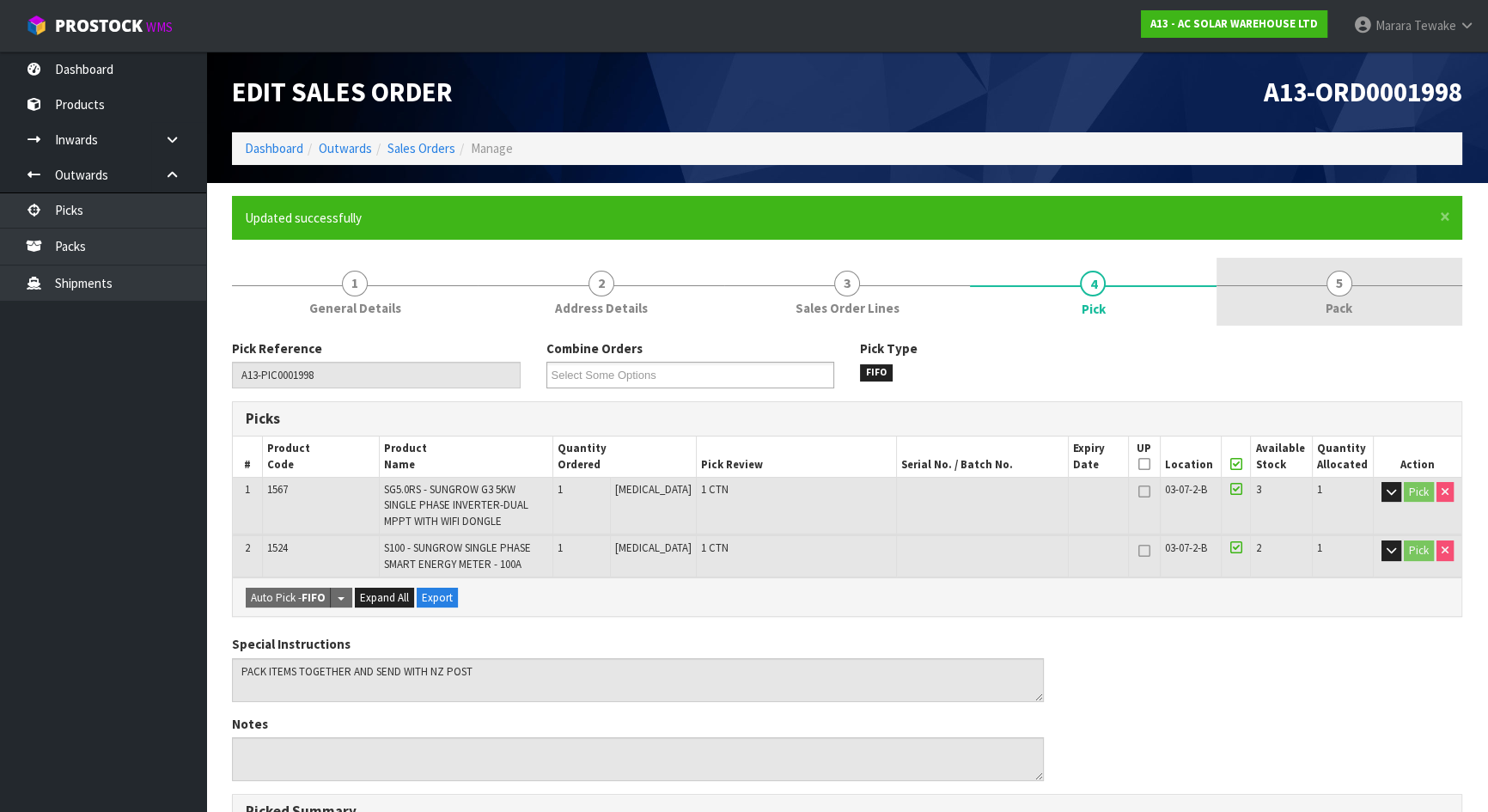
click at [1358, 298] on link "5 Pack" at bounding box center [1340, 291] width 246 height 68
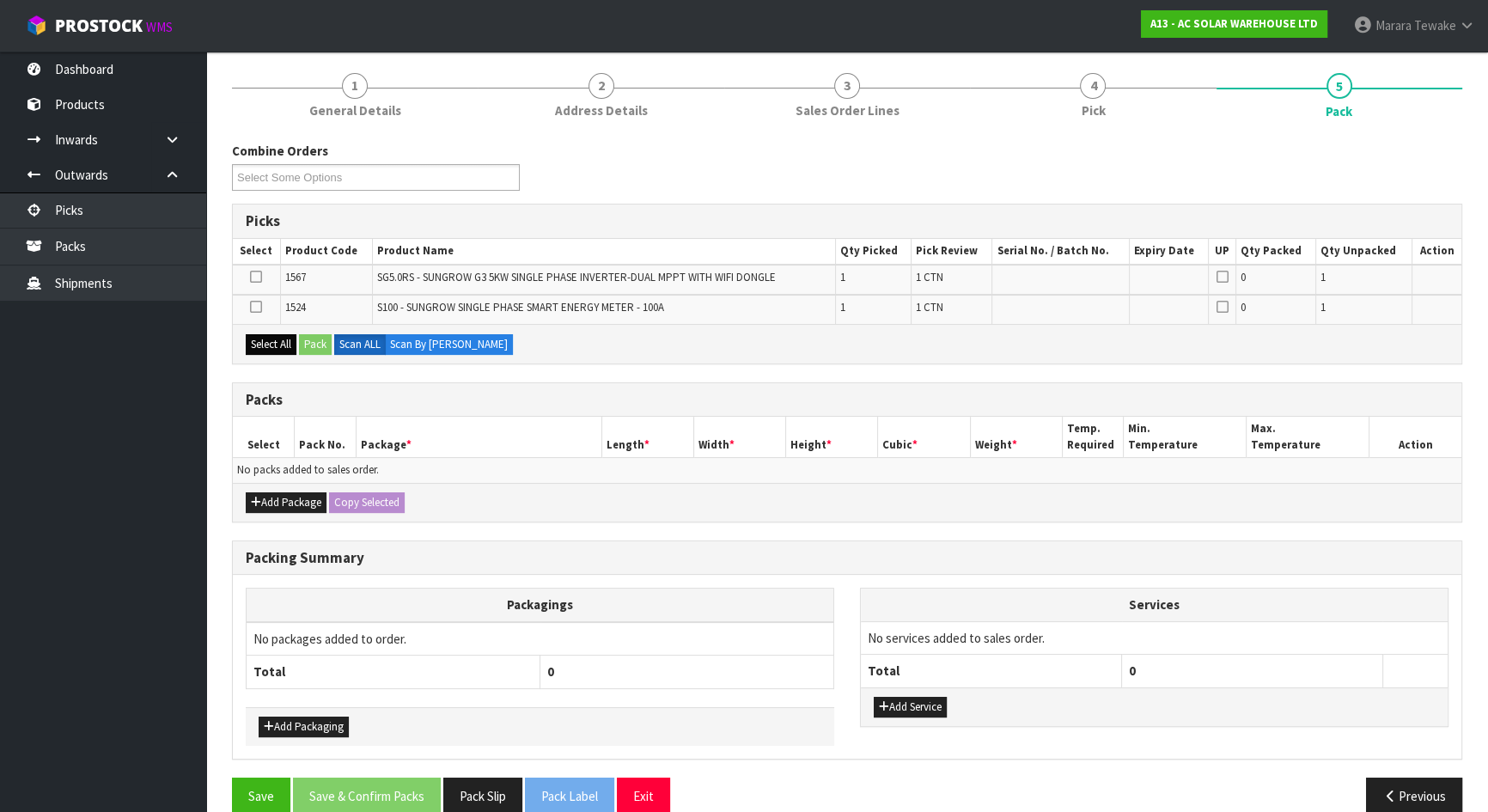
scroll to position [223, 0]
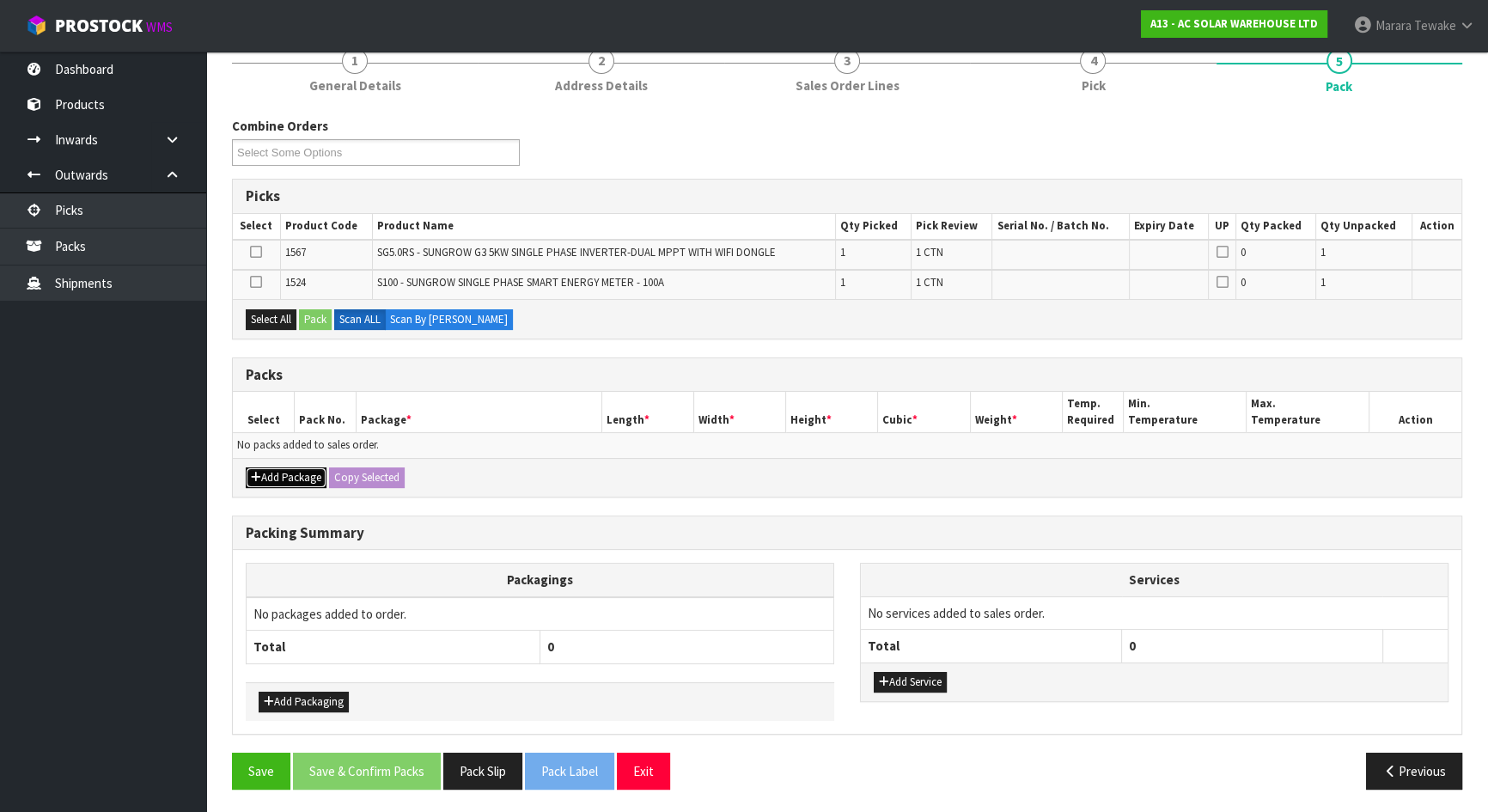
click at [286, 472] on button "Add Package" at bounding box center [286, 477] width 81 height 20
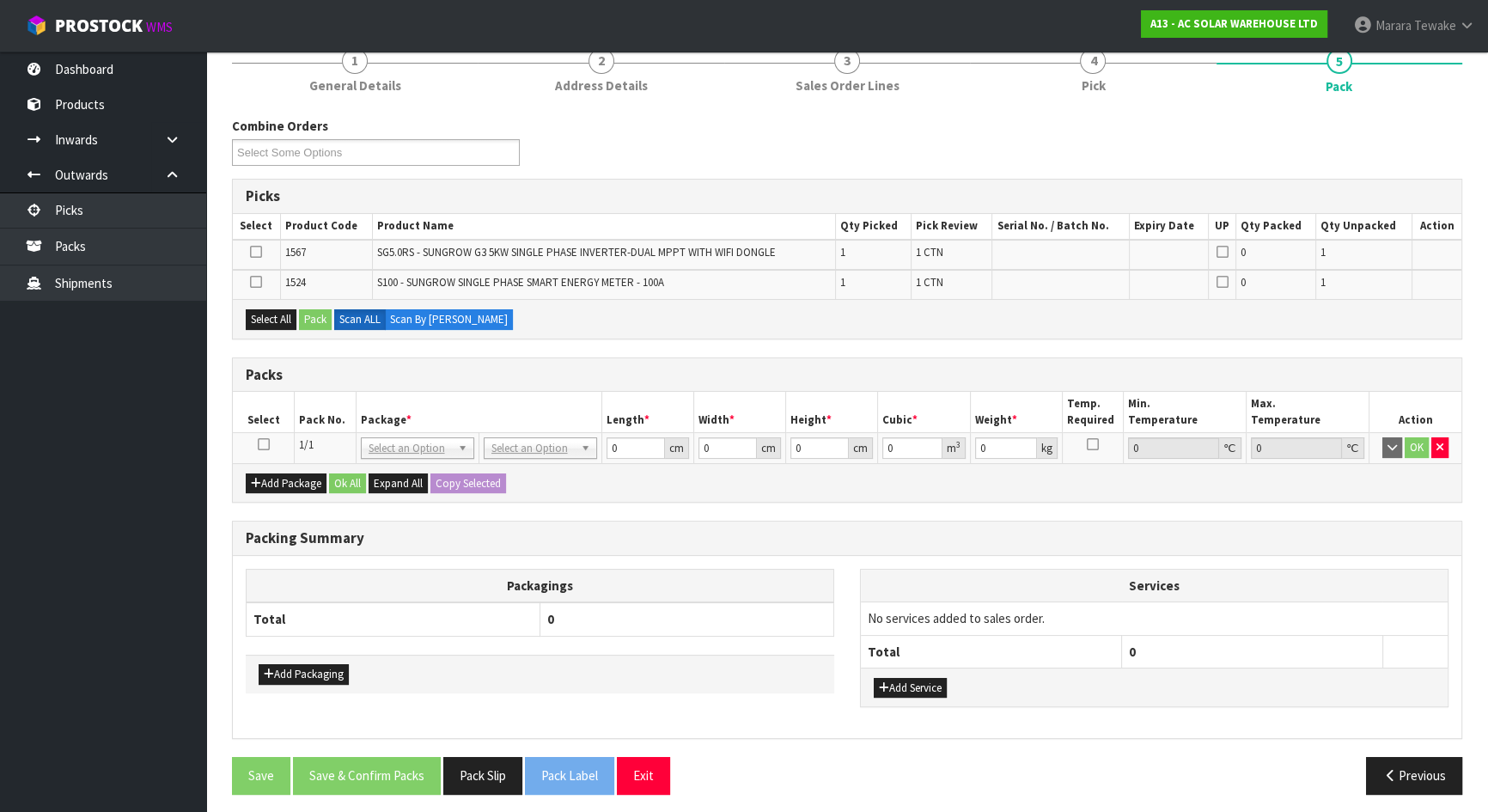
click at [267, 444] on icon at bounding box center [264, 444] width 12 height 1
drag, startPoint x: 273, startPoint y: 309, endPoint x: 298, endPoint y: 313, distance: 25.3
click at [278, 309] on button "Select All" at bounding box center [271, 319] width 51 height 20
click at [311, 315] on button "Pack" at bounding box center [315, 319] width 32 height 20
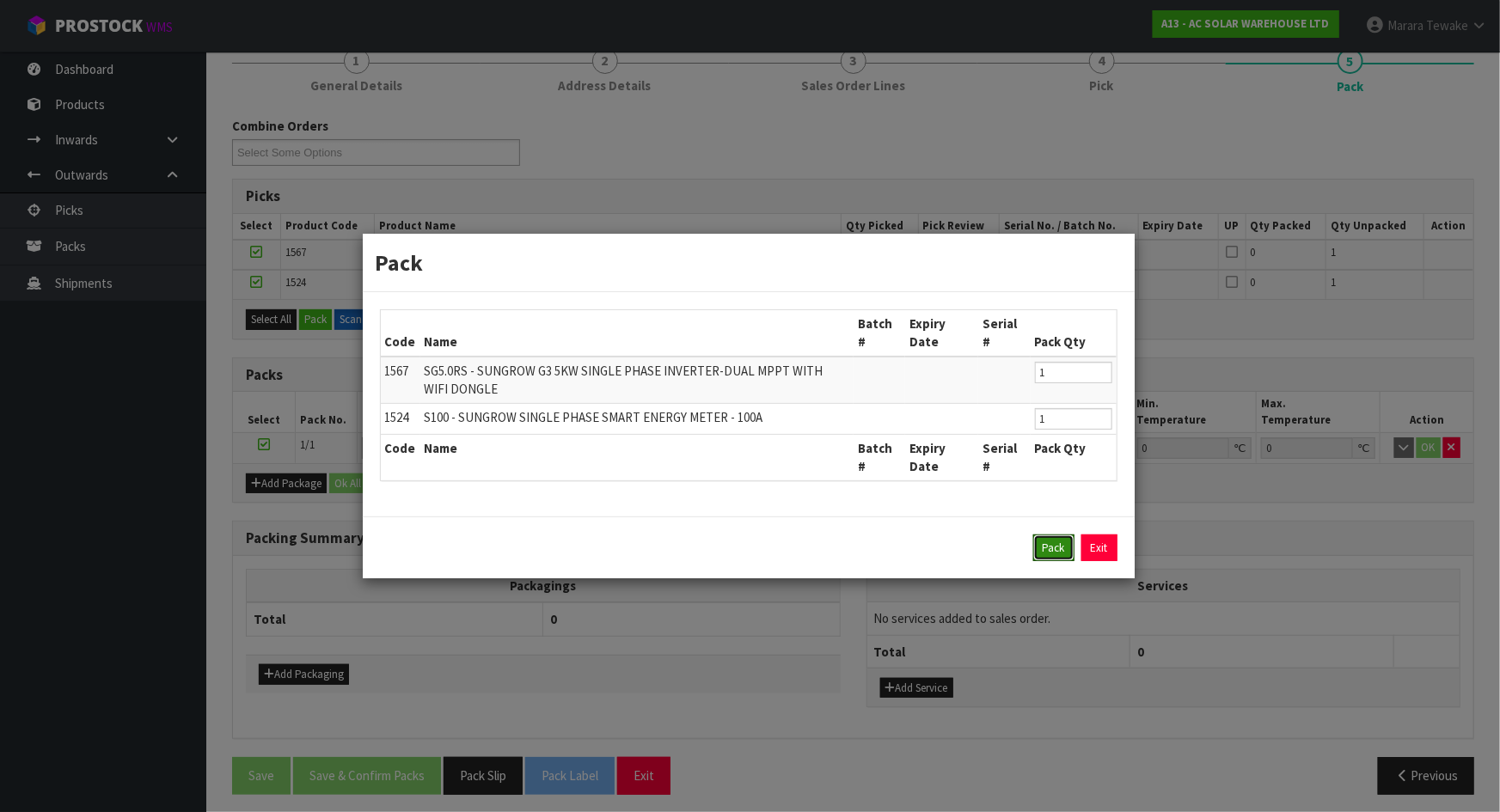
click at [1055, 545] on button "Pack" at bounding box center [1054, 548] width 41 height 27
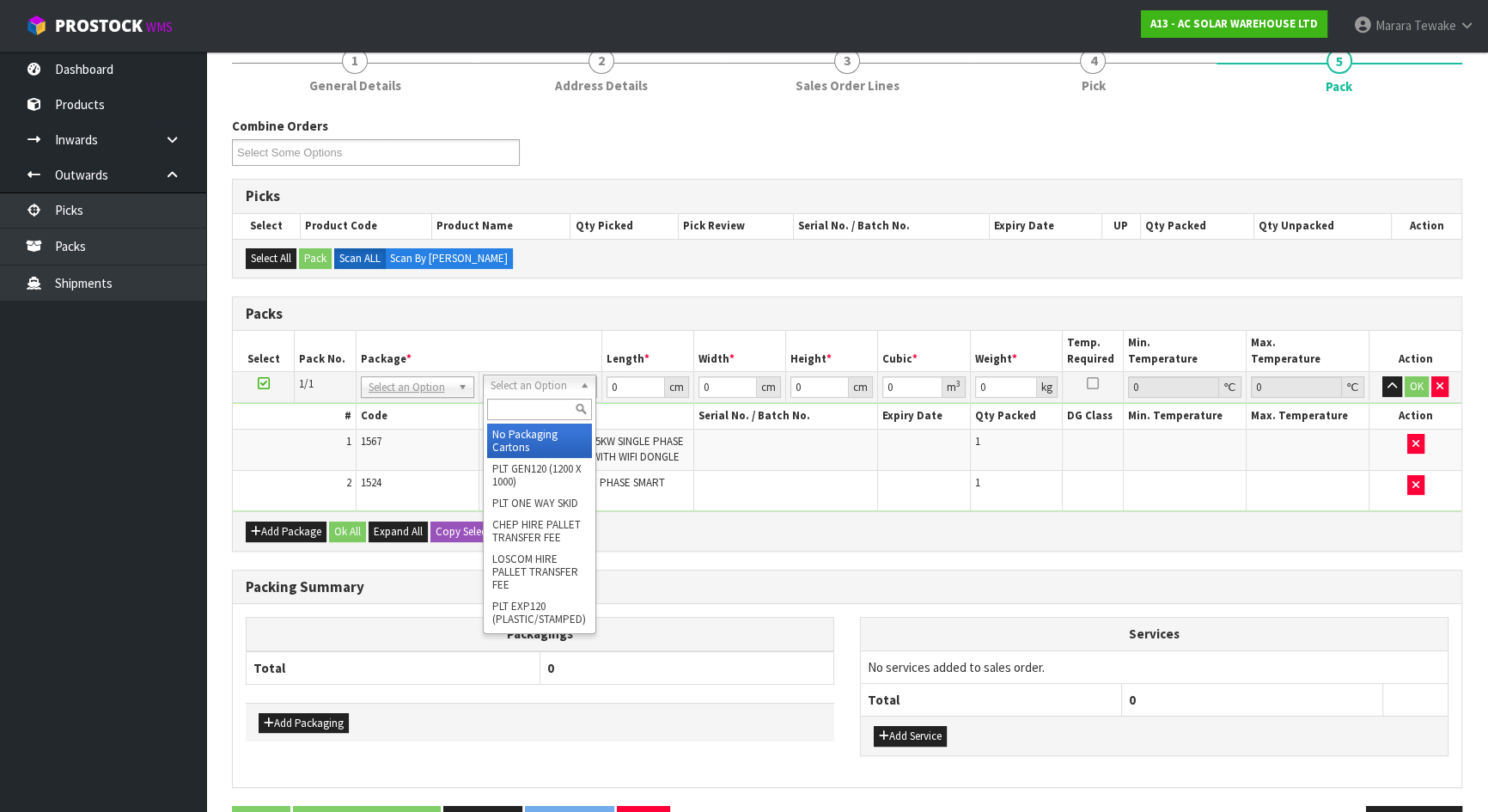
click at [537, 412] on input "text" at bounding box center [539, 409] width 104 height 21
type input "CTN9"
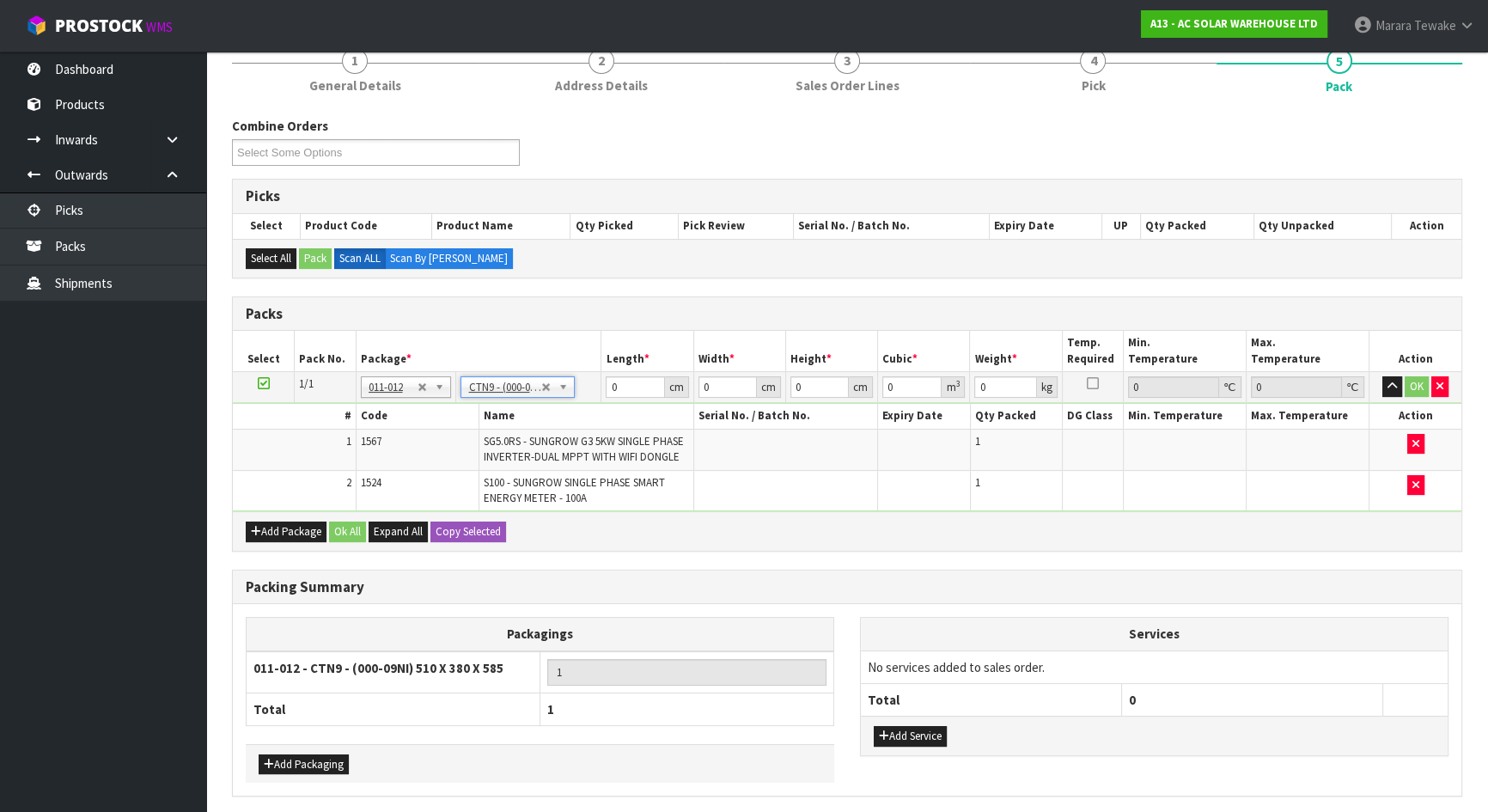
type input "51"
type input "38"
type input "58.5"
type input "0.113373"
type input "14.8"
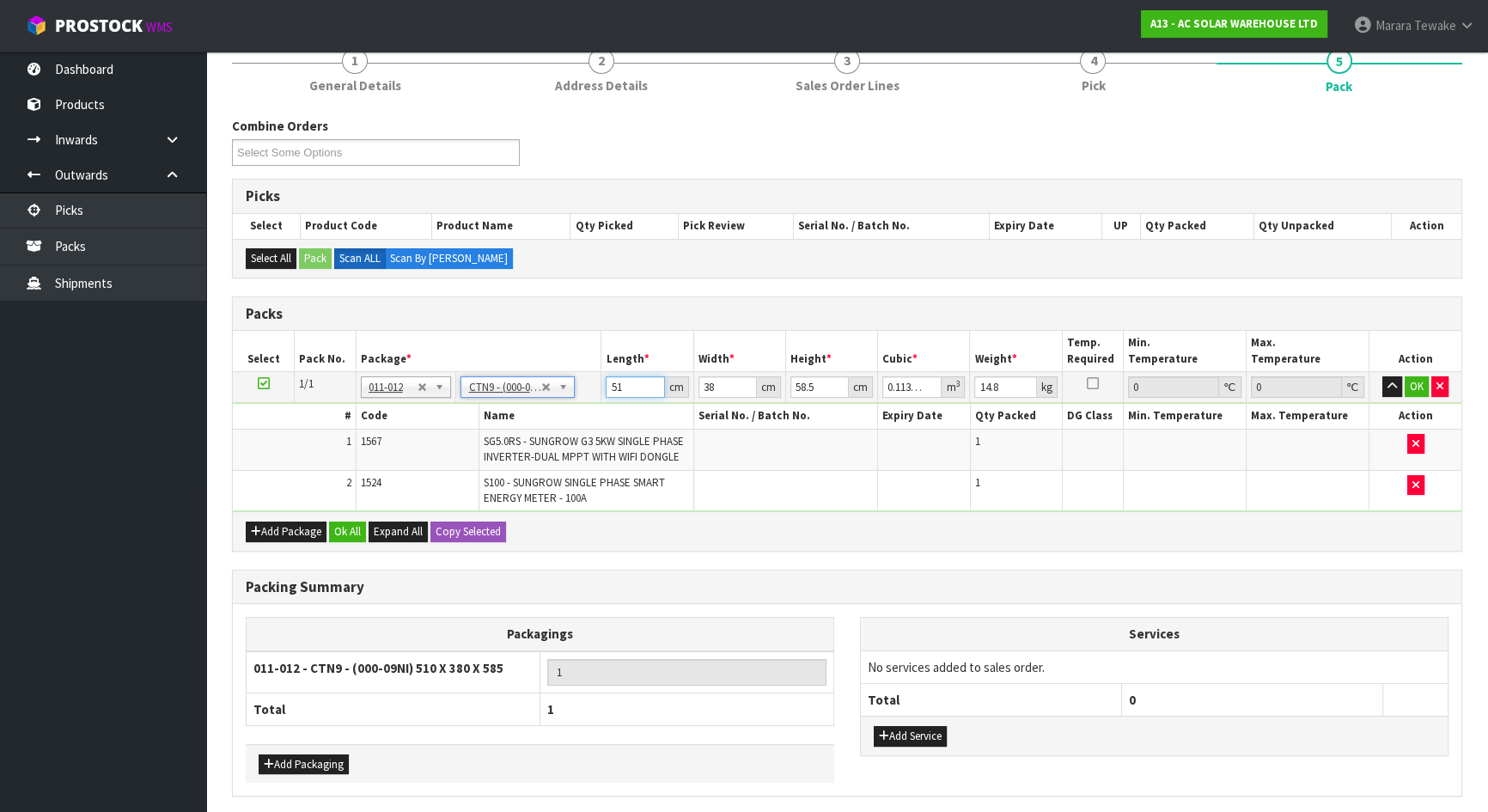
drag, startPoint x: 619, startPoint y: 384, endPoint x: 602, endPoint y: 375, distance: 19.2
click at [607, 378] on input "51" at bounding box center [635, 387] width 59 height 21
type input "5"
type input "0.011115"
type input "52"
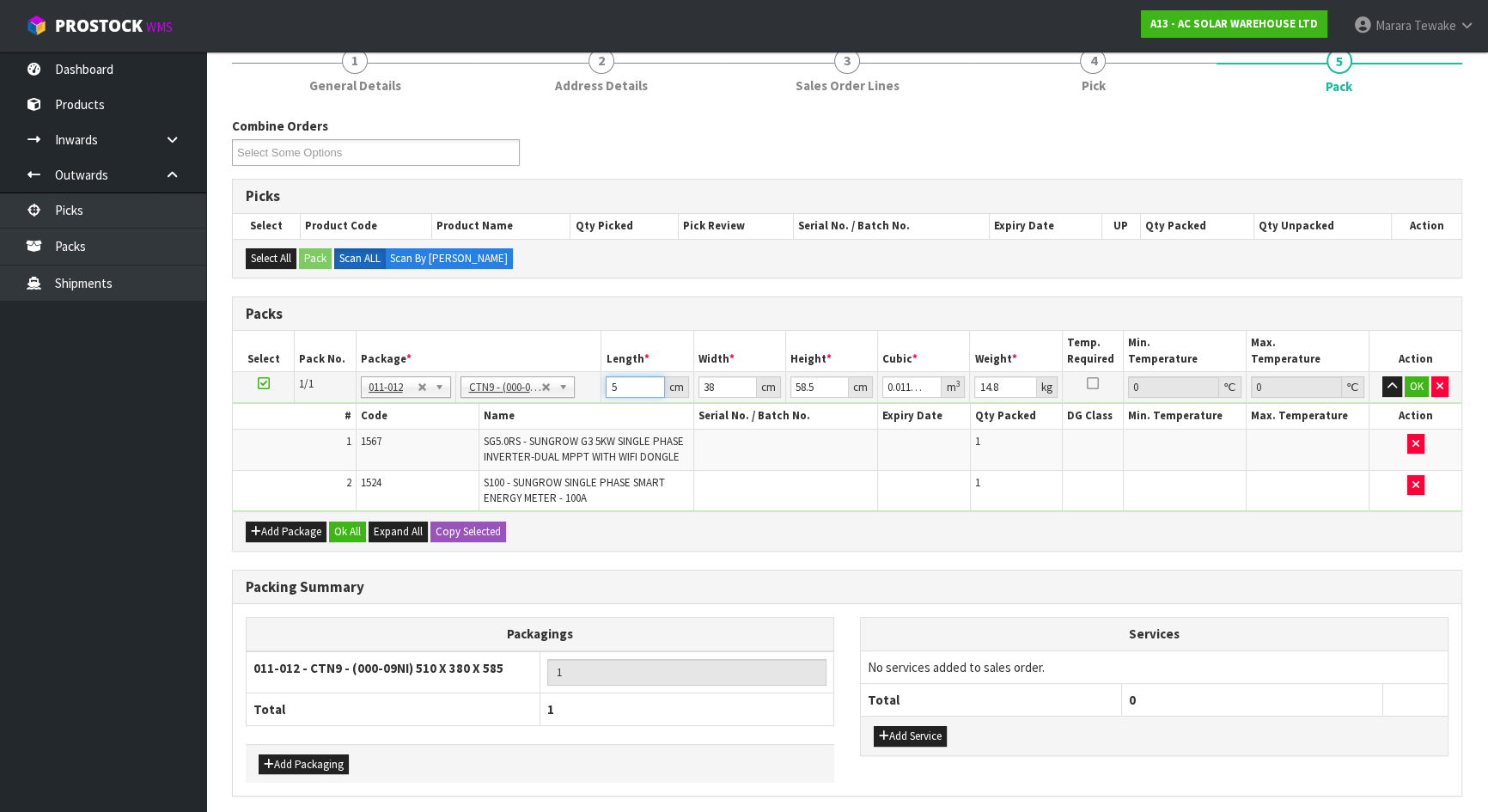
type input "0.115596"
type input "52"
type input "4"
type input "0.012168"
type input "42"
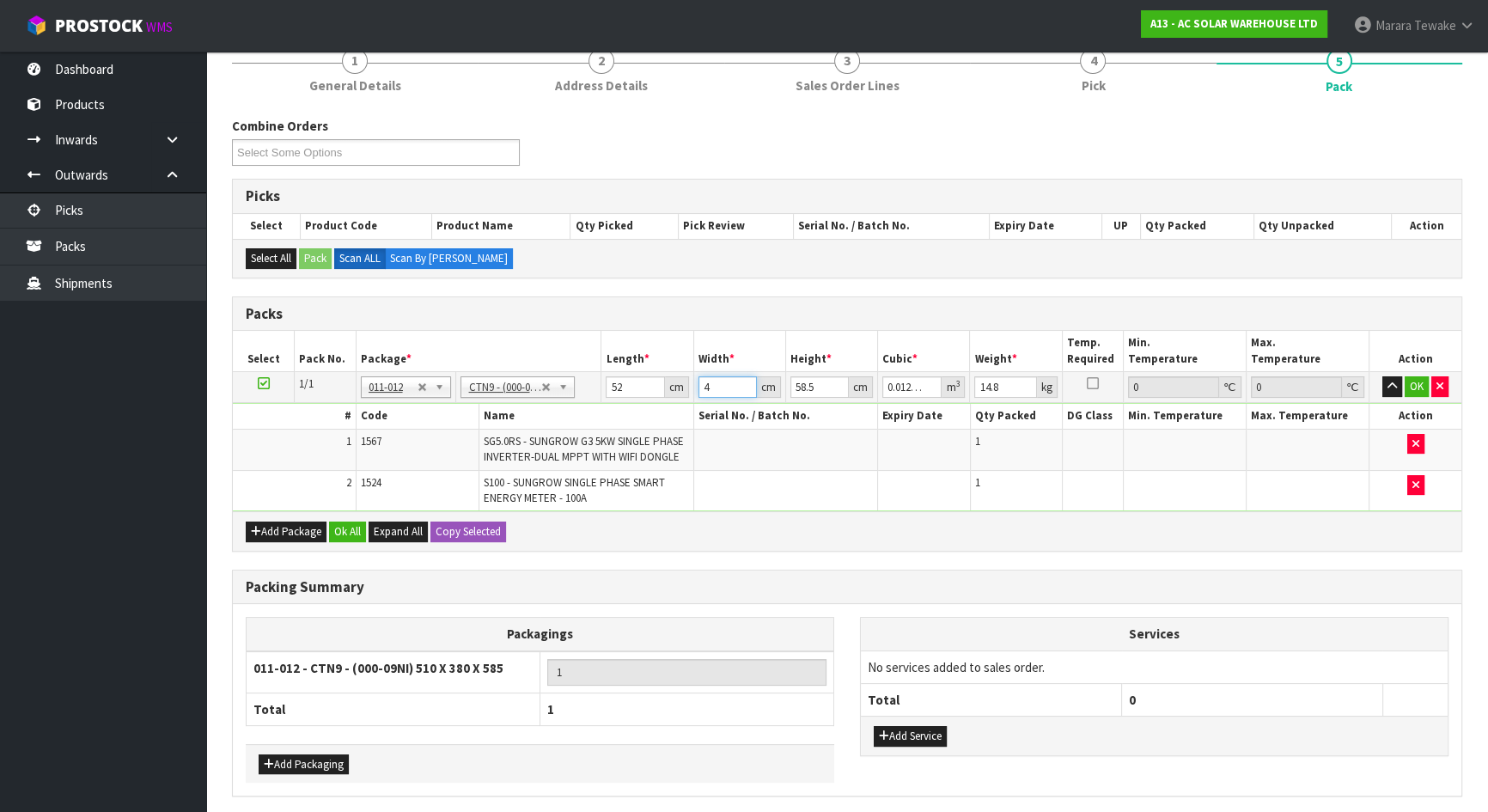
type input "0.127764"
type input "42"
type input "3"
type input "0.006552"
type input "37"
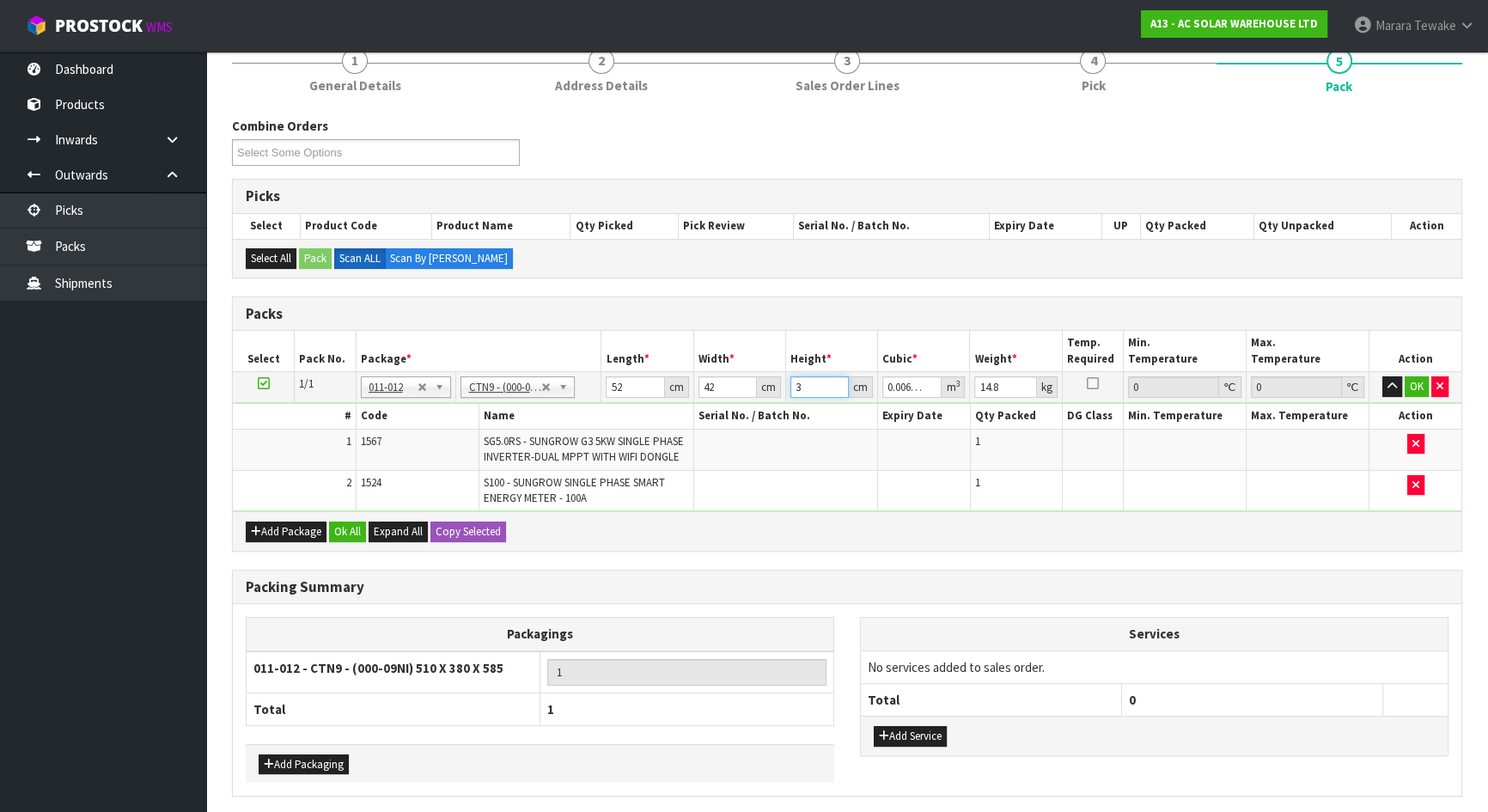
type input "0.080808"
type input "37"
type input "15"
click at [1383, 377] on button "button" at bounding box center [1392, 386] width 20 height 20
click button "OK" at bounding box center [1416, 386] width 24 height 20
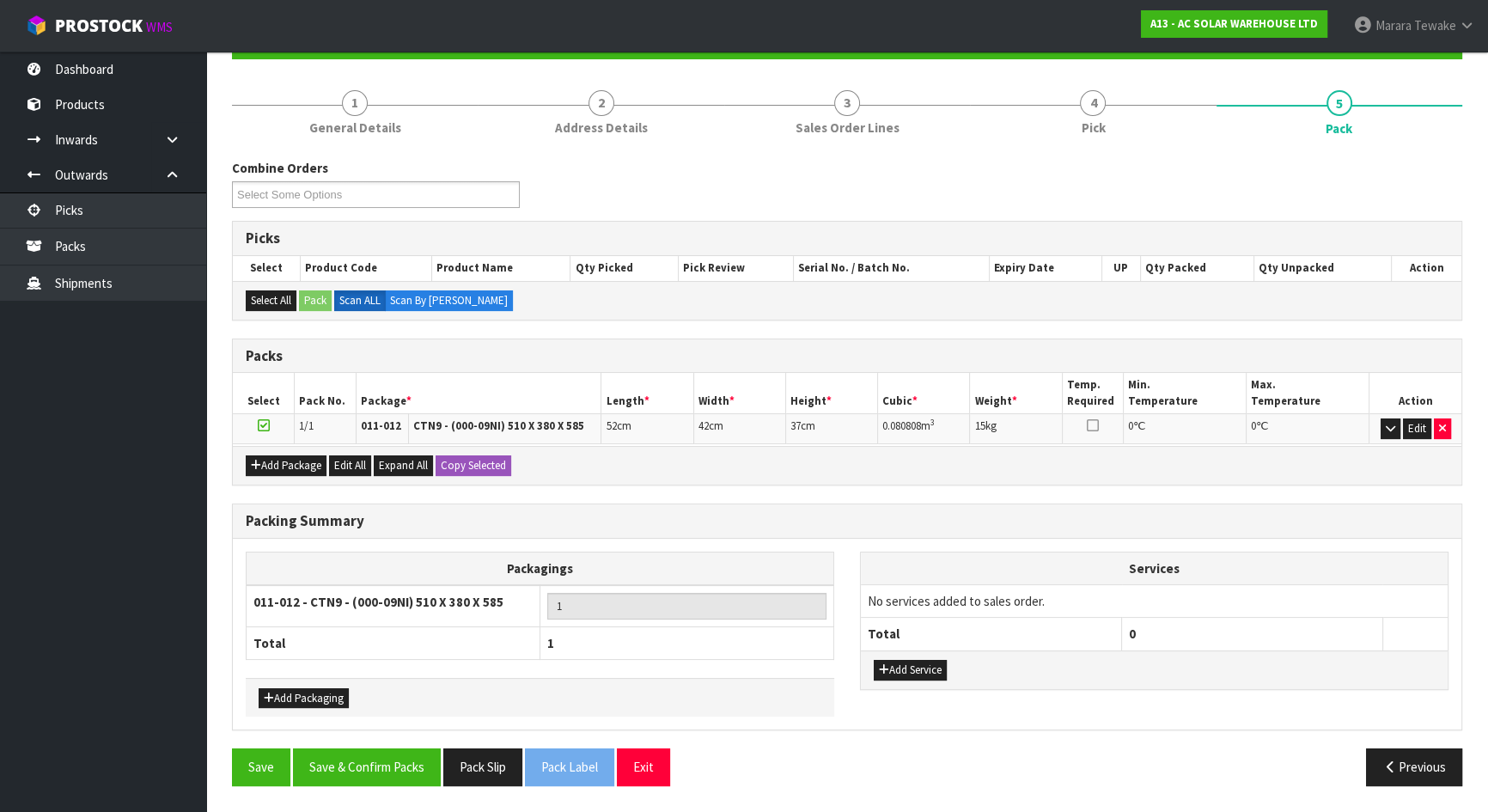
scroll to position [175, 0]
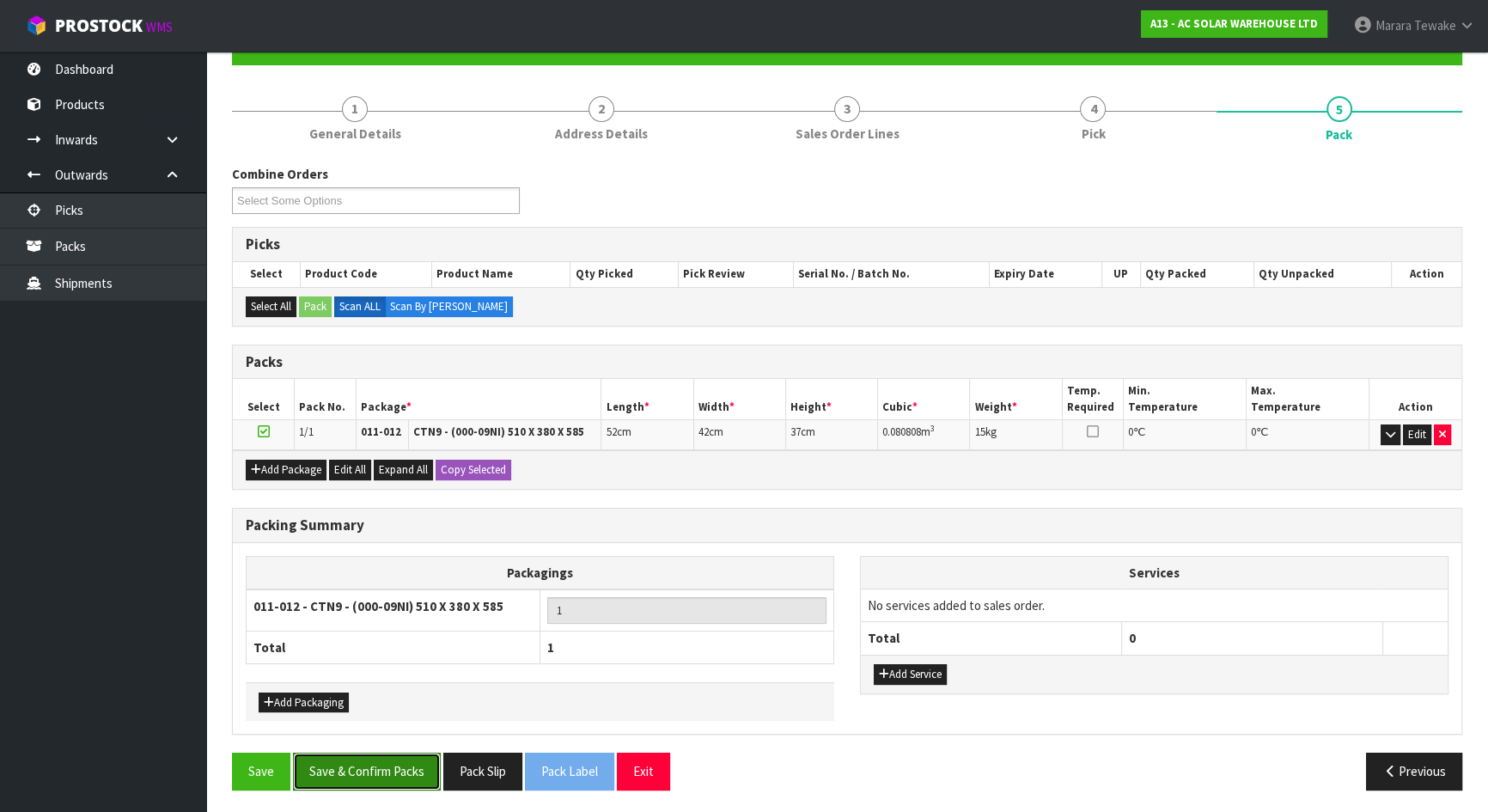
click at [365, 764] on button "Save & Confirm Packs" at bounding box center [367, 771] width 147 height 37
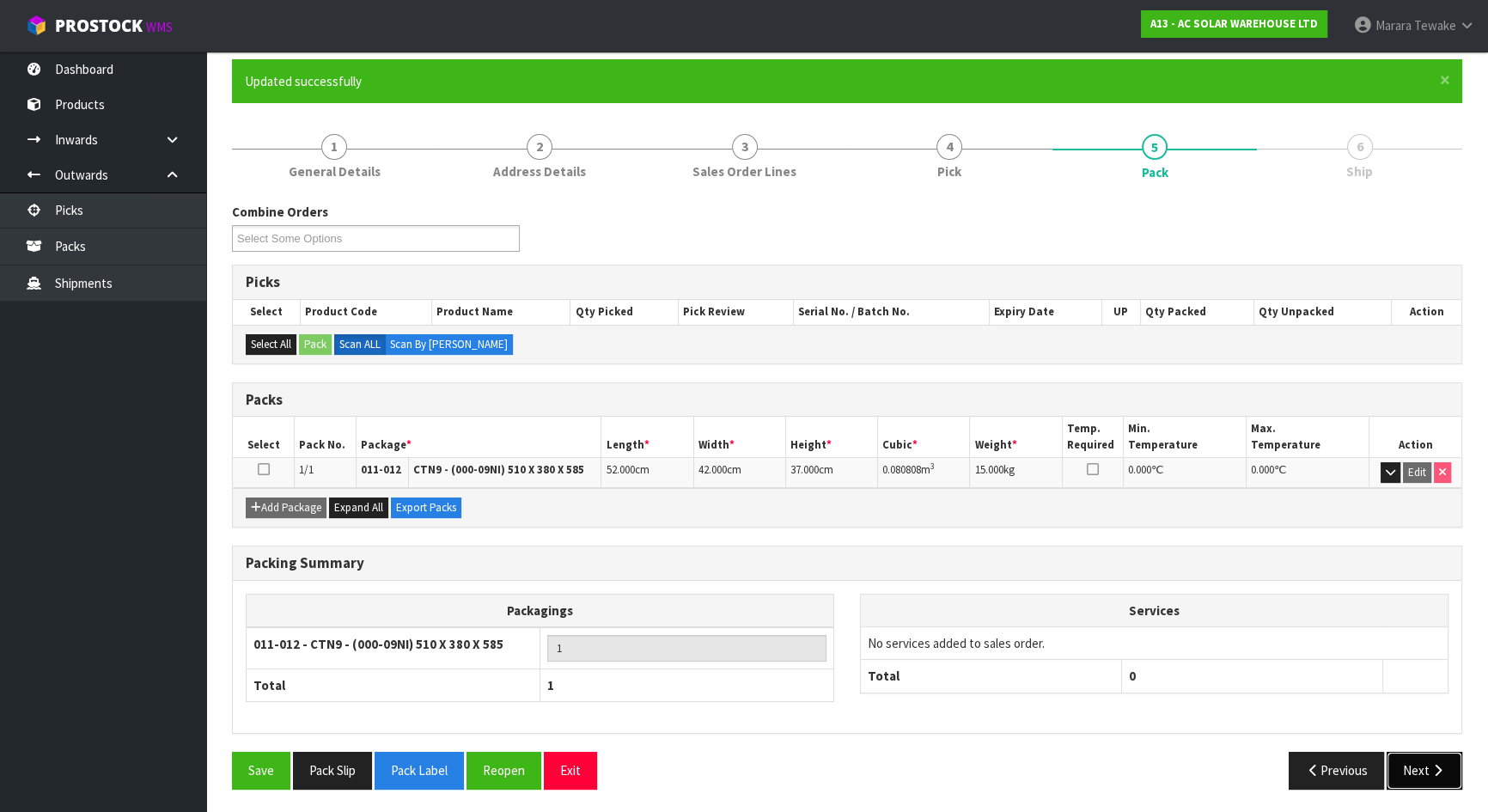
click at [1434, 768] on icon "button" at bounding box center [1438, 770] width 17 height 13
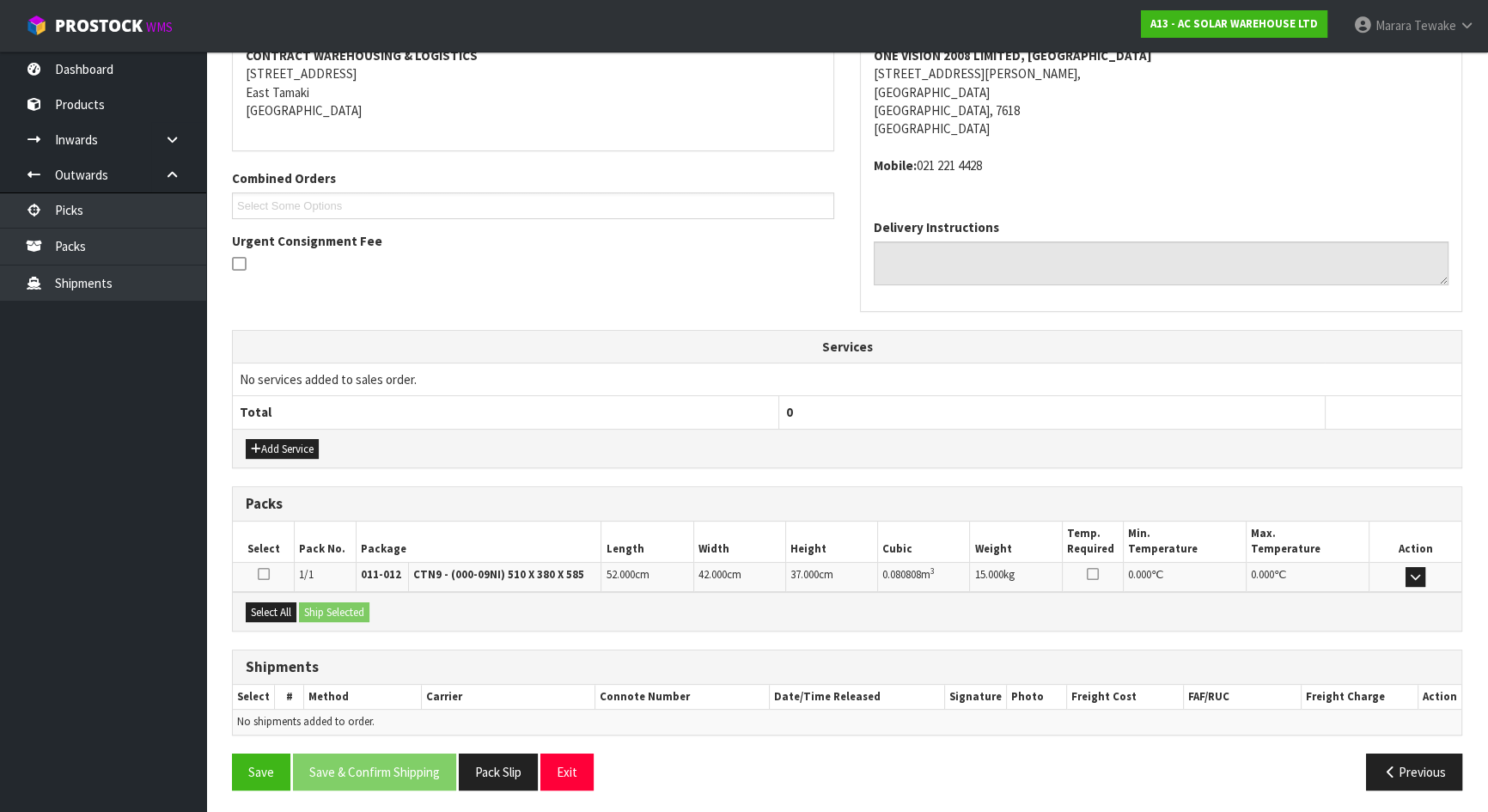
scroll to position [343, 0]
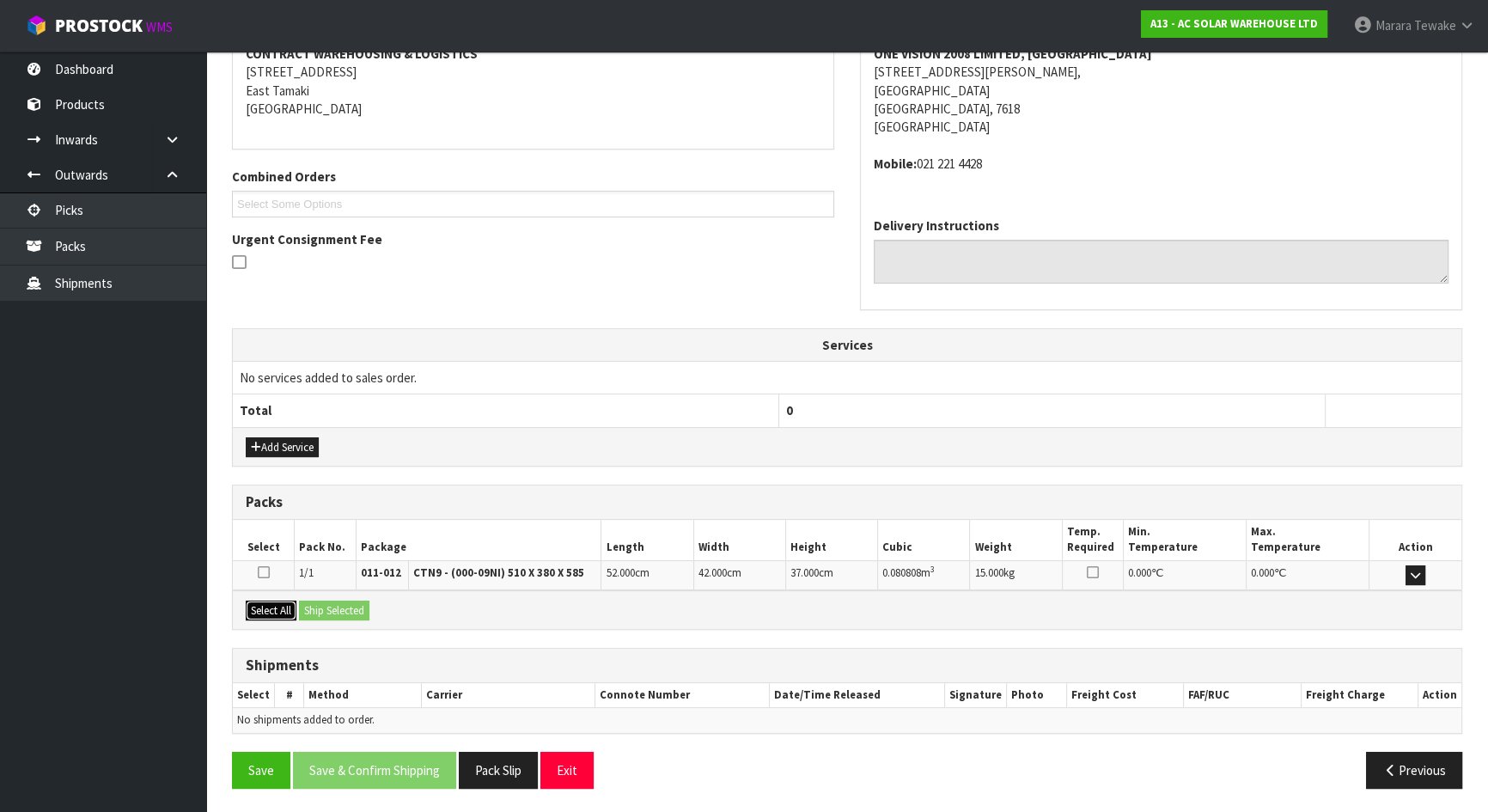
click at [276, 608] on button "Select All" at bounding box center [271, 610] width 51 height 20
click at [312, 607] on button "Ship Selected" at bounding box center [334, 610] width 70 height 20
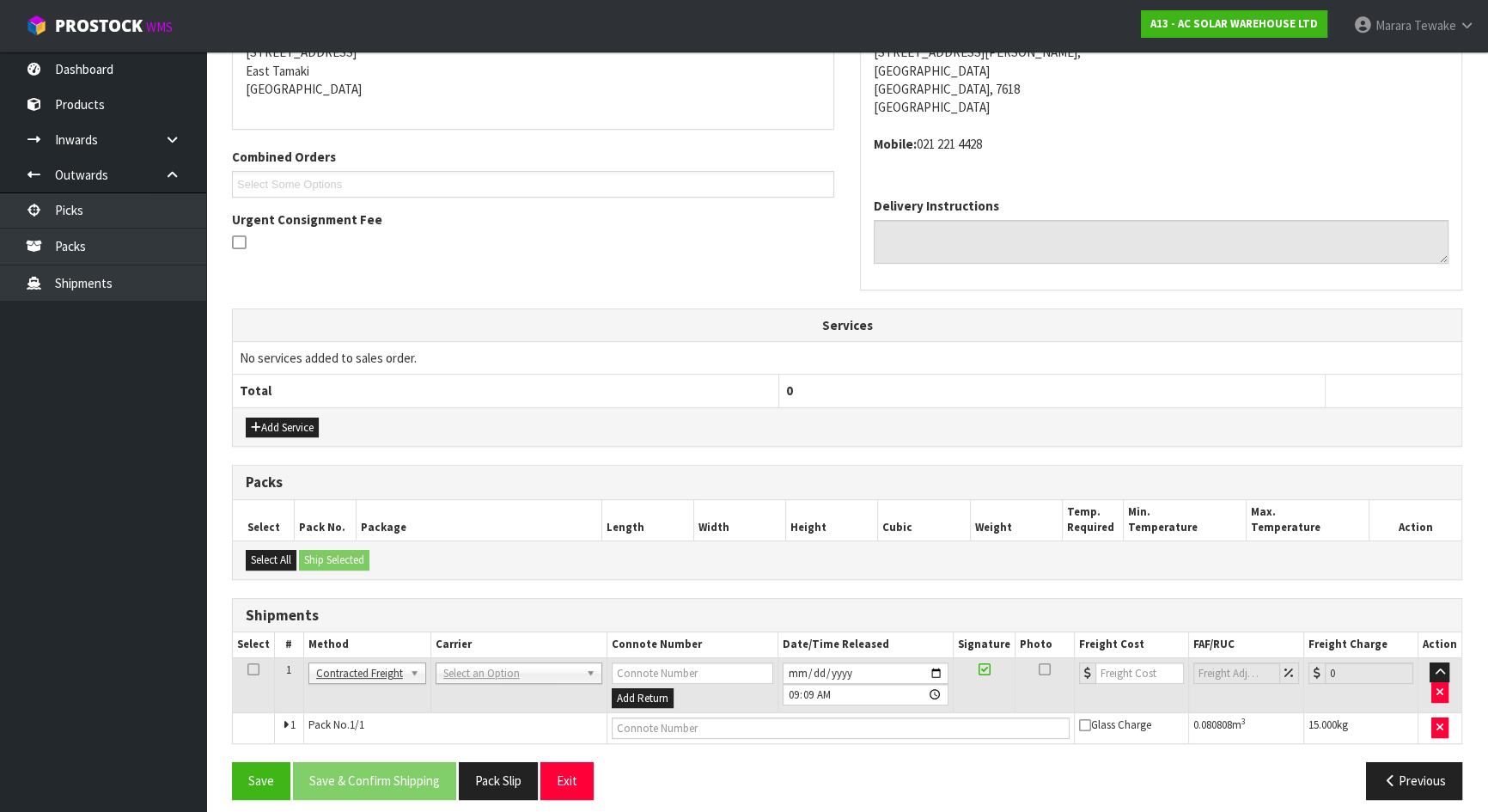
scroll to position [373, 0]
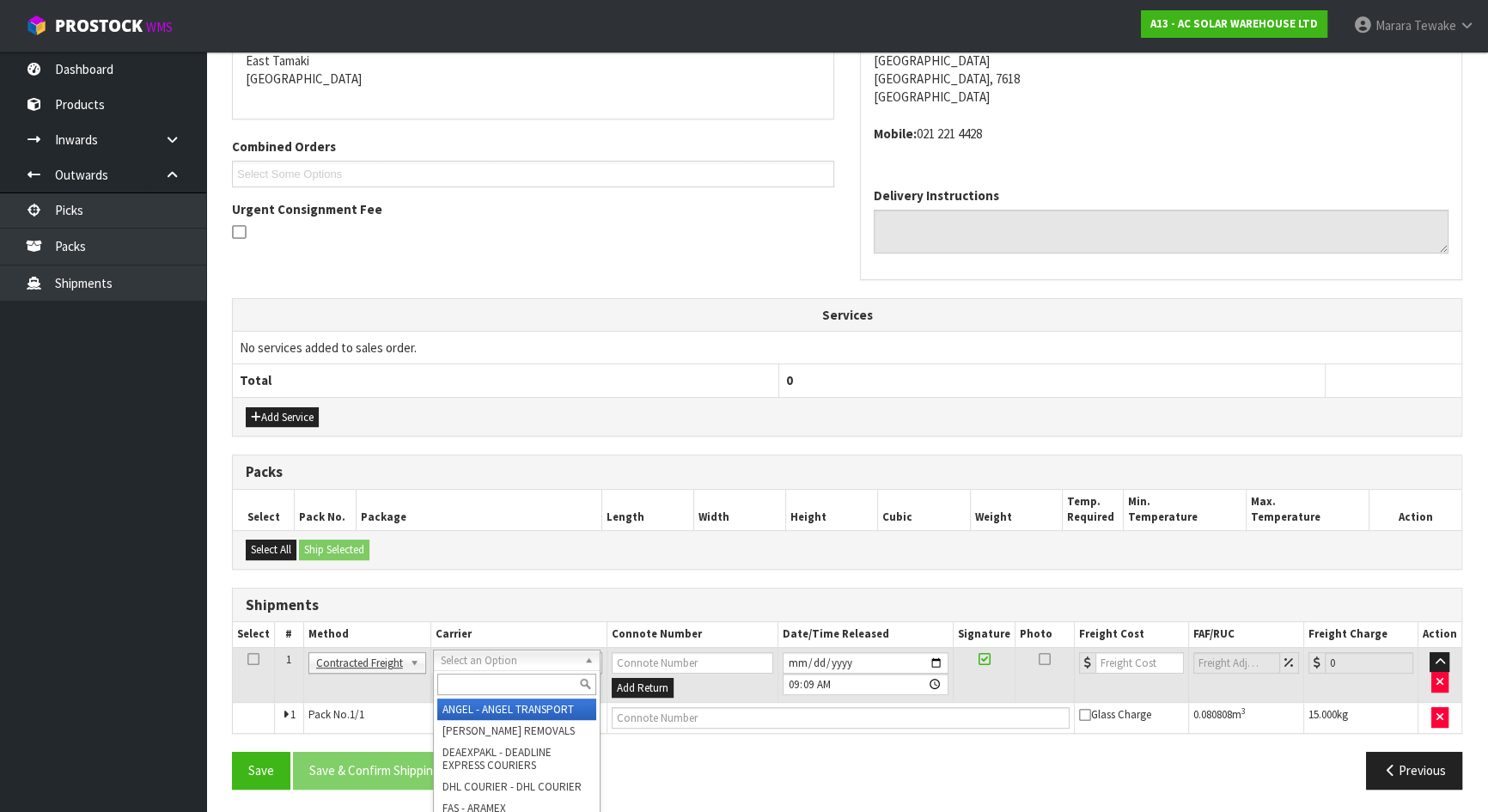
click at [454, 688] on input "text" at bounding box center [516, 684] width 159 height 21
type input "NZP"
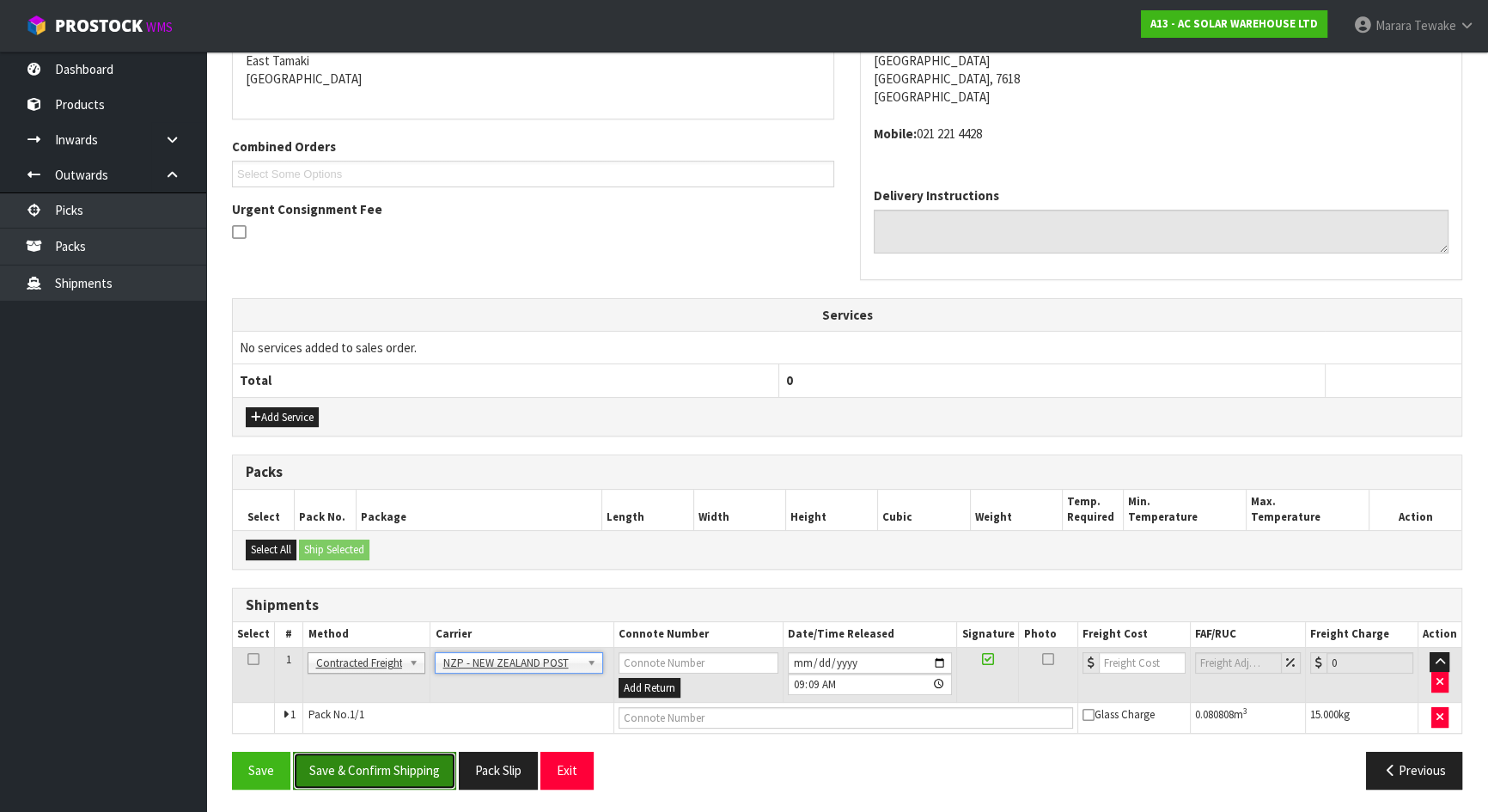
click at [419, 758] on button "Save & Confirm Shipping" at bounding box center [375, 770] width 163 height 37
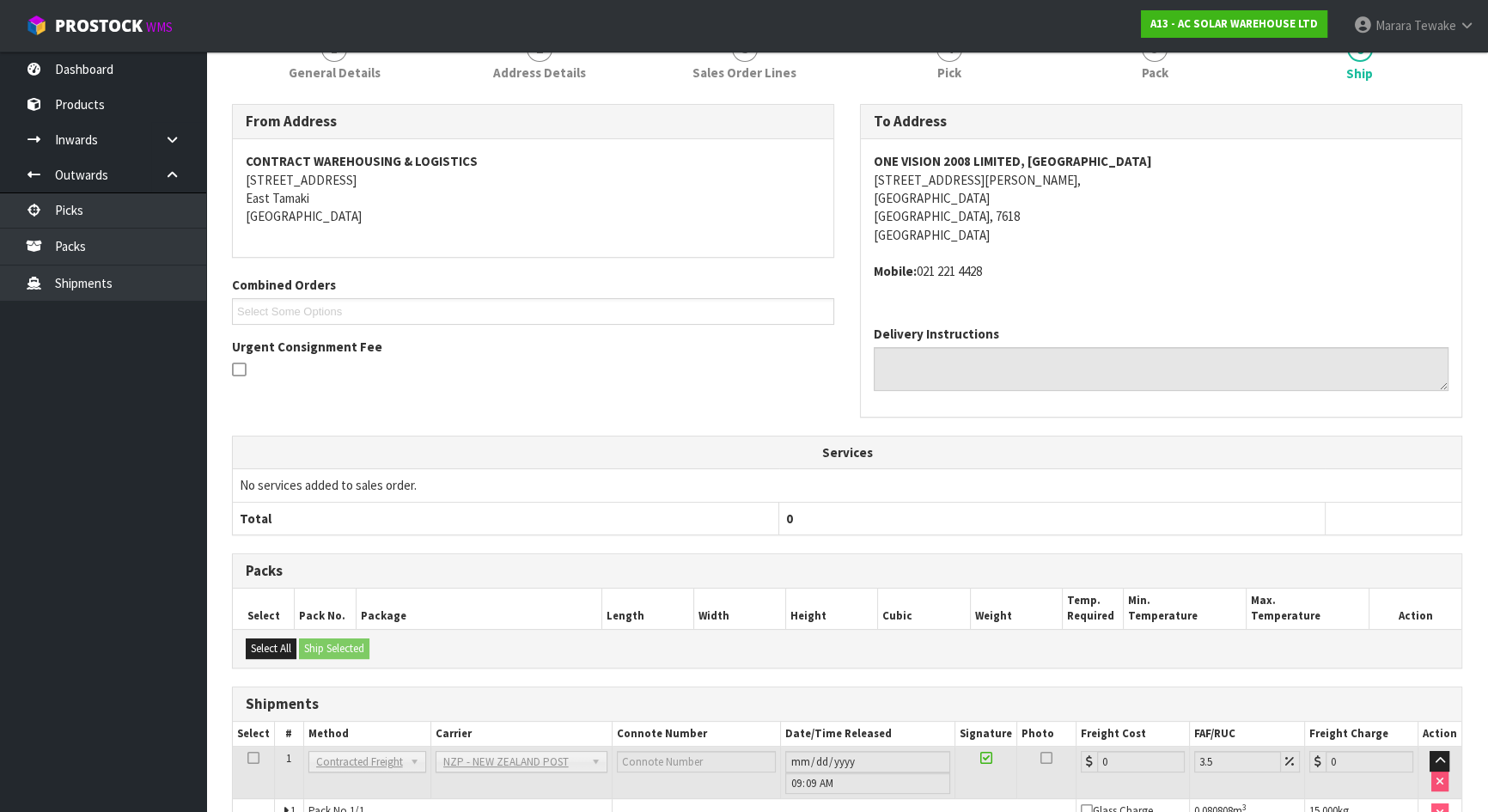
scroll to position [349, 0]
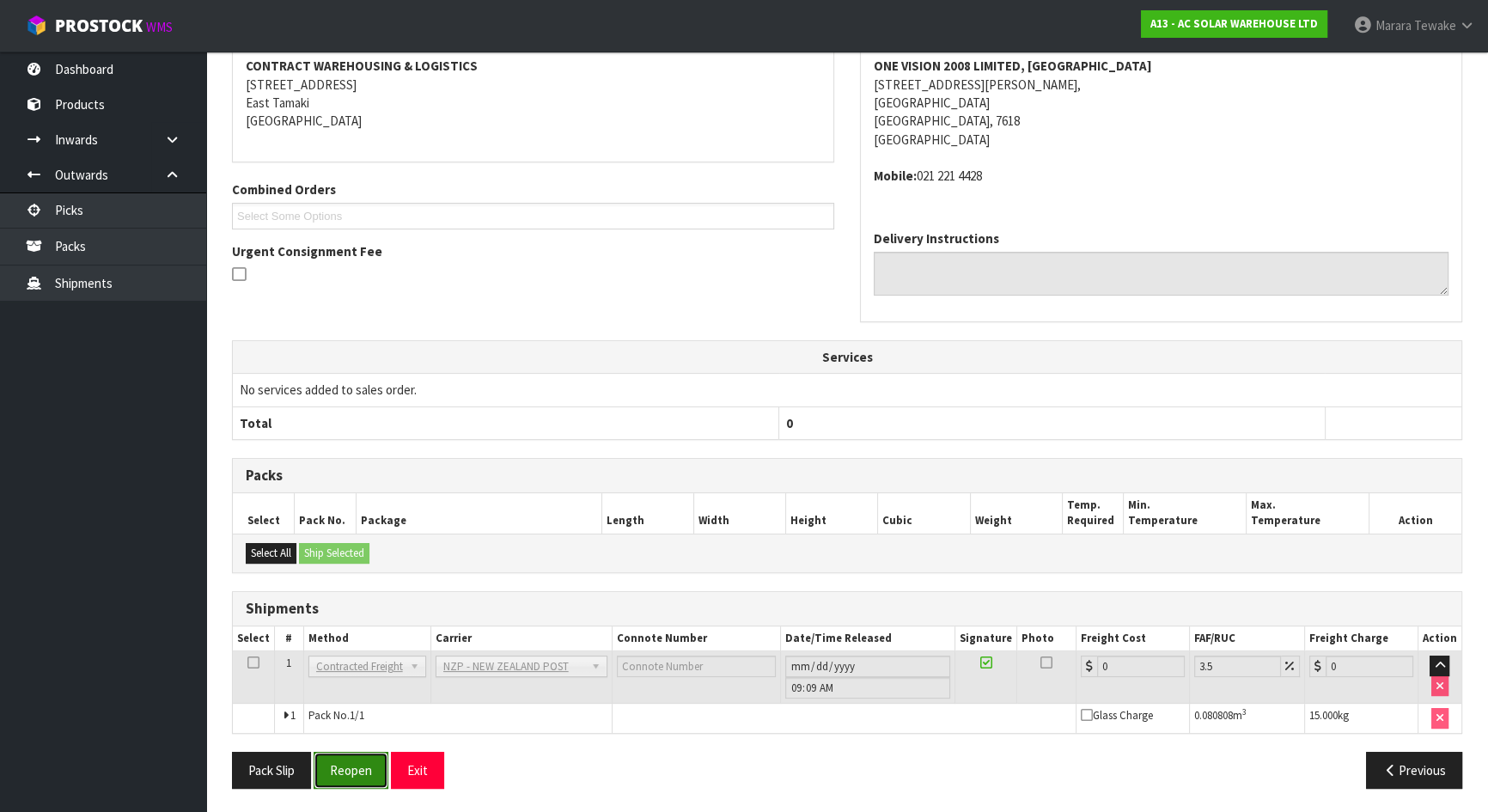
drag, startPoint x: 370, startPoint y: 780, endPoint x: 355, endPoint y: 774, distance: 16.2
click at [369, 778] on button "Reopen" at bounding box center [350, 770] width 75 height 37
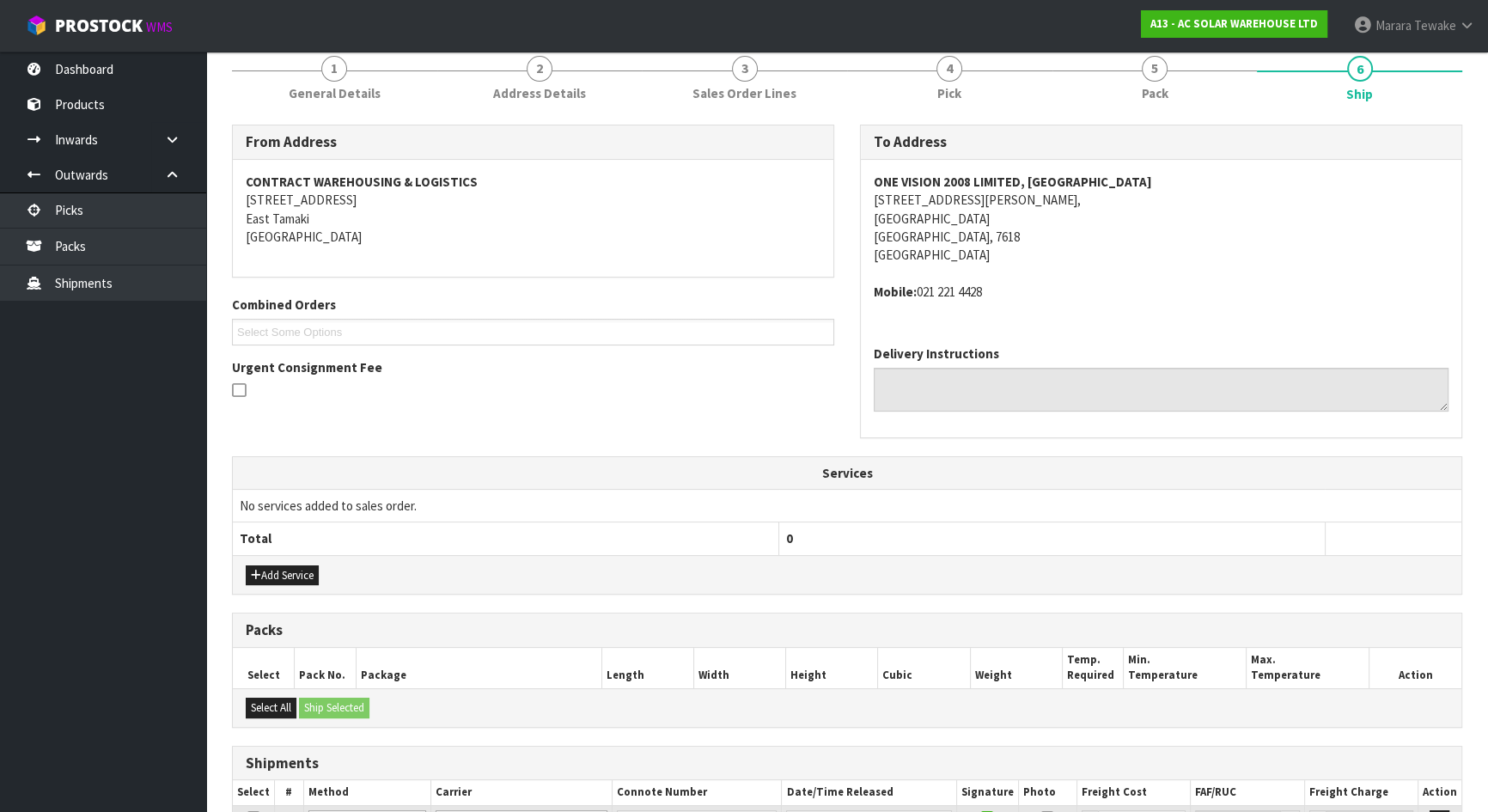
scroll to position [61, 0]
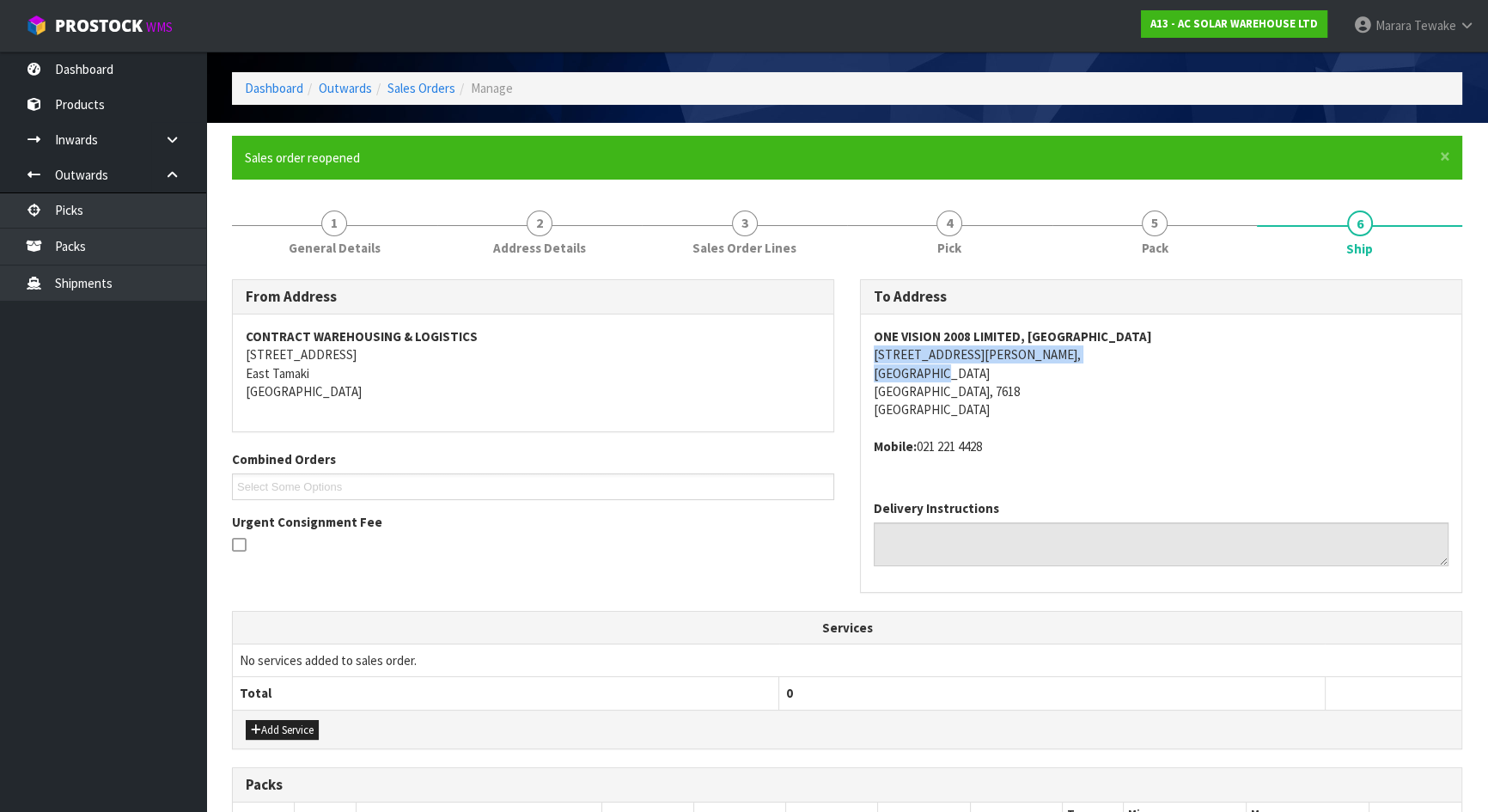
drag, startPoint x: 872, startPoint y: 351, endPoint x: 1010, endPoint y: 370, distance: 139.3
click at [1007, 370] on div "ONE VISION 2008 LIMITED, CHRISTCHURCH [STREET_ADDRESS][PERSON_NAME][PERSON_NAME…" at bounding box center [1161, 400] width 600 height 173
copy address "[STREET_ADDRESS][PERSON_NAME]"
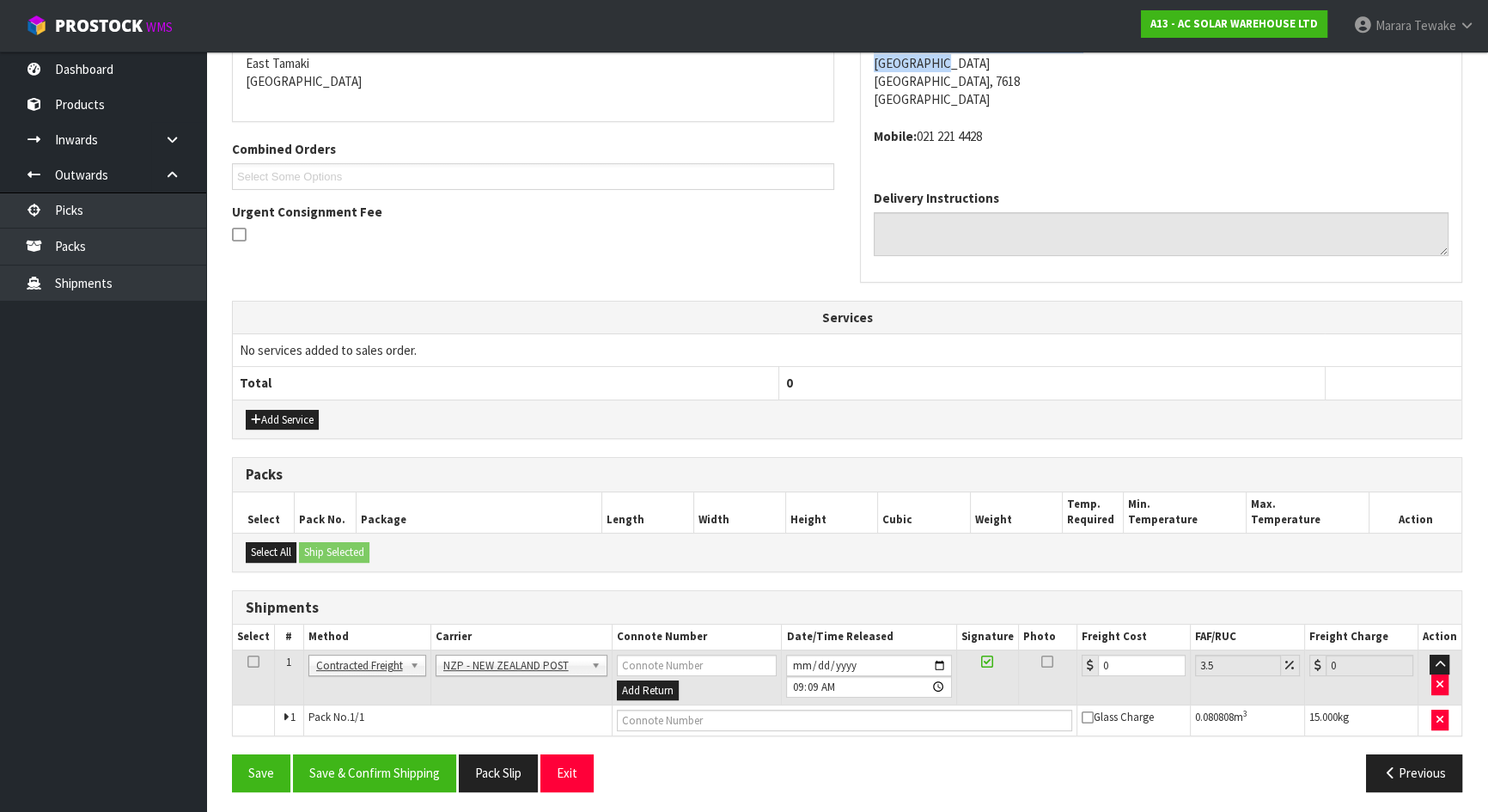
scroll to position [373, 0]
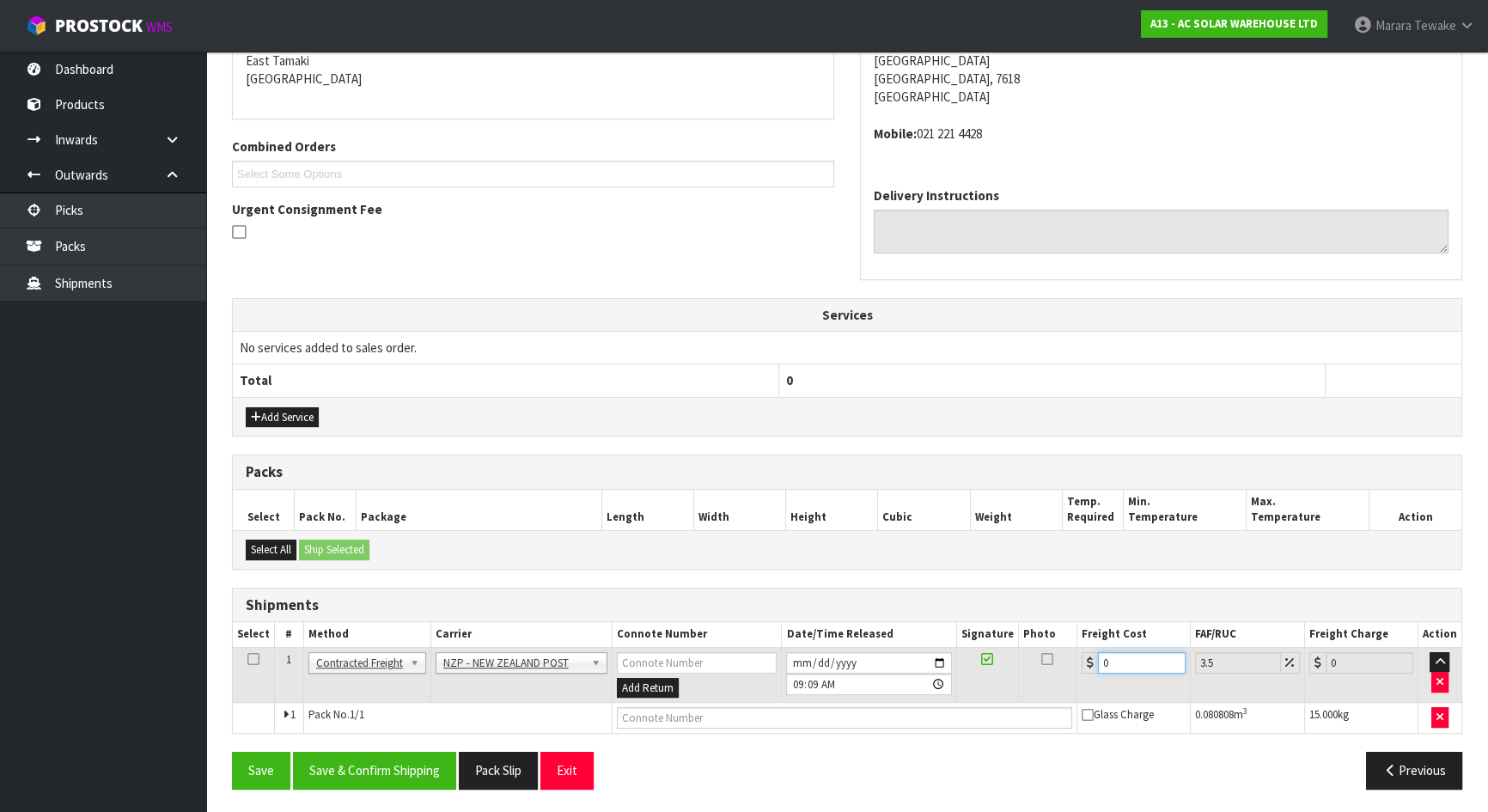
drag, startPoint x: 1128, startPoint y: 665, endPoint x: 995, endPoint y: 635, distance: 136.3
click at [1004, 639] on table "Select # Method Carrier Connote Number Date/Time Released Signature Photo Freig…" at bounding box center [847, 678] width 1229 height 111
type input "2"
type input "2.07"
type input "23"
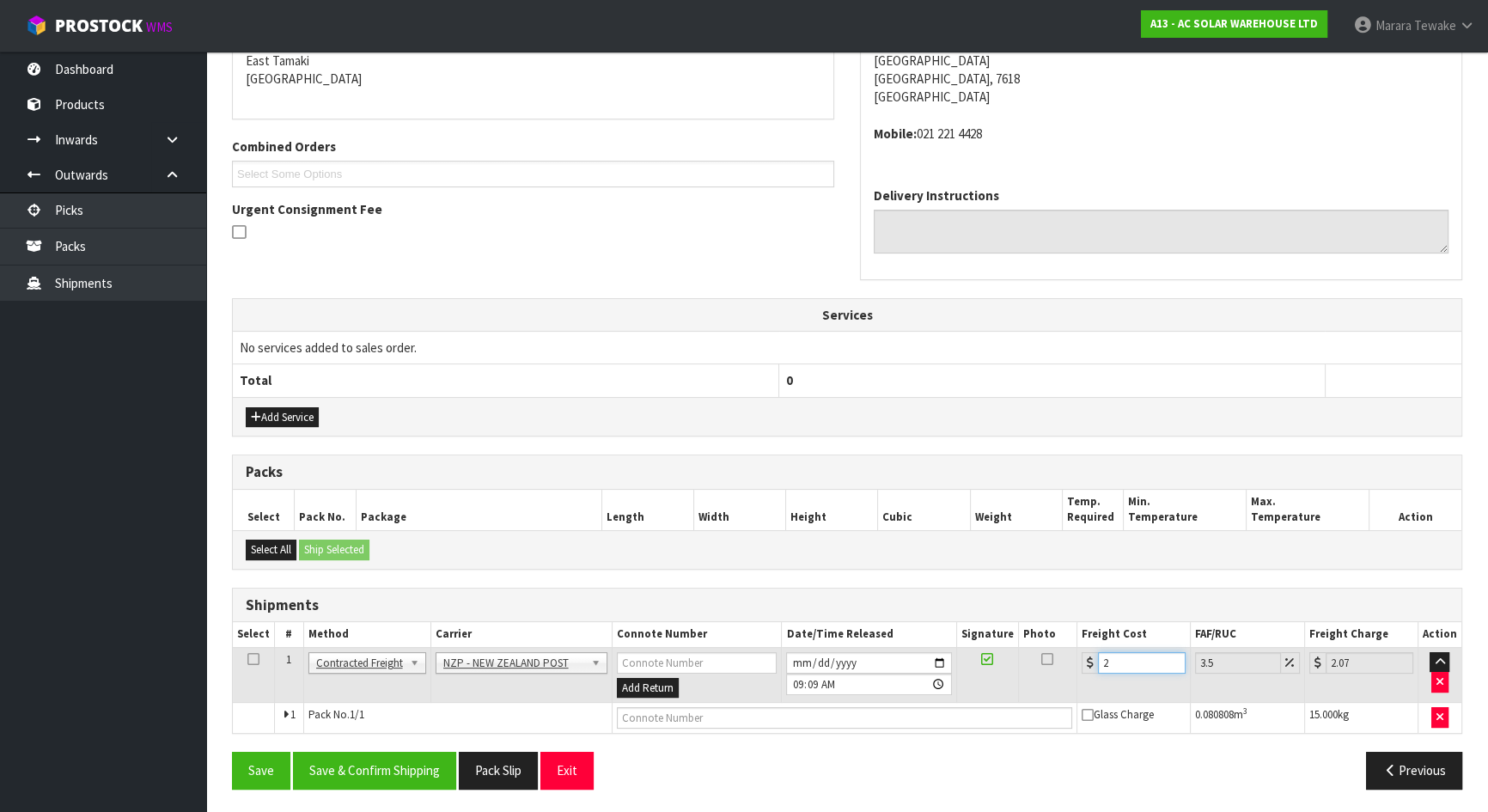
type input "23.8"
type input "23.2"
type input "24.01"
type input "23.28"
type input "24.09"
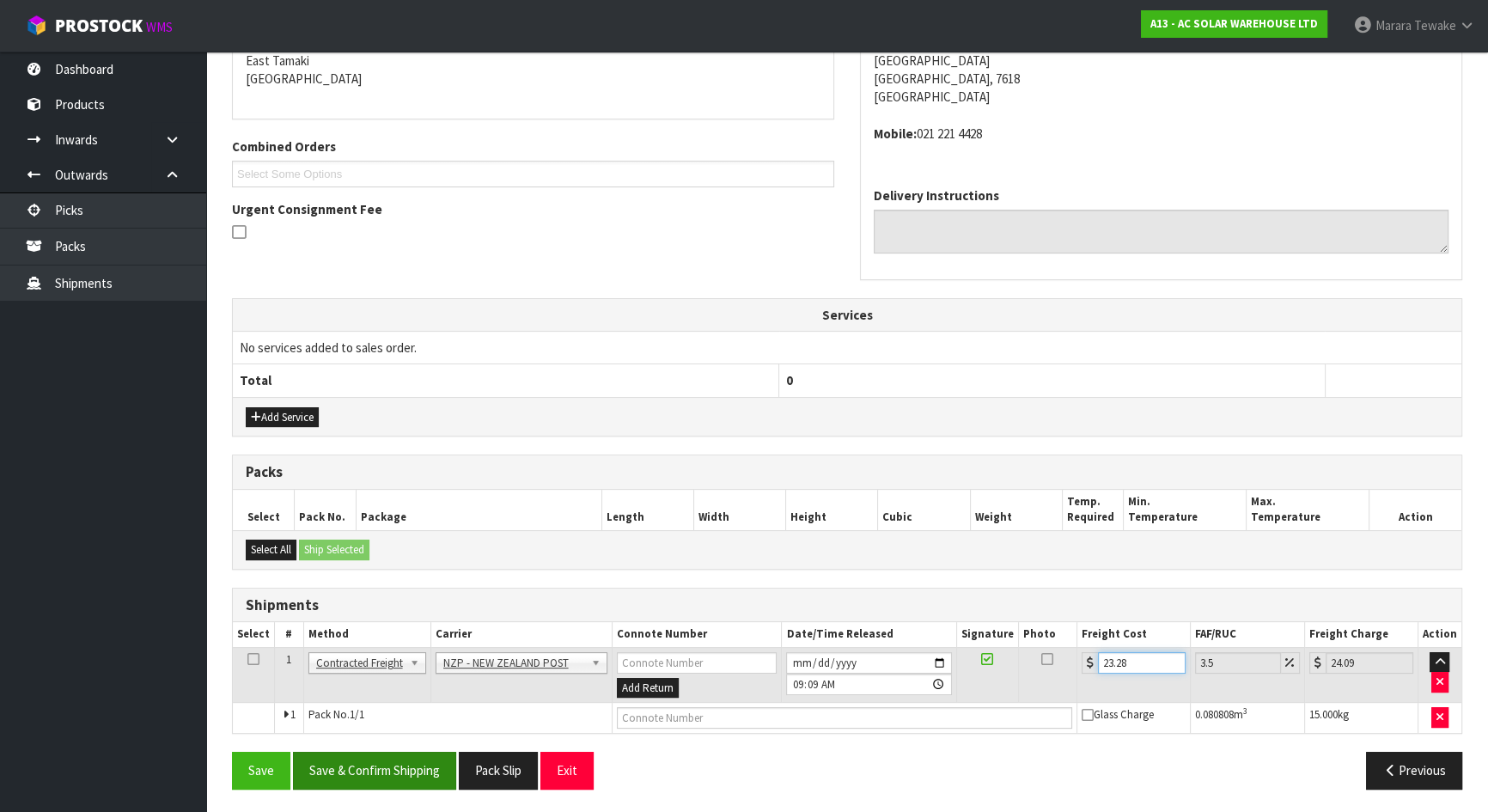
type input "23.28"
click at [368, 767] on button "Save & Confirm Shipping" at bounding box center [375, 770] width 163 height 37
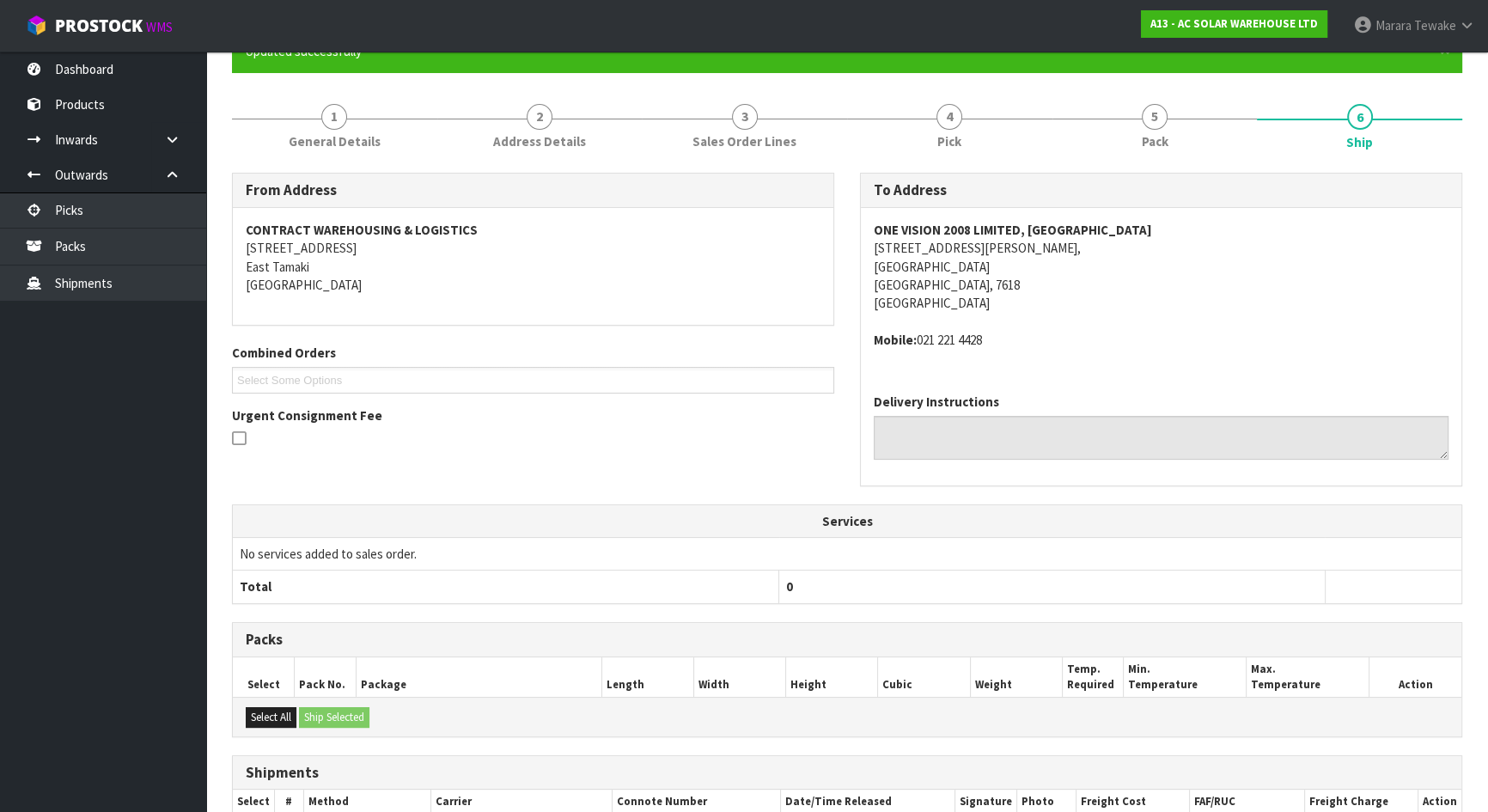
scroll to position [342, 0]
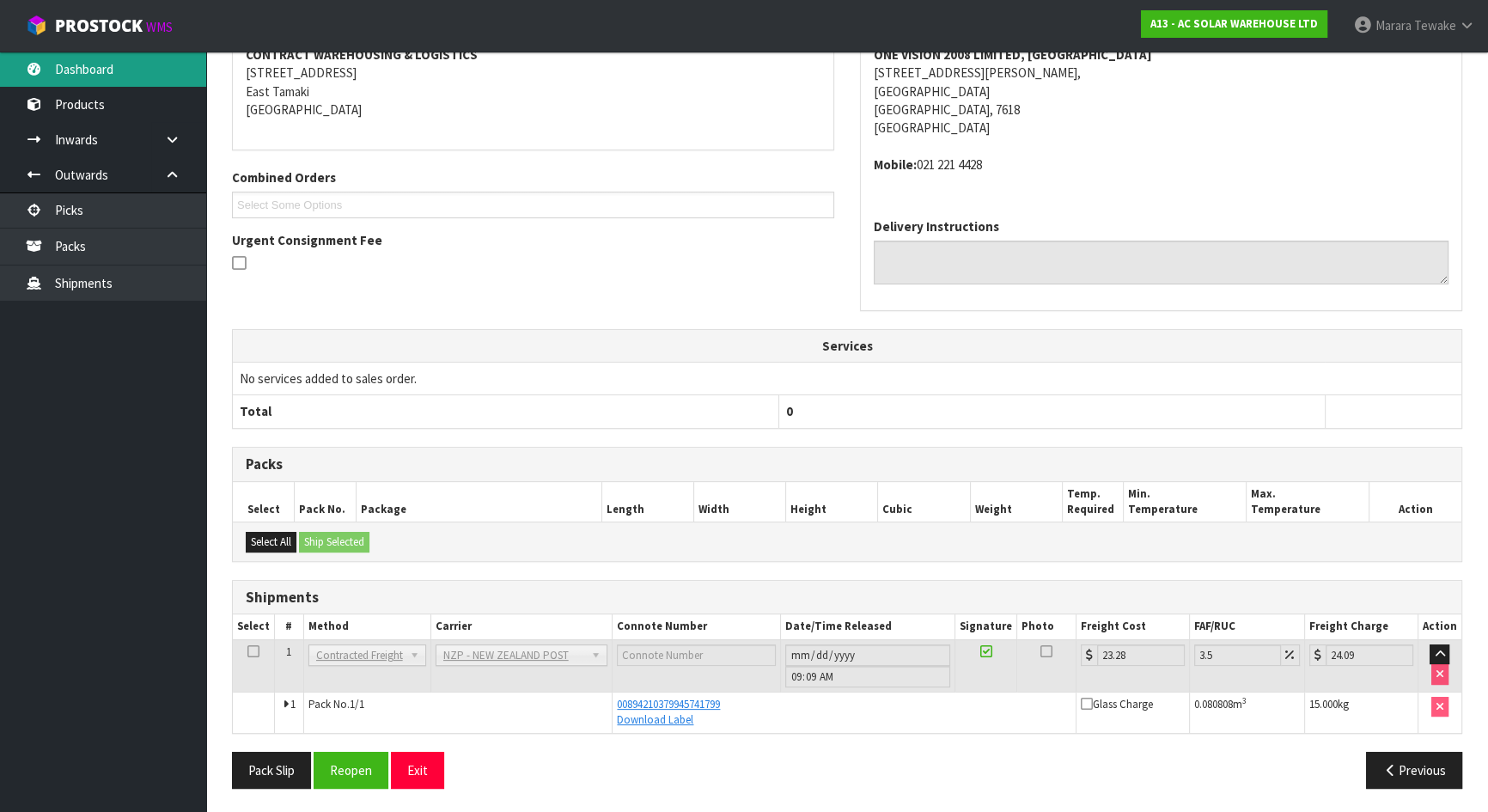
click at [146, 68] on link "Dashboard" at bounding box center [103, 69] width 206 height 35
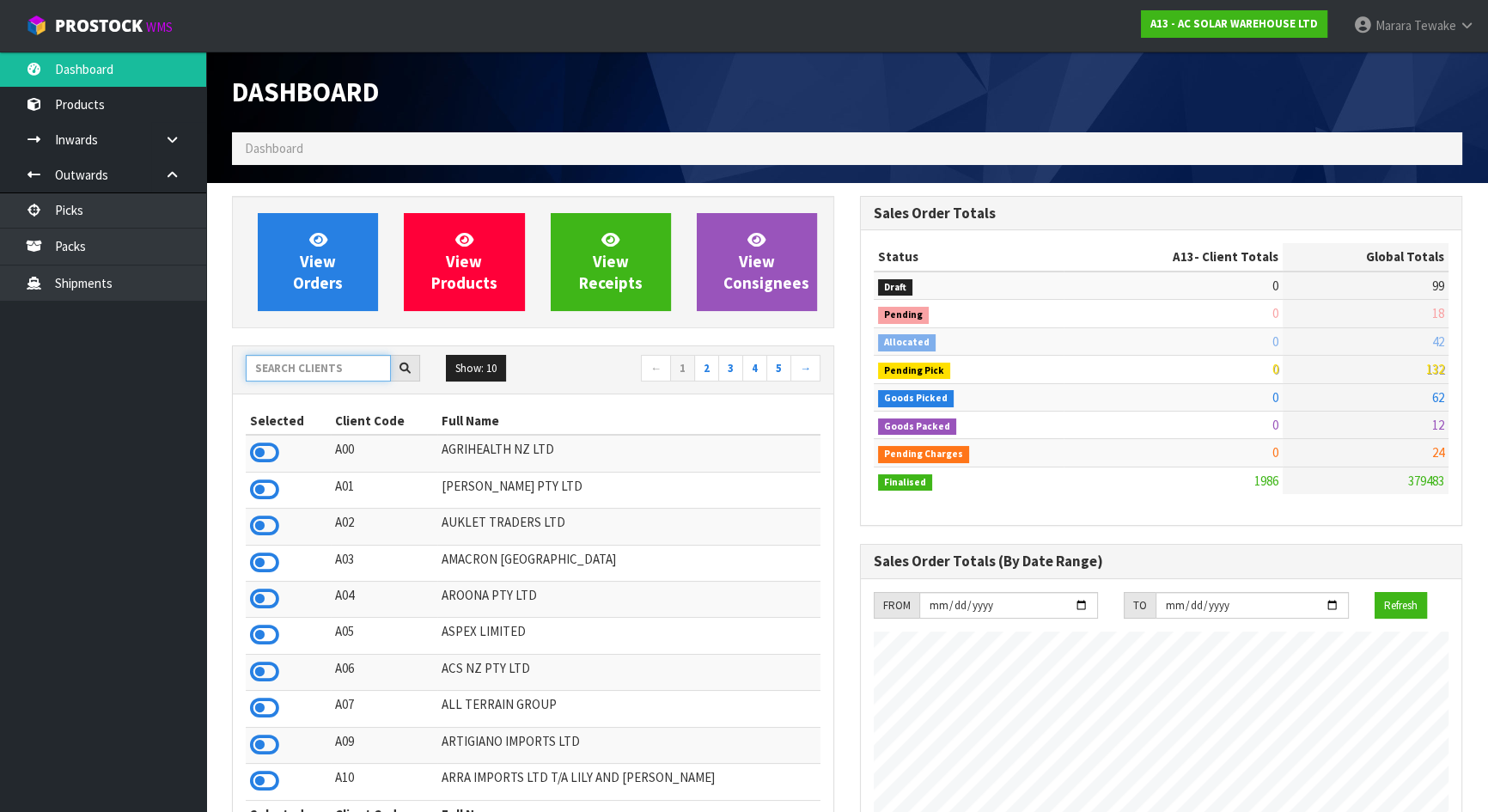
click at [370, 370] on input "text" at bounding box center [318, 368] width 145 height 26
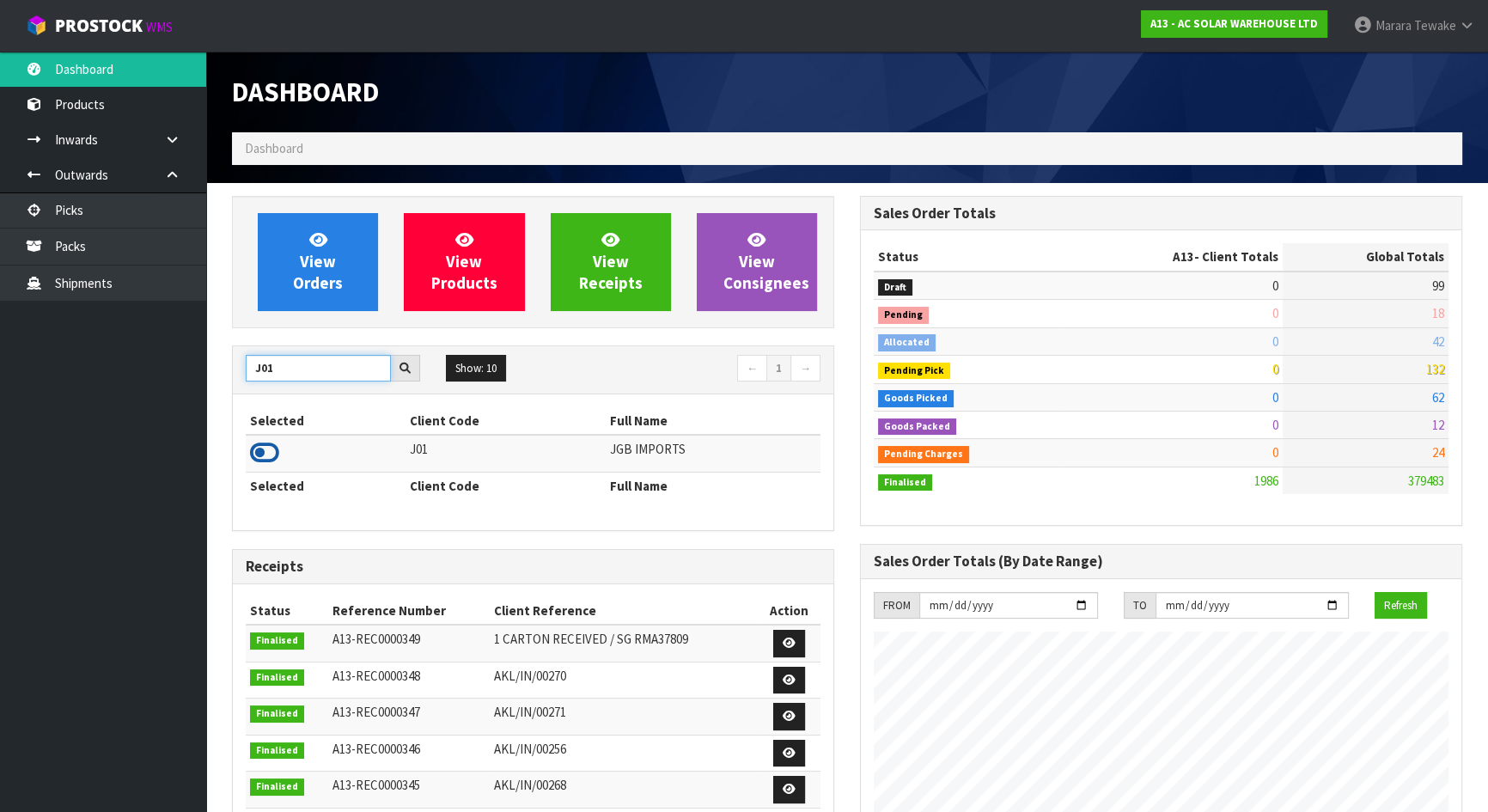
type input "J01"
click at [267, 451] on icon at bounding box center [264, 452] width 29 height 25
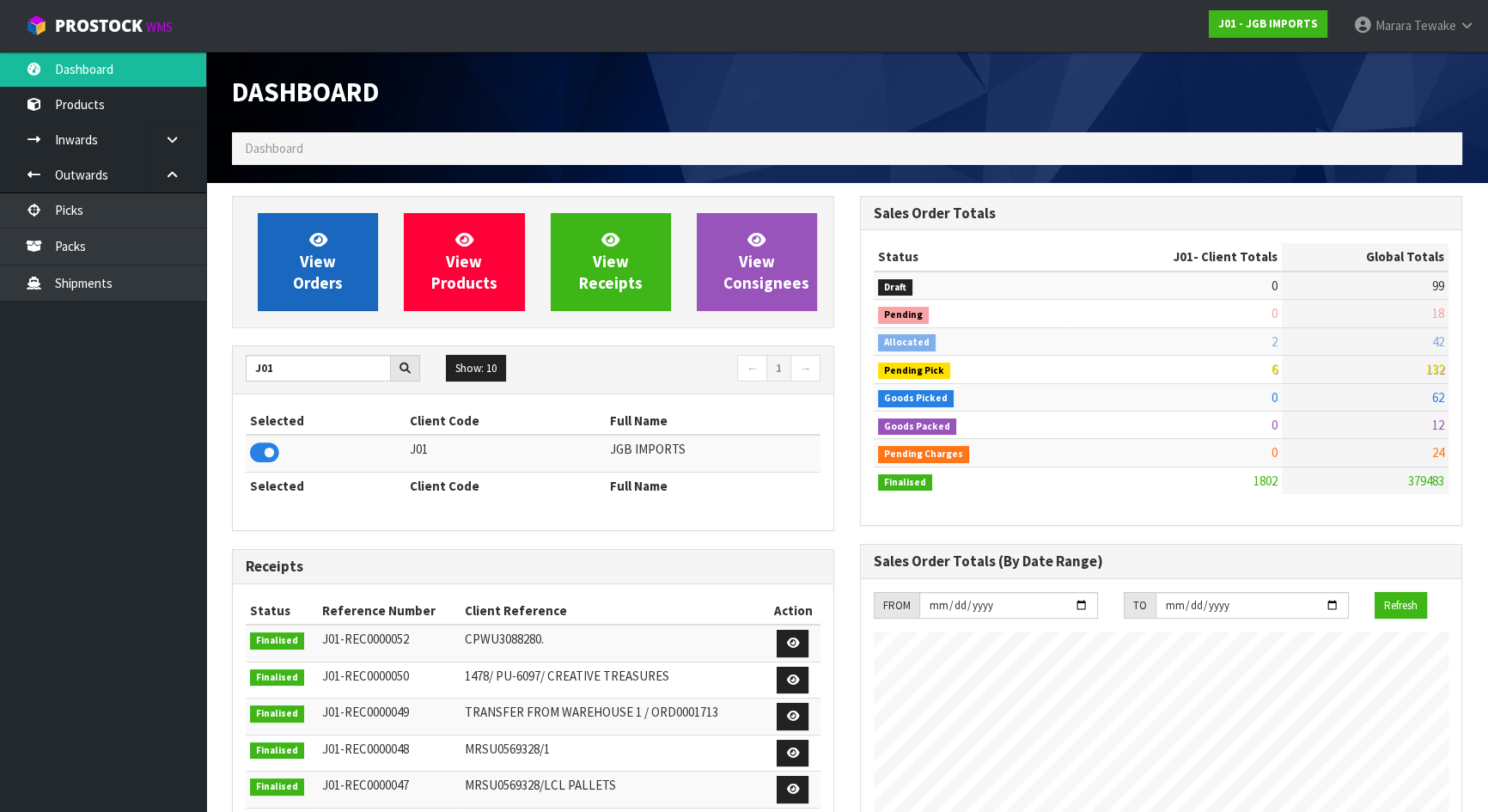
scroll to position [1299, 628]
click at [318, 275] on span "View Orders" at bounding box center [318, 261] width 50 height 64
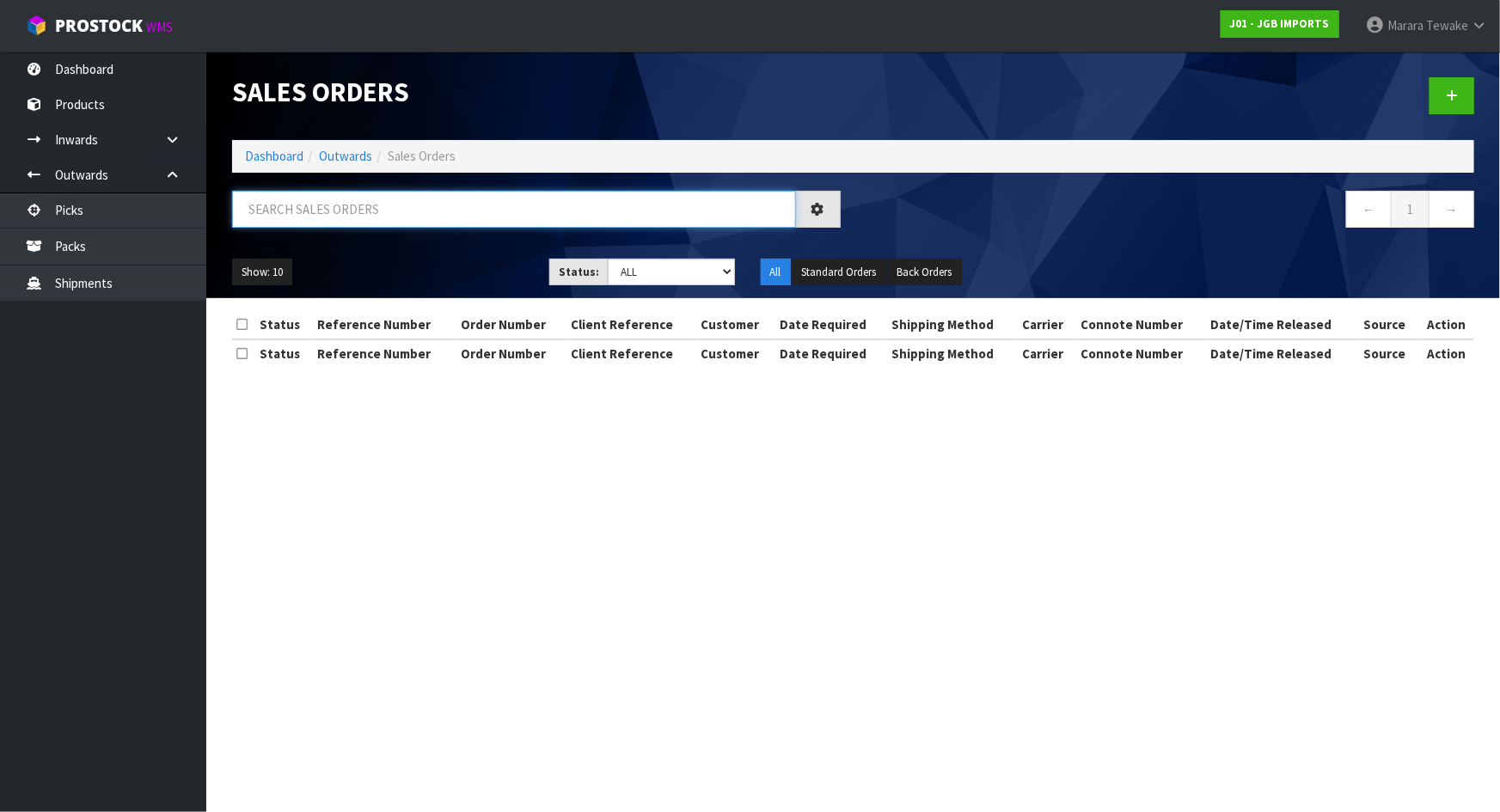
click at [335, 217] on input "text" at bounding box center [514, 209] width 564 height 37
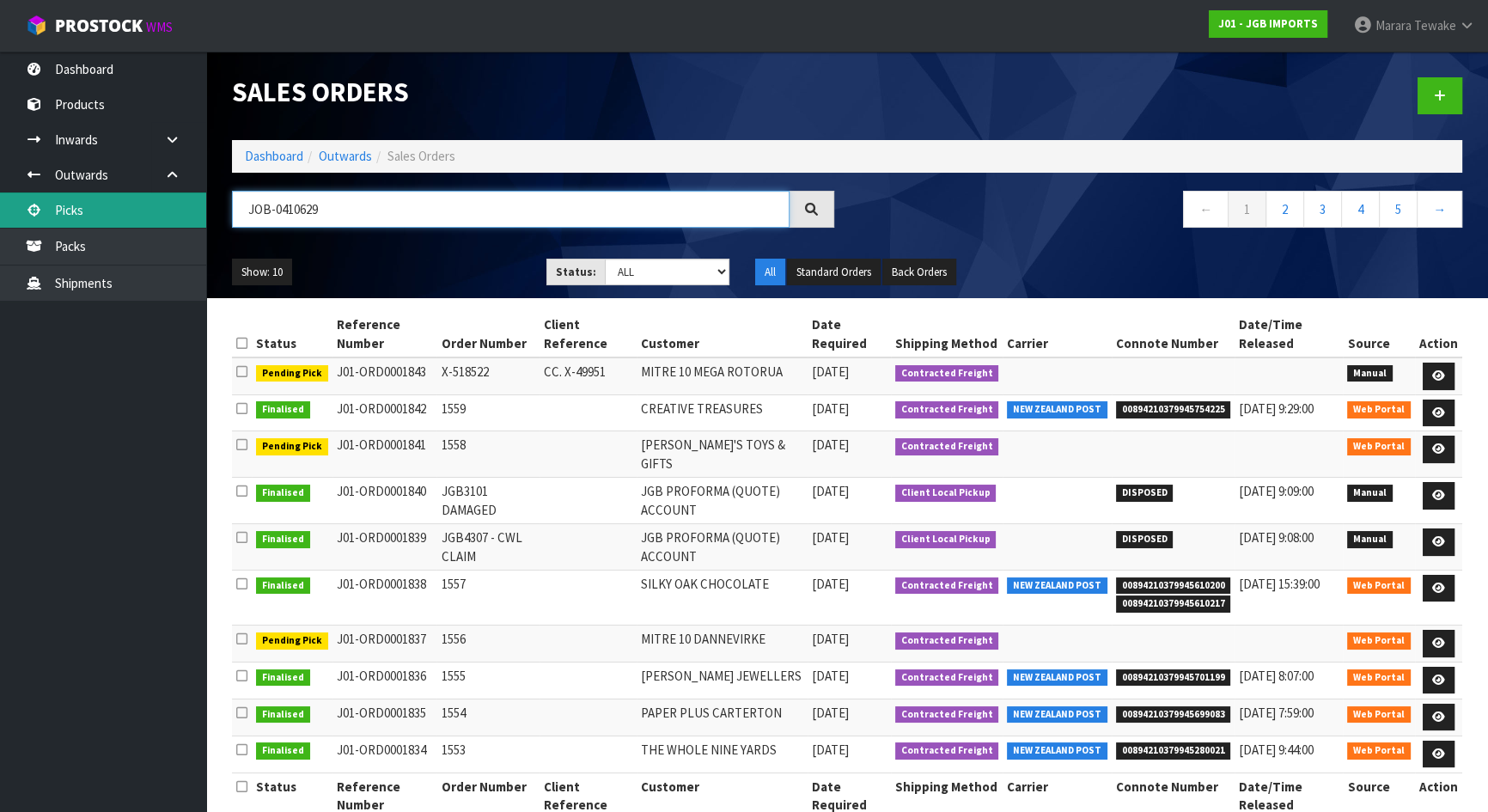
type input "JOB-0410629"
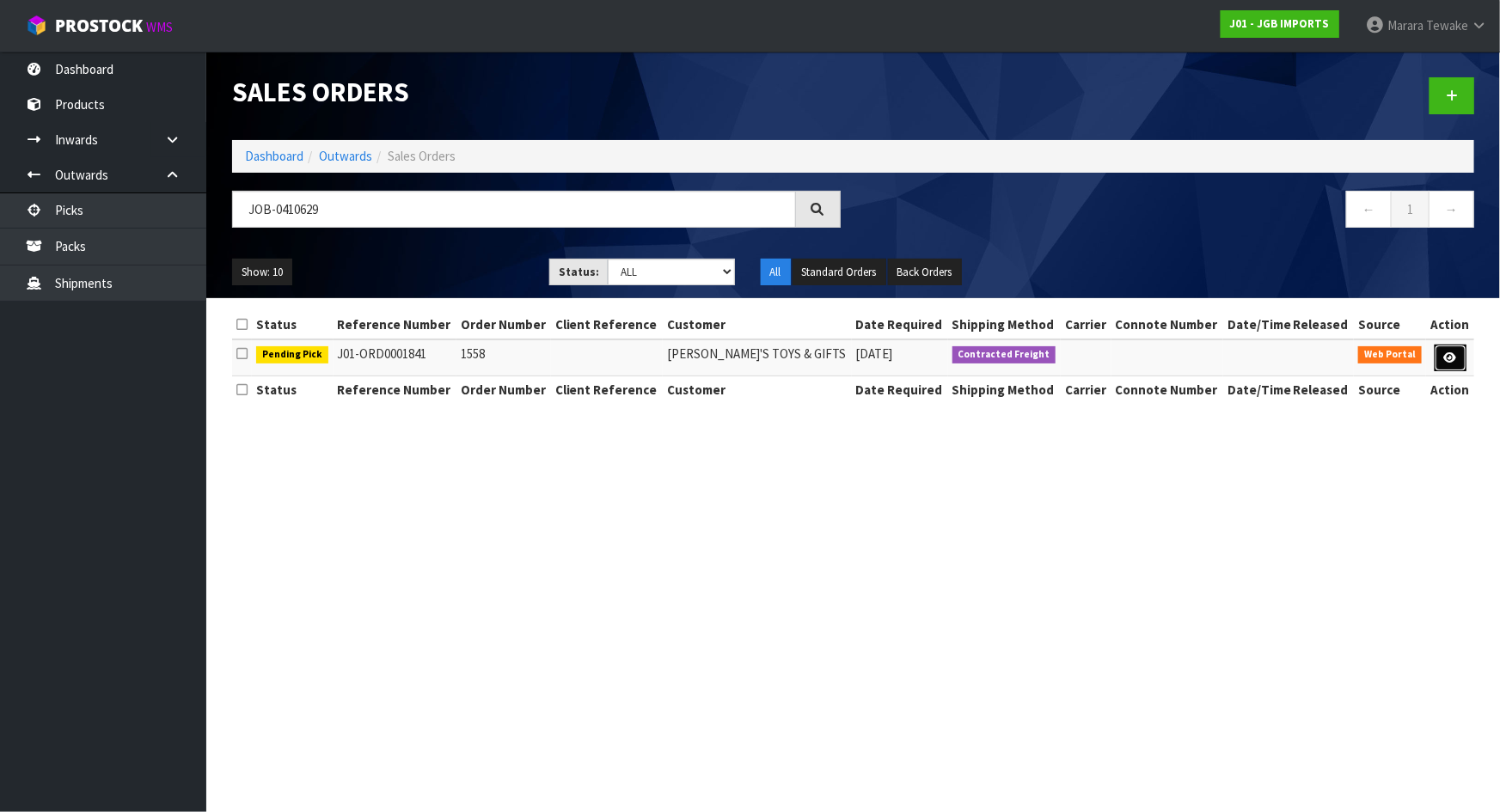
click at [1460, 362] on link at bounding box center [1451, 357] width 32 height 27
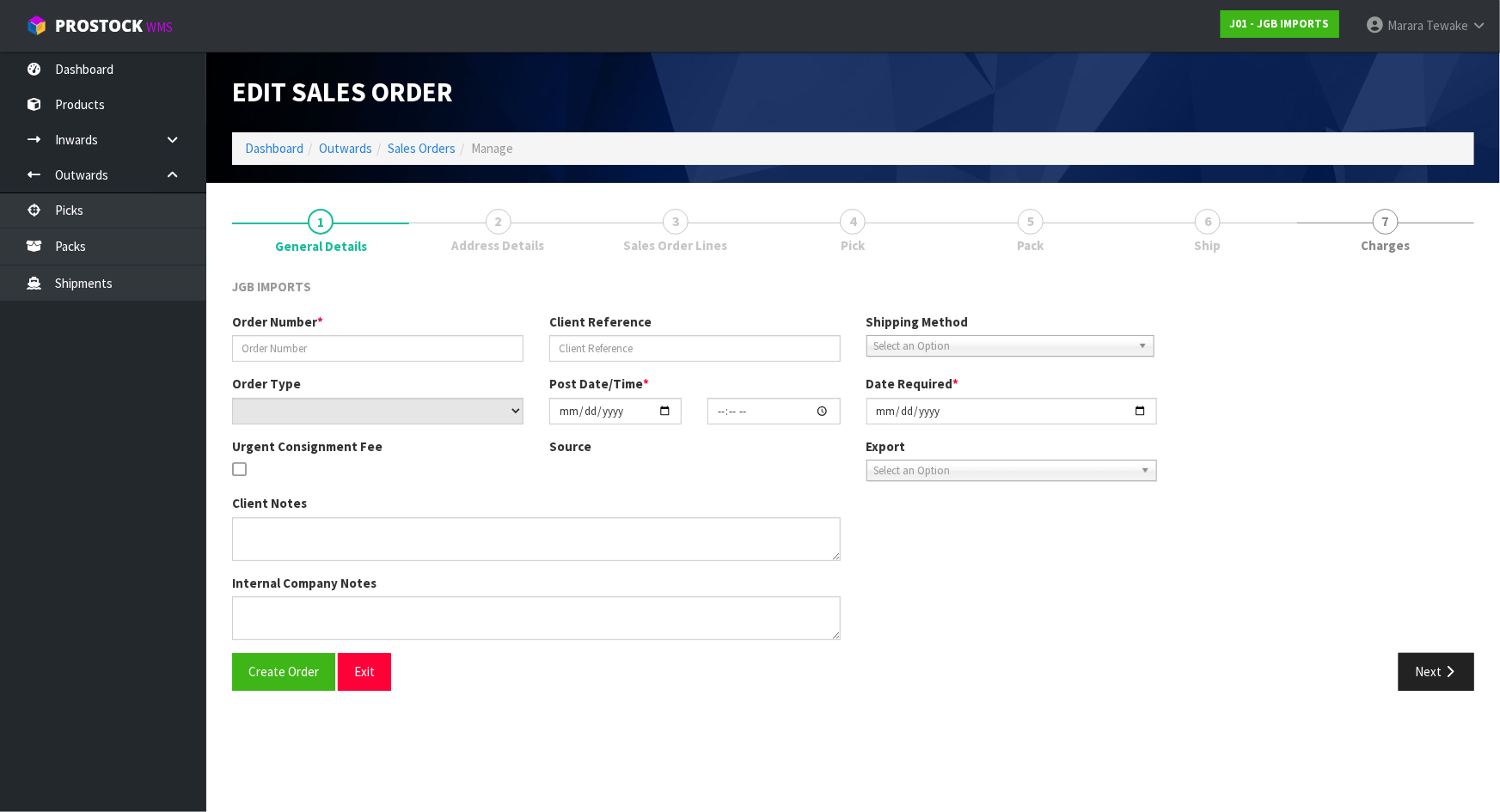
type input "1558"
select select "number:0"
type input "[DATE]"
type input "16:16:00.000"
type input "[DATE]"
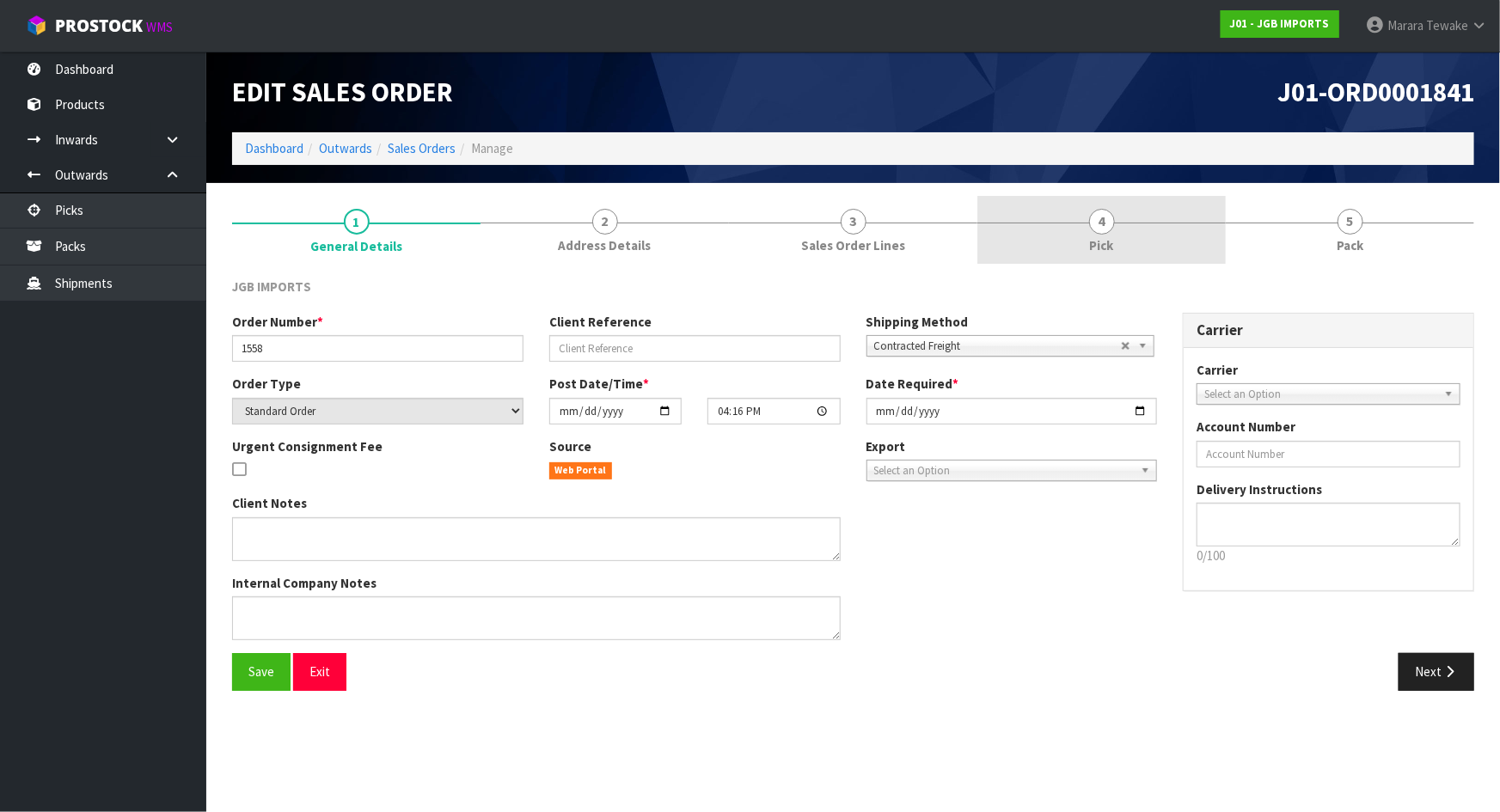
drag, startPoint x: 1106, startPoint y: 234, endPoint x: 1267, endPoint y: 371, distance: 211.4
click at [1106, 234] on link "4 Pick" at bounding box center [1101, 229] width 249 height 68
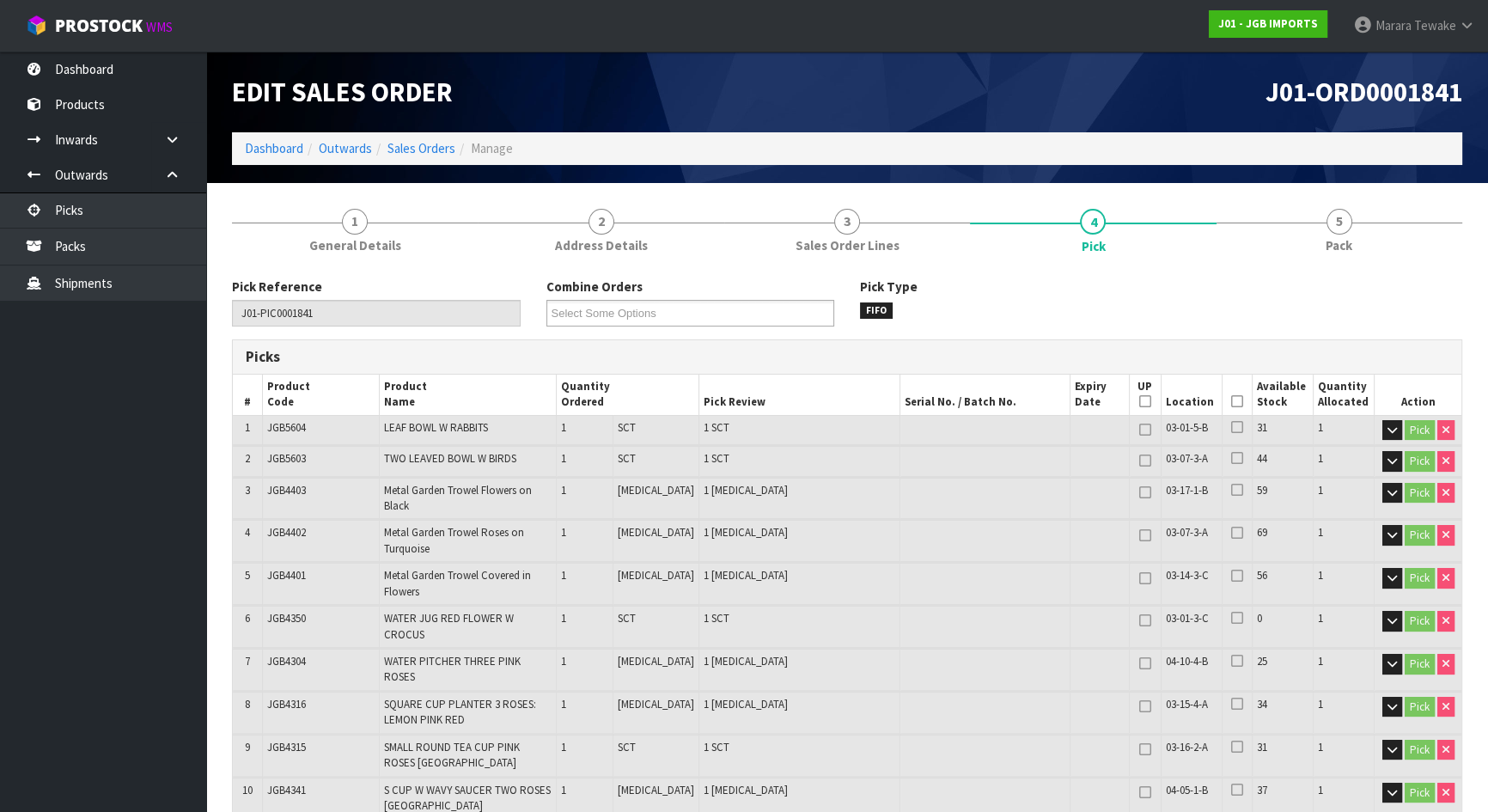
click at [1234, 401] on icon at bounding box center [1238, 401] width 12 height 1
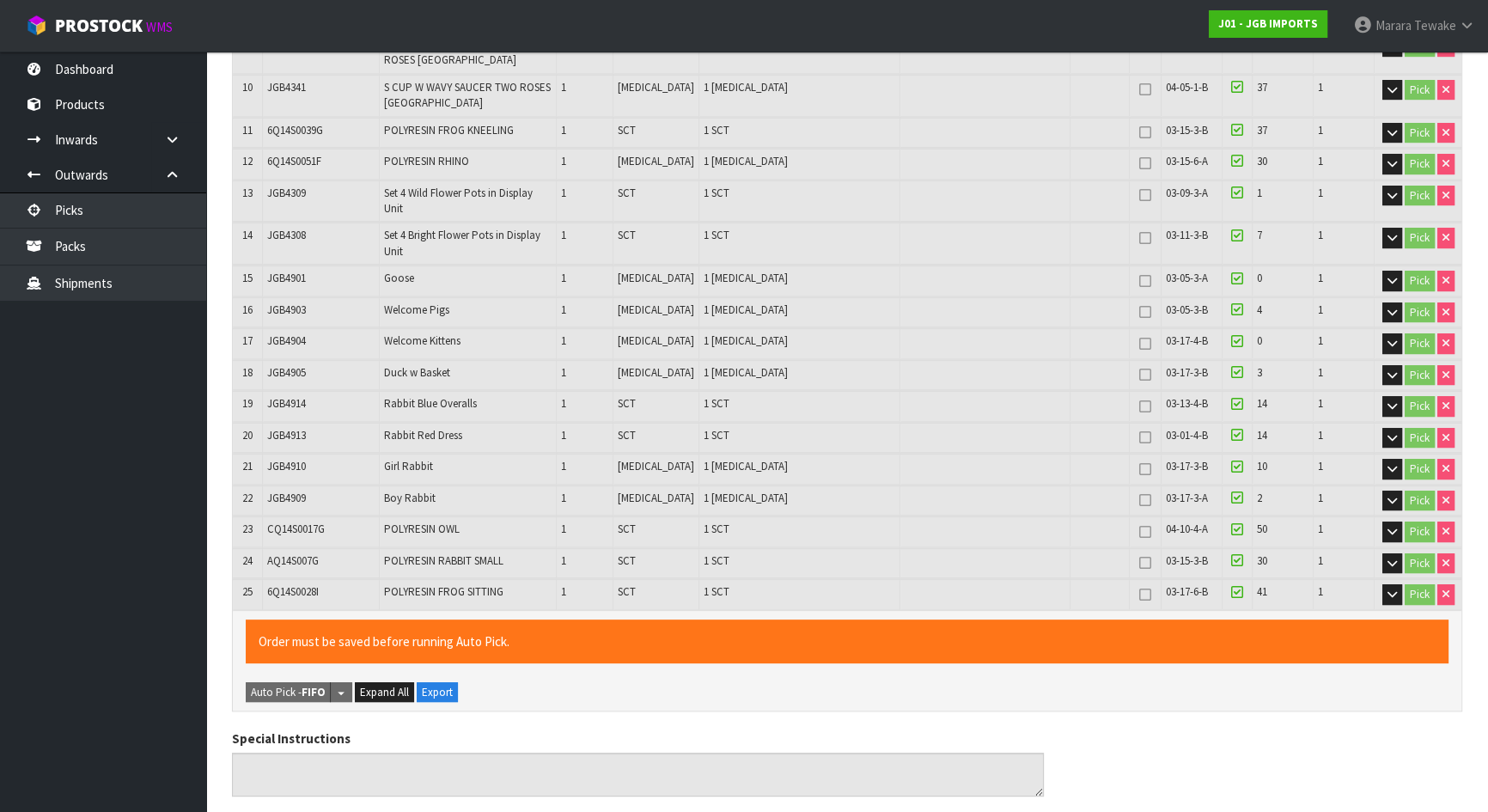
scroll to position [1234, 0]
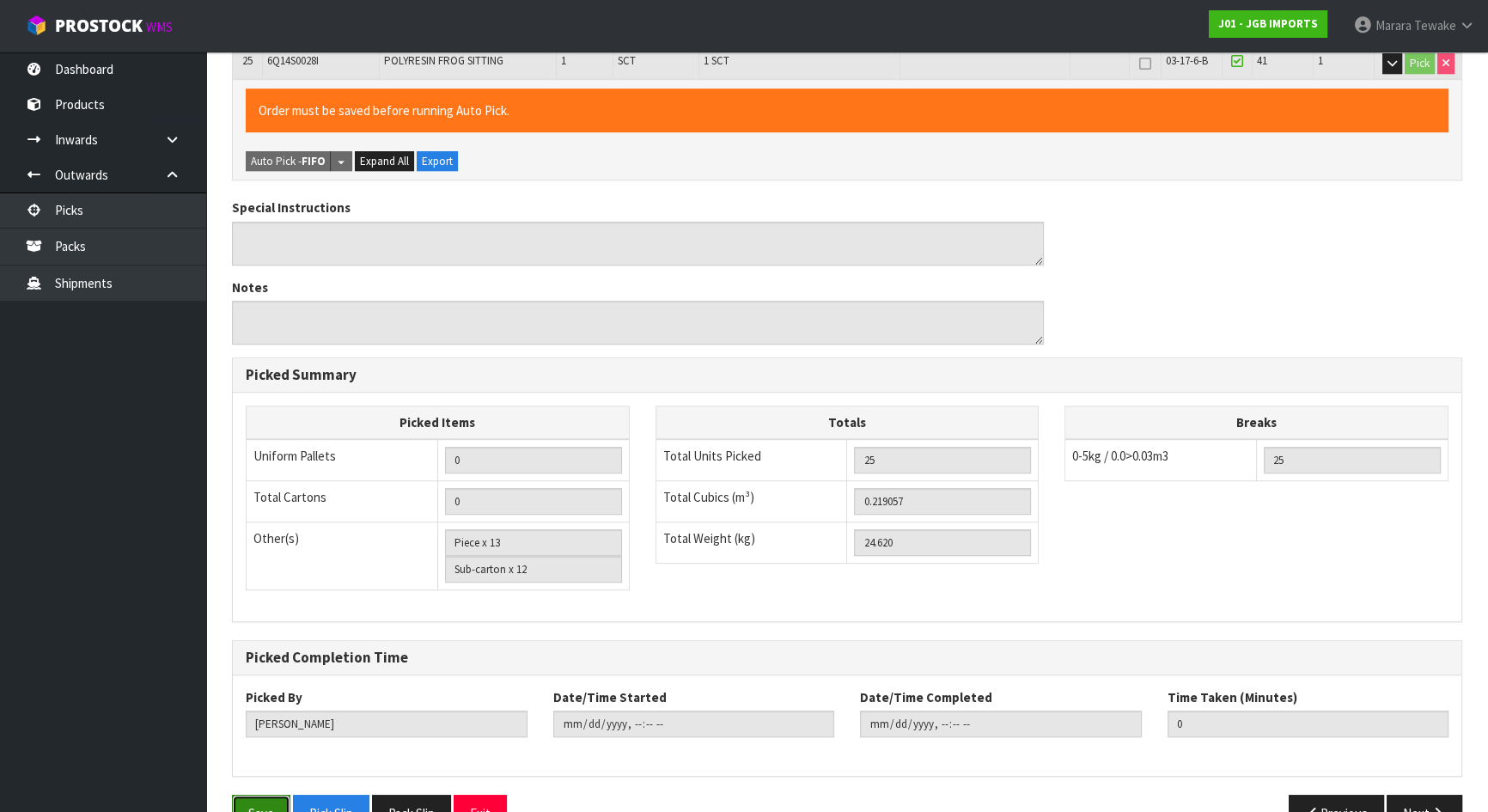
click at [264, 794] on button "Save" at bounding box center [261, 813] width 59 height 37
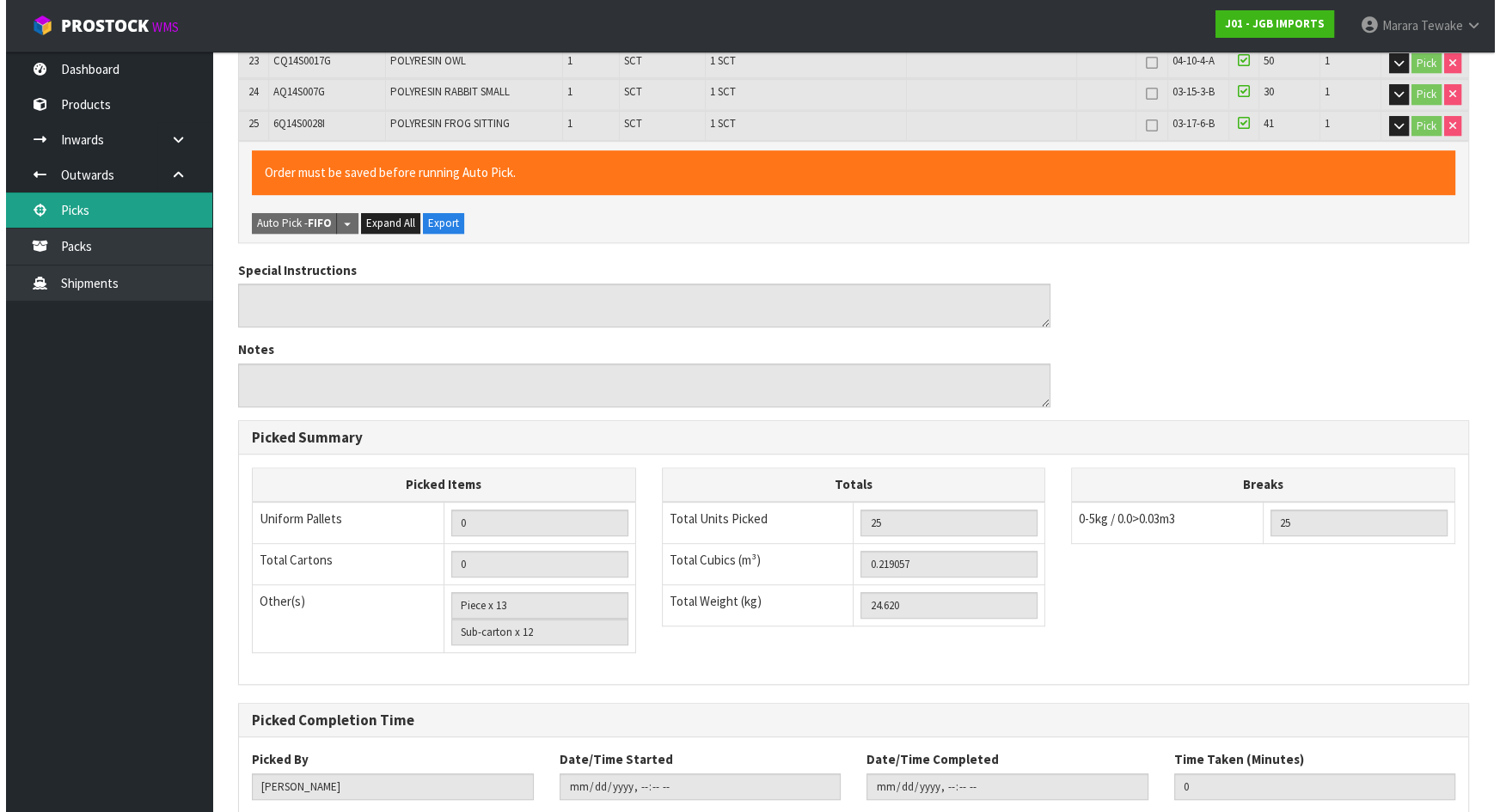
scroll to position [0, 0]
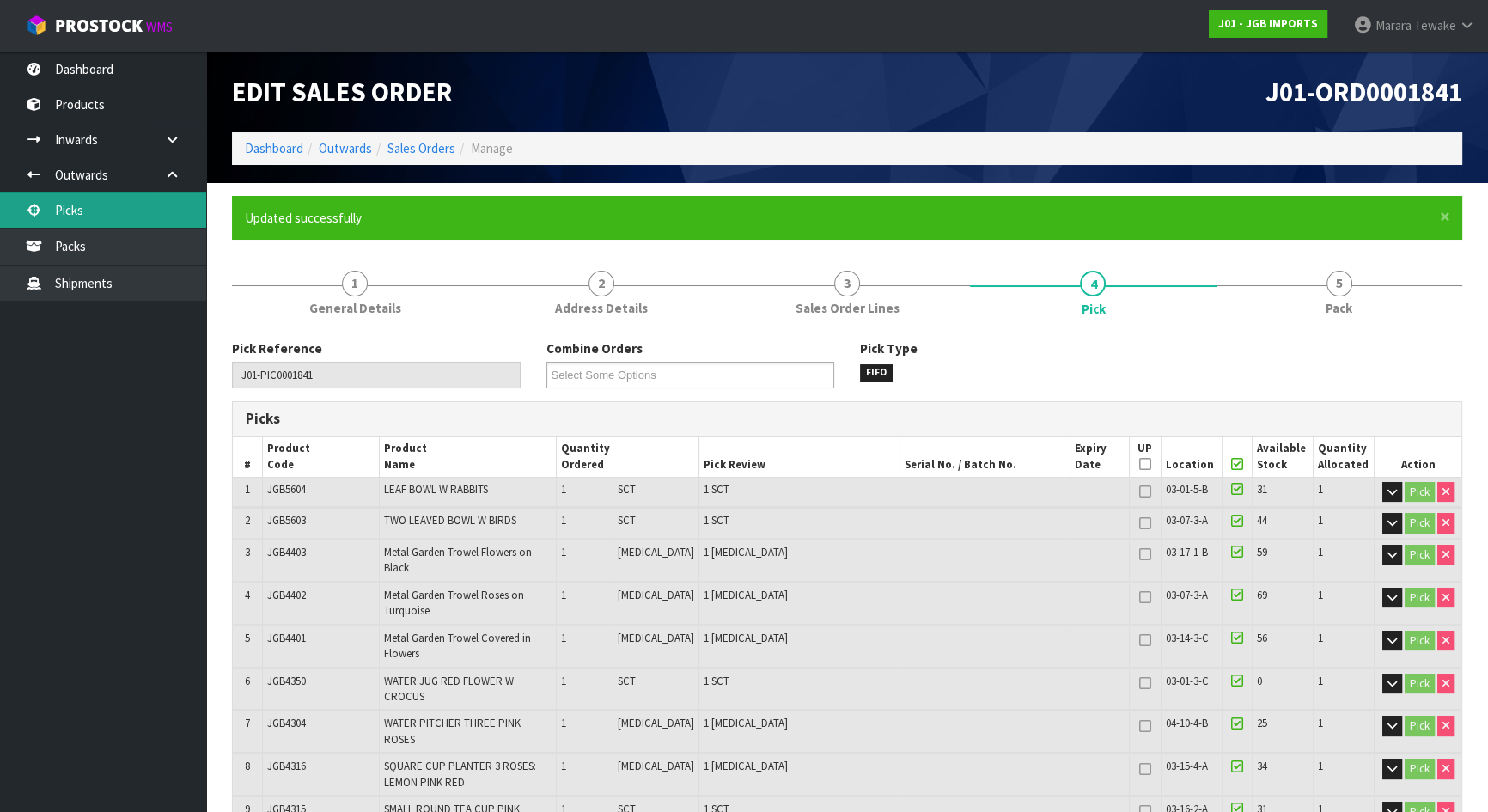
click at [123, 207] on link "Picks" at bounding box center [103, 210] width 206 height 35
type input "[PERSON_NAME]"
type input "[DATE]T10:16:57"
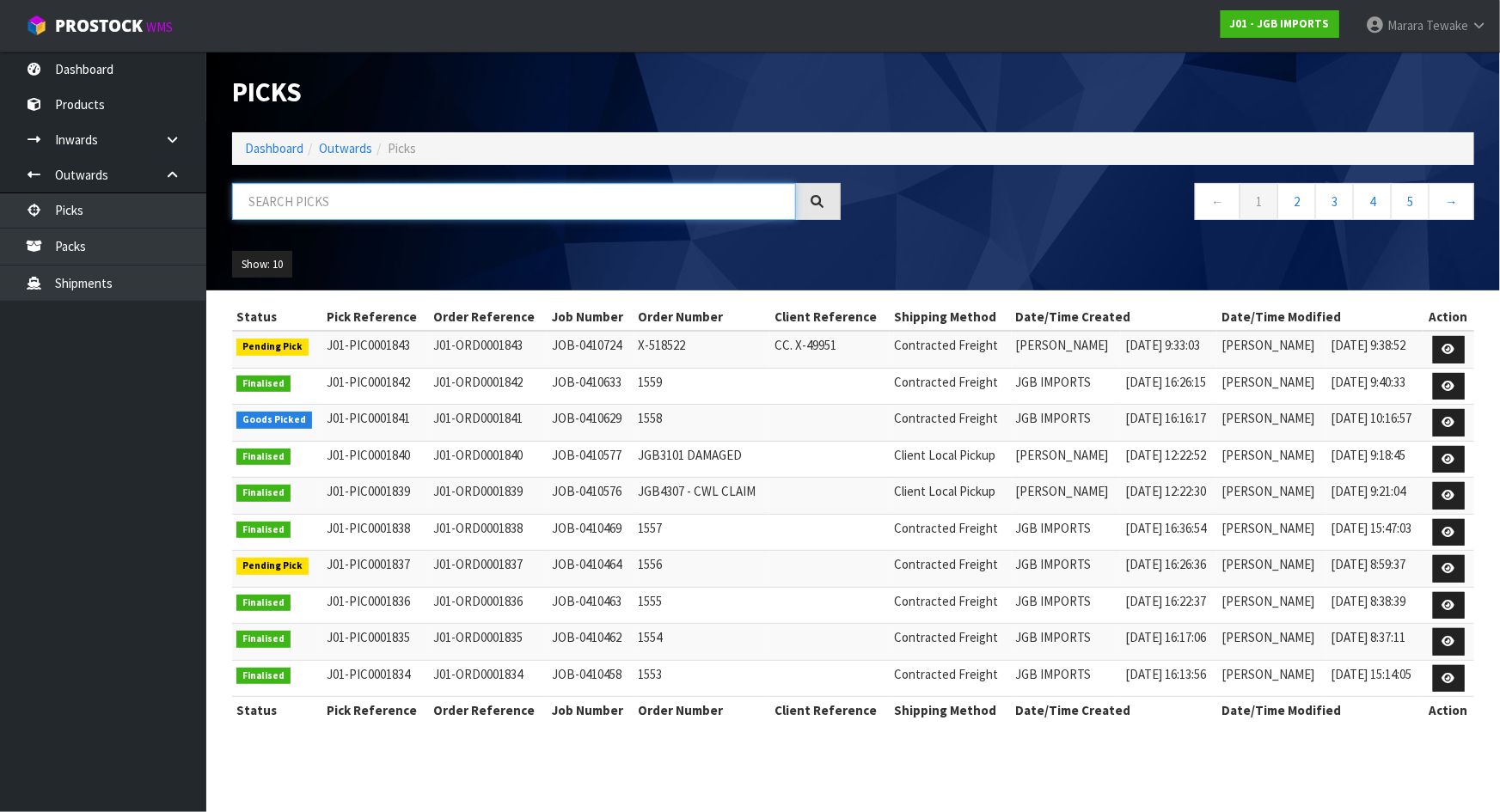
click at [335, 199] on input "text" at bounding box center [514, 201] width 564 height 37
